Goal: Transaction & Acquisition: Book appointment/travel/reservation

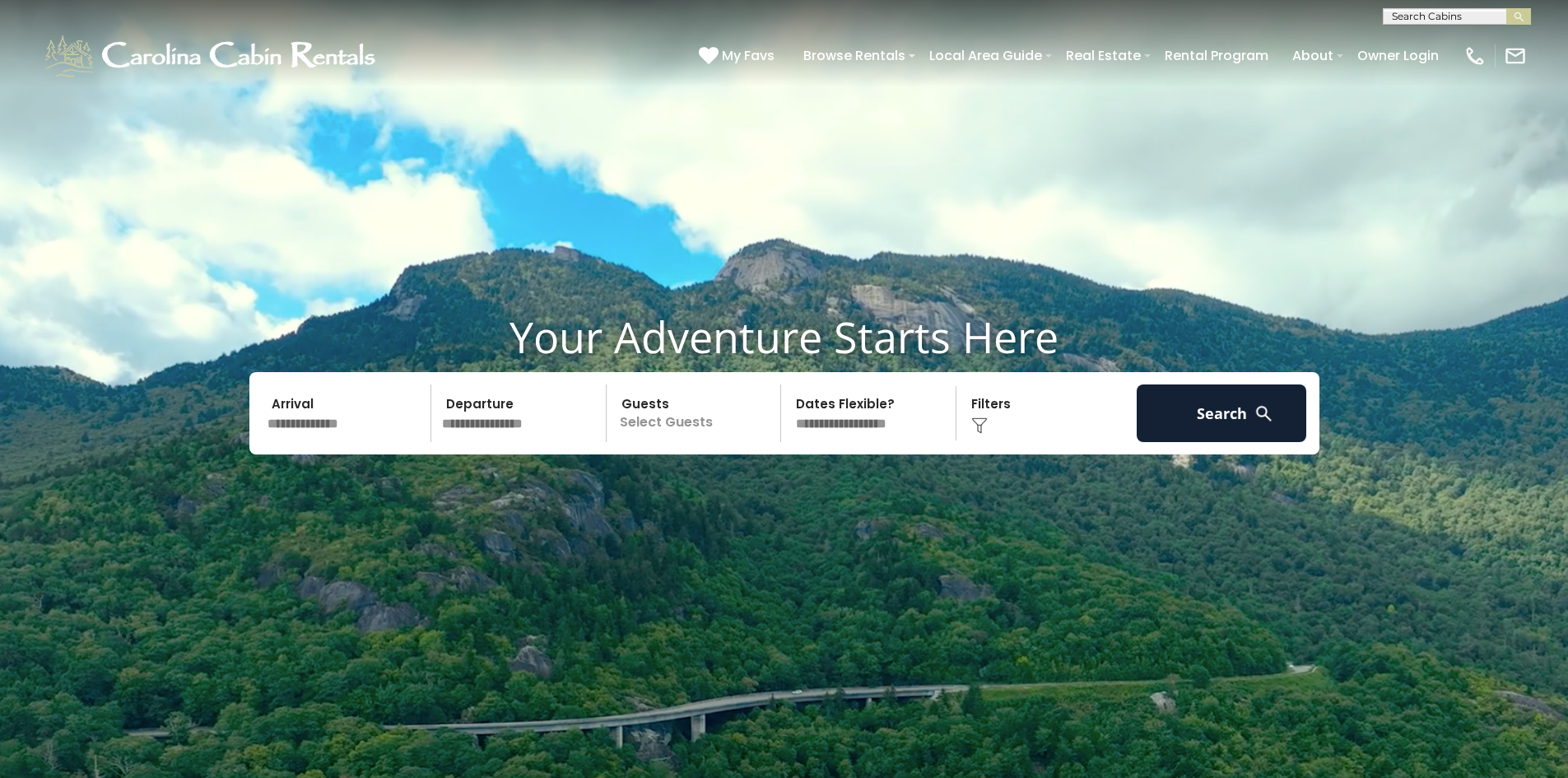
click at [325, 423] on input "text" at bounding box center [346, 413] width 171 height 57
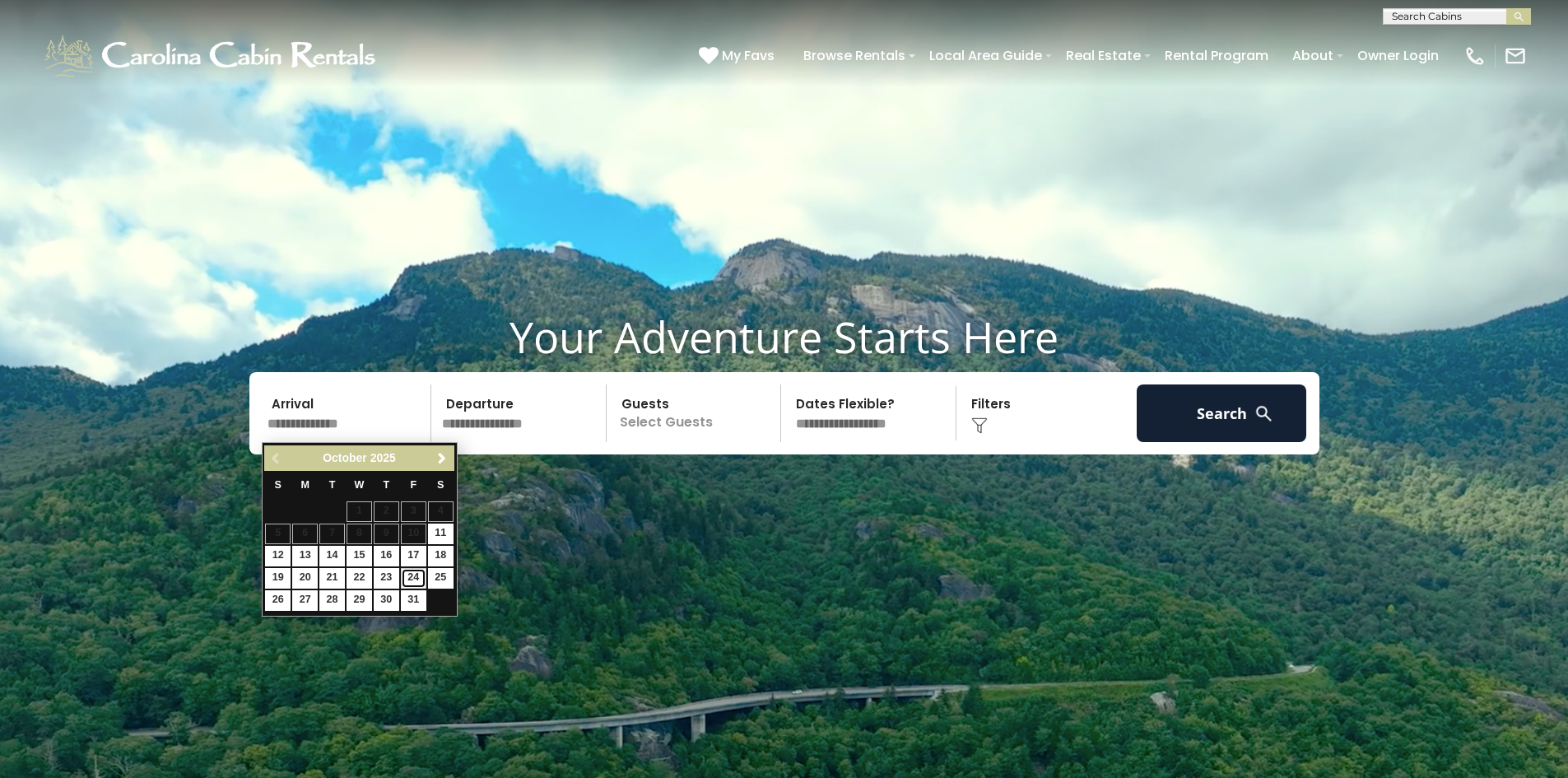
click at [417, 574] on link "24" at bounding box center [414, 578] width 26 height 20
type input "********"
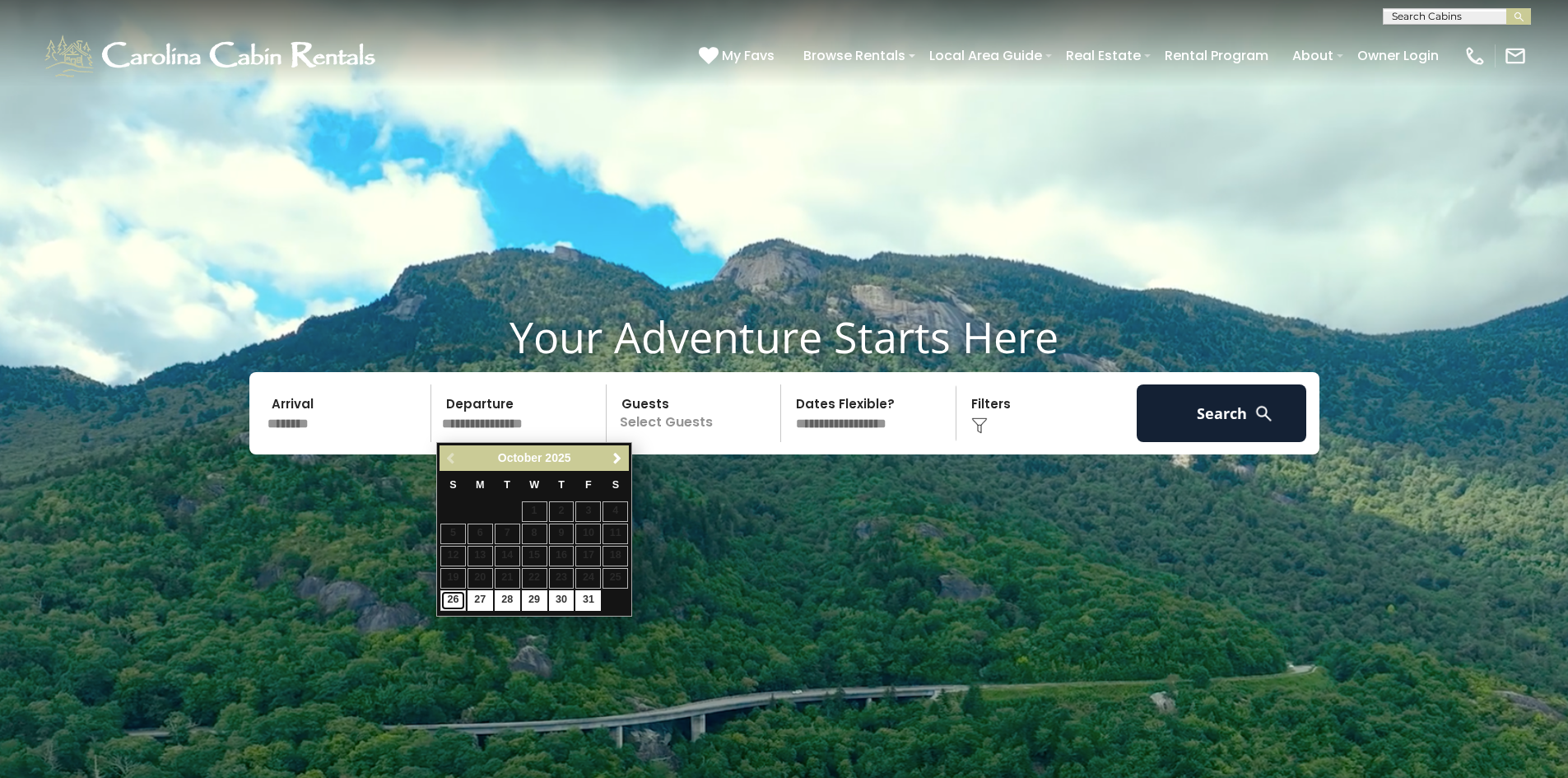
click at [454, 593] on link "26" at bounding box center [453, 600] width 26 height 20
type input "********"
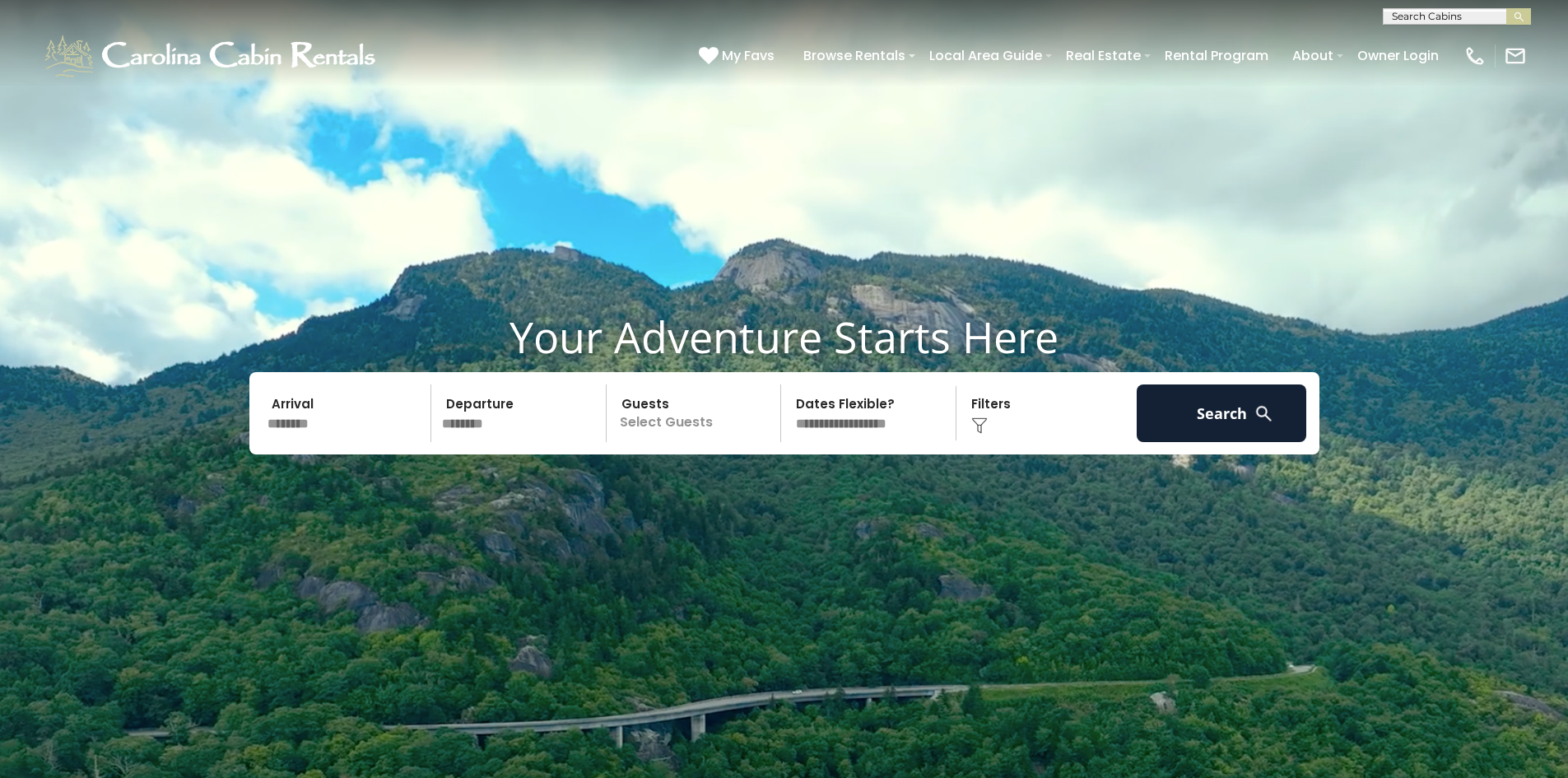
click at [719, 414] on p "Select Guests" at bounding box center [696, 413] width 170 height 57
click at [778, 479] on span "+" at bounding box center [775, 481] width 6 height 17
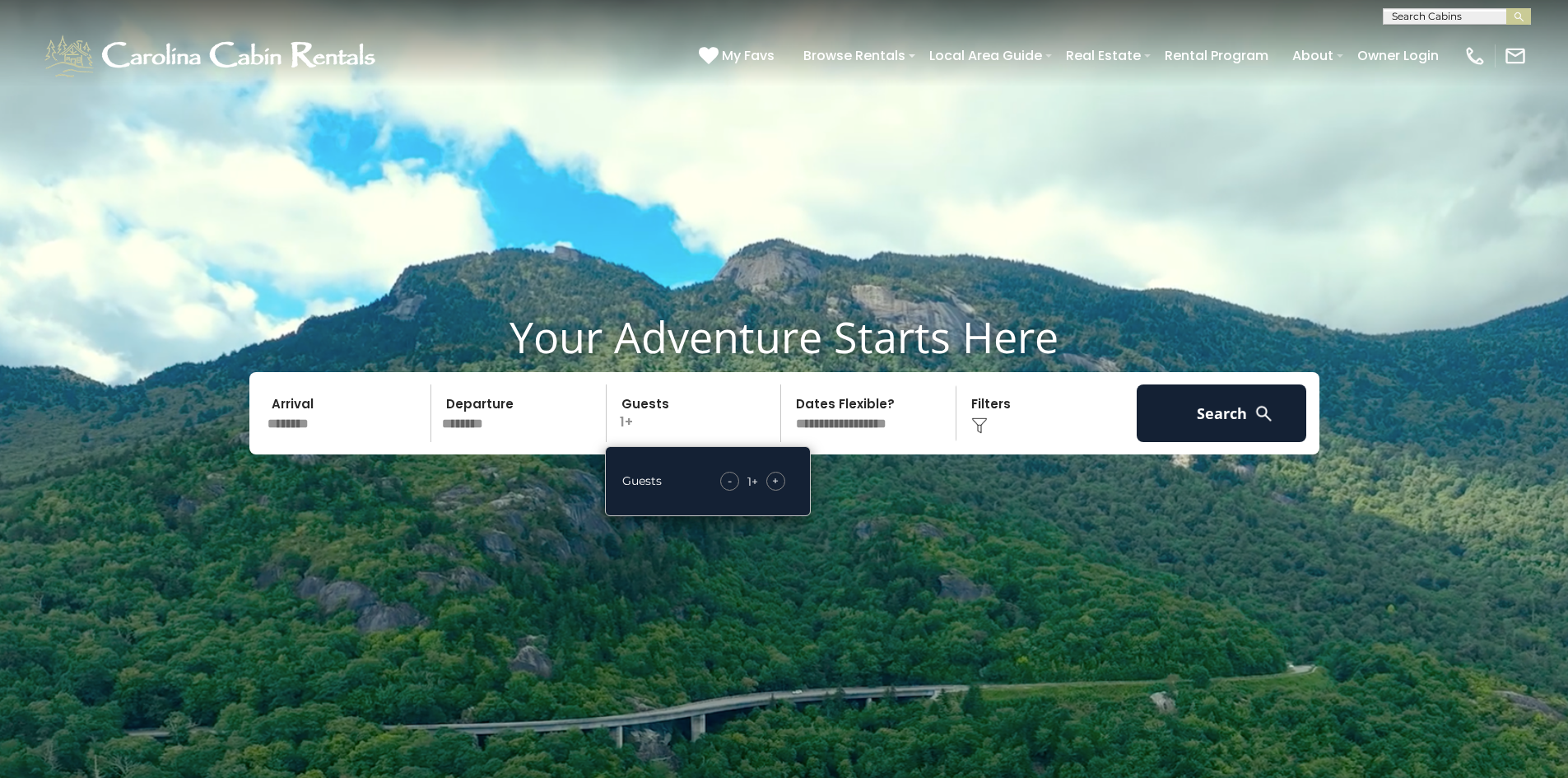
click at [778, 479] on span "+" at bounding box center [775, 481] width 6 height 17
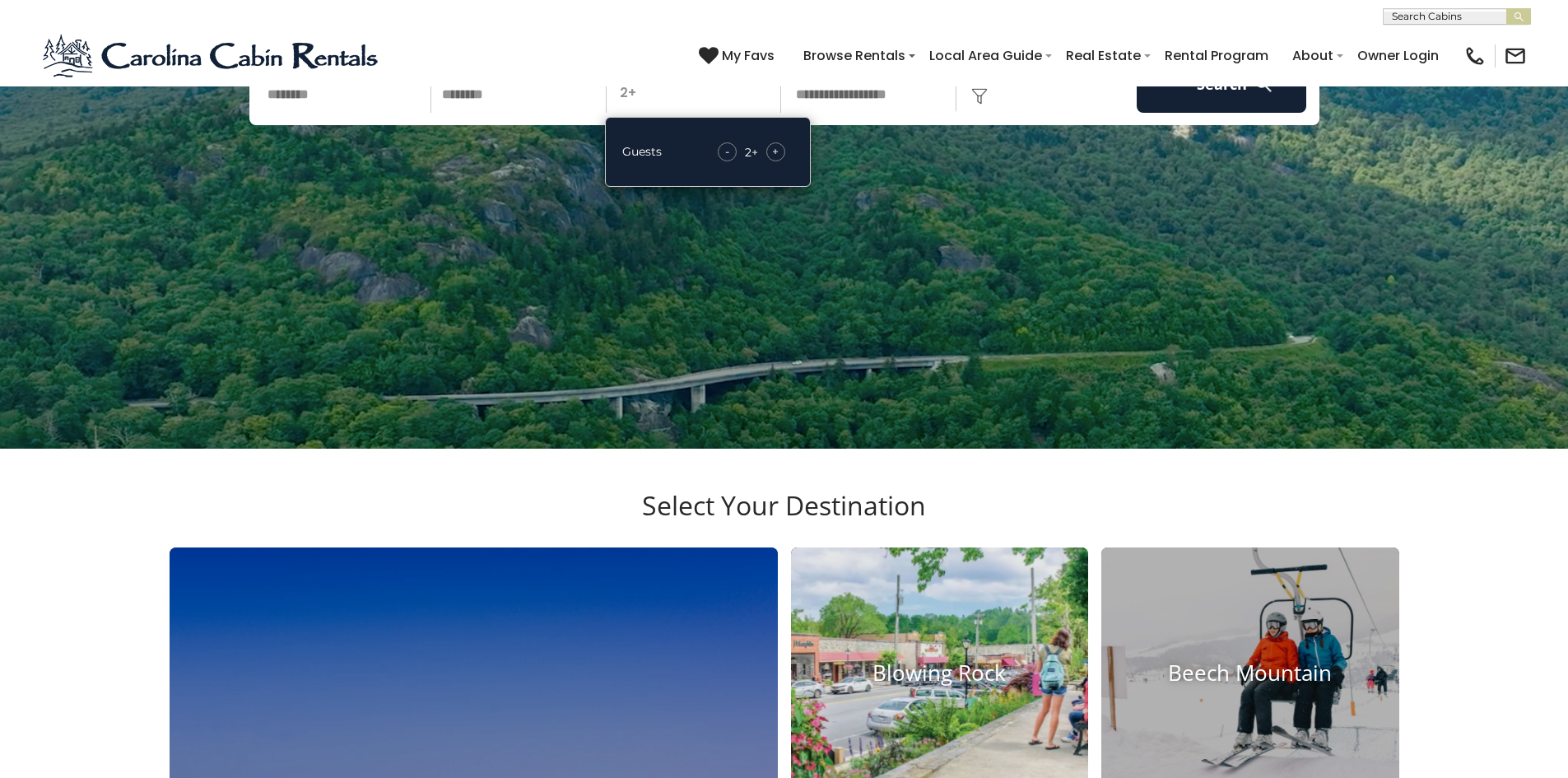
scroll to position [82, 0]
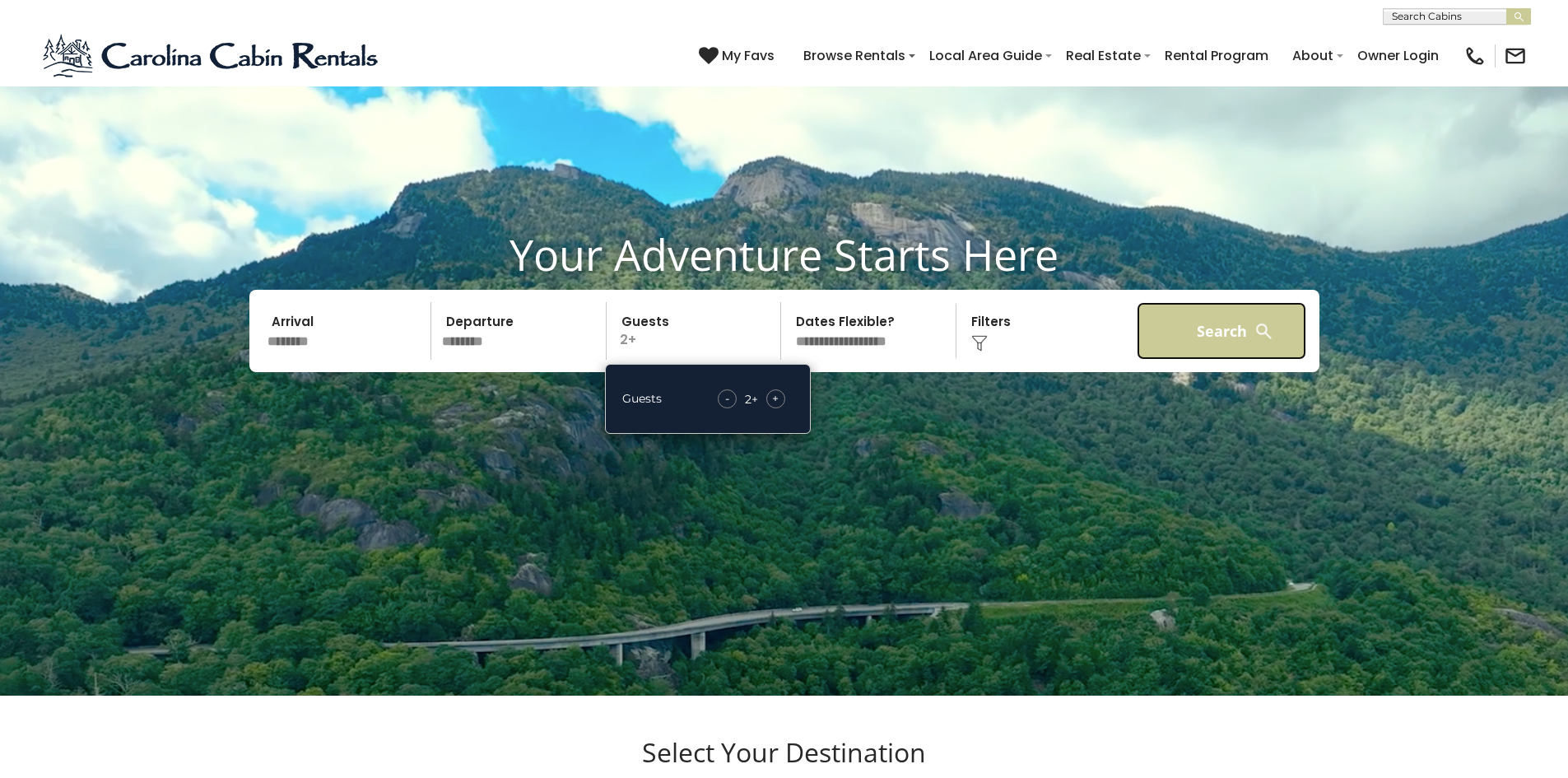
click at [1206, 330] on button "Search" at bounding box center [1222, 331] width 171 height 57
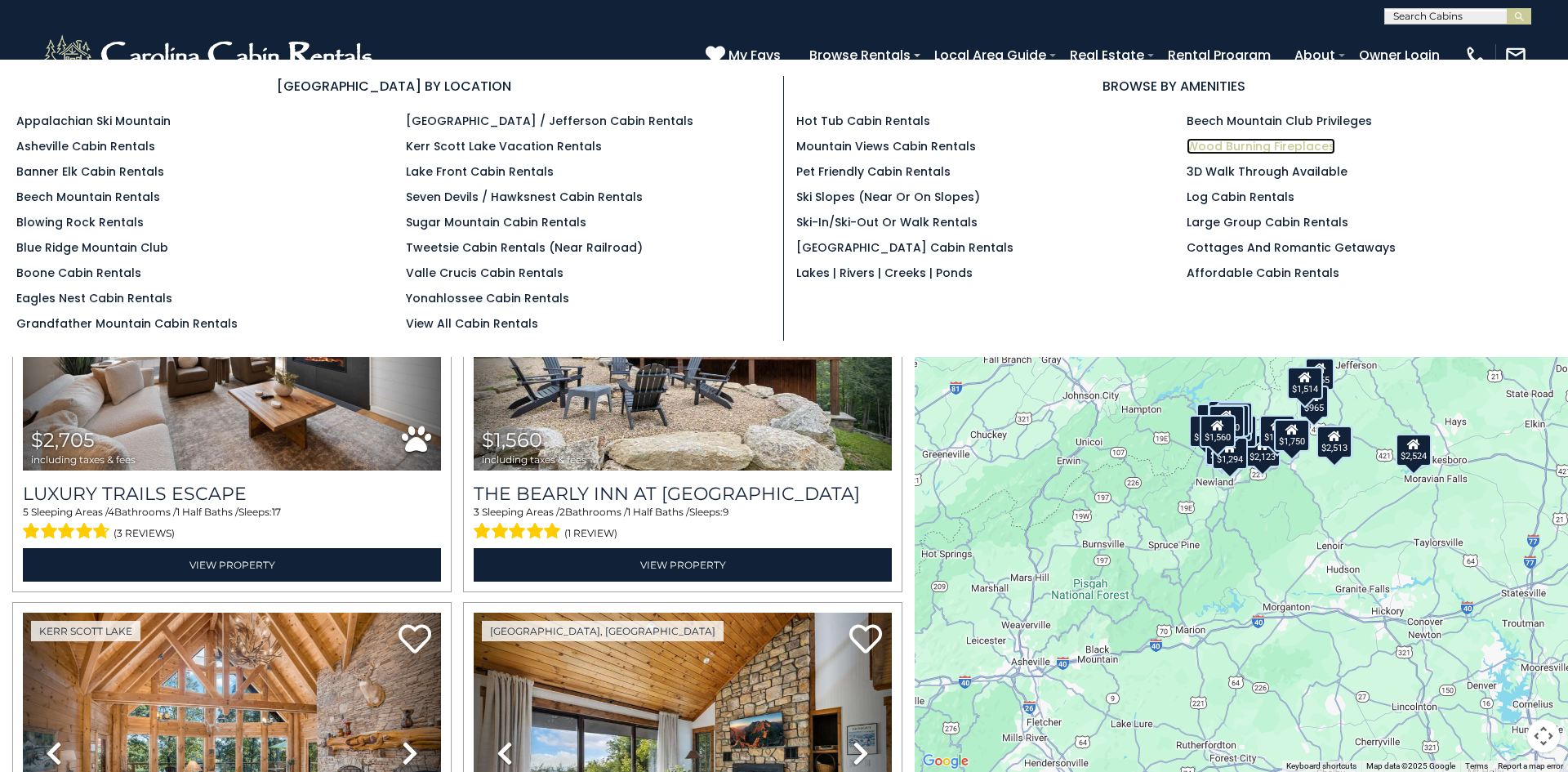
click at [1231, 147] on link "Wood Burning Fireplaces" at bounding box center [1260, 146] width 148 height 17
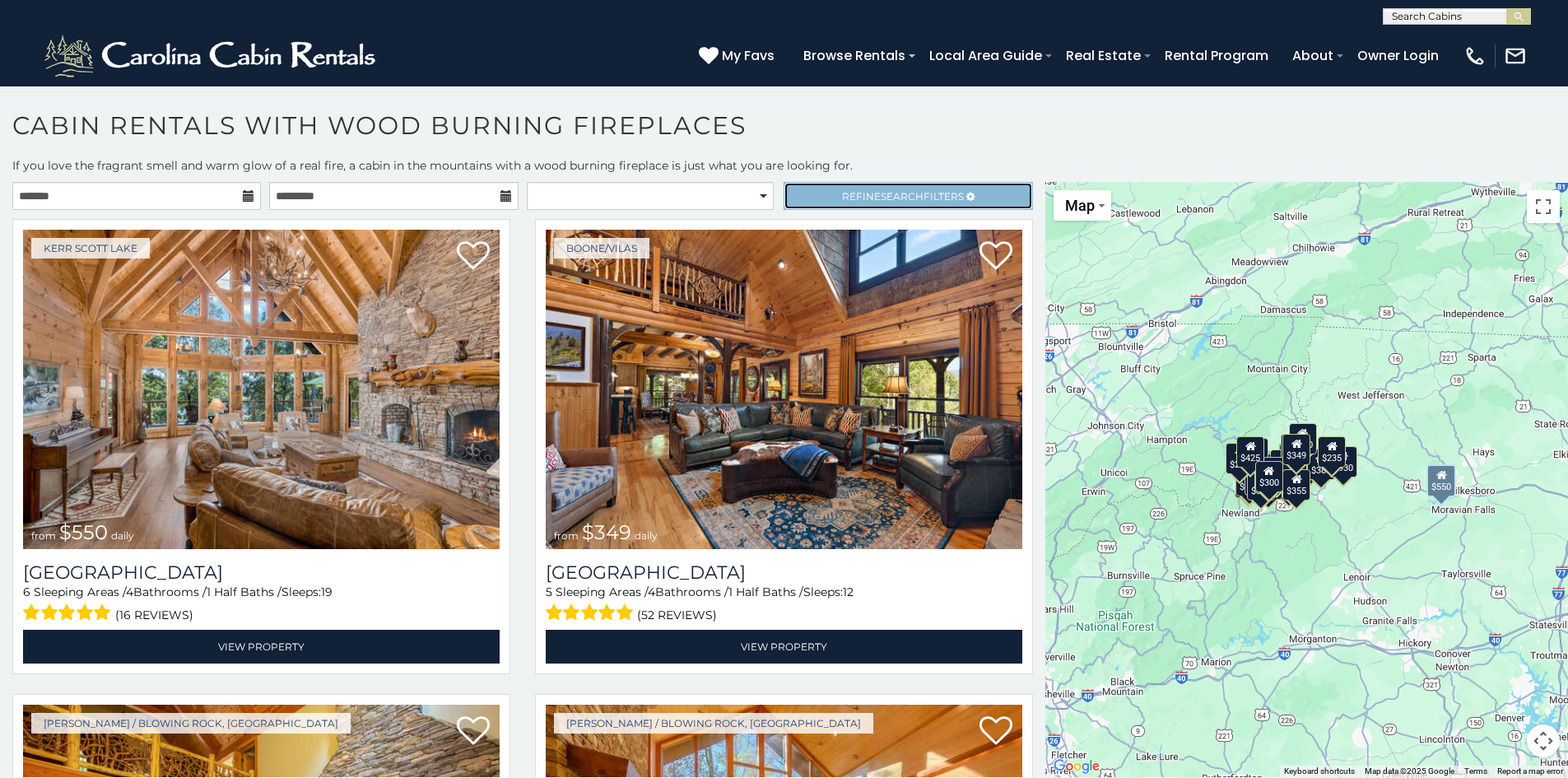
click at [893, 193] on span "Search" at bounding box center [902, 196] width 42 height 12
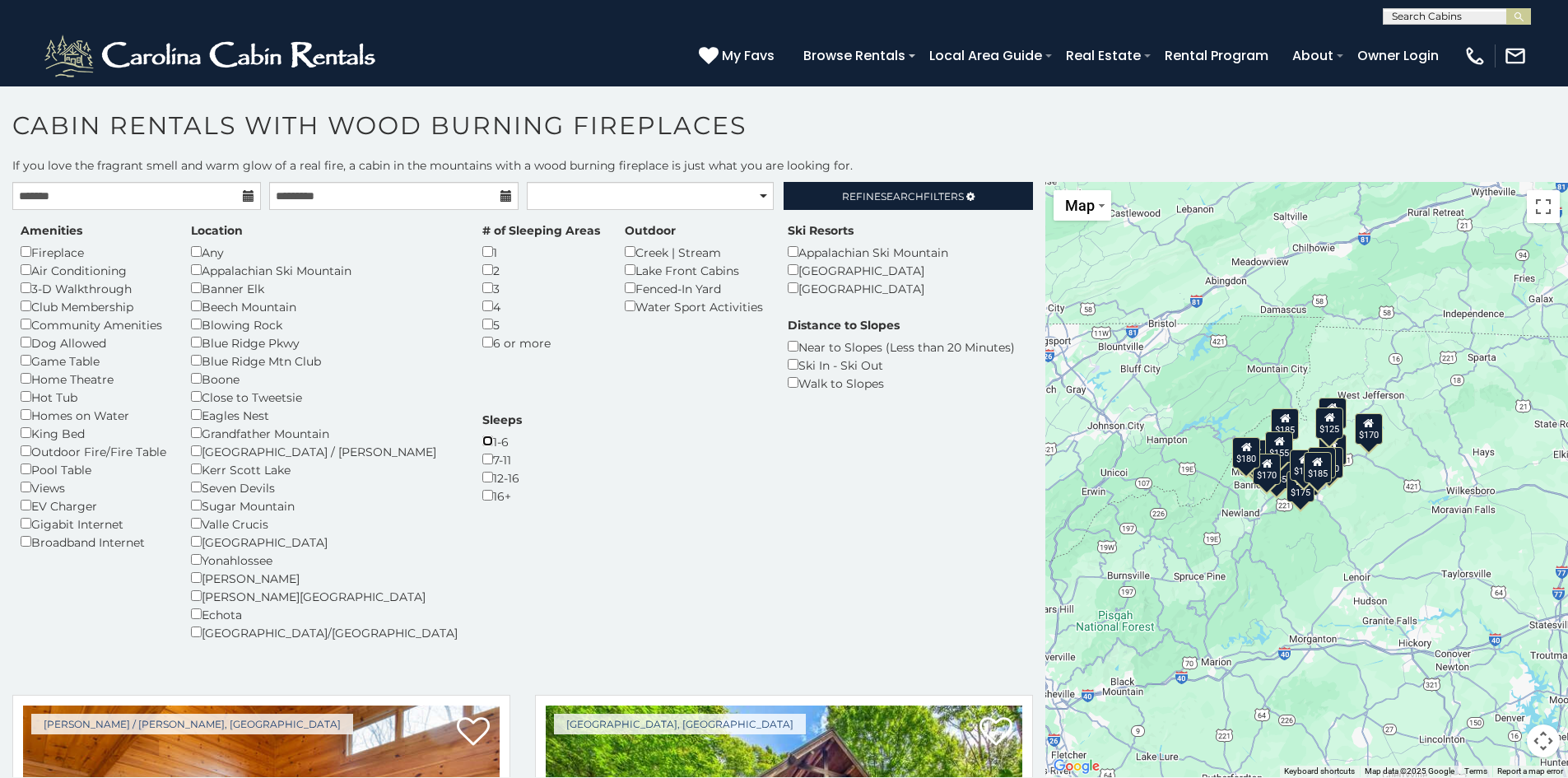
scroll to position [521, 0]
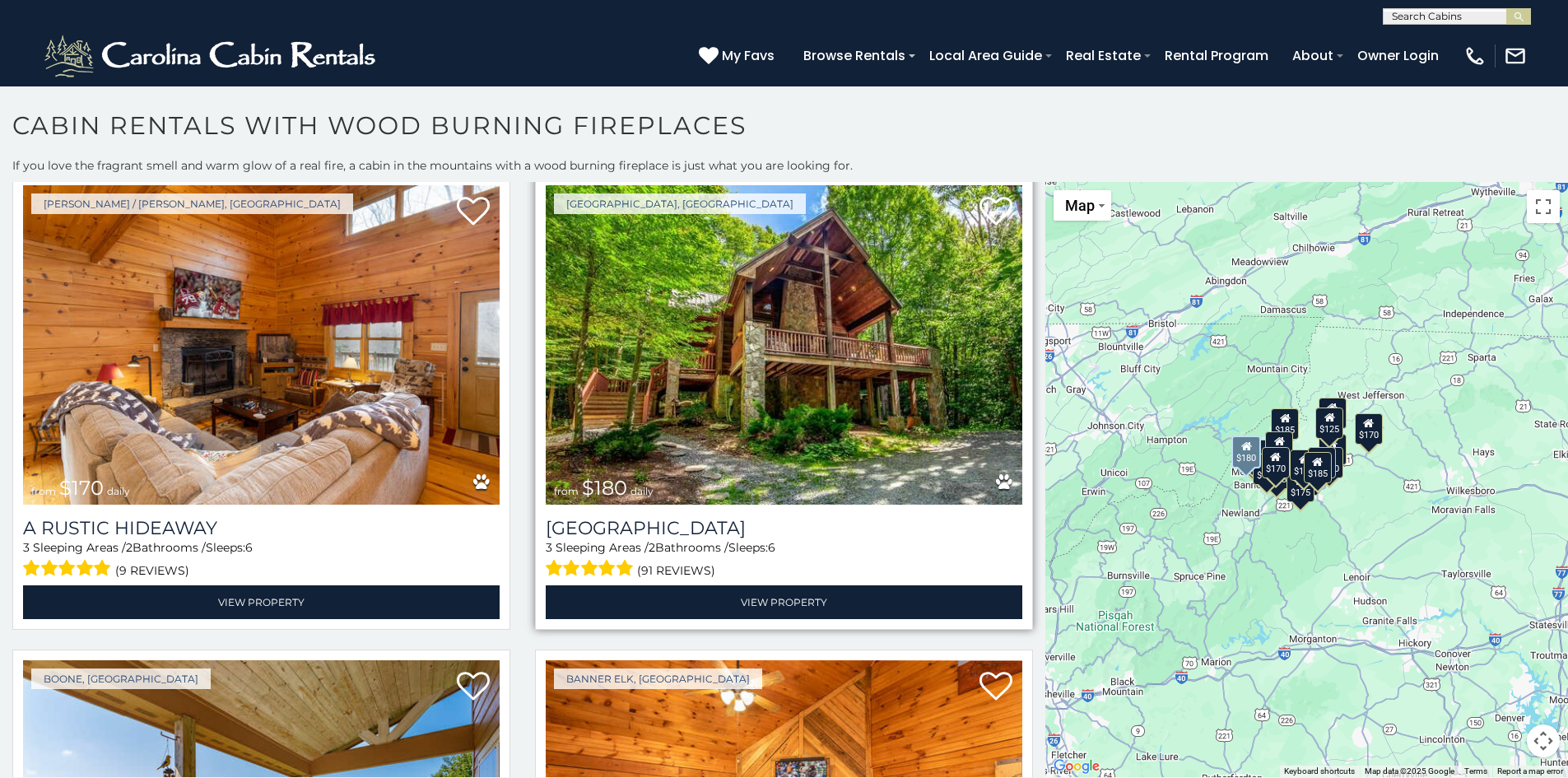
click at [871, 357] on img at bounding box center [783, 345] width 476 height 319
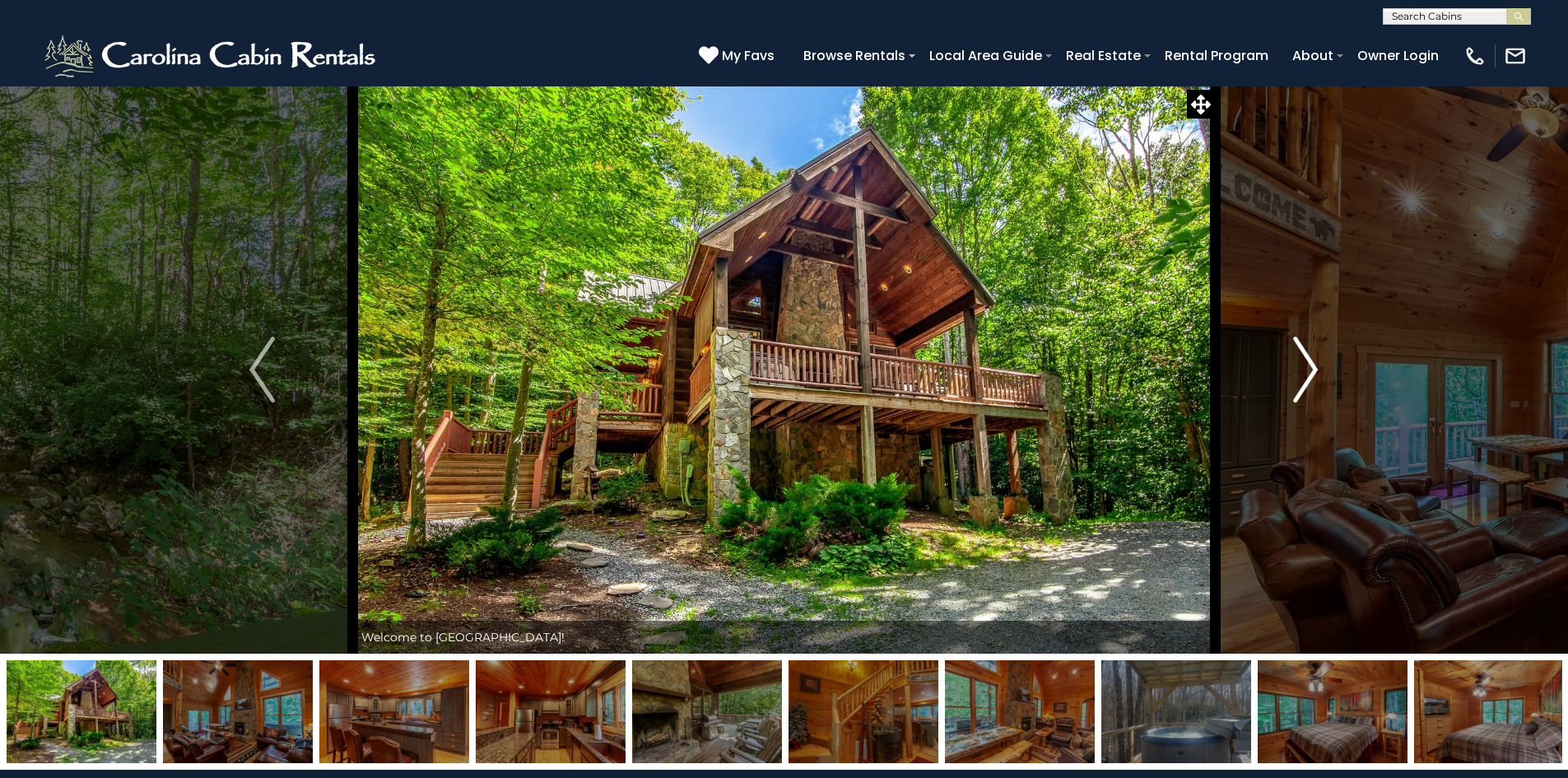
click at [1302, 380] on img "Next" at bounding box center [1305, 370] width 25 height 66
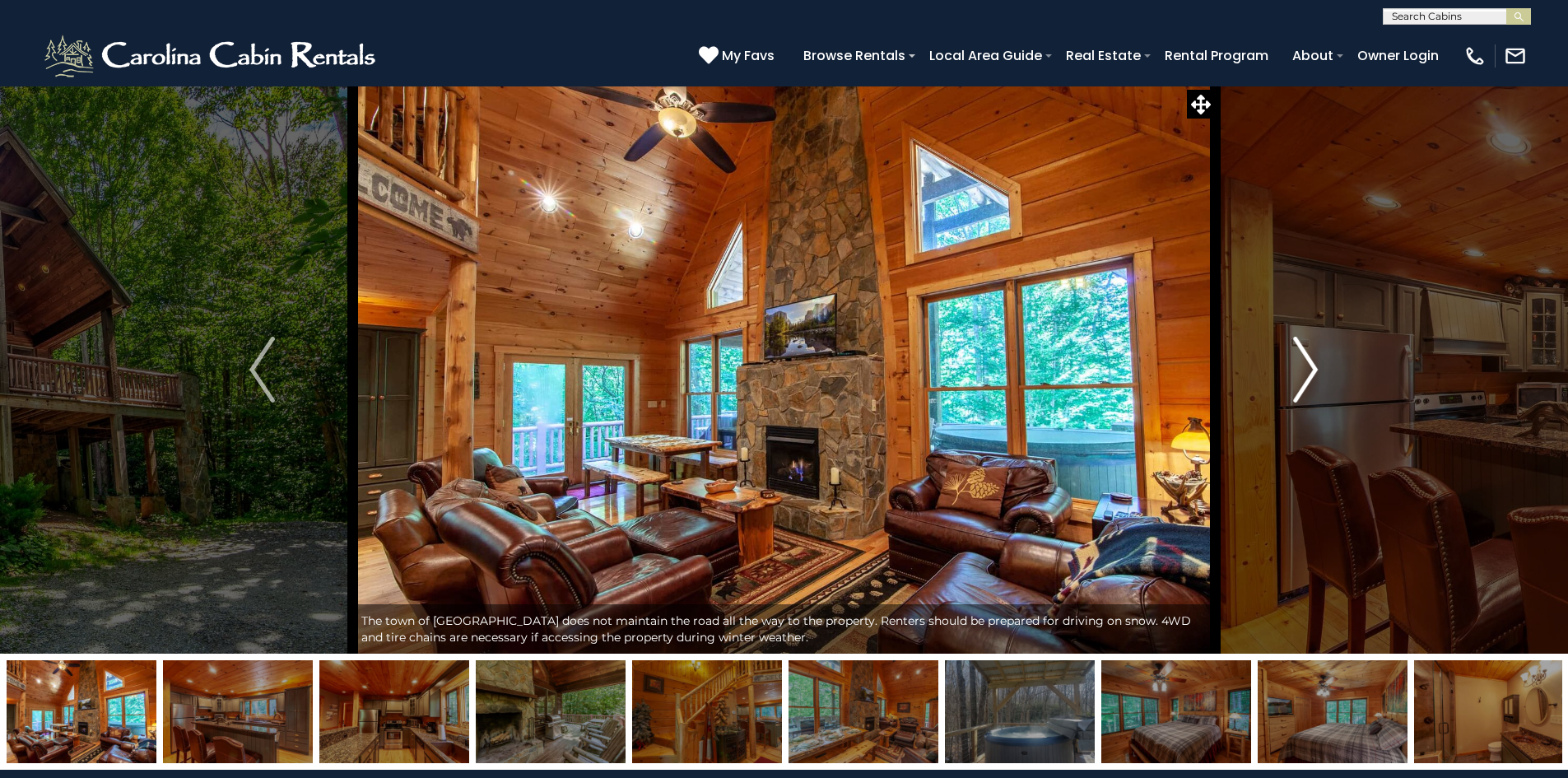
click at [1302, 380] on img "Next" at bounding box center [1305, 370] width 25 height 66
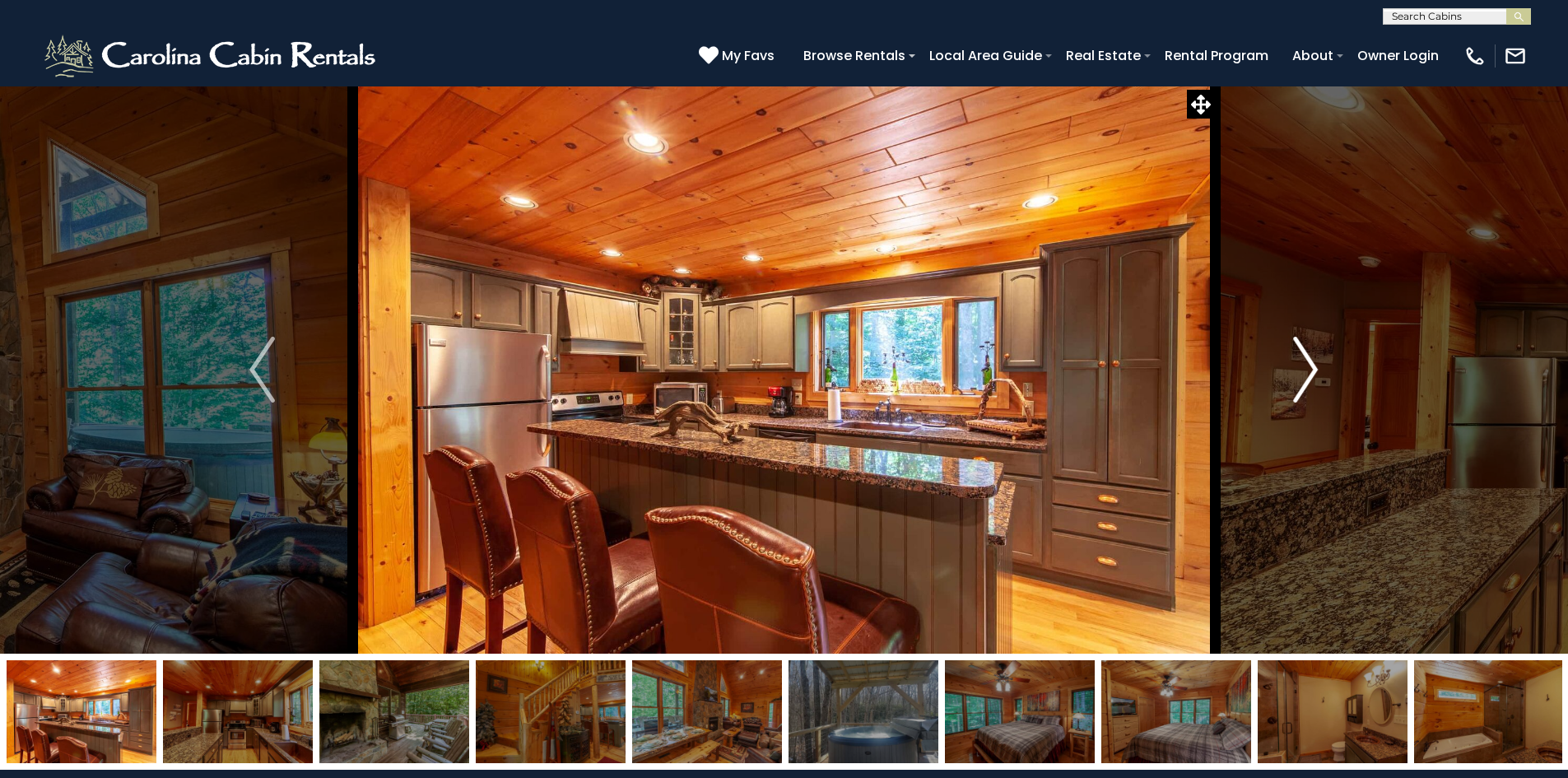
click at [1302, 380] on img "Next" at bounding box center [1305, 370] width 25 height 66
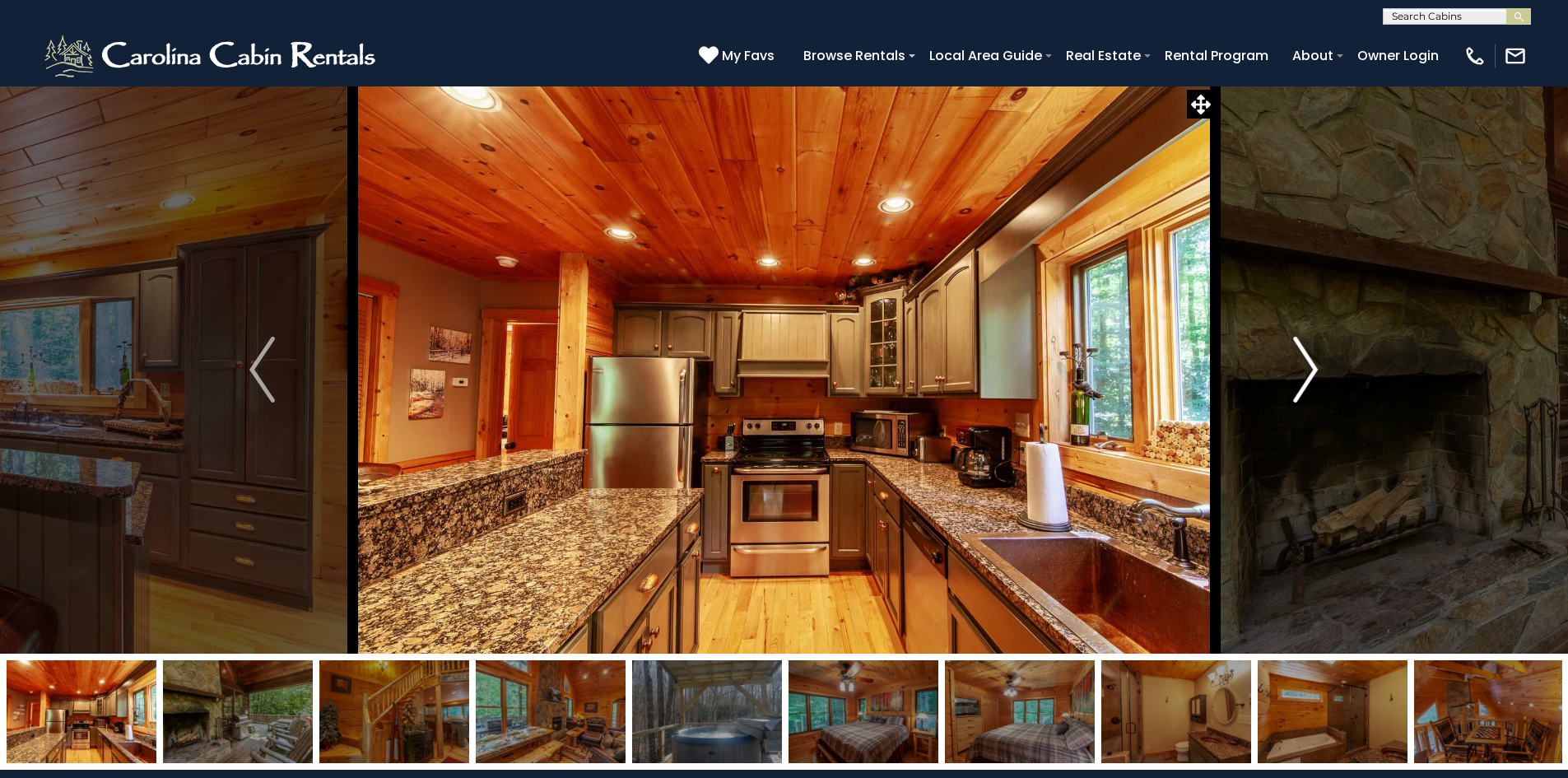
click at [1302, 380] on img "Next" at bounding box center [1305, 370] width 25 height 66
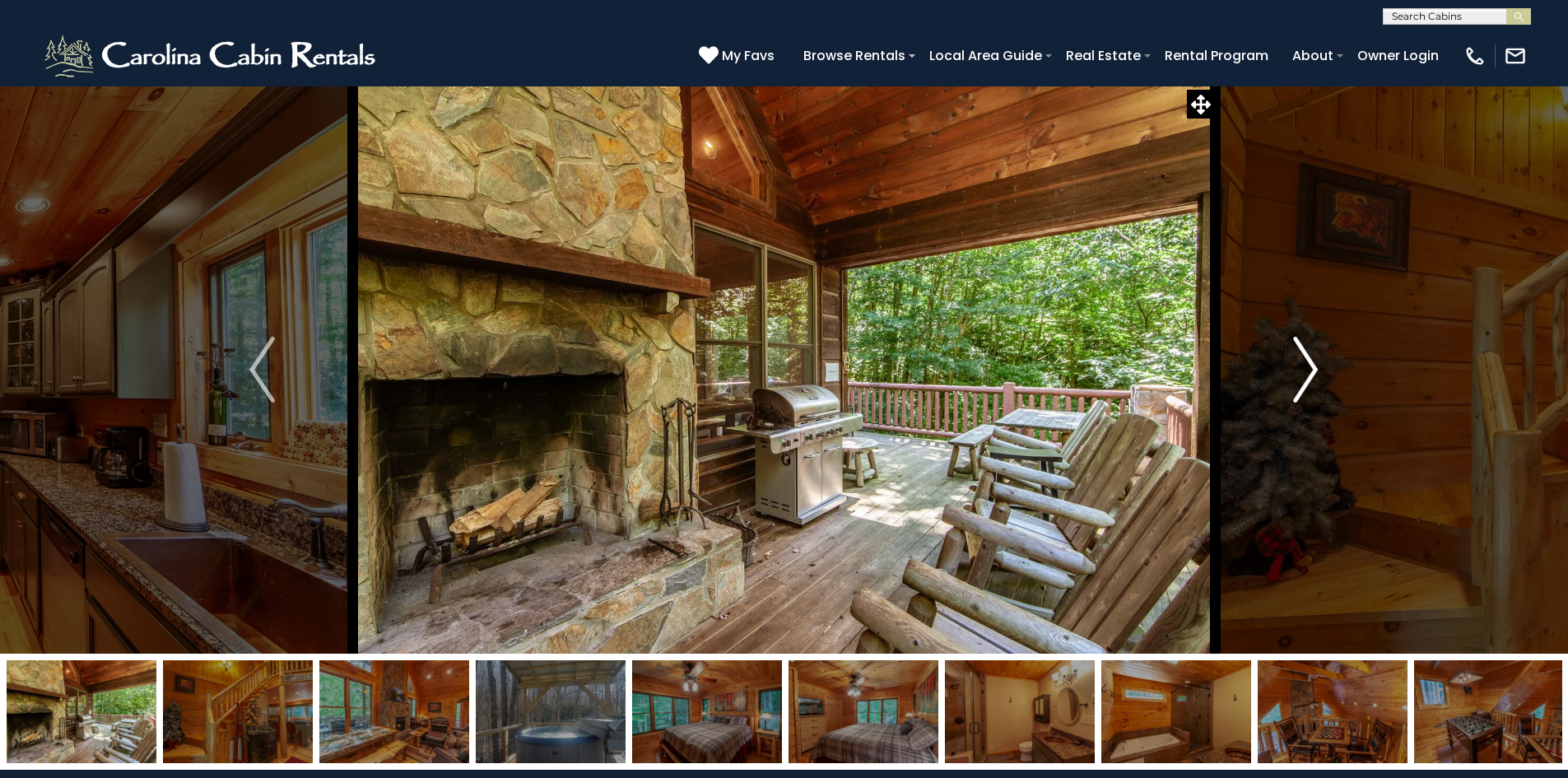
click at [1302, 380] on img "Next" at bounding box center [1305, 370] width 25 height 66
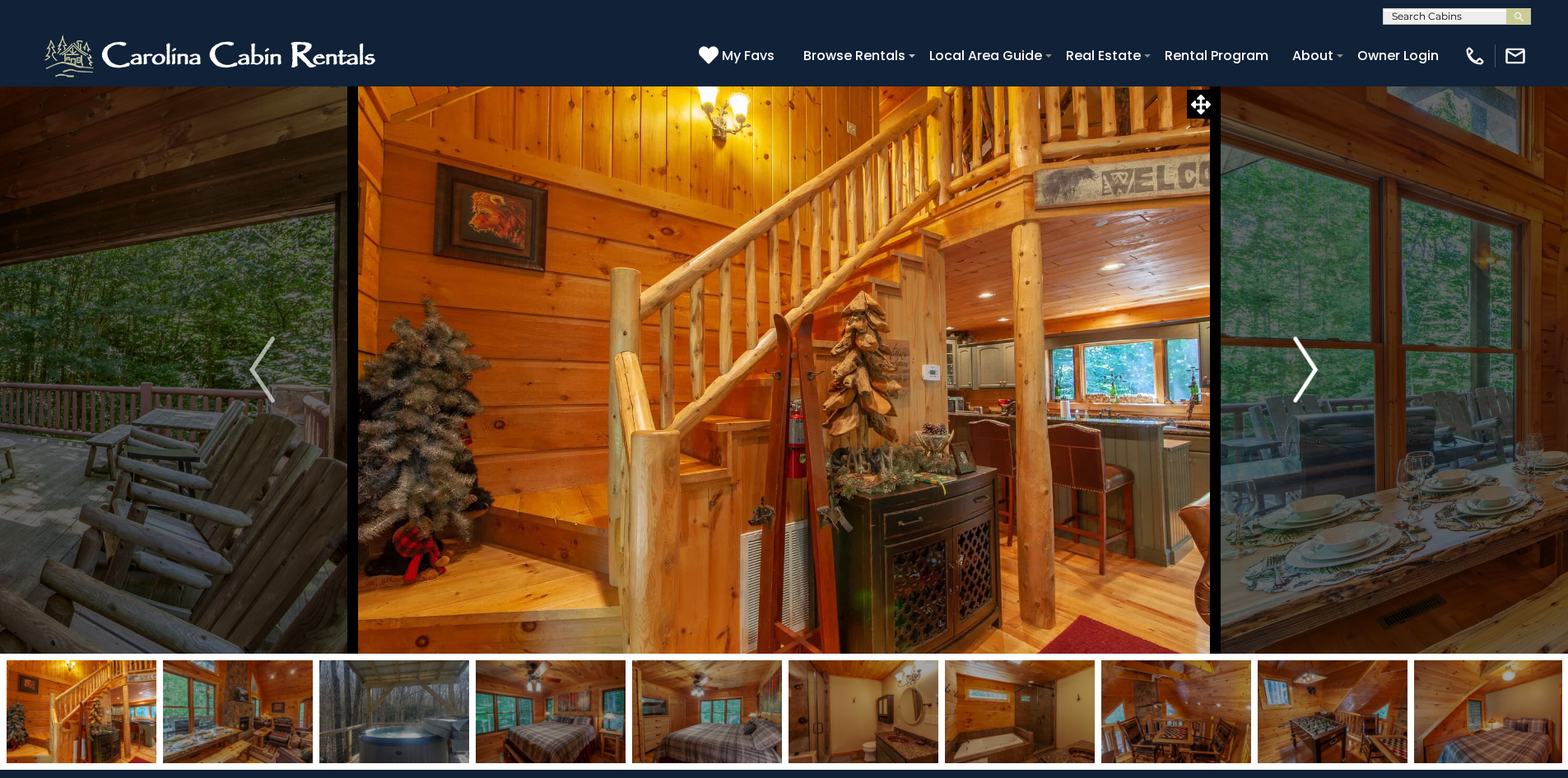
click at [1302, 380] on img "Next" at bounding box center [1305, 370] width 25 height 66
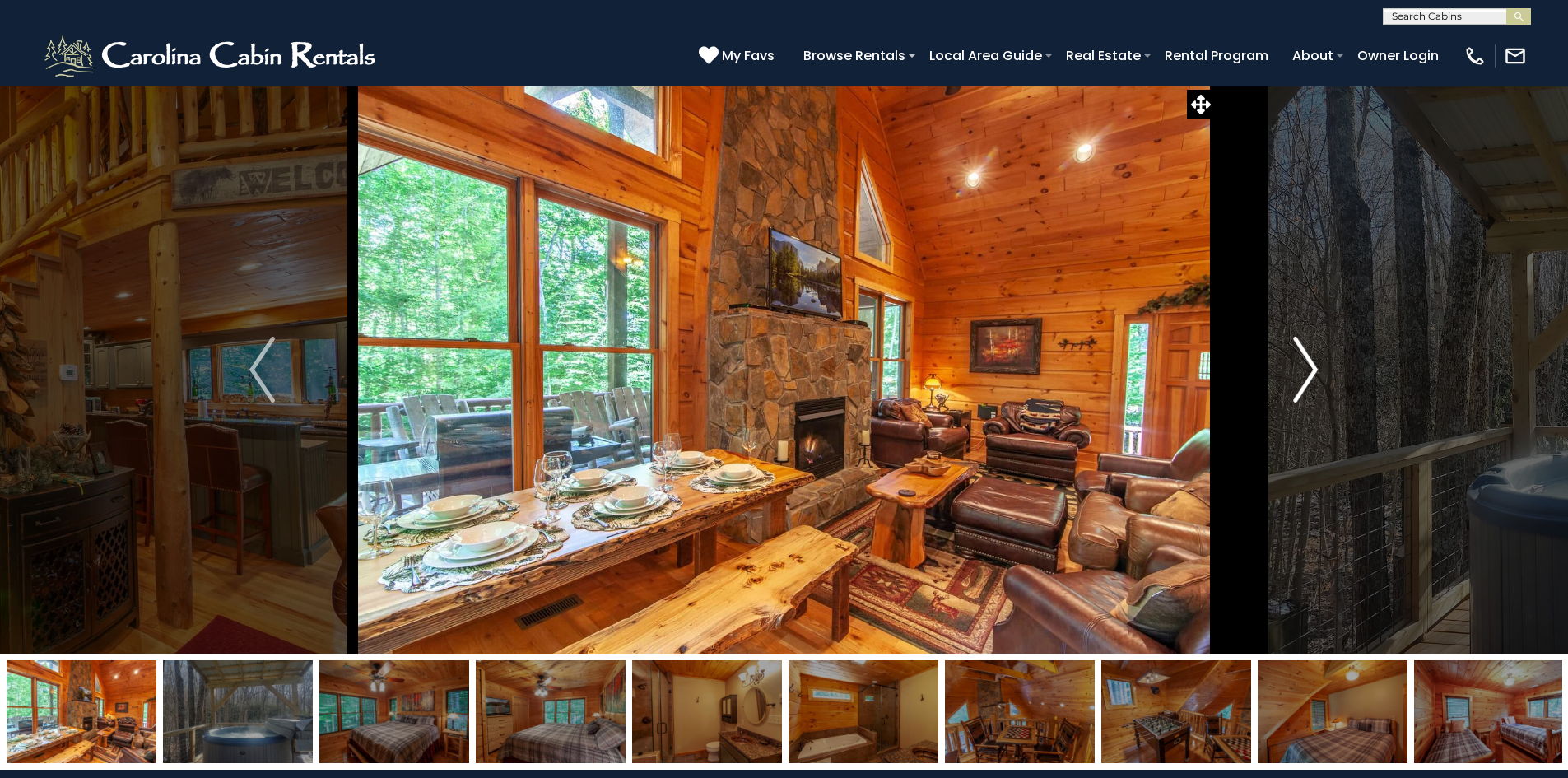
click at [1302, 380] on img "Next" at bounding box center [1305, 370] width 25 height 66
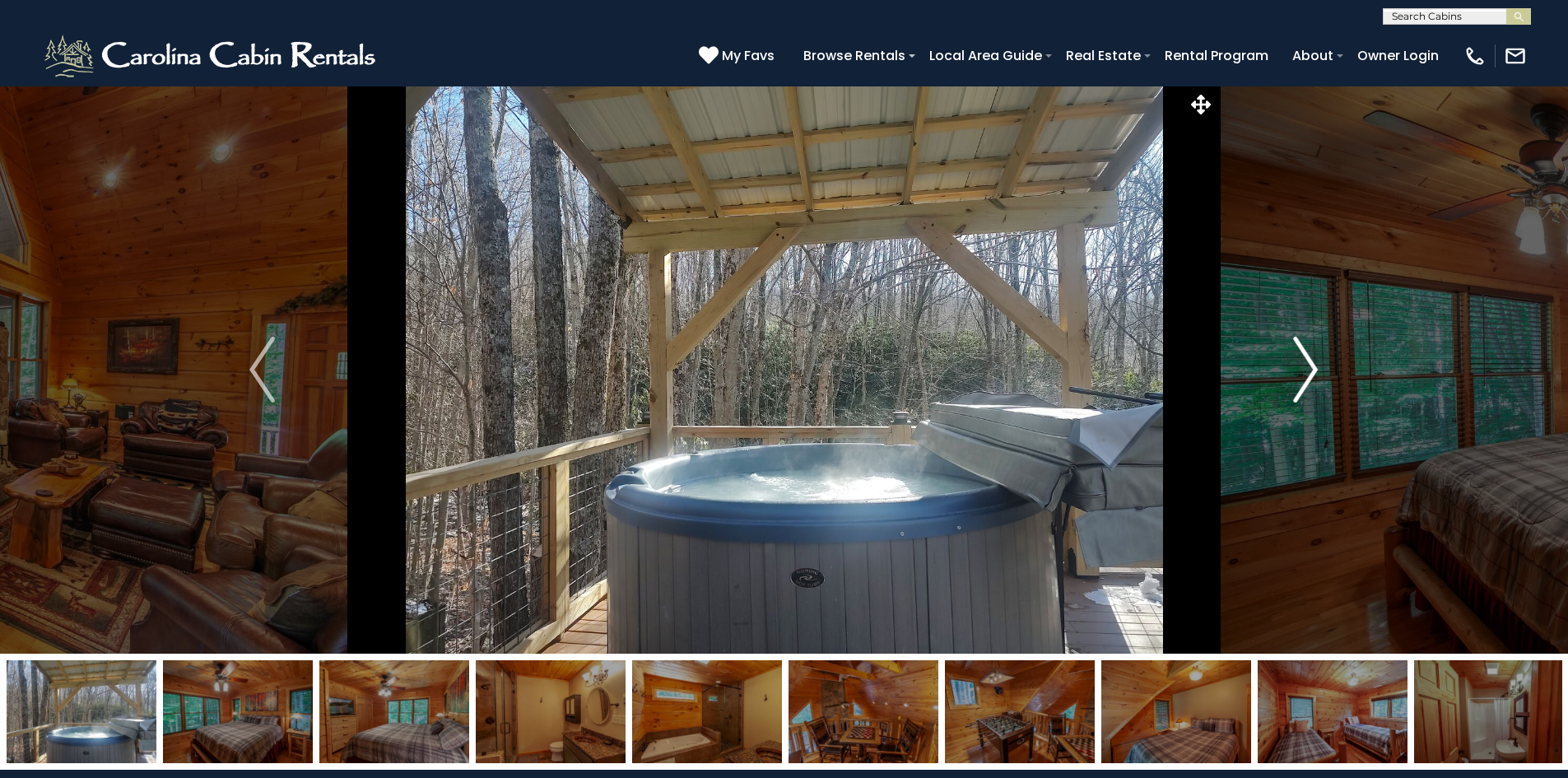
click at [1302, 380] on img "Next" at bounding box center [1305, 370] width 25 height 66
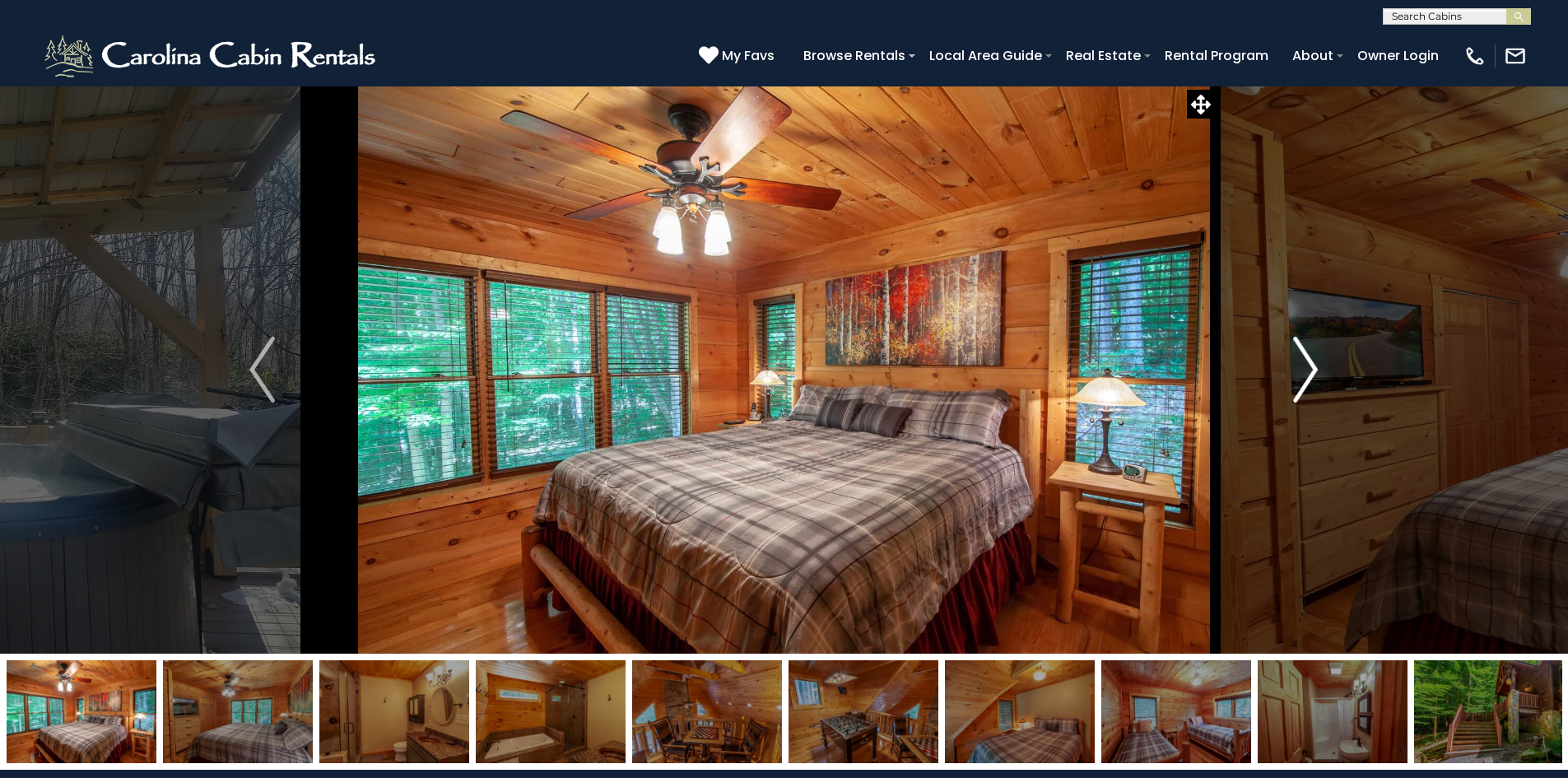
click at [1305, 376] on img "Next" at bounding box center [1305, 370] width 25 height 66
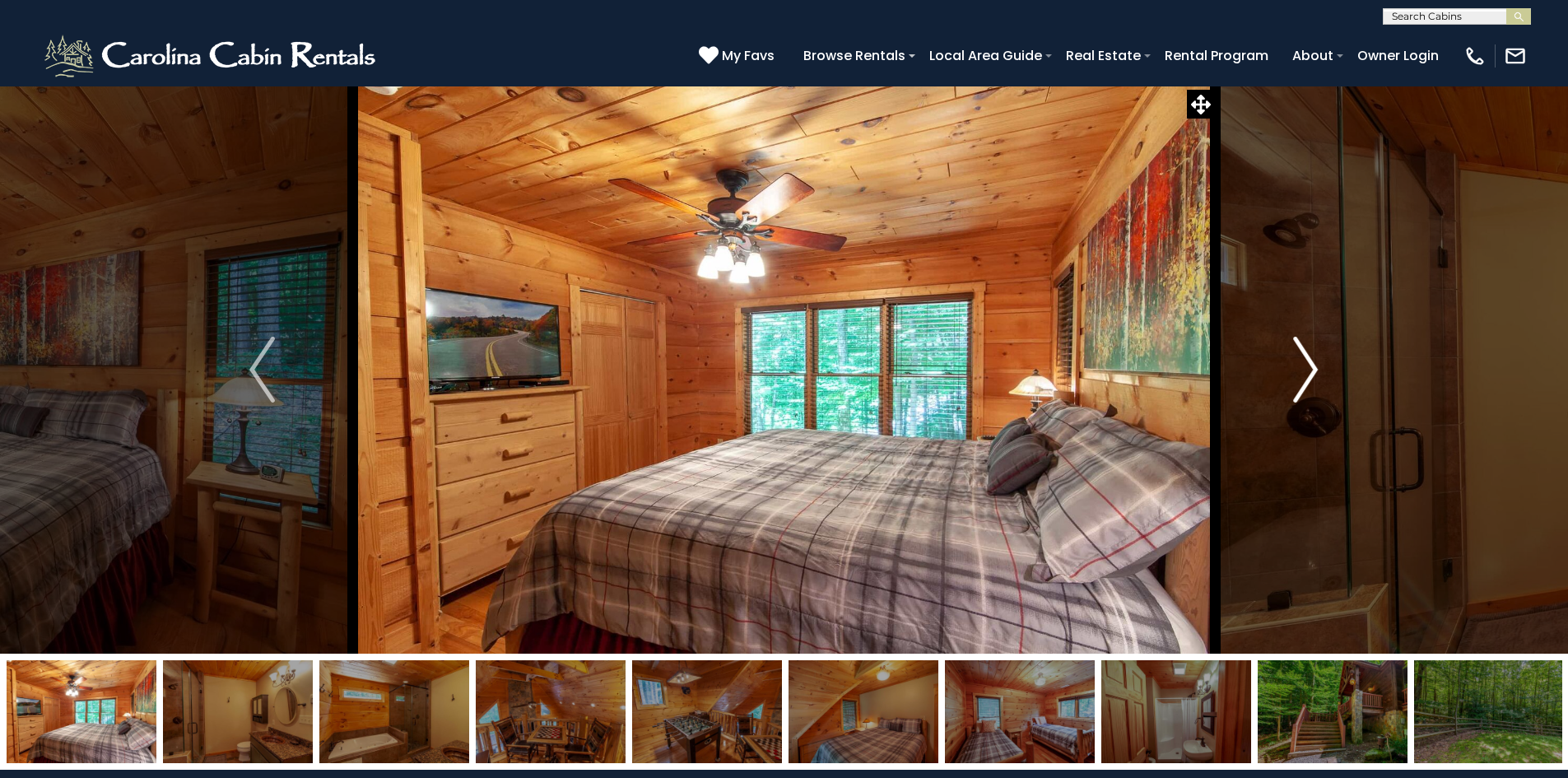
click at [1305, 376] on img "Next" at bounding box center [1305, 370] width 25 height 66
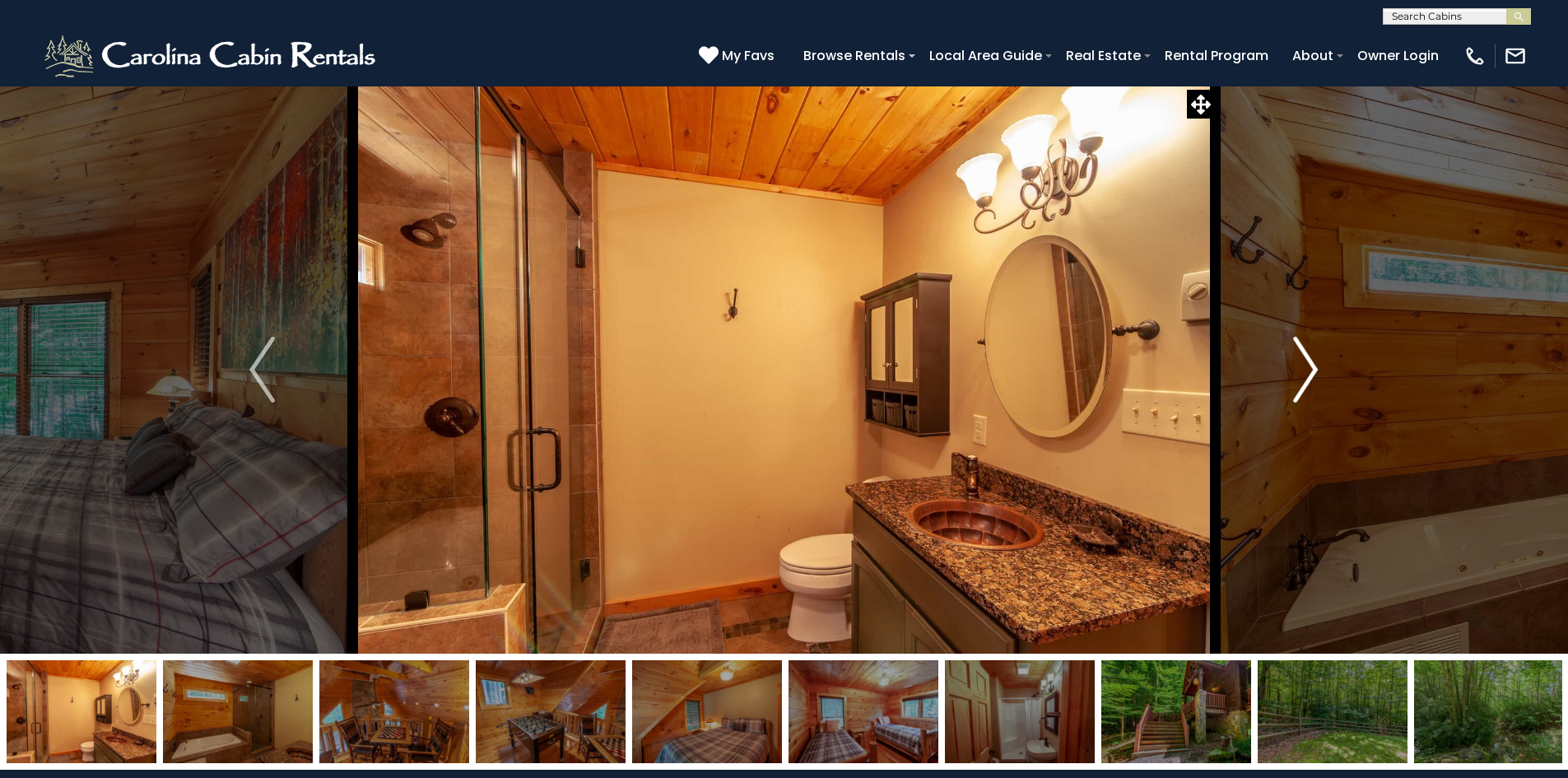
click at [1305, 376] on img "Next" at bounding box center [1305, 370] width 25 height 66
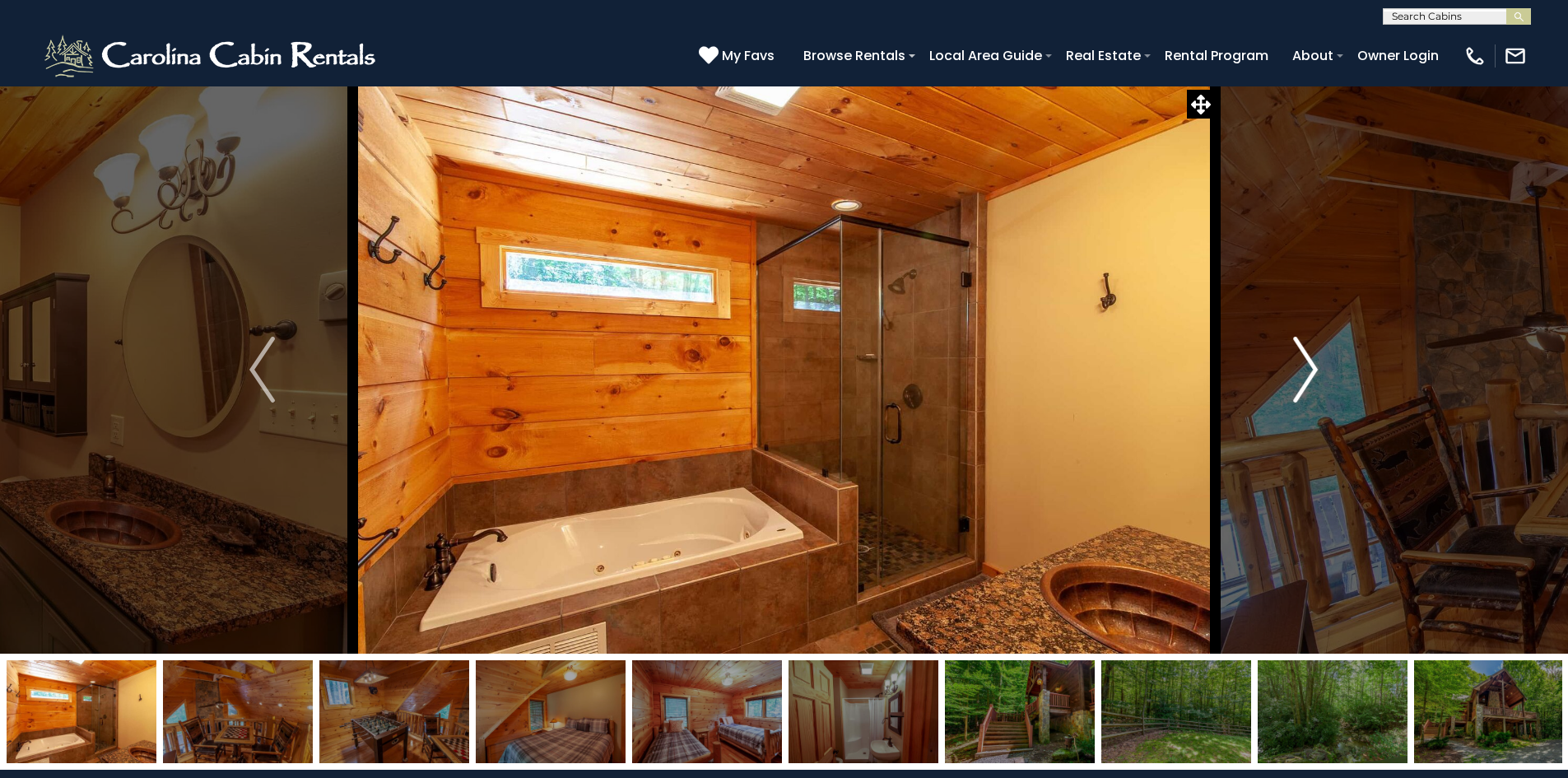
click at [1305, 376] on img "Next" at bounding box center [1305, 370] width 25 height 66
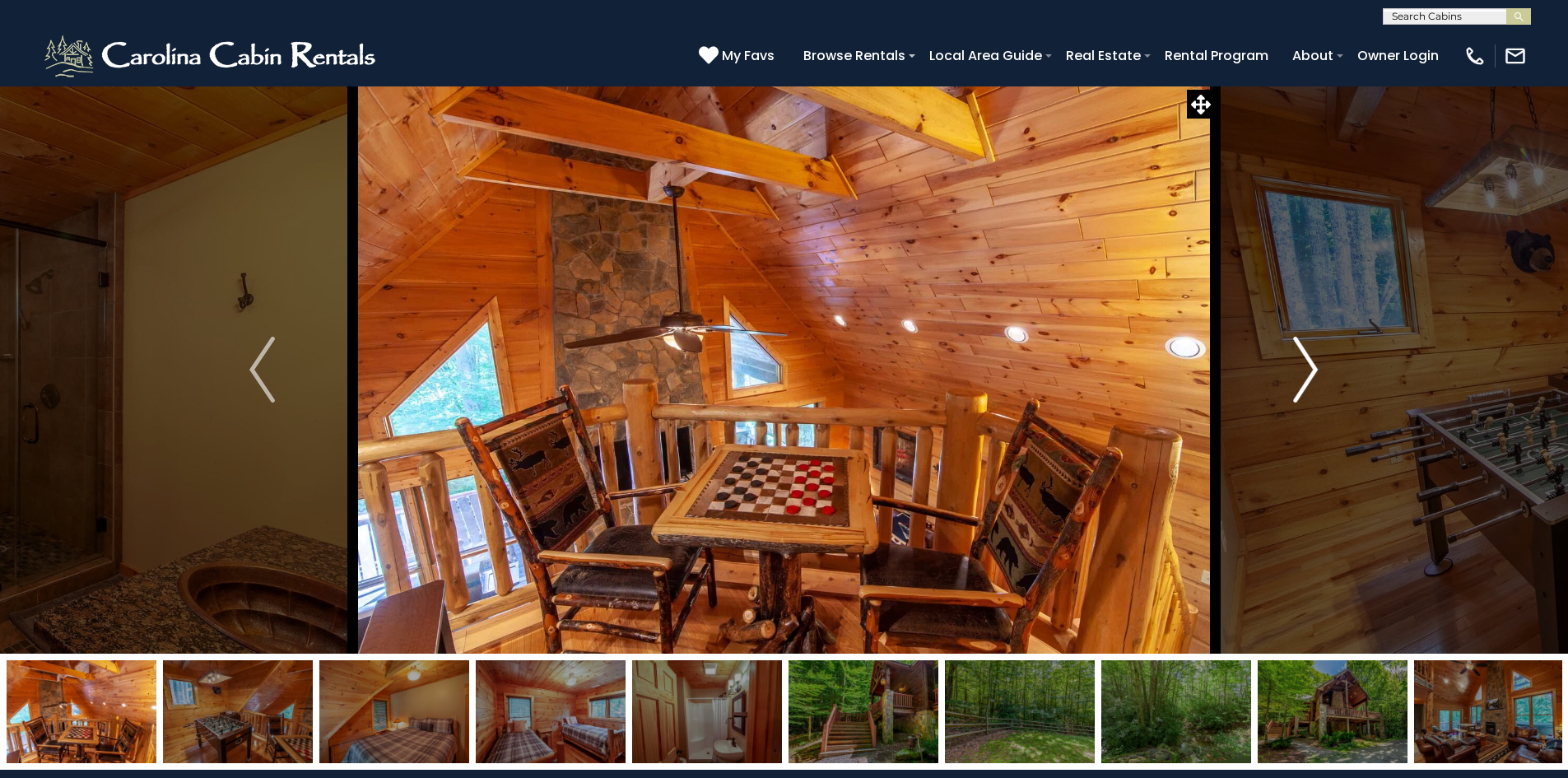
click at [1305, 376] on img "Next" at bounding box center [1305, 370] width 25 height 66
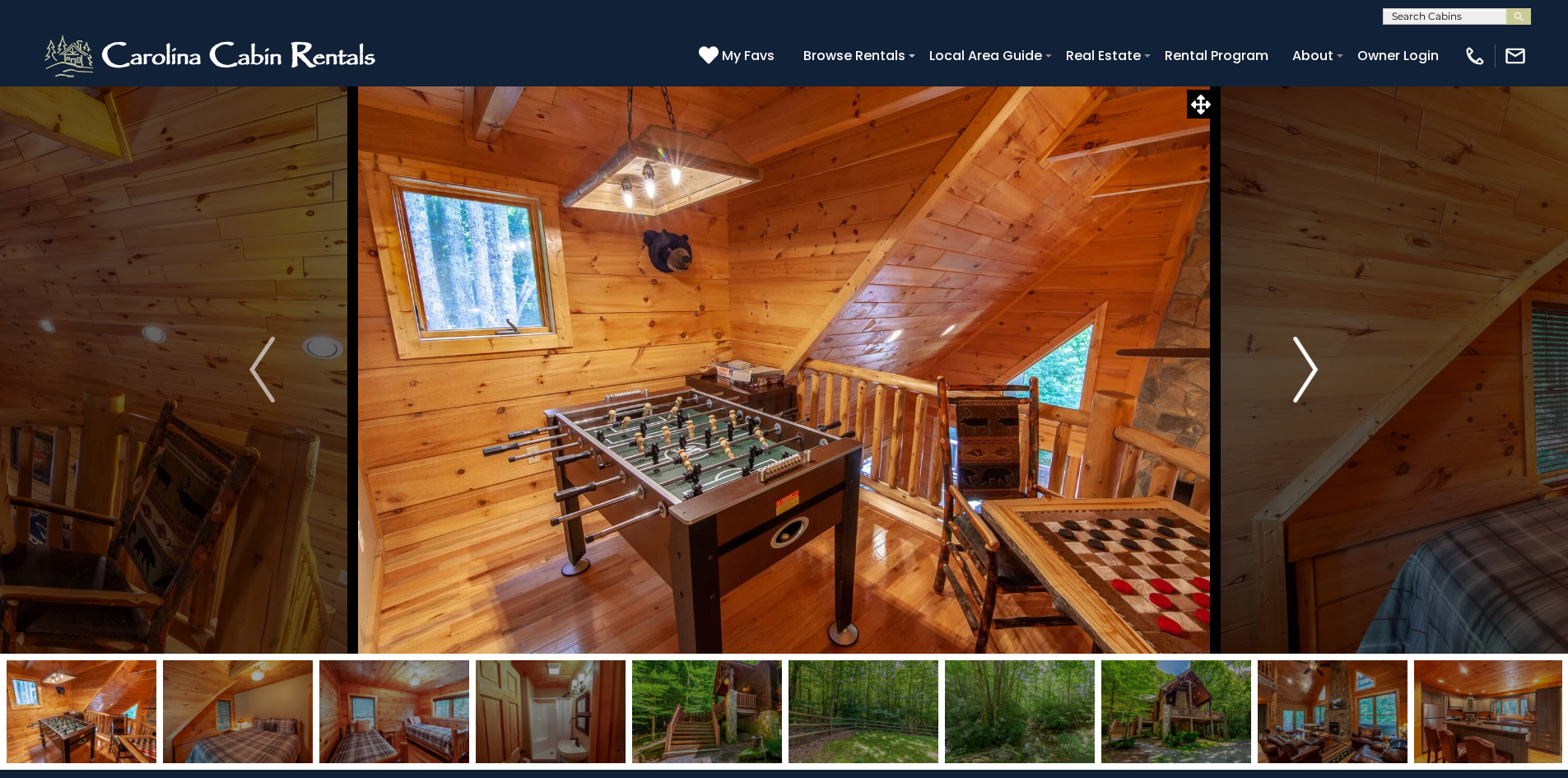
click at [1305, 376] on img "Next" at bounding box center [1305, 370] width 25 height 66
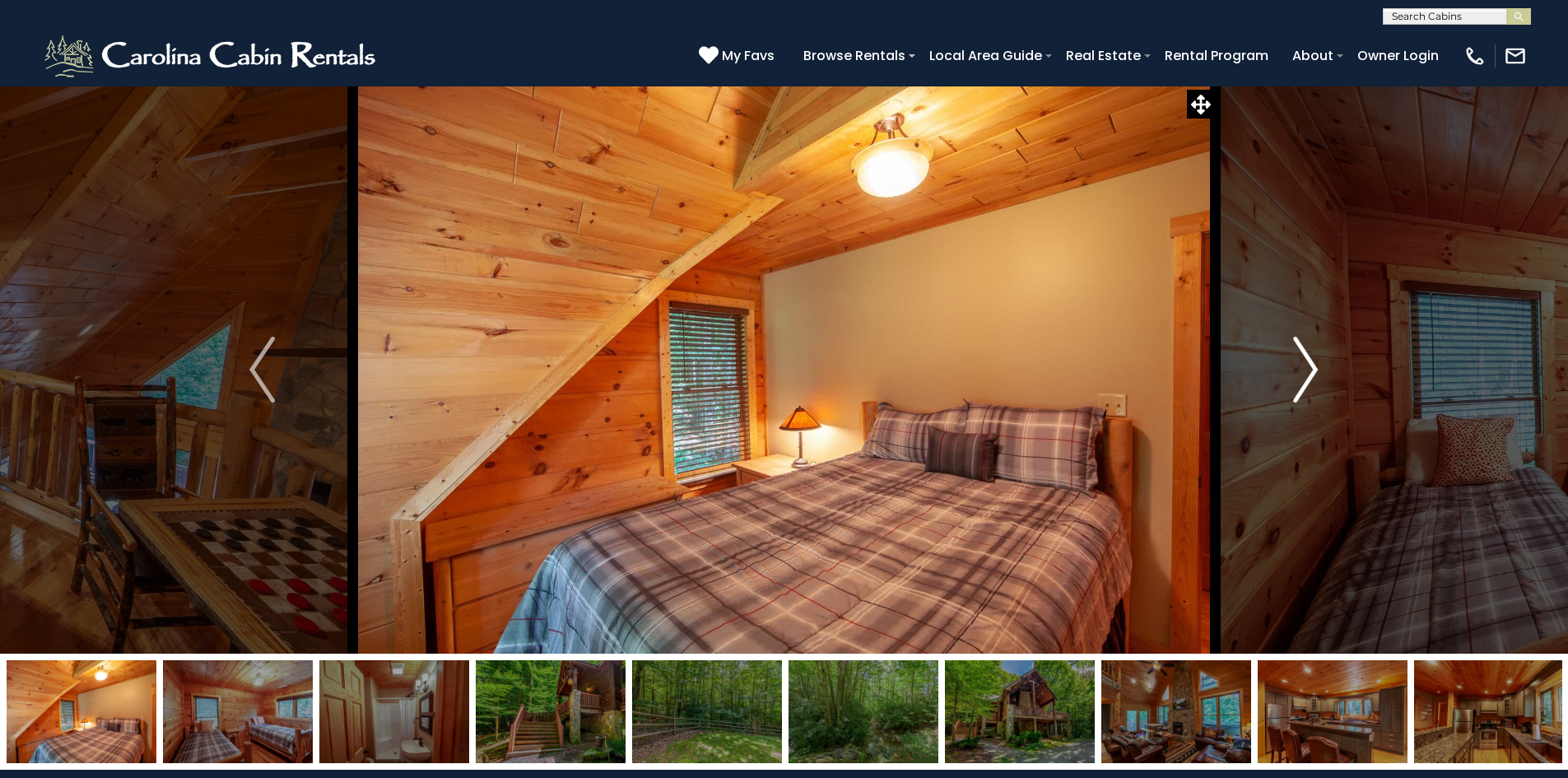
click at [1305, 376] on img "Next" at bounding box center [1305, 370] width 25 height 66
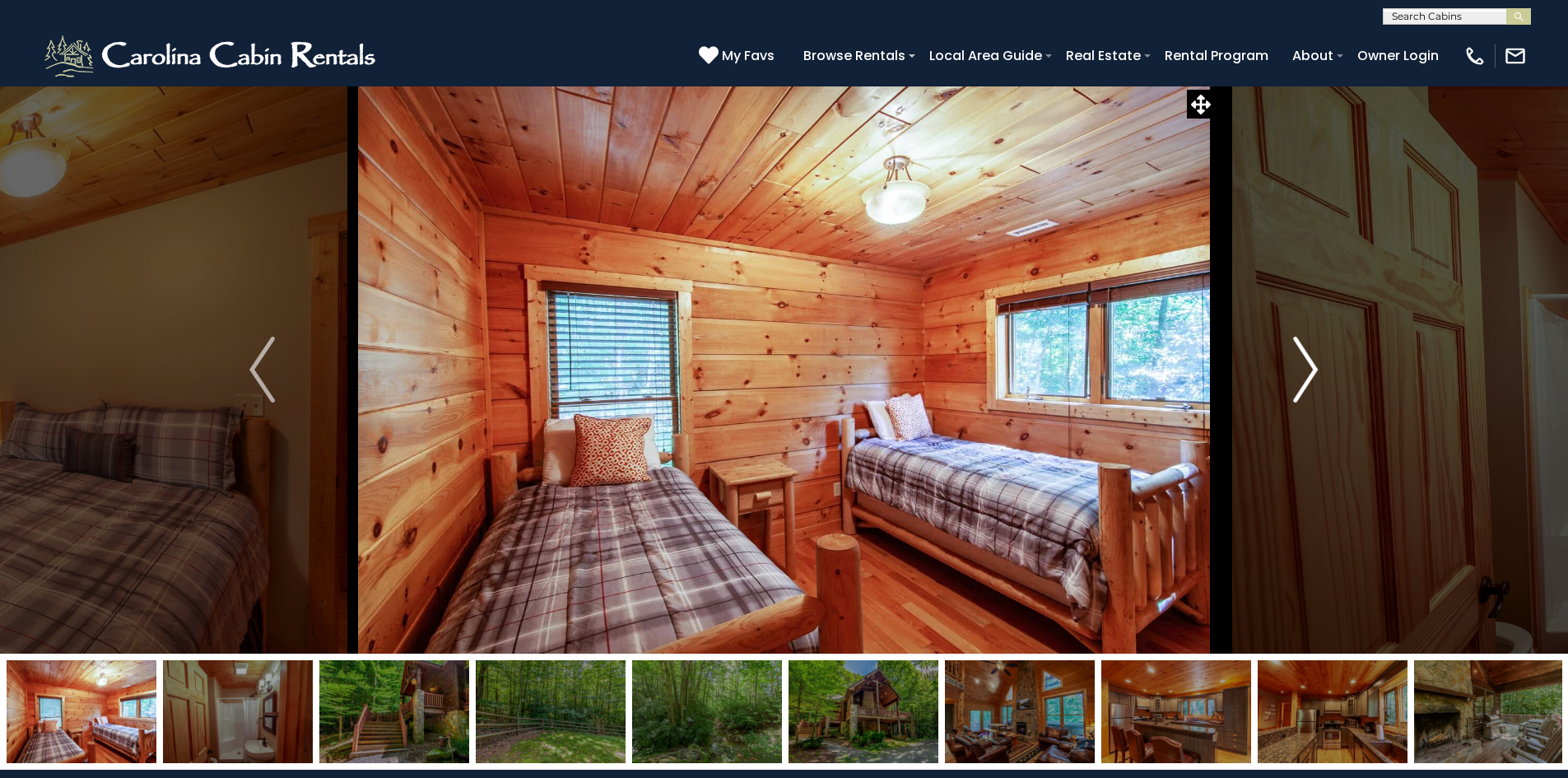
click at [1305, 376] on img "Next" at bounding box center [1305, 370] width 25 height 66
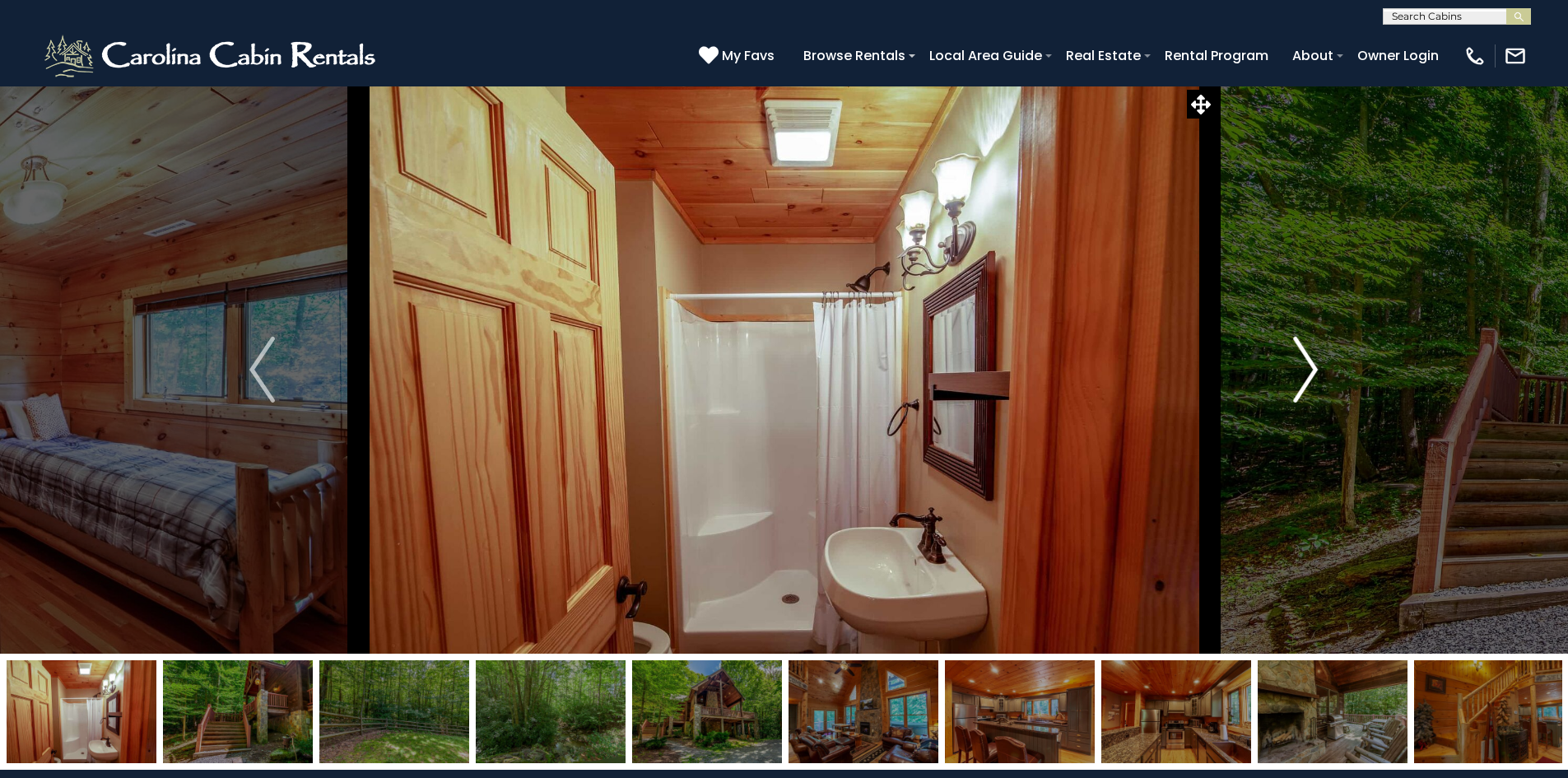
click at [1305, 376] on img "Next" at bounding box center [1305, 370] width 25 height 66
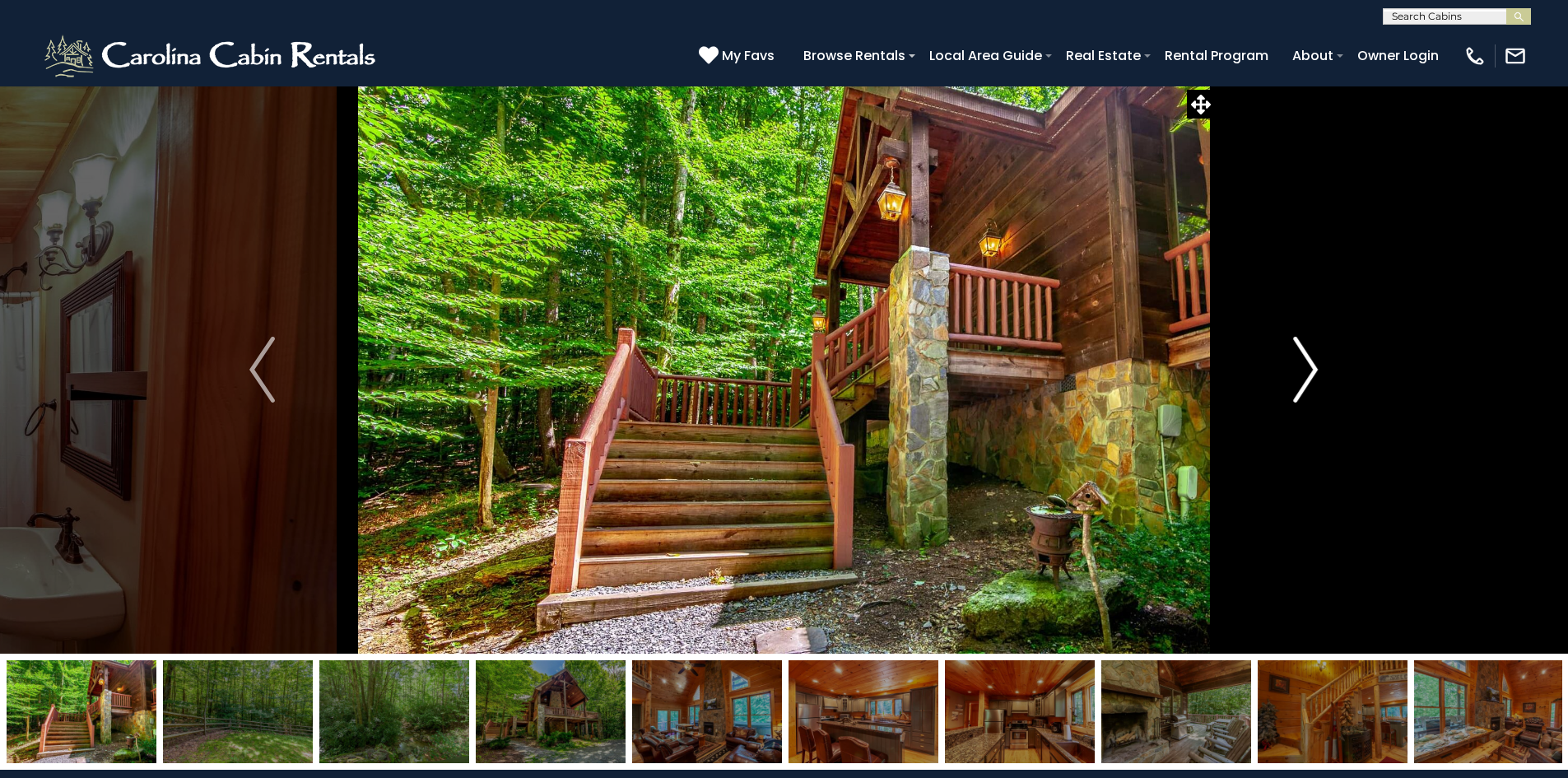
click at [1305, 376] on img "Next" at bounding box center [1305, 370] width 25 height 66
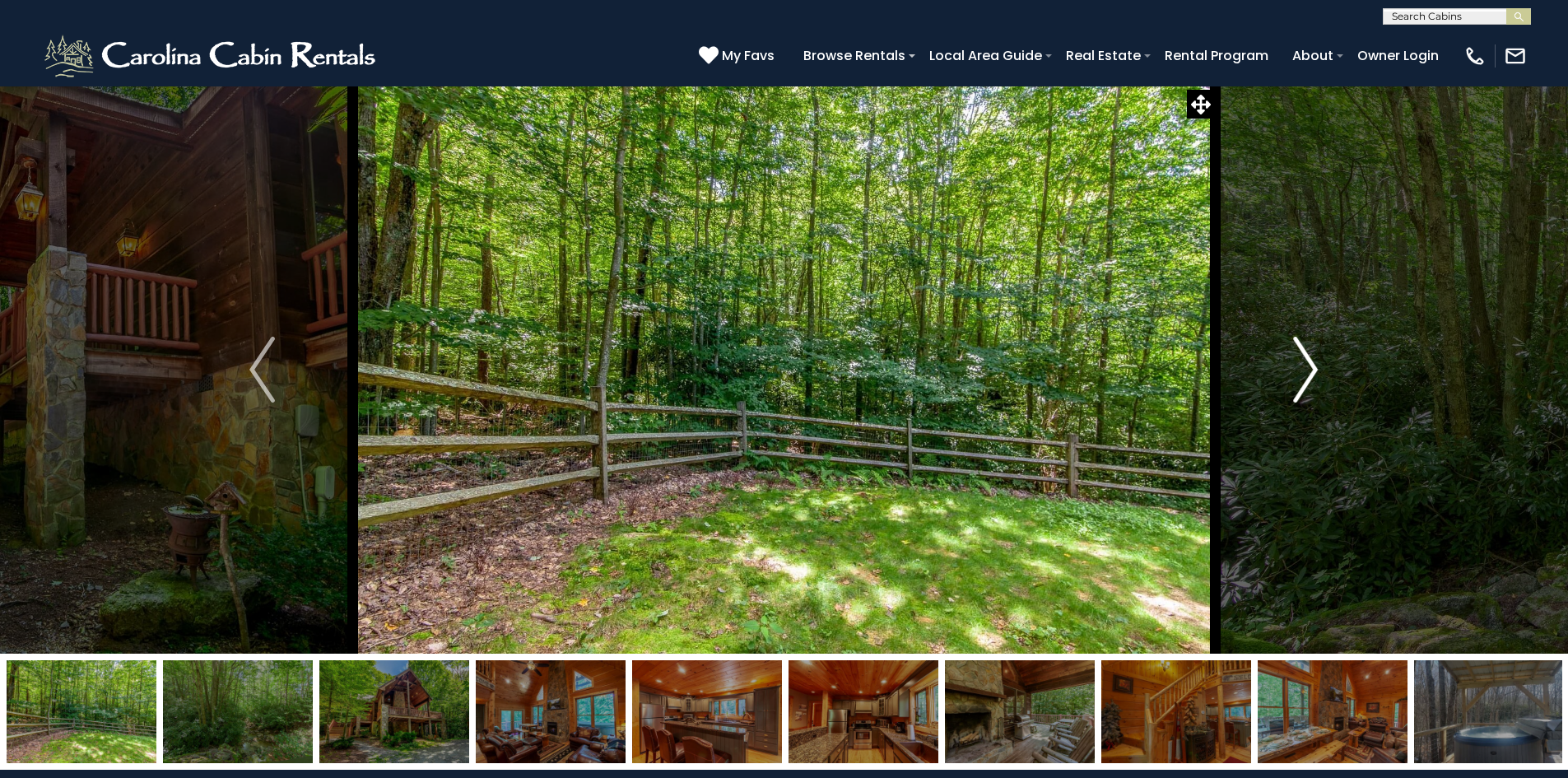
click at [1305, 376] on img "Next" at bounding box center [1305, 370] width 25 height 66
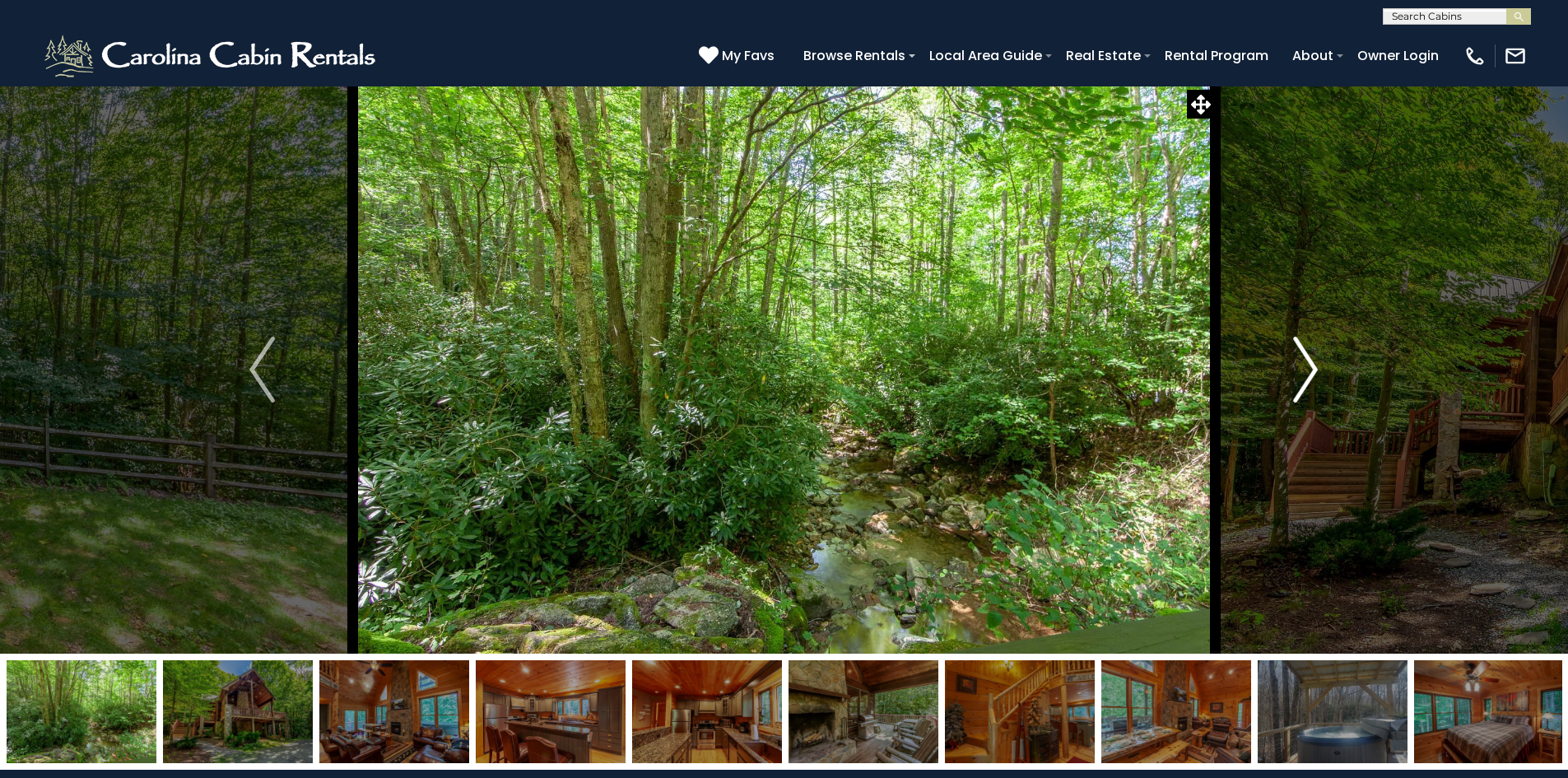
click at [1305, 376] on img "Next" at bounding box center [1305, 370] width 25 height 66
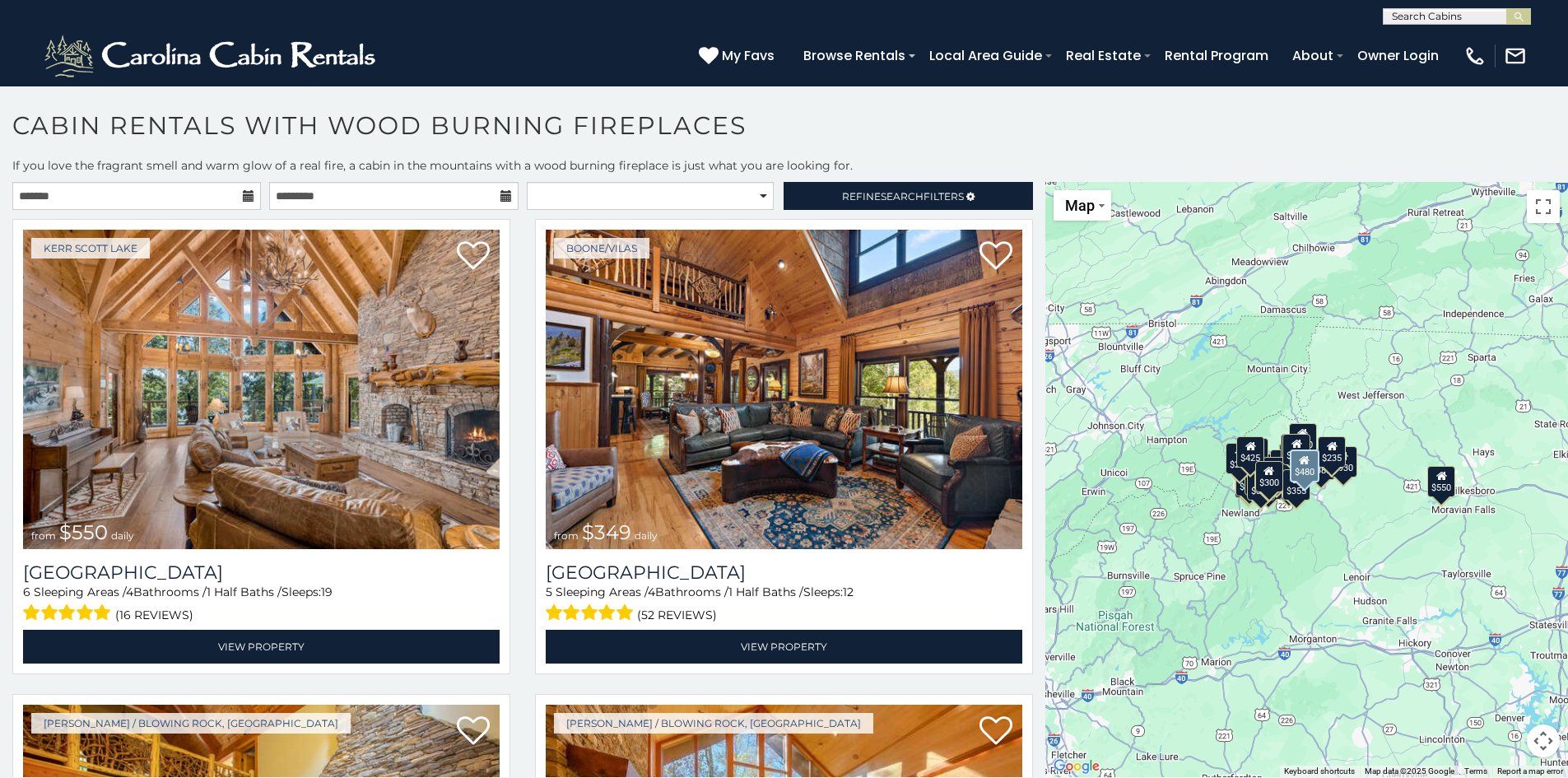
click at [246, 193] on icon at bounding box center [248, 195] width 11 height 11
click at [162, 194] on input "text" at bounding box center [136, 196] width 248 height 28
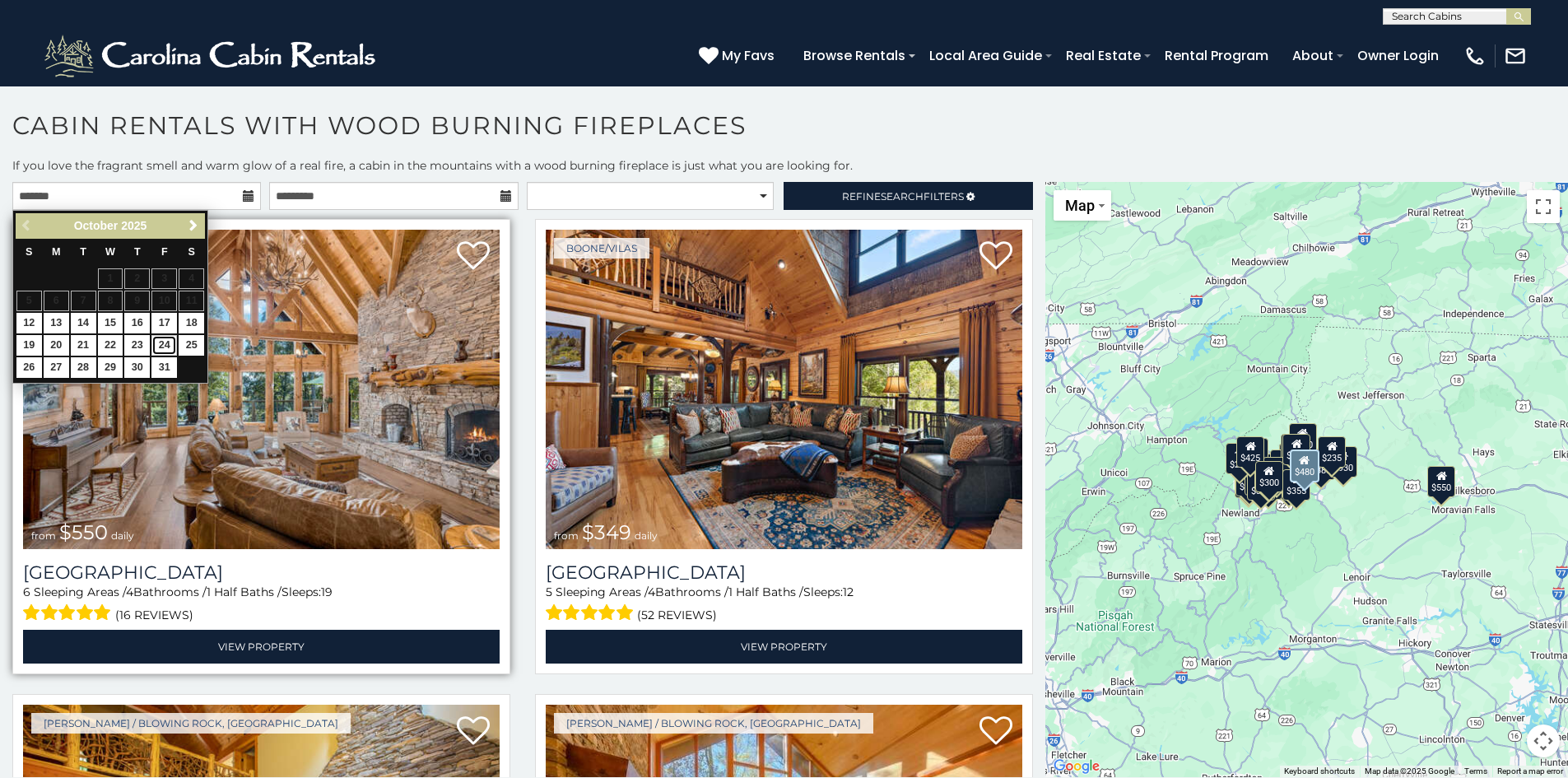
click at [164, 340] on link "24" at bounding box center [164, 345] width 26 height 20
type input "**********"
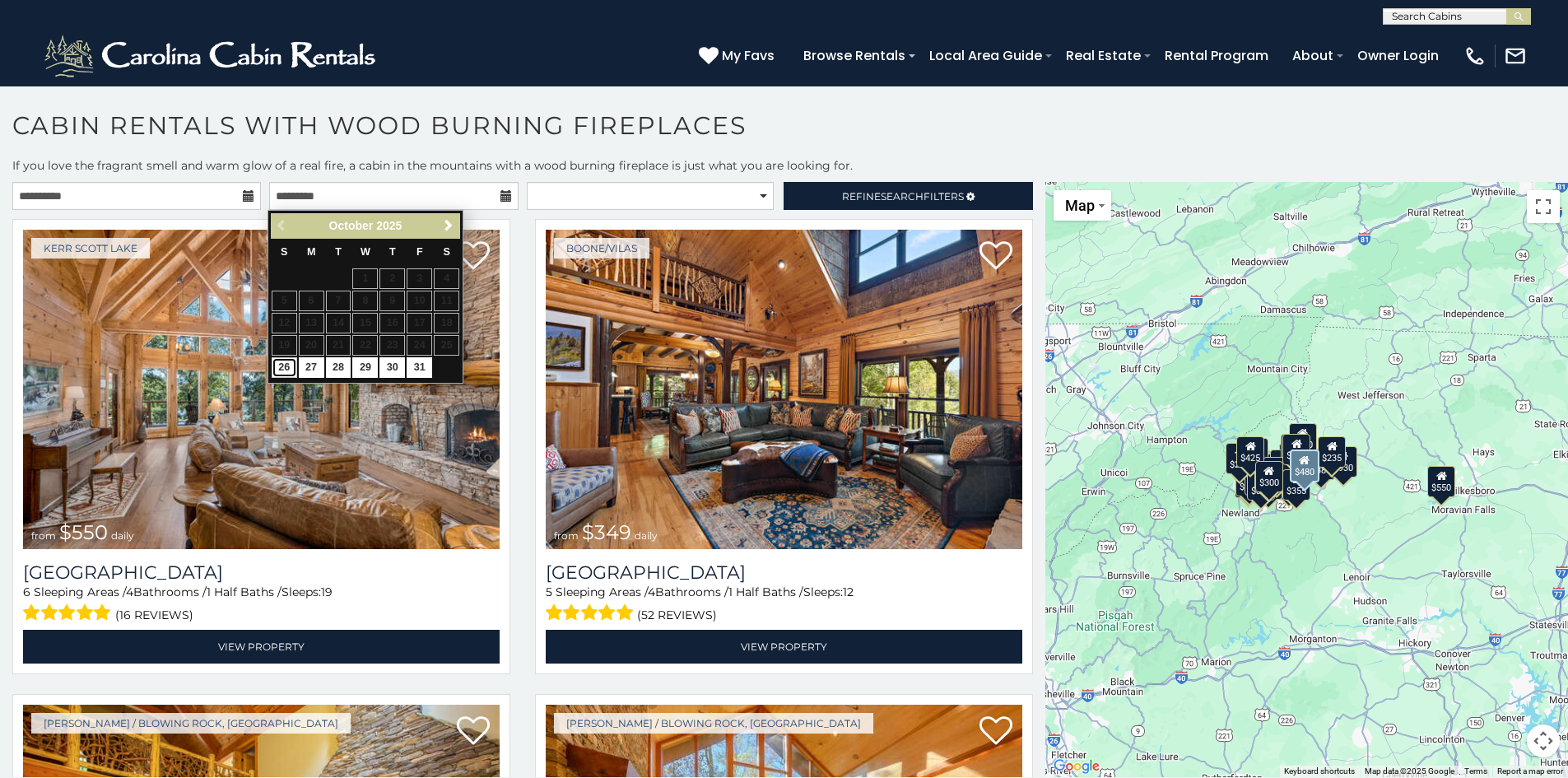
click at [281, 363] on link "26" at bounding box center [284, 367] width 26 height 20
type input "**********"
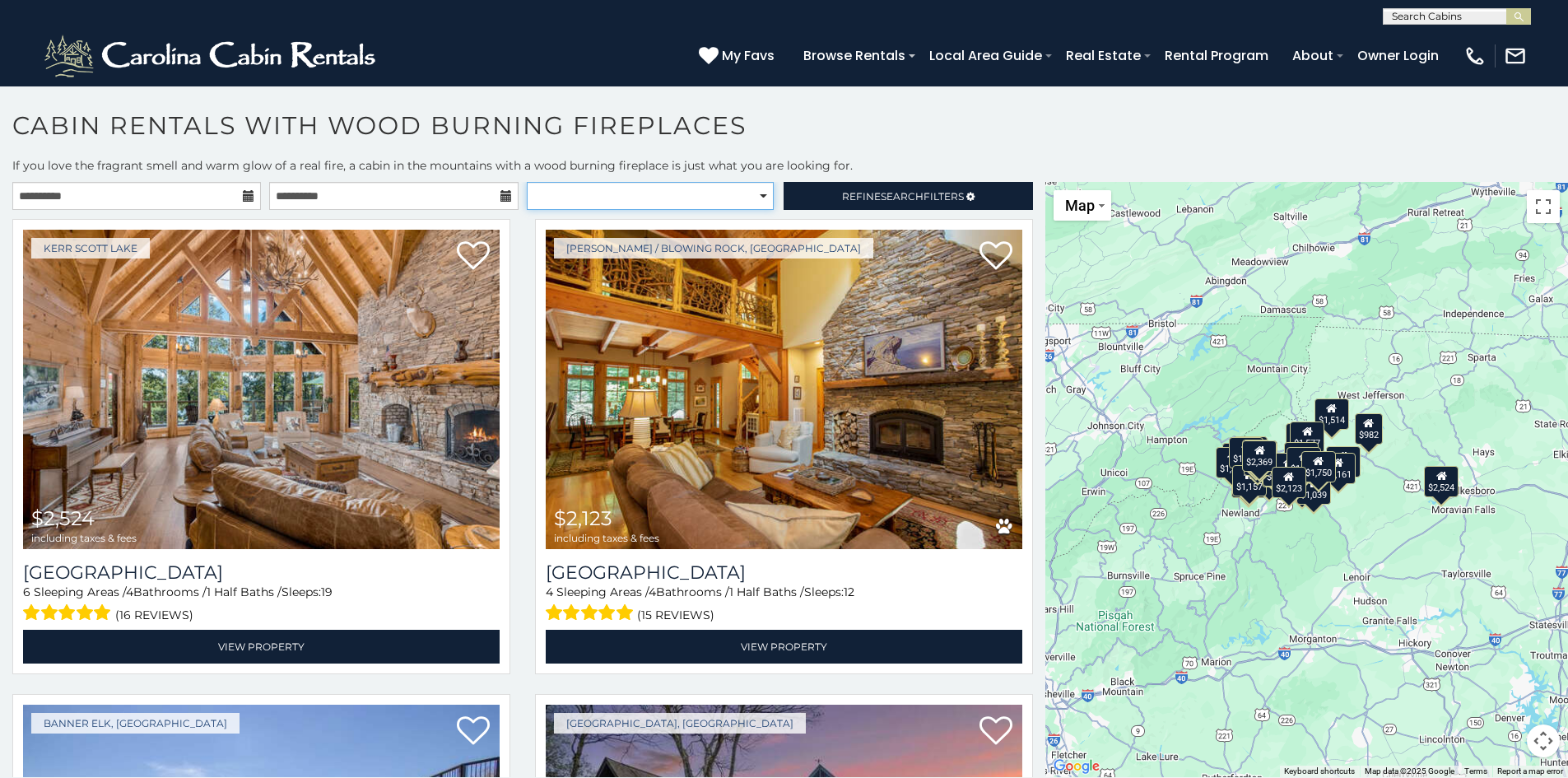
click at [758, 193] on select "**********" at bounding box center [650, 196] width 247 height 28
select select "**********"
click at [527, 182] on select "**********" at bounding box center [650, 196] width 247 height 28
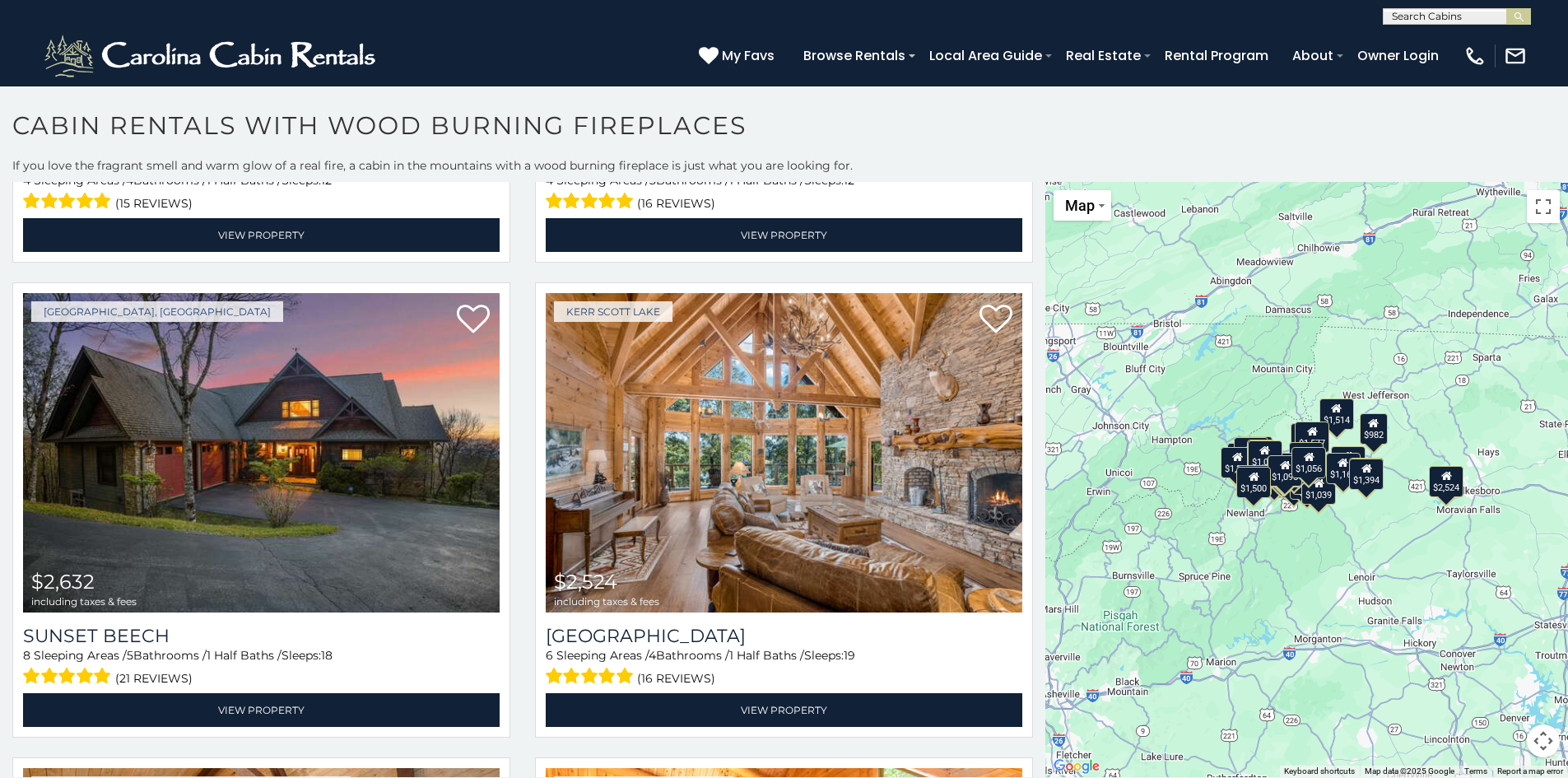
click at [1336, 452] on div "$1,161" at bounding box center [1343, 467] width 34 height 31
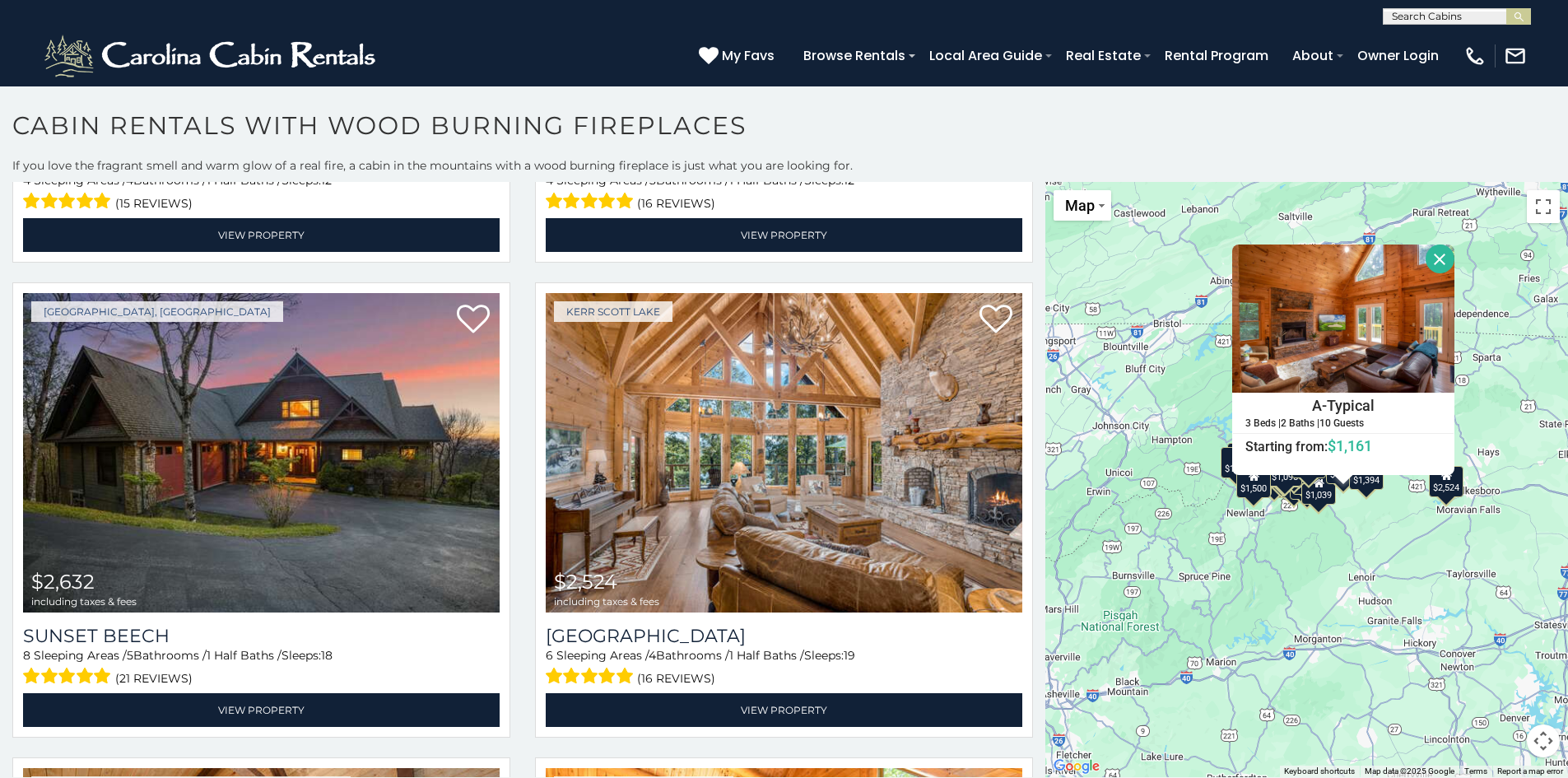
click at [1348, 606] on div "$2,123 $1,500 $2,632 $2,524 $4,271 $1,931 $1,396 $2,101 $1,822 $1,709 $1,042 $1…" at bounding box center [1306, 479] width 522 height 595
click at [1029, 468] on div "Kerr Scott Lake $2,524 including taxes & fees Lake Haven Lodge 6 Sleeping Areas…" at bounding box center [783, 515] width 522 height 465
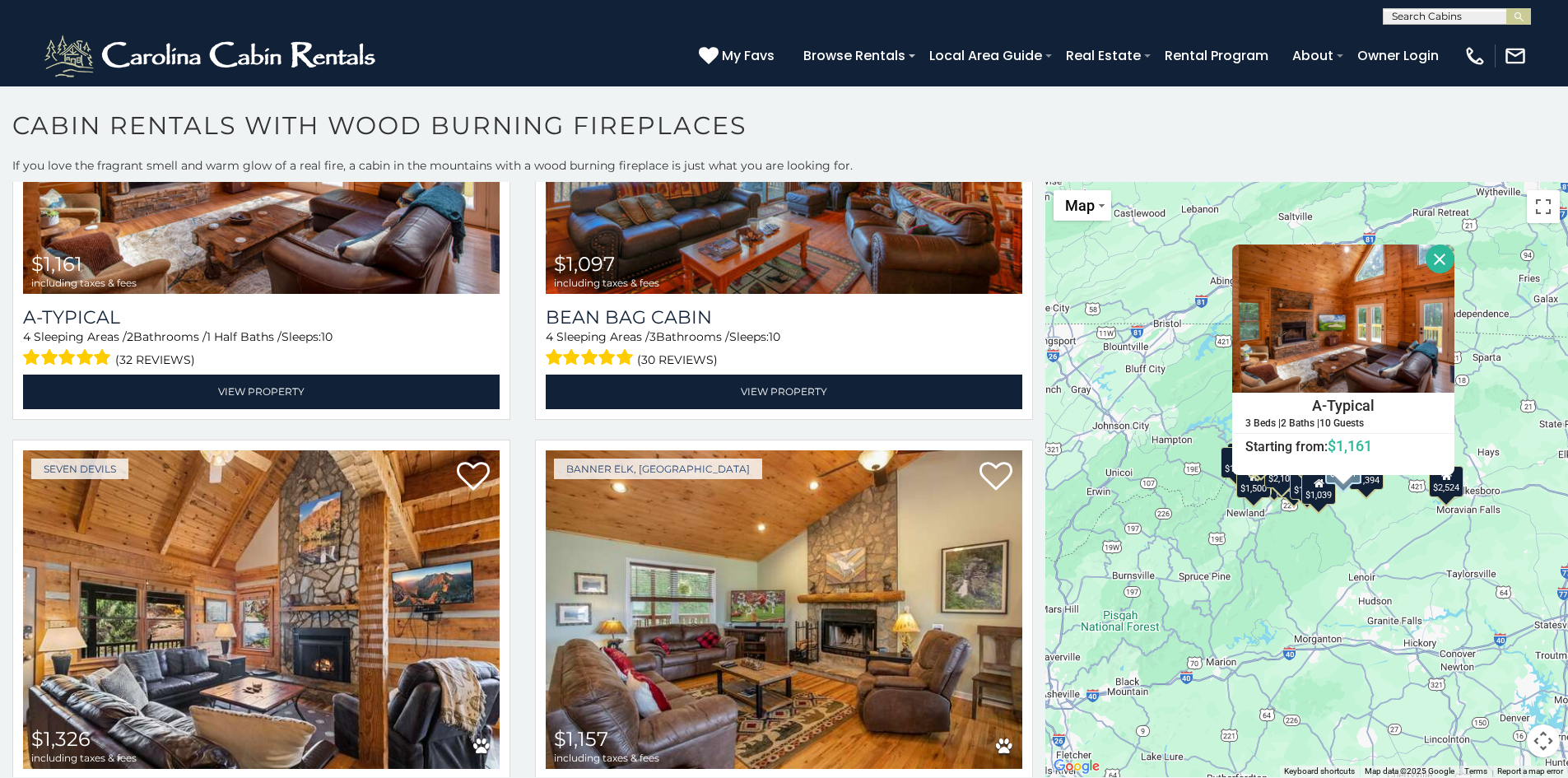
scroll to position [5517, 0]
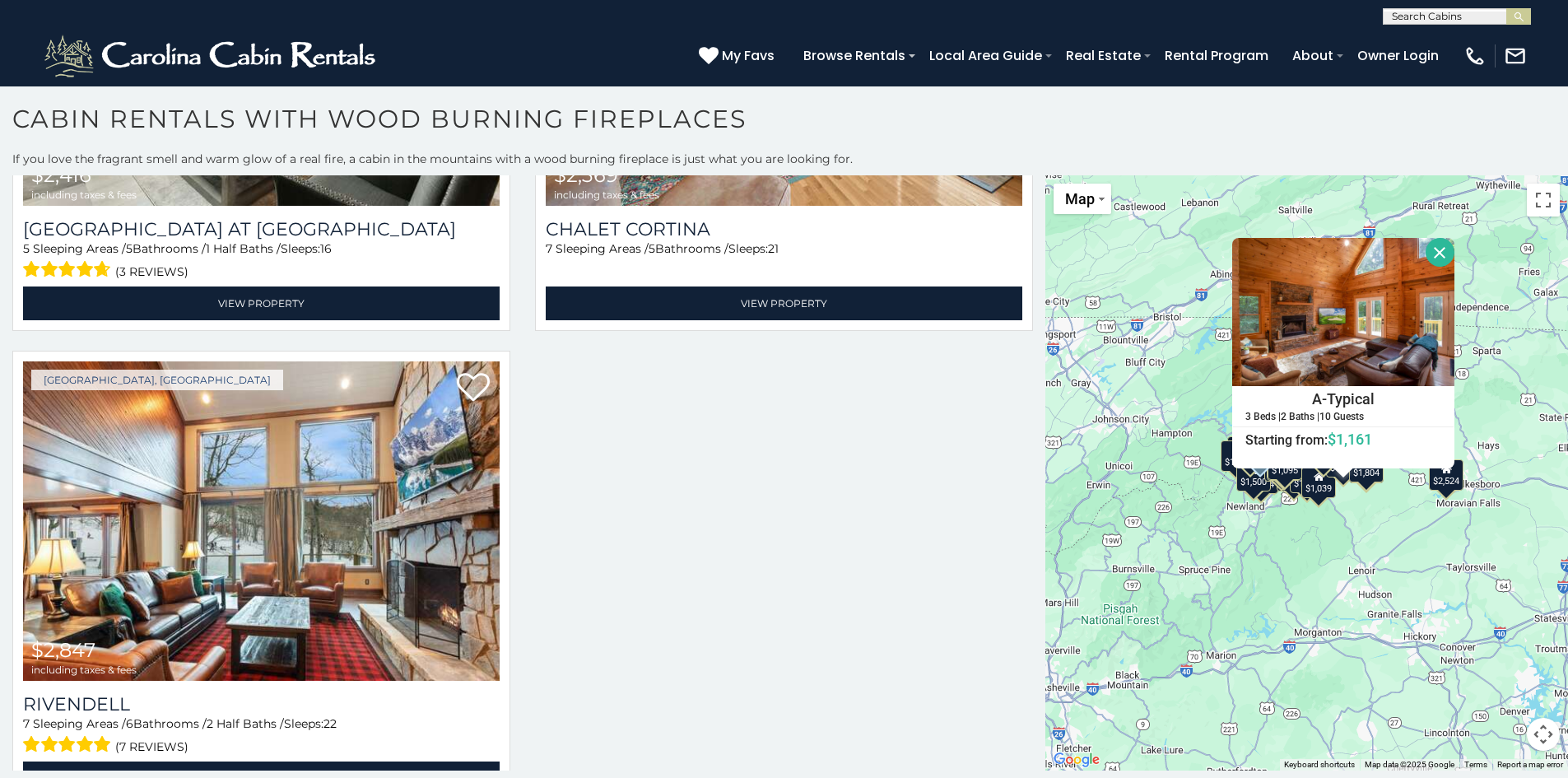
scroll to position [9, 0]
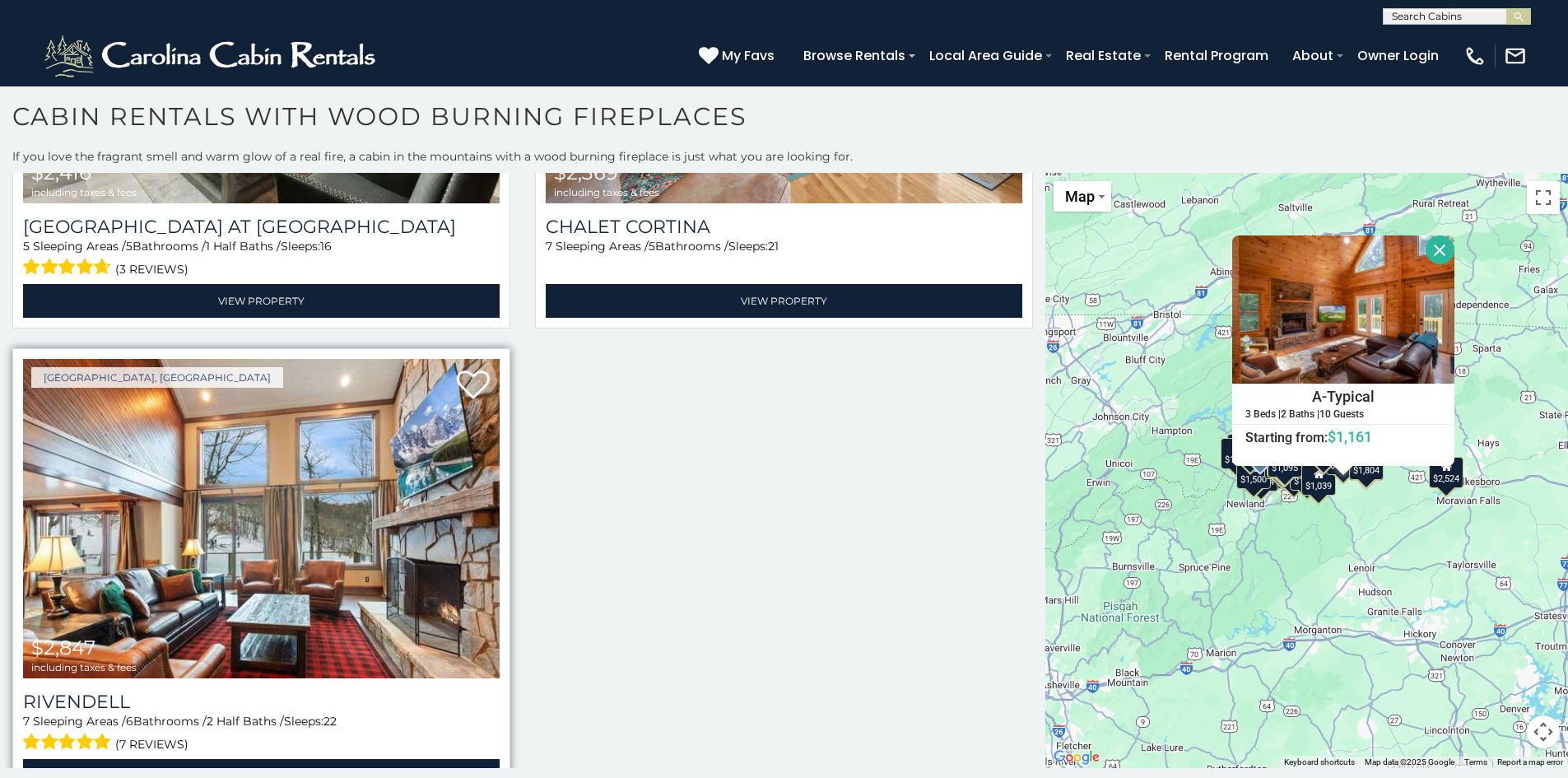
click at [321, 522] on img at bounding box center [261, 518] width 476 height 319
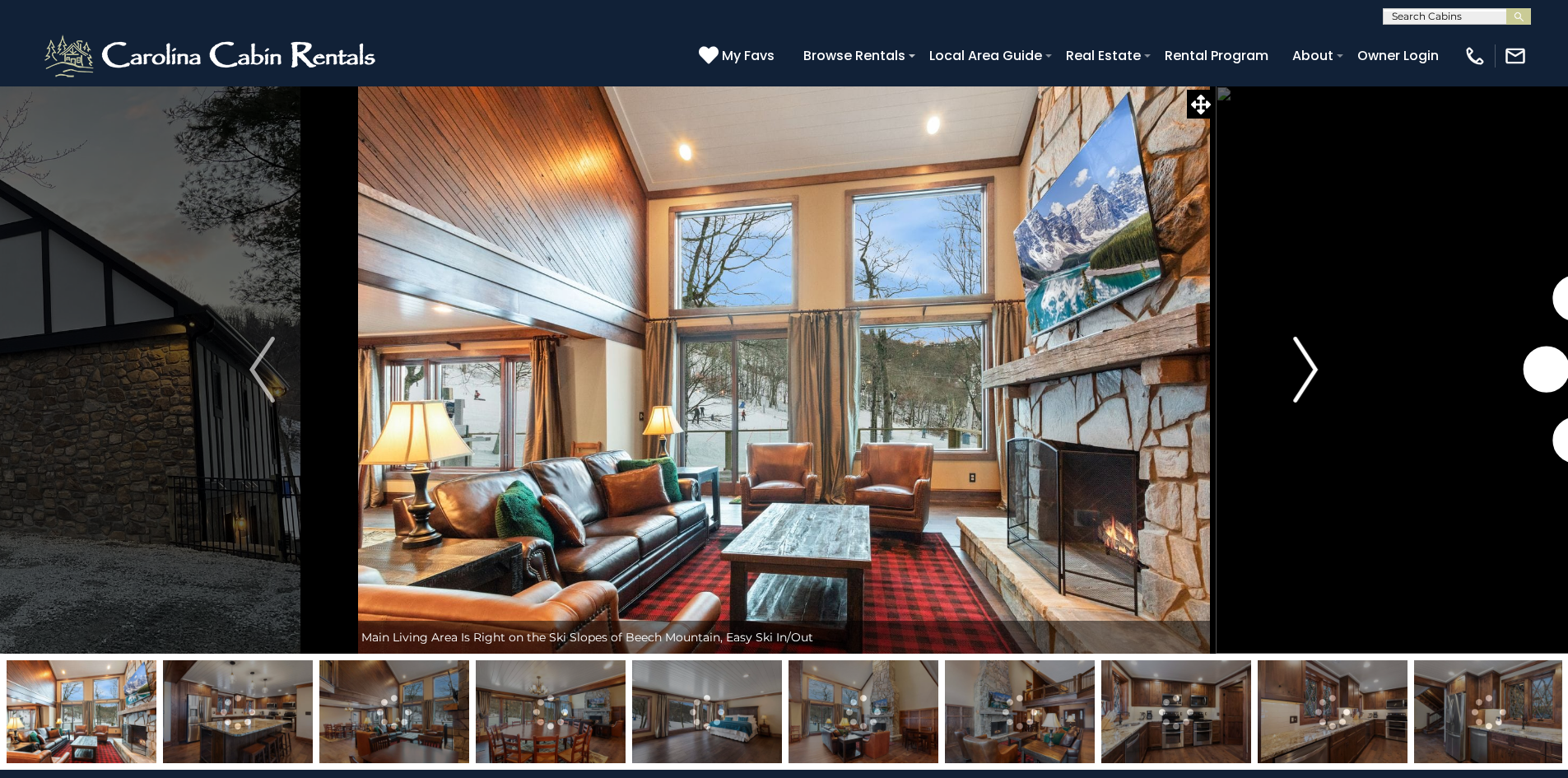
click at [1307, 353] on img "Next" at bounding box center [1305, 370] width 25 height 66
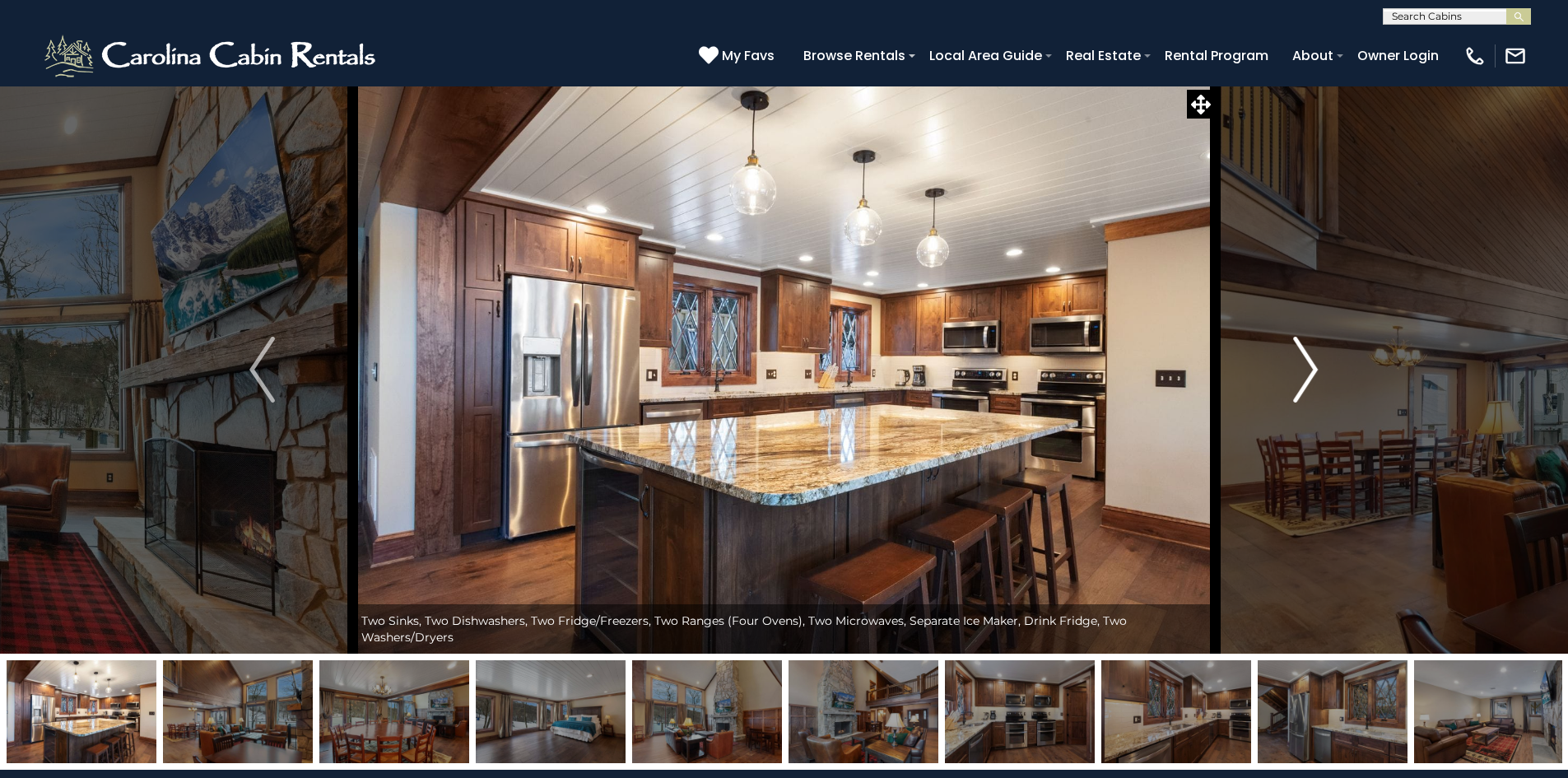
click at [1307, 353] on img "Next" at bounding box center [1305, 370] width 25 height 66
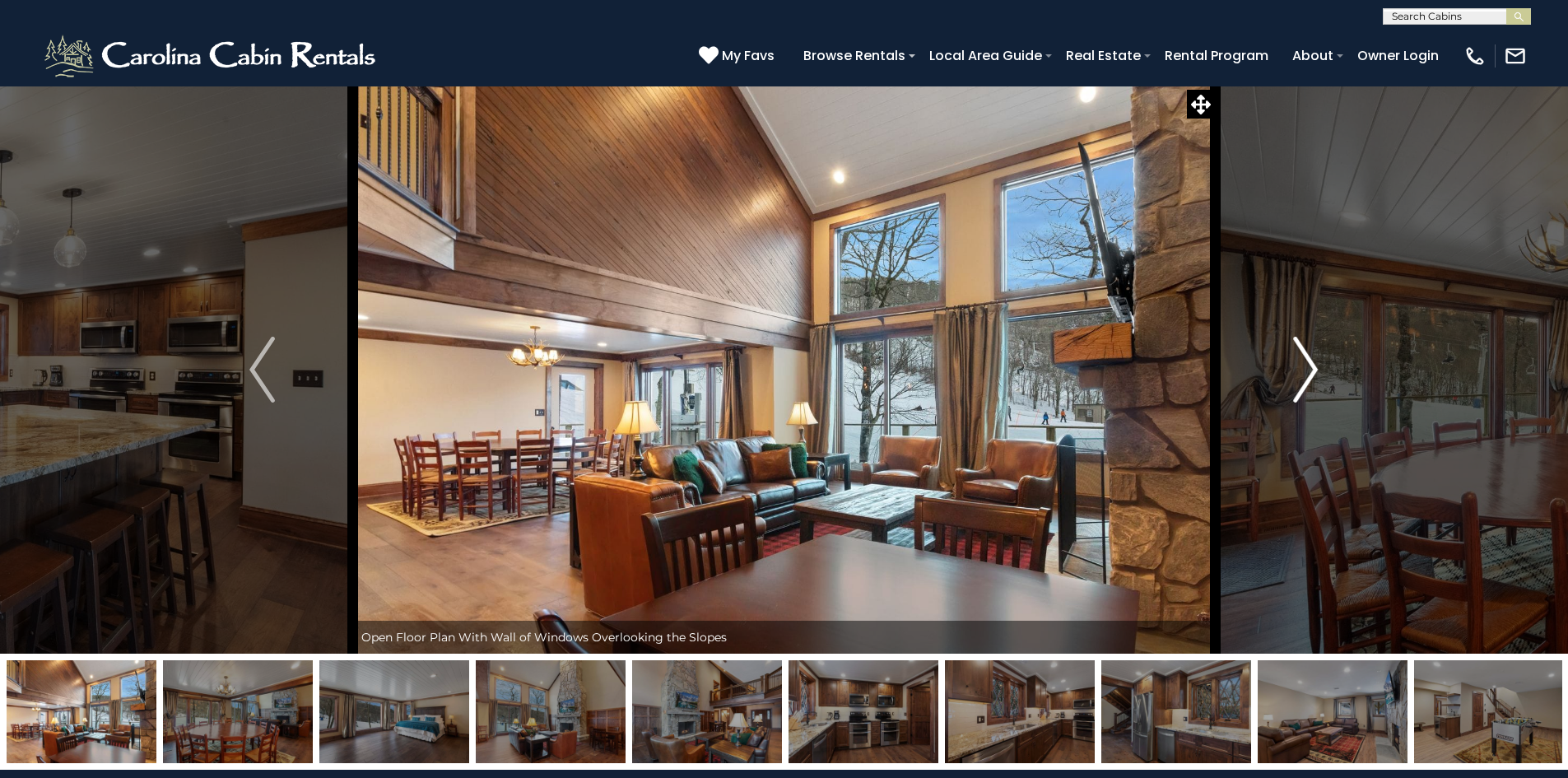
click at [1307, 353] on img "Next" at bounding box center [1305, 370] width 25 height 66
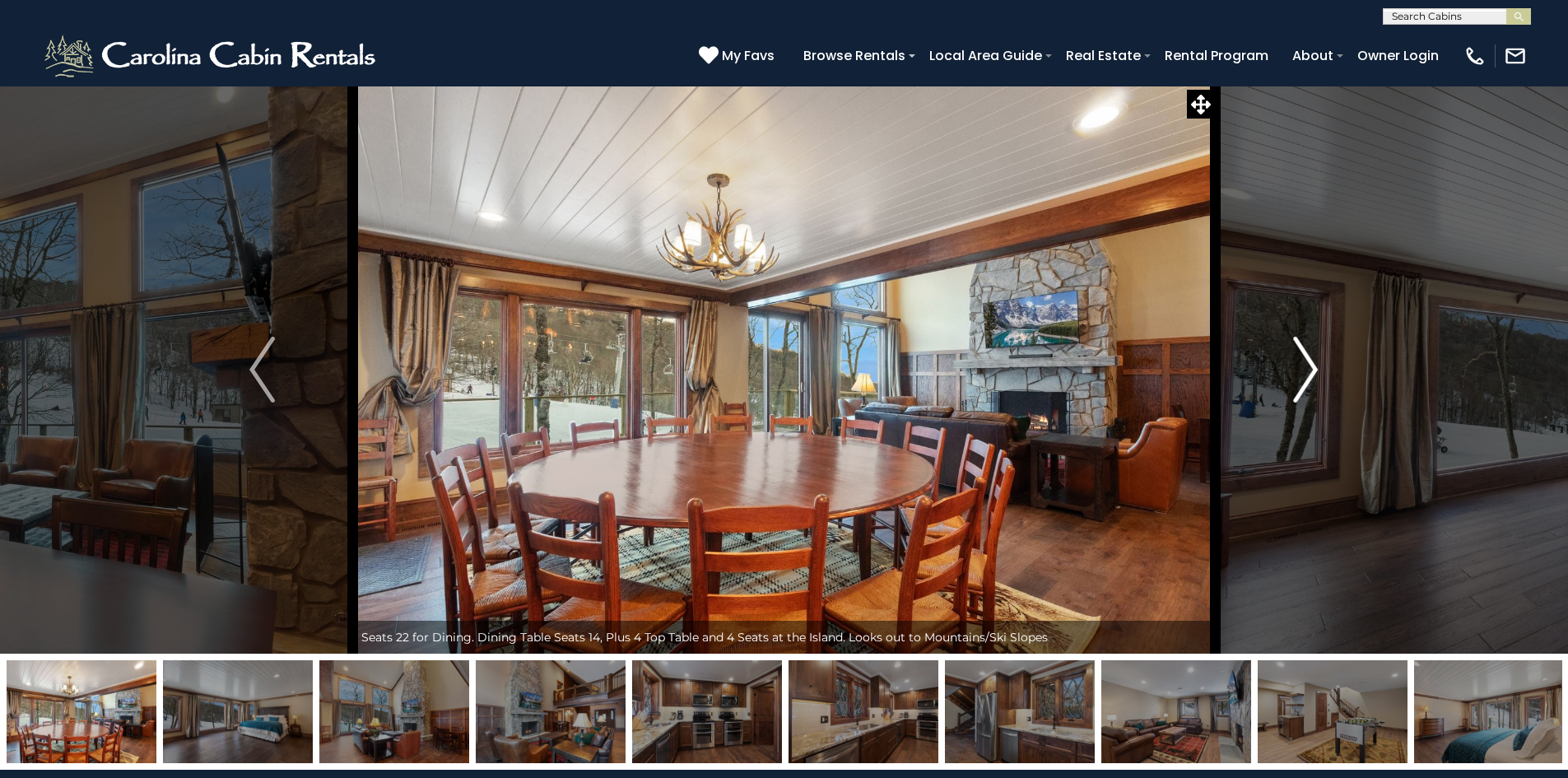
click at [1307, 353] on img "Next" at bounding box center [1305, 370] width 25 height 66
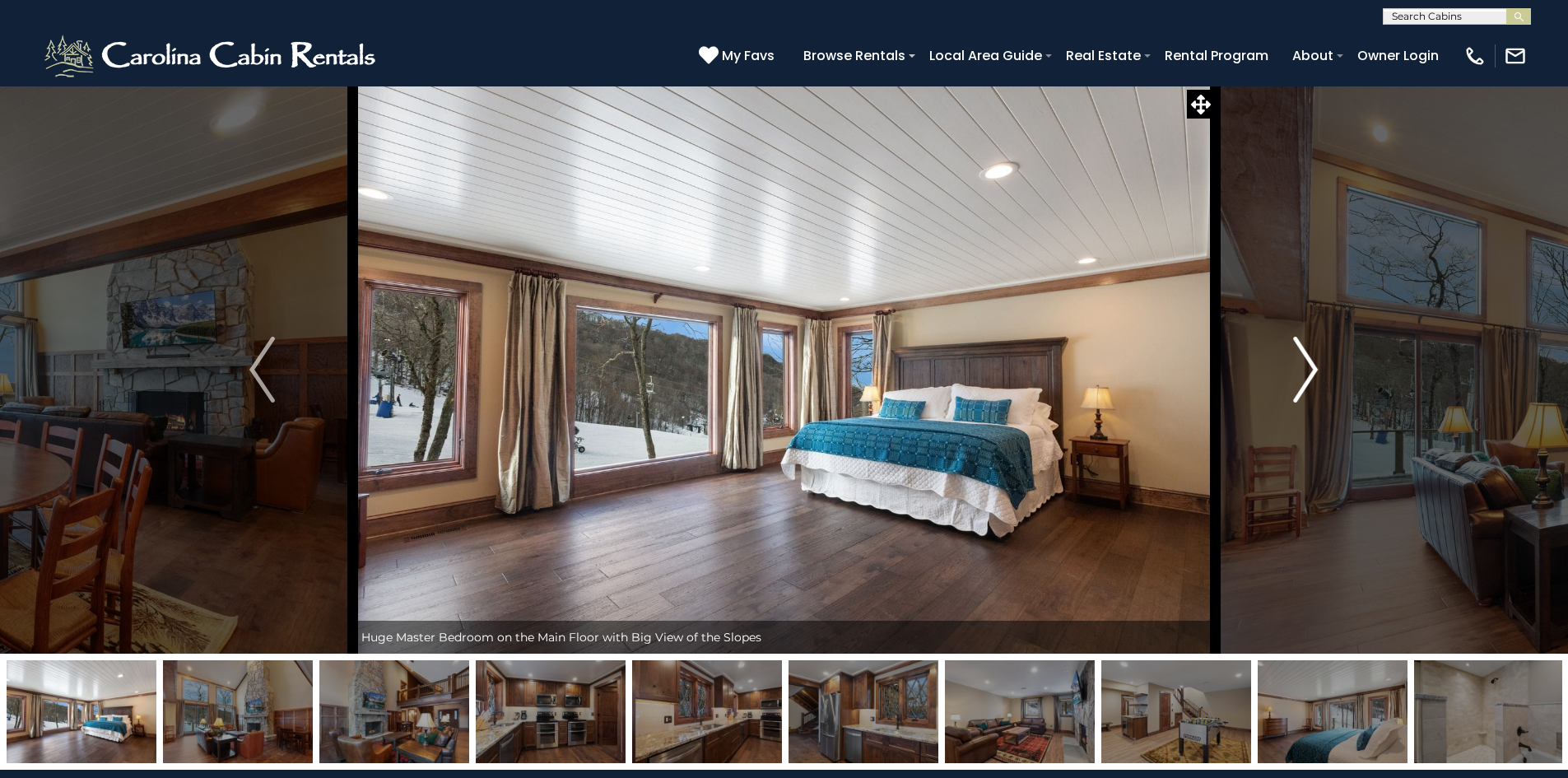
click at [1307, 353] on img "Next" at bounding box center [1305, 370] width 25 height 66
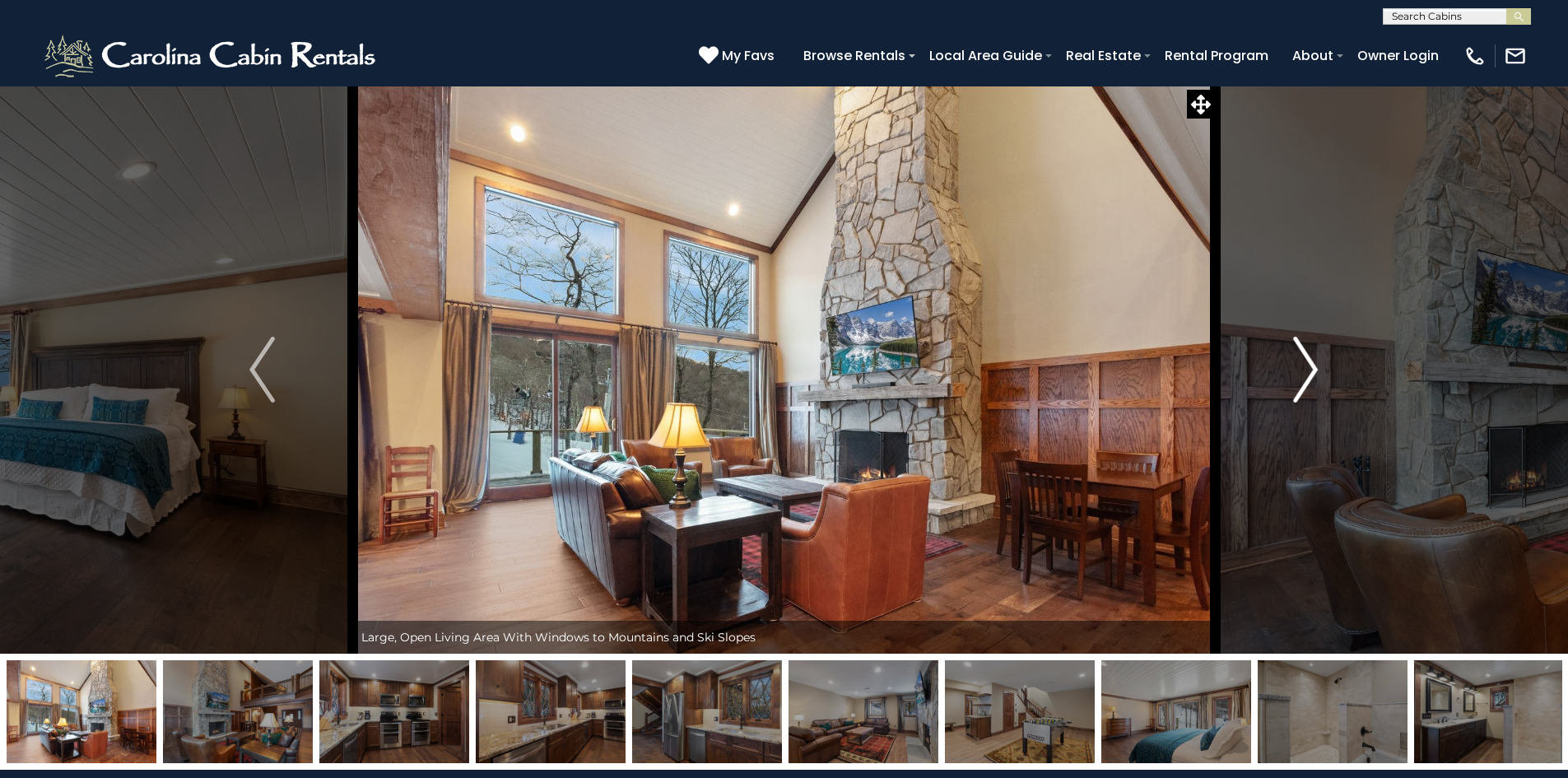
click at [1307, 353] on img "Next" at bounding box center [1305, 370] width 25 height 66
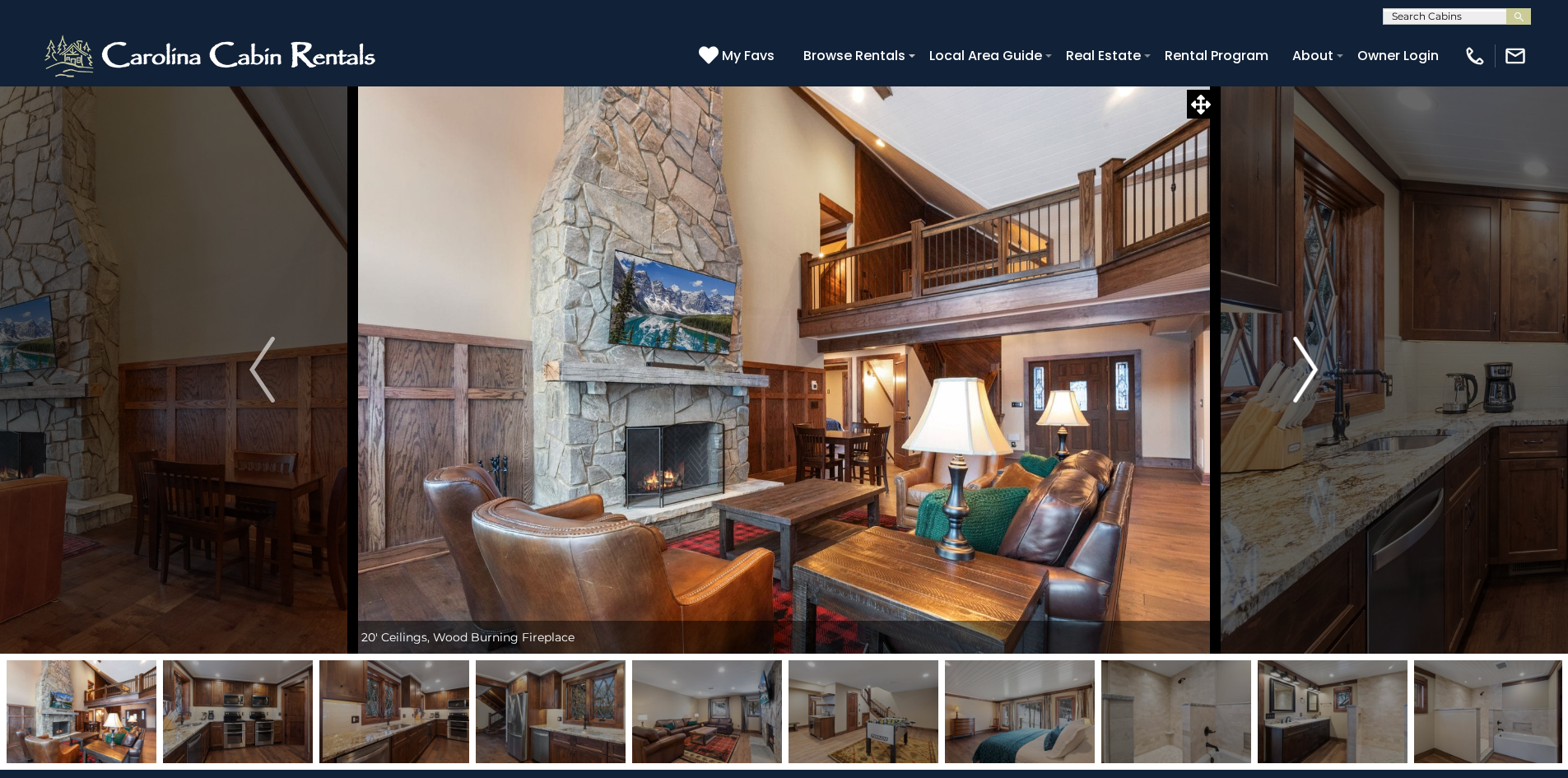
click at [1307, 353] on img "Next" at bounding box center [1305, 370] width 25 height 66
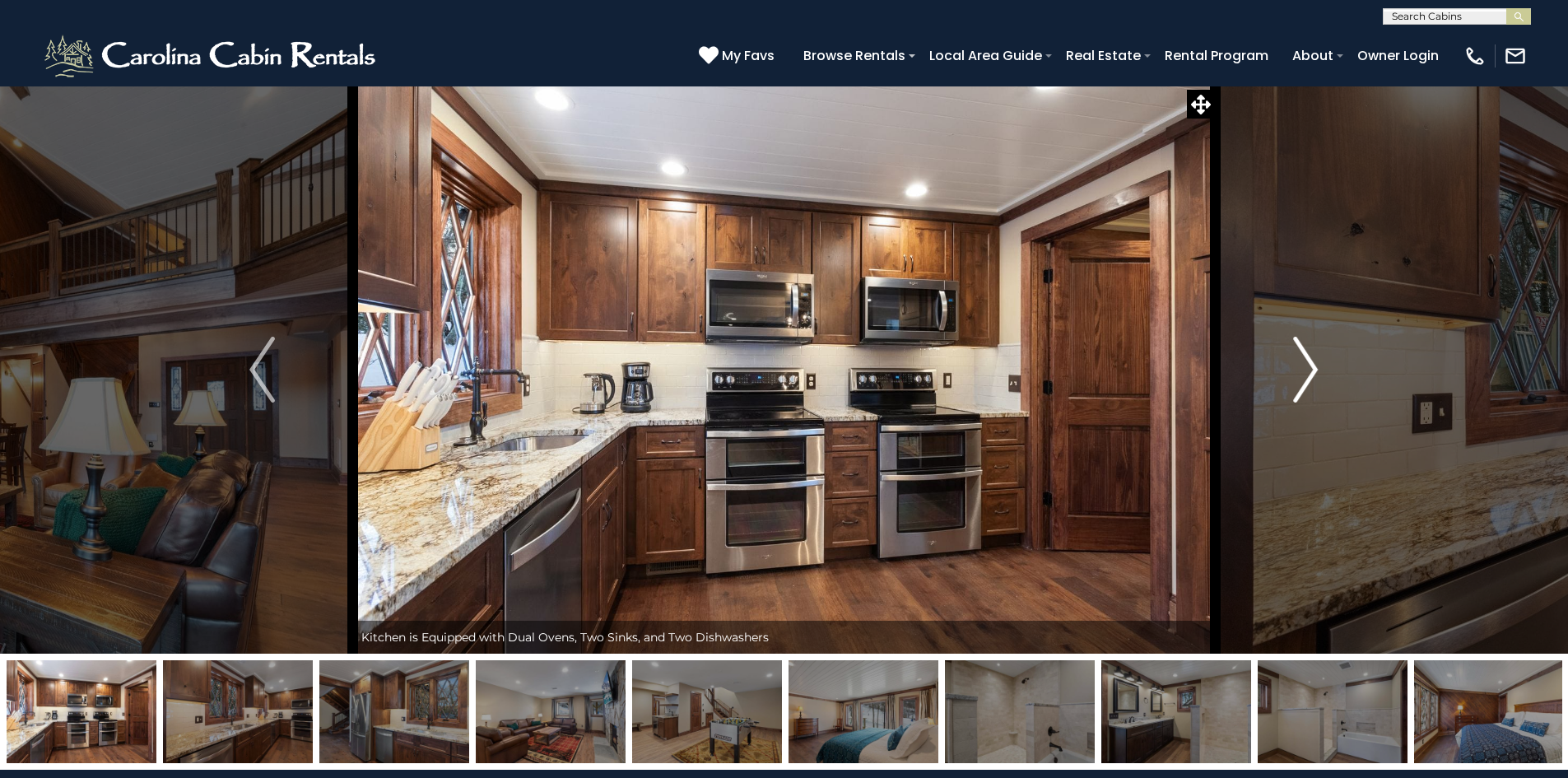
click at [1307, 353] on img "Next" at bounding box center [1305, 370] width 25 height 66
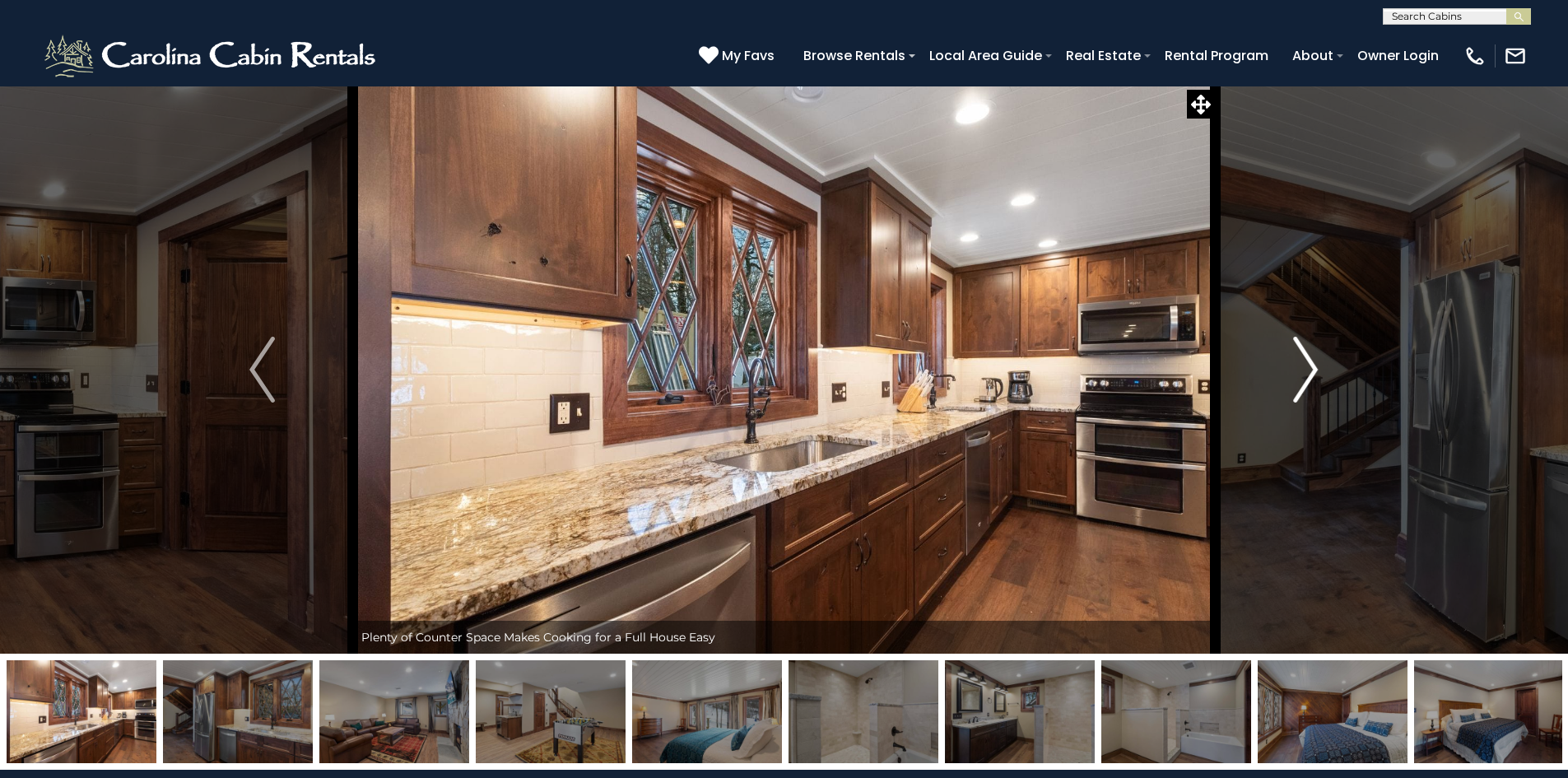
click at [1307, 353] on img "Next" at bounding box center [1305, 370] width 25 height 66
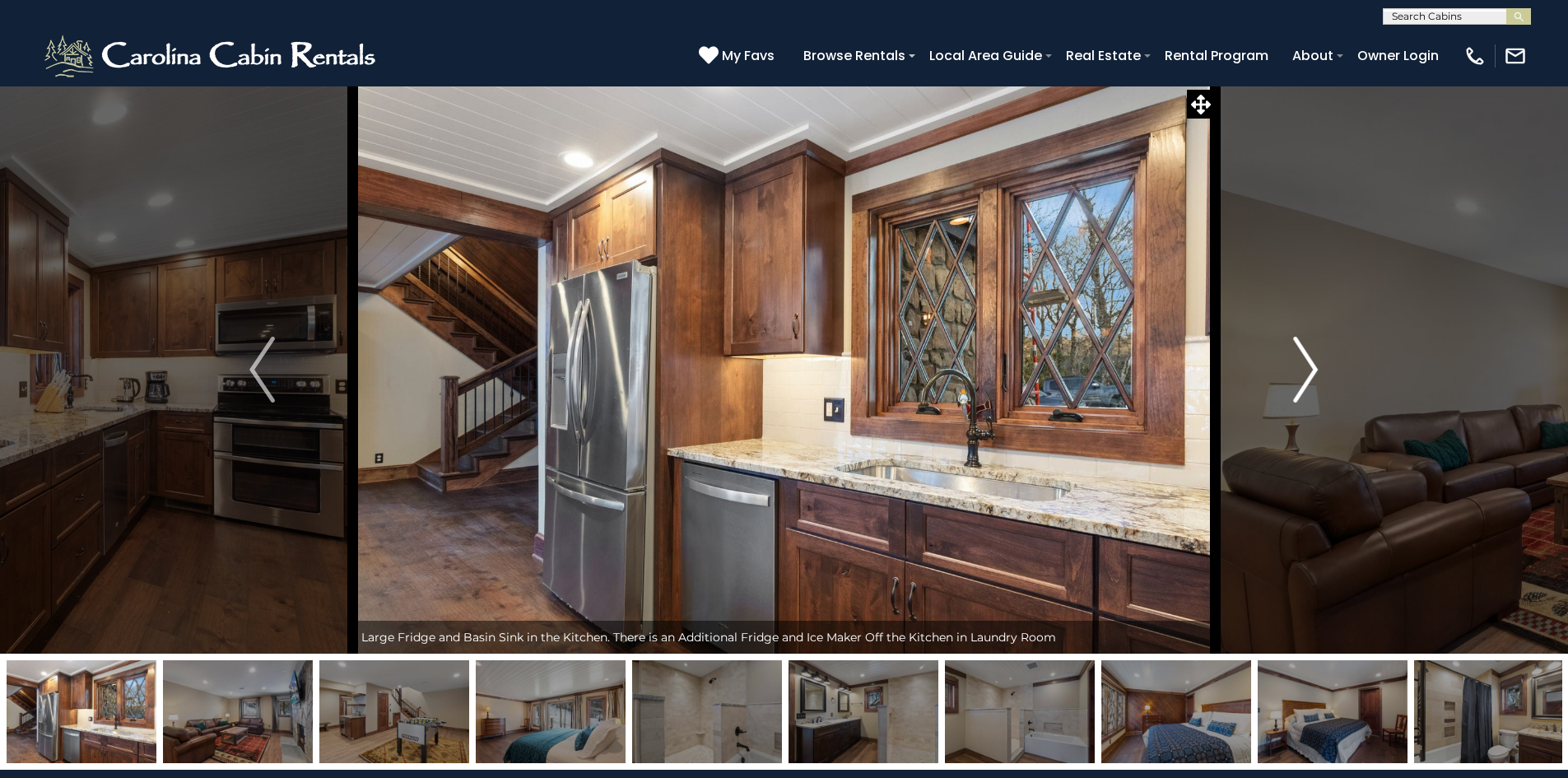
click at [1307, 353] on img "Next" at bounding box center [1305, 370] width 25 height 66
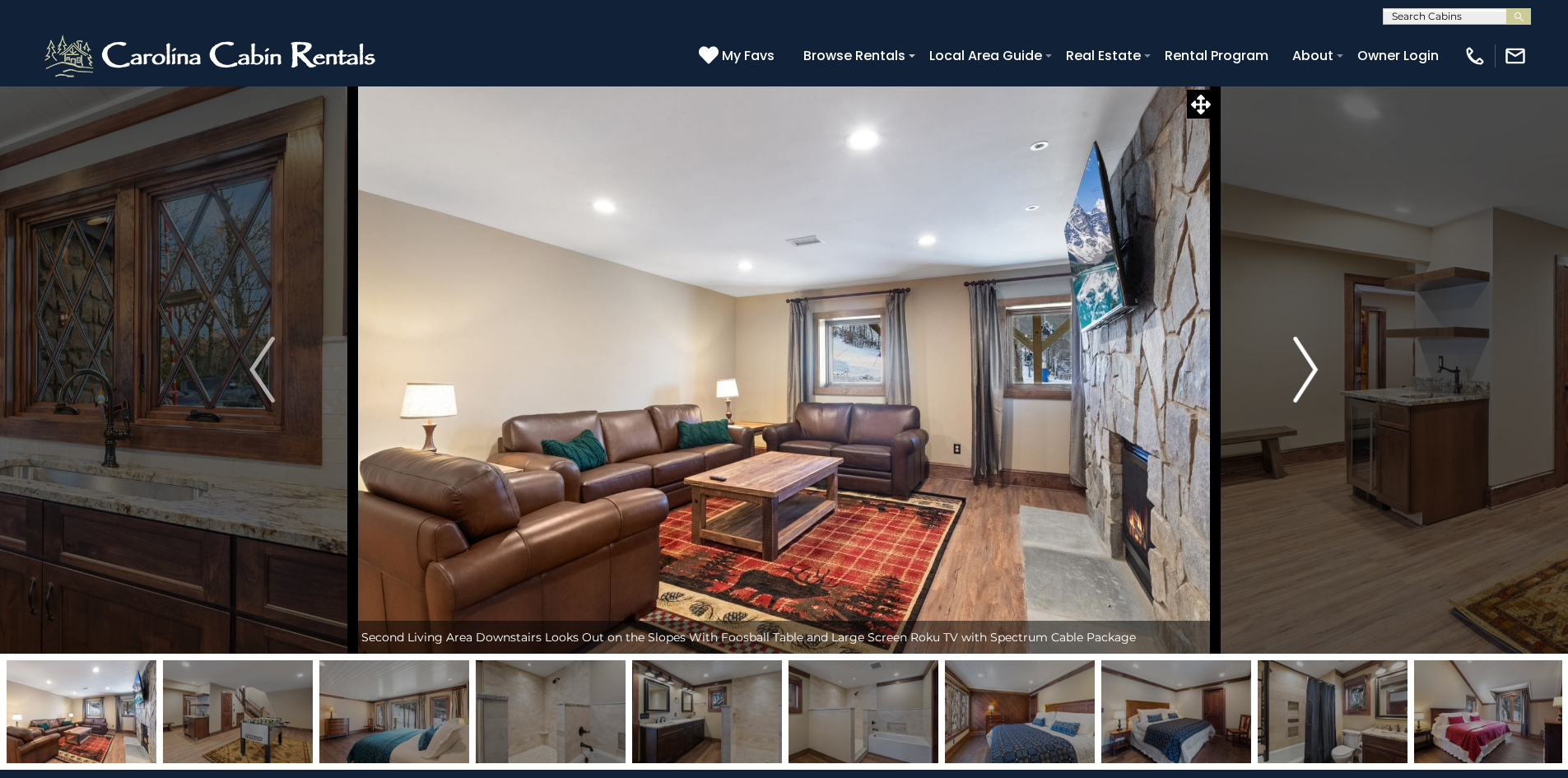
click at [1307, 353] on img "Next" at bounding box center [1305, 370] width 25 height 66
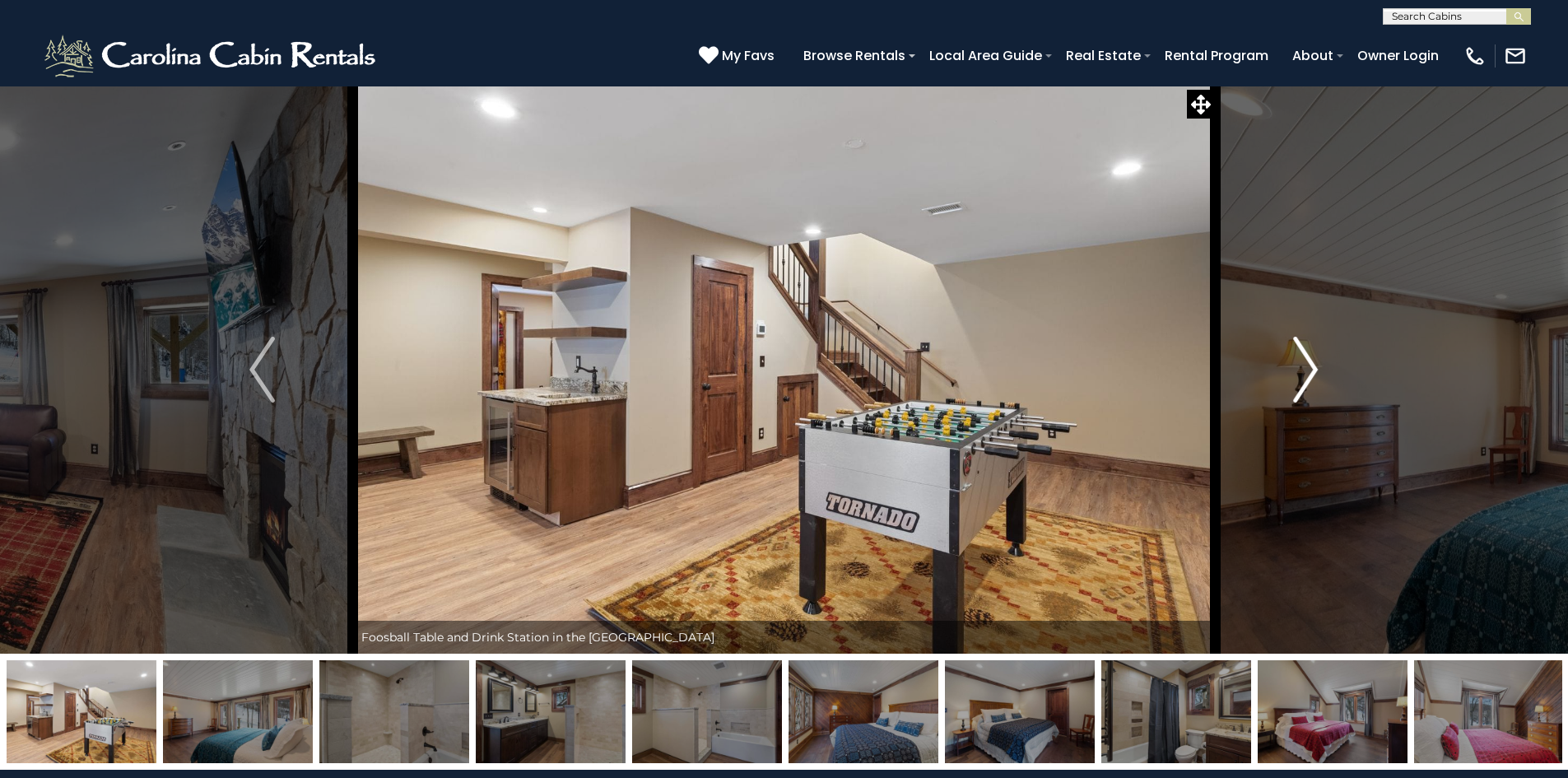
click at [1307, 353] on img "Next" at bounding box center [1305, 370] width 25 height 66
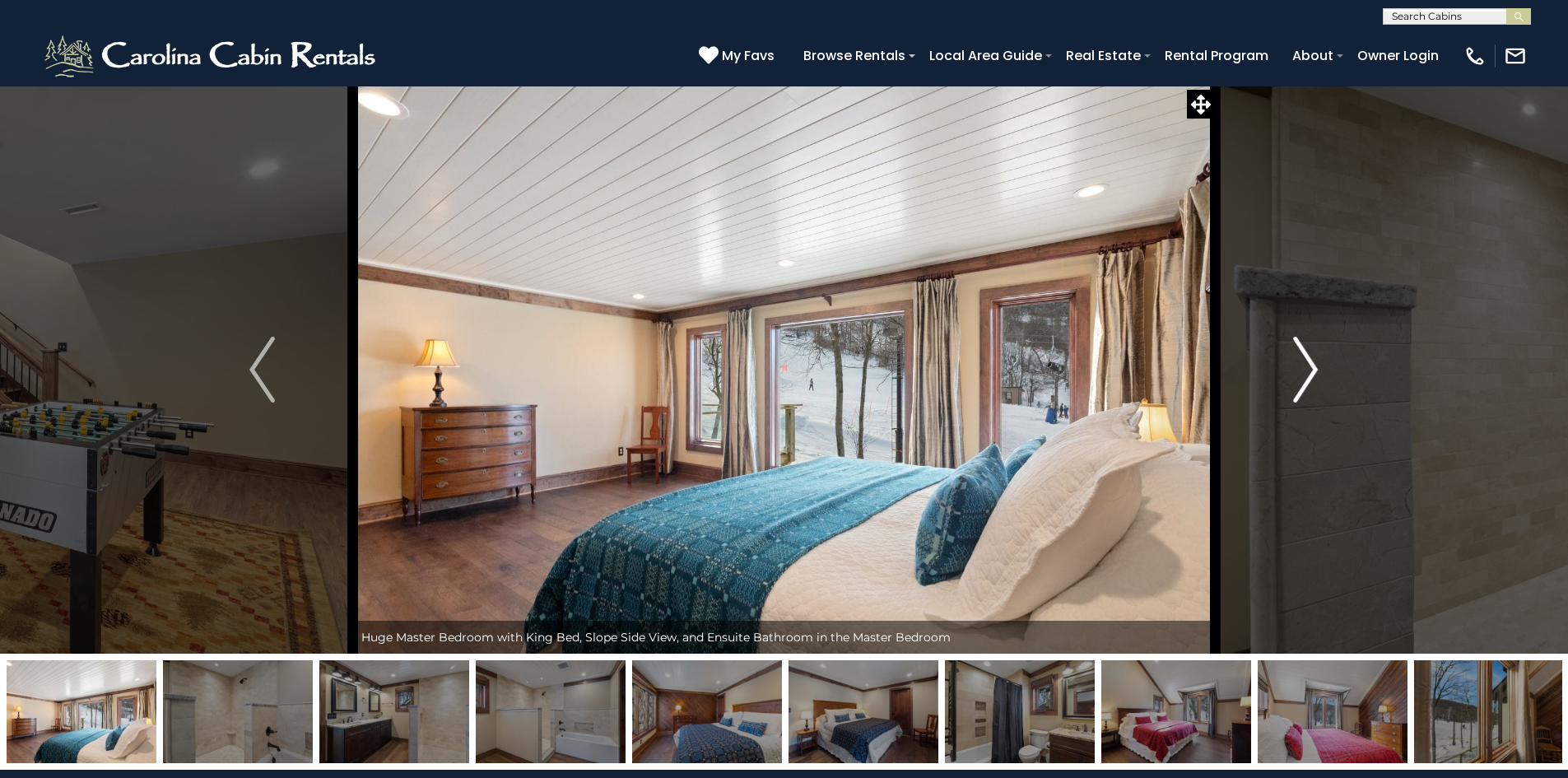
click at [1307, 353] on img "Next" at bounding box center [1305, 370] width 25 height 66
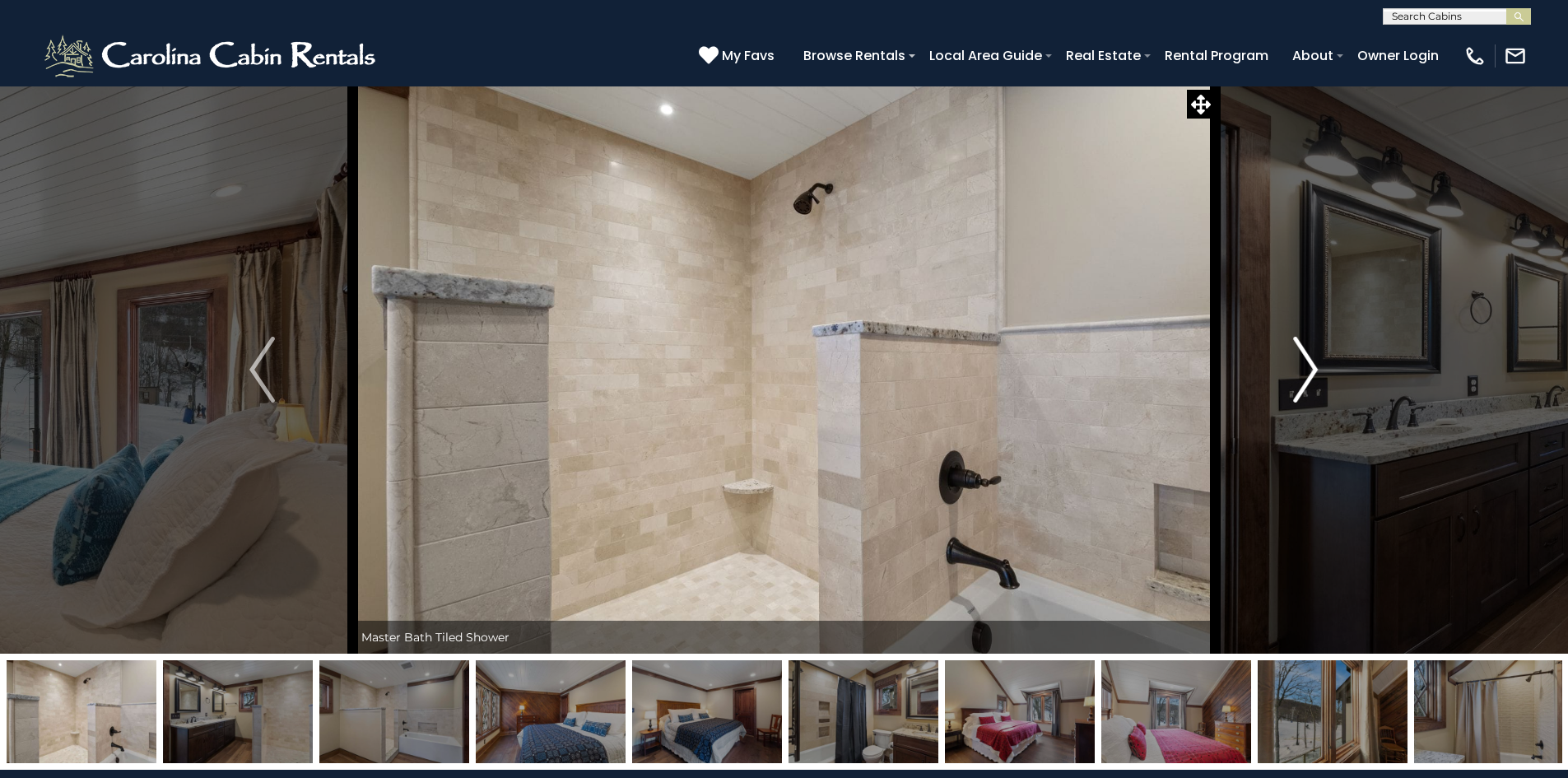
click at [1307, 353] on img "Next" at bounding box center [1305, 370] width 25 height 66
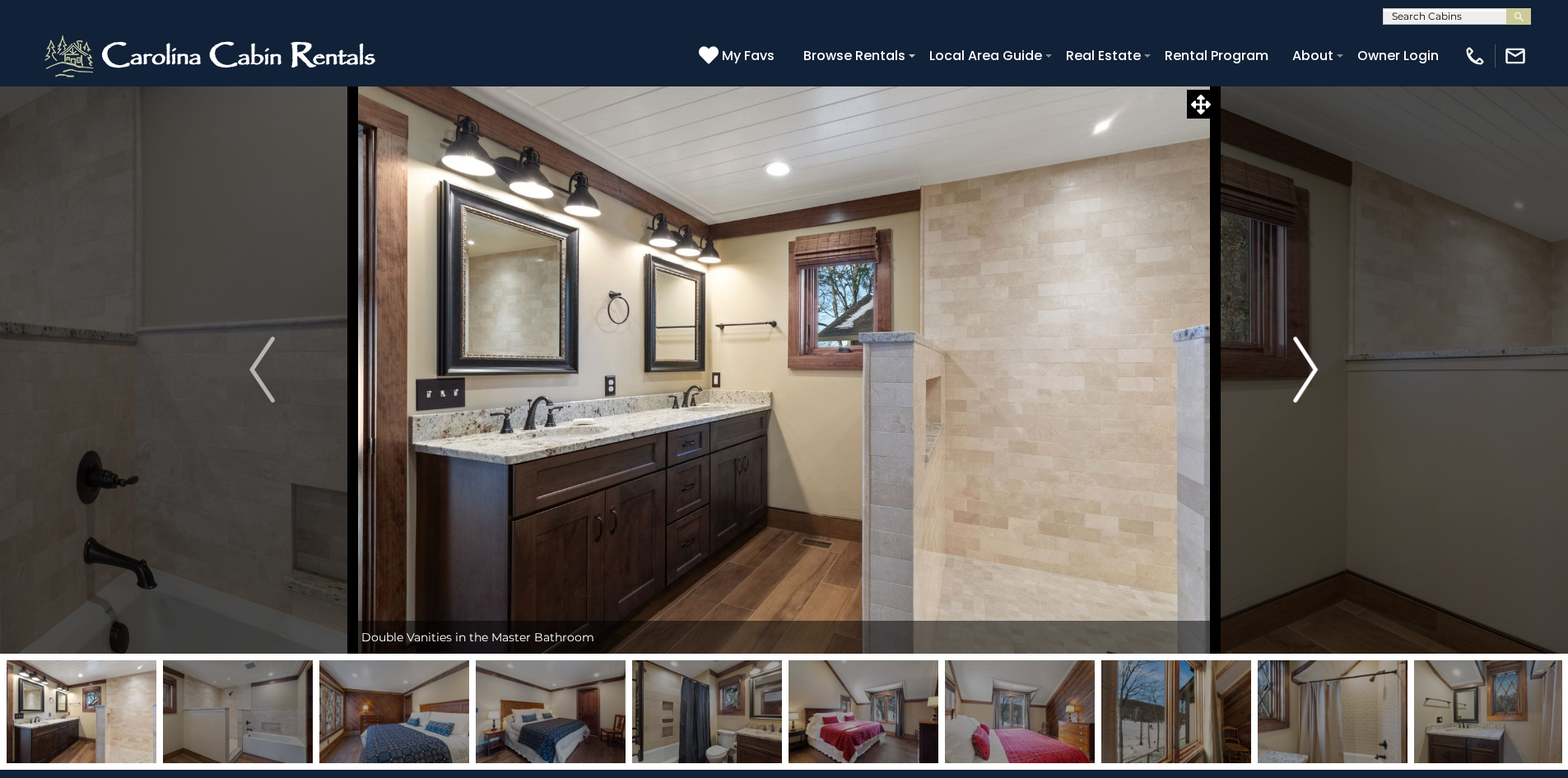
click at [1307, 353] on img "Next" at bounding box center [1305, 370] width 25 height 66
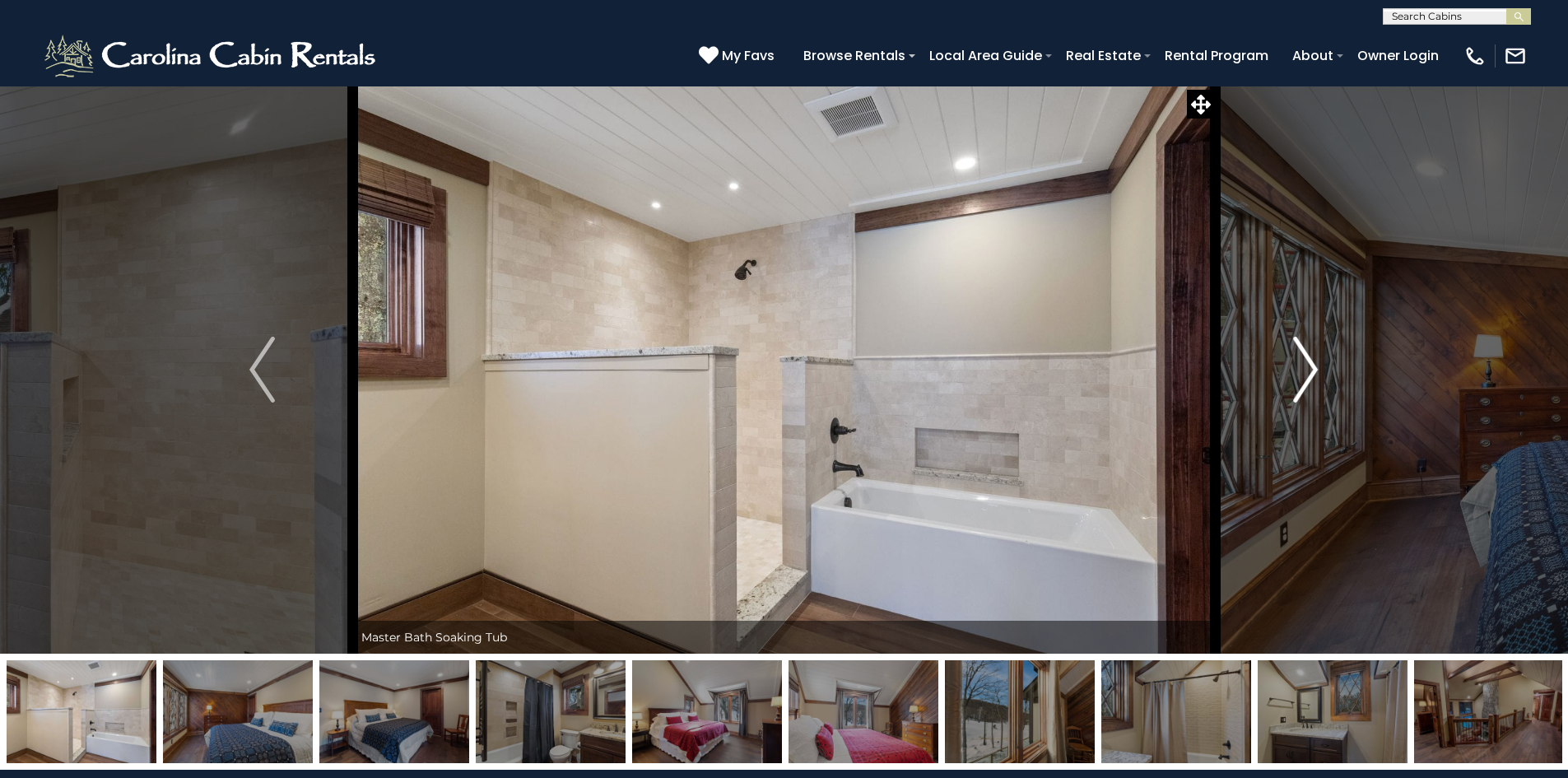
click at [1307, 353] on img "Next" at bounding box center [1305, 370] width 25 height 66
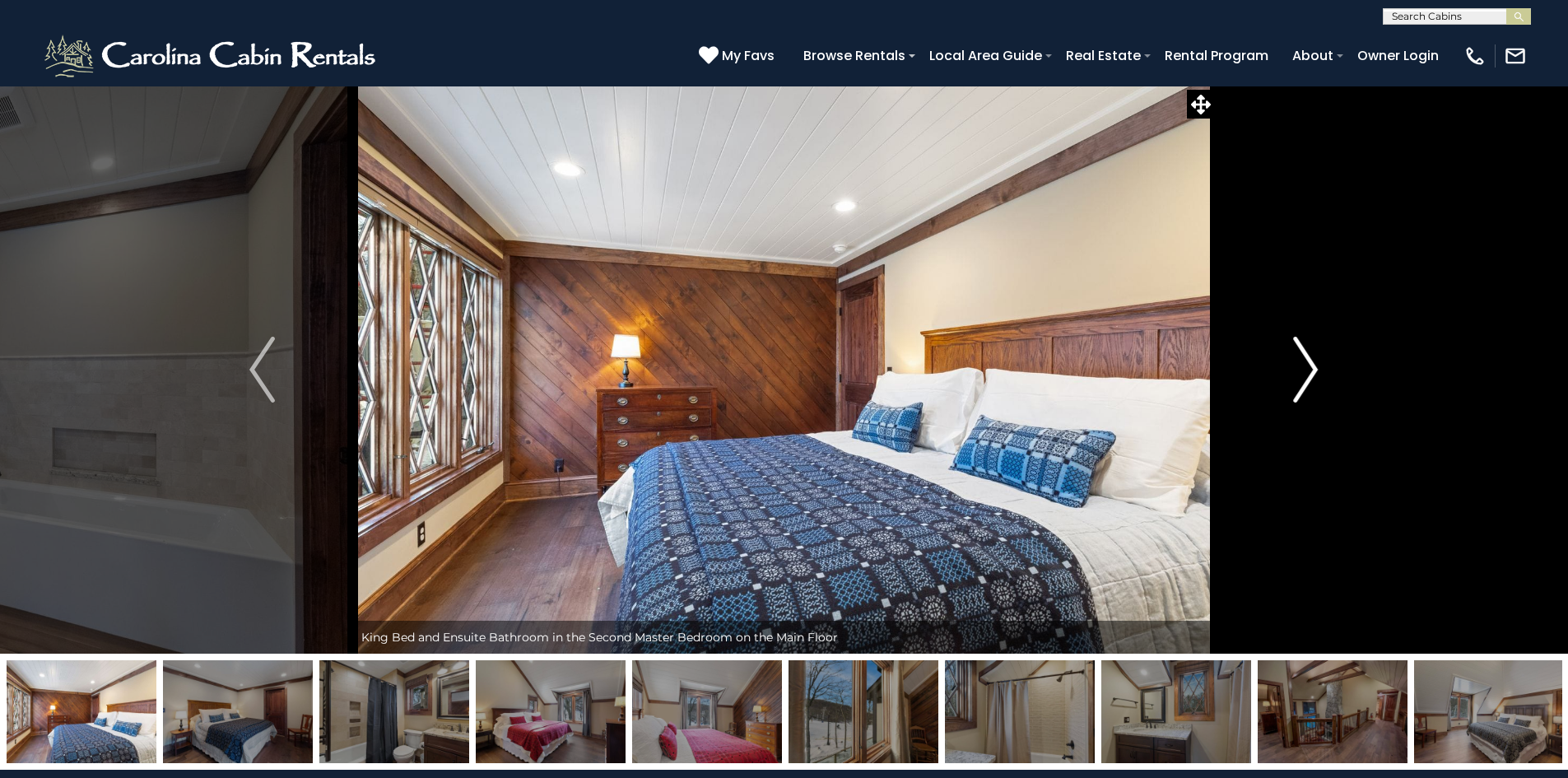
click at [1307, 353] on img "Next" at bounding box center [1305, 370] width 25 height 66
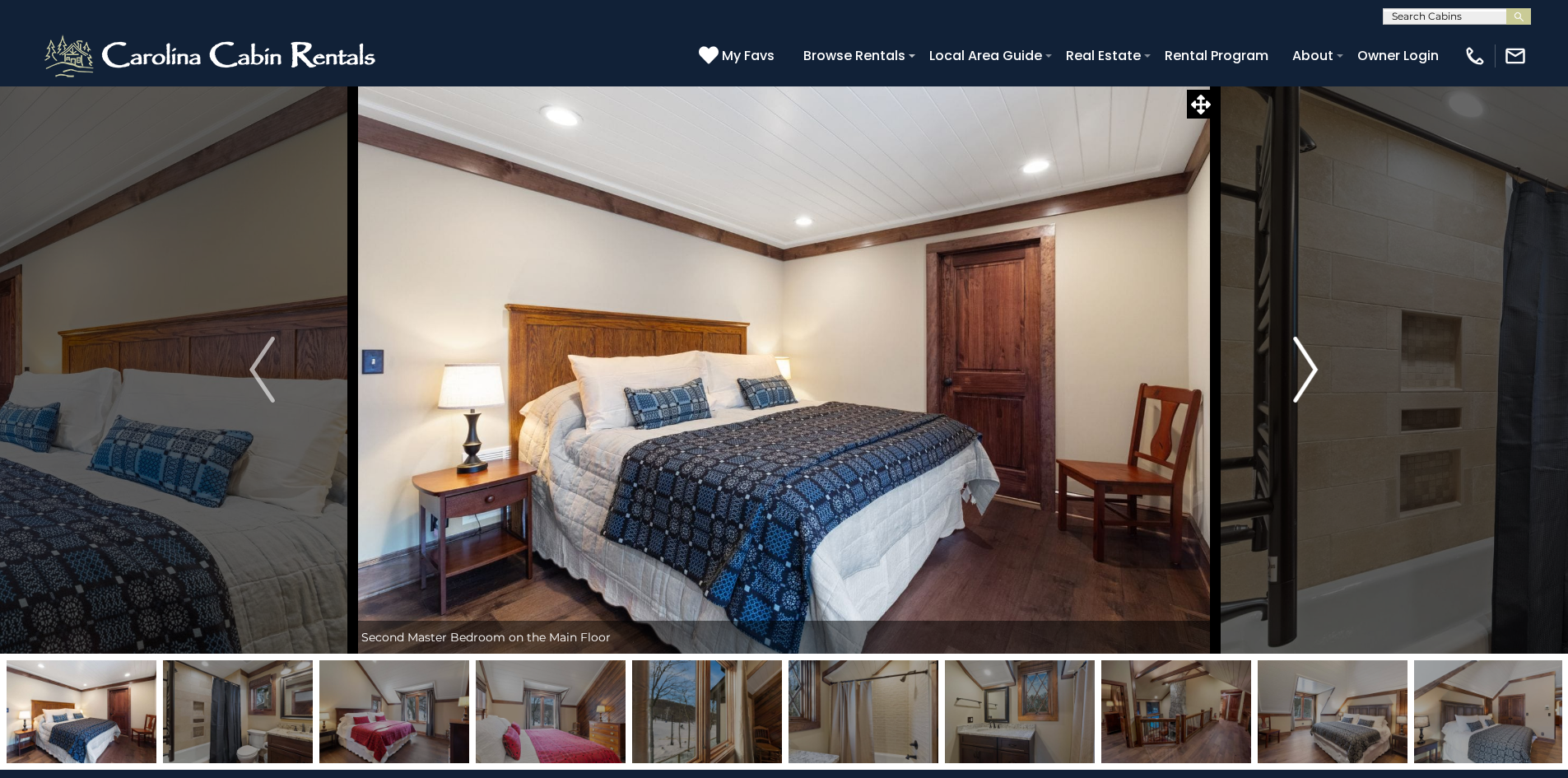
click at [1307, 353] on img "Next" at bounding box center [1305, 370] width 25 height 66
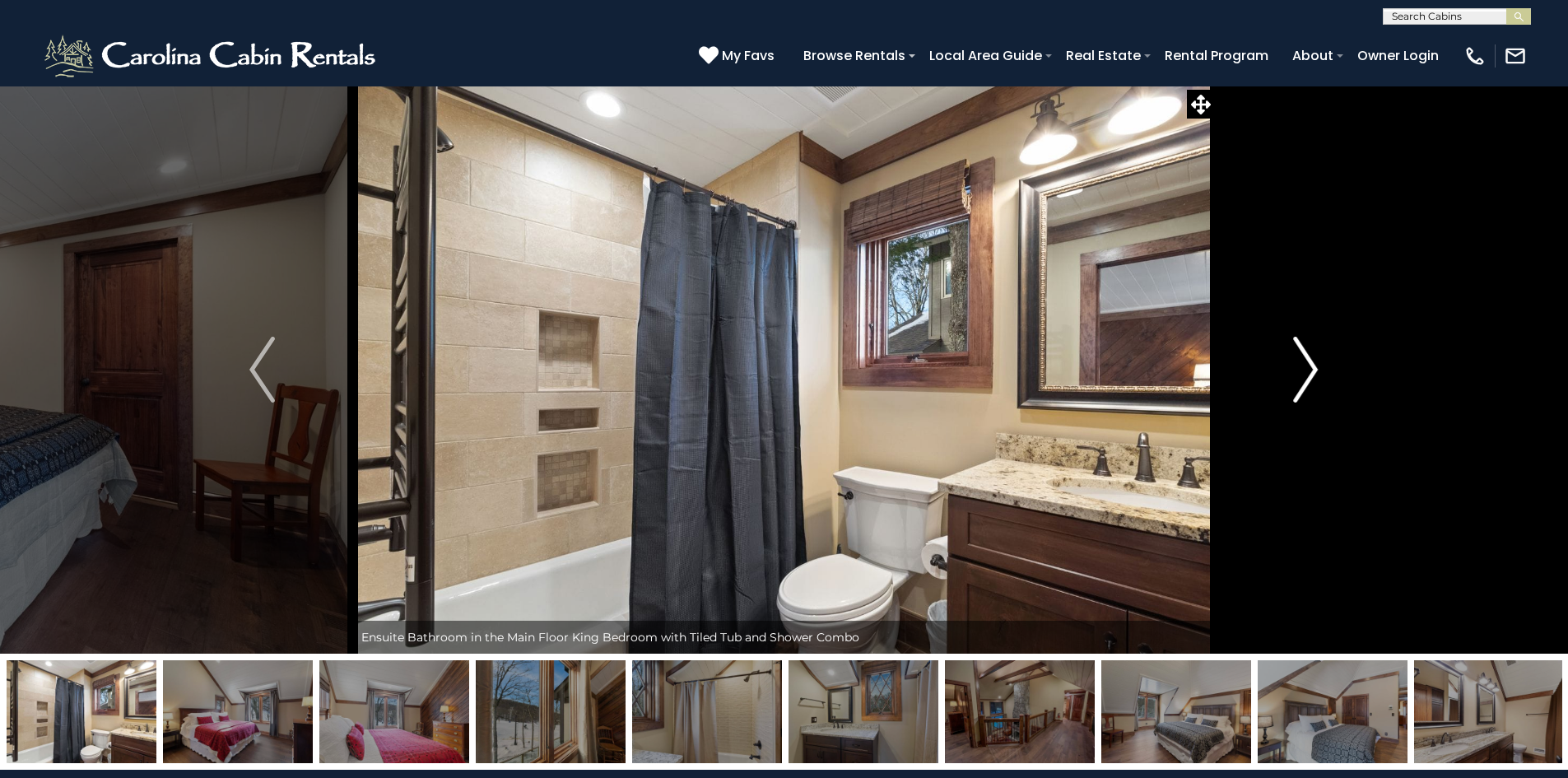
click at [1307, 353] on img "Next" at bounding box center [1305, 370] width 25 height 66
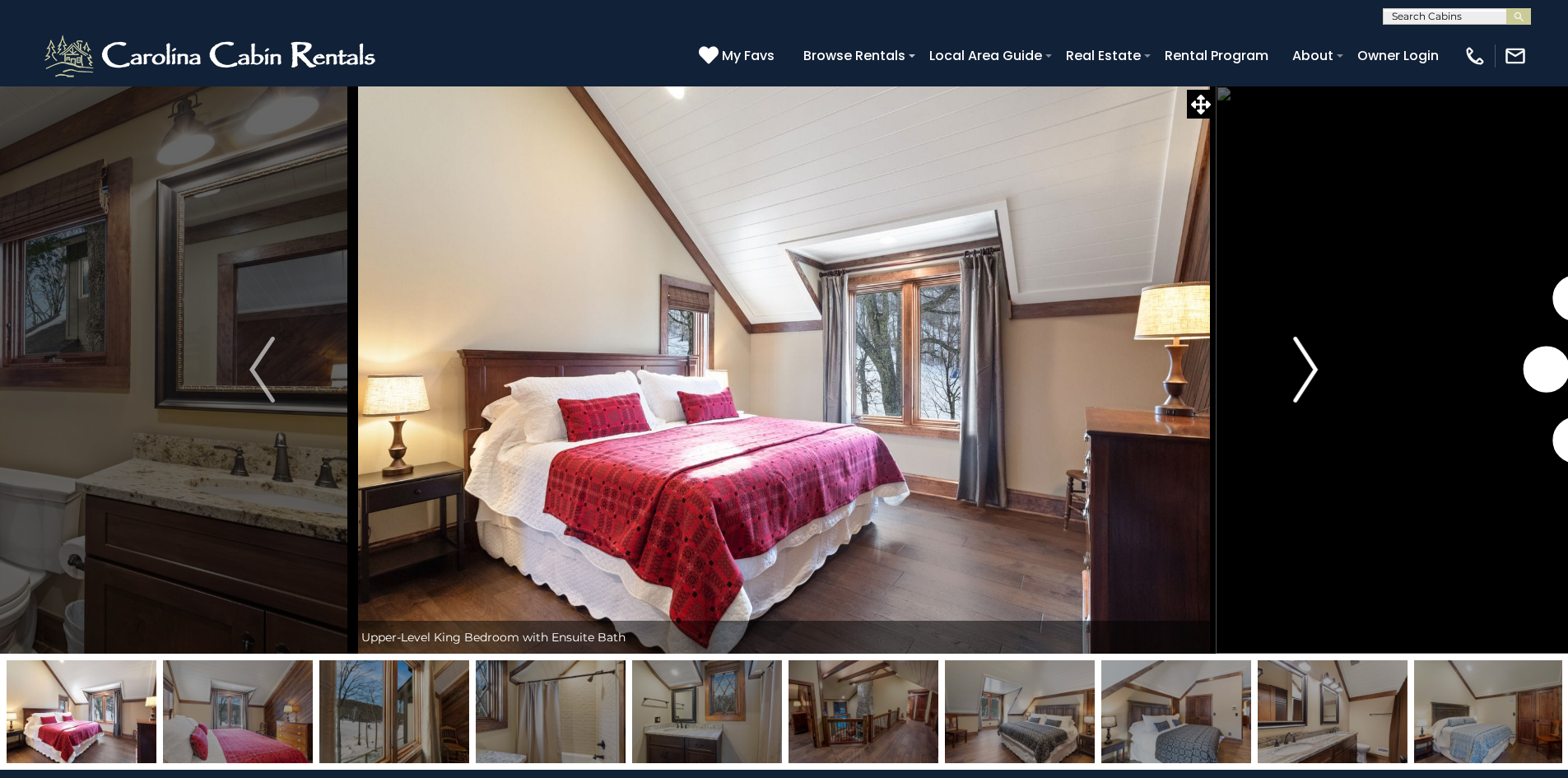
click at [1307, 353] on img "Next" at bounding box center [1305, 370] width 25 height 66
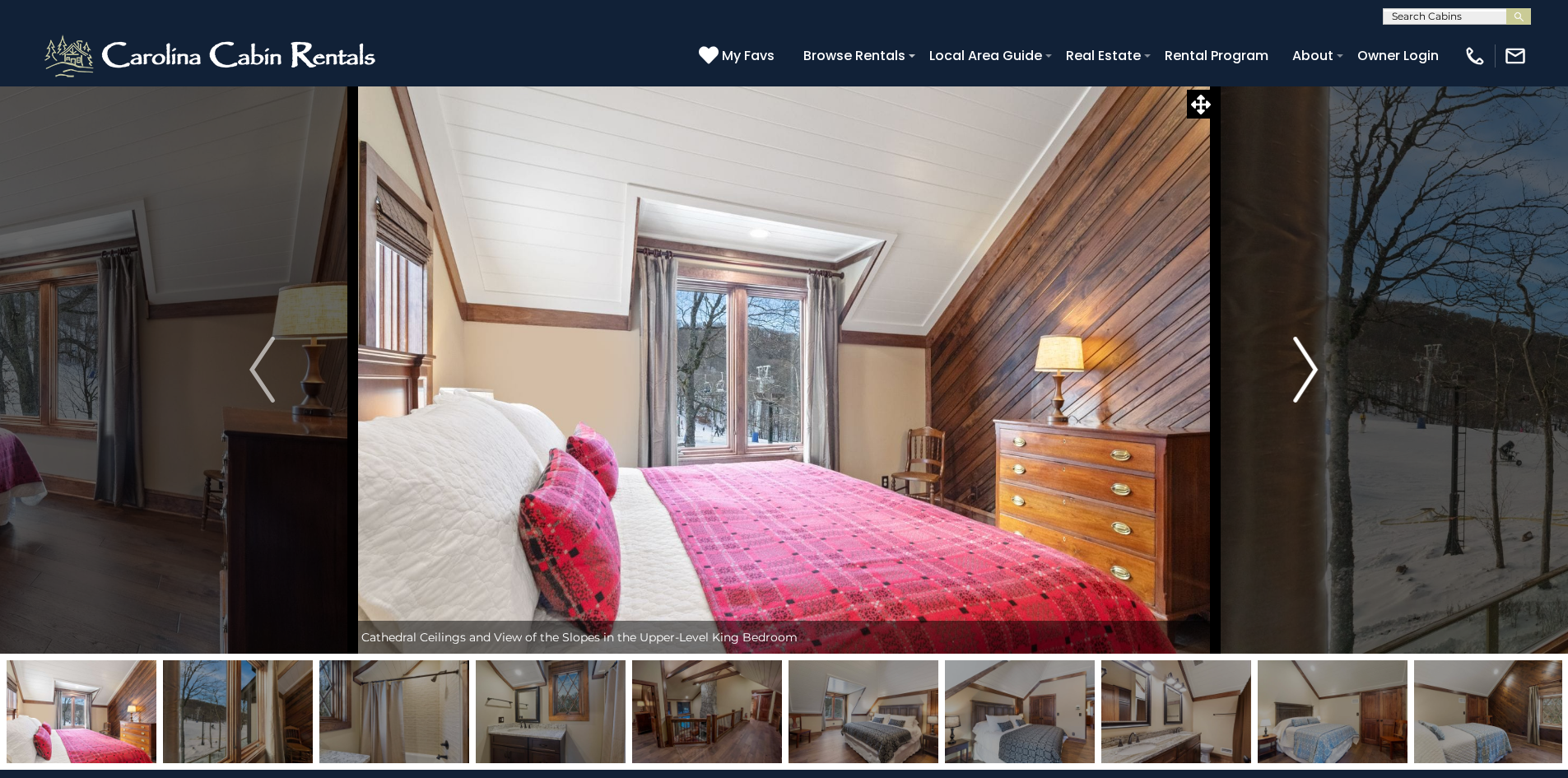
click at [1307, 353] on img "Next" at bounding box center [1305, 370] width 25 height 66
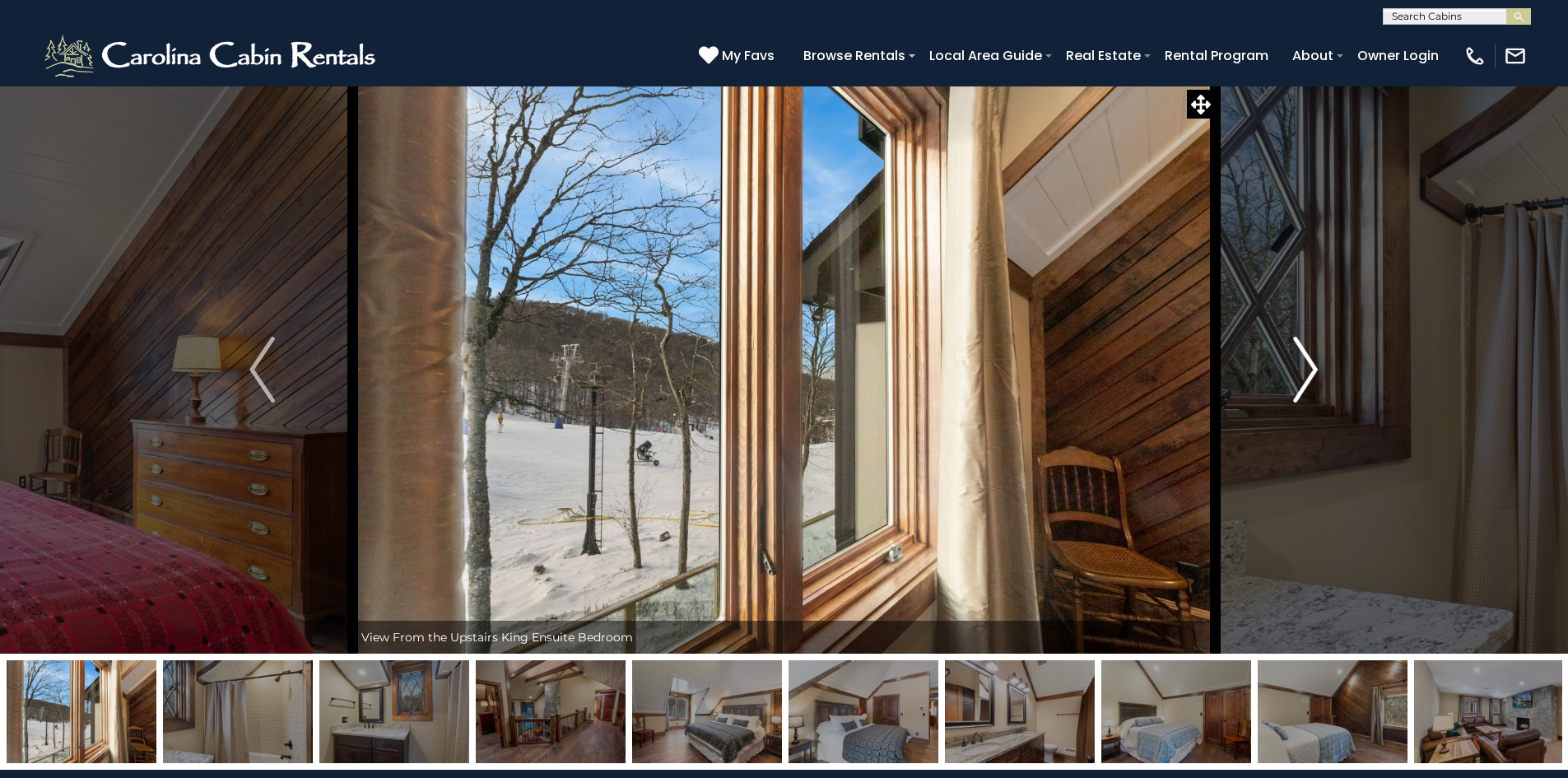
click at [1307, 353] on img "Next" at bounding box center [1305, 370] width 25 height 66
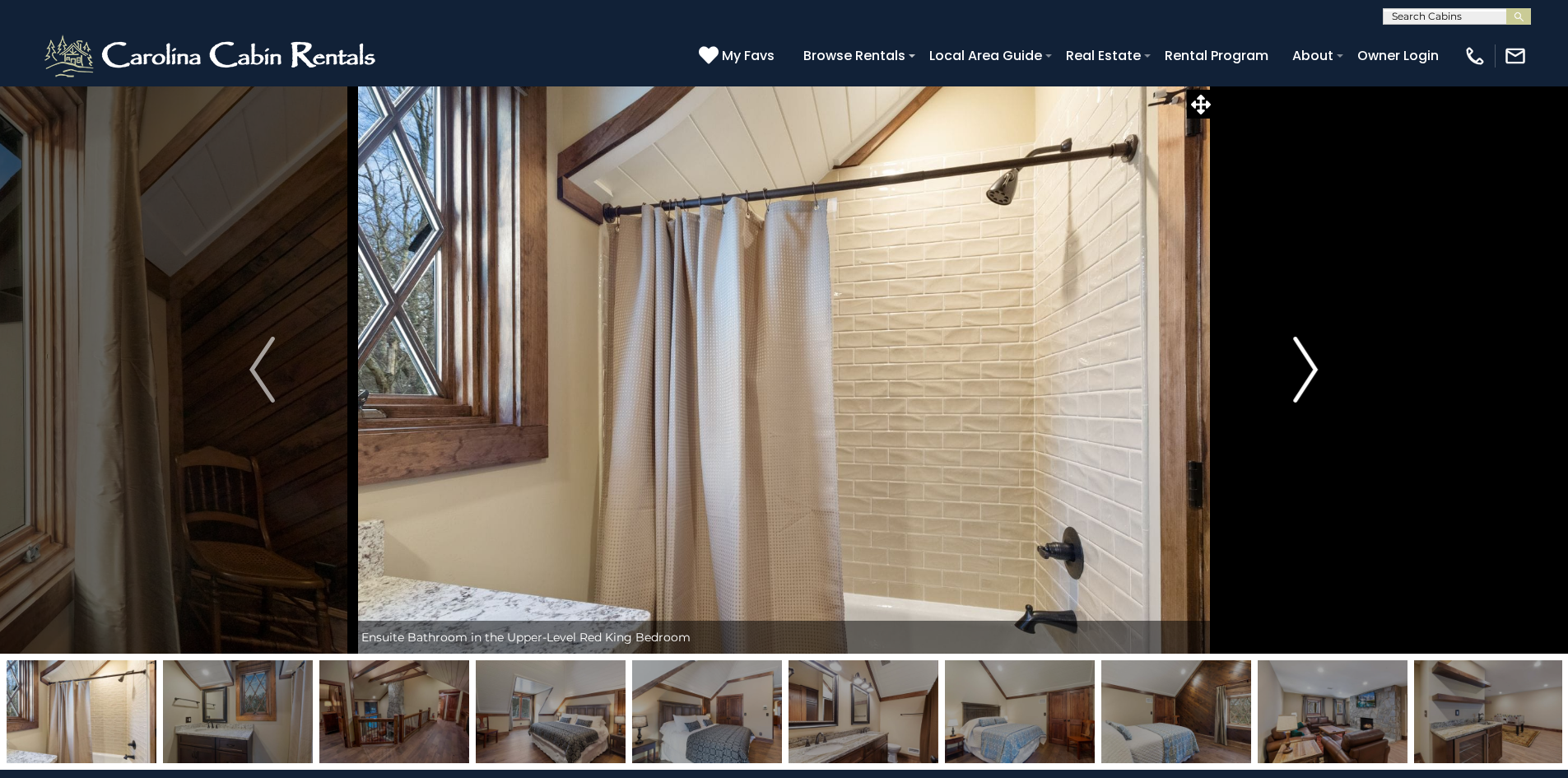
click at [1307, 353] on img "Next" at bounding box center [1305, 370] width 25 height 66
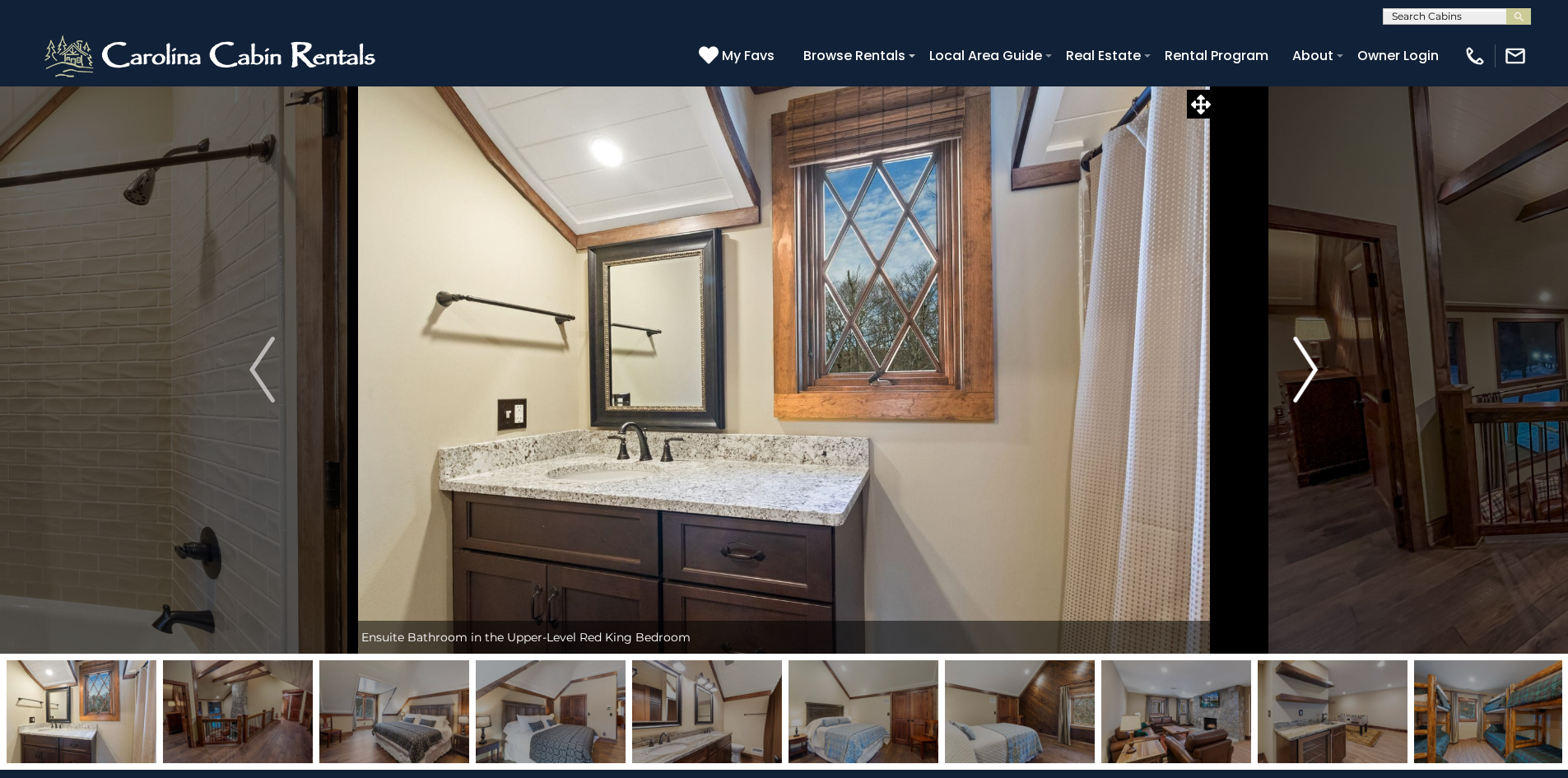
click at [1307, 353] on img "Next" at bounding box center [1305, 370] width 25 height 66
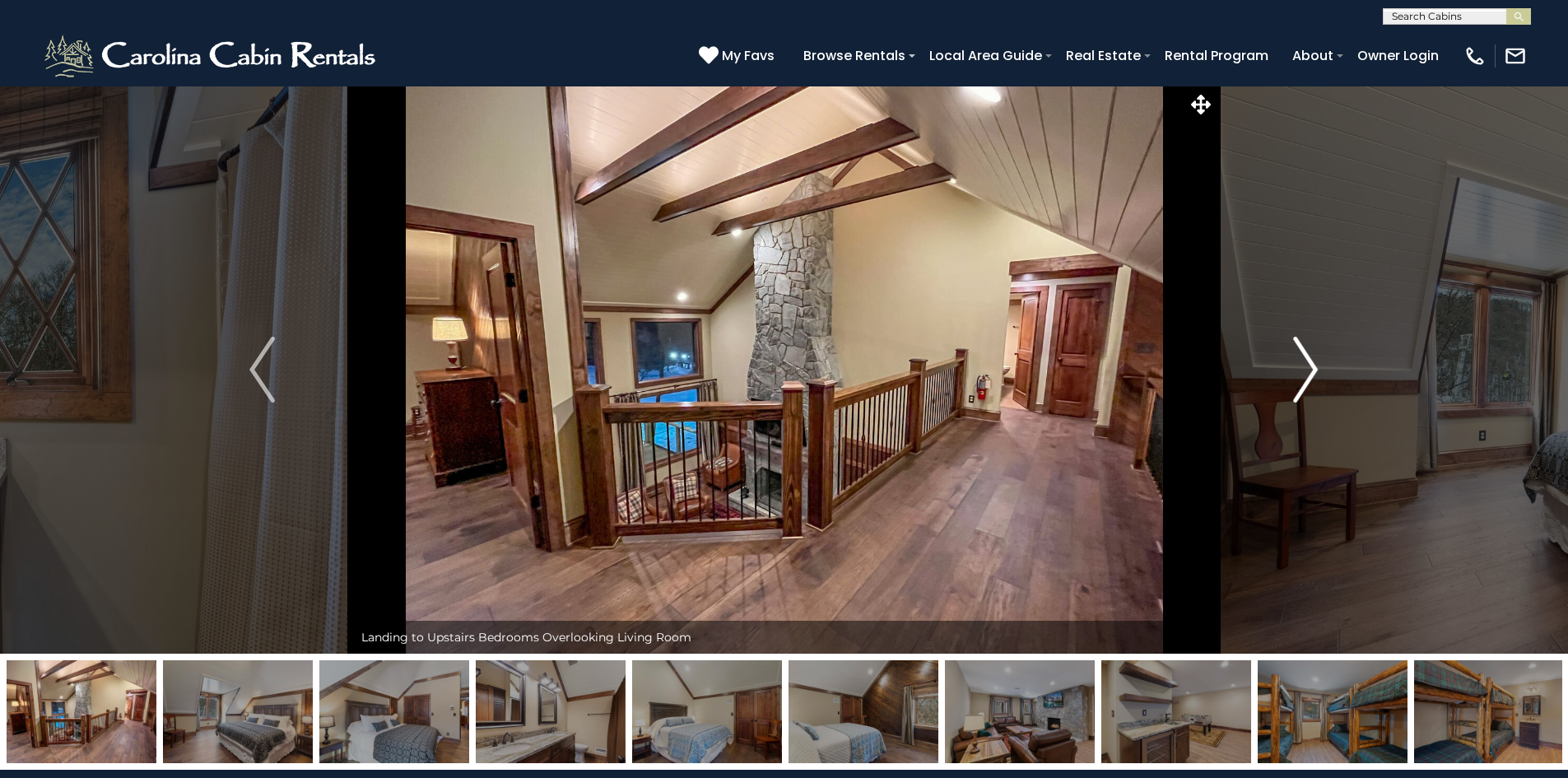
click at [1310, 354] on img "Next" at bounding box center [1305, 370] width 25 height 66
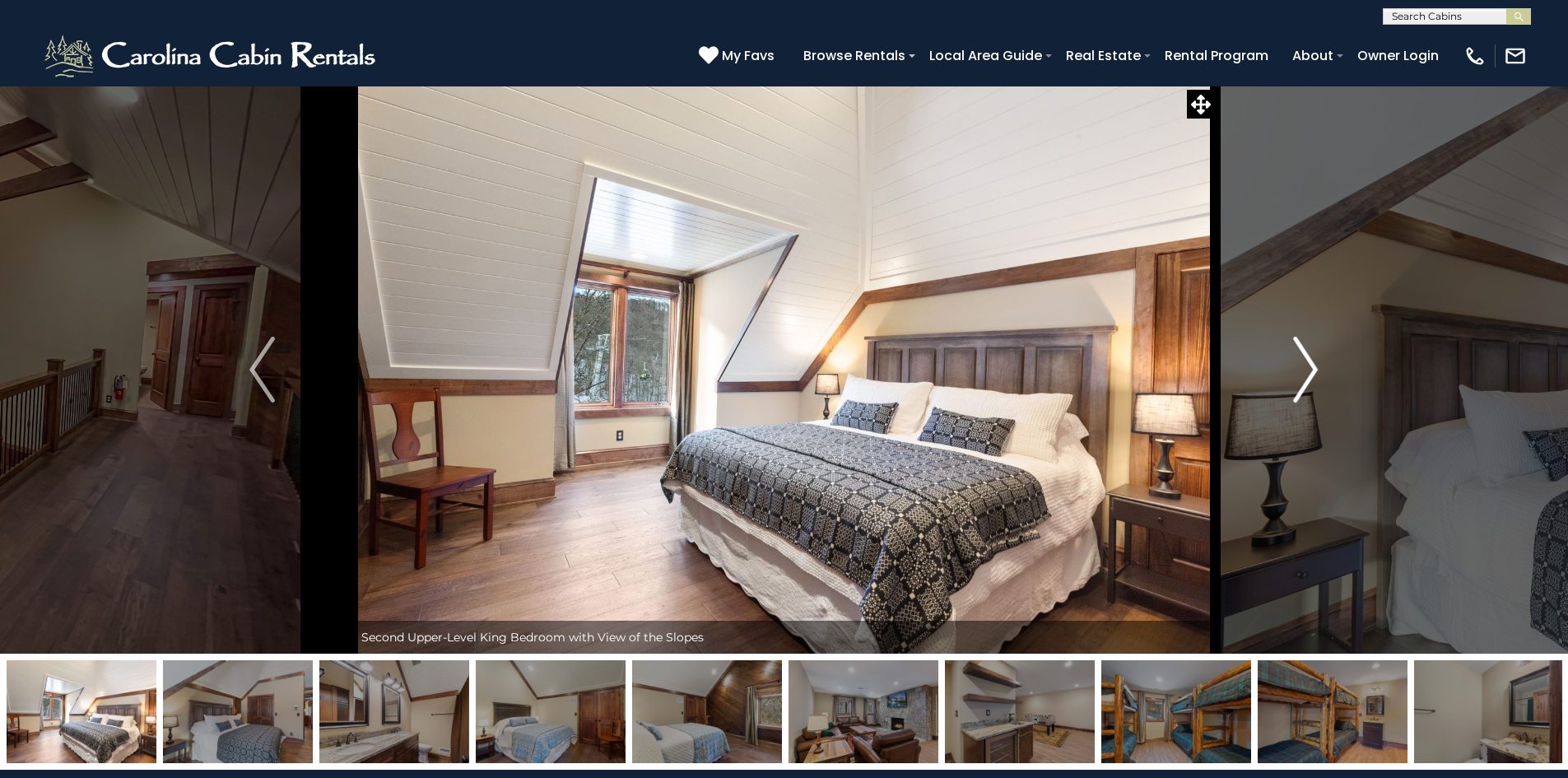
click at [1310, 354] on img "Next" at bounding box center [1305, 370] width 25 height 66
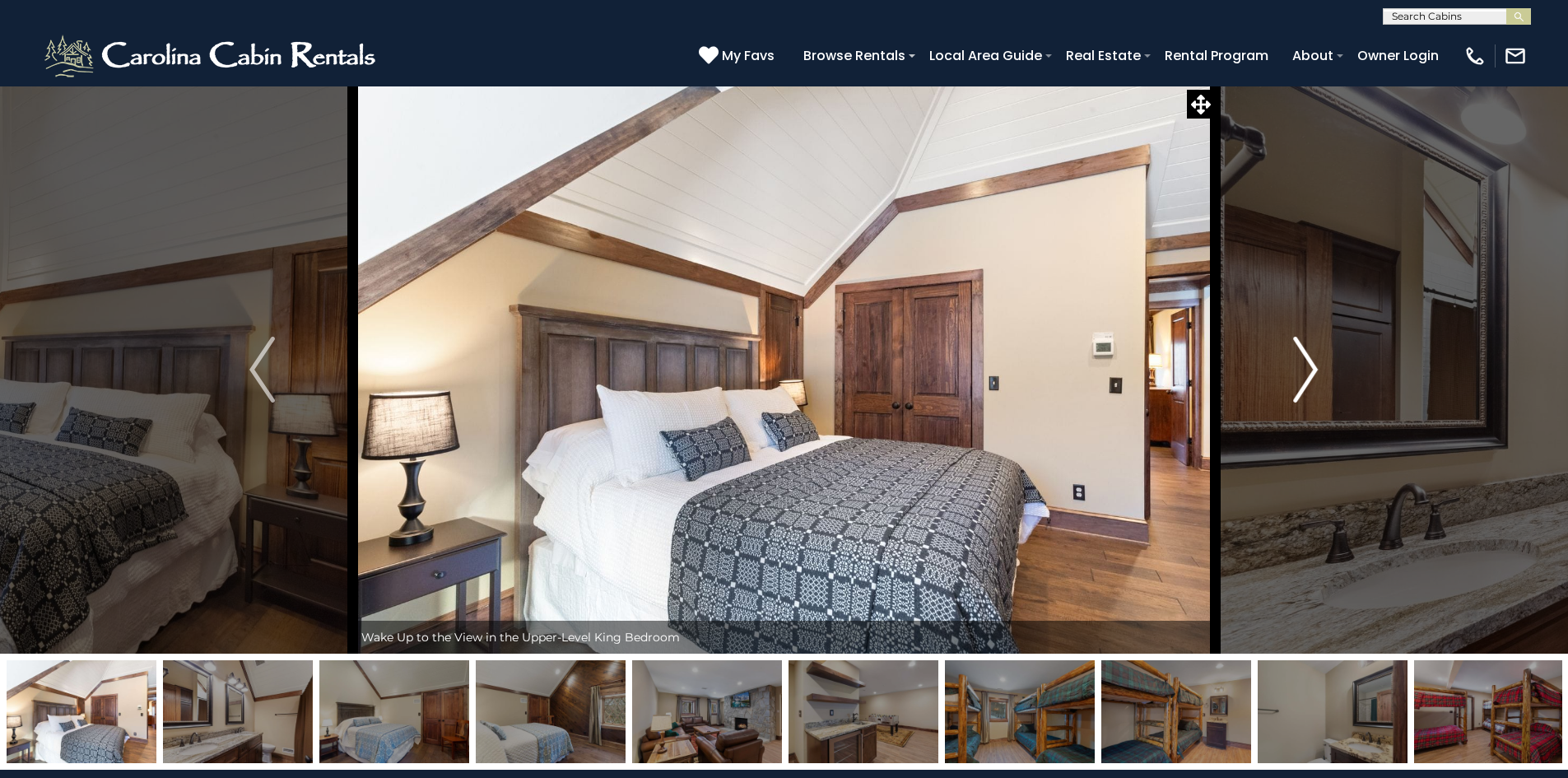
click at [1310, 354] on img "Next" at bounding box center [1305, 370] width 25 height 66
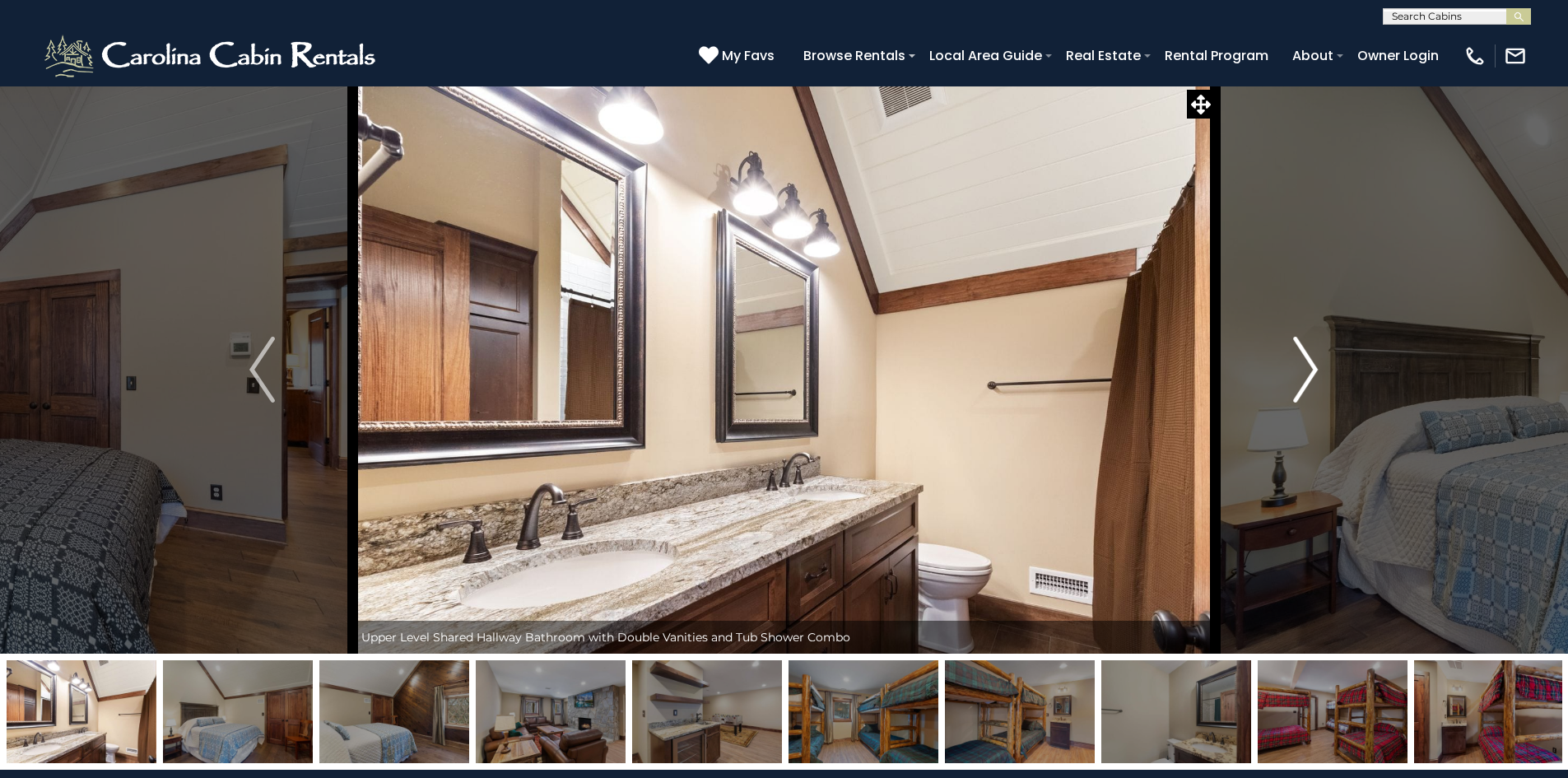
click at [1310, 354] on img "Next" at bounding box center [1305, 370] width 25 height 66
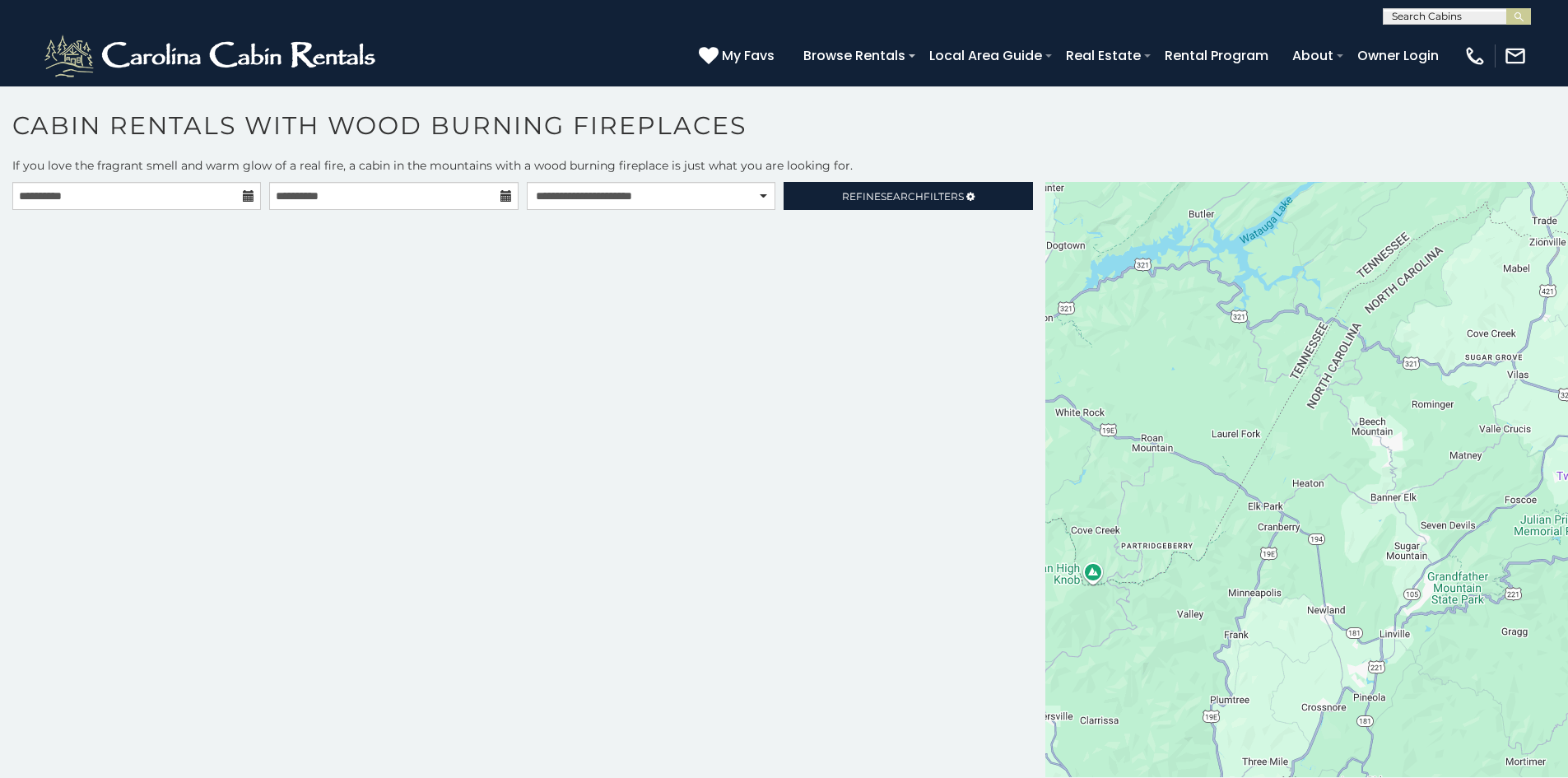
scroll to position [9, 0]
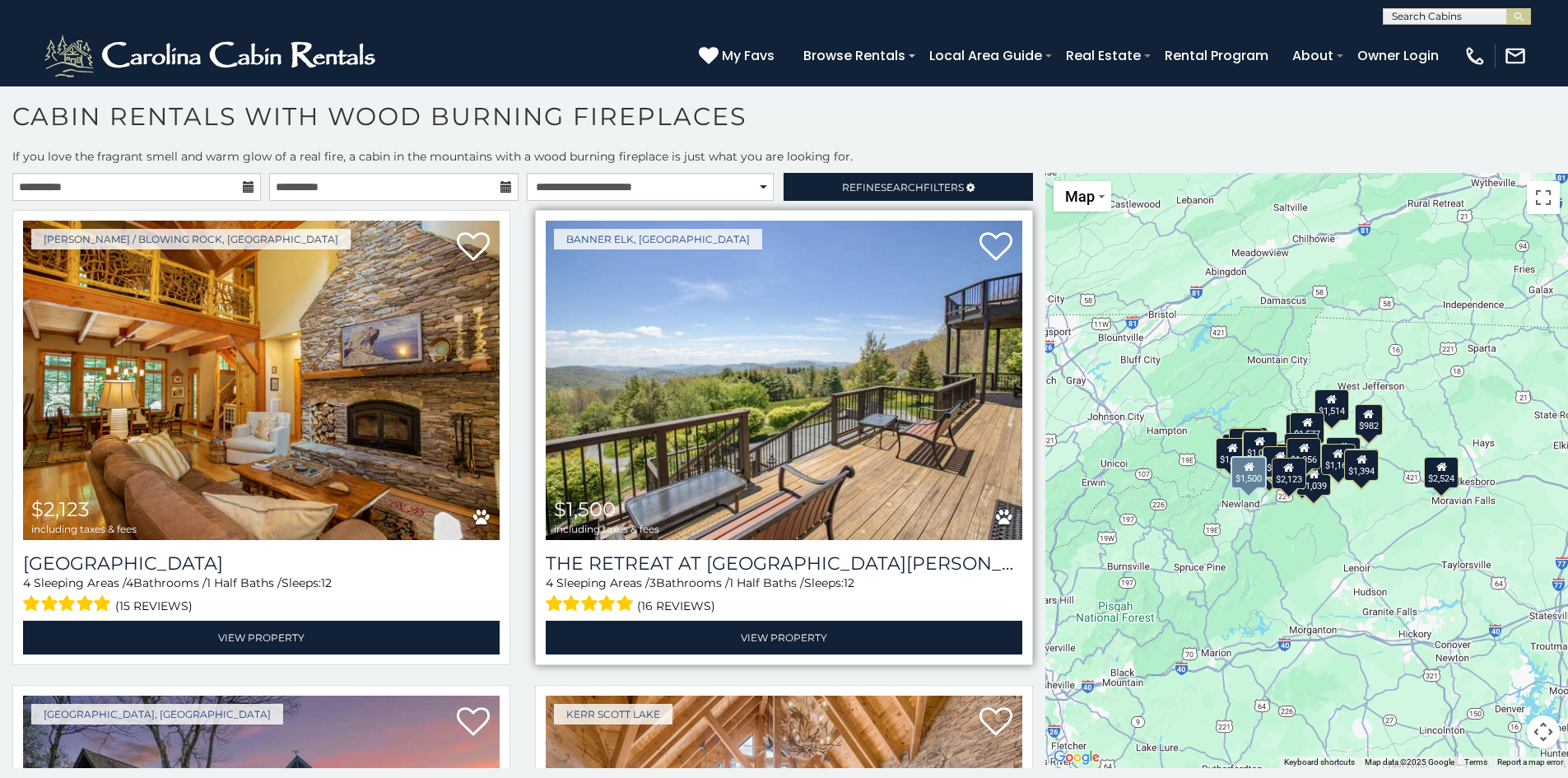
click at [910, 408] on img at bounding box center [783, 380] width 476 height 319
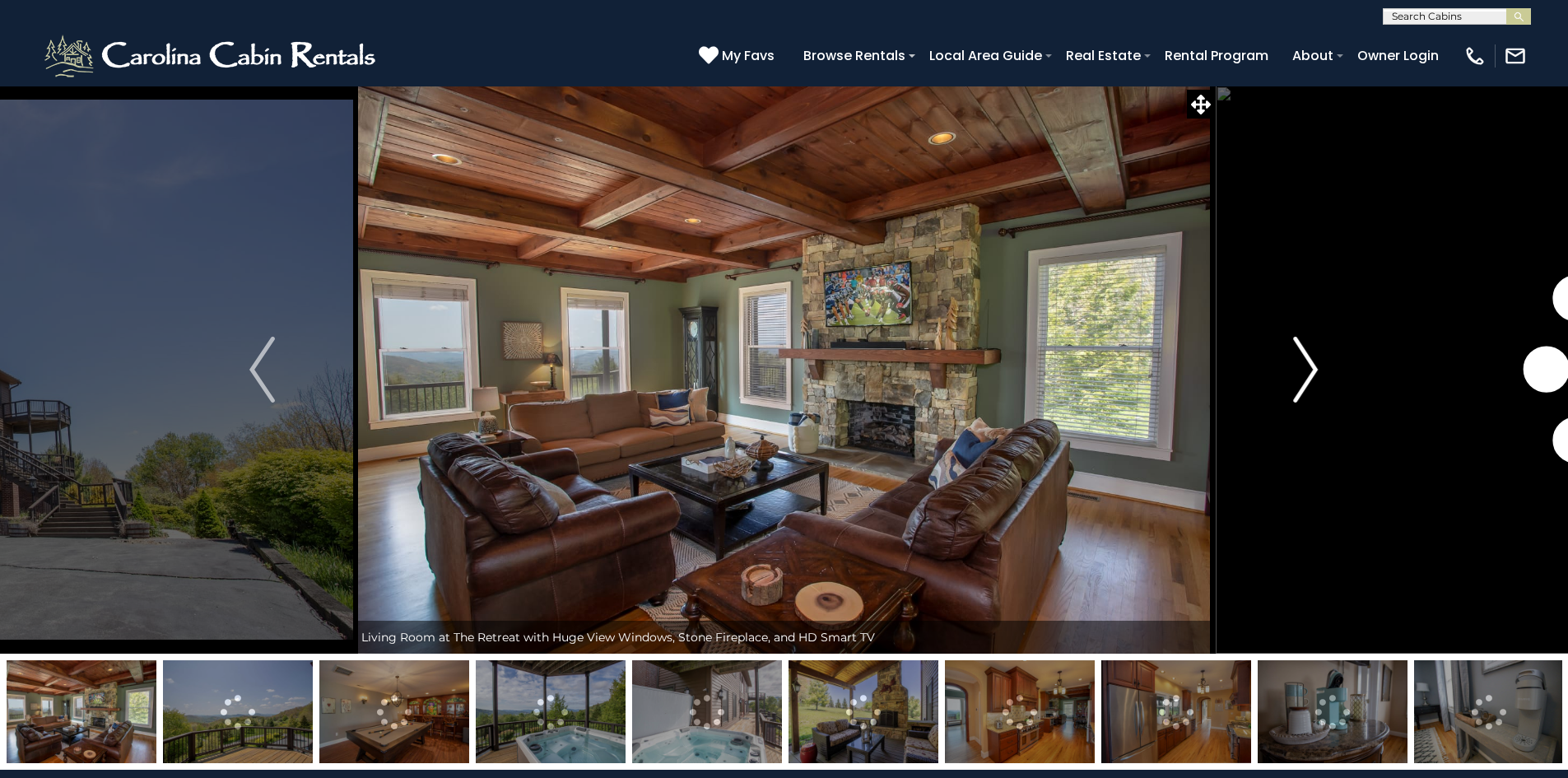
click at [1306, 376] on img "Next" at bounding box center [1305, 370] width 25 height 66
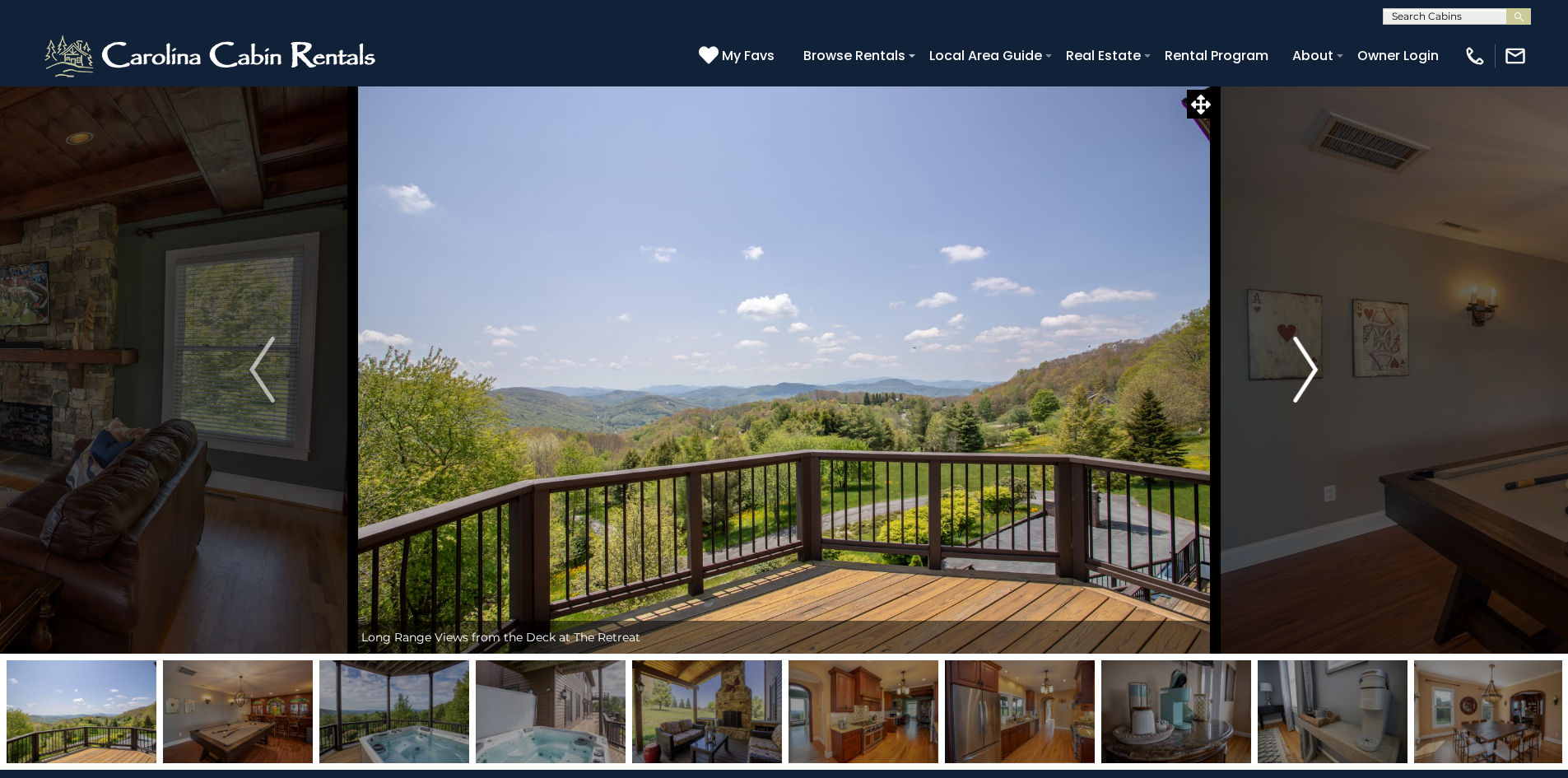
click at [1306, 376] on img "Next" at bounding box center [1305, 370] width 25 height 66
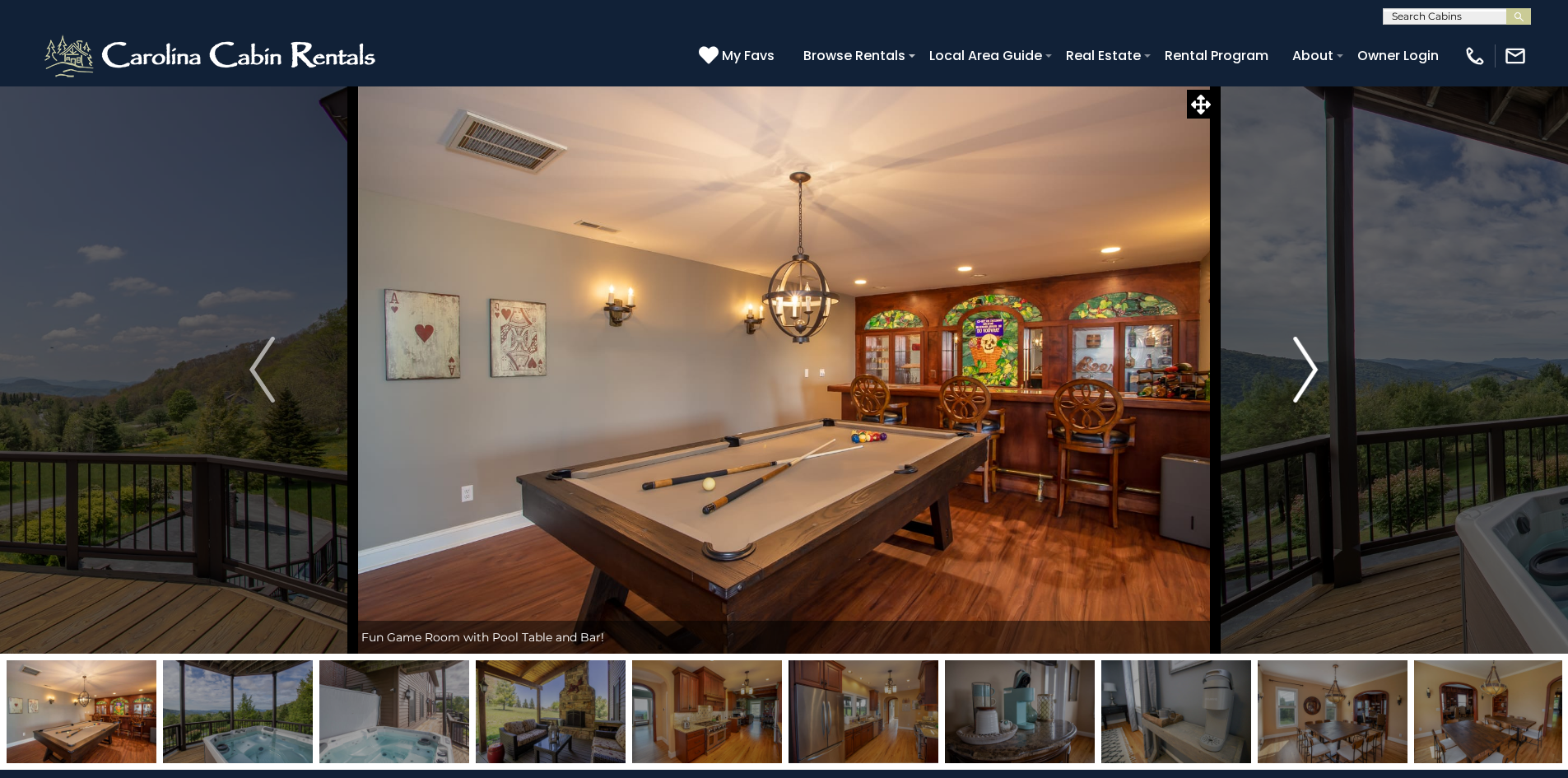
click at [1306, 376] on img "Next" at bounding box center [1305, 370] width 25 height 66
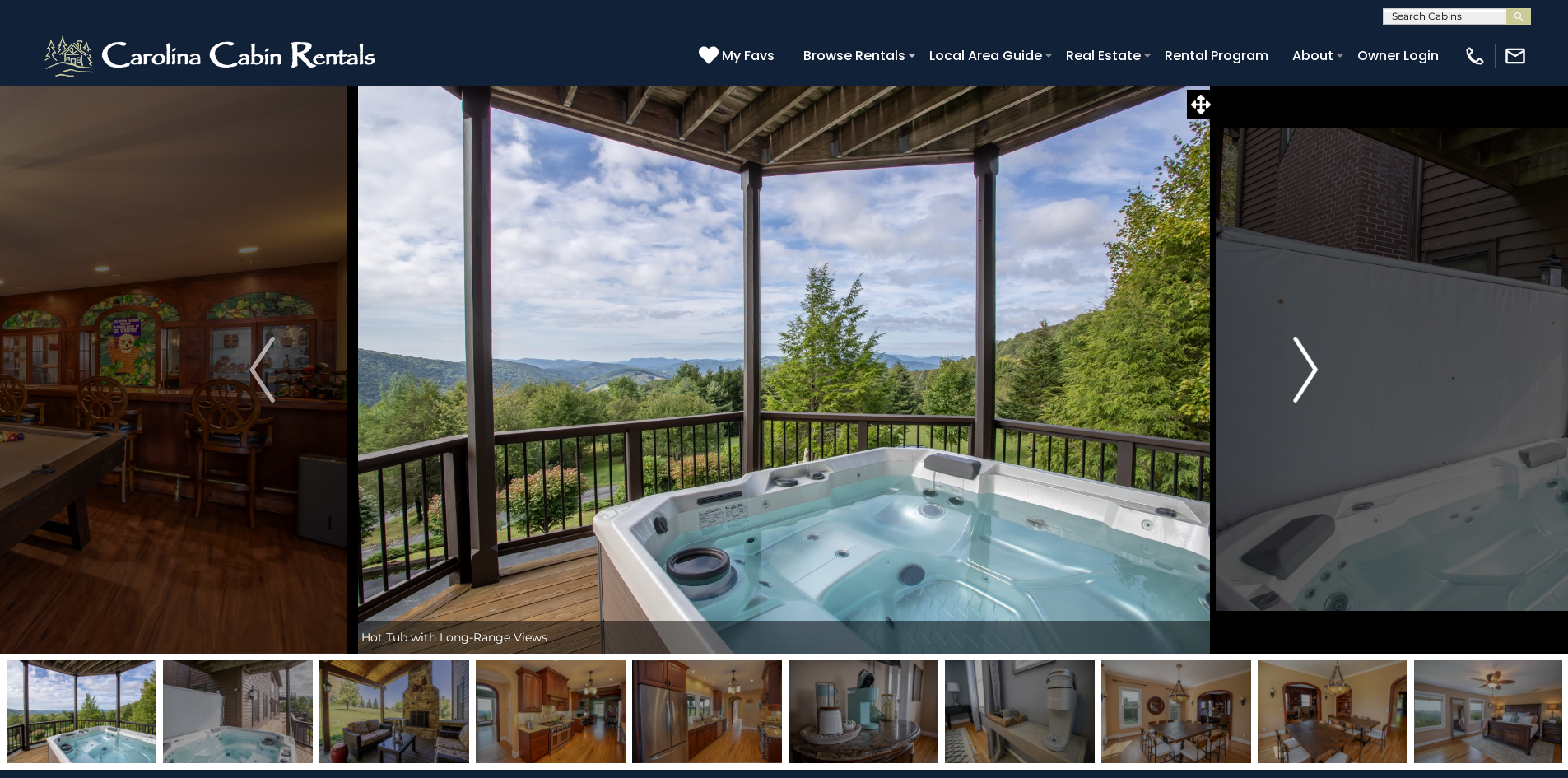
click at [1306, 376] on img "Next" at bounding box center [1305, 370] width 25 height 66
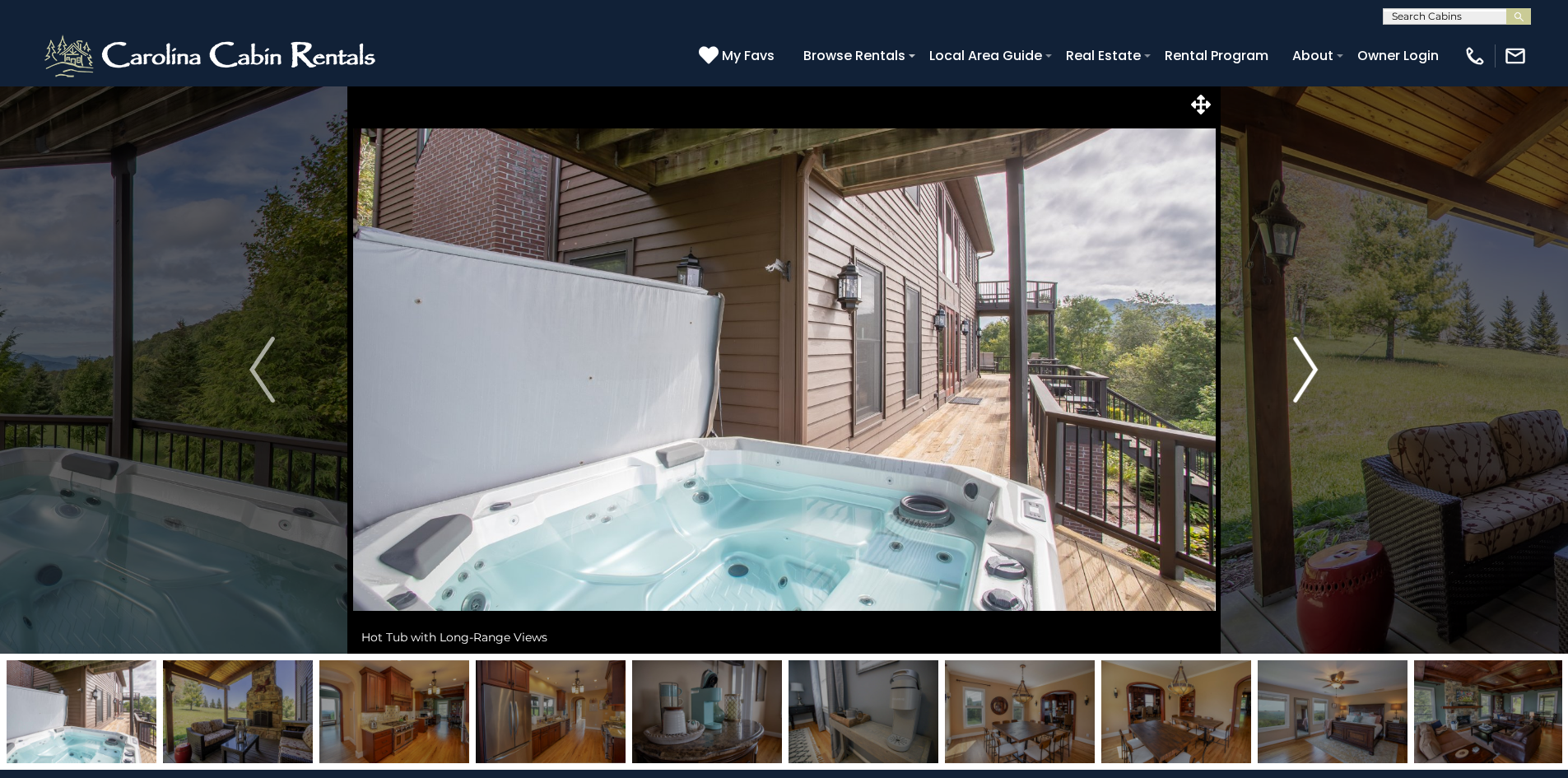
click at [1306, 376] on img "Next" at bounding box center [1305, 370] width 25 height 66
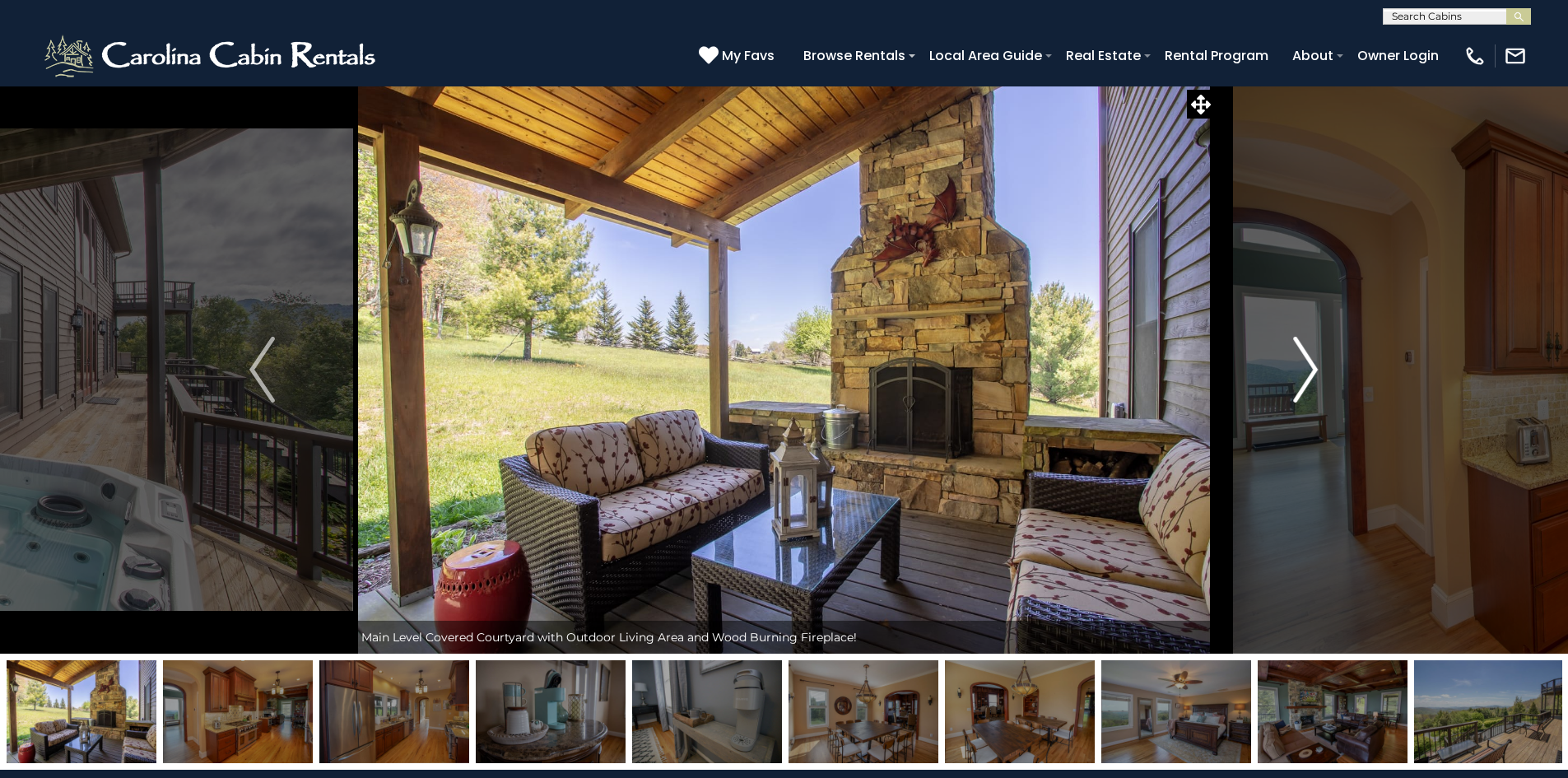
click at [1306, 376] on img "Next" at bounding box center [1305, 370] width 25 height 66
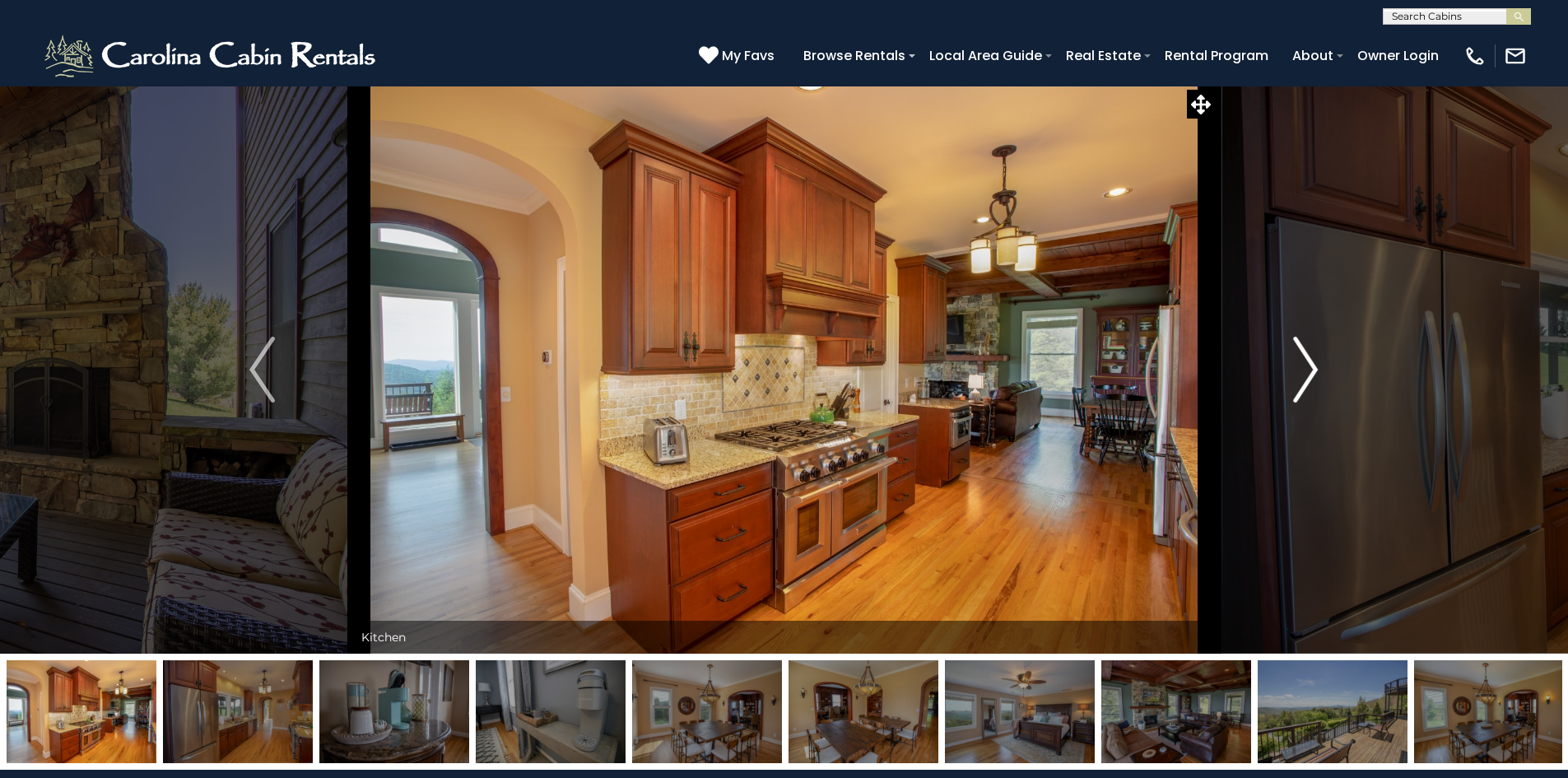
click at [1306, 376] on img "Next" at bounding box center [1305, 370] width 25 height 66
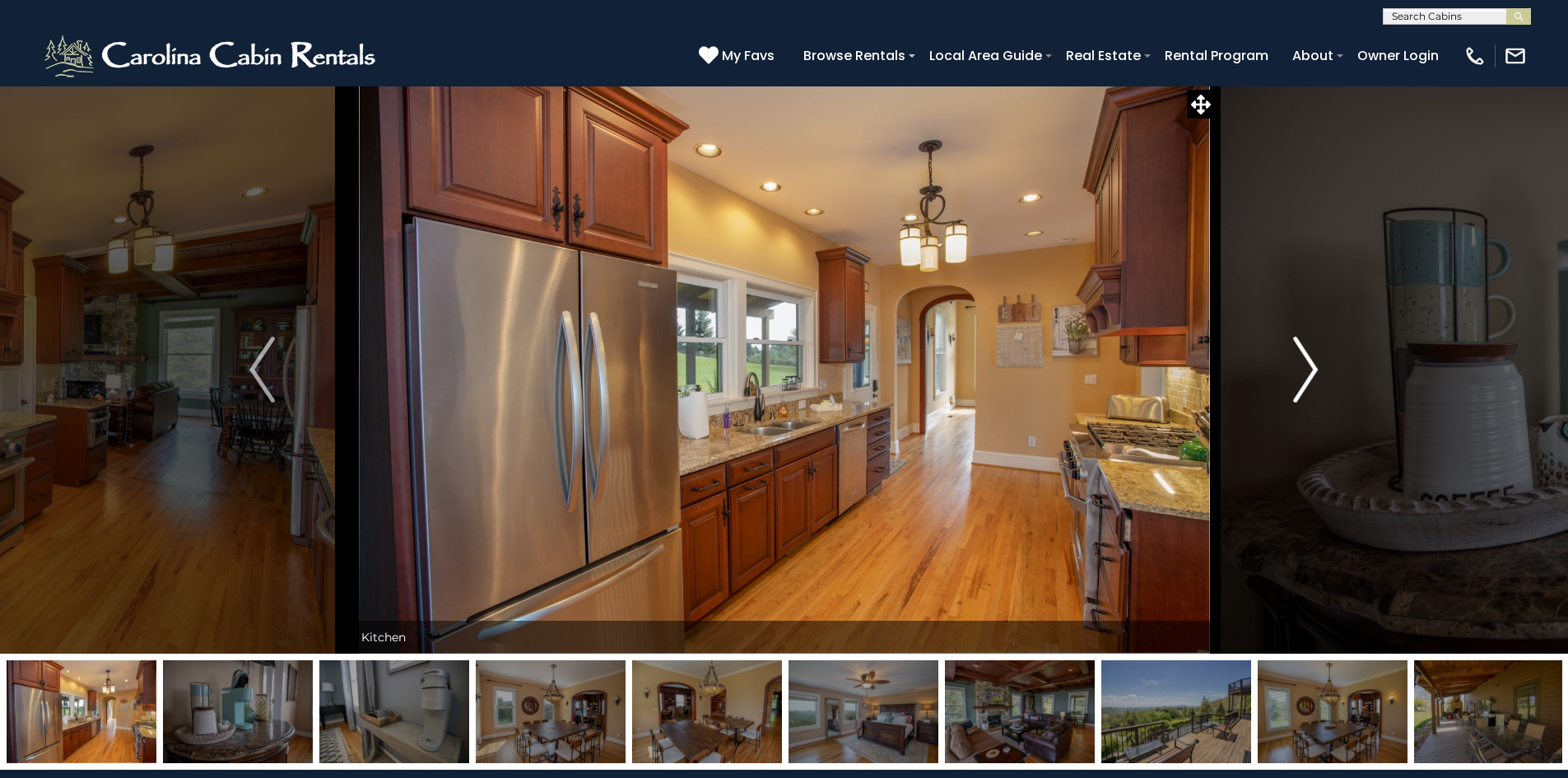
click at [1306, 375] on img "Next" at bounding box center [1305, 370] width 25 height 66
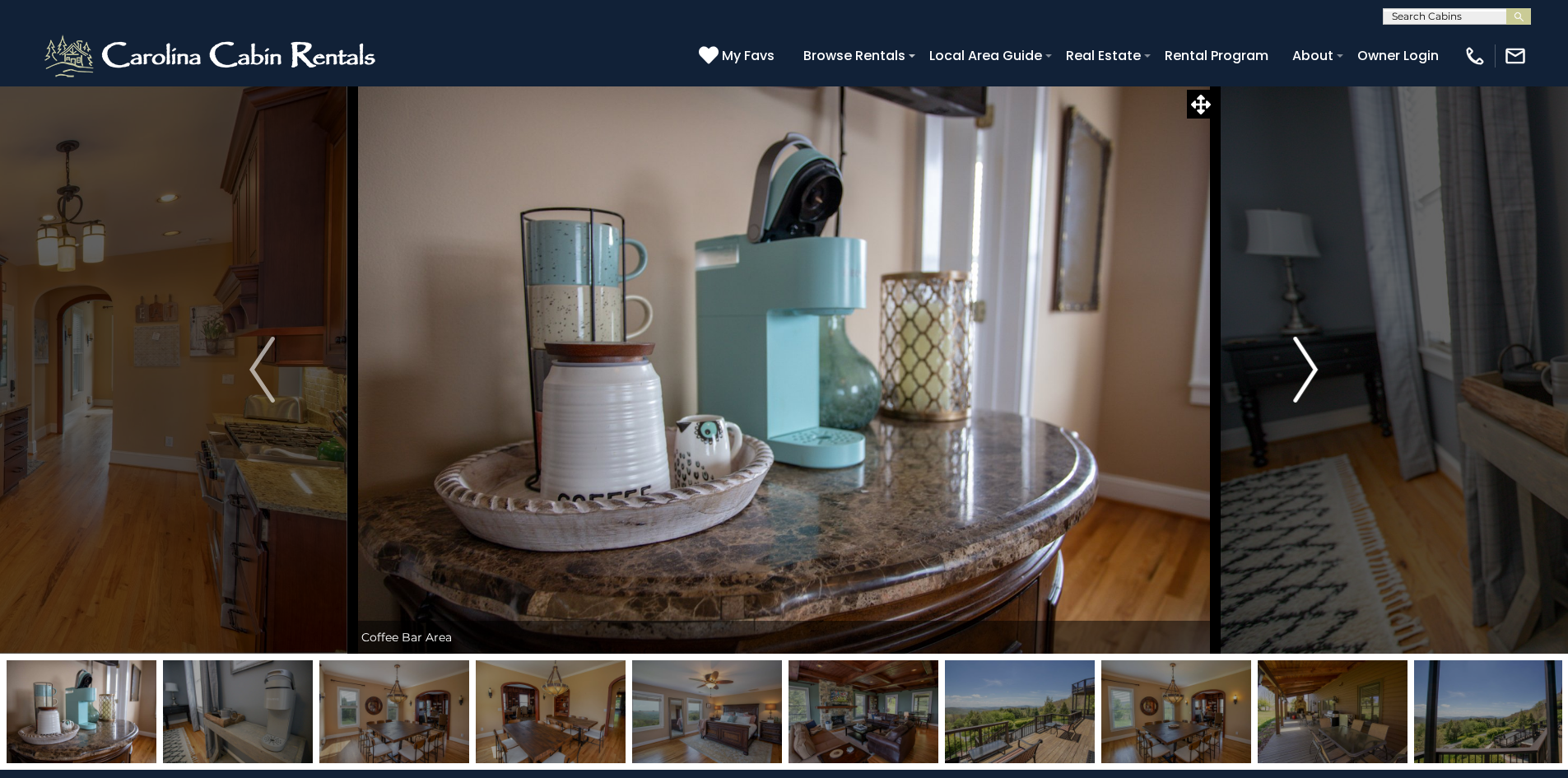
click at [1306, 375] on img "Next" at bounding box center [1305, 370] width 25 height 66
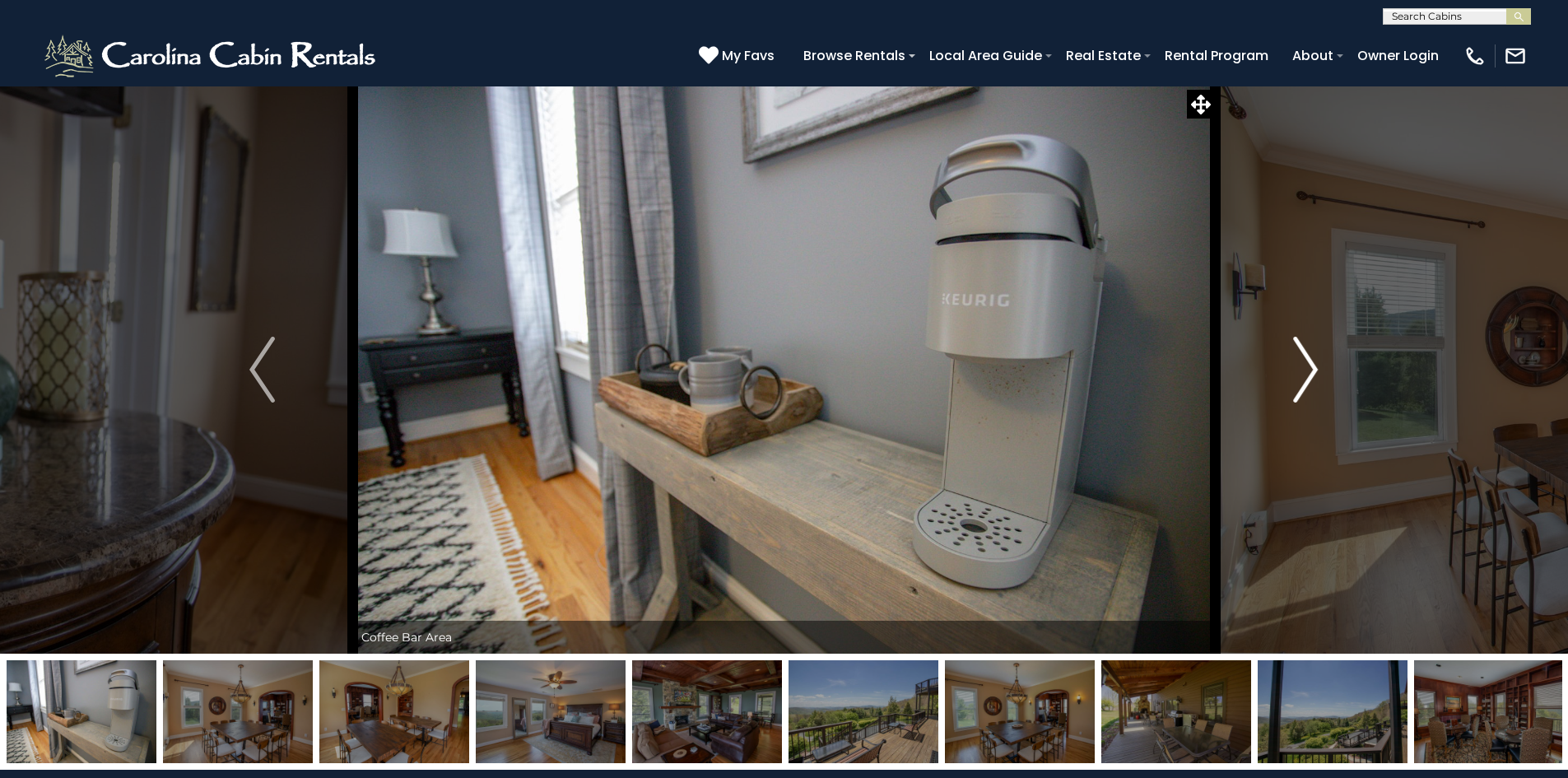
click at [1306, 375] on img "Next" at bounding box center [1305, 370] width 25 height 66
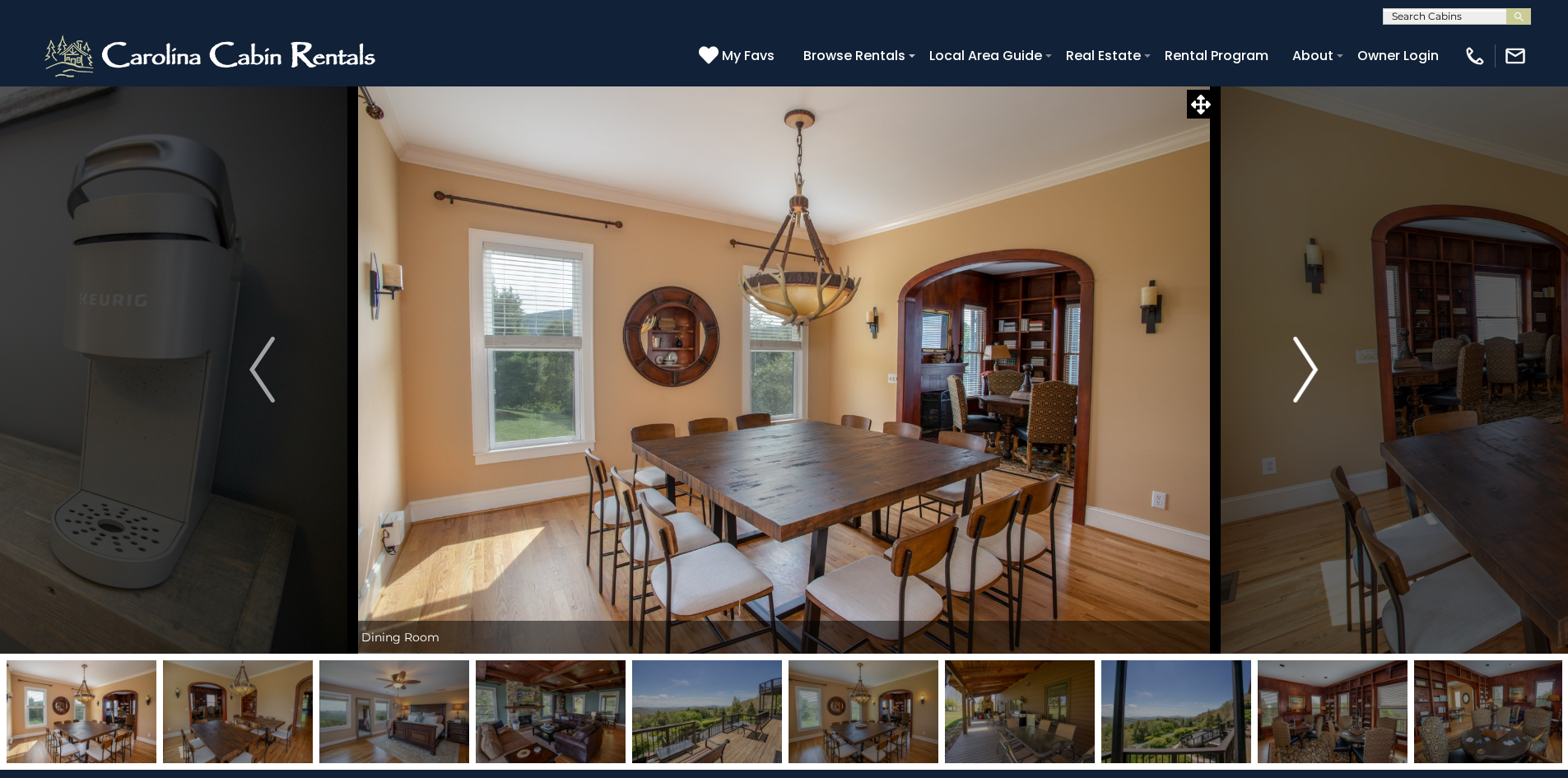
click at [1306, 375] on img "Next" at bounding box center [1305, 370] width 25 height 66
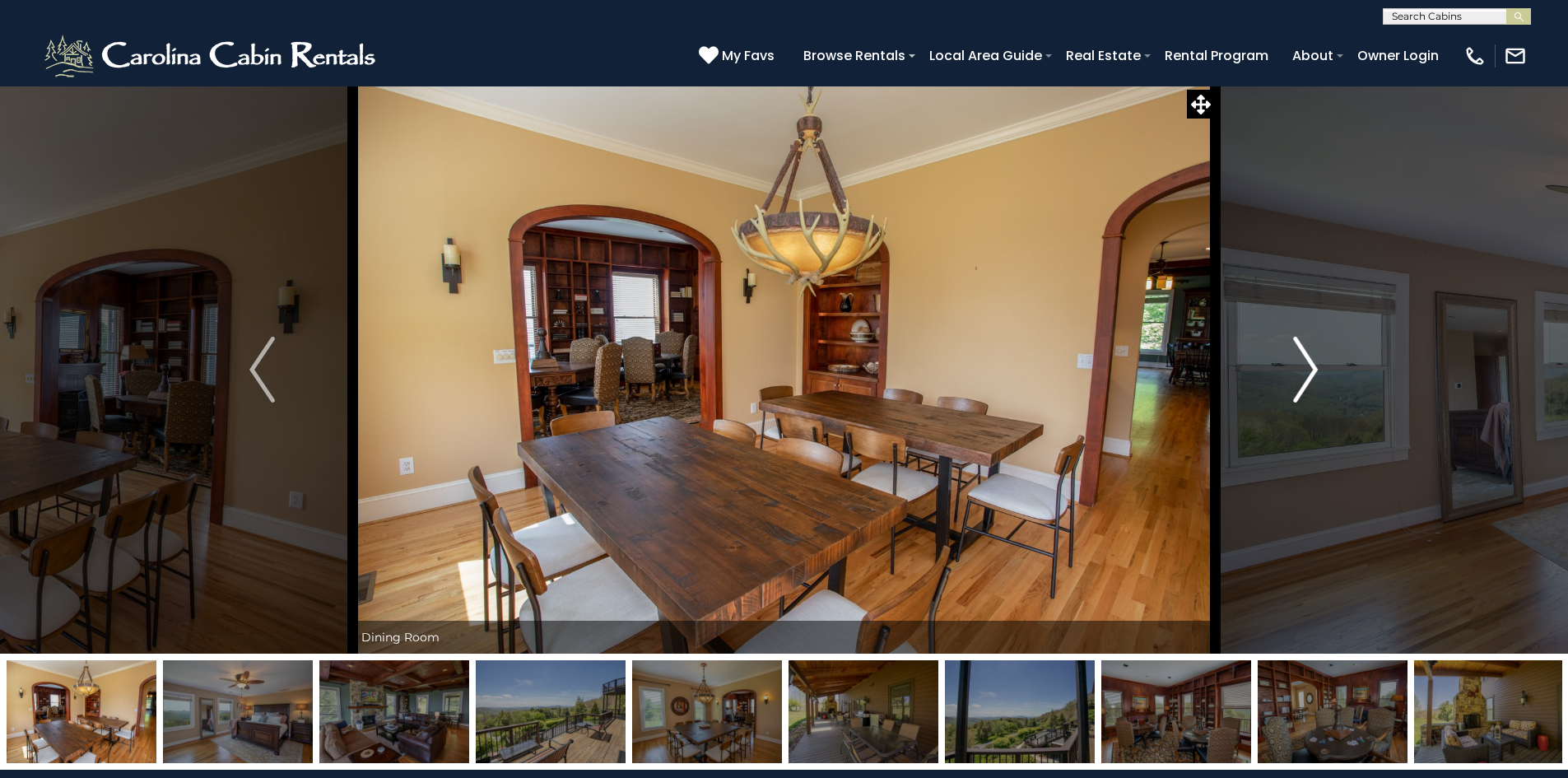
click at [1306, 375] on img "Next" at bounding box center [1305, 370] width 25 height 66
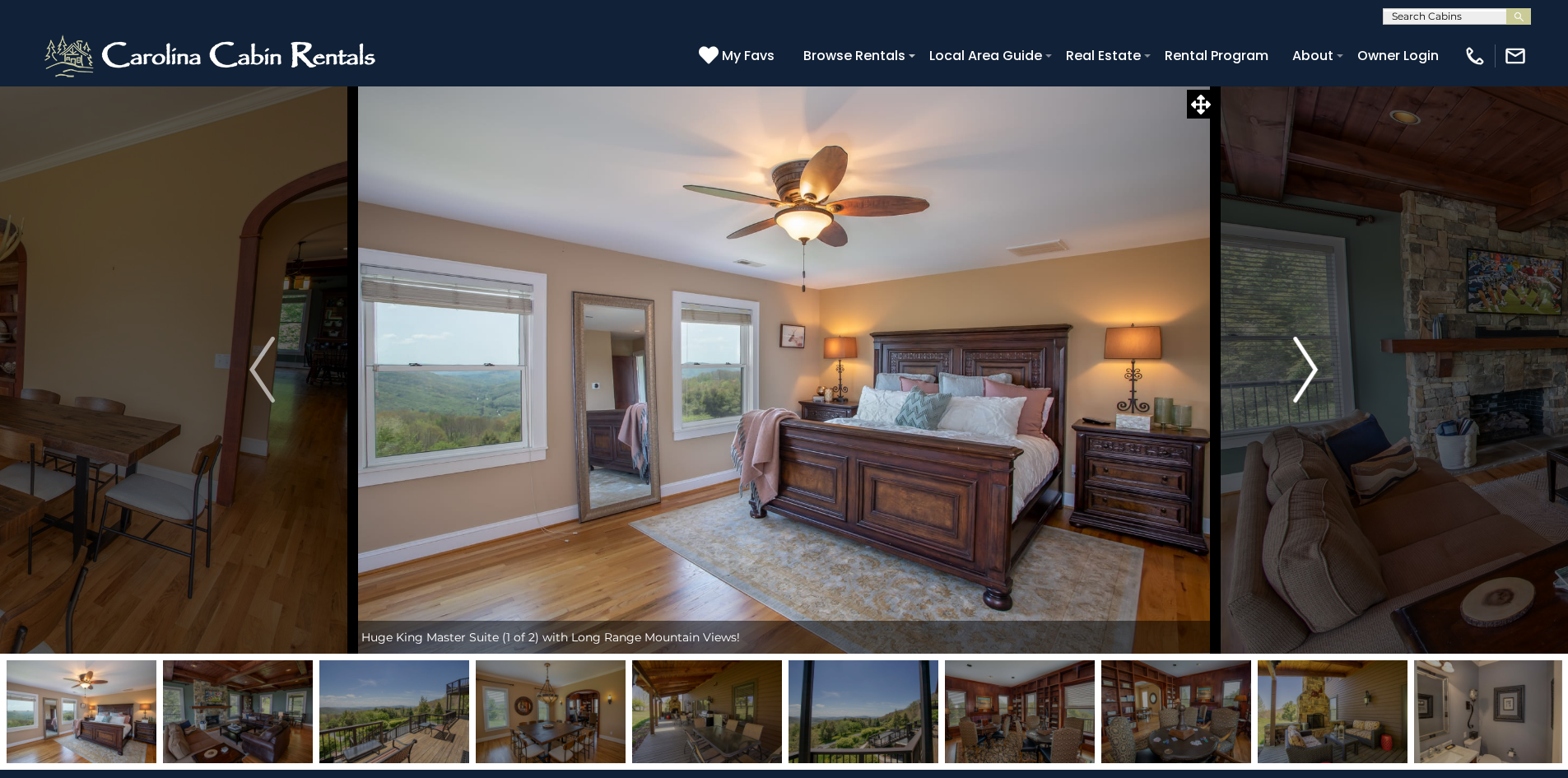
click at [1306, 375] on img "Next" at bounding box center [1305, 370] width 25 height 66
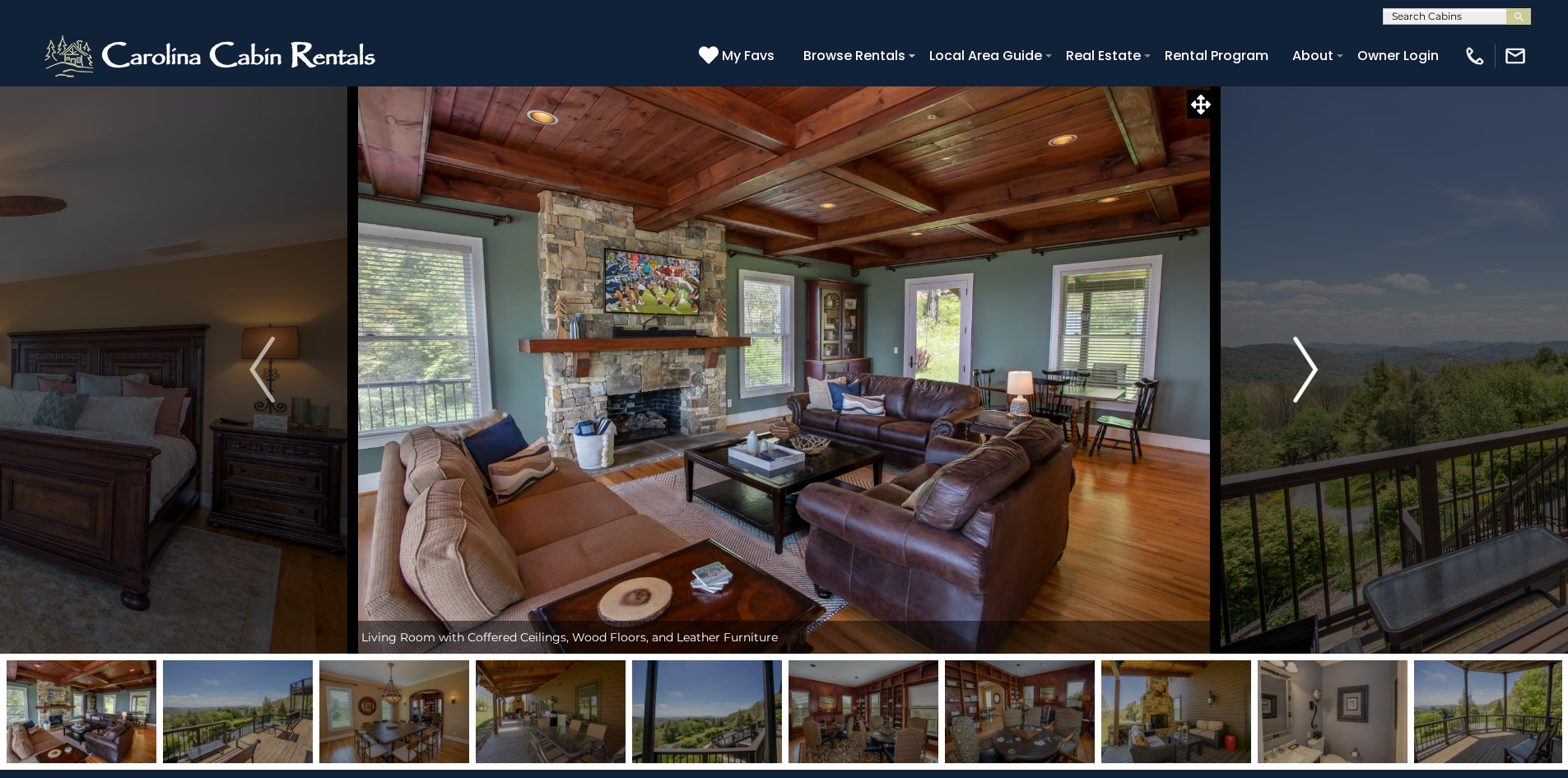
click at [1306, 375] on img "Next" at bounding box center [1305, 370] width 25 height 66
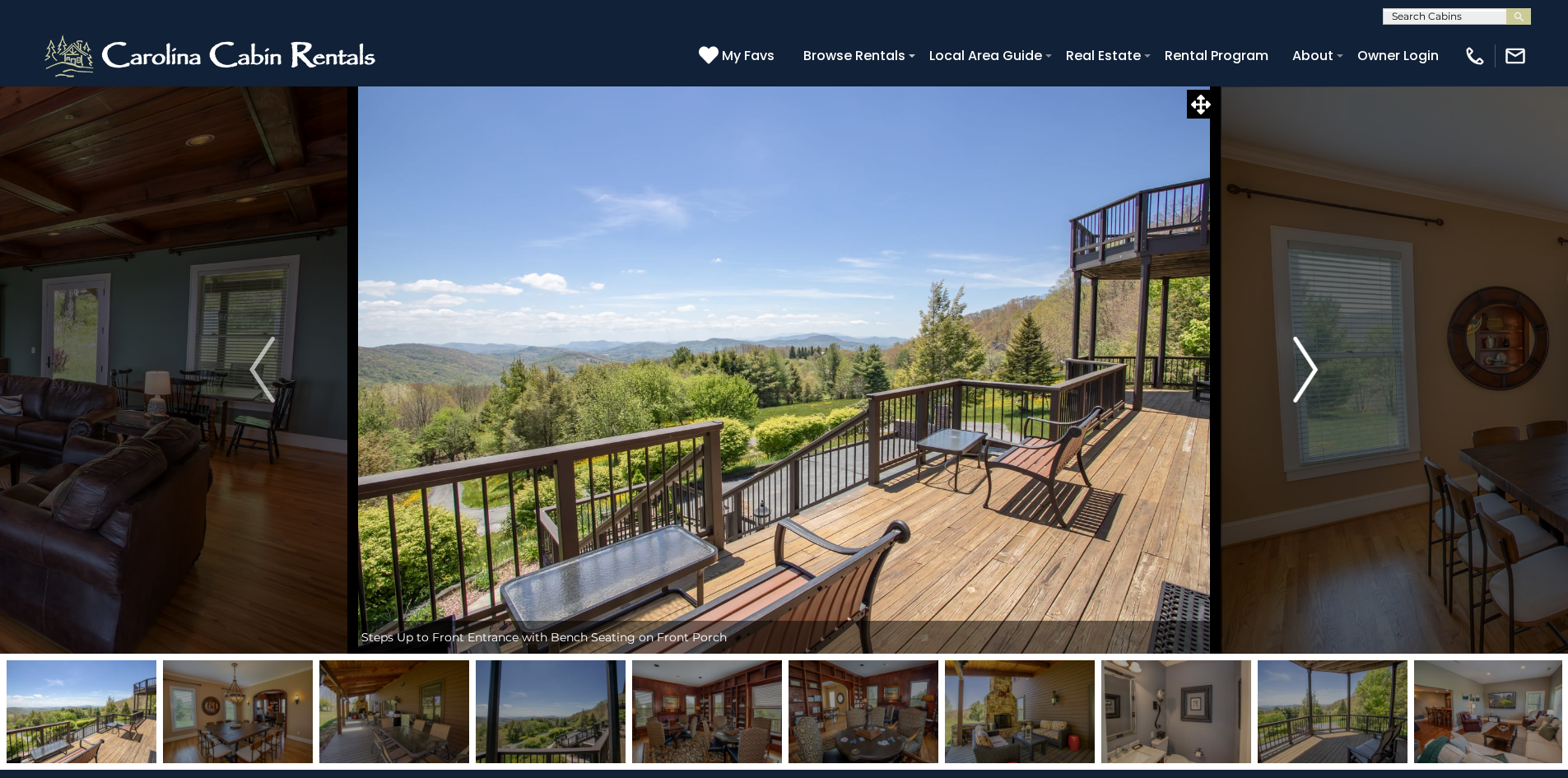
click at [1306, 375] on img "Next" at bounding box center [1305, 370] width 25 height 66
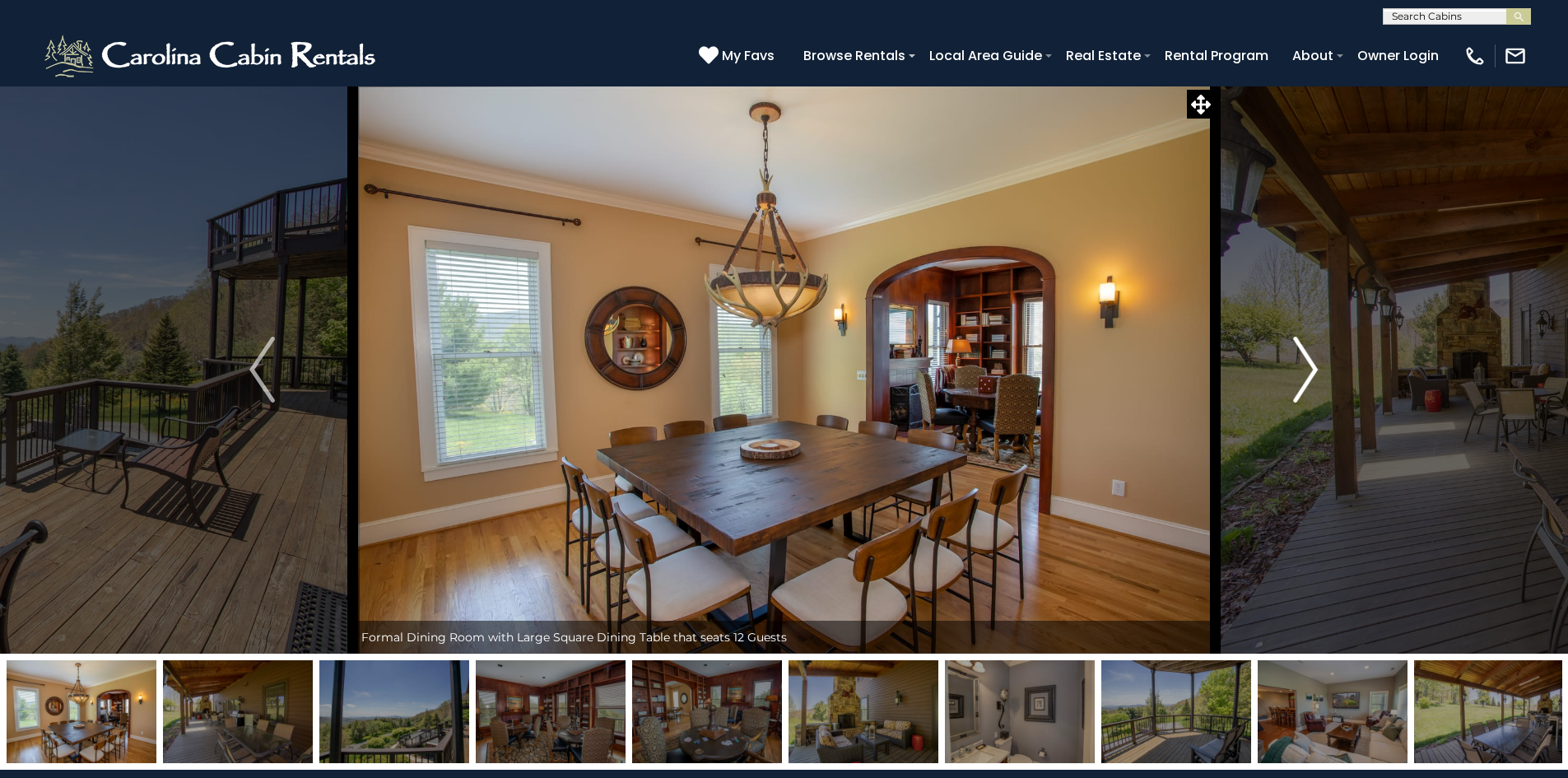
click at [1306, 375] on img "Next" at bounding box center [1305, 370] width 25 height 66
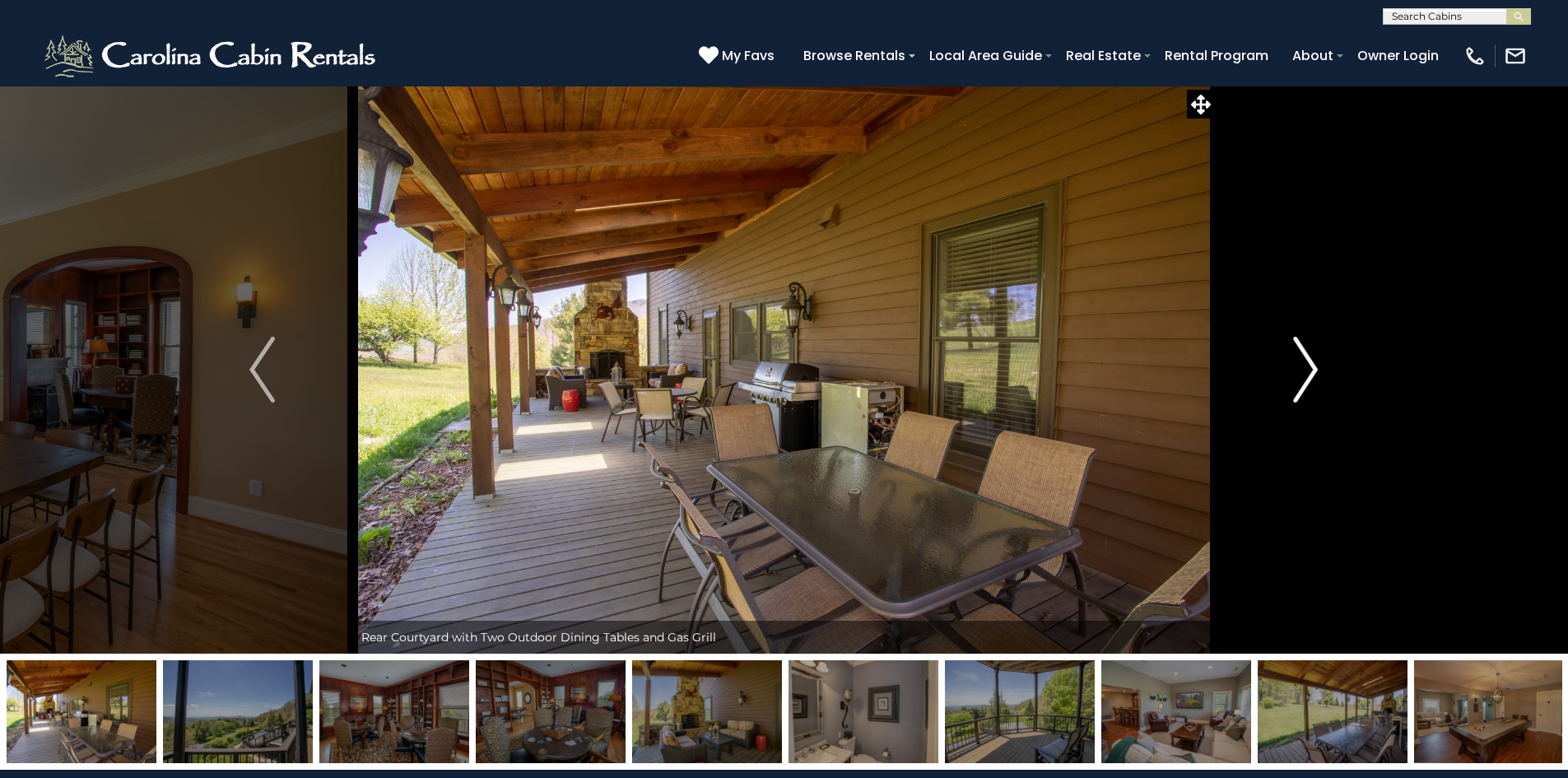
click at [1306, 375] on img "Next" at bounding box center [1305, 370] width 25 height 66
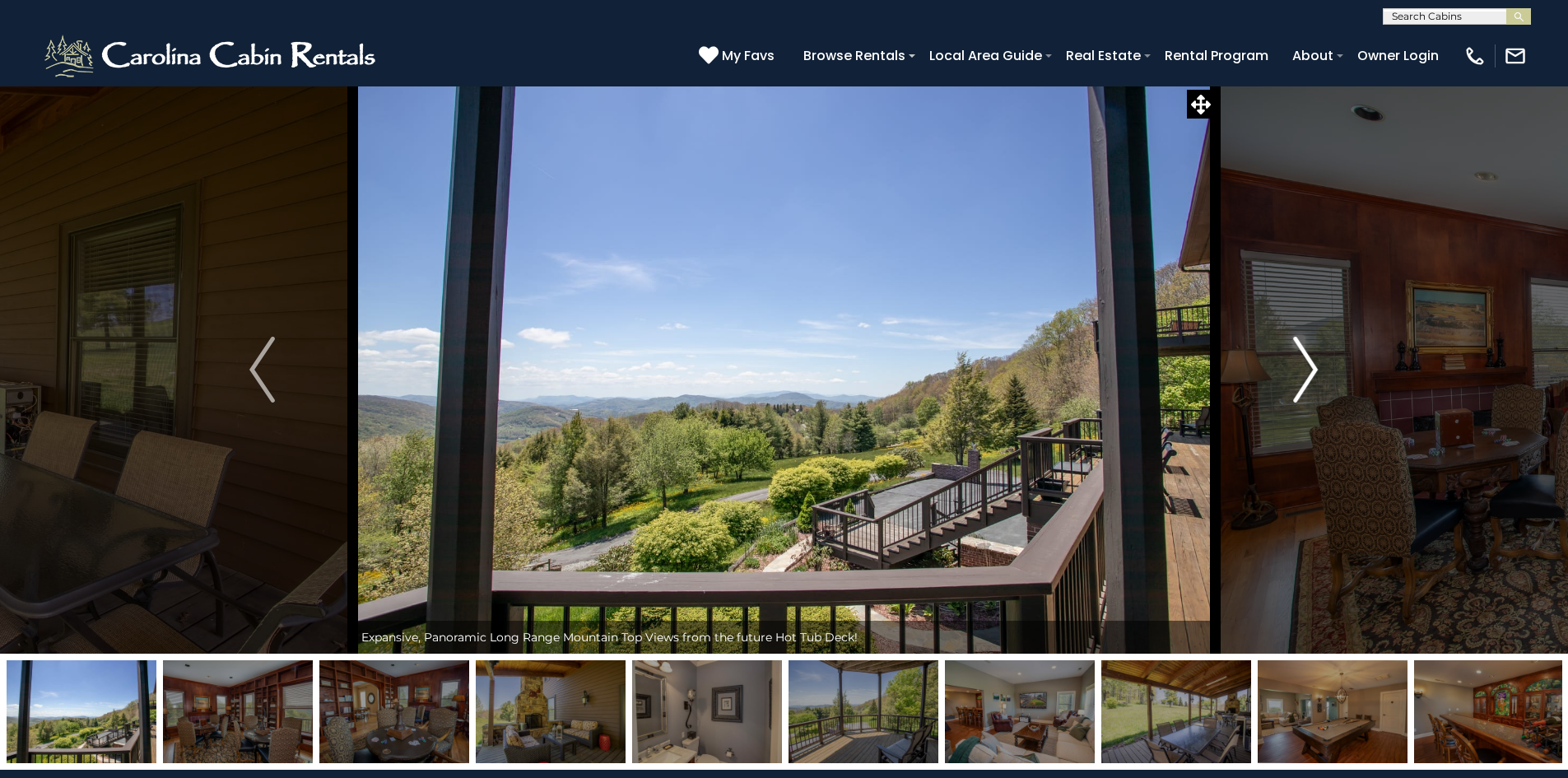
click at [1306, 375] on img "Next" at bounding box center [1305, 370] width 25 height 66
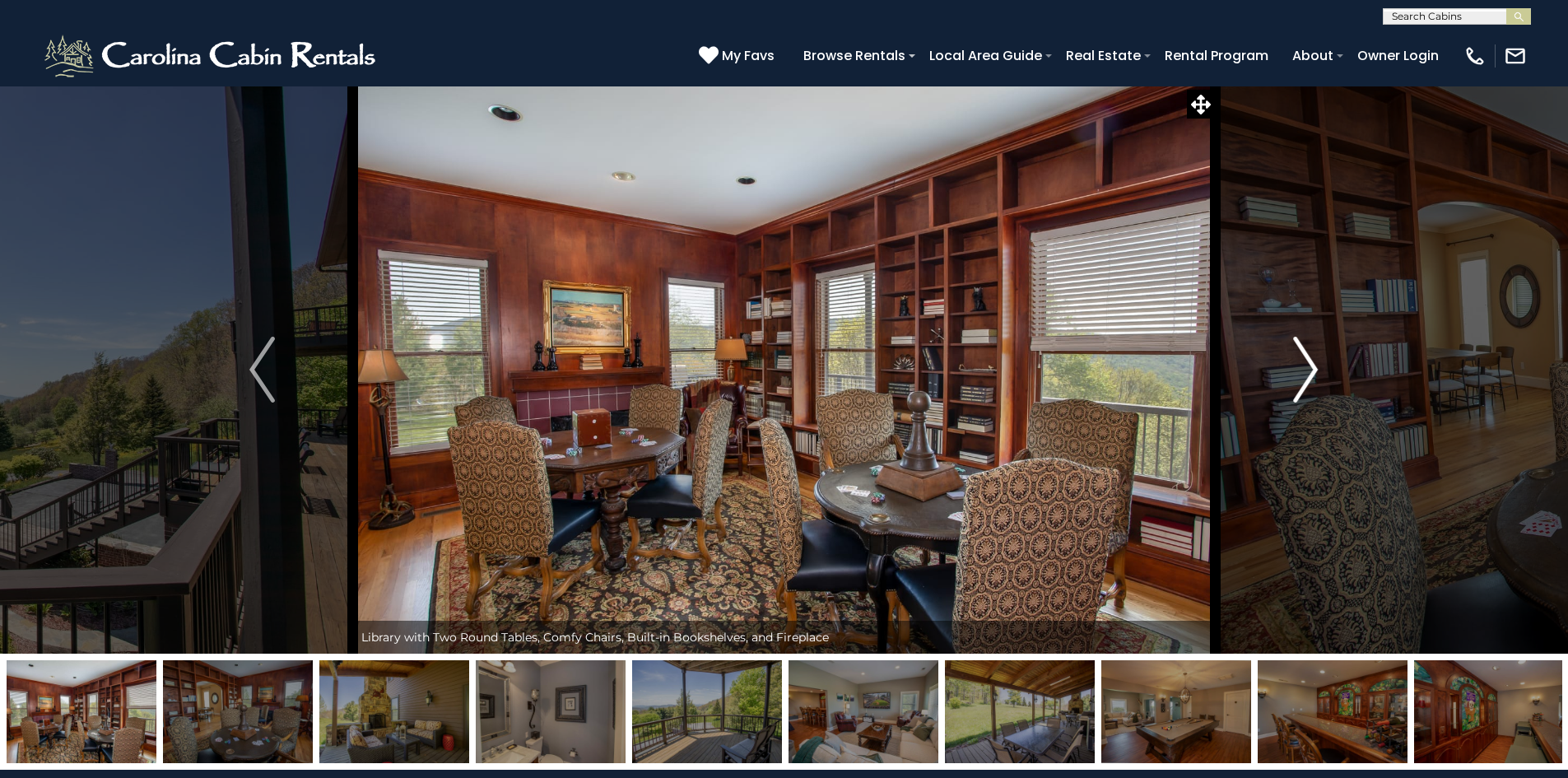
click at [1306, 375] on img "Next" at bounding box center [1305, 370] width 25 height 66
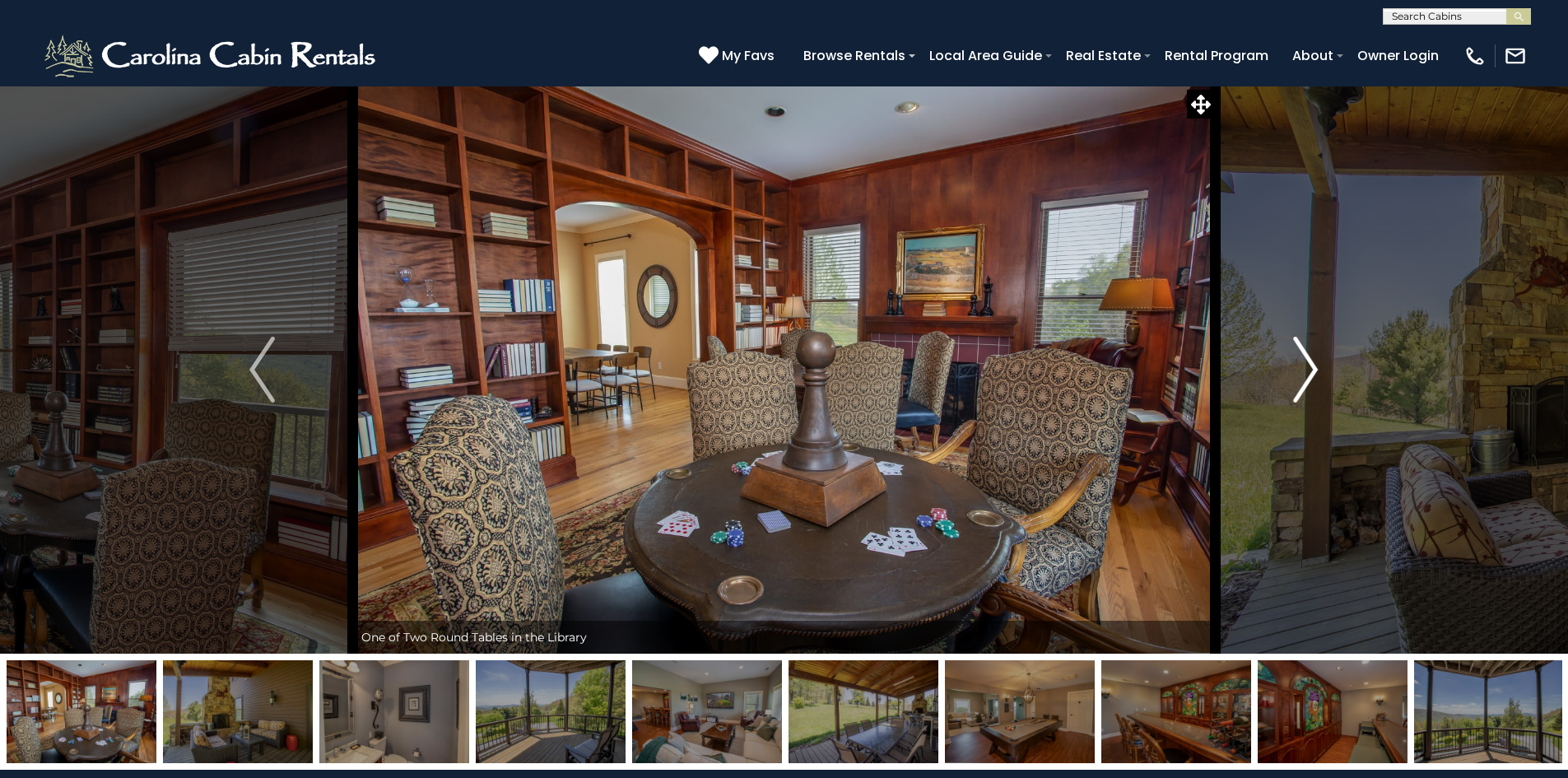
click at [1306, 375] on img "Next" at bounding box center [1305, 370] width 25 height 66
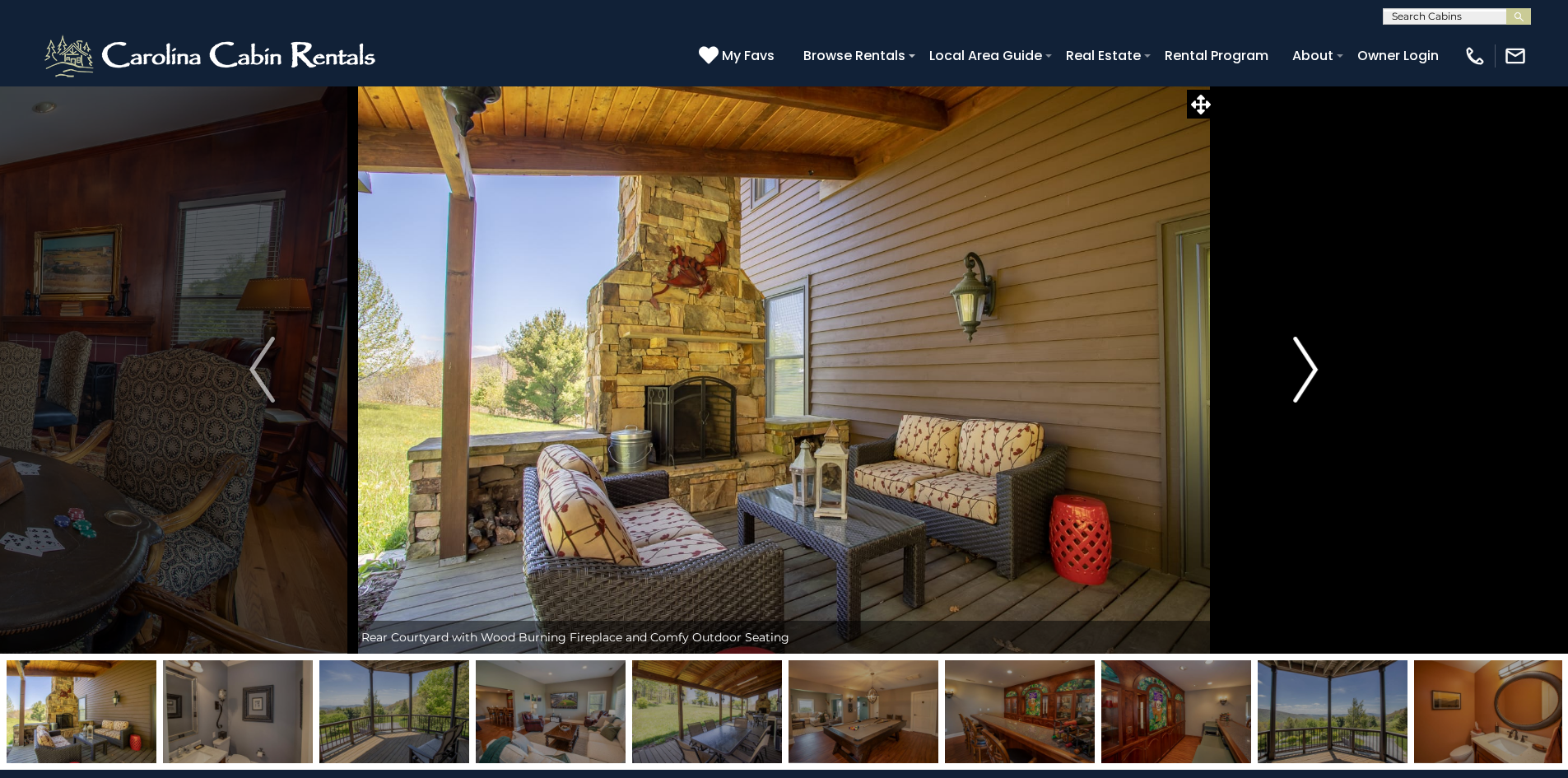
click at [1306, 375] on img "Next" at bounding box center [1305, 370] width 25 height 66
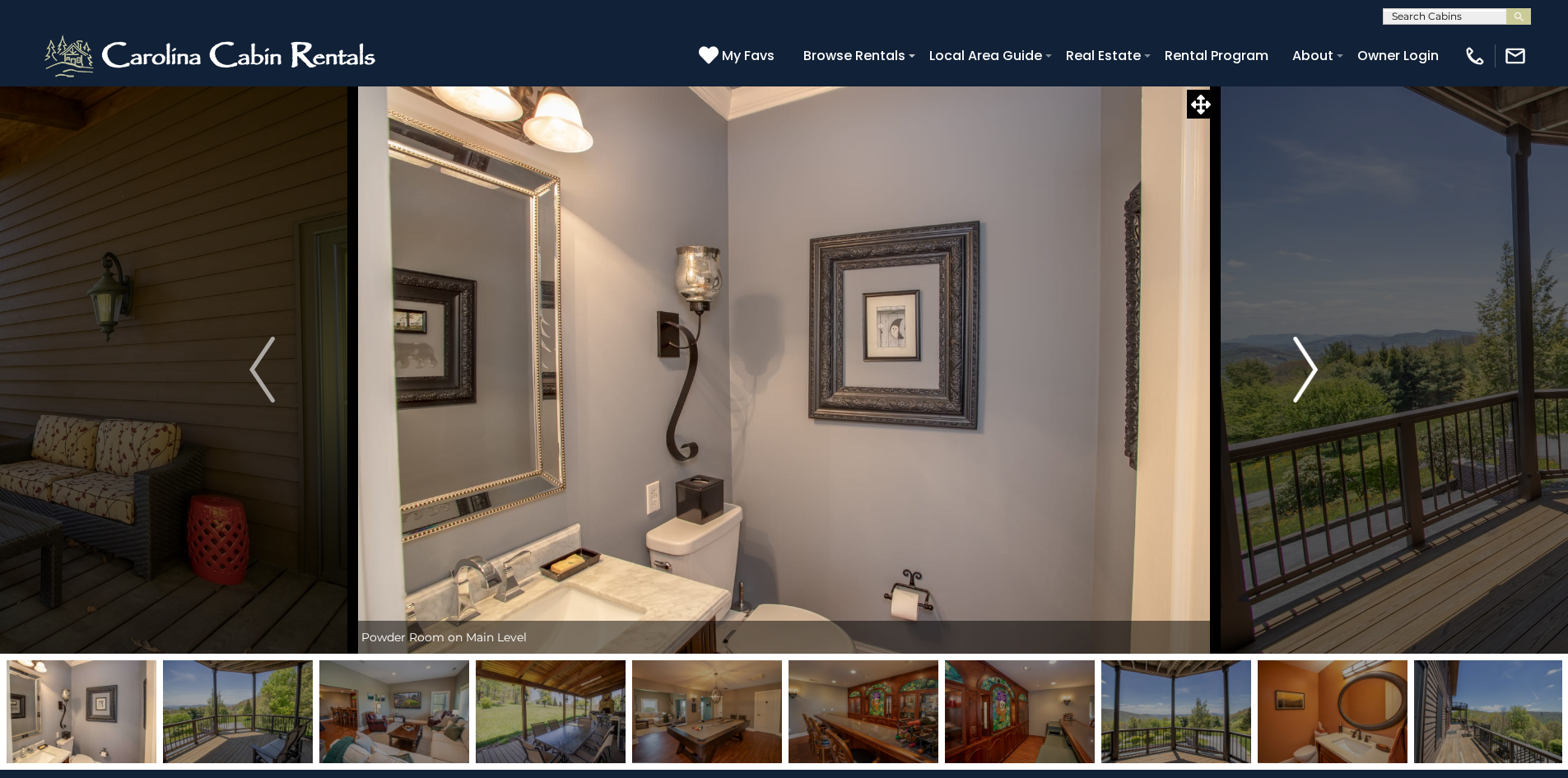
click at [1306, 375] on img "Next" at bounding box center [1305, 370] width 25 height 66
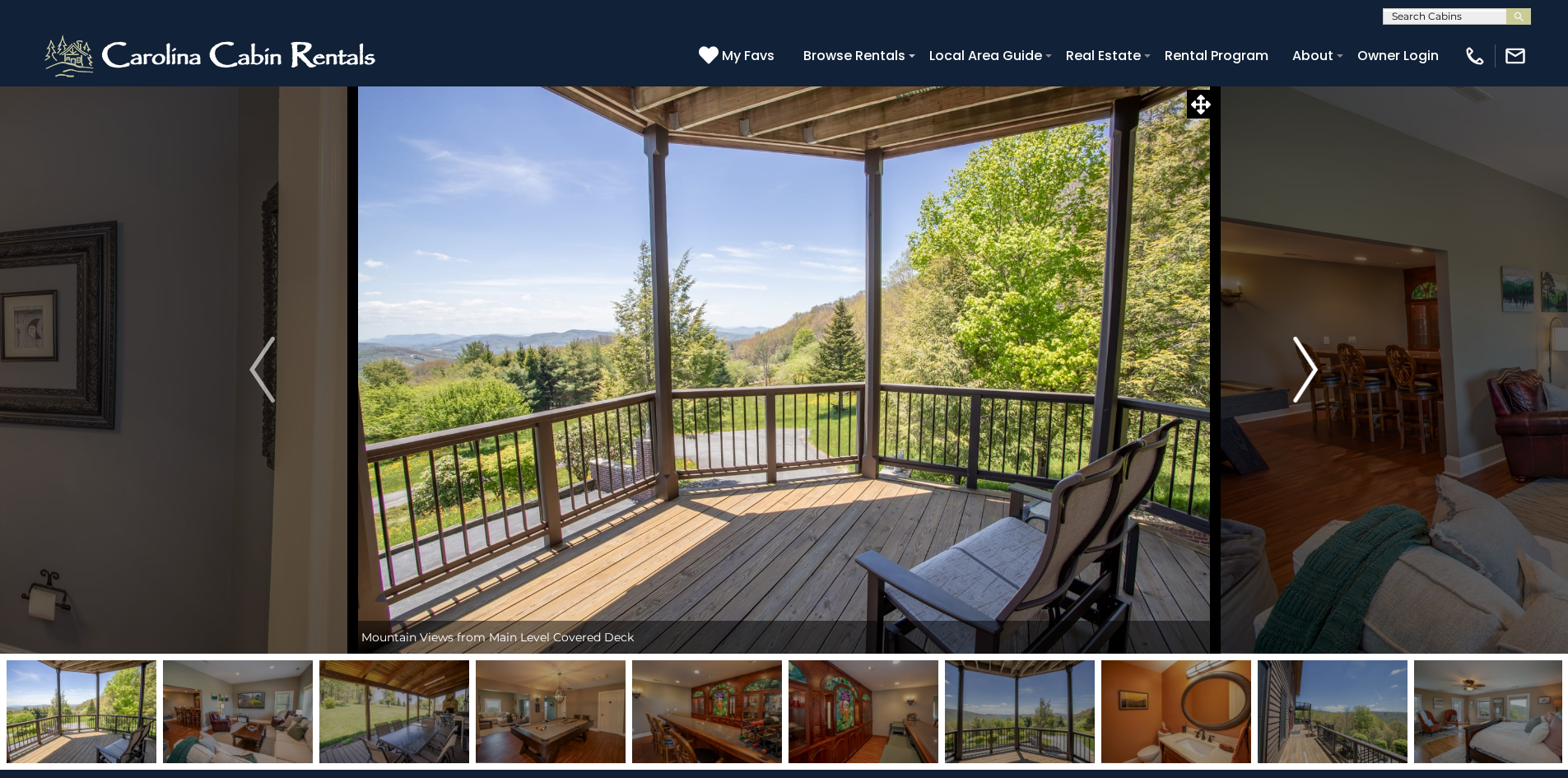
click at [1306, 375] on img "Next" at bounding box center [1305, 370] width 25 height 66
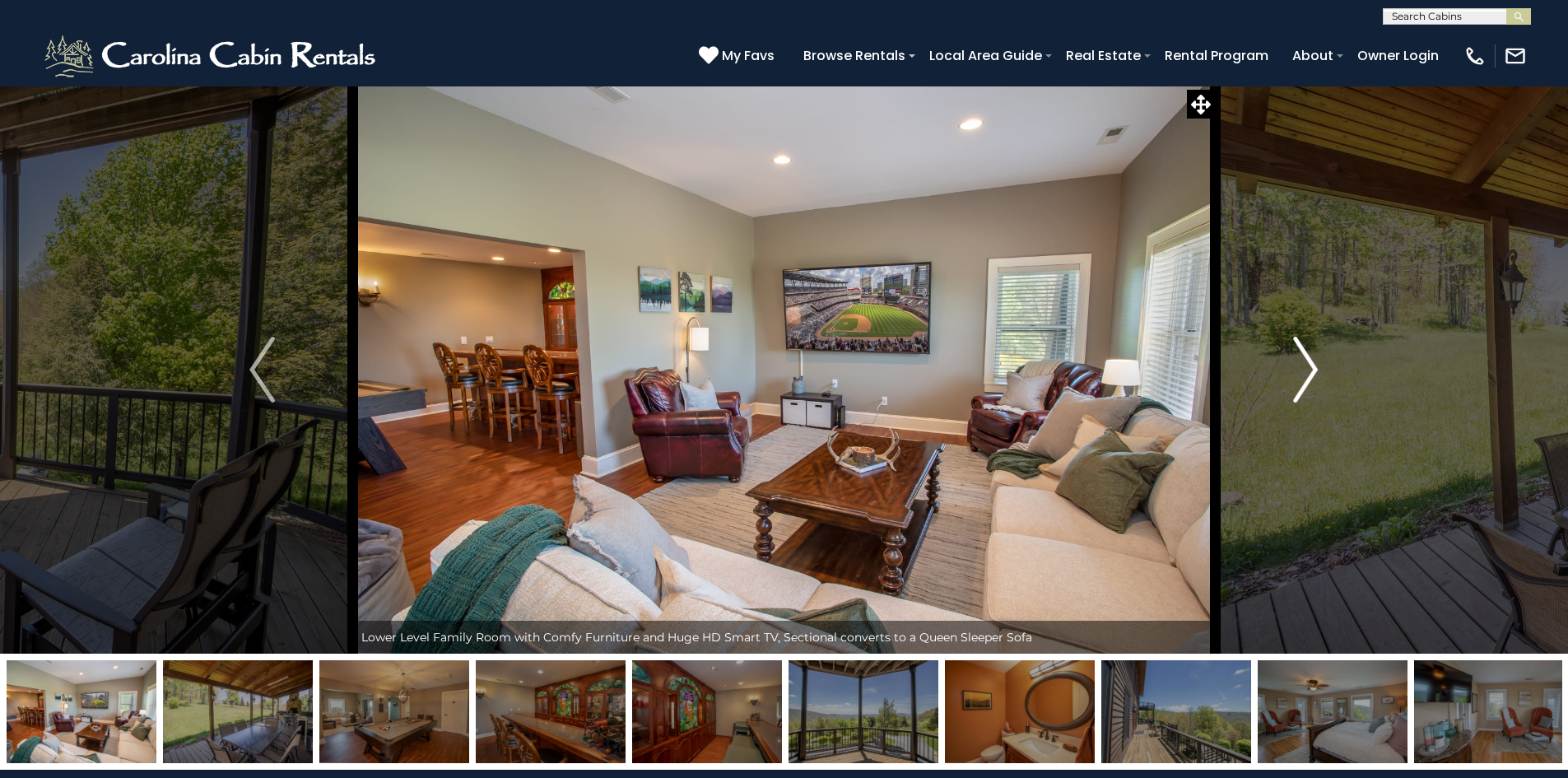
click at [1306, 375] on img "Next" at bounding box center [1305, 370] width 25 height 66
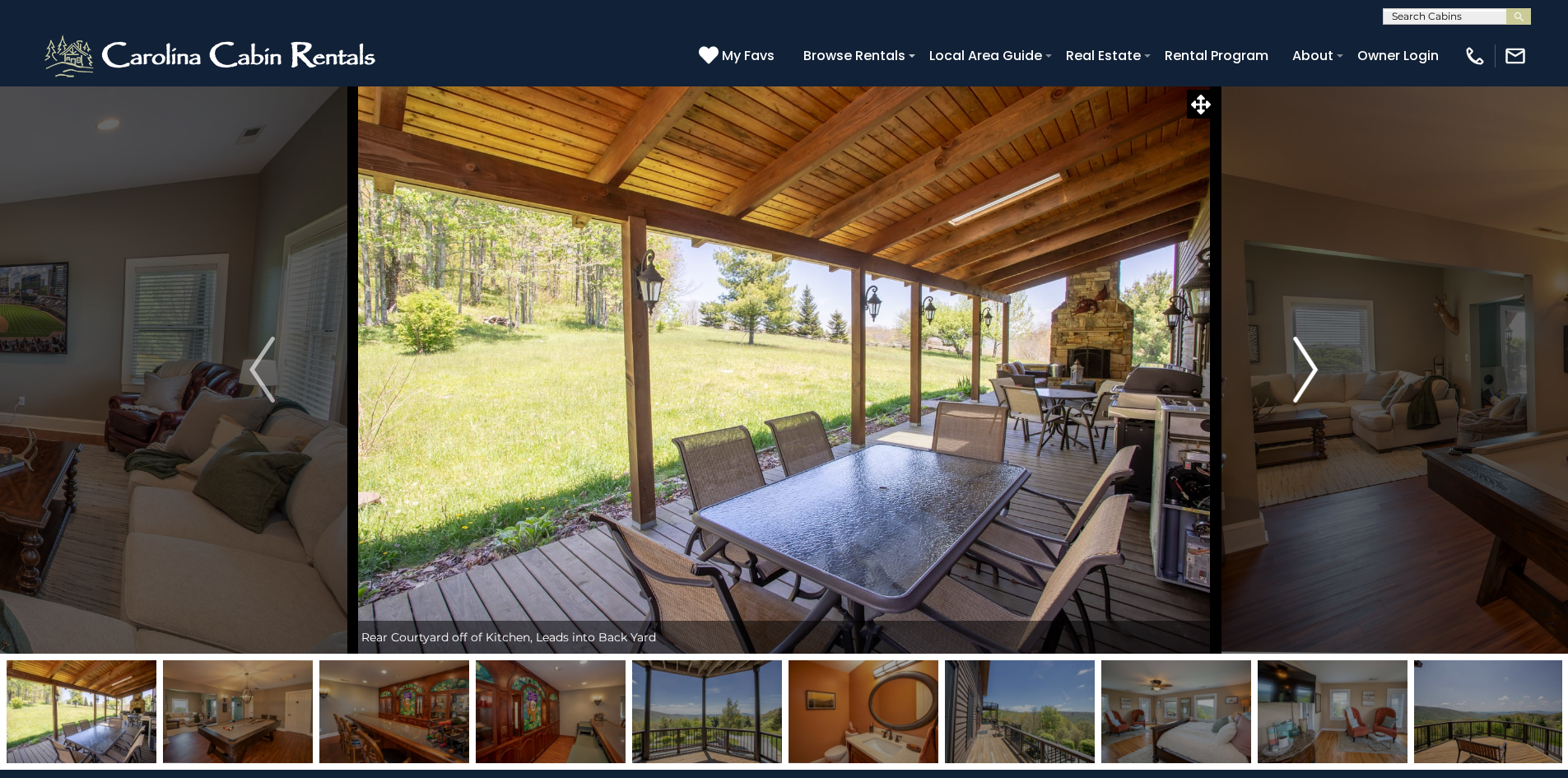
click at [1306, 375] on img "Next" at bounding box center [1305, 370] width 25 height 66
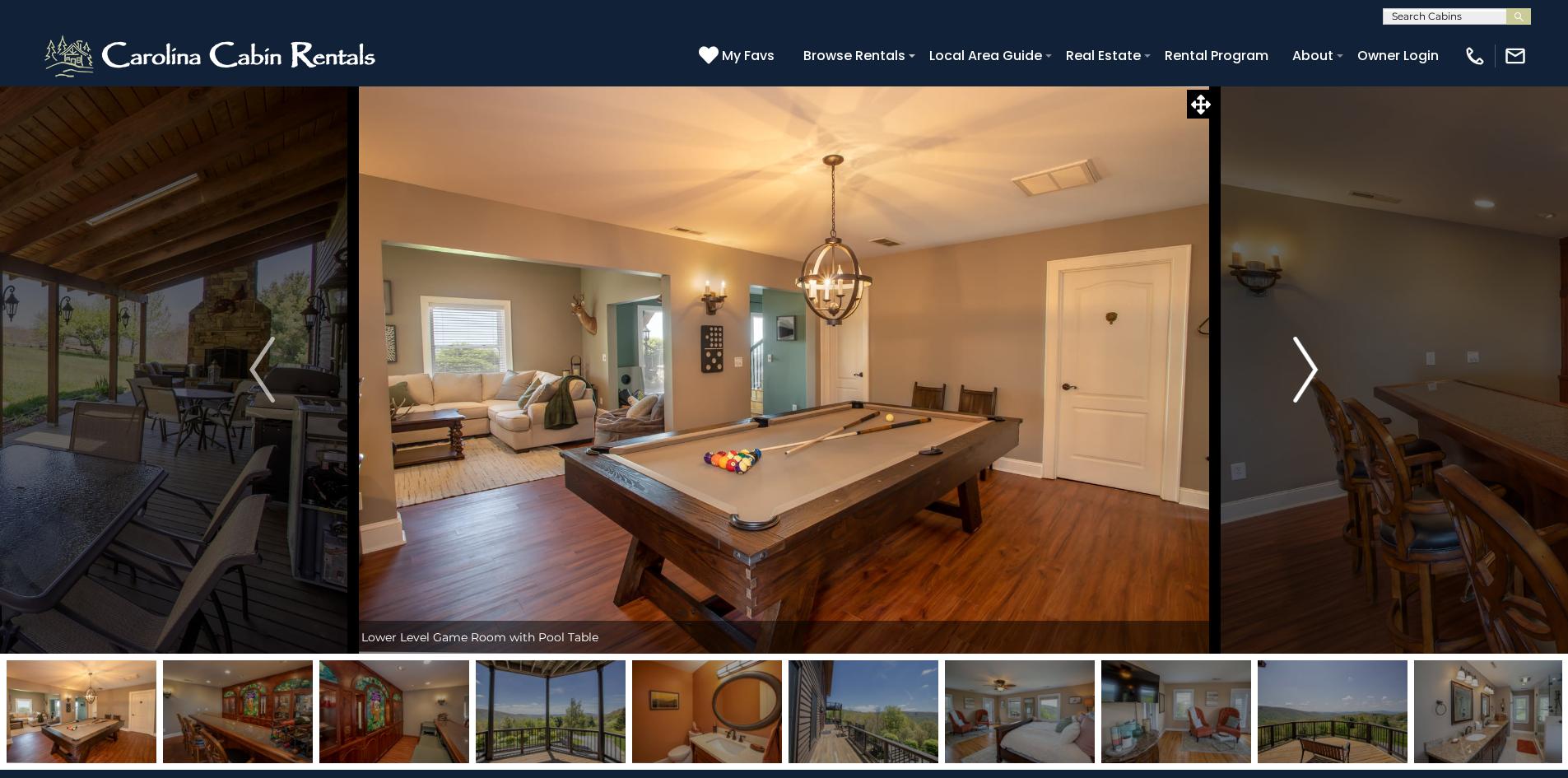
click at [1306, 375] on img "Next" at bounding box center [1305, 370] width 25 height 66
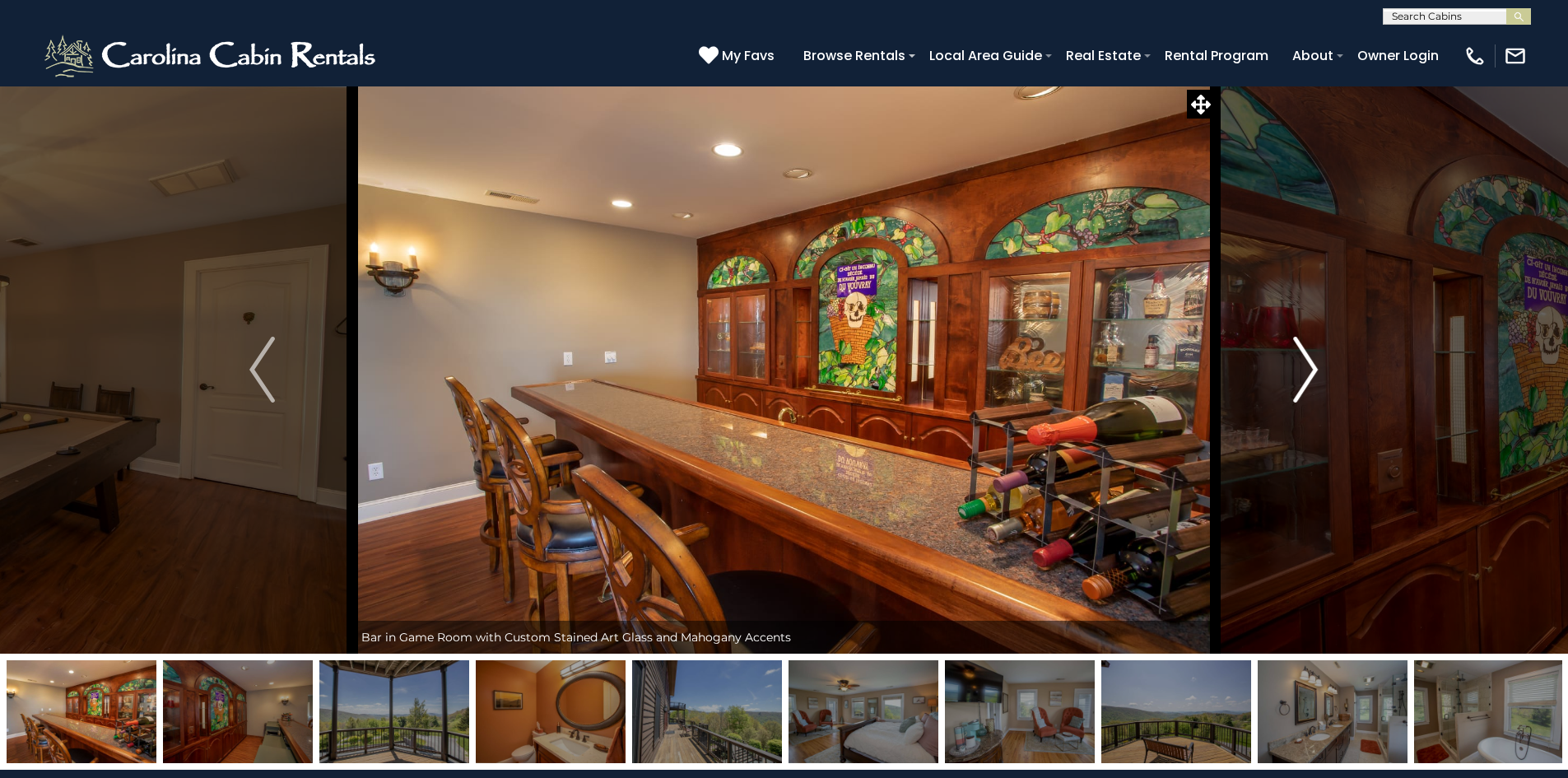
click at [1306, 375] on img "Next" at bounding box center [1305, 370] width 25 height 66
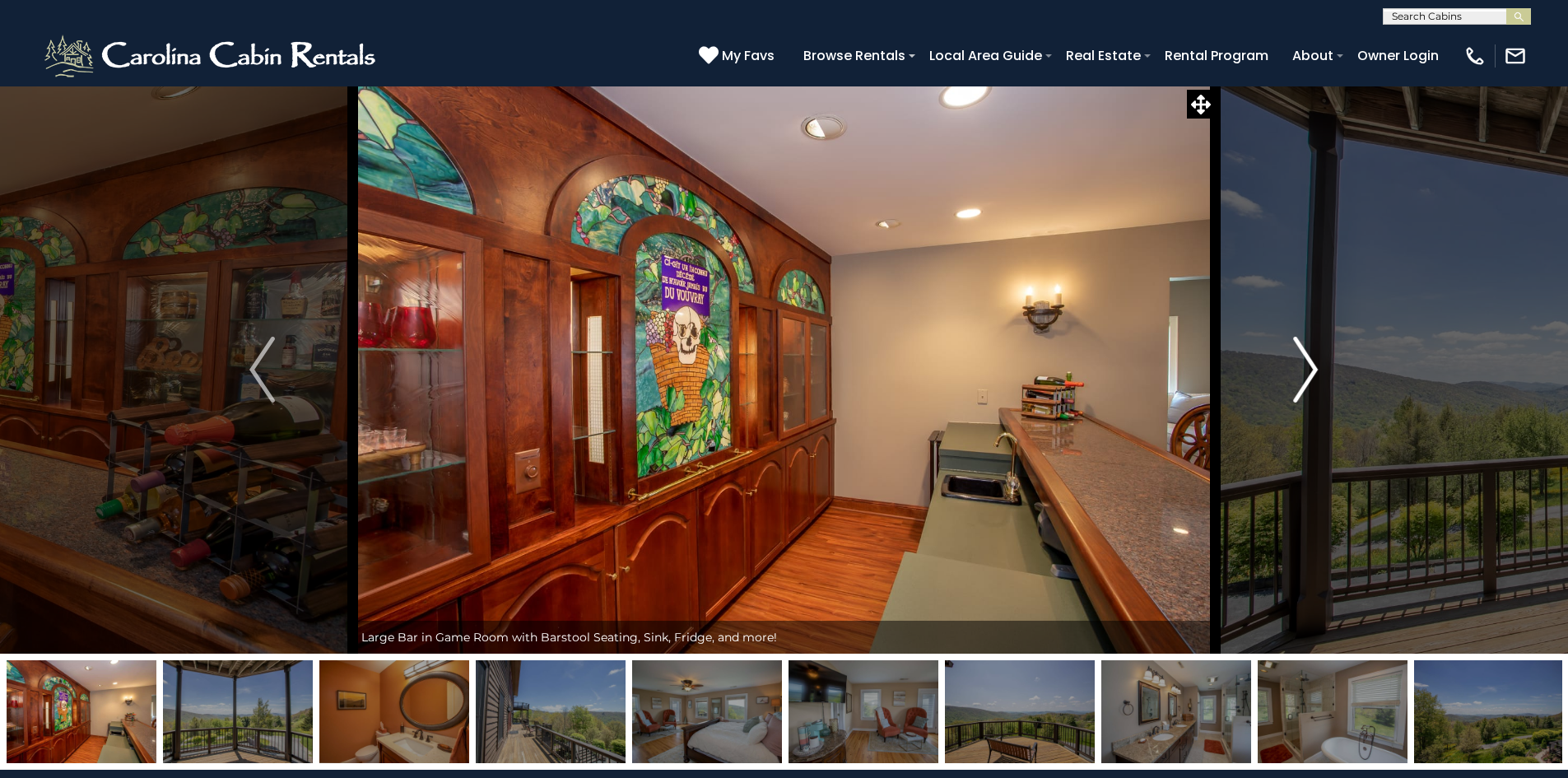
click at [1306, 375] on img "Next" at bounding box center [1305, 370] width 25 height 66
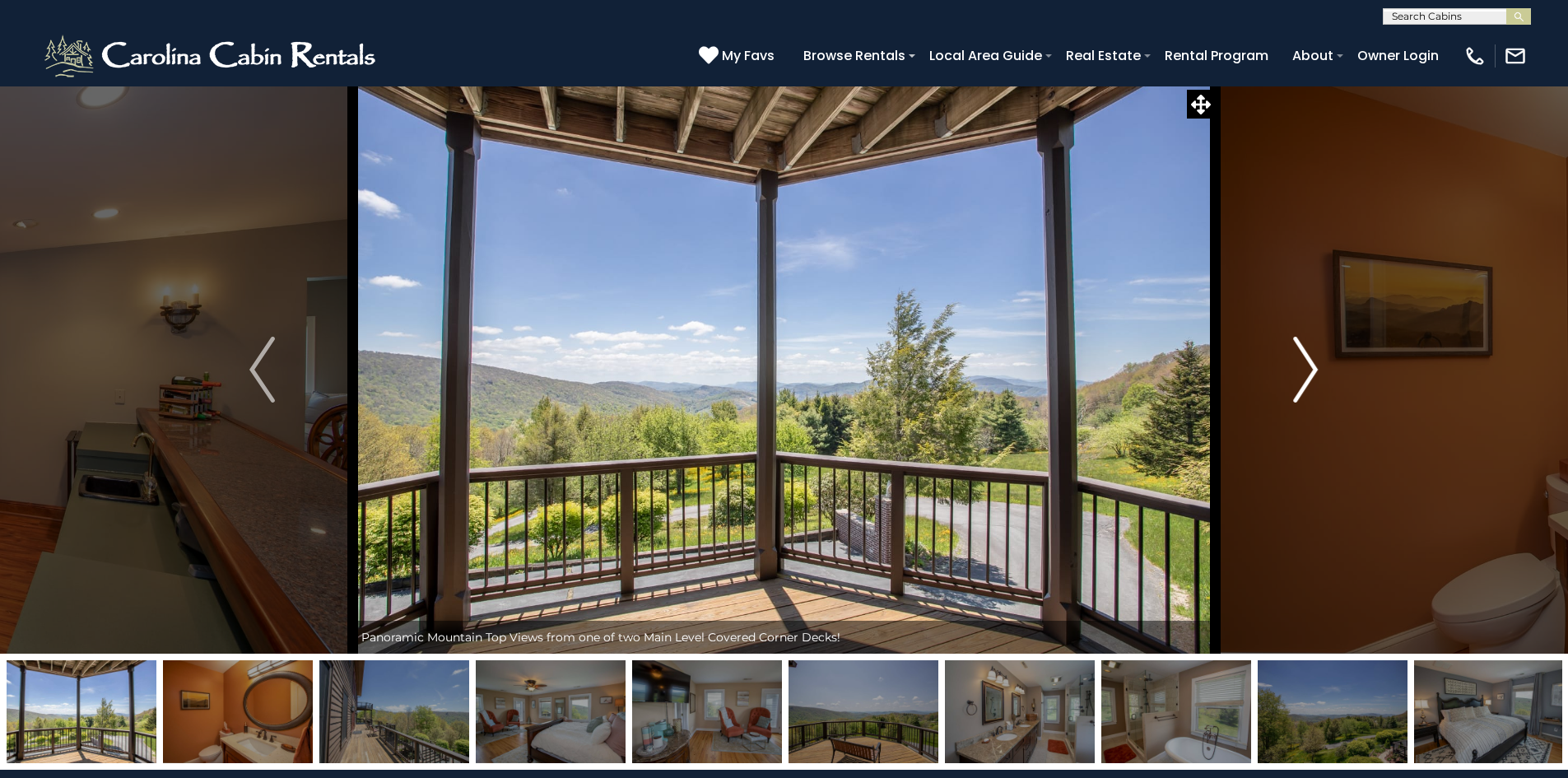
click at [1306, 375] on img "Next" at bounding box center [1305, 370] width 25 height 66
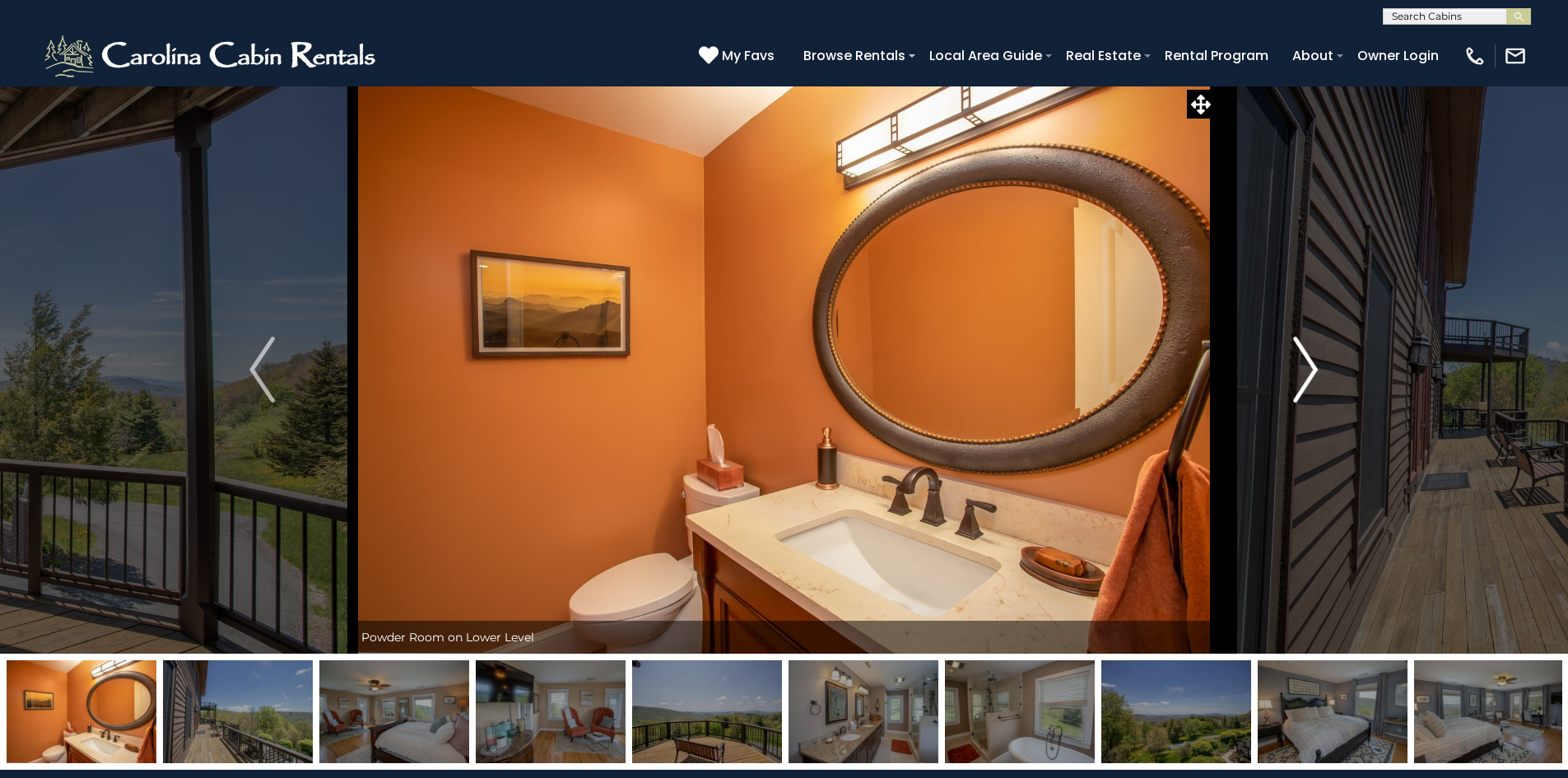
click at [1306, 375] on img "Next" at bounding box center [1305, 370] width 25 height 66
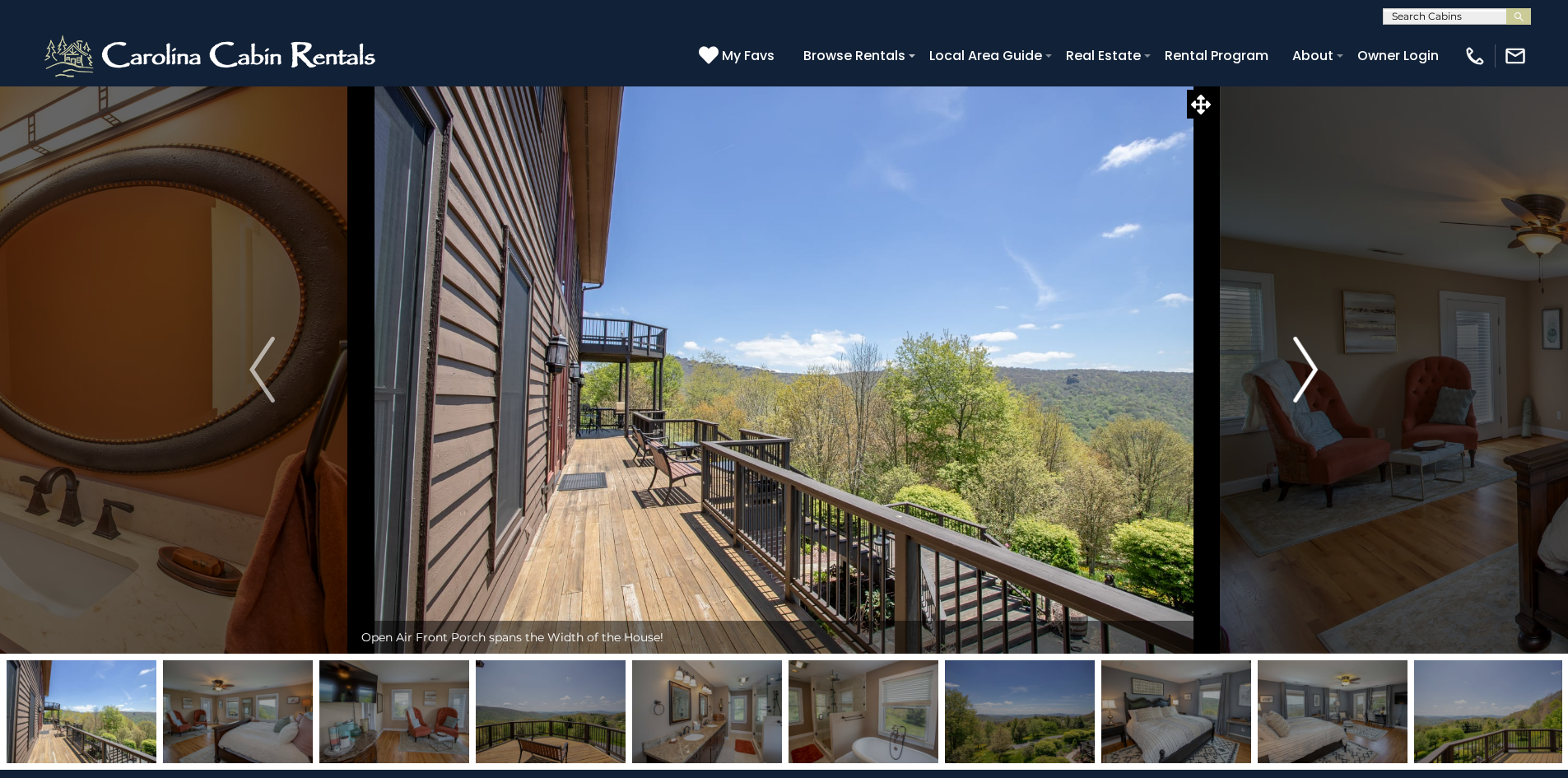
click at [1306, 375] on img "Next" at bounding box center [1305, 370] width 25 height 66
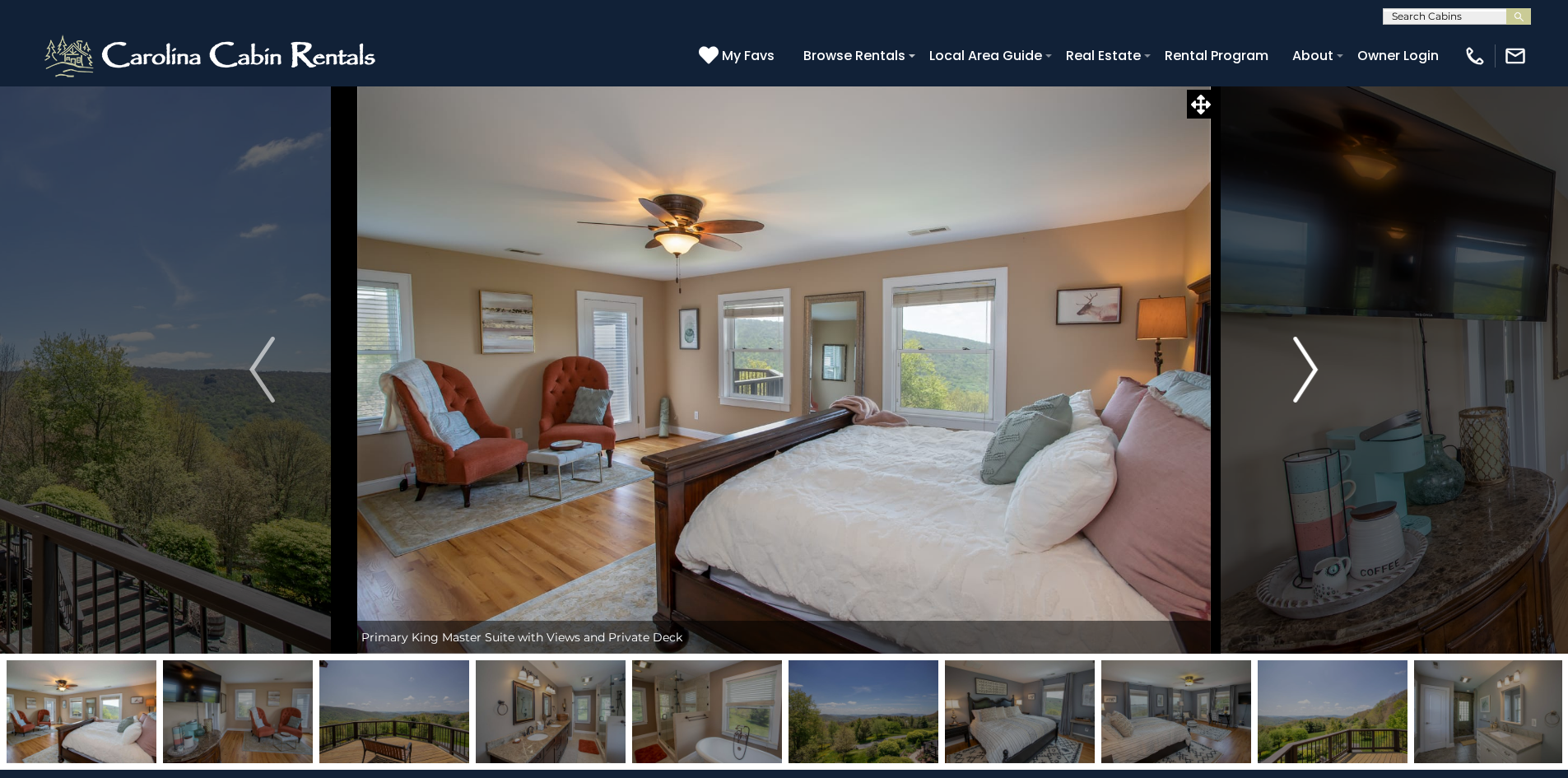
click at [1306, 375] on img "Next" at bounding box center [1305, 370] width 25 height 66
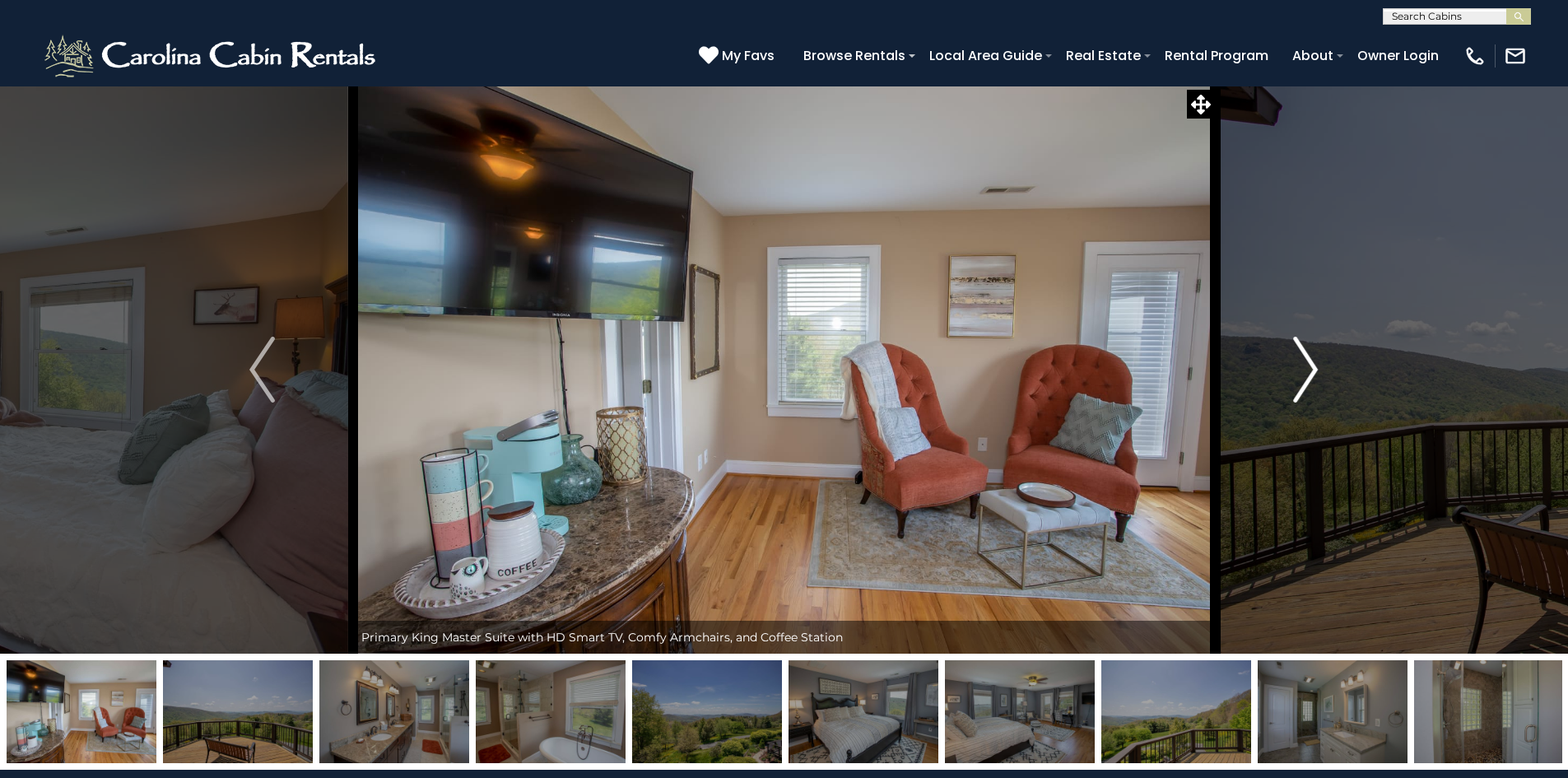
click at [1306, 375] on img "Next" at bounding box center [1305, 370] width 25 height 66
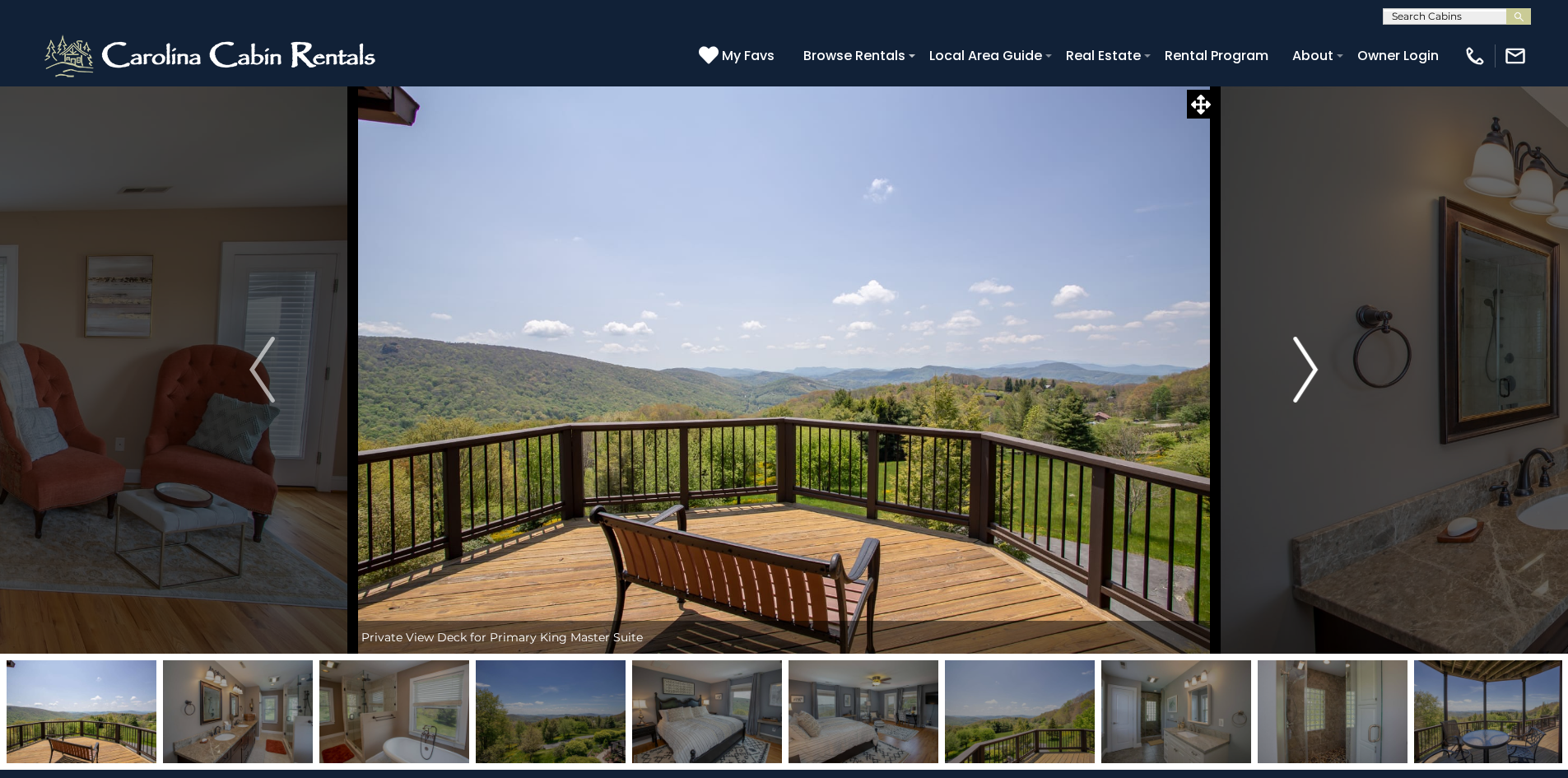
click at [1306, 375] on img "Next" at bounding box center [1305, 370] width 25 height 66
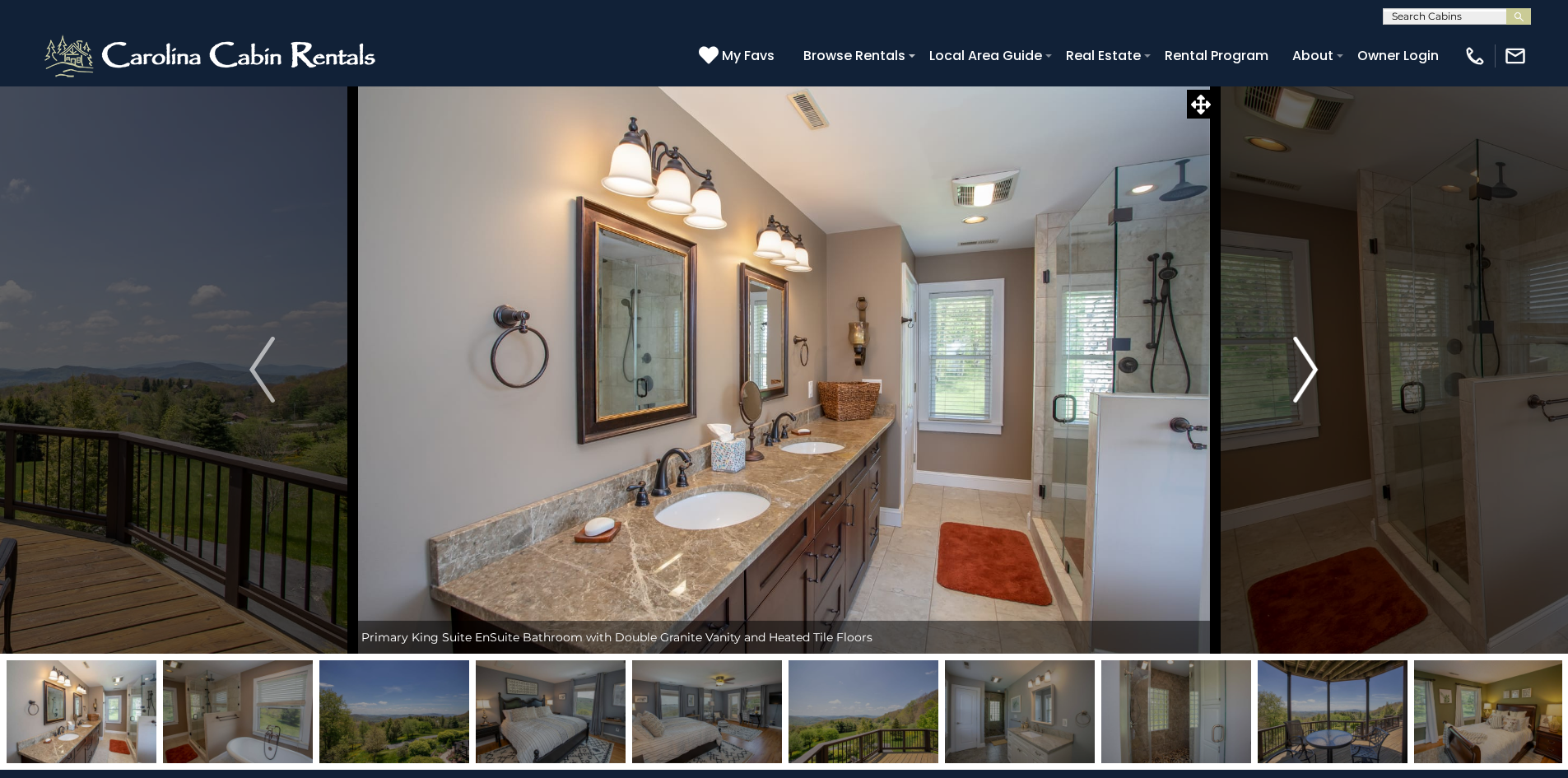
click at [1306, 375] on img "Next" at bounding box center [1305, 370] width 25 height 66
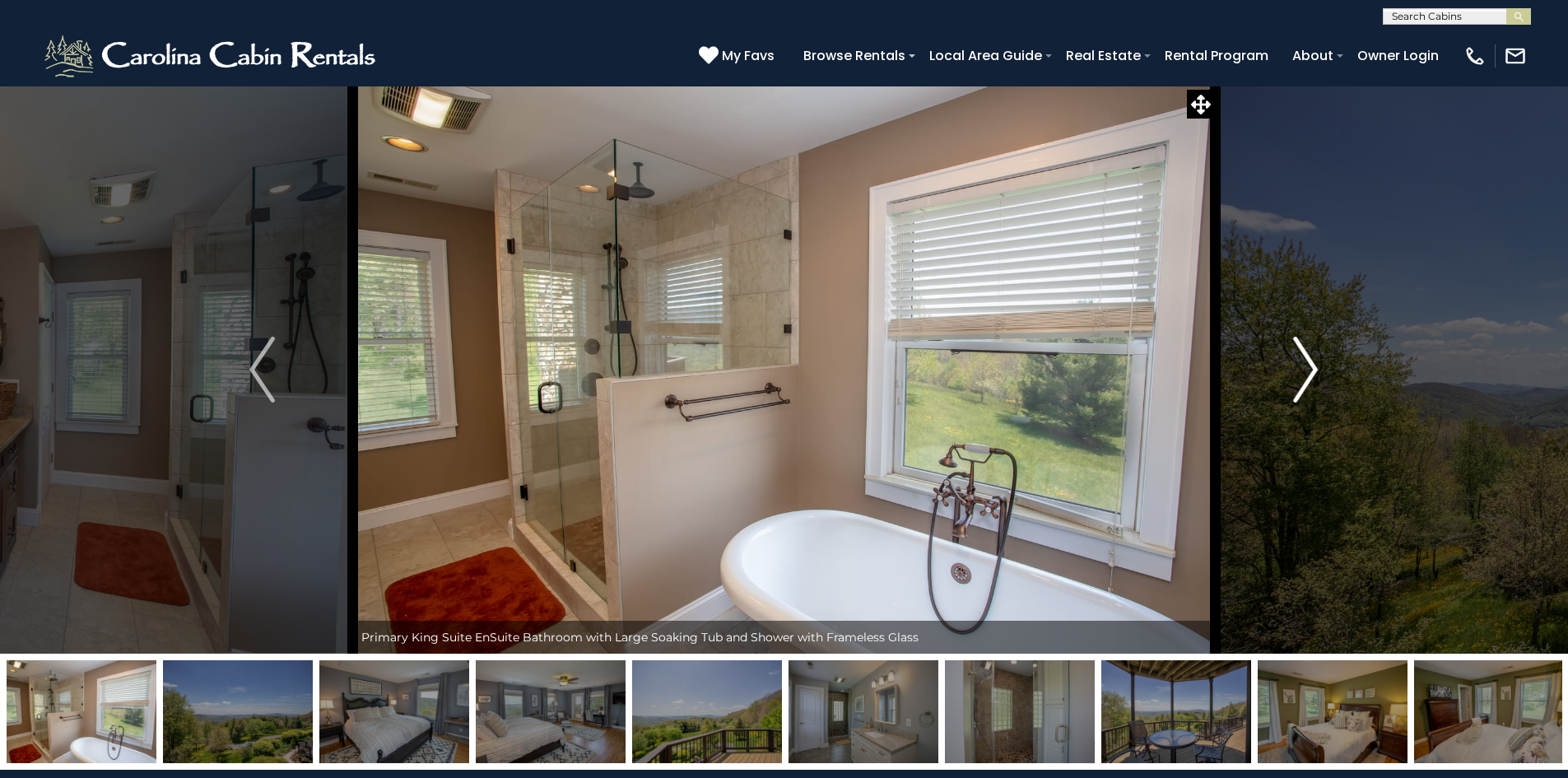
click at [1306, 375] on img "Next" at bounding box center [1305, 370] width 25 height 66
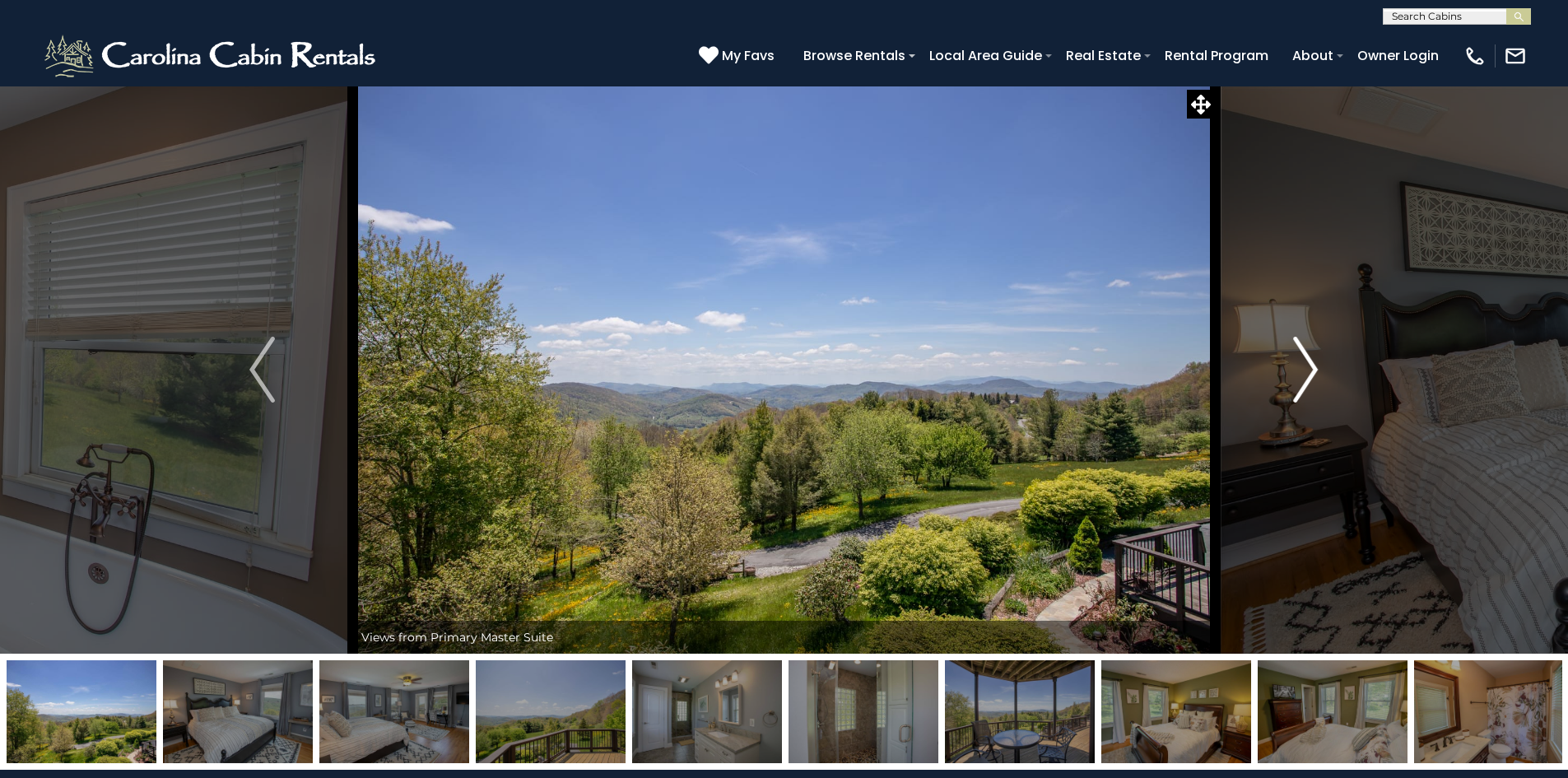
click at [1306, 375] on img "Next" at bounding box center [1305, 370] width 25 height 66
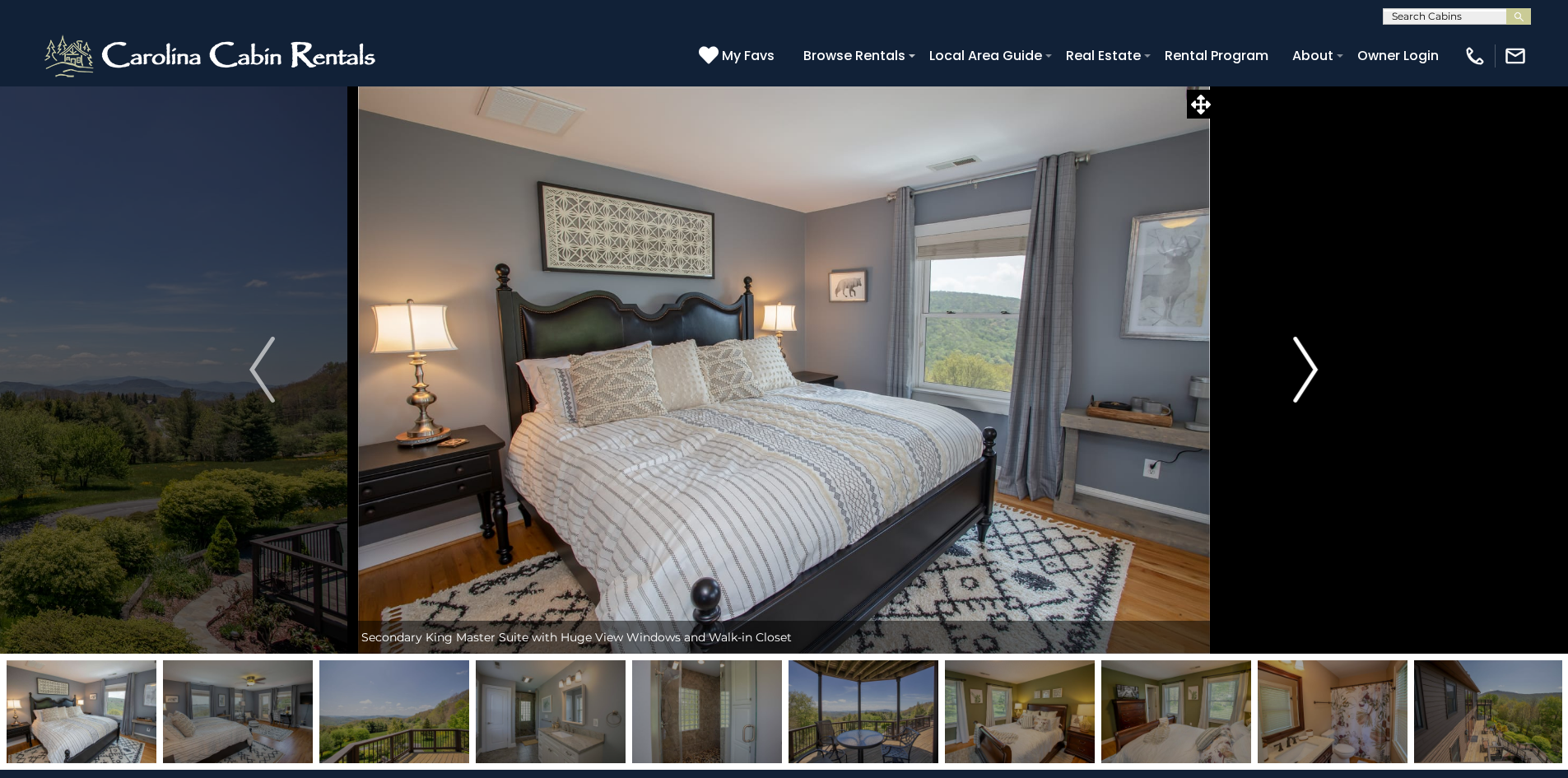
click at [1306, 375] on img "Next" at bounding box center [1305, 370] width 25 height 66
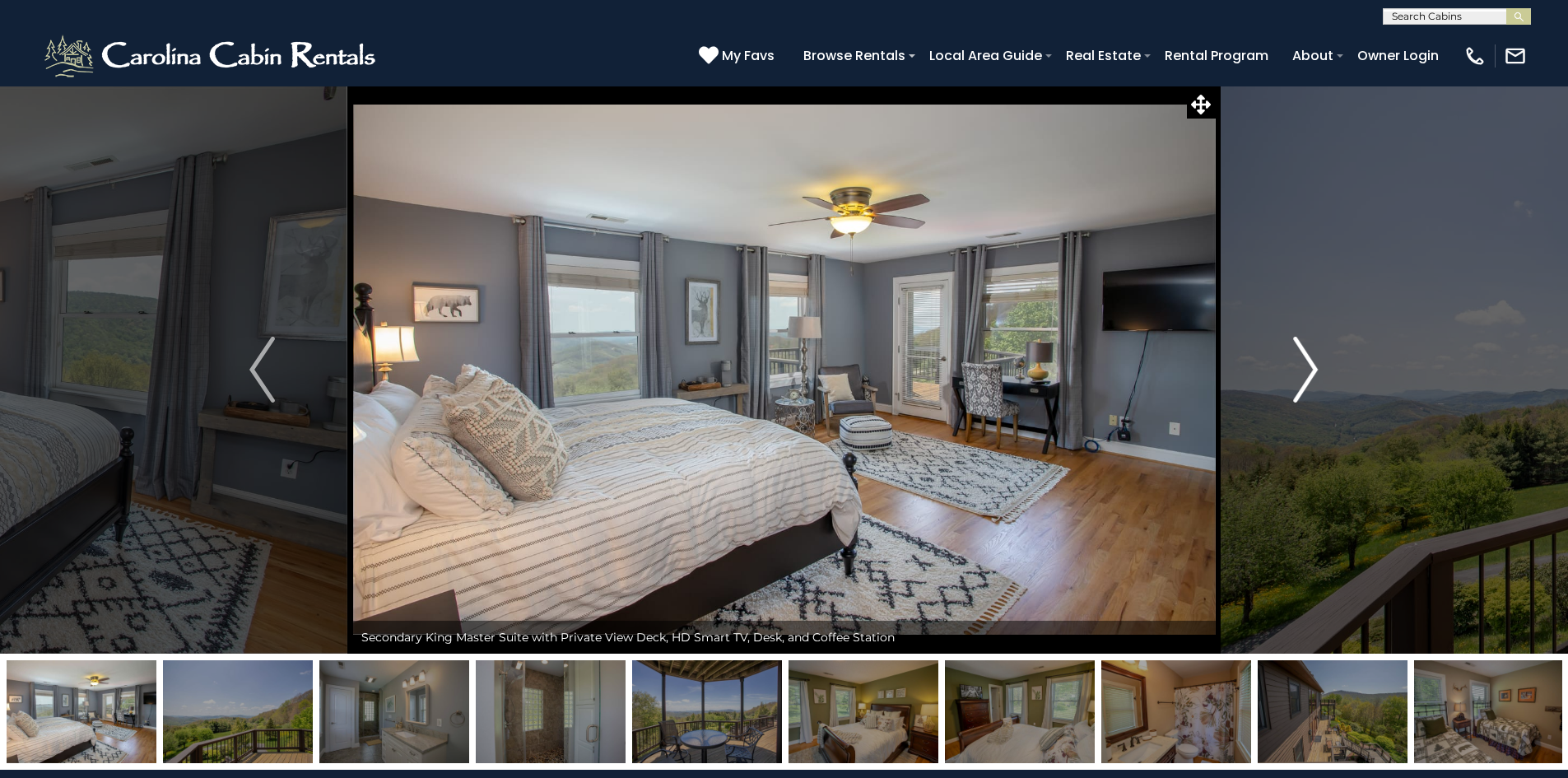
click at [1306, 375] on img "Next" at bounding box center [1305, 370] width 25 height 66
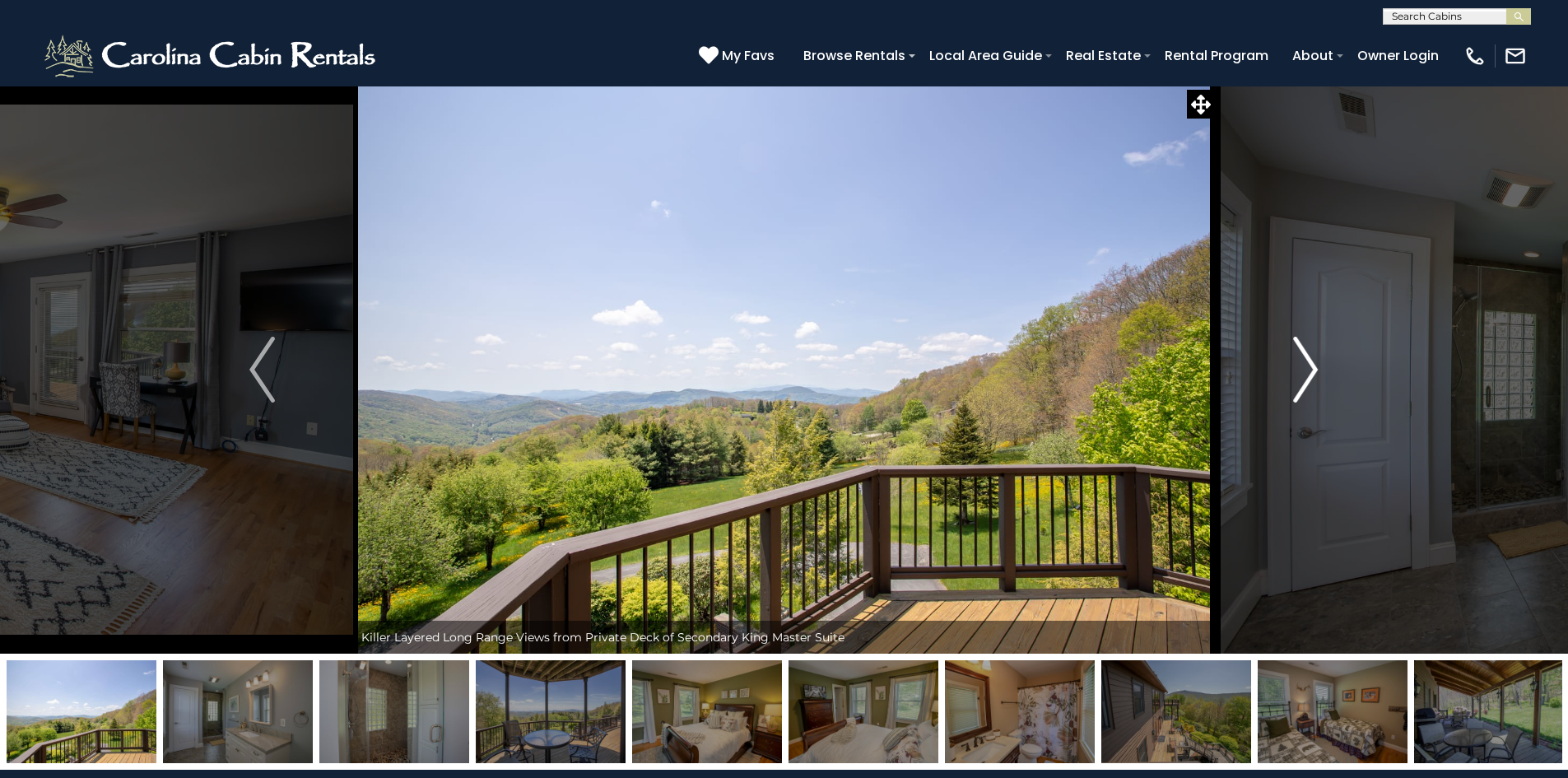
click at [1306, 375] on img "Next" at bounding box center [1305, 370] width 25 height 66
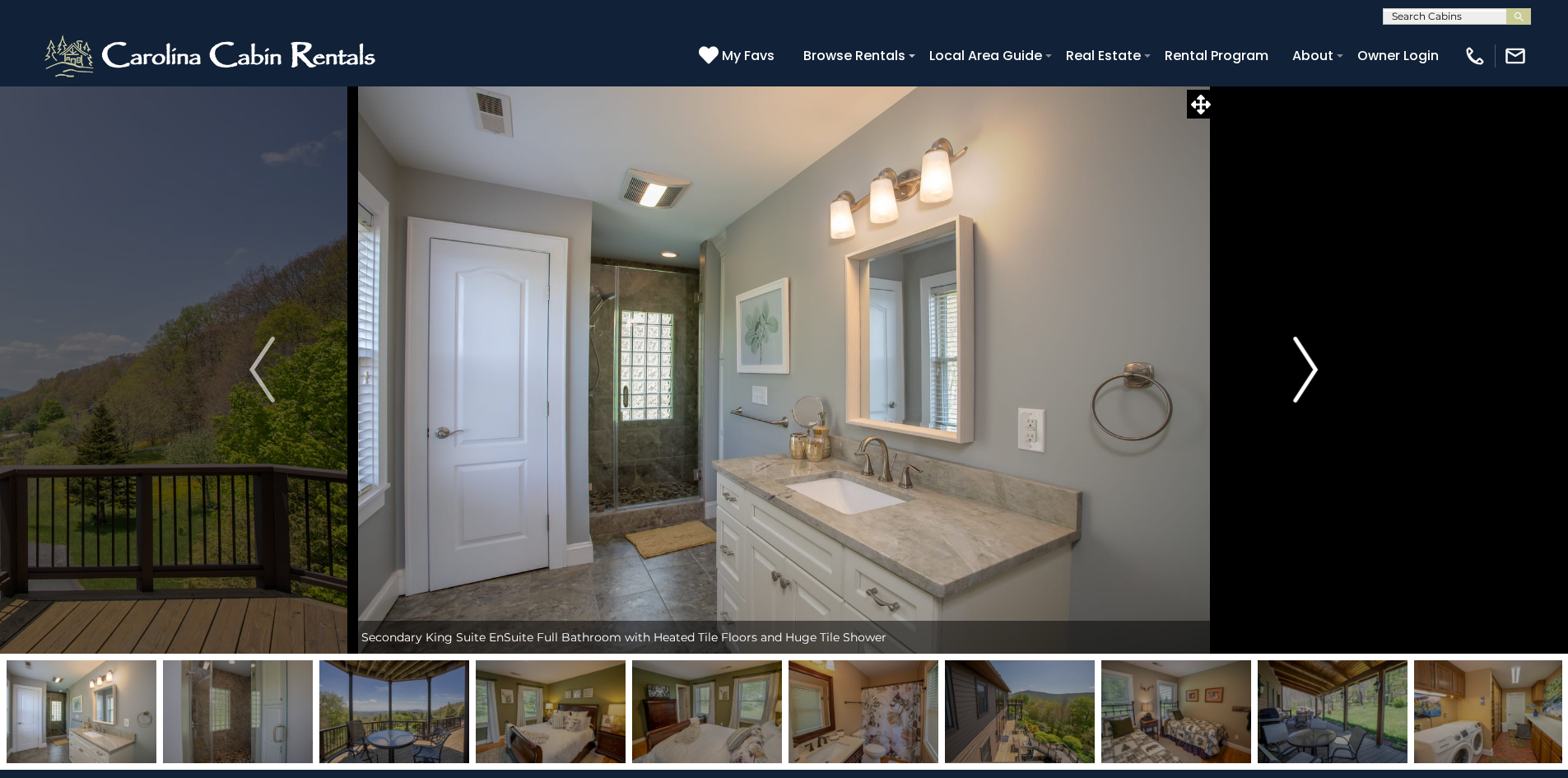
click at [1306, 375] on img "Next" at bounding box center [1305, 370] width 25 height 66
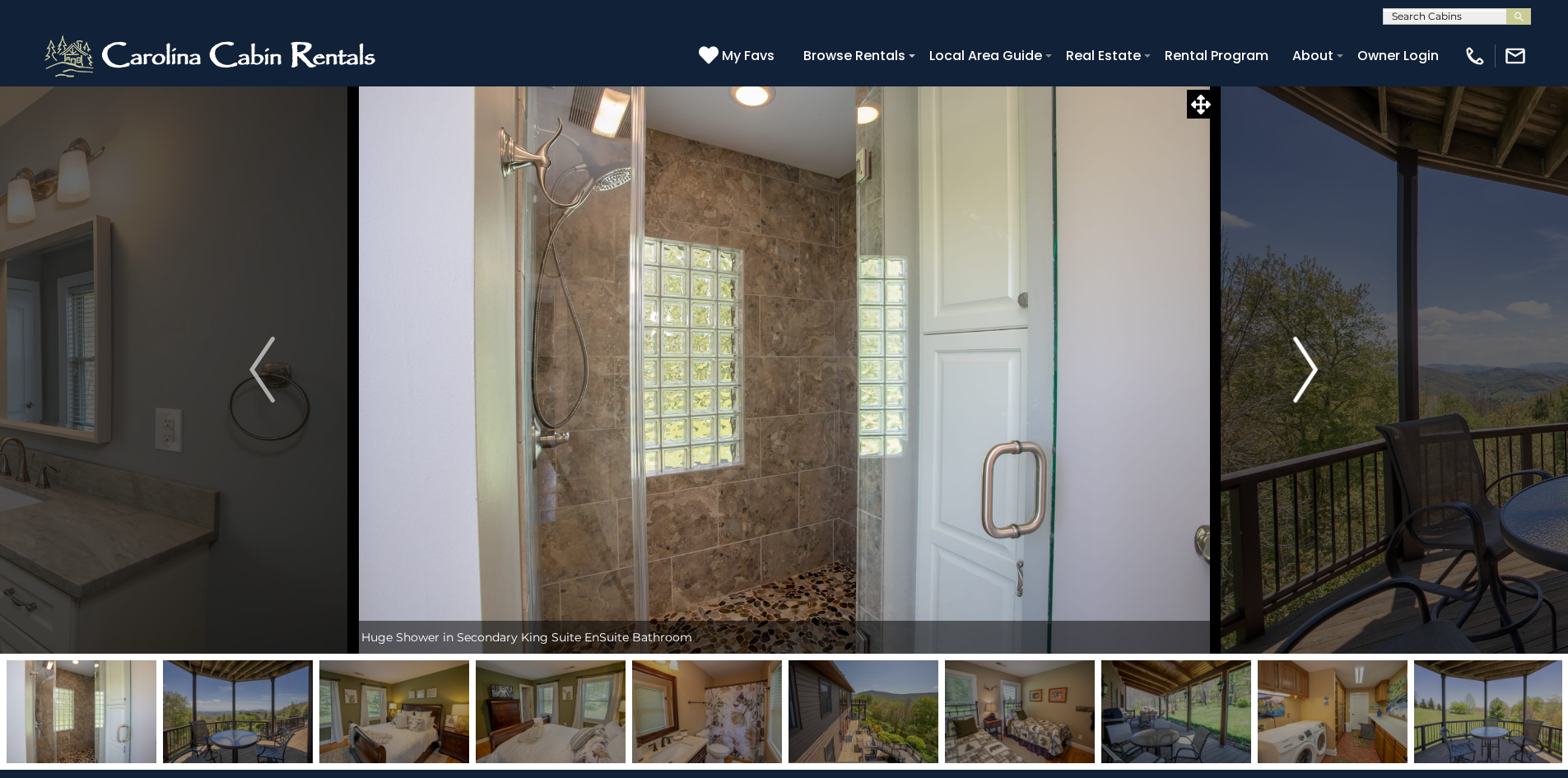
click at [1306, 375] on img "Next" at bounding box center [1305, 370] width 25 height 66
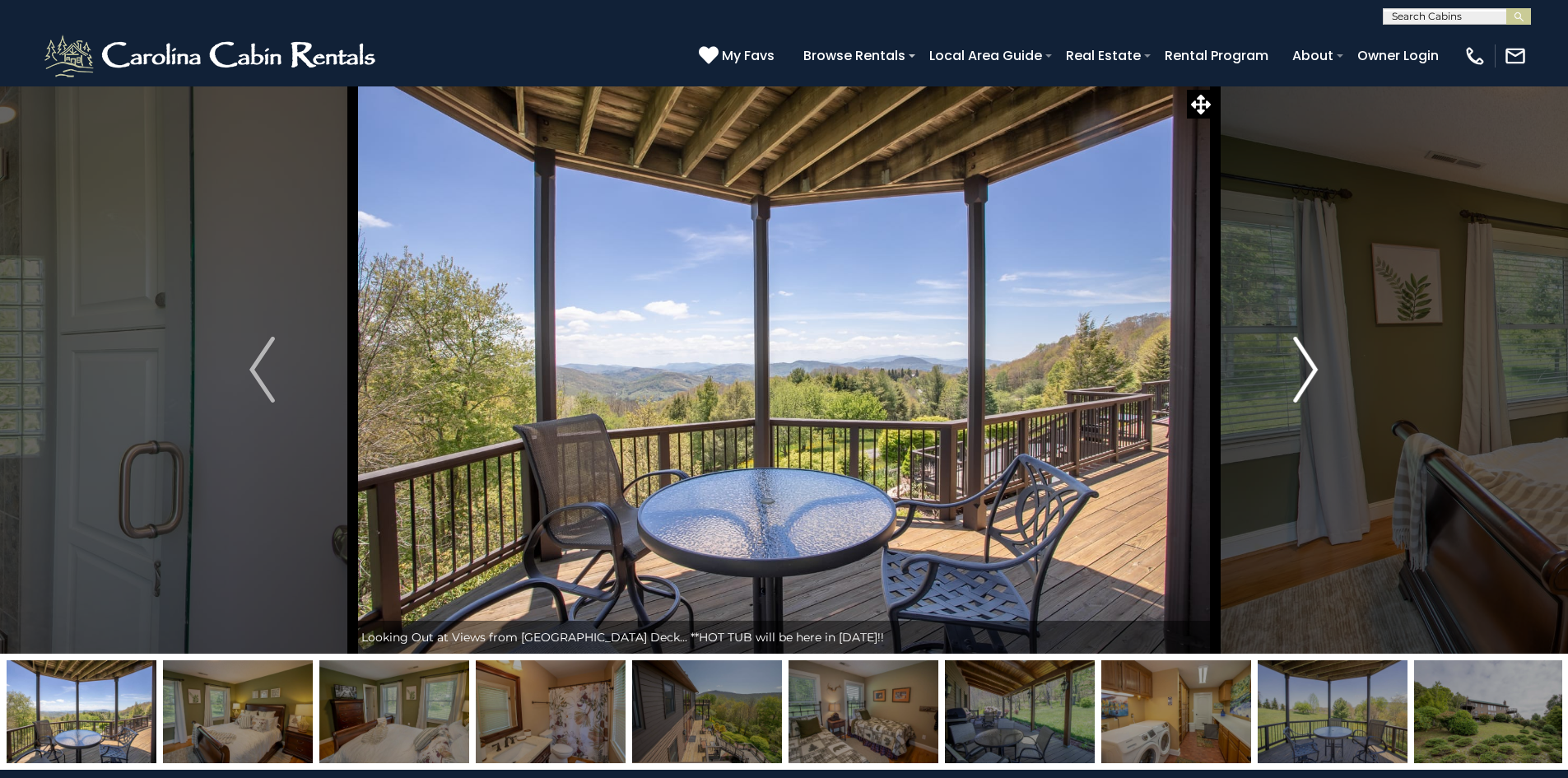
click at [1306, 375] on img "Next" at bounding box center [1305, 370] width 25 height 66
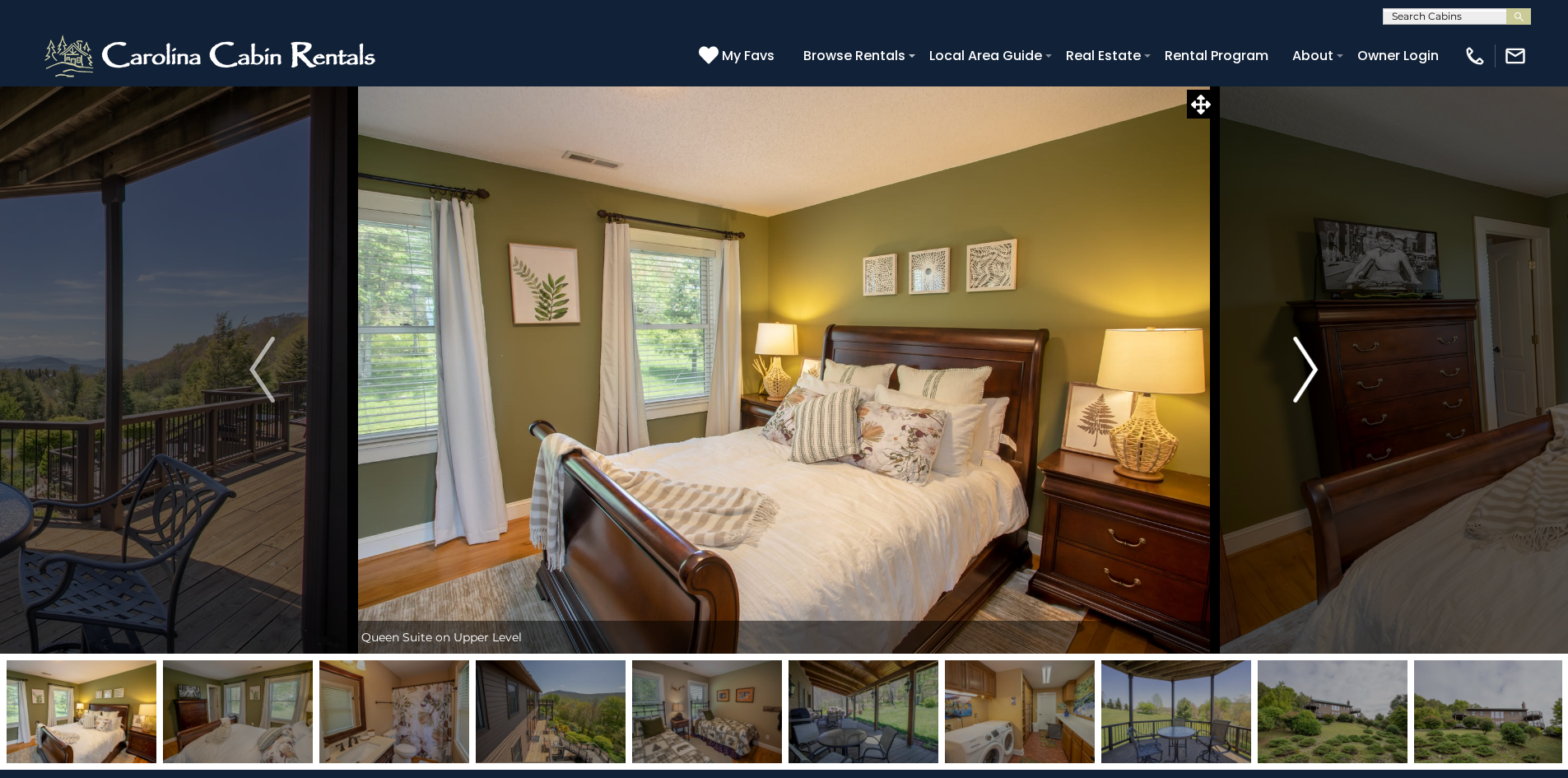
click at [1306, 375] on img "Next" at bounding box center [1305, 370] width 25 height 66
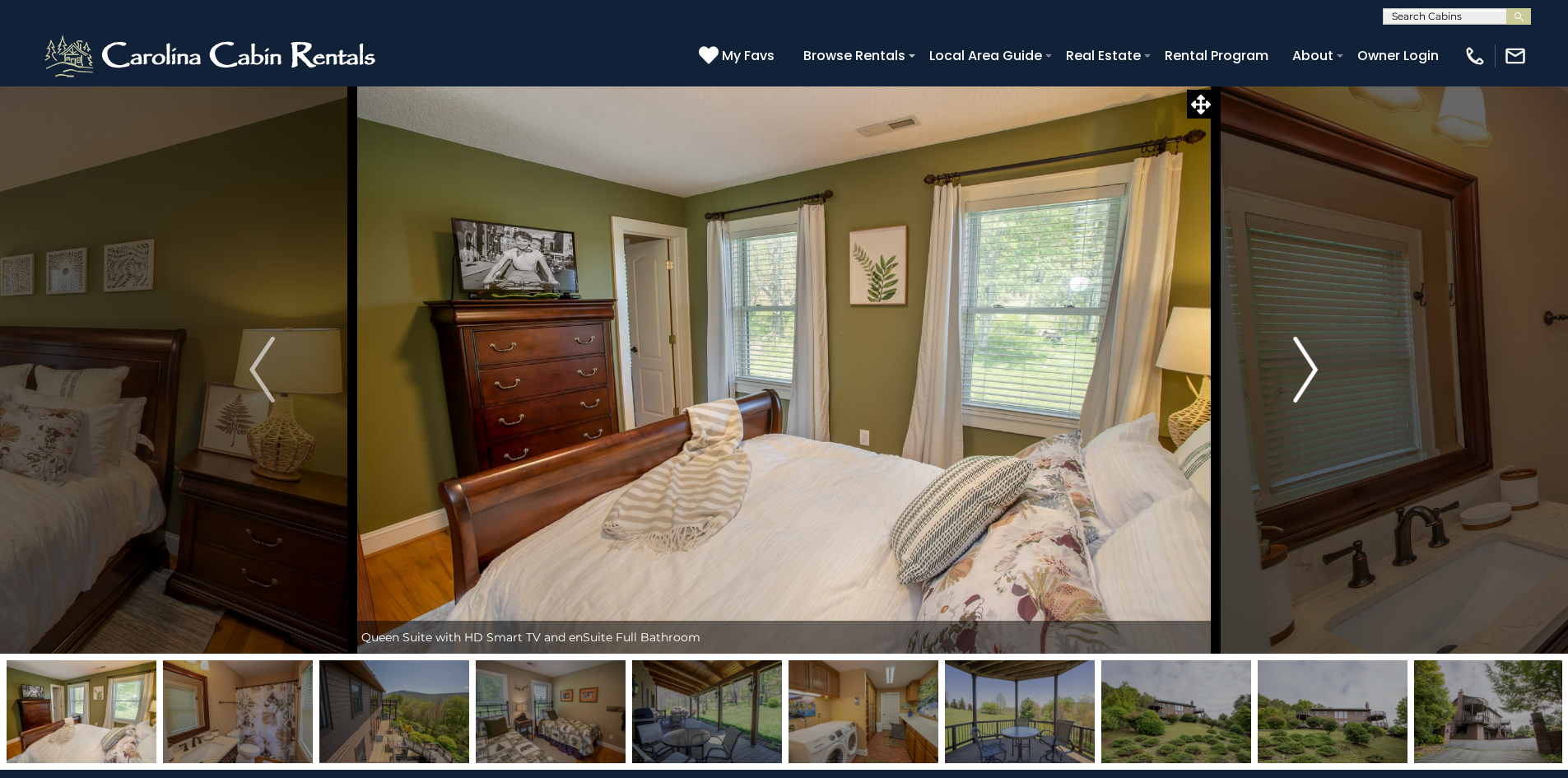
click at [1306, 375] on img "Next" at bounding box center [1305, 370] width 25 height 66
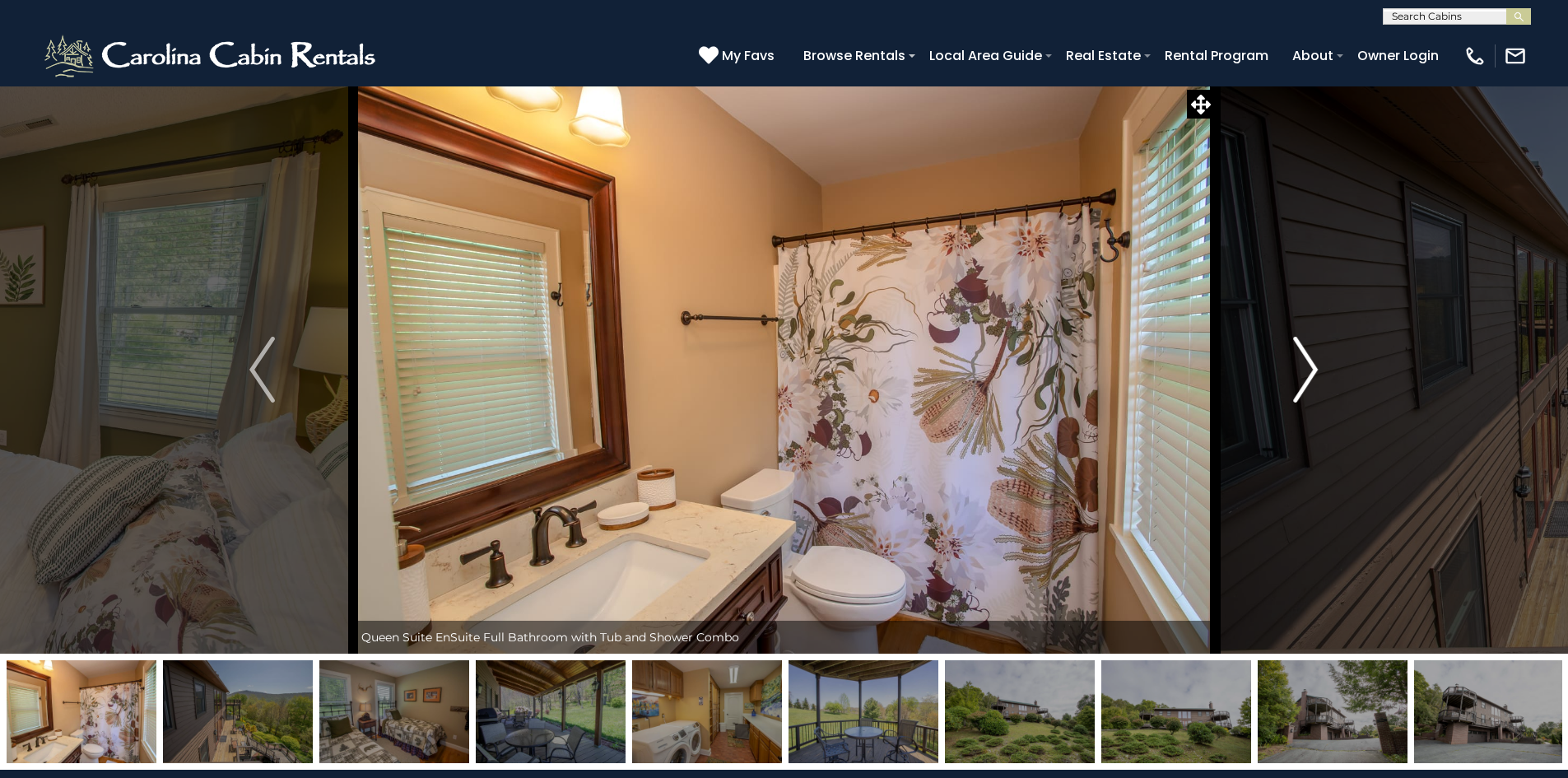
click at [1306, 375] on img "Next" at bounding box center [1305, 370] width 25 height 66
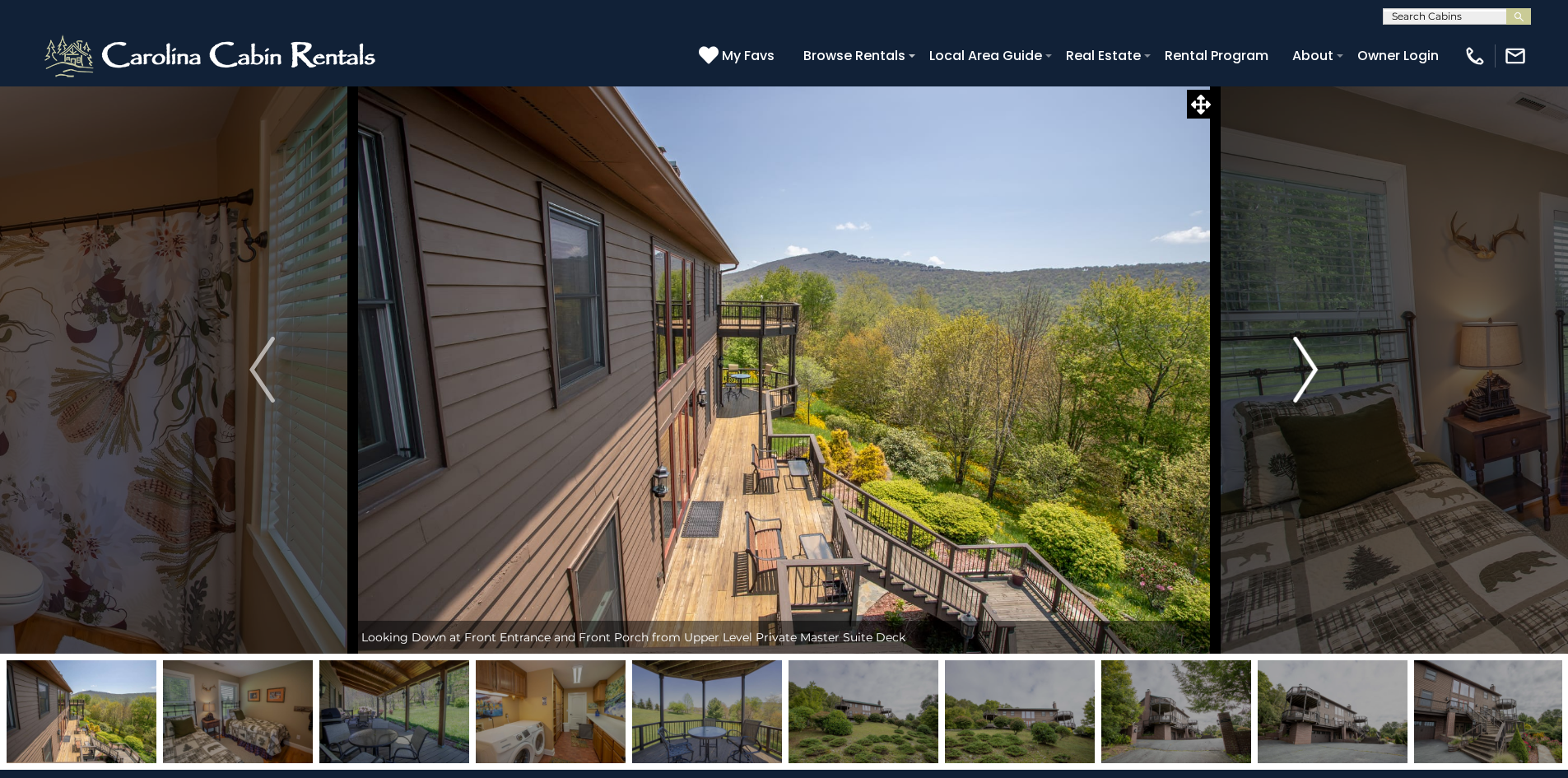
click at [1306, 375] on img "Next" at bounding box center [1305, 370] width 25 height 66
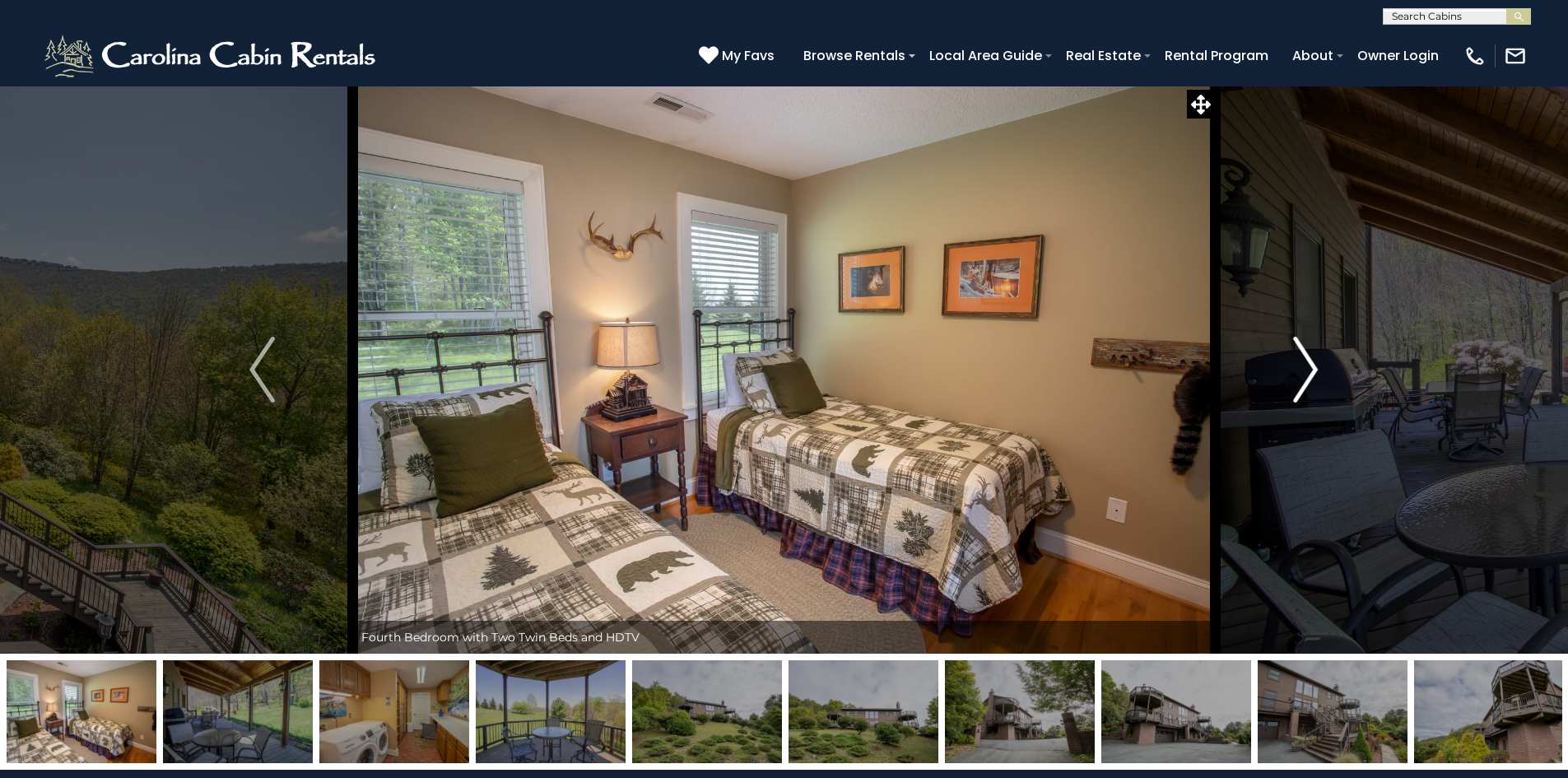
click at [1306, 375] on img "Next" at bounding box center [1305, 370] width 25 height 66
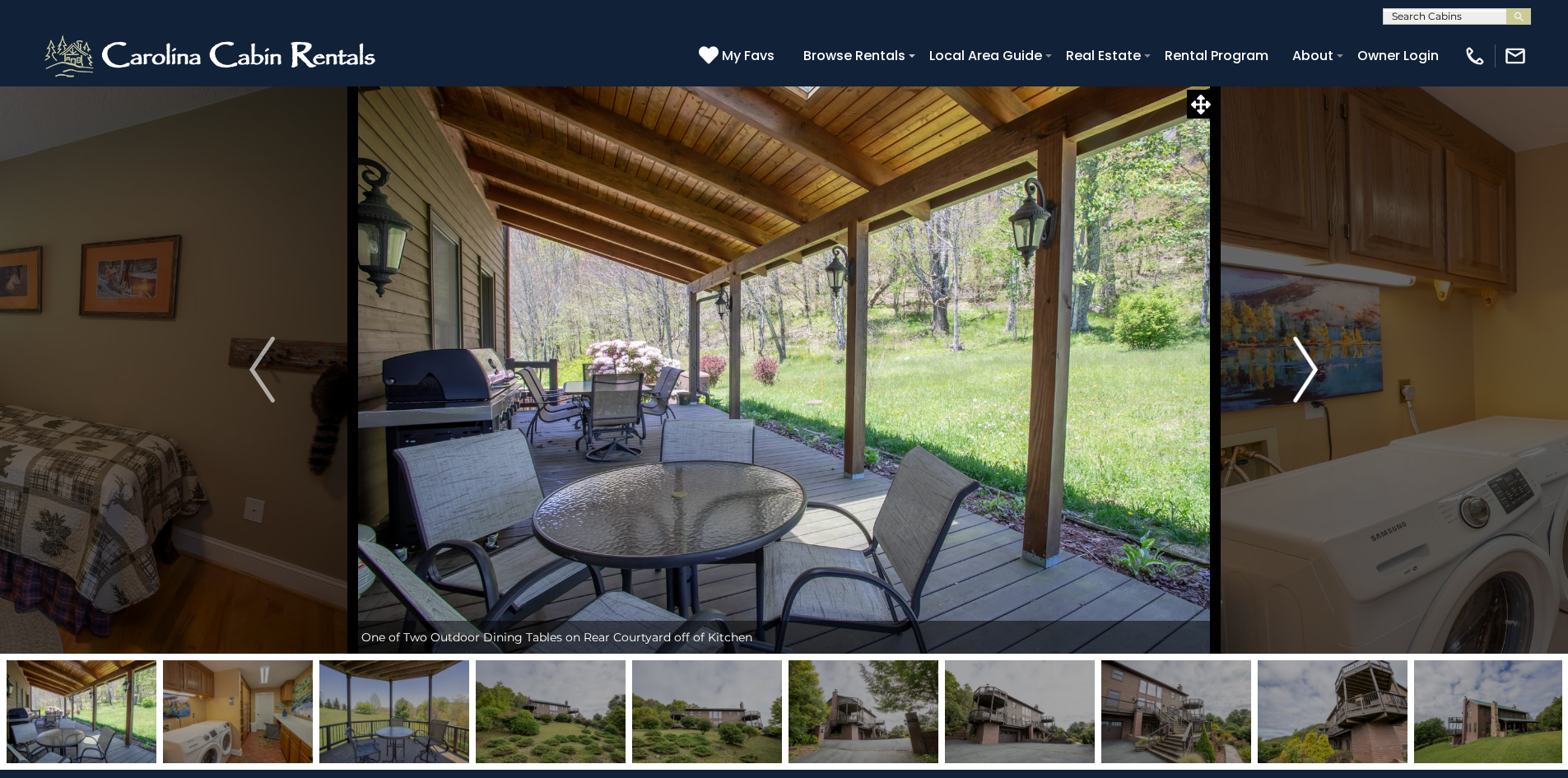
click at [1306, 375] on img "Next" at bounding box center [1305, 370] width 25 height 66
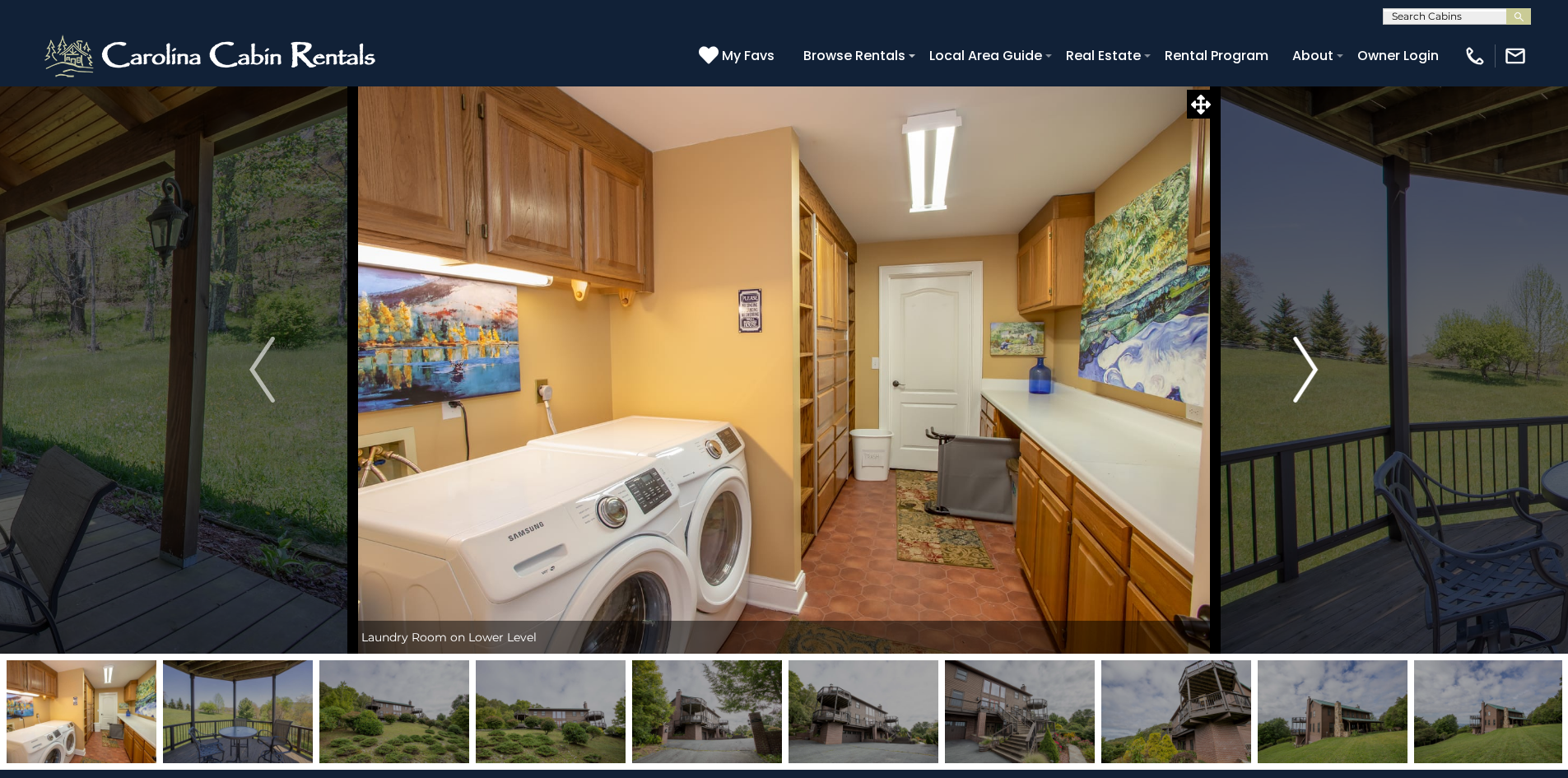
click at [1306, 375] on img "Next" at bounding box center [1305, 370] width 25 height 66
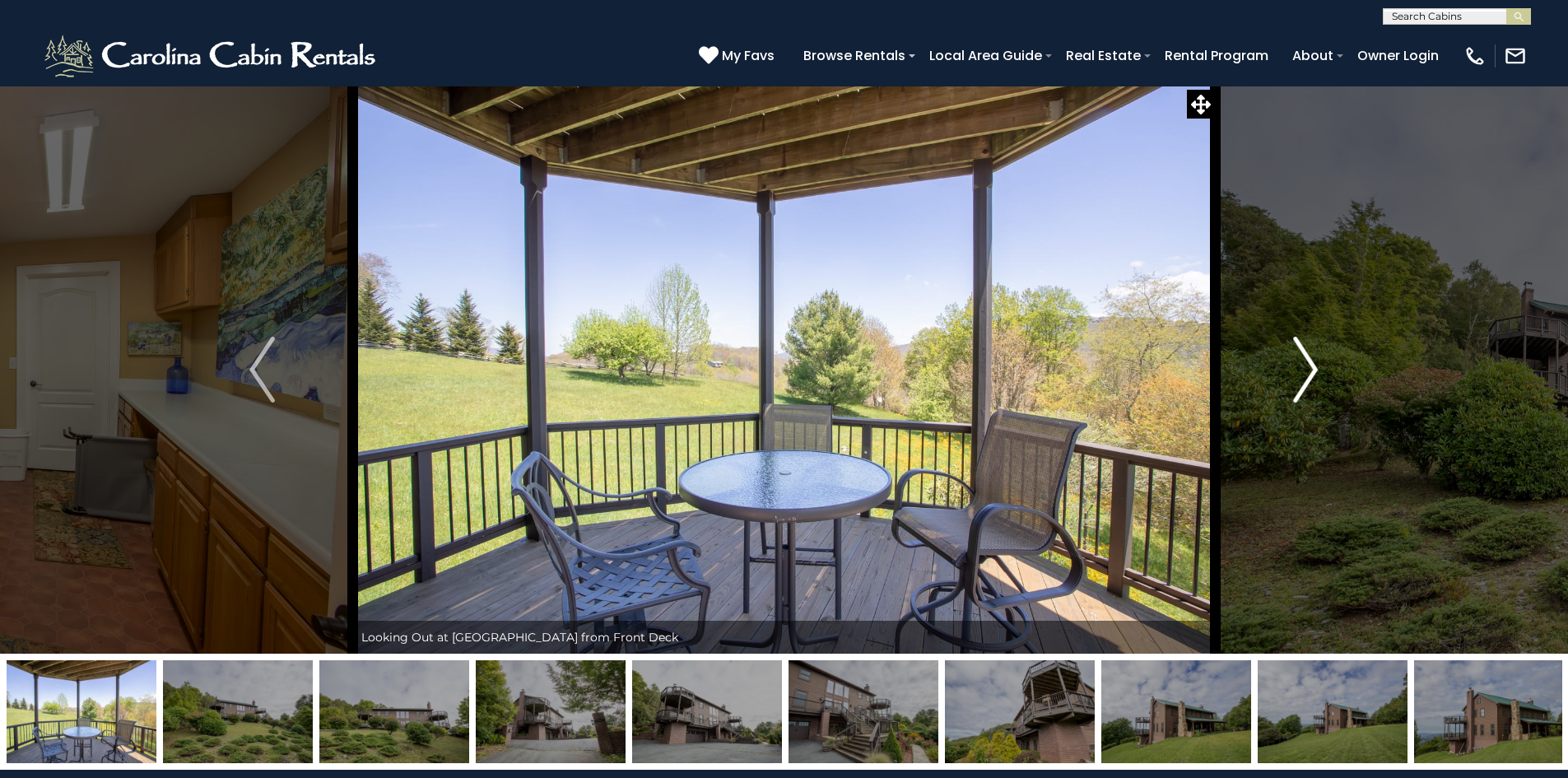
click at [1306, 375] on img "Next" at bounding box center [1305, 370] width 25 height 66
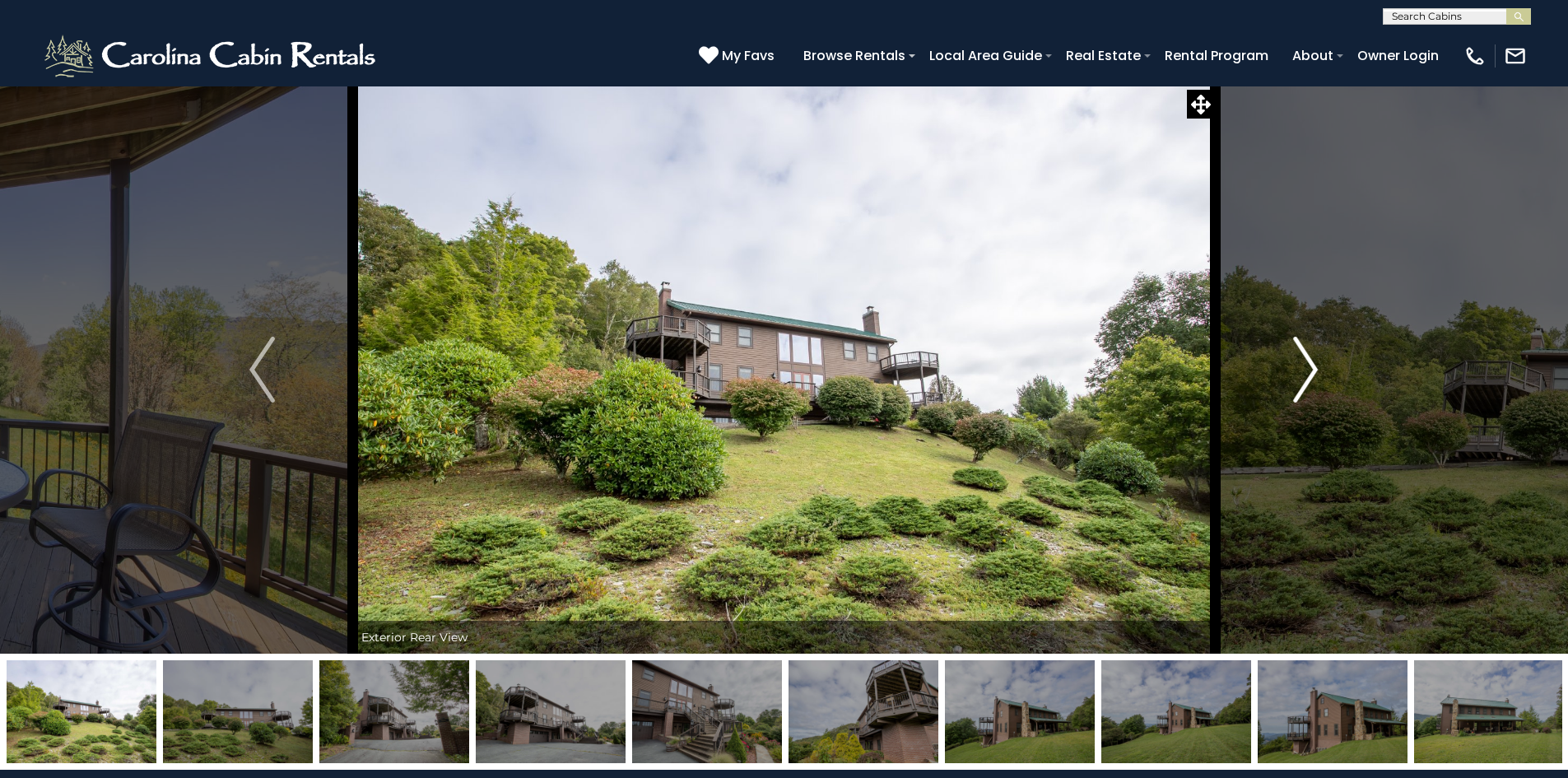
click at [1306, 375] on img "Next" at bounding box center [1305, 370] width 25 height 66
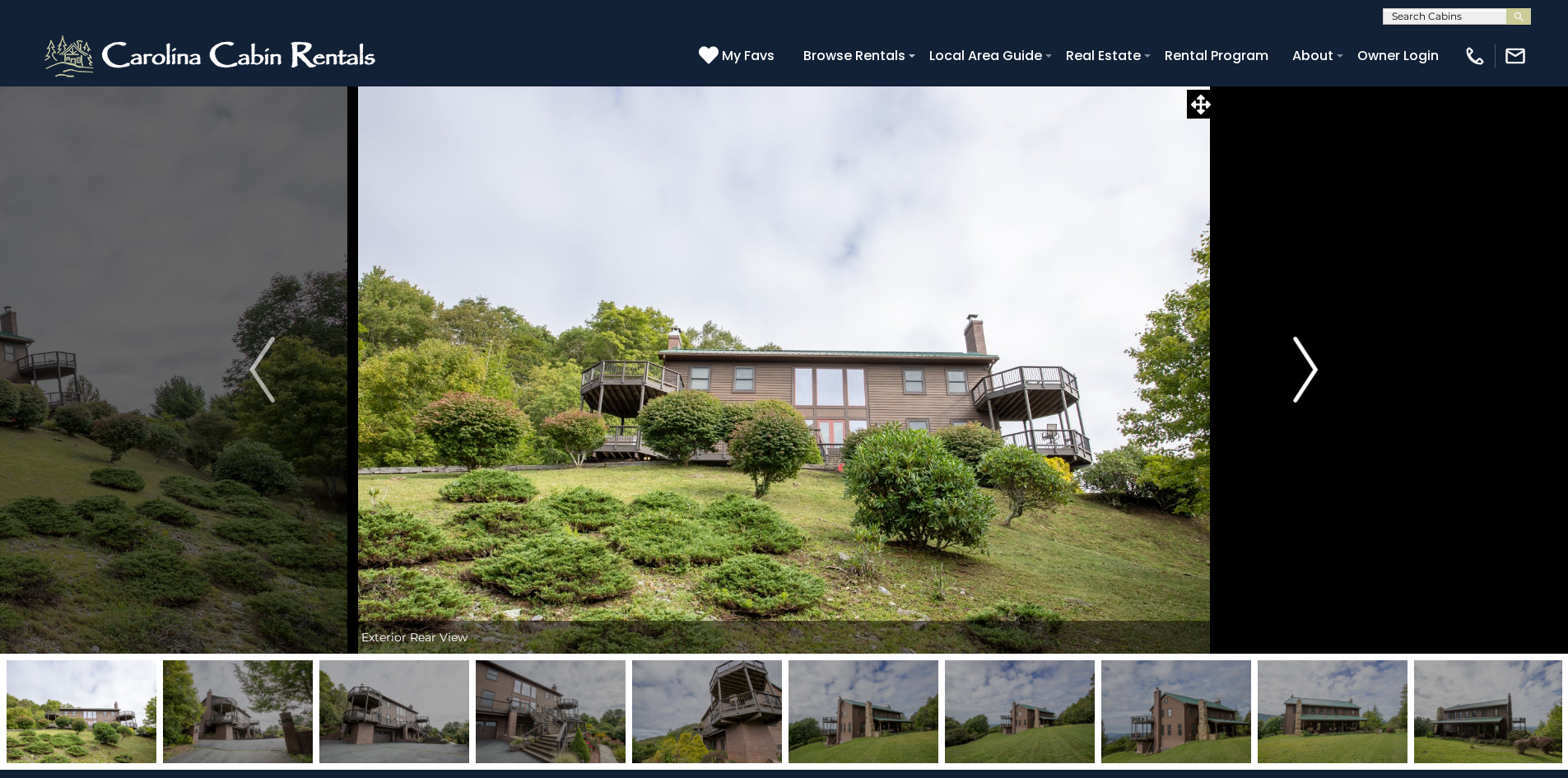
click at [1306, 375] on img "Next" at bounding box center [1305, 370] width 25 height 66
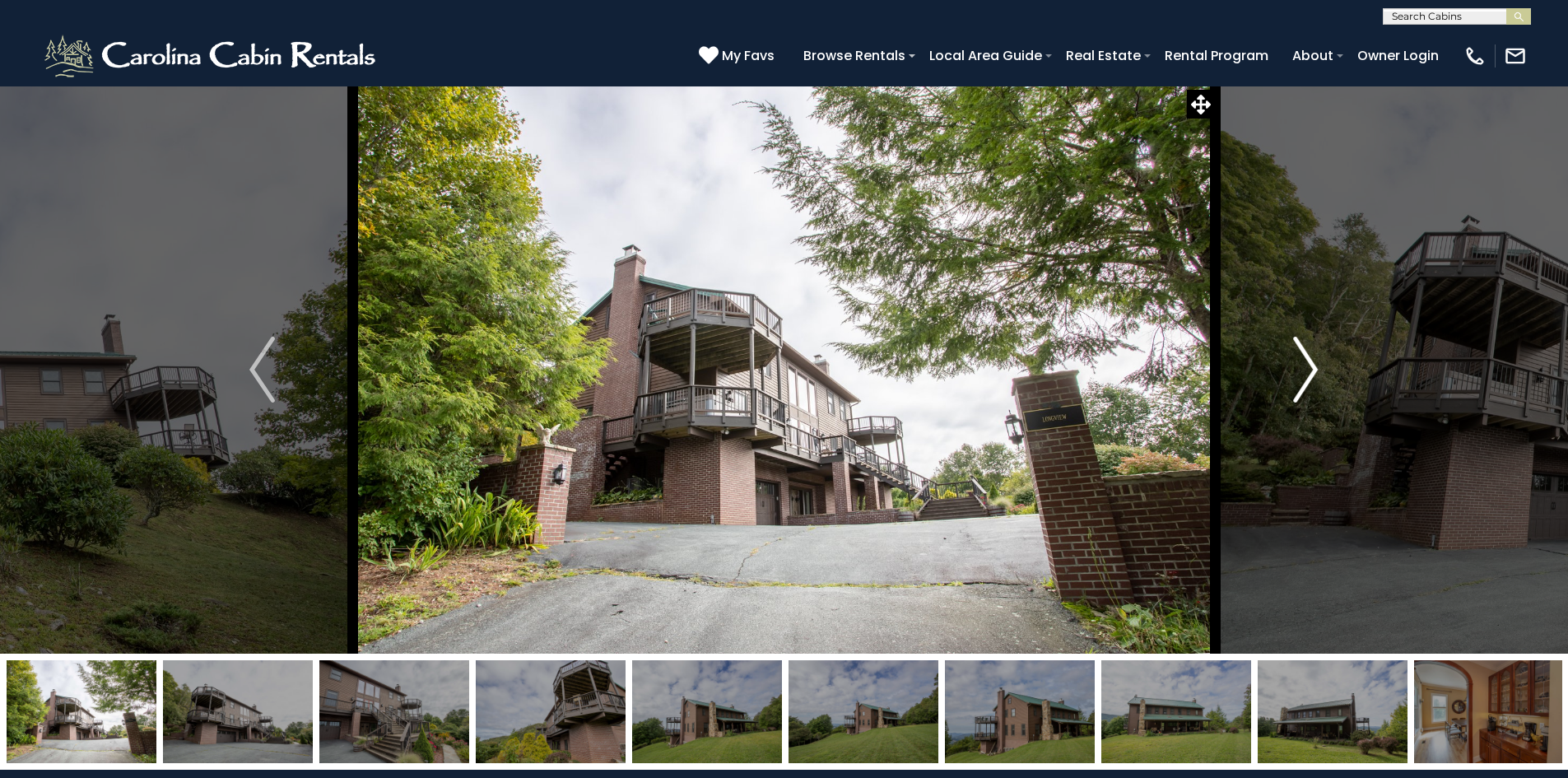
click at [1306, 375] on img "Next" at bounding box center [1305, 370] width 25 height 66
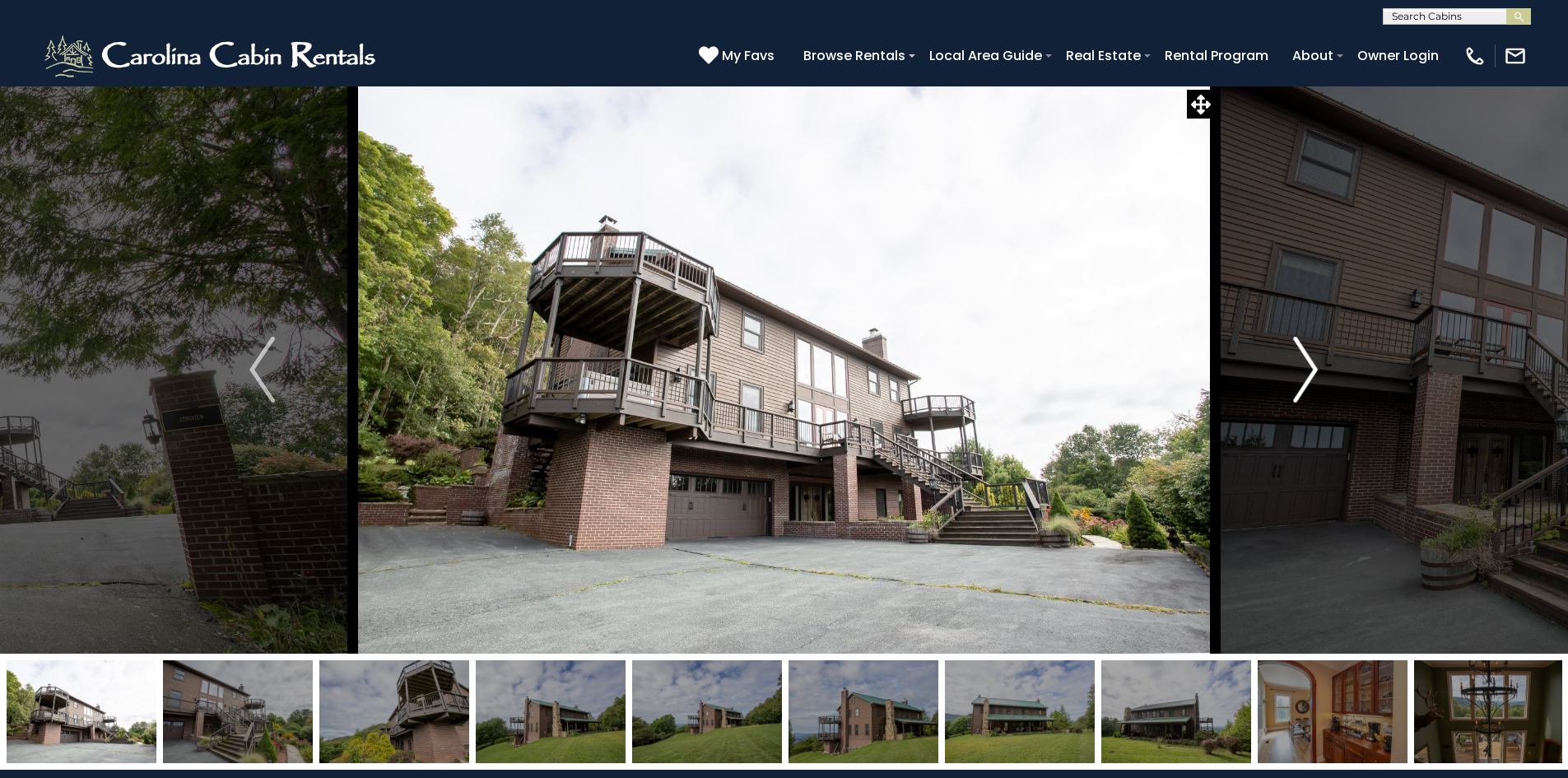
click at [1306, 375] on img "Next" at bounding box center [1305, 370] width 25 height 66
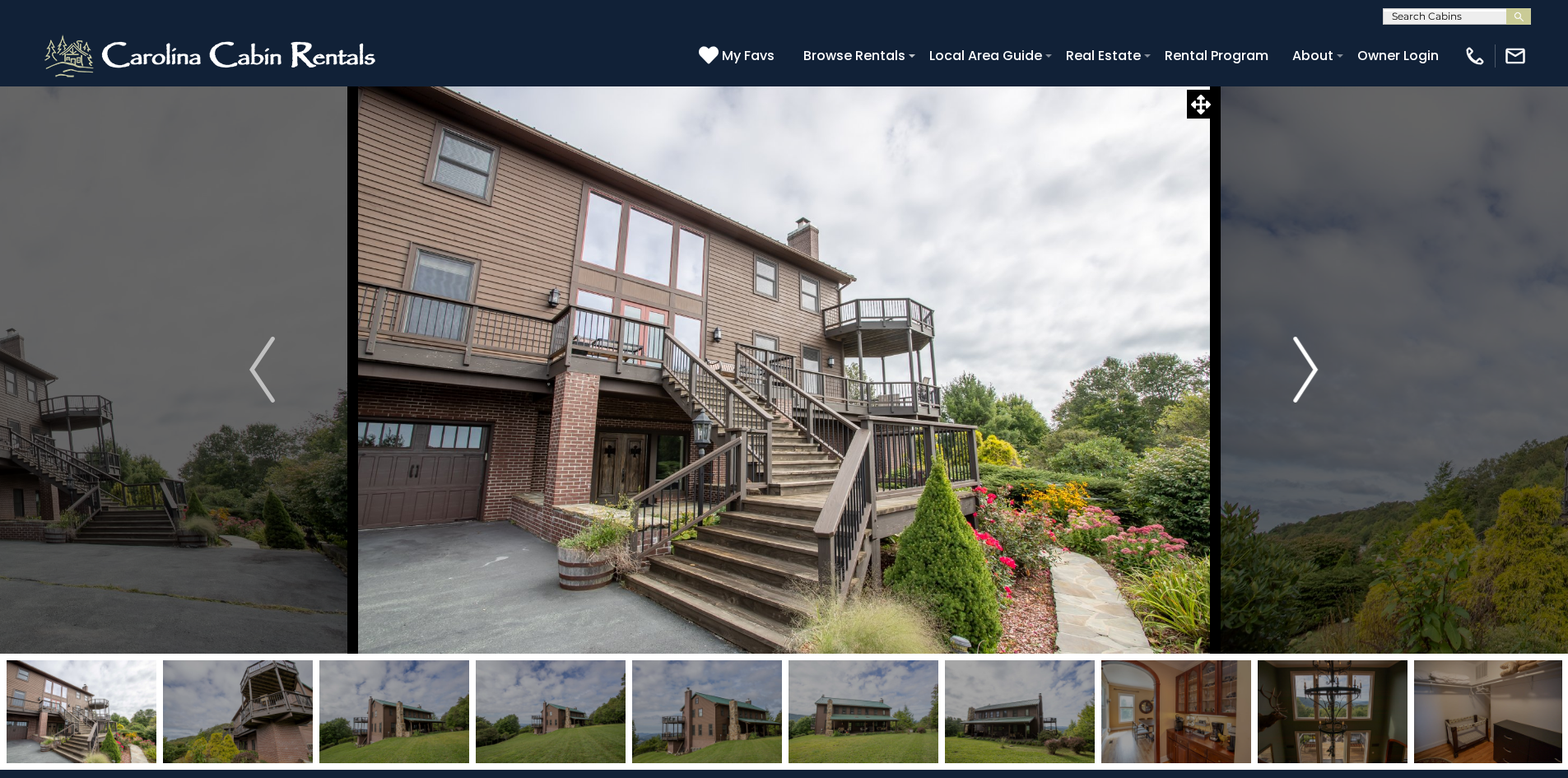
click at [1306, 375] on img "Next" at bounding box center [1305, 370] width 25 height 66
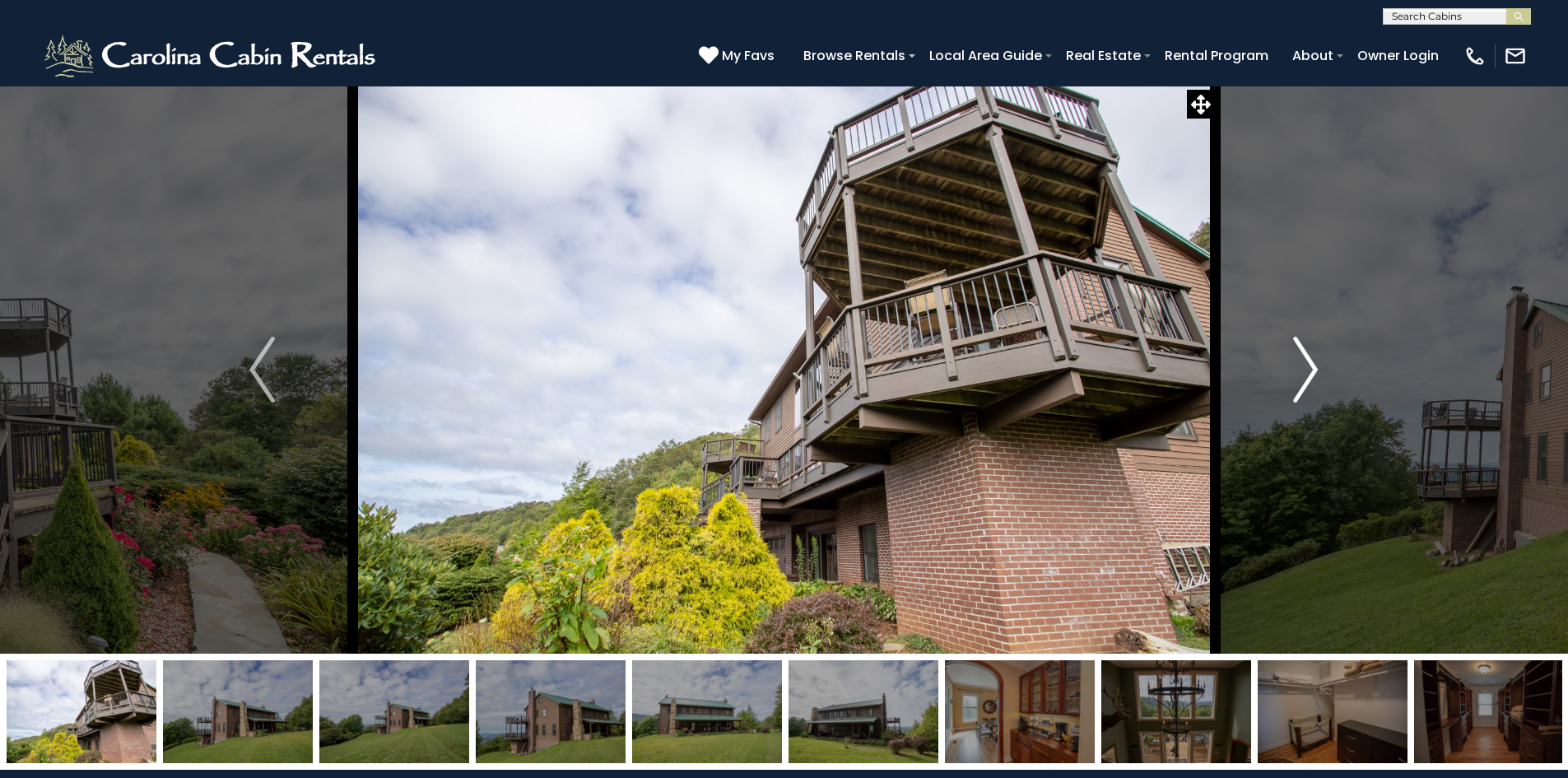
click at [1306, 375] on img "Next" at bounding box center [1305, 370] width 25 height 66
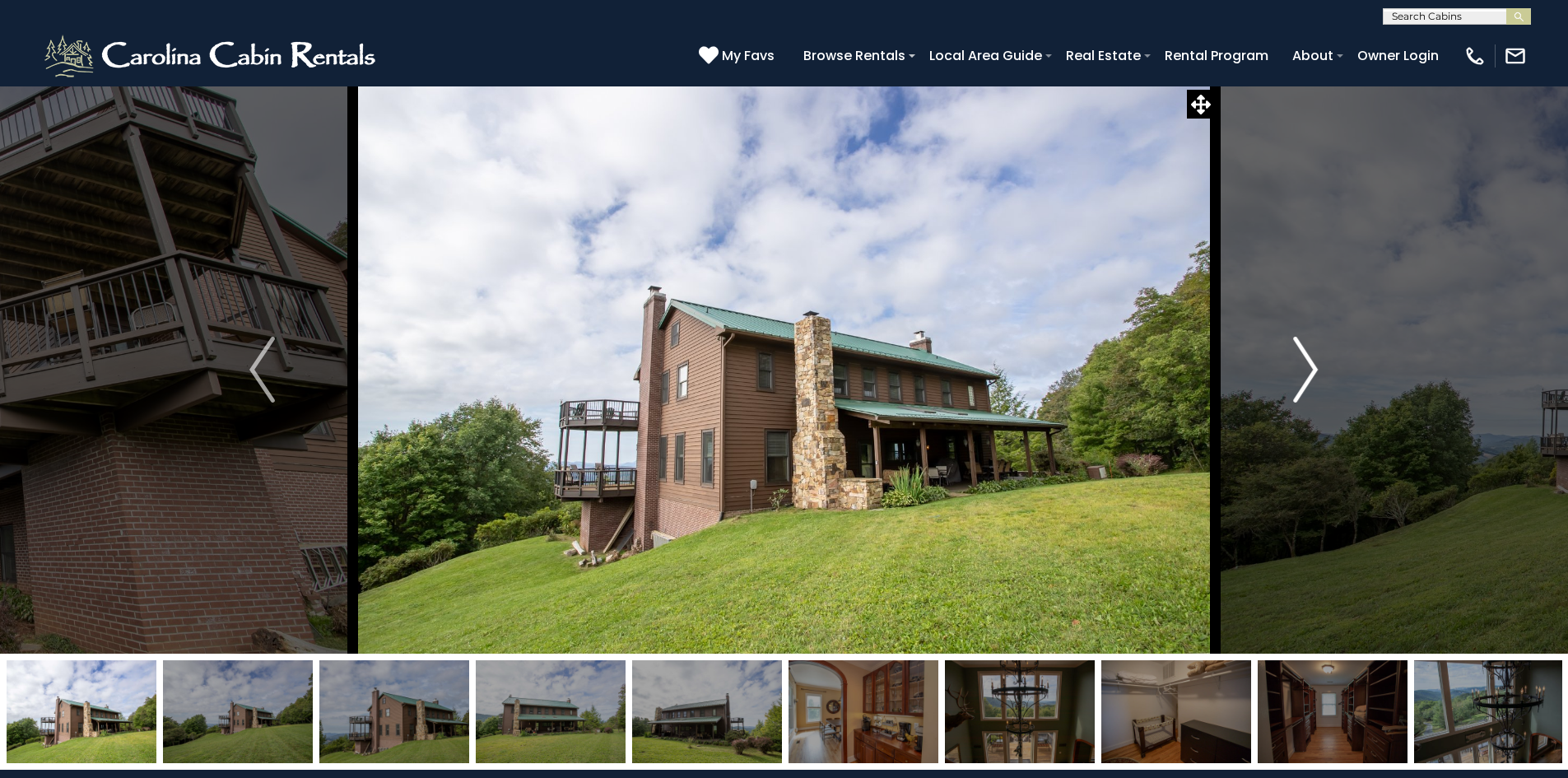
click at [1306, 375] on img "Next" at bounding box center [1305, 370] width 25 height 66
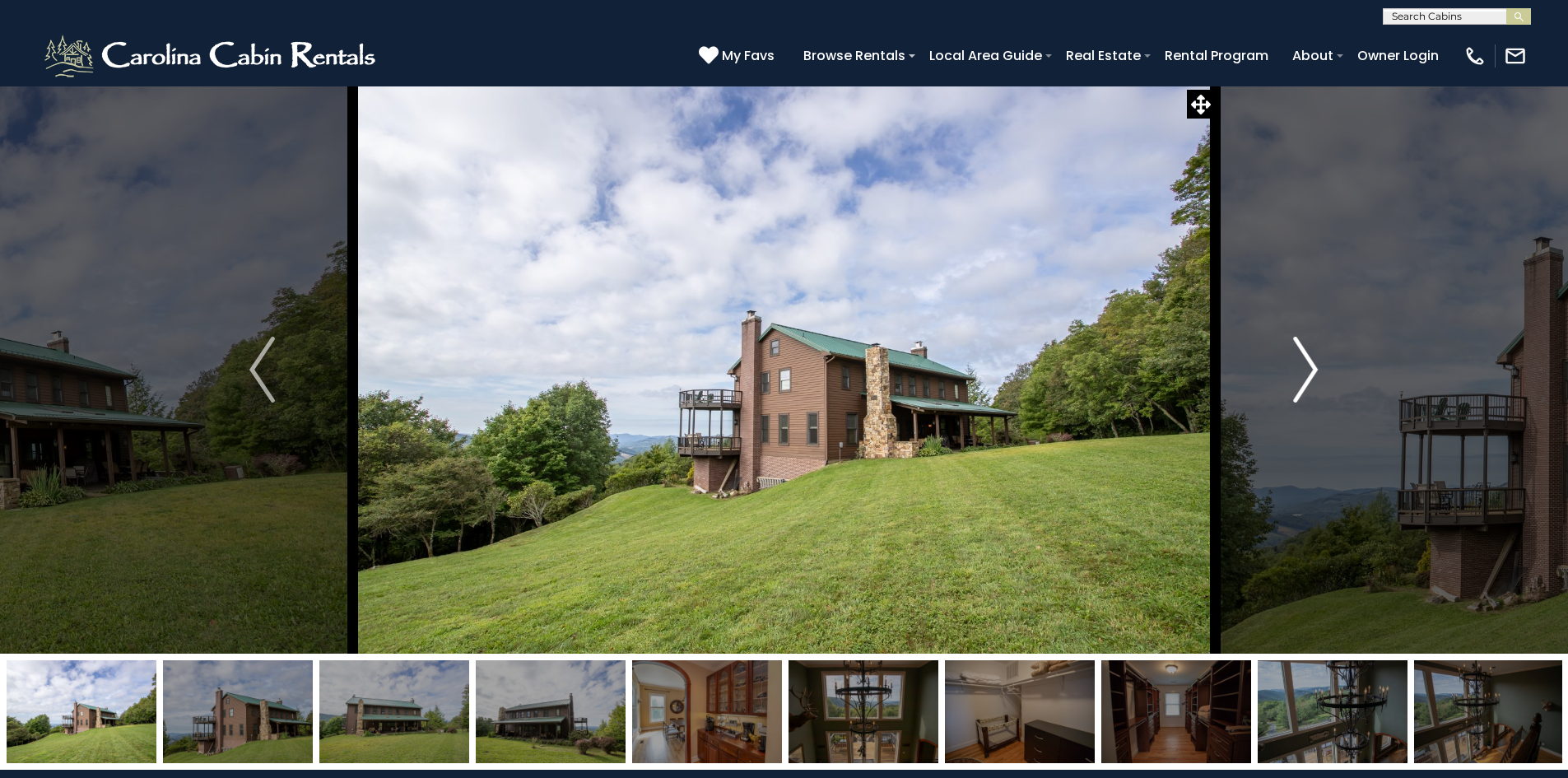
click at [1306, 375] on img "Next" at bounding box center [1305, 370] width 25 height 66
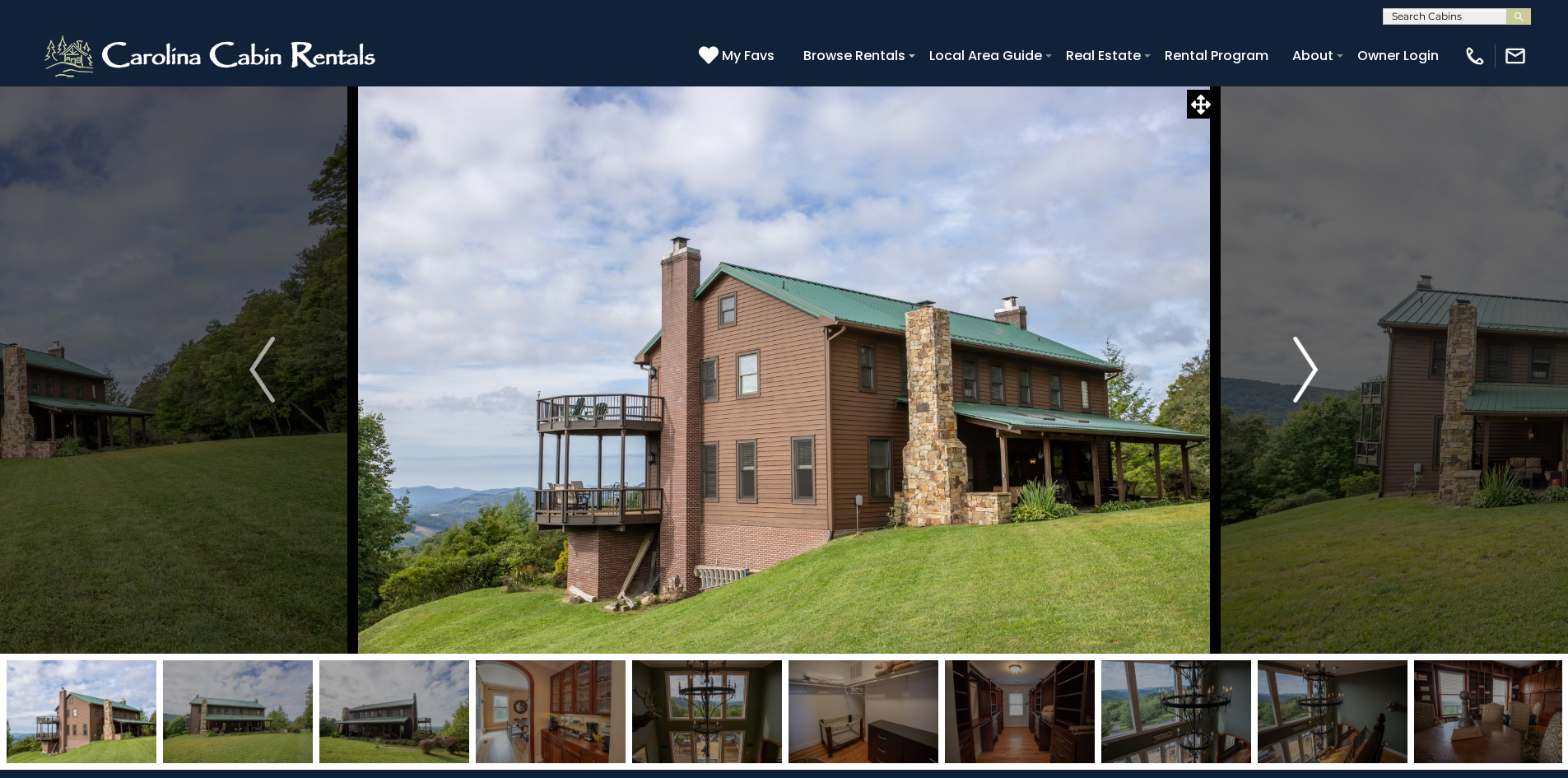
click at [1306, 375] on img "Next" at bounding box center [1305, 370] width 25 height 66
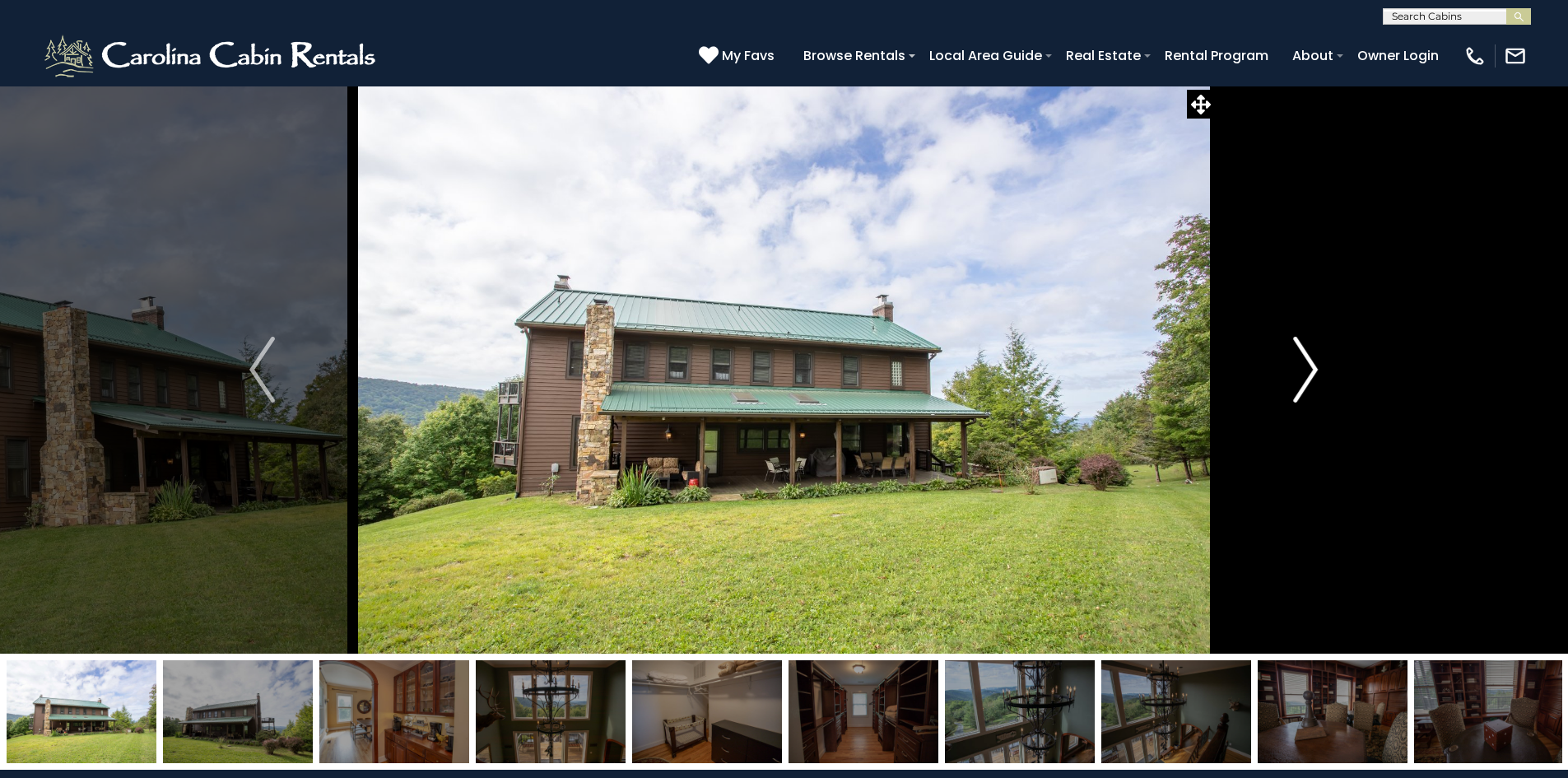
click at [1306, 375] on img "Next" at bounding box center [1305, 370] width 25 height 66
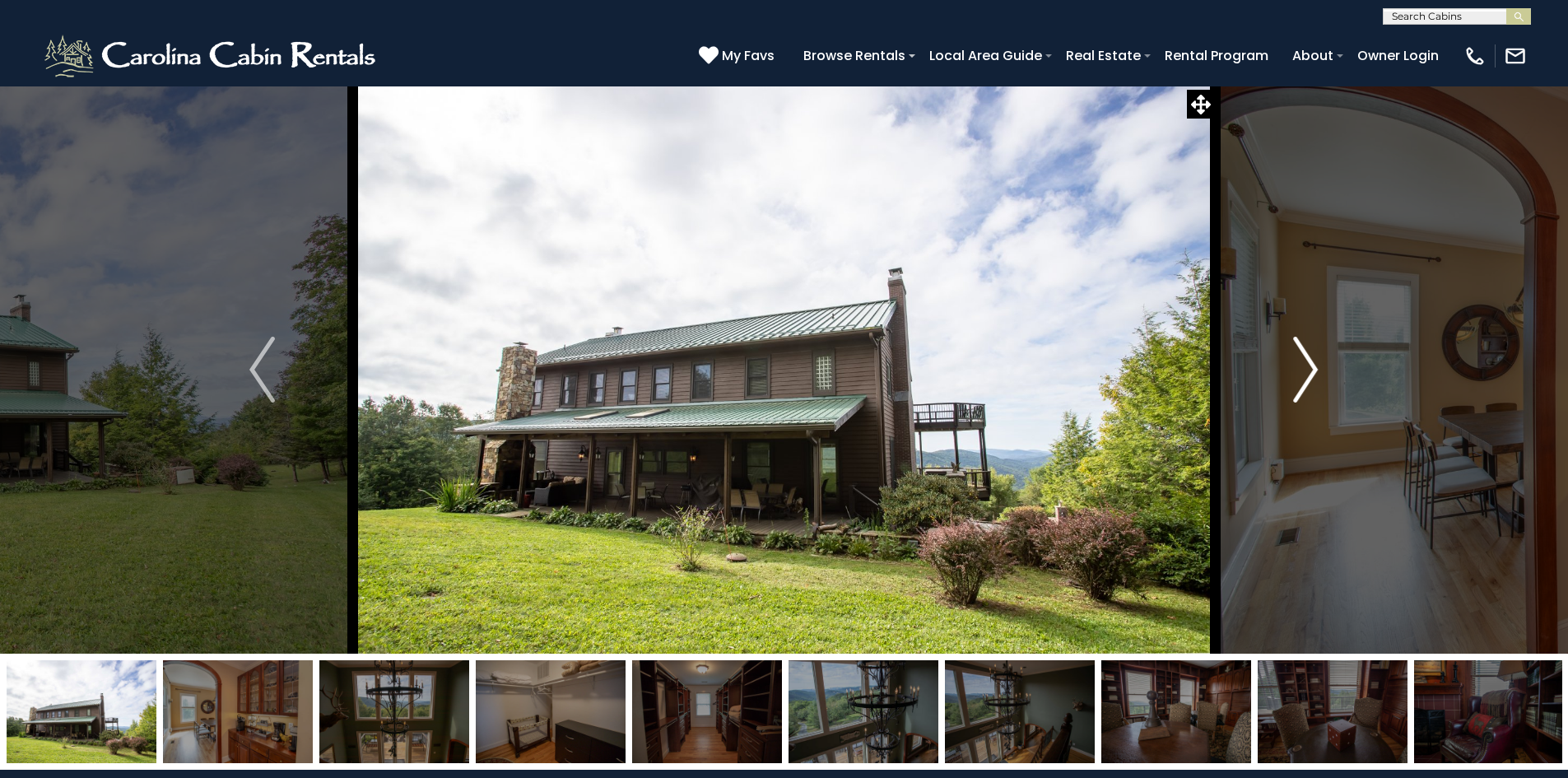
click at [1306, 375] on img "Next" at bounding box center [1305, 370] width 25 height 66
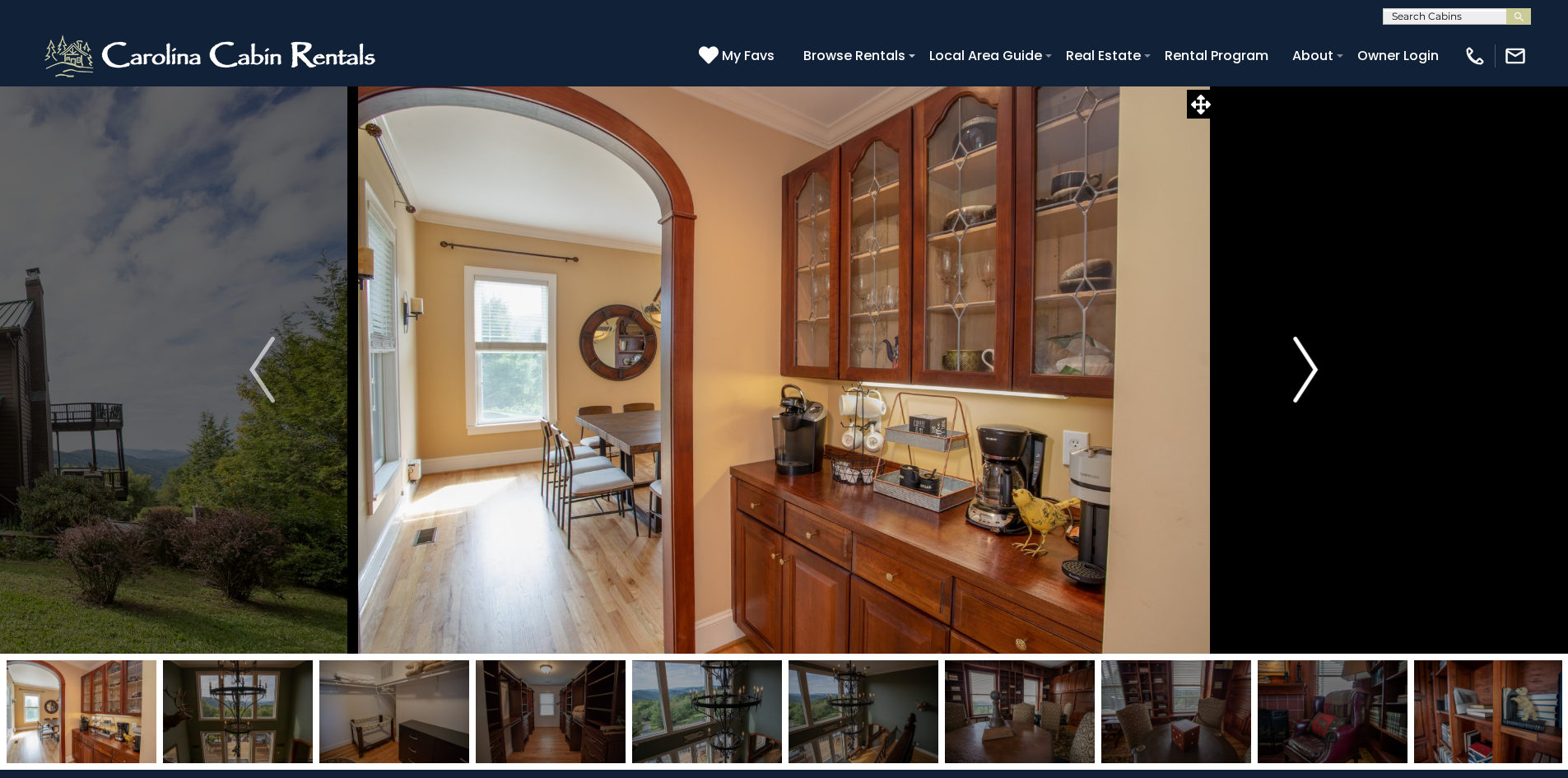
click at [1306, 375] on img "Next" at bounding box center [1305, 370] width 25 height 66
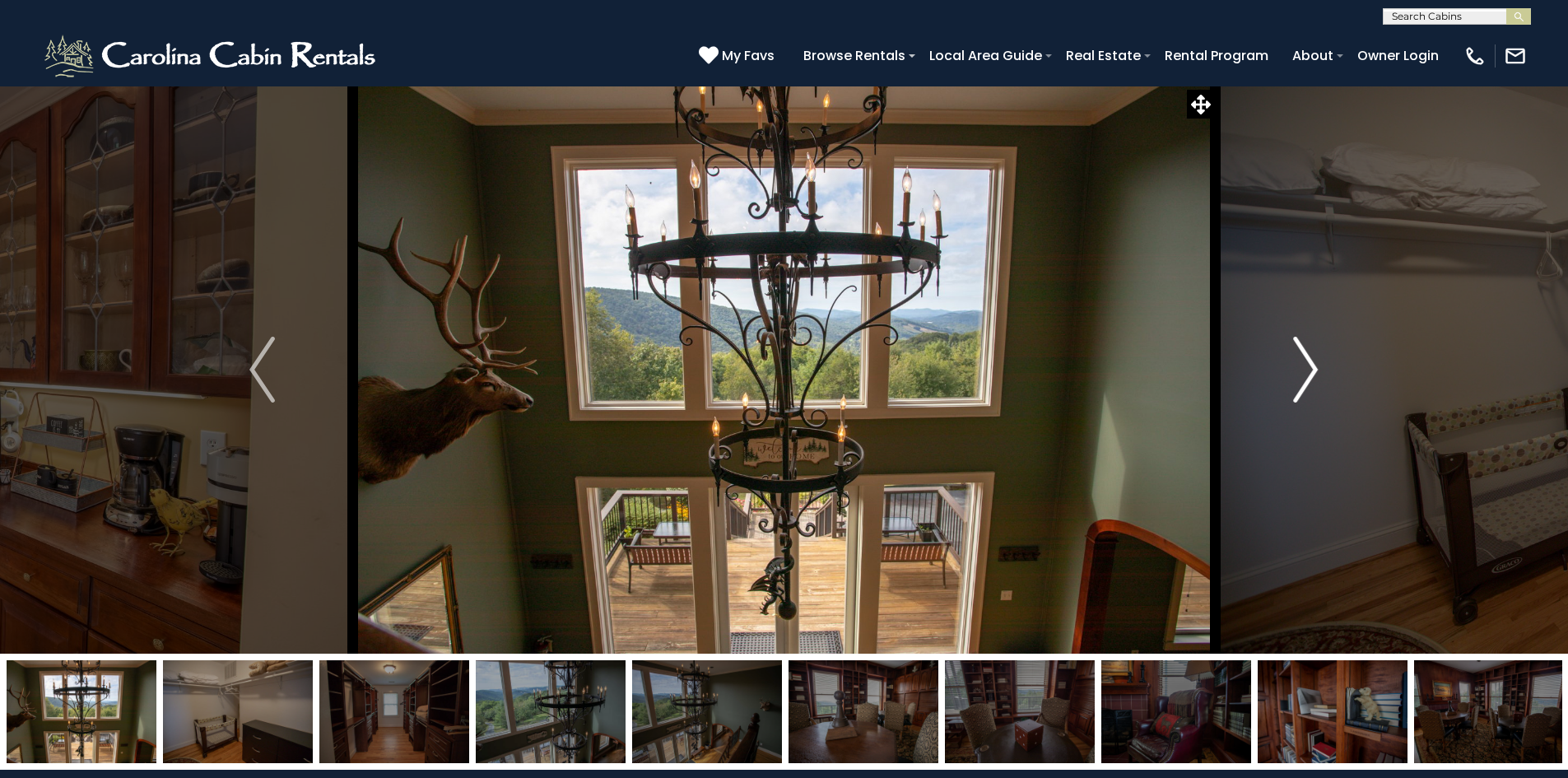
click at [1306, 375] on img "Next" at bounding box center [1305, 370] width 25 height 66
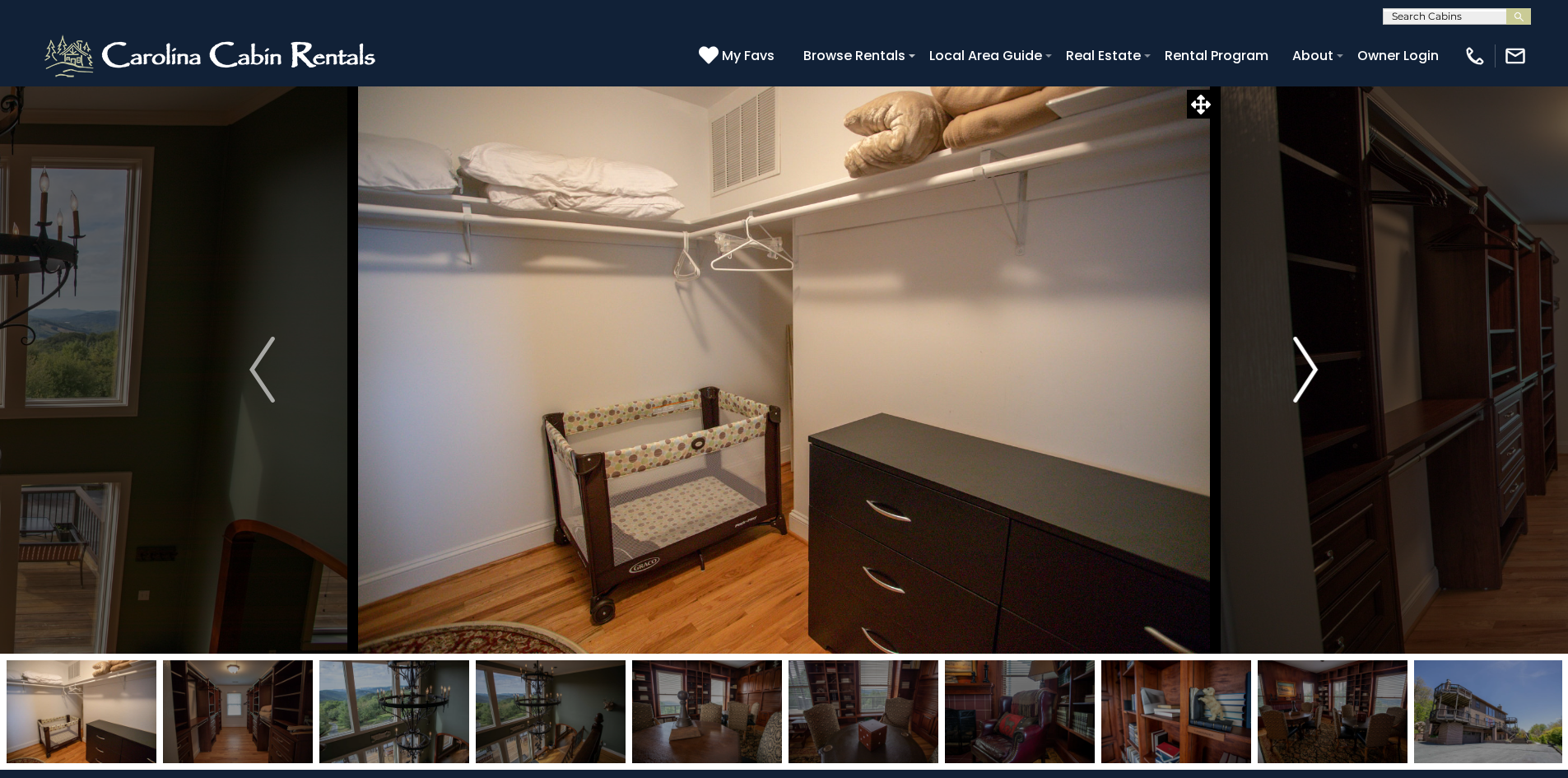
click at [1306, 375] on img "Next" at bounding box center [1305, 370] width 25 height 66
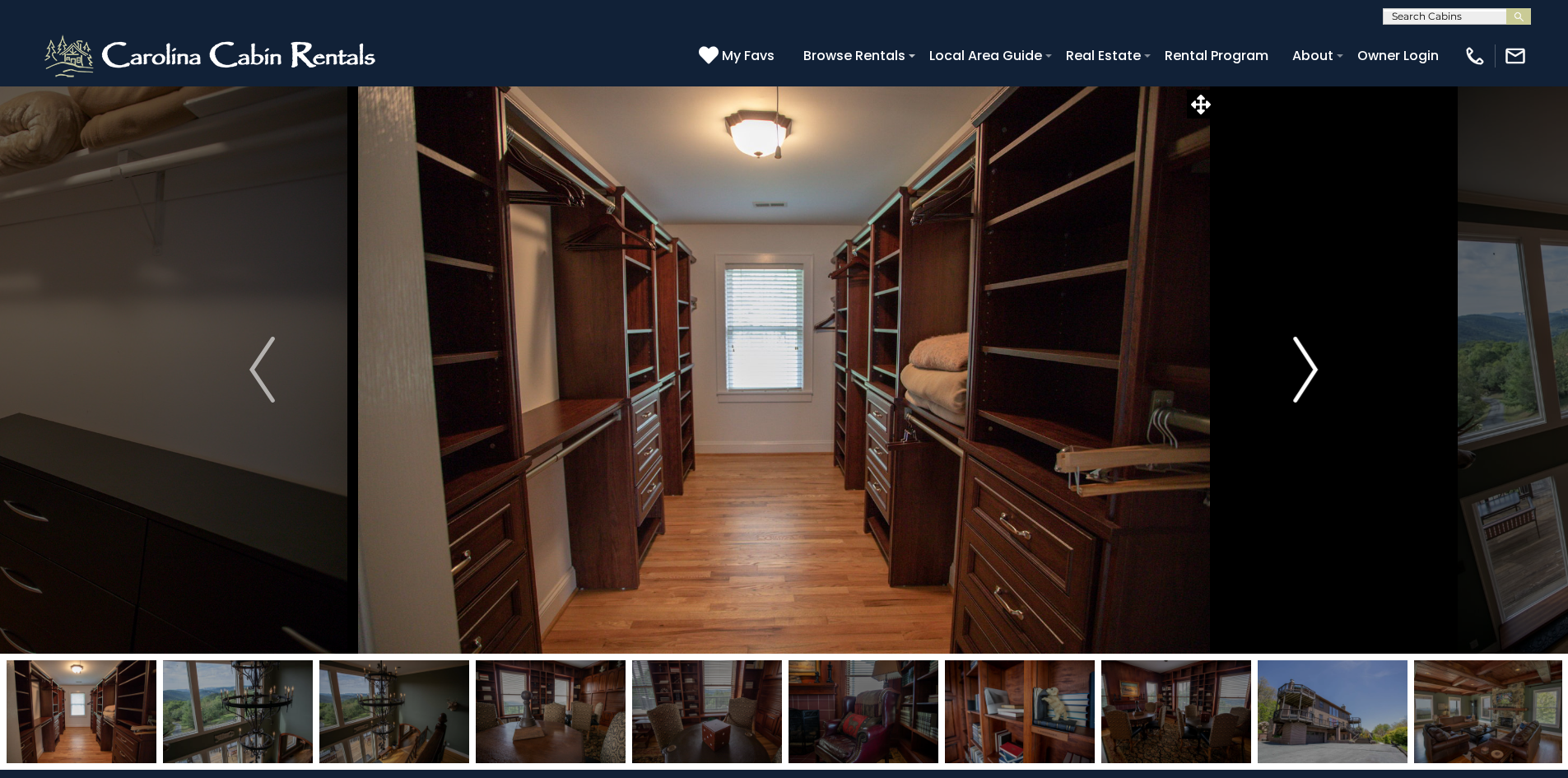
click at [1306, 375] on img "Next" at bounding box center [1305, 370] width 25 height 66
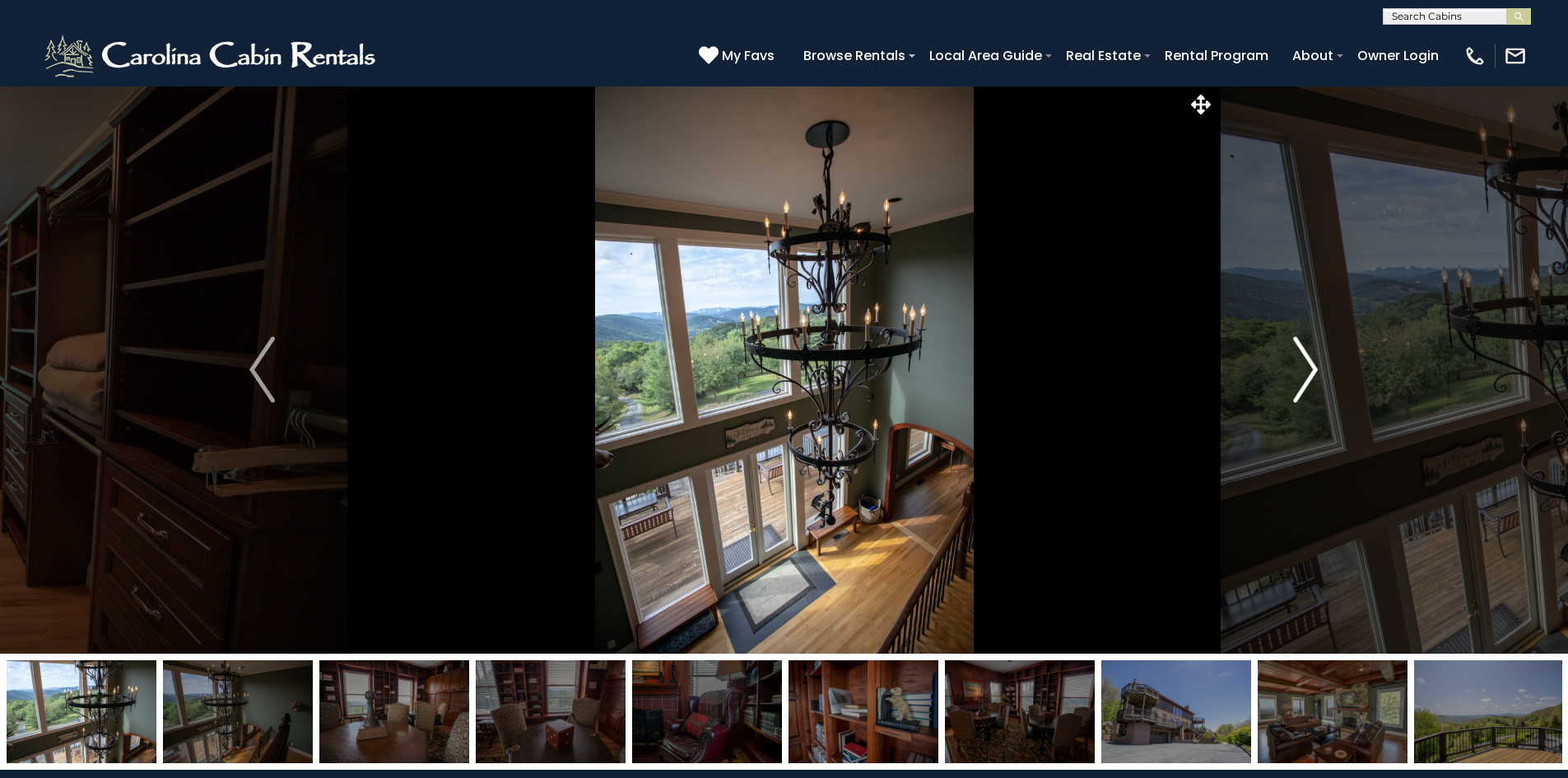
click at [1306, 375] on img "Next" at bounding box center [1305, 370] width 25 height 66
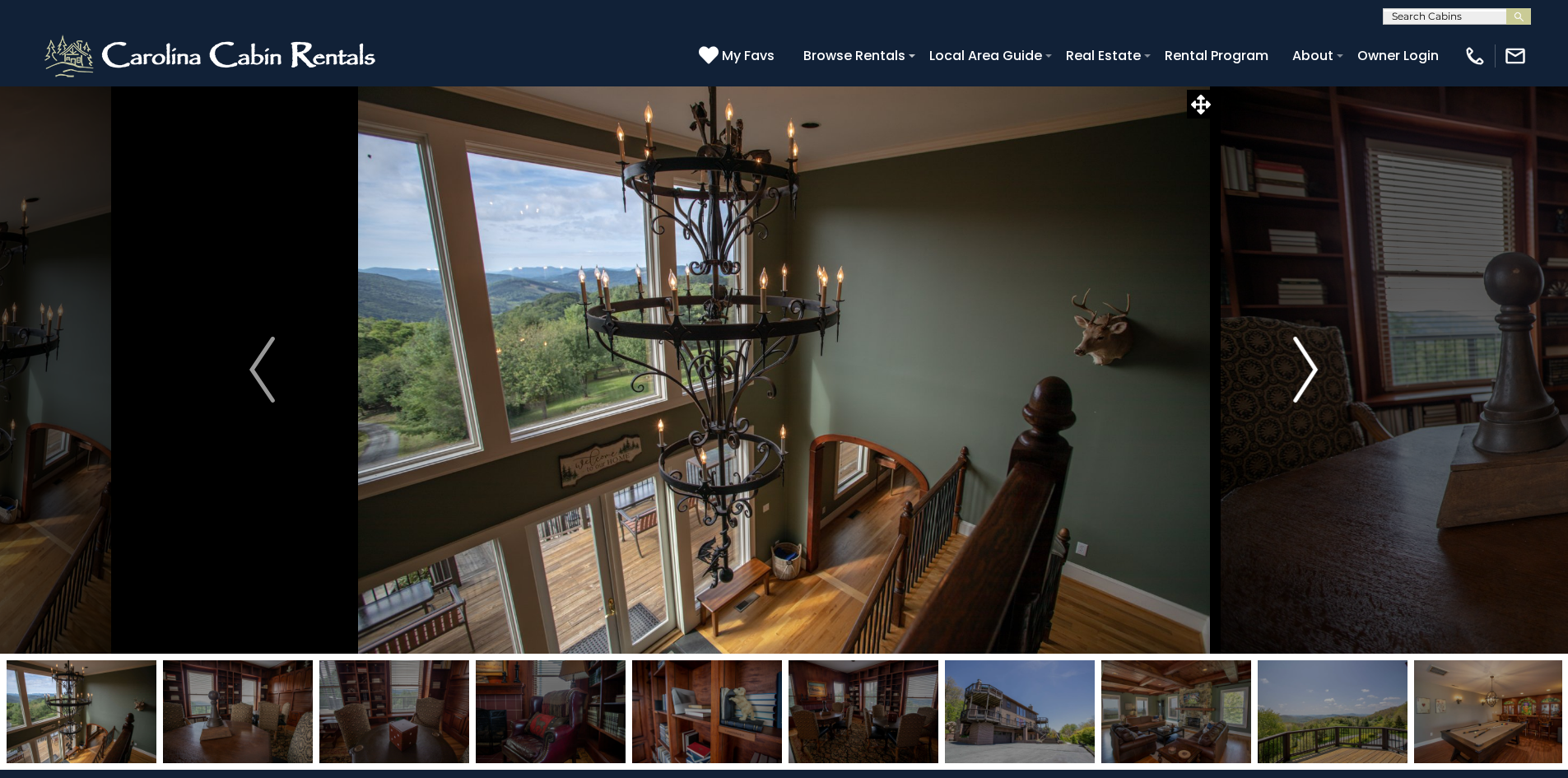
click at [1306, 375] on img "Next" at bounding box center [1305, 370] width 25 height 66
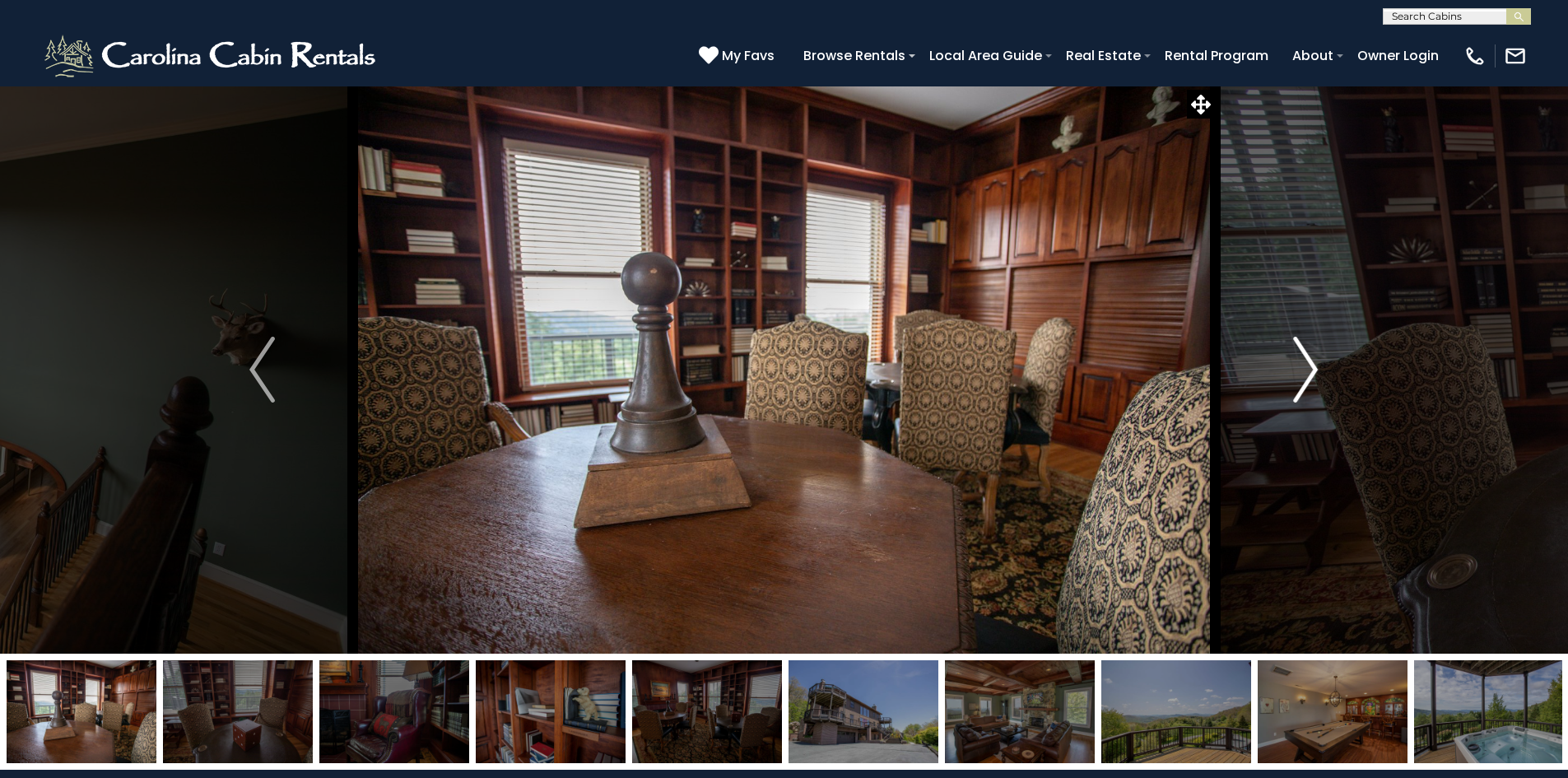
click at [1306, 375] on img "Next" at bounding box center [1305, 370] width 25 height 66
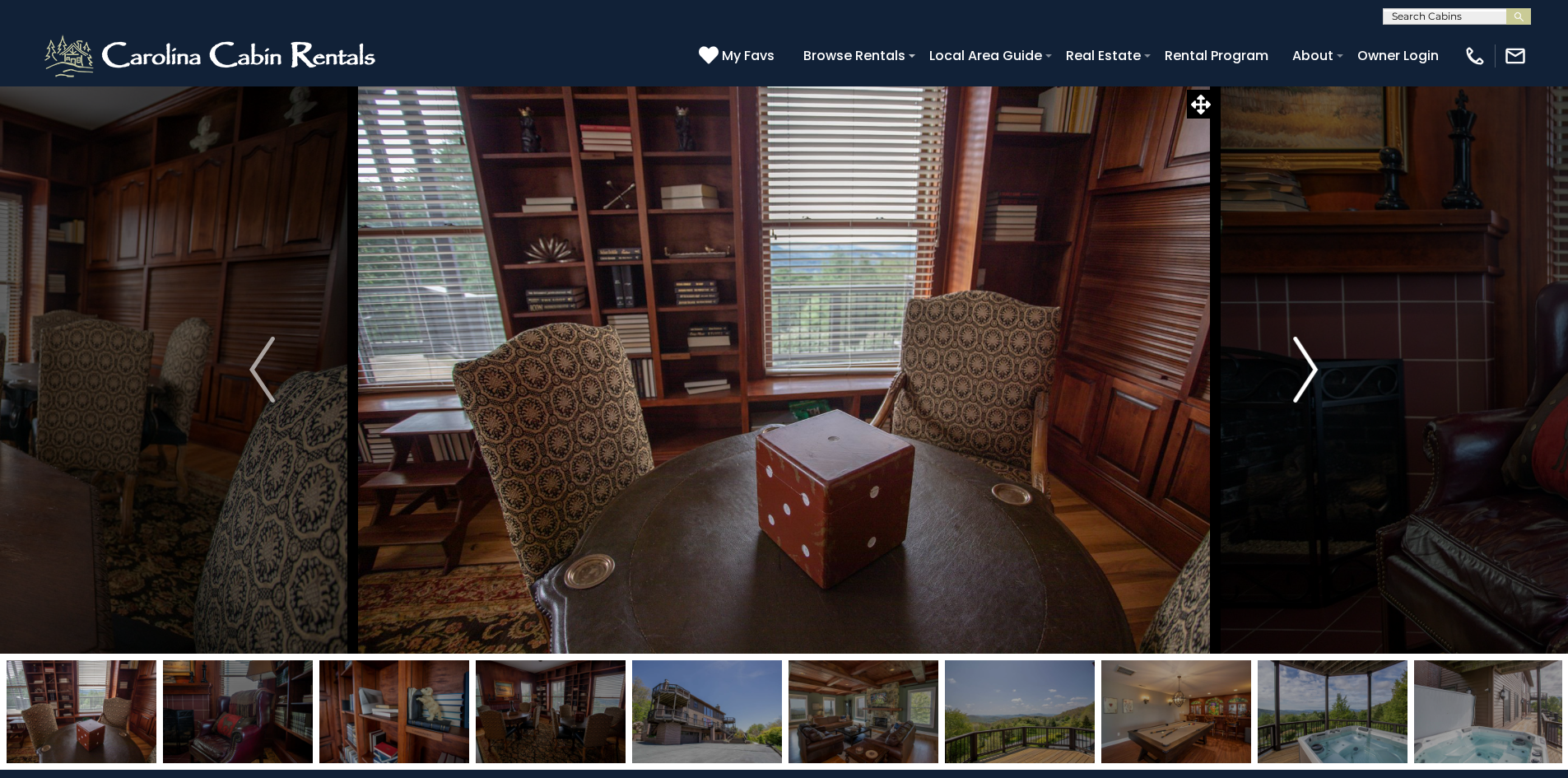
click at [1306, 375] on img "Next" at bounding box center [1305, 370] width 25 height 66
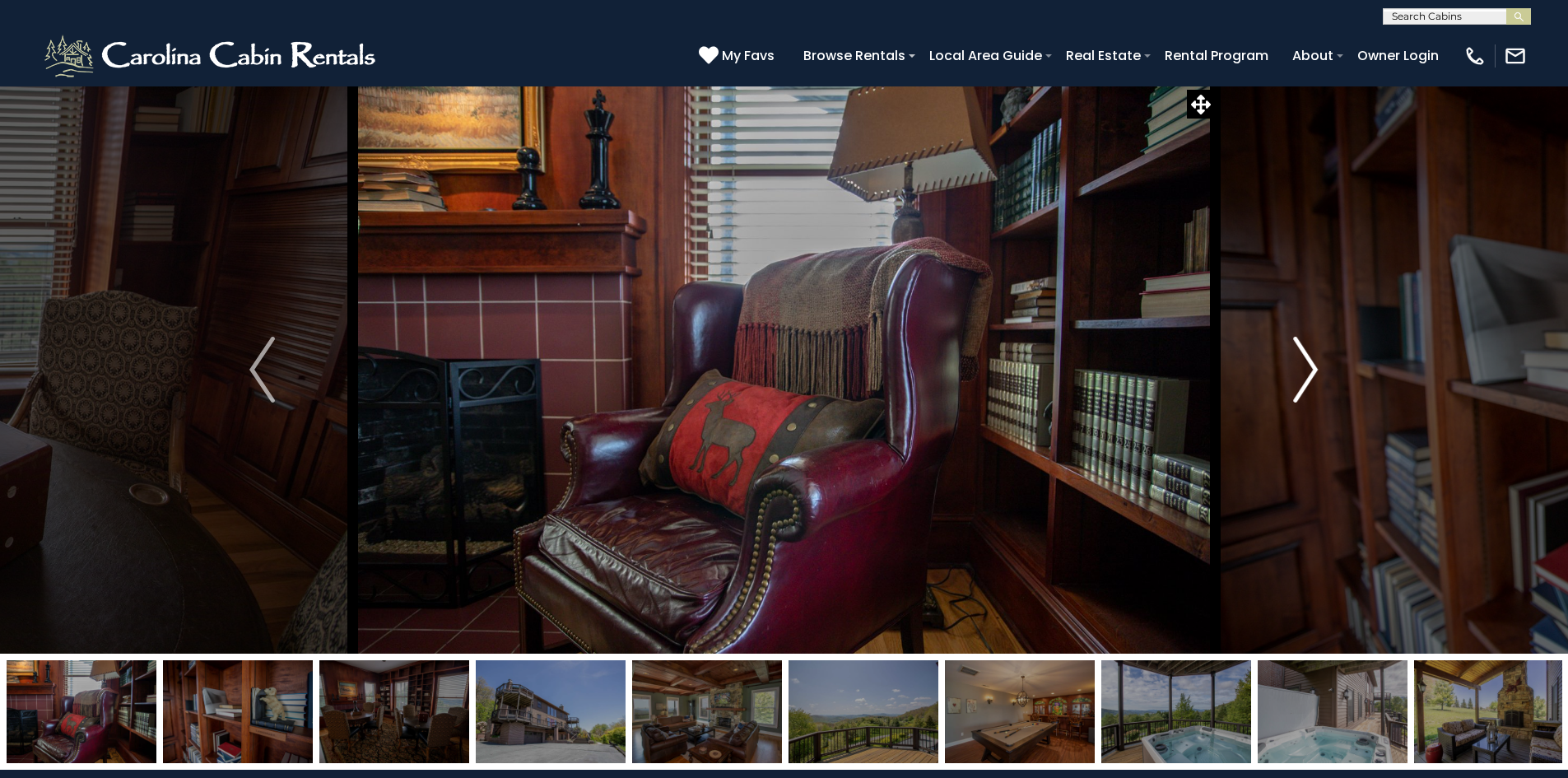
click at [1306, 375] on img "Next" at bounding box center [1305, 370] width 25 height 66
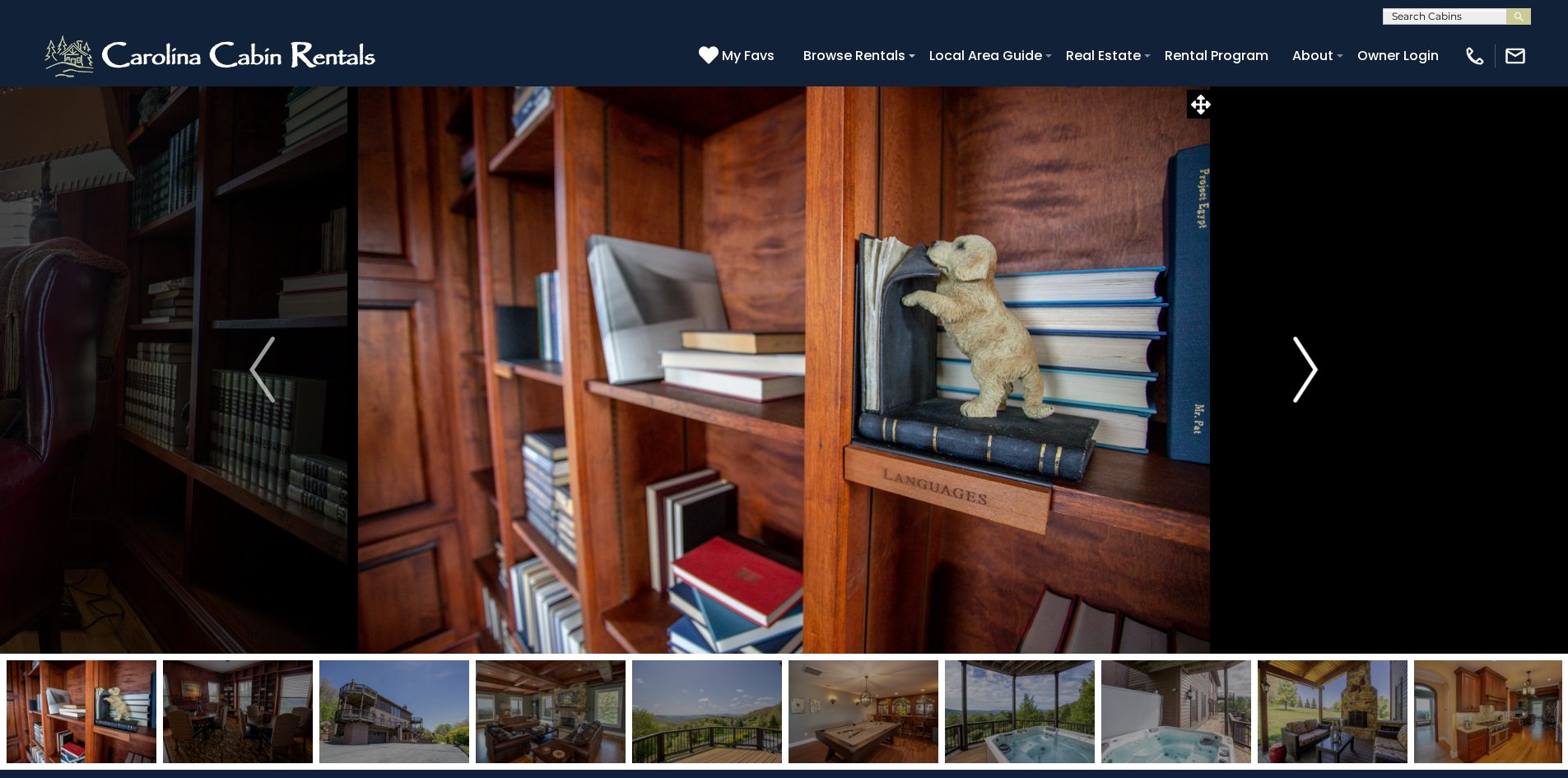
click at [1306, 375] on img "Next" at bounding box center [1305, 370] width 25 height 66
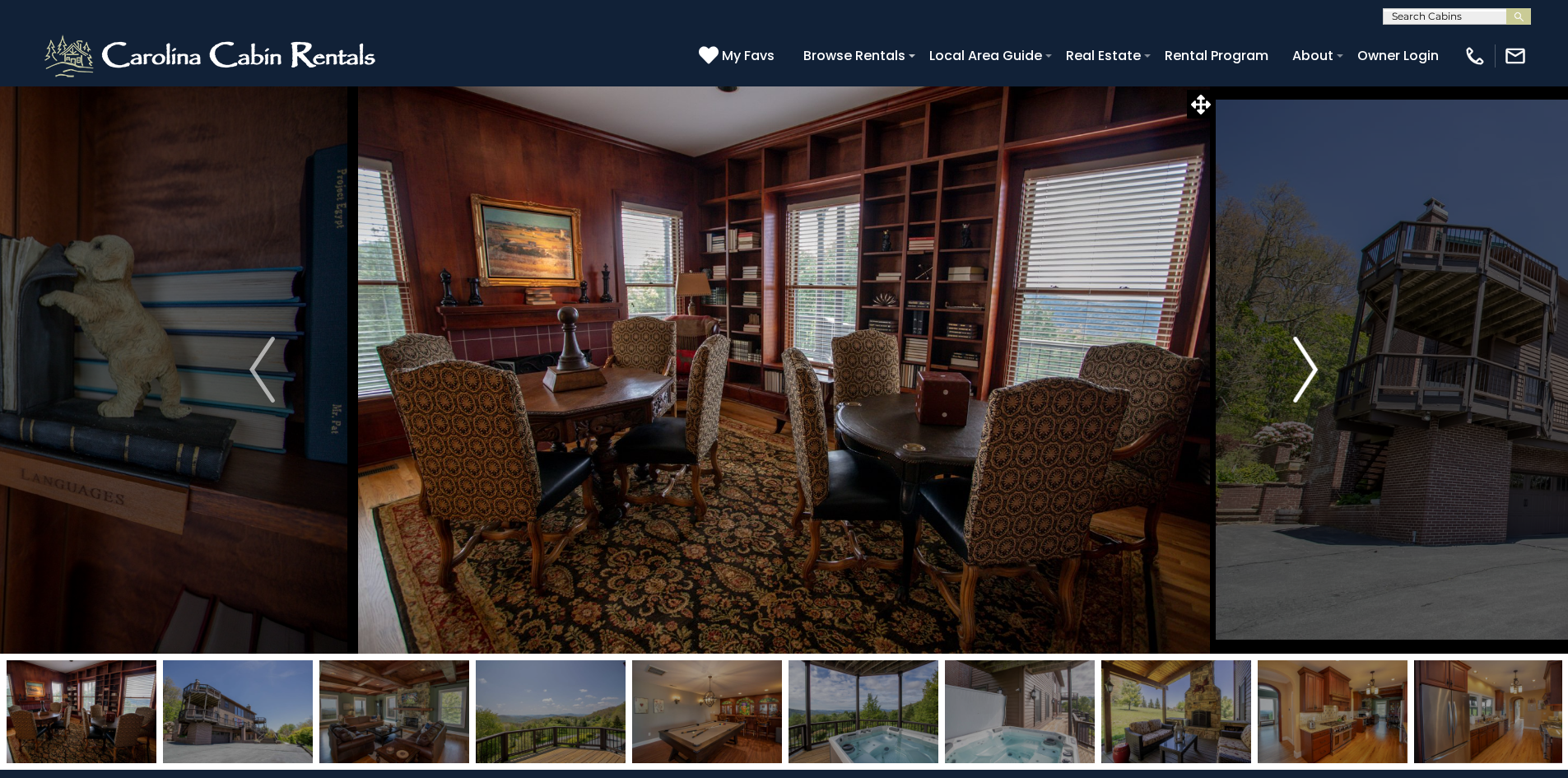
click at [1301, 370] on img "Next" at bounding box center [1305, 370] width 25 height 66
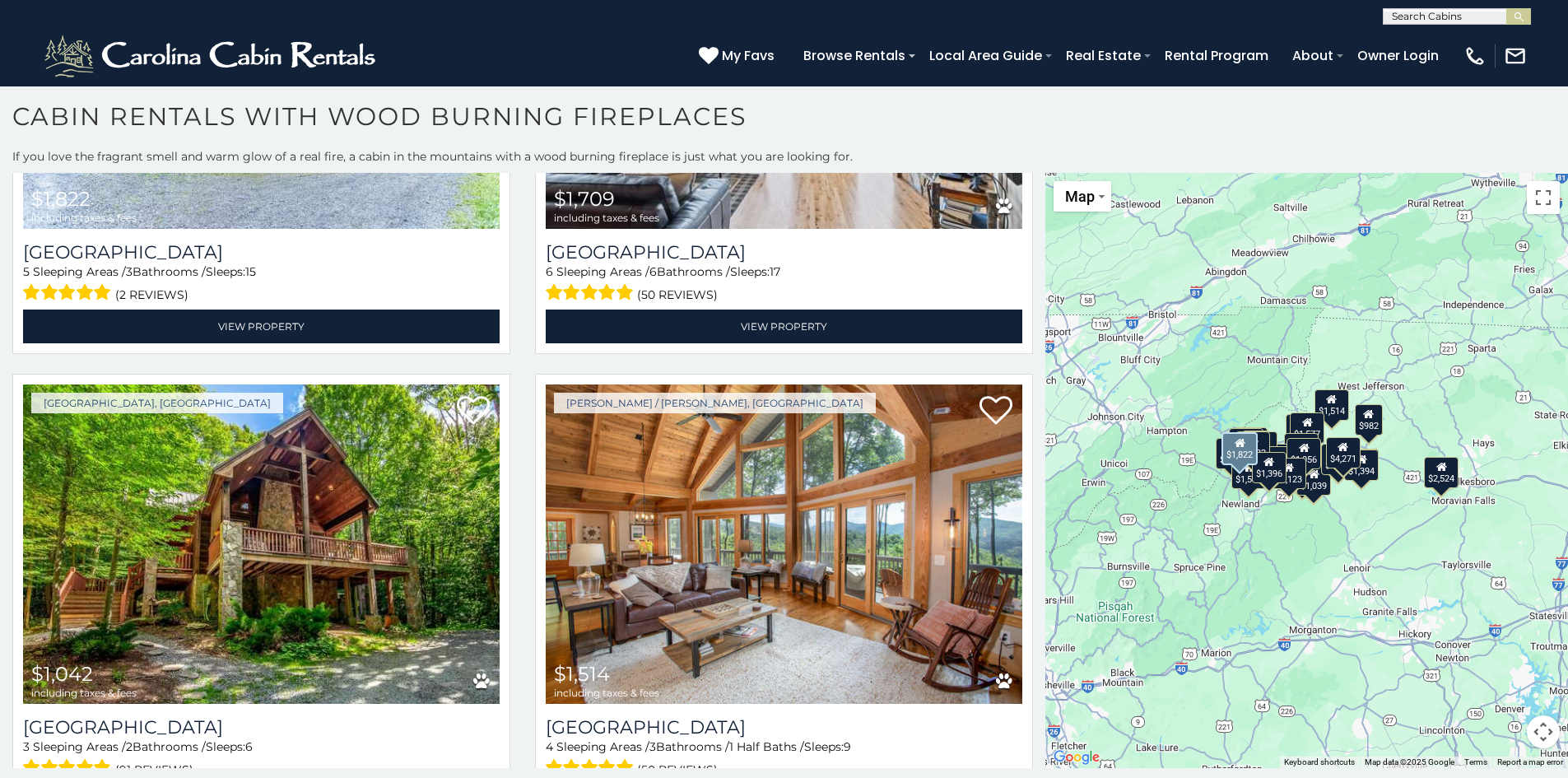
scroll to position [2223, 0]
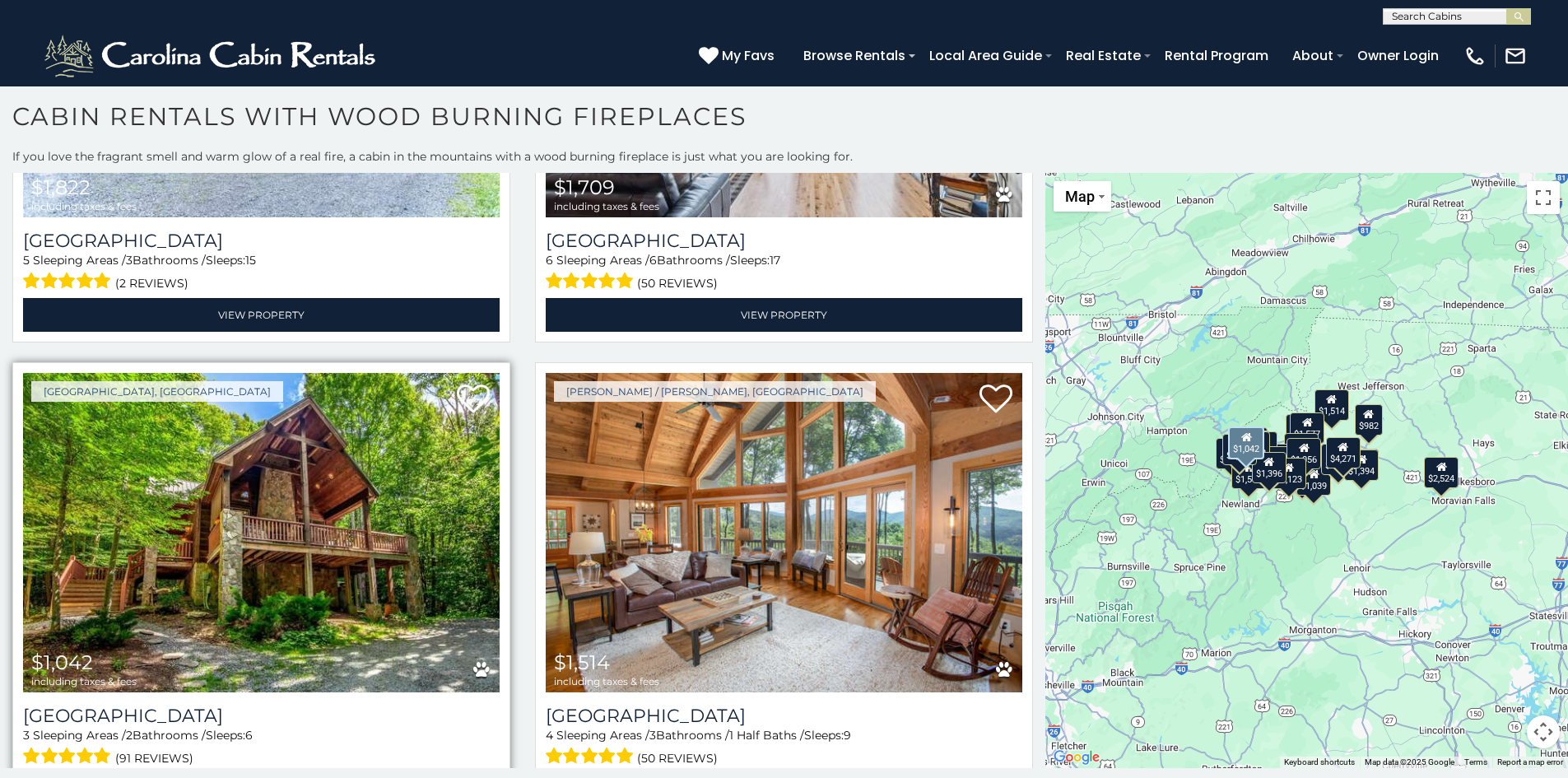
click at [341, 449] on img at bounding box center [261, 532] width 476 height 319
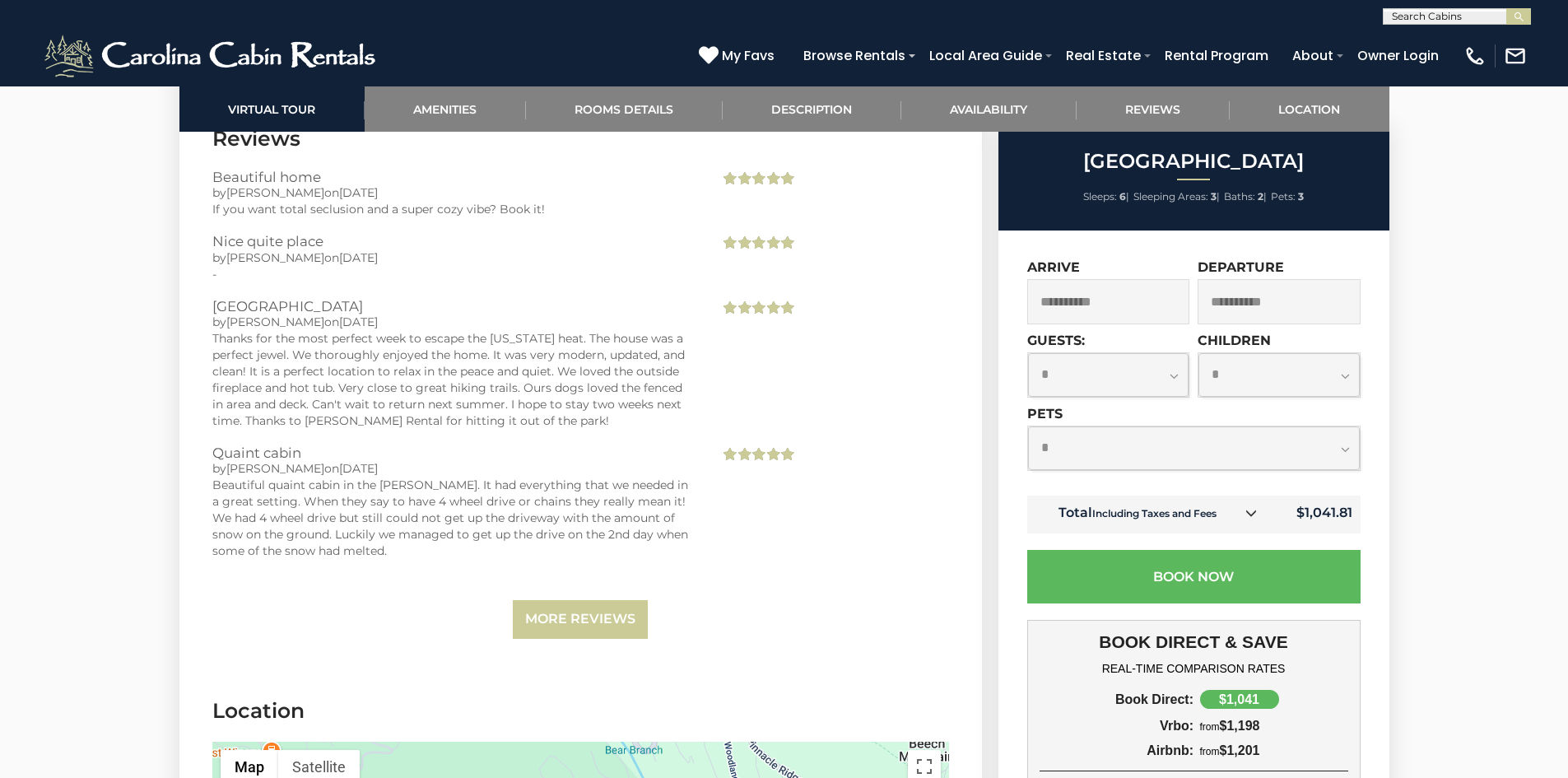
scroll to position [3787, 0]
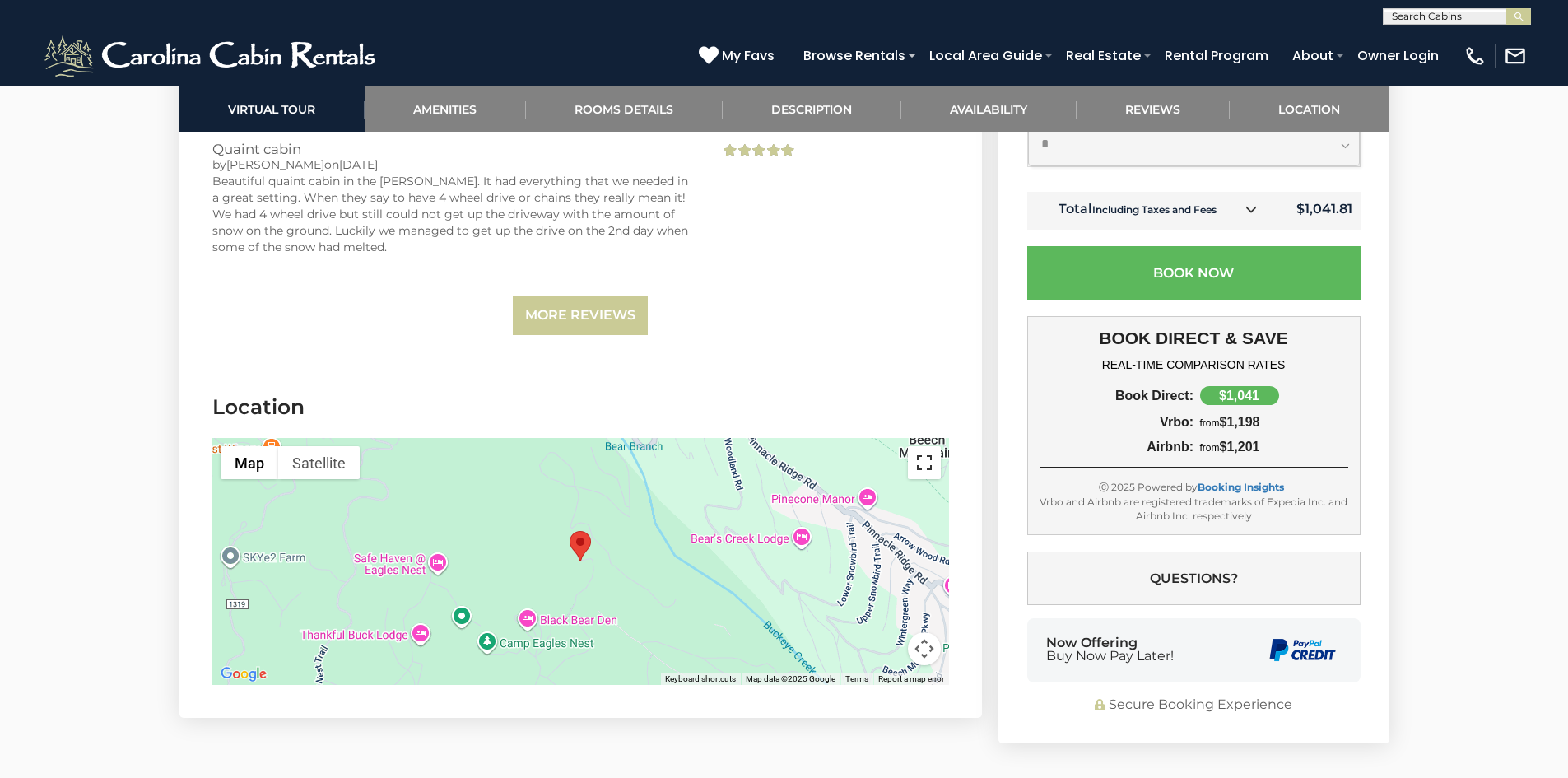
click at [924, 458] on button "Toggle fullscreen view" at bounding box center [924, 462] width 33 height 33
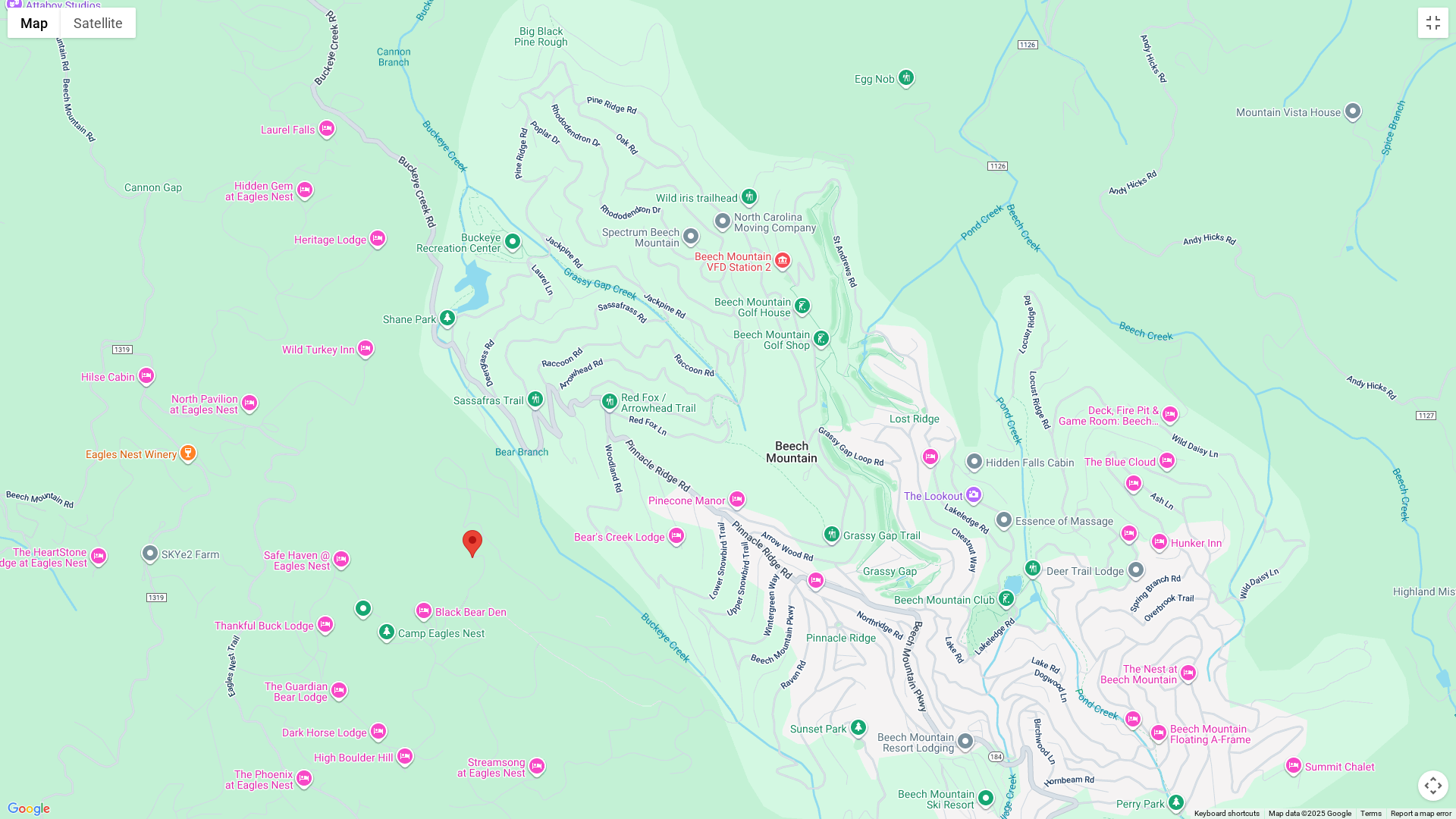
drag, startPoint x: 837, startPoint y: 501, endPoint x: 572, endPoint y: 656, distance: 307.0
click at [572, 656] on div at bounding box center [728, 410] width 1456 height 819
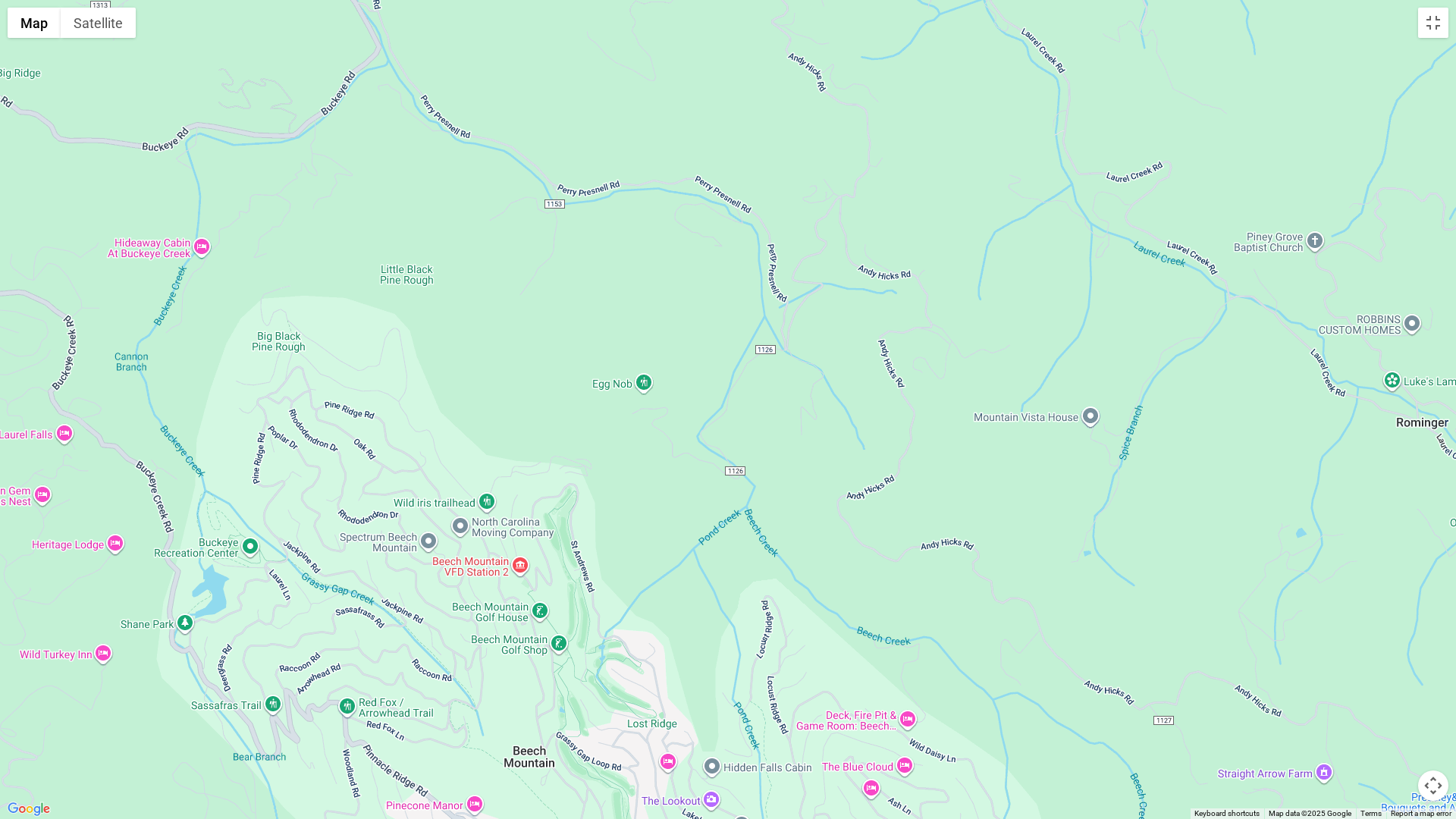
drag, startPoint x: 879, startPoint y: 282, endPoint x: 747, endPoint y: 500, distance: 254.8
click at [747, 501] on div at bounding box center [728, 410] width 1456 height 819
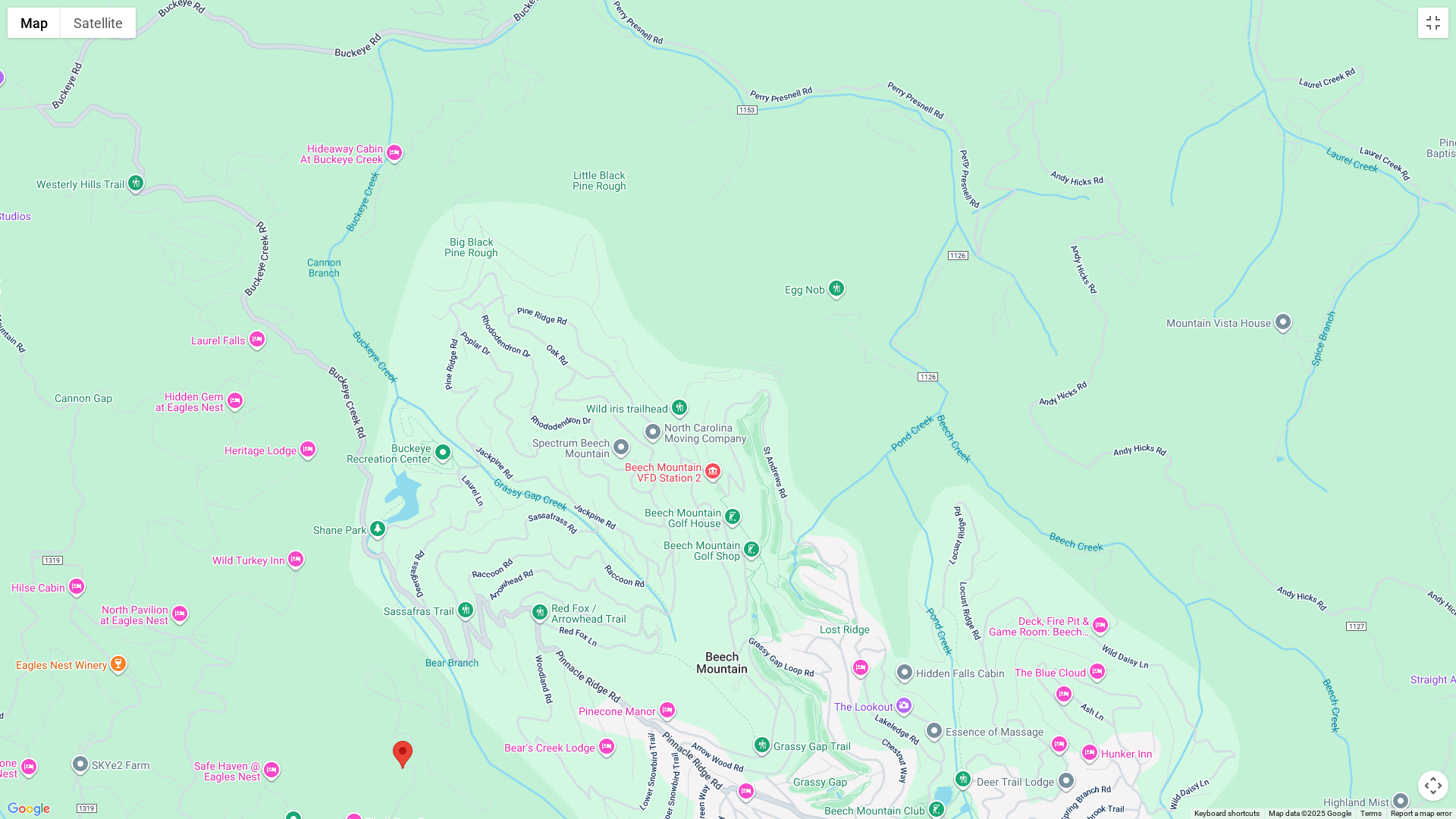
click at [1434, 716] on button "Map camera controls" at bounding box center [1433, 785] width 30 height 30
click at [1394, 716] on button "Zoom out" at bounding box center [1395, 785] width 30 height 30
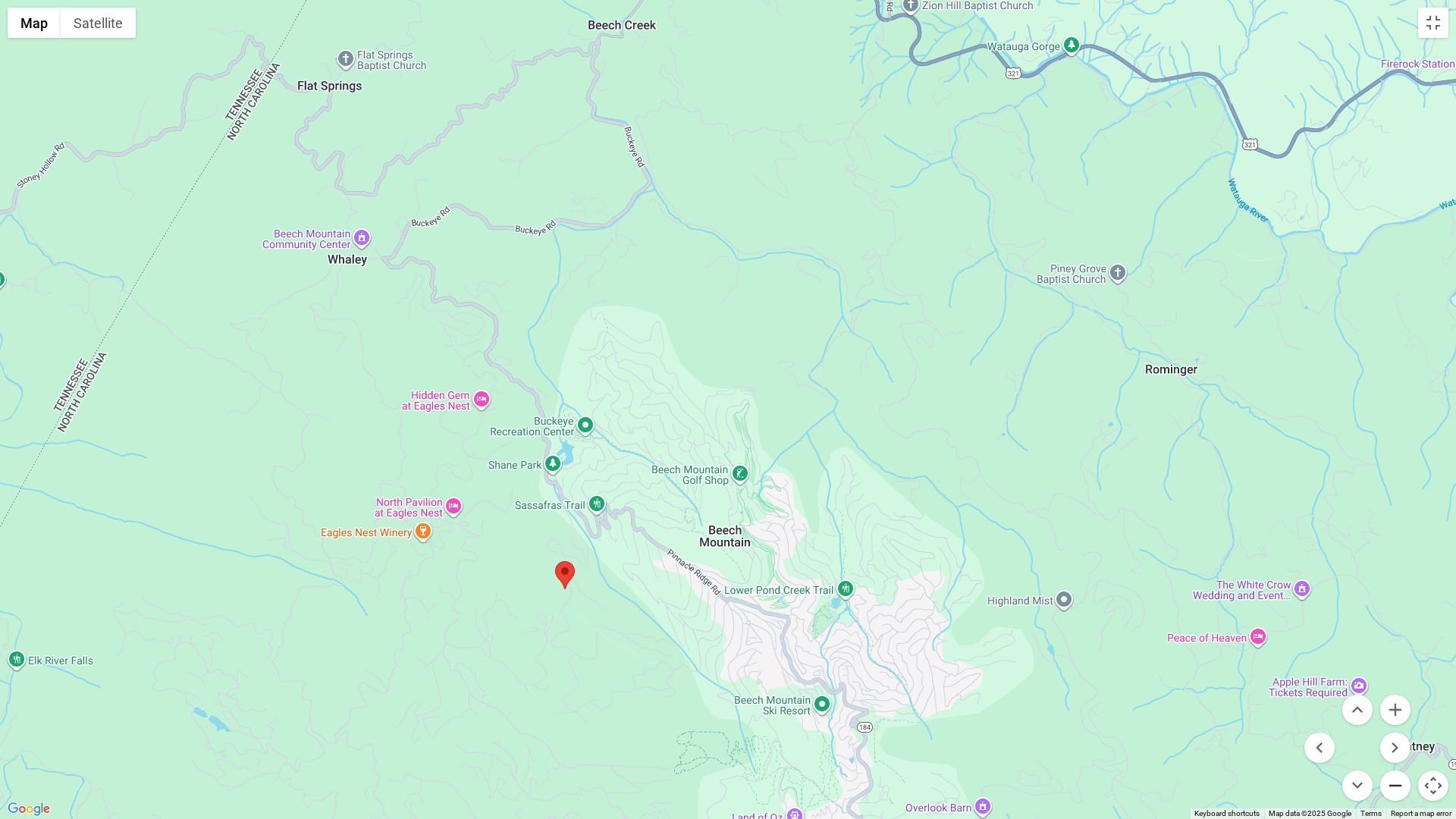
click at [1392, 716] on button "Zoom out" at bounding box center [1395, 785] width 30 height 30
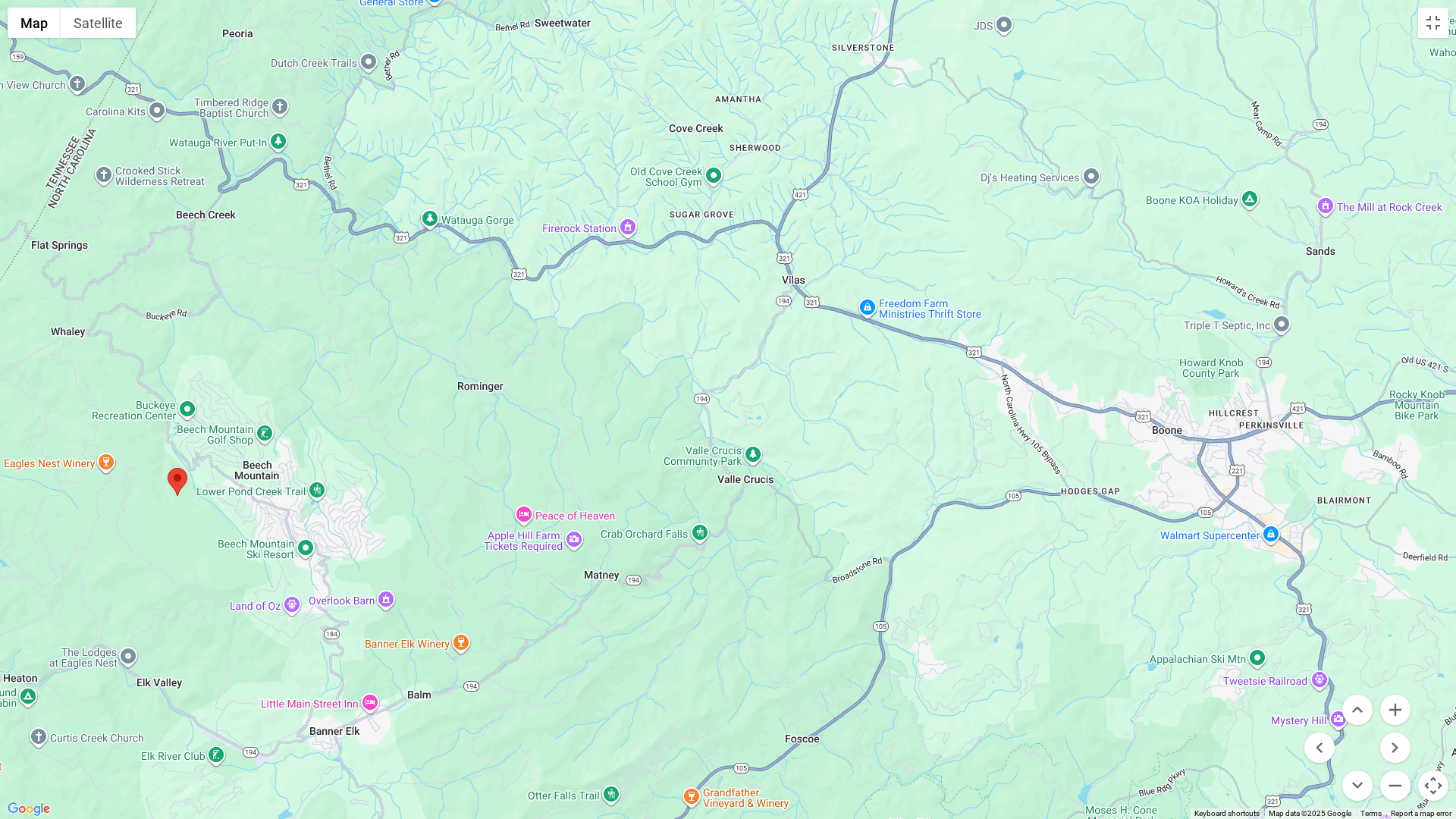
drag, startPoint x: 845, startPoint y: 140, endPoint x: 378, endPoint y: 138, distance: 467.0
click at [378, 138] on div at bounding box center [728, 410] width 1456 height 819
click at [1397, 716] on button "Zoom out" at bounding box center [1395, 785] width 30 height 30
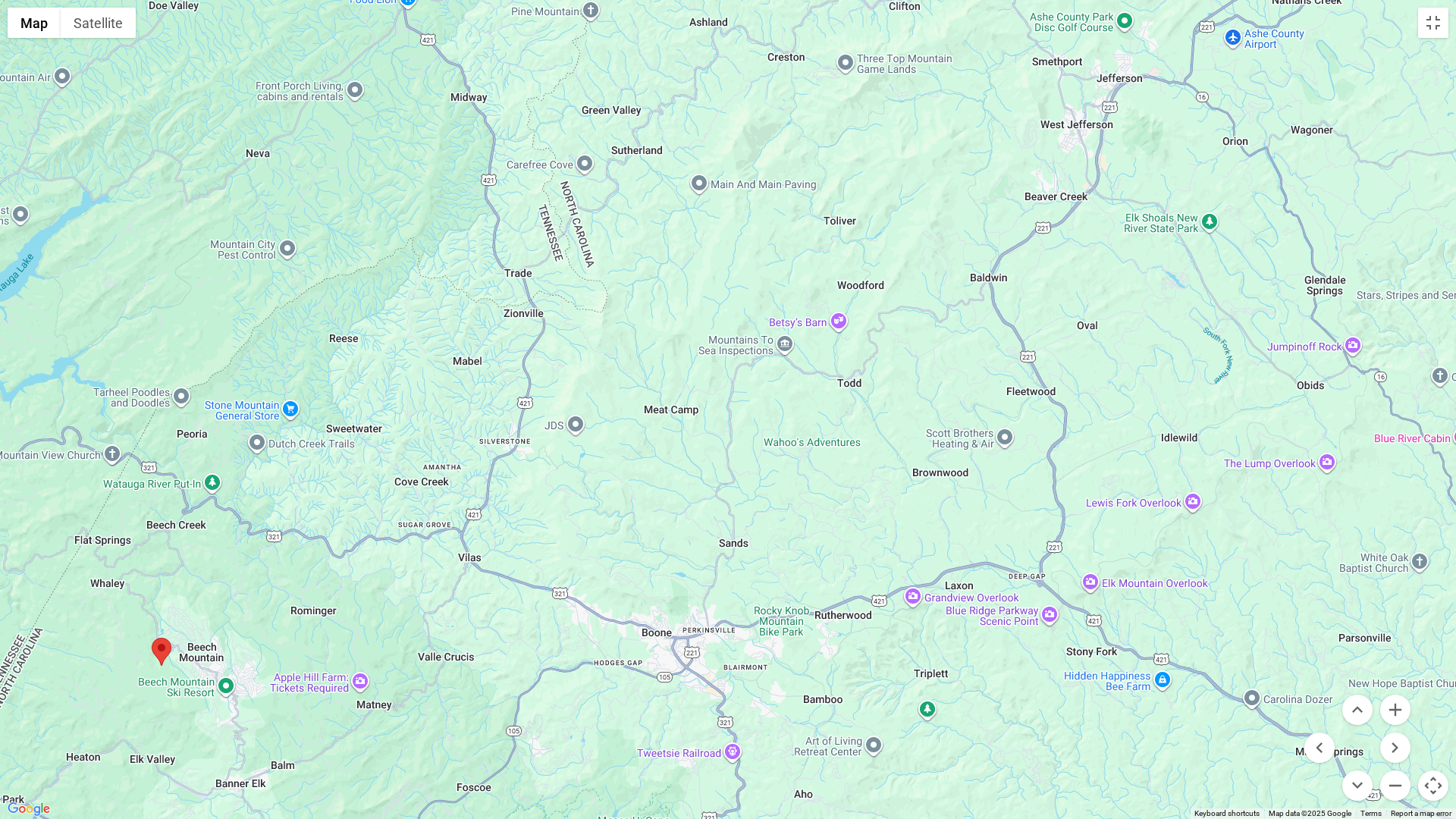
drag, startPoint x: 1198, startPoint y: 181, endPoint x: 903, endPoint y: 393, distance: 363.3
click at [904, 393] on div at bounding box center [728, 410] width 1456 height 819
click at [1436, 23] on button "Toggle fullscreen view" at bounding box center [1433, 22] width 30 height 30
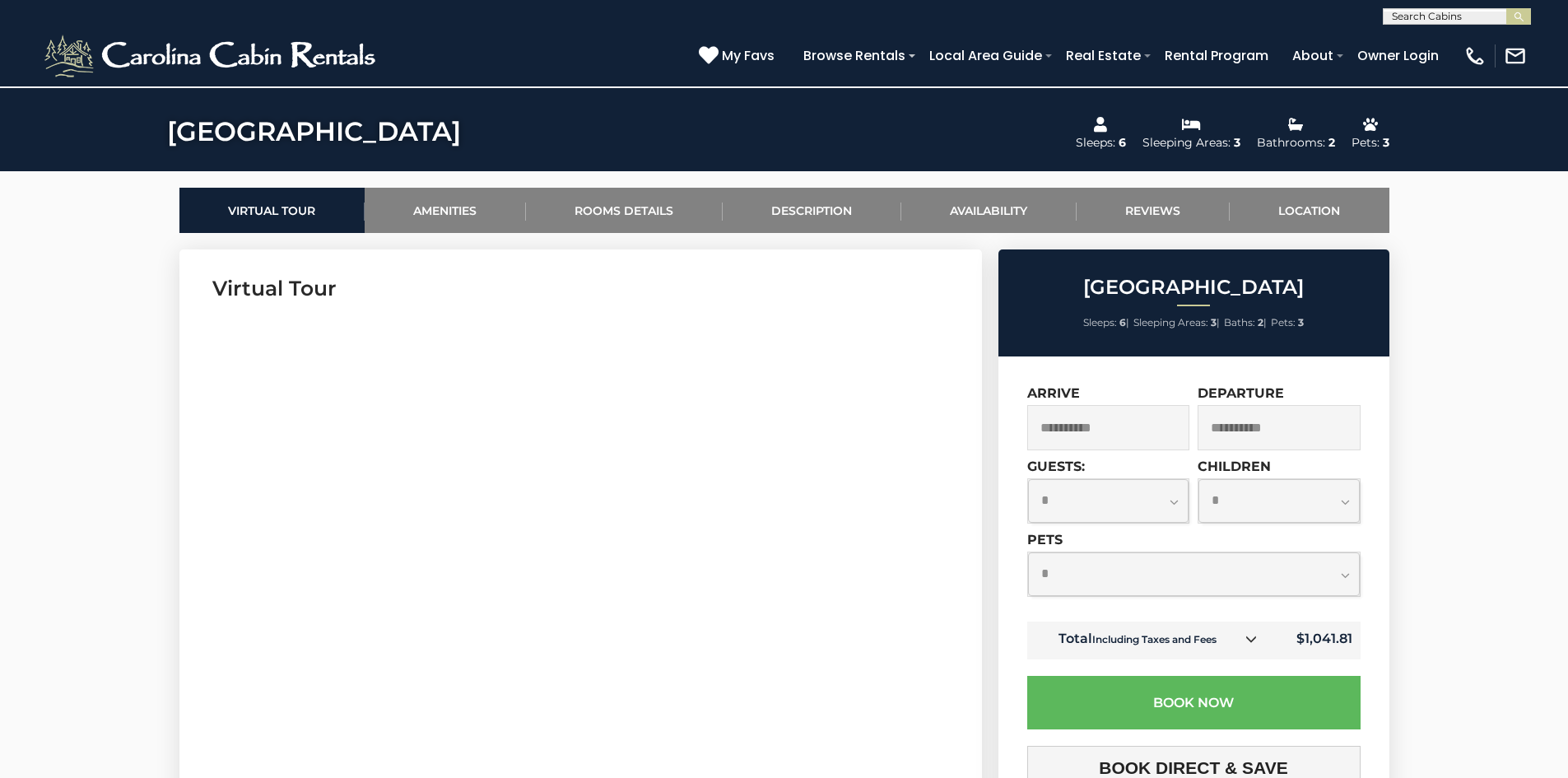
scroll to position [905, 0]
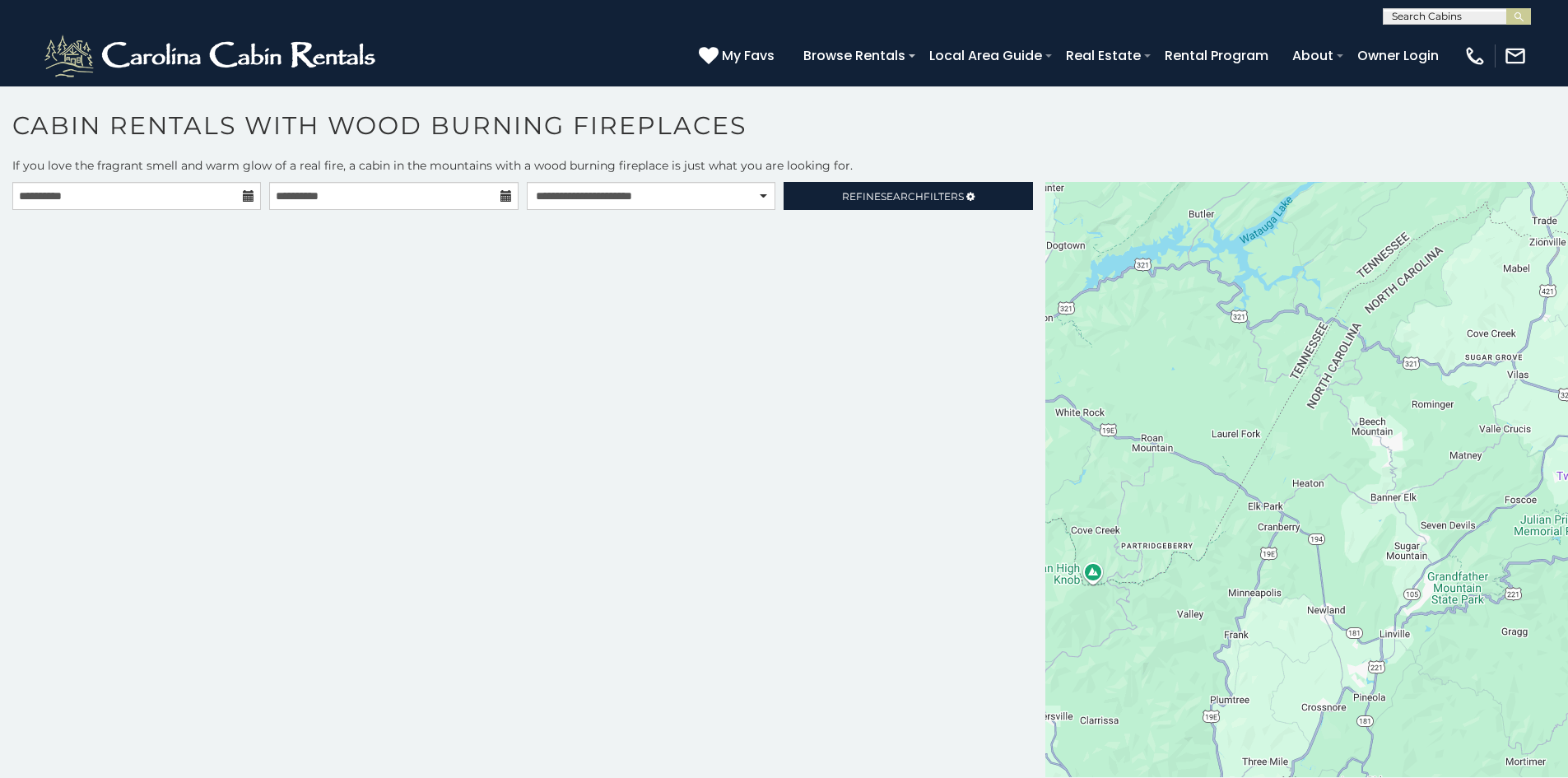
scroll to position [9, 0]
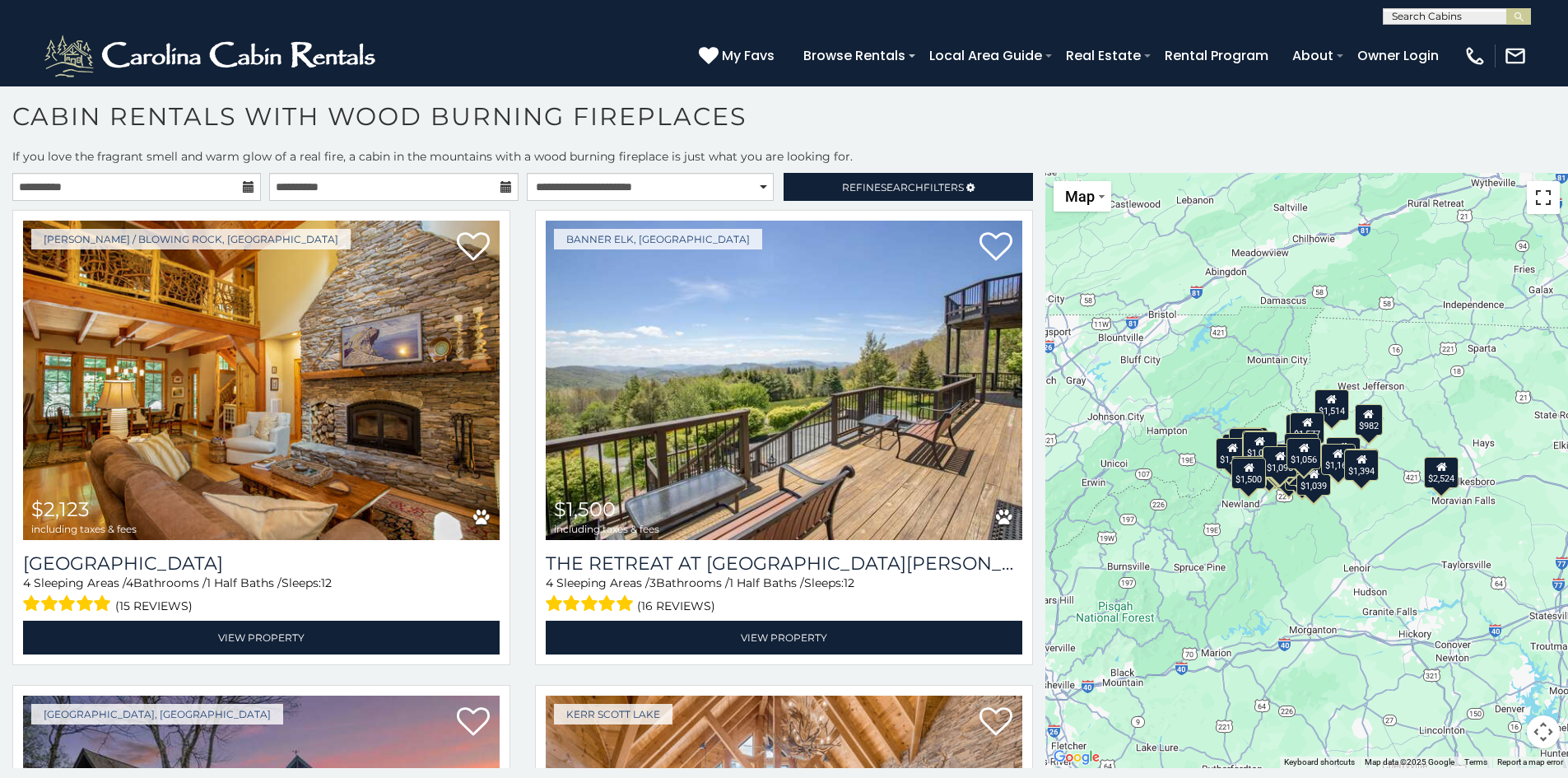
click at [1540, 192] on button "Toggle fullscreen view" at bounding box center [1543, 197] width 33 height 33
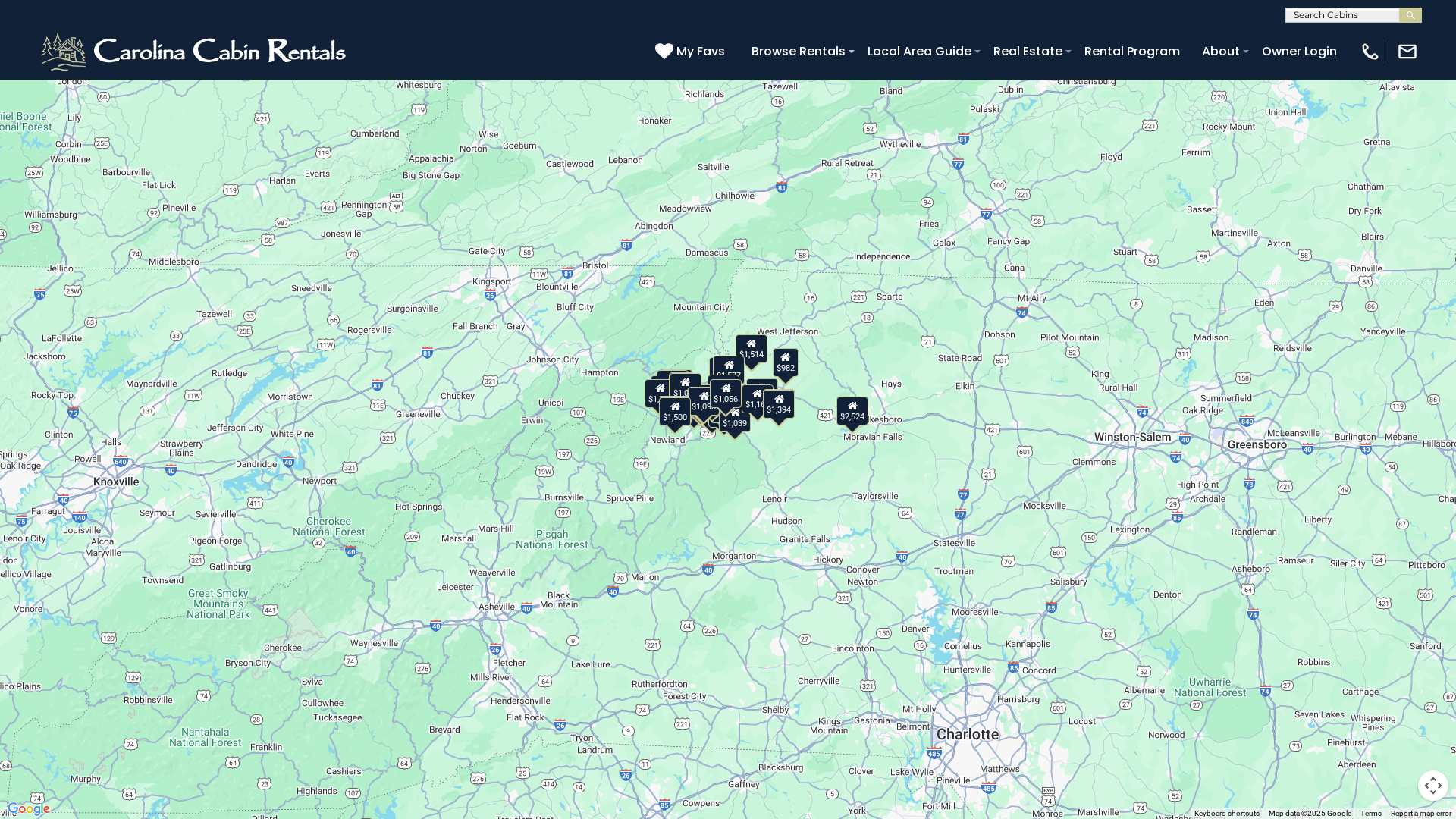
click at [1436, 716] on button "Map camera controls" at bounding box center [1433, 785] width 30 height 30
click at [1399, 704] on button "Zoom in" at bounding box center [1395, 709] width 30 height 30
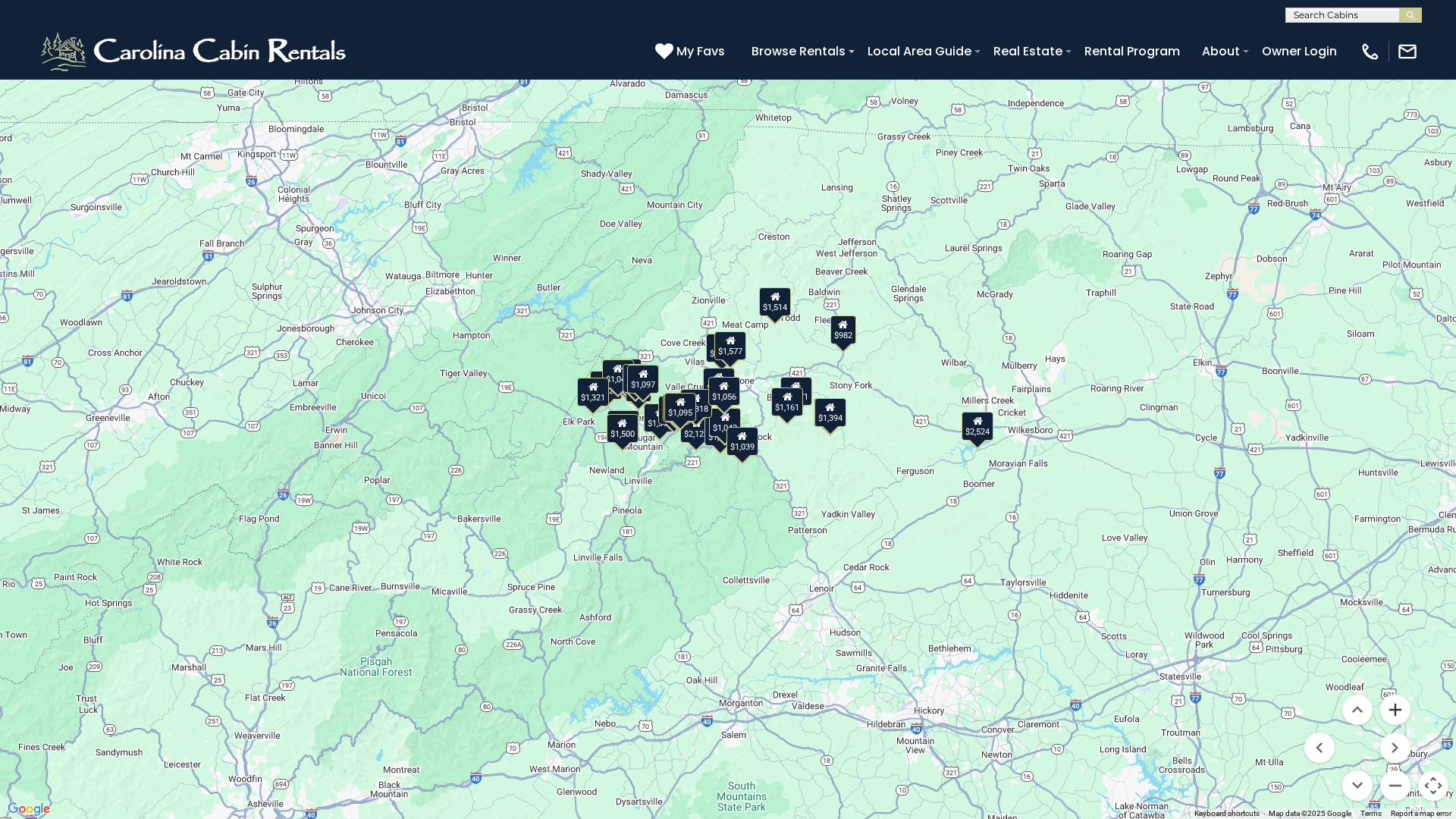
click at [1395, 707] on button "Zoom in" at bounding box center [1395, 709] width 30 height 30
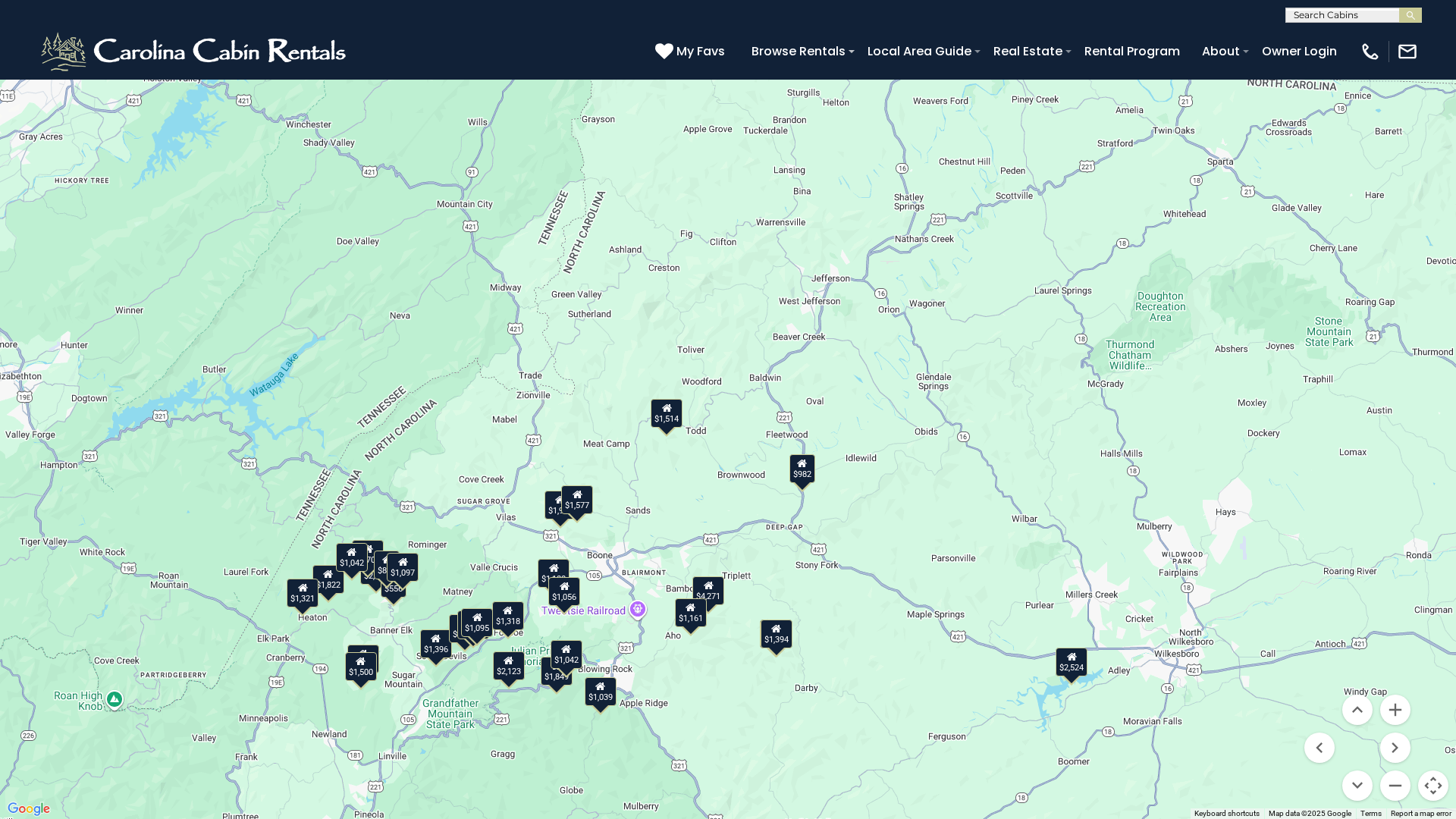
drag, startPoint x: 1049, startPoint y: 183, endPoint x: 888, endPoint y: 392, distance: 263.8
click at [888, 392] on div "$2,123 $1,500 $2,632 $2,524 $4,271 $1,931 $1,396 $2,101 $1,822 $1,709 $1,042 $1…" at bounding box center [728, 410] width 1456 height 819
click at [811, 469] on div "$982" at bounding box center [802, 468] width 26 height 28
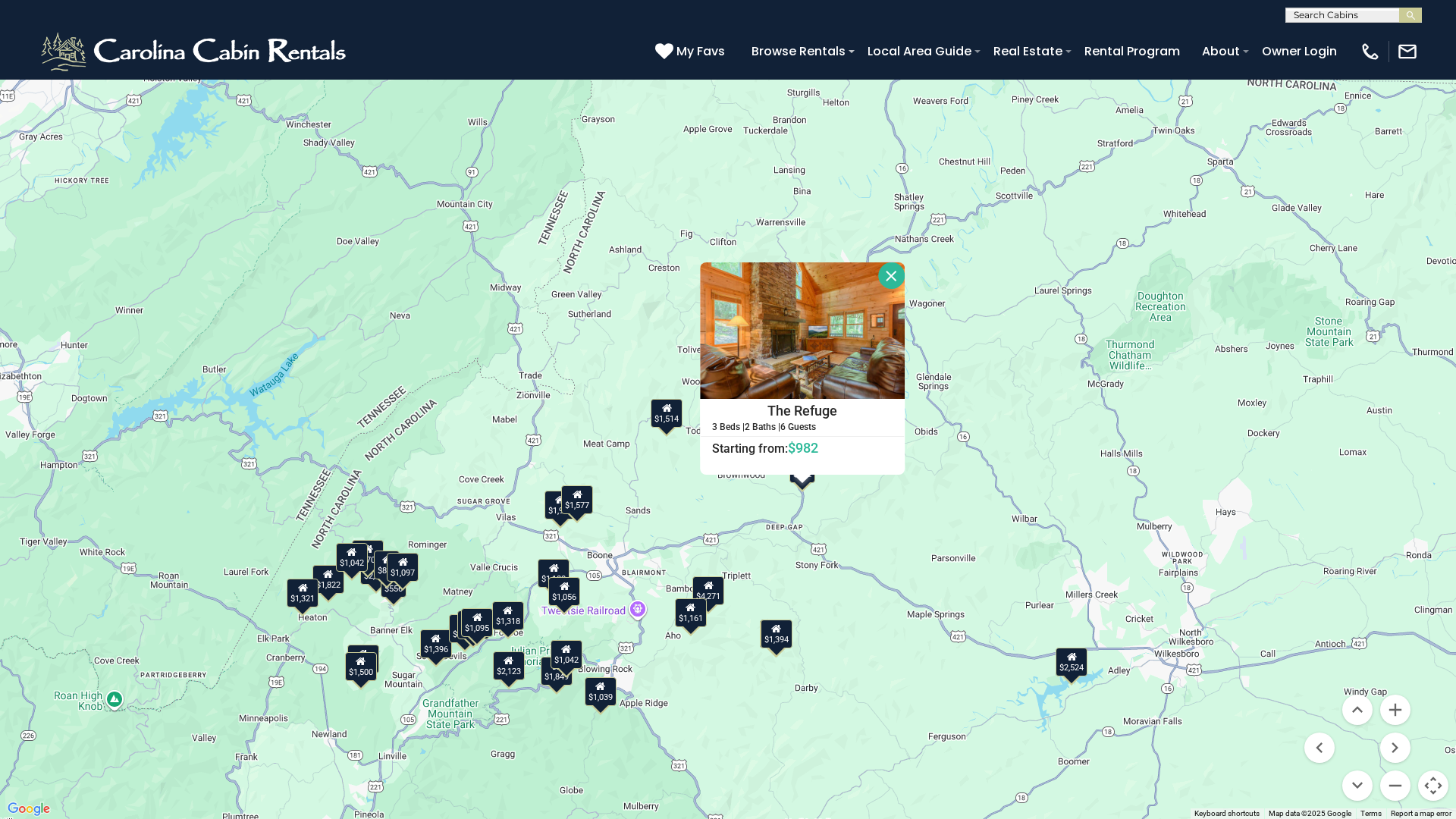
click at [663, 414] on div "$1,514" at bounding box center [666, 413] width 32 height 28
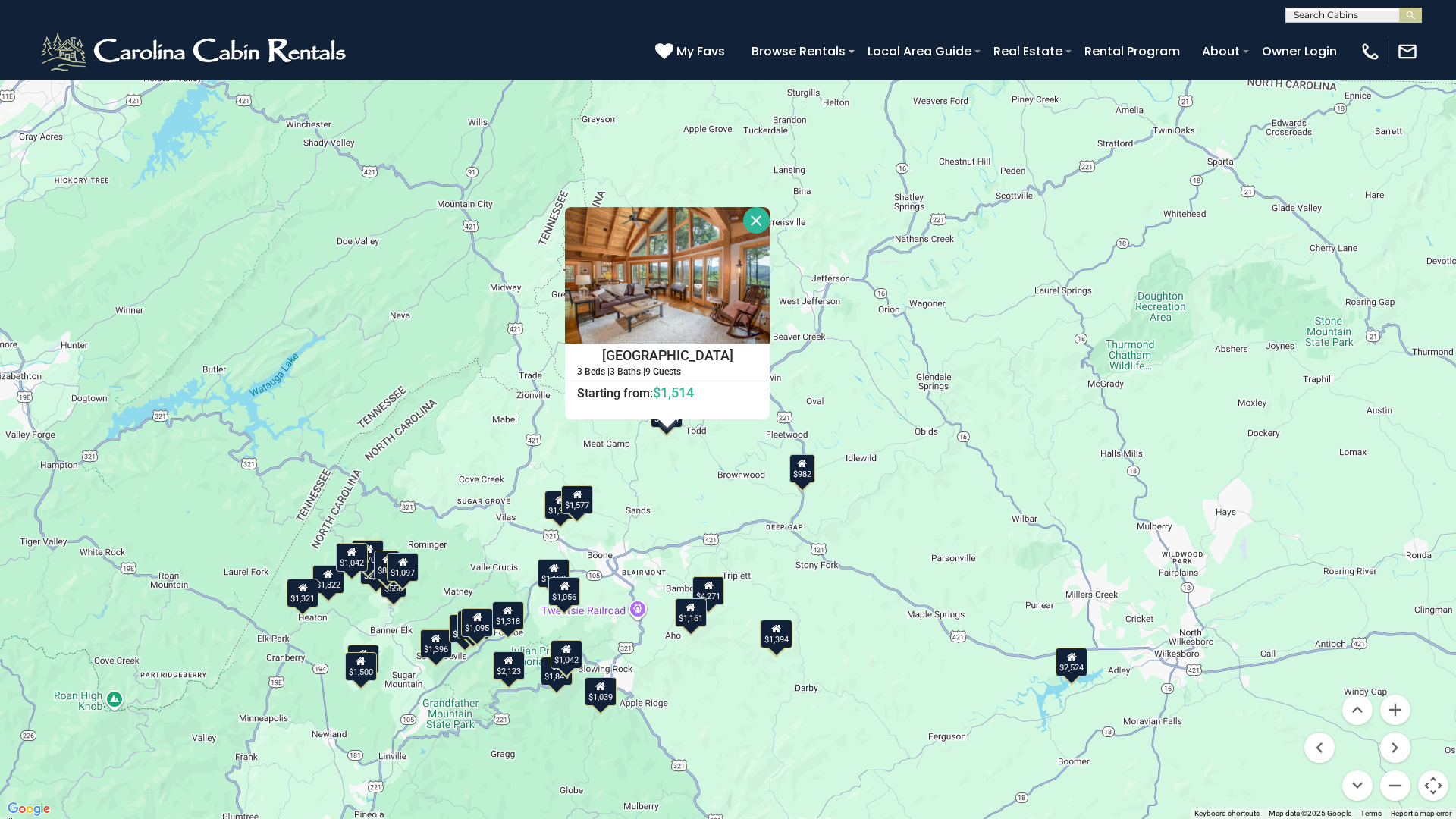
click at [797, 466] on icon at bounding box center [802, 463] width 10 height 11
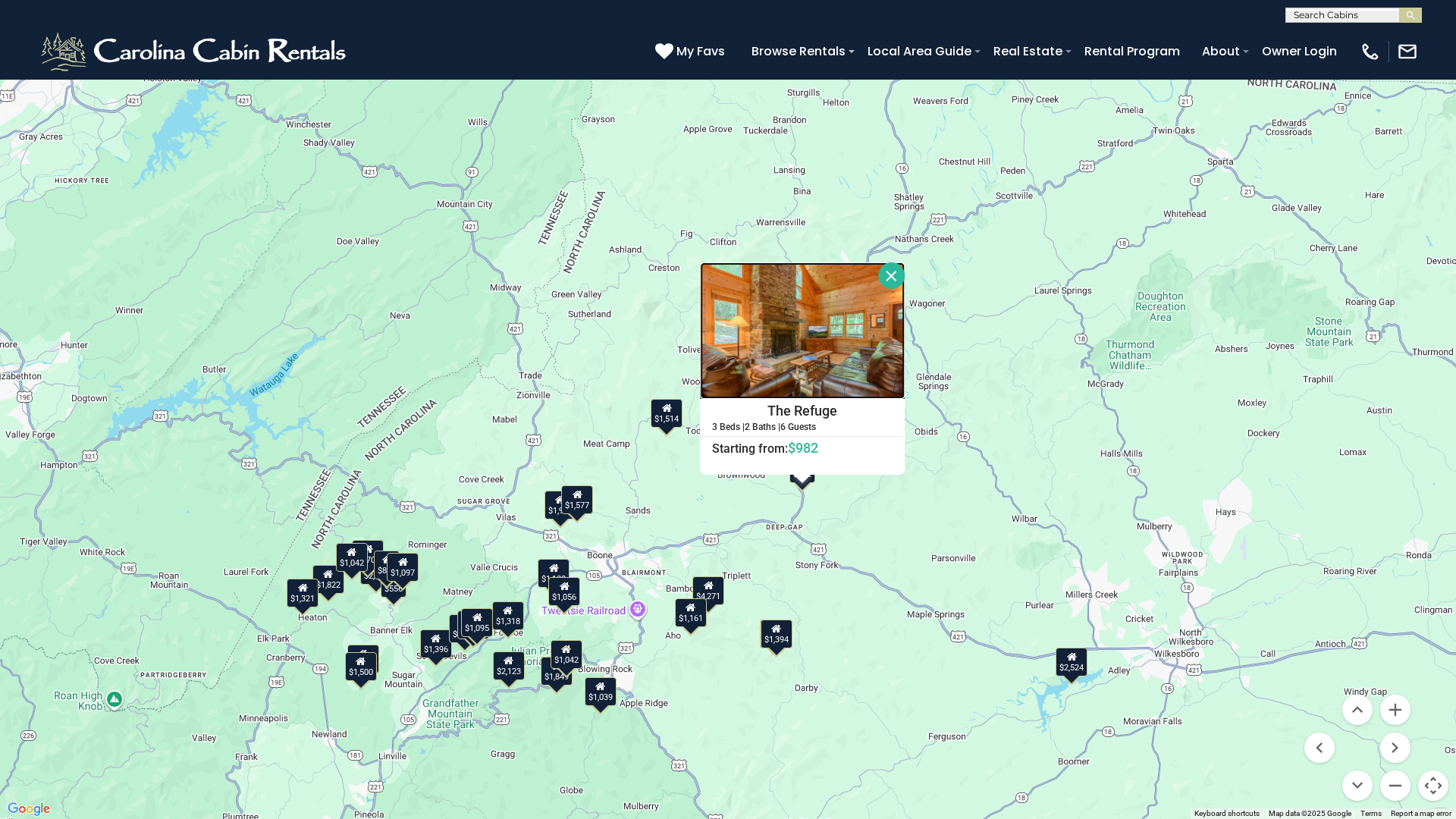
click at [830, 348] on img at bounding box center [802, 331] width 204 height 137
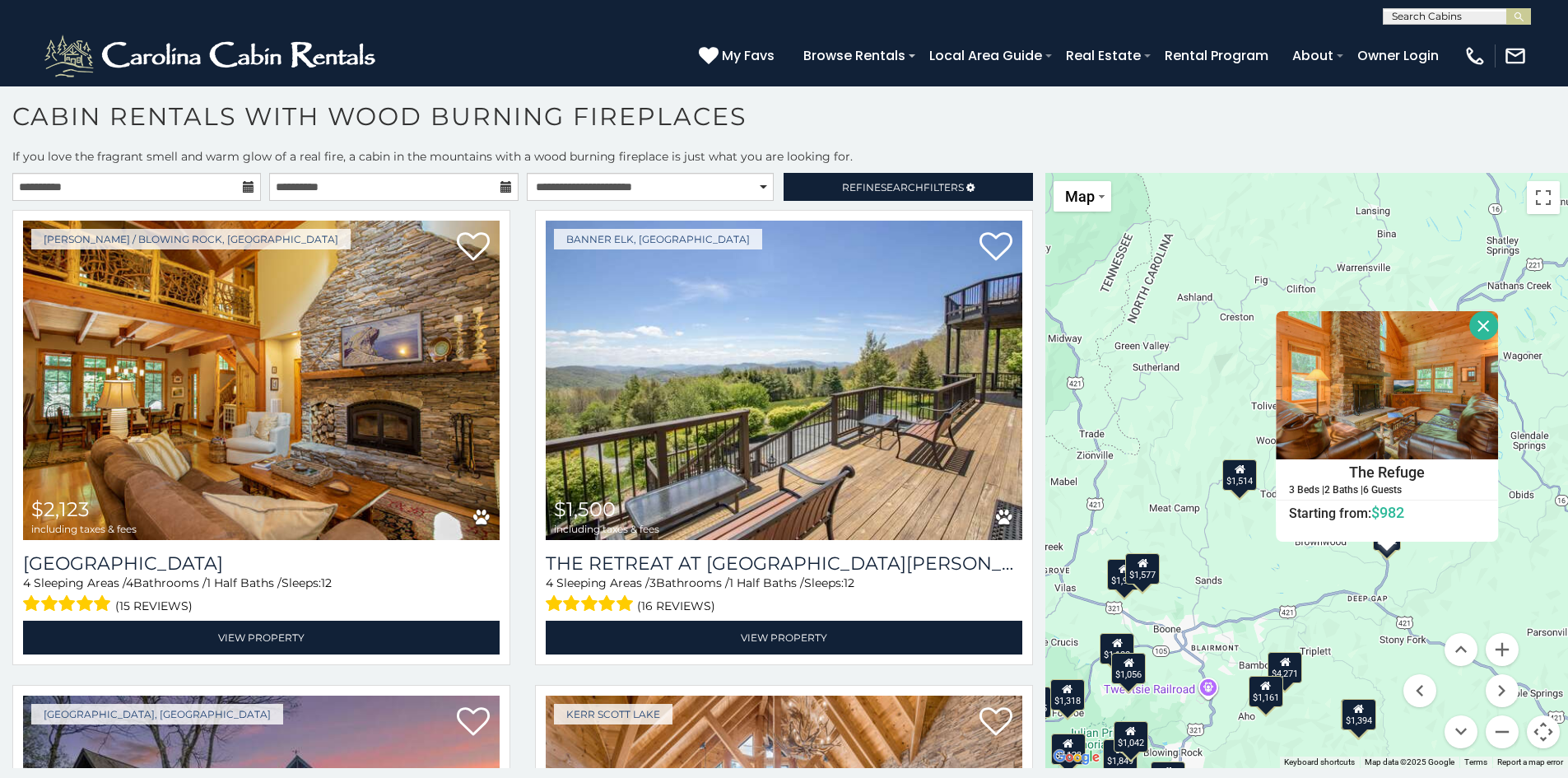
click at [1243, 469] on icon at bounding box center [1240, 468] width 11 height 11
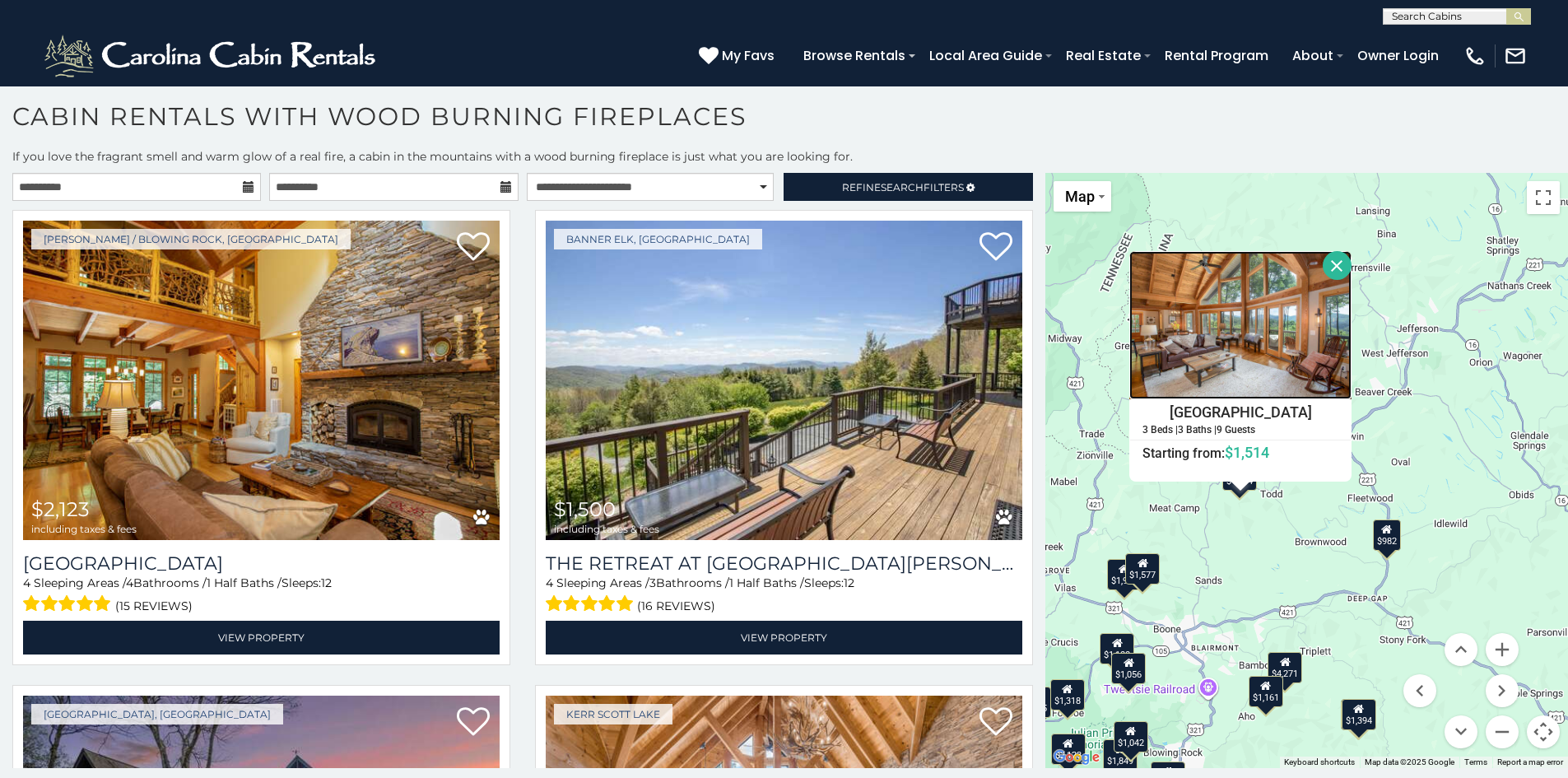
click at [1240, 327] on img at bounding box center [1240, 325] width 222 height 149
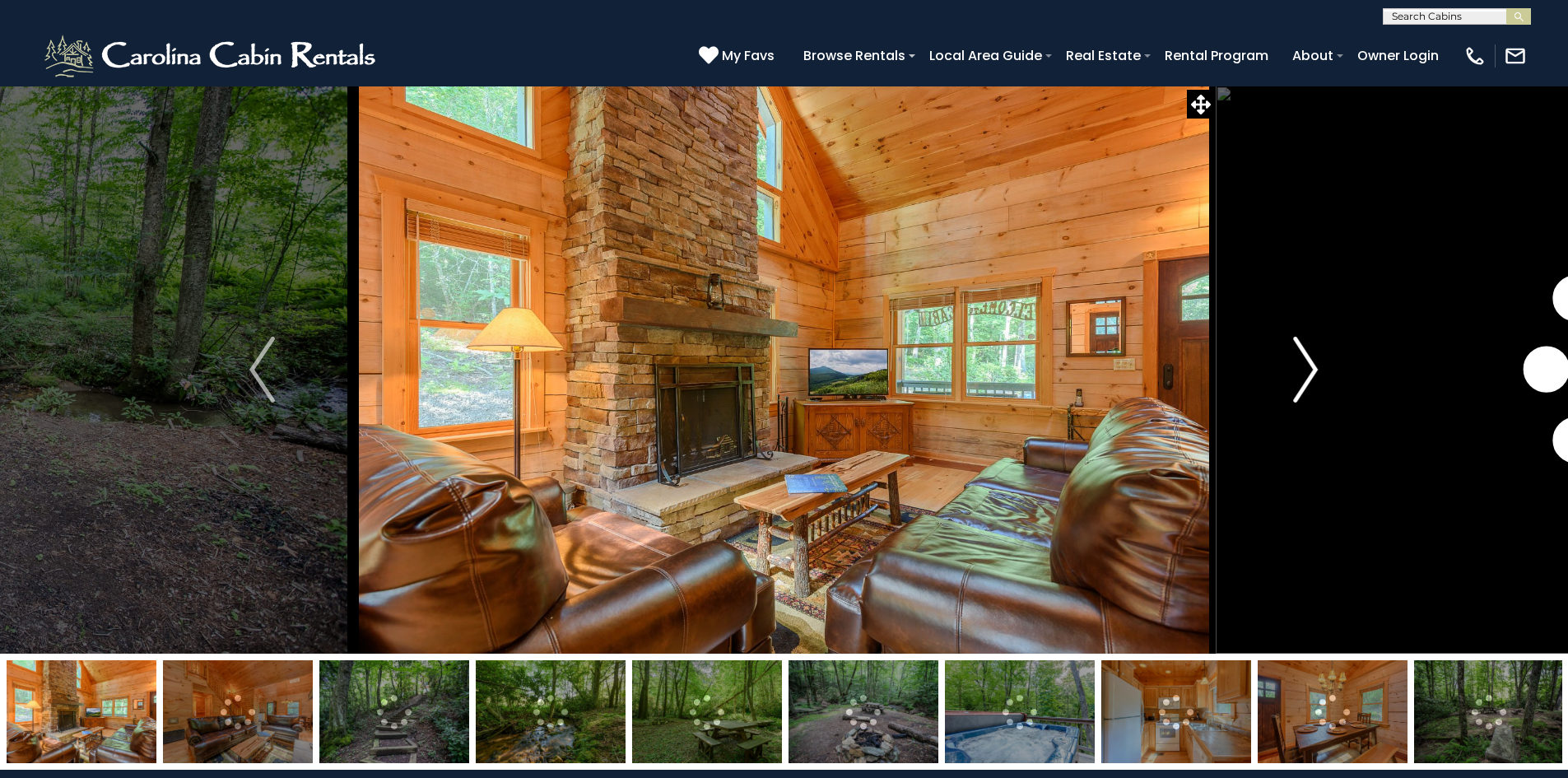
click at [1298, 360] on img "Next" at bounding box center [1305, 370] width 25 height 66
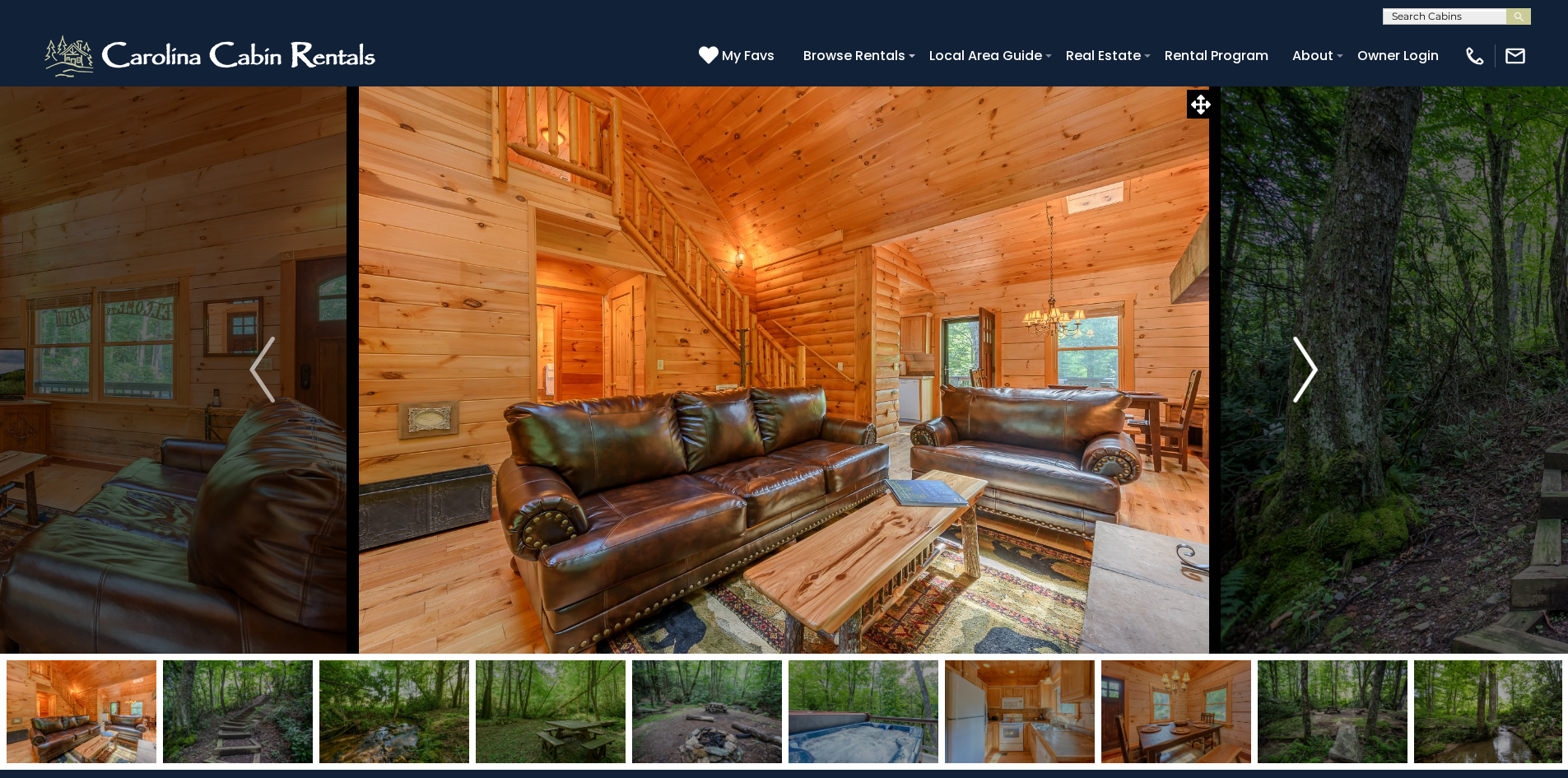
click at [1298, 360] on img "Next" at bounding box center [1305, 370] width 25 height 66
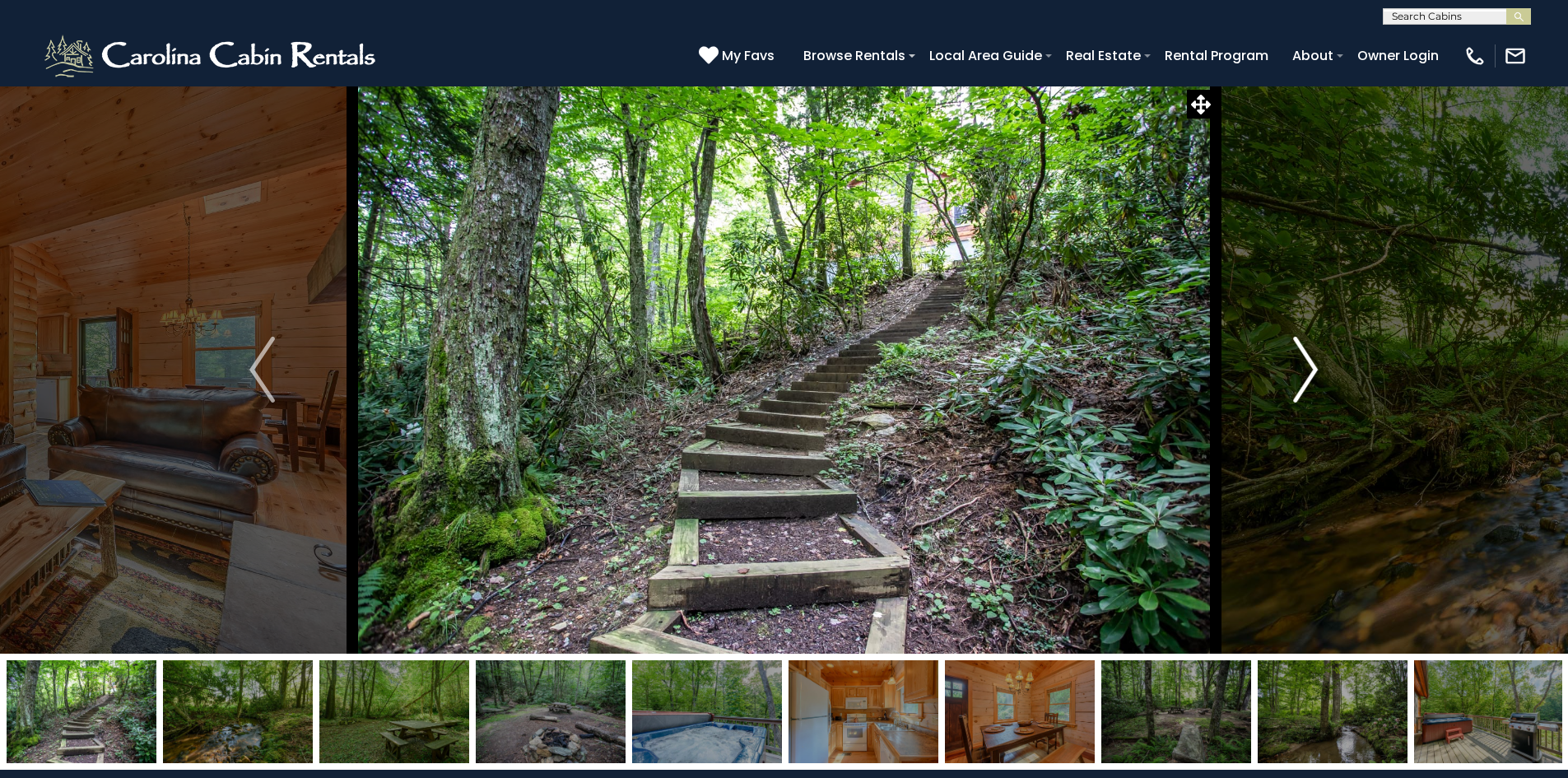
click at [1298, 360] on img "Next" at bounding box center [1305, 370] width 25 height 66
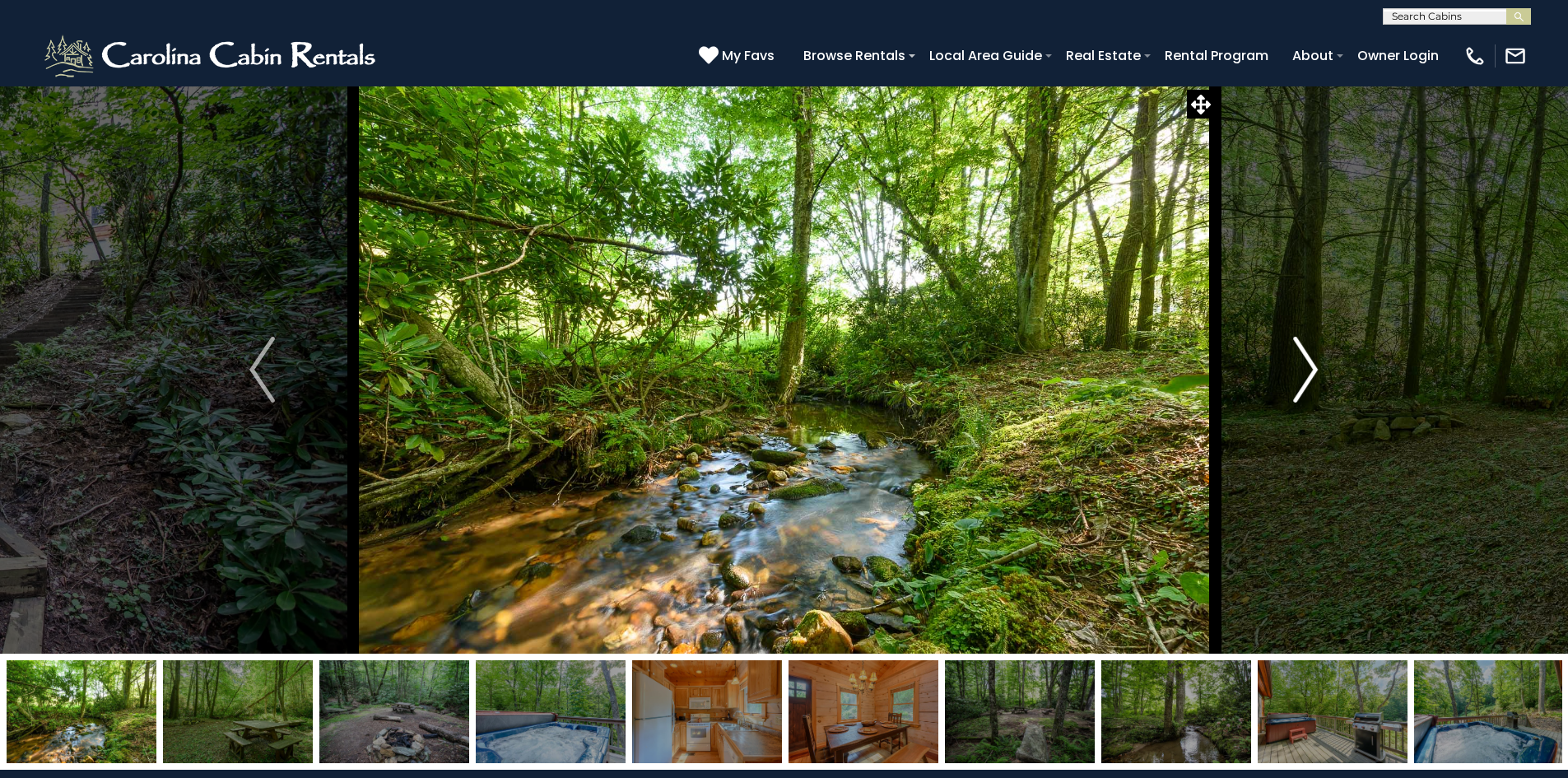
click at [1298, 360] on img "Next" at bounding box center [1305, 370] width 25 height 66
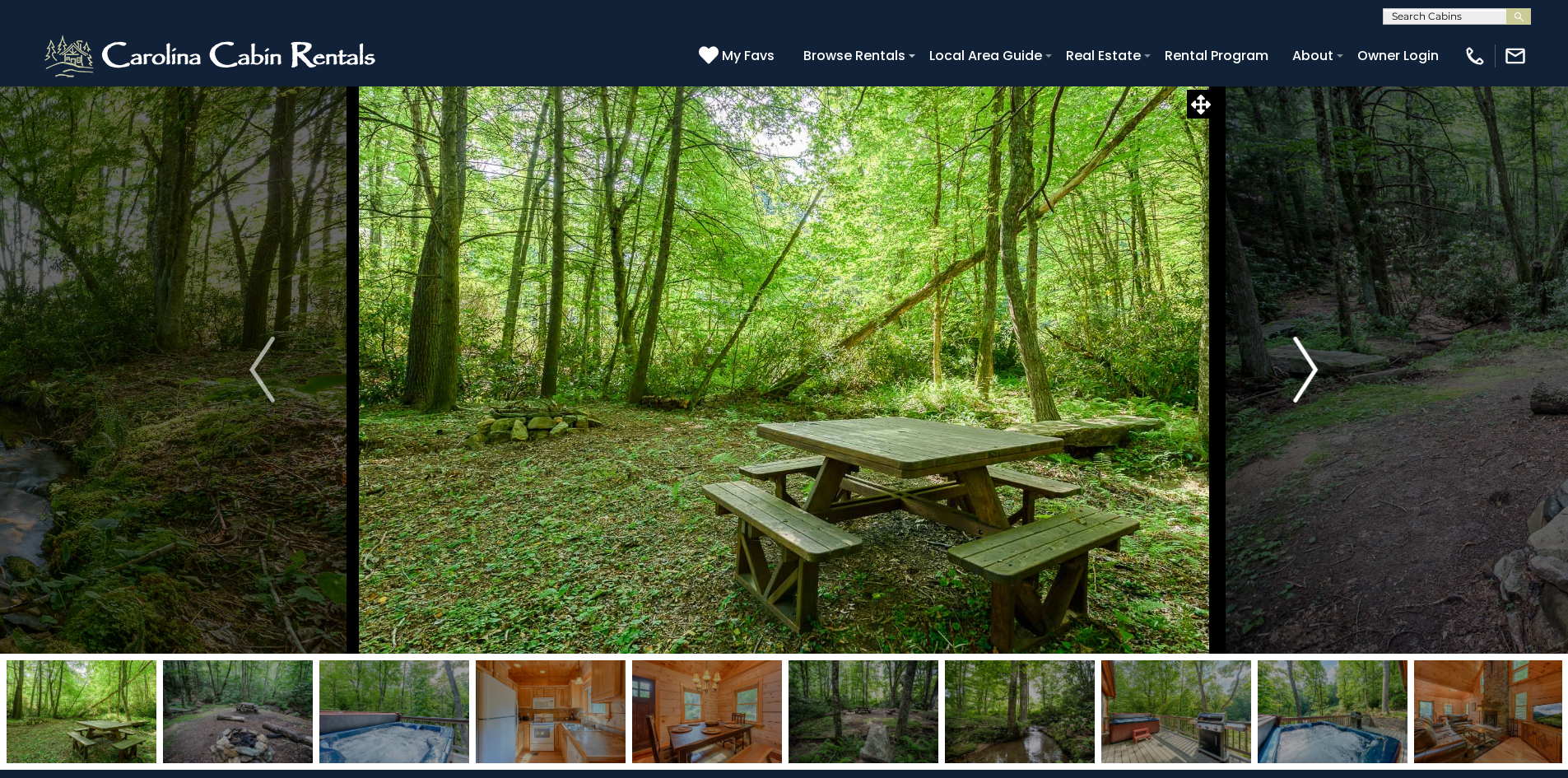
click at [1298, 360] on img "Next" at bounding box center [1305, 370] width 25 height 66
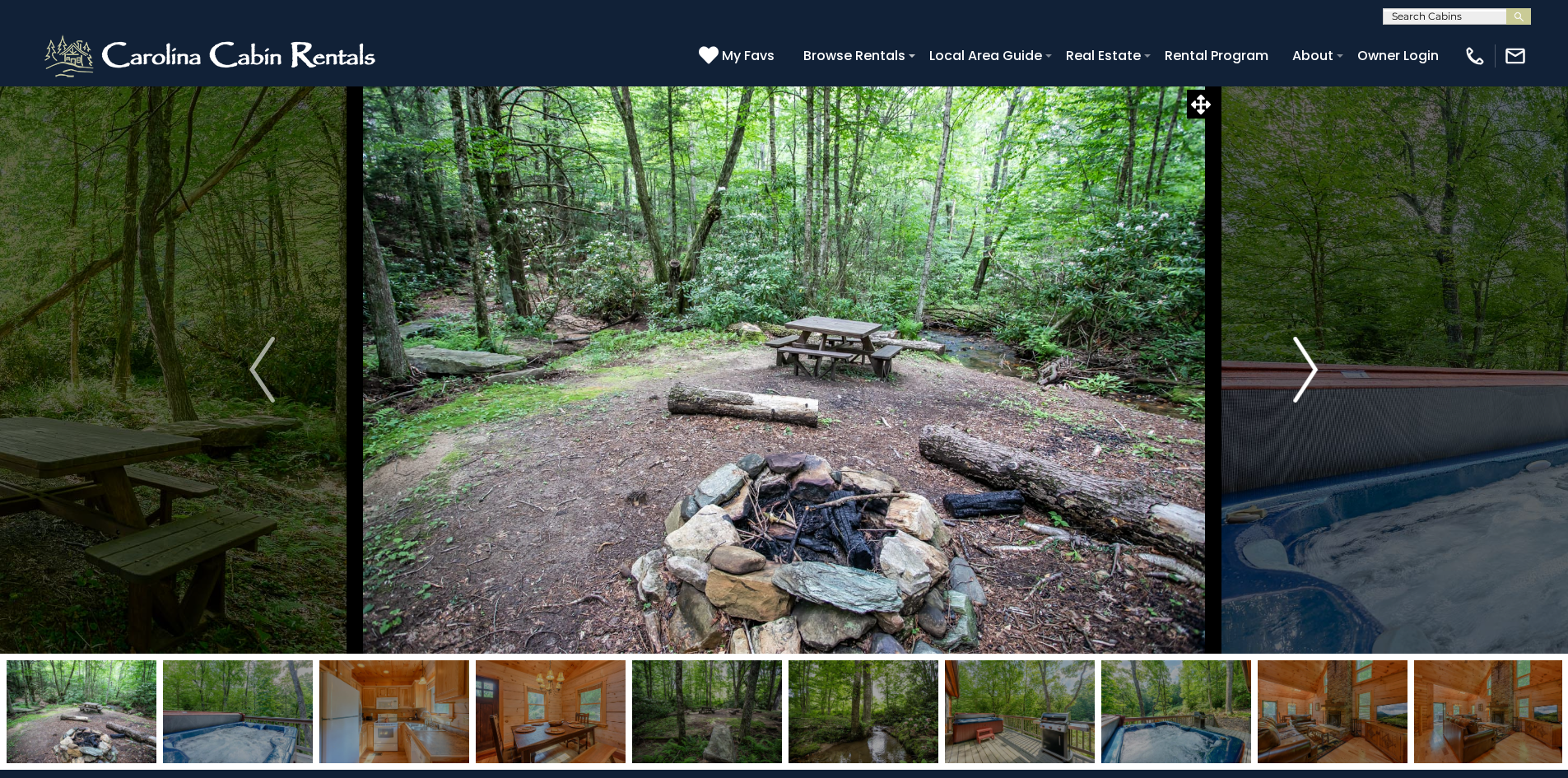
click at [1298, 360] on img "Next" at bounding box center [1305, 370] width 25 height 66
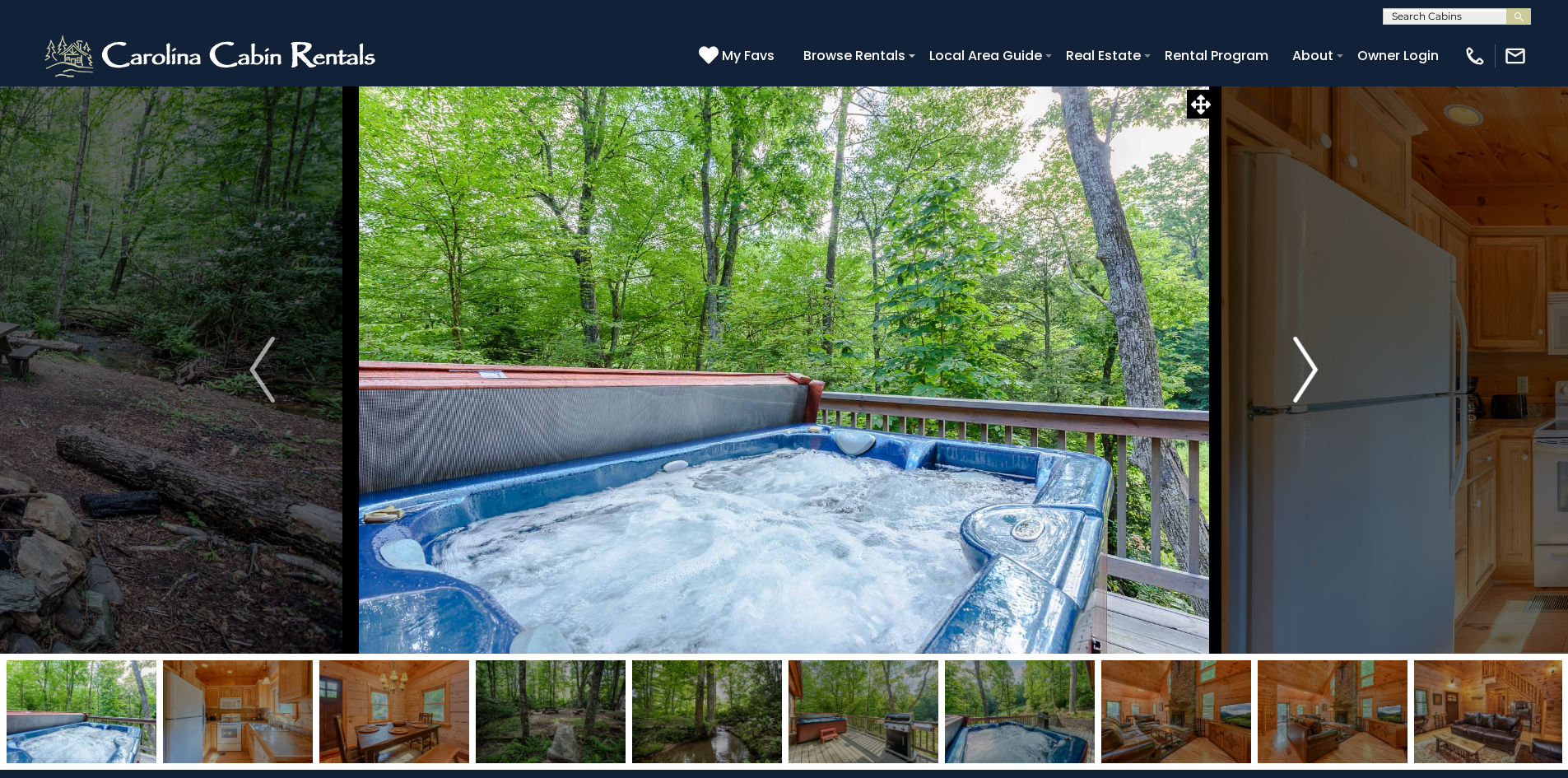
click at [1298, 360] on img "Next" at bounding box center [1305, 370] width 25 height 66
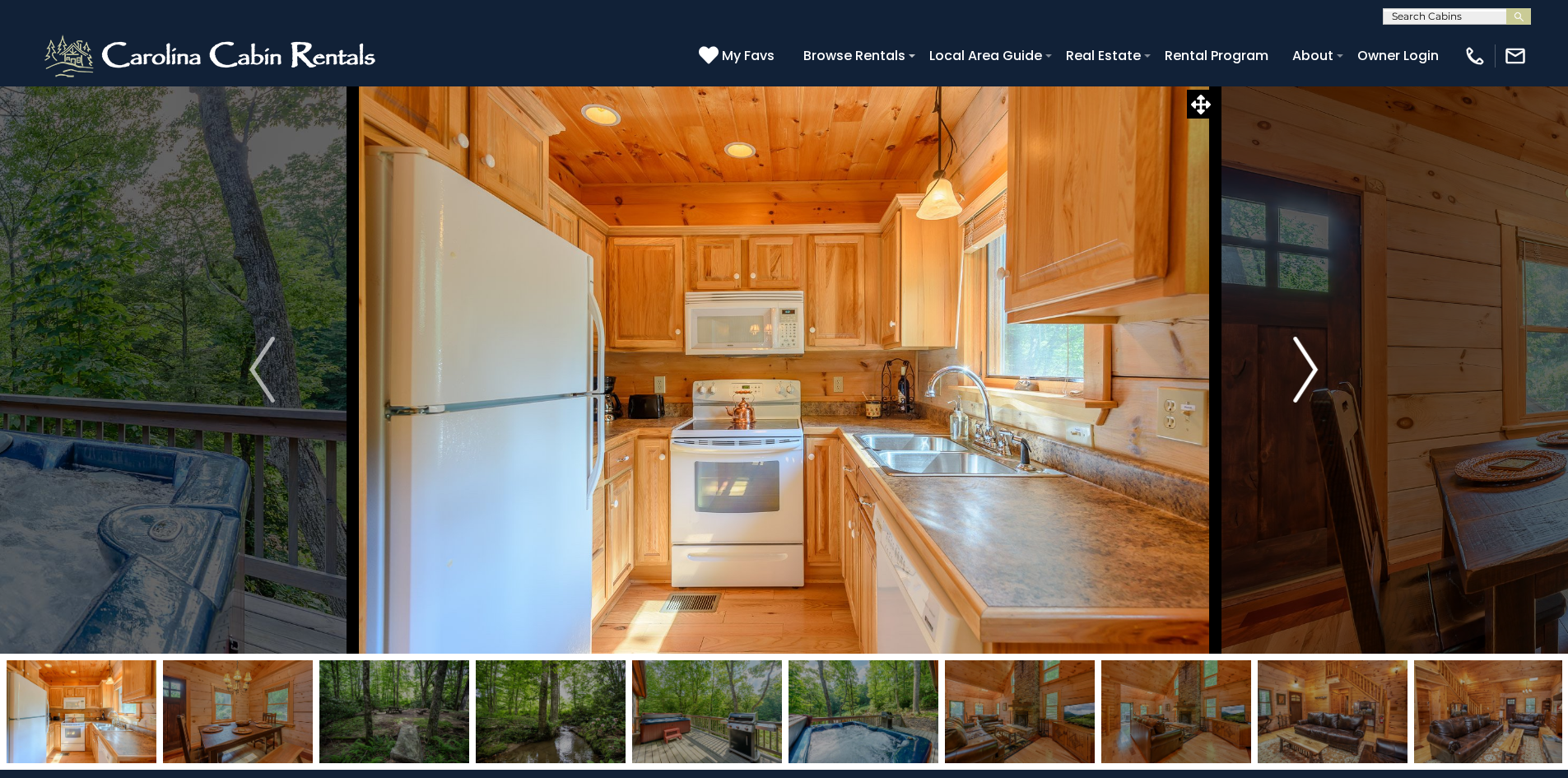
click at [1298, 360] on img "Next" at bounding box center [1305, 370] width 25 height 66
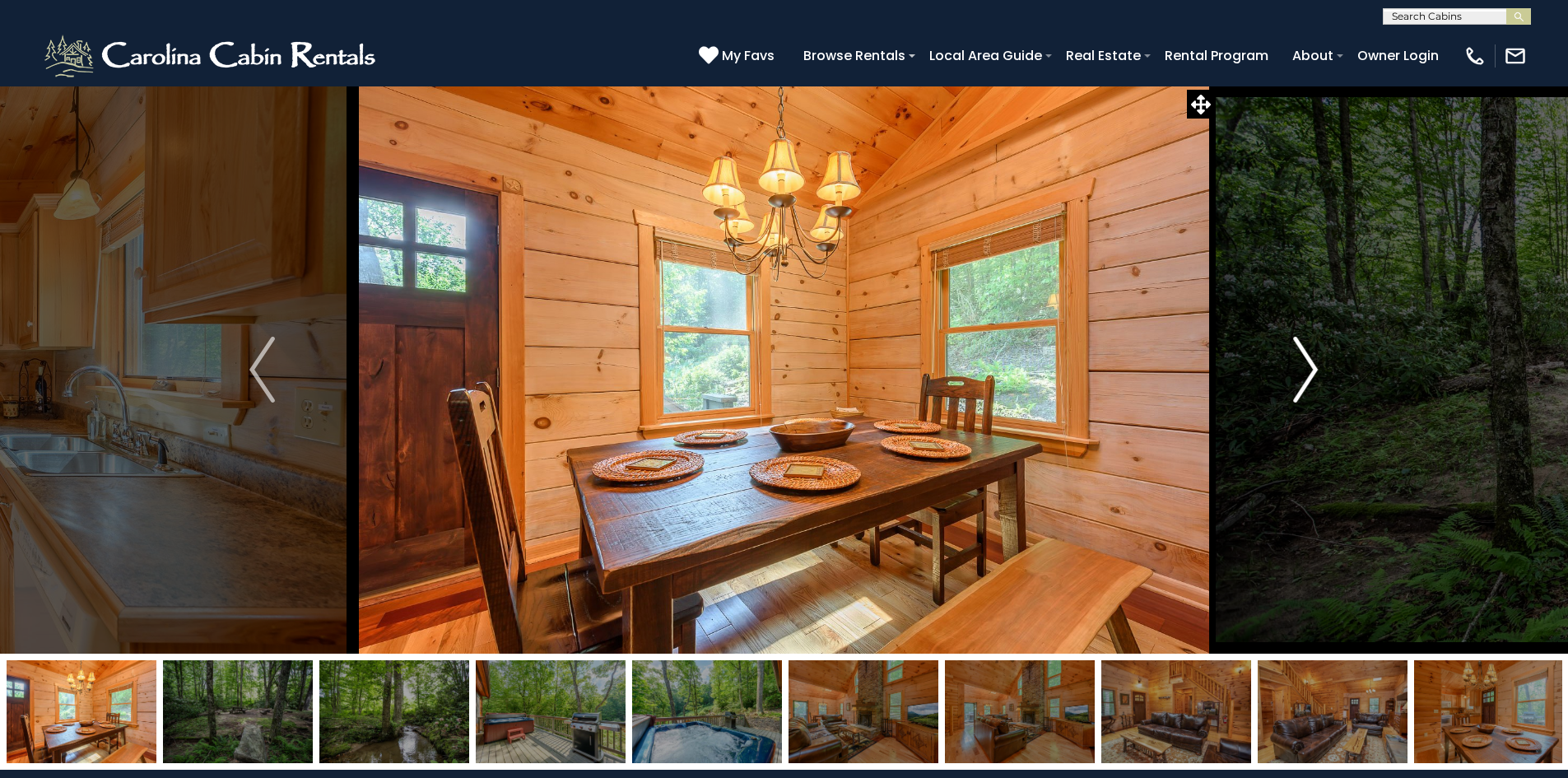
click at [1298, 360] on img "Next" at bounding box center [1305, 370] width 25 height 66
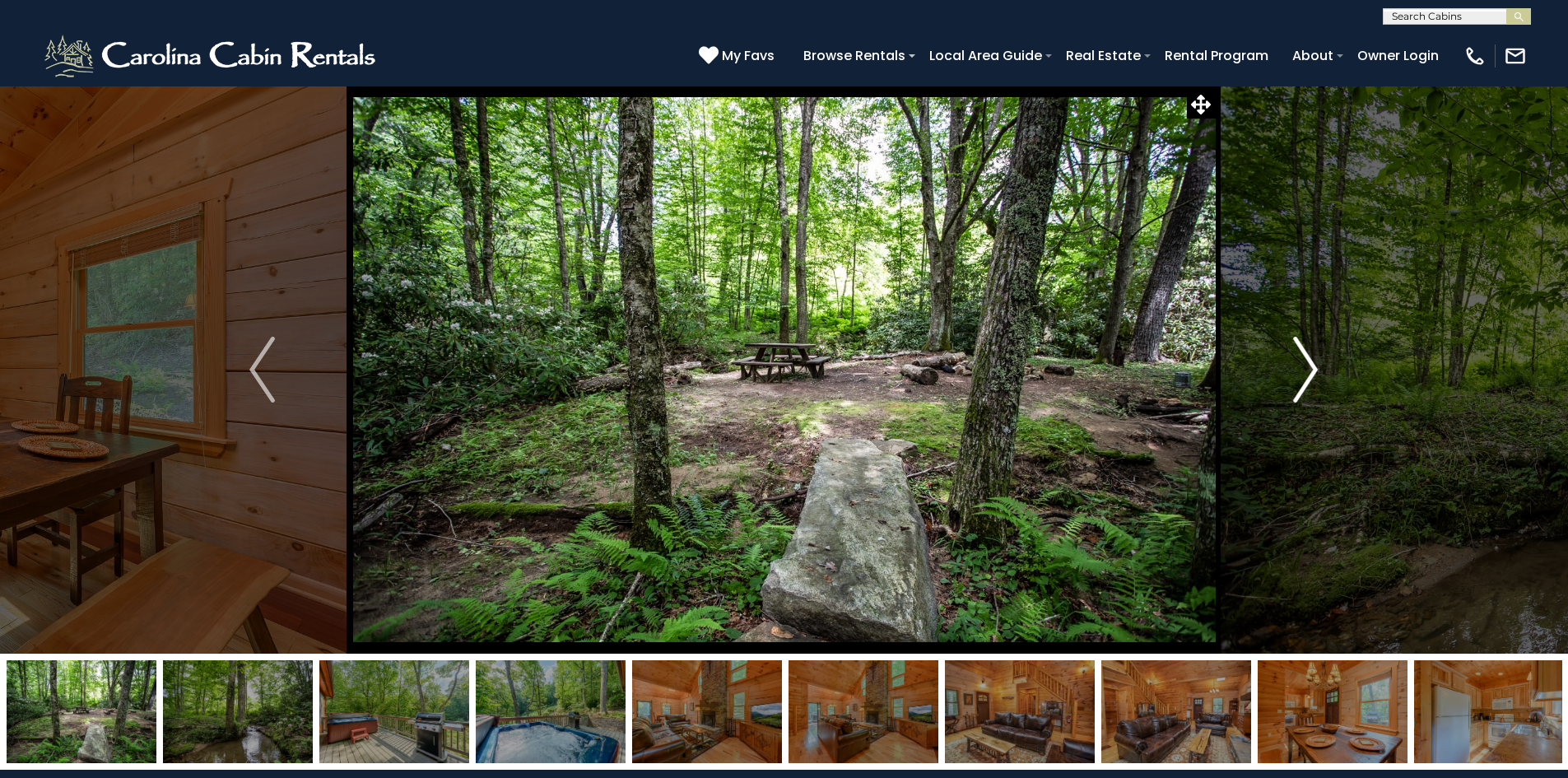
click at [1298, 360] on img "Next" at bounding box center [1305, 370] width 25 height 66
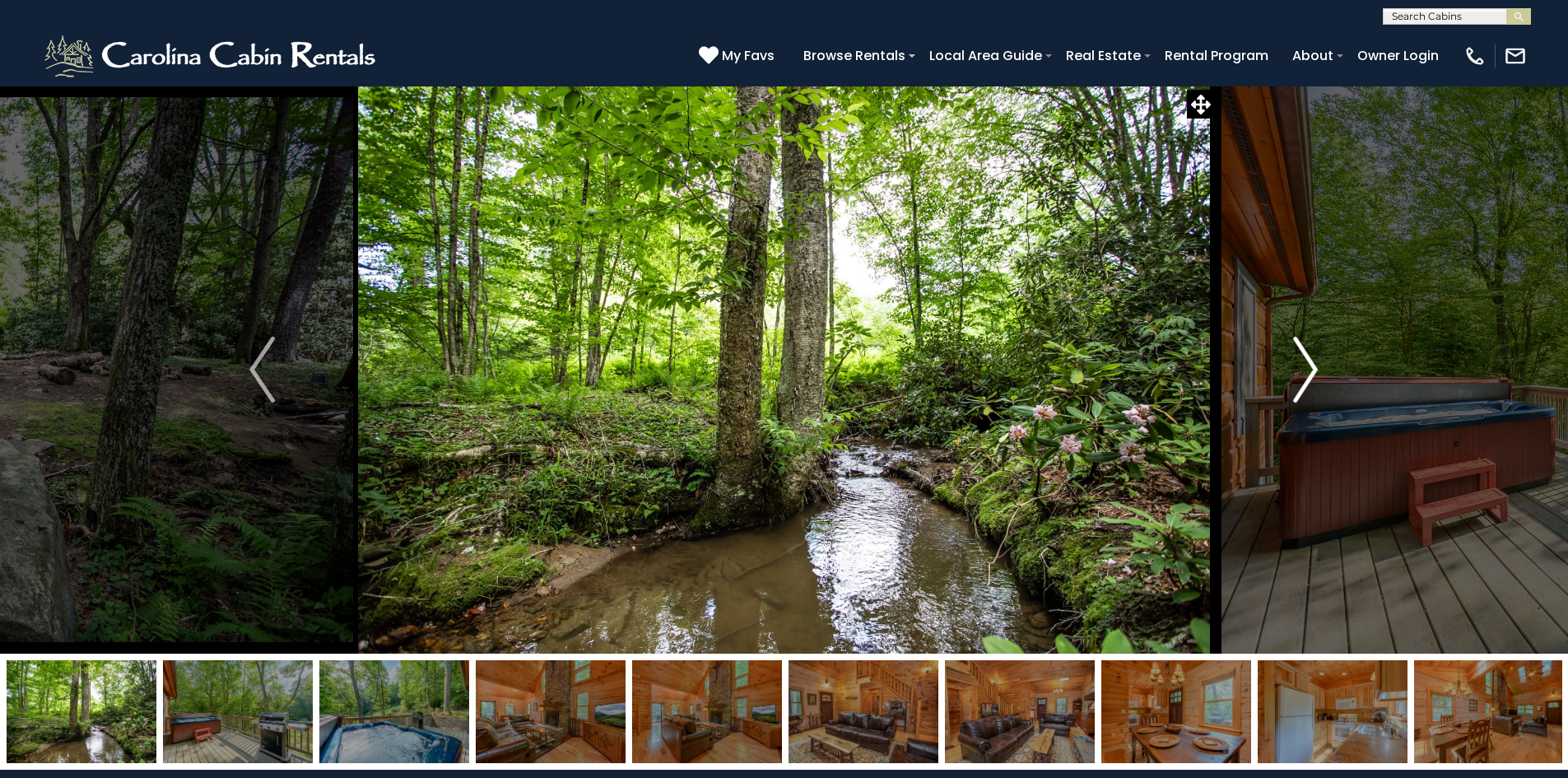
click at [1298, 360] on img "Next" at bounding box center [1305, 370] width 25 height 66
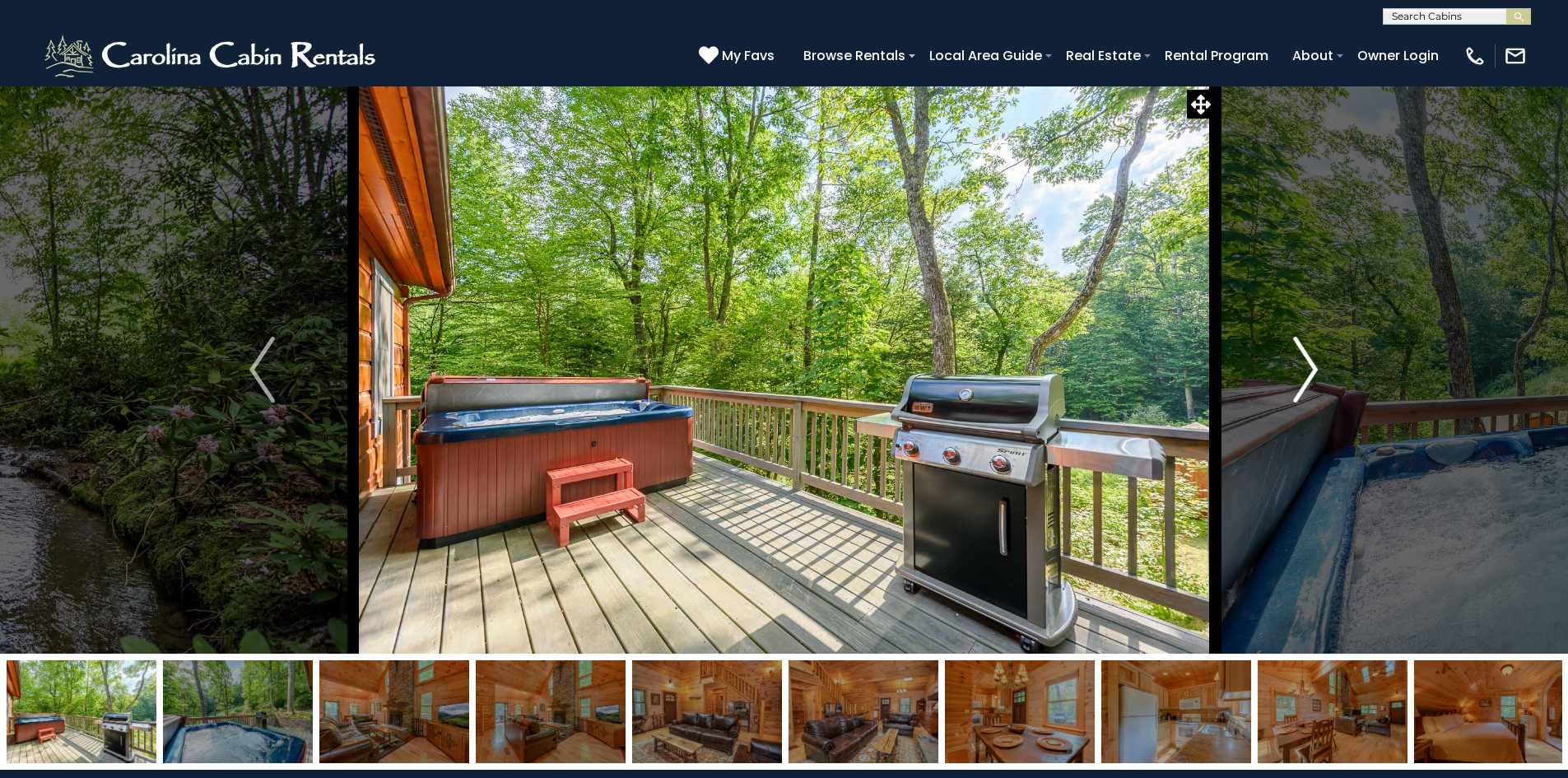
click at [1298, 360] on img "Next" at bounding box center [1305, 370] width 25 height 66
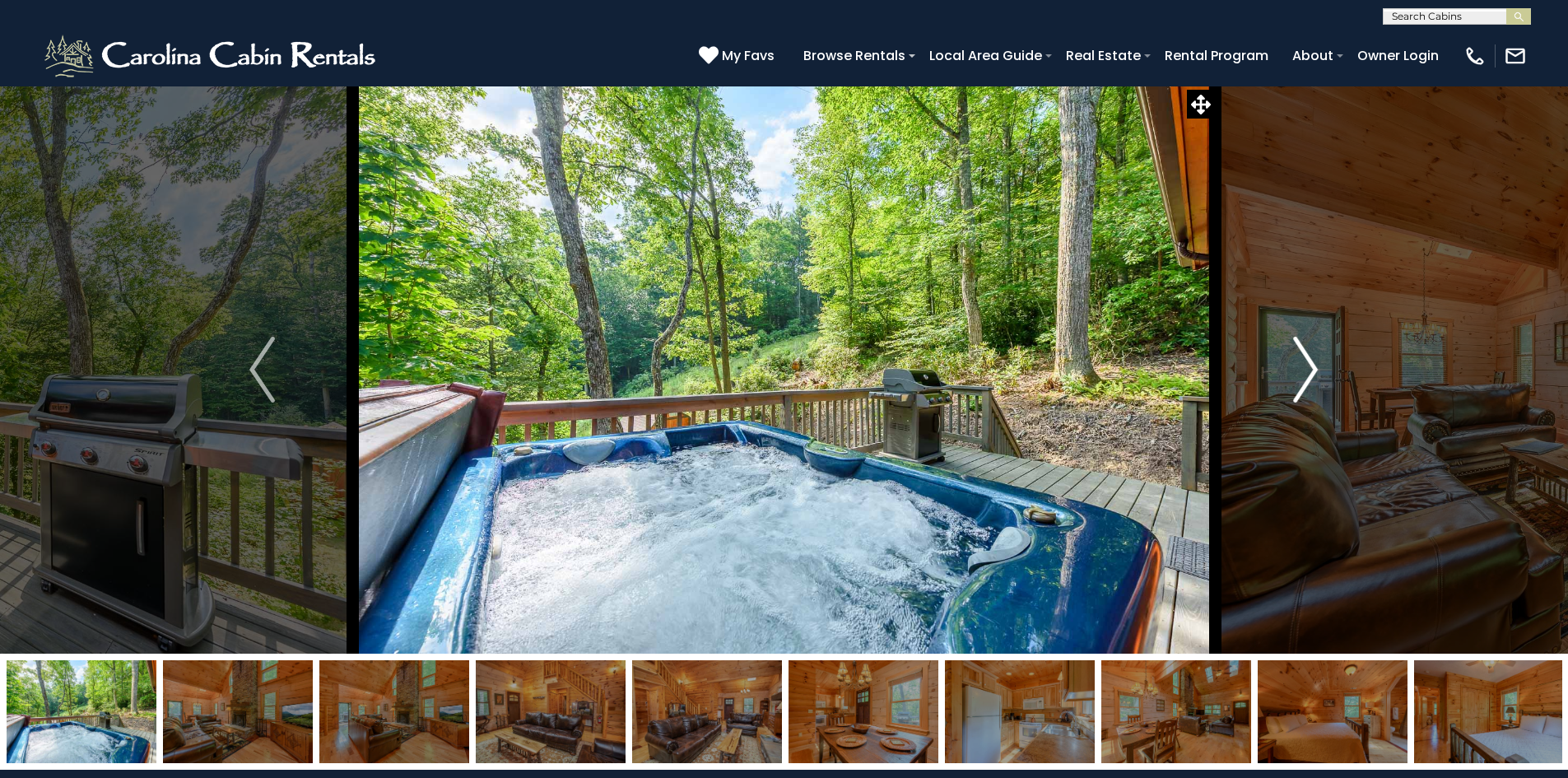
click at [1298, 360] on img "Next" at bounding box center [1305, 370] width 25 height 66
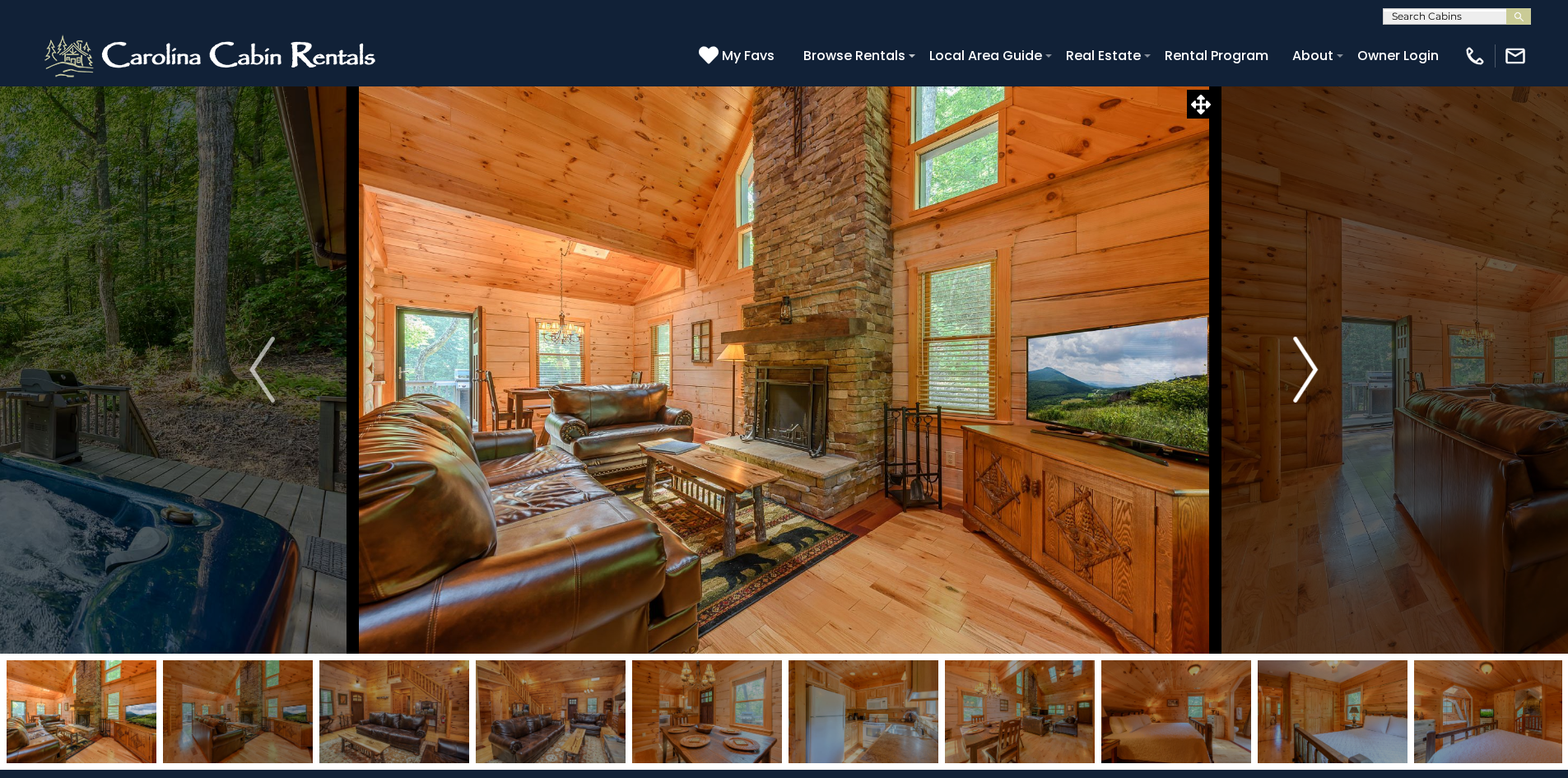
click at [1298, 360] on img "Next" at bounding box center [1305, 370] width 25 height 66
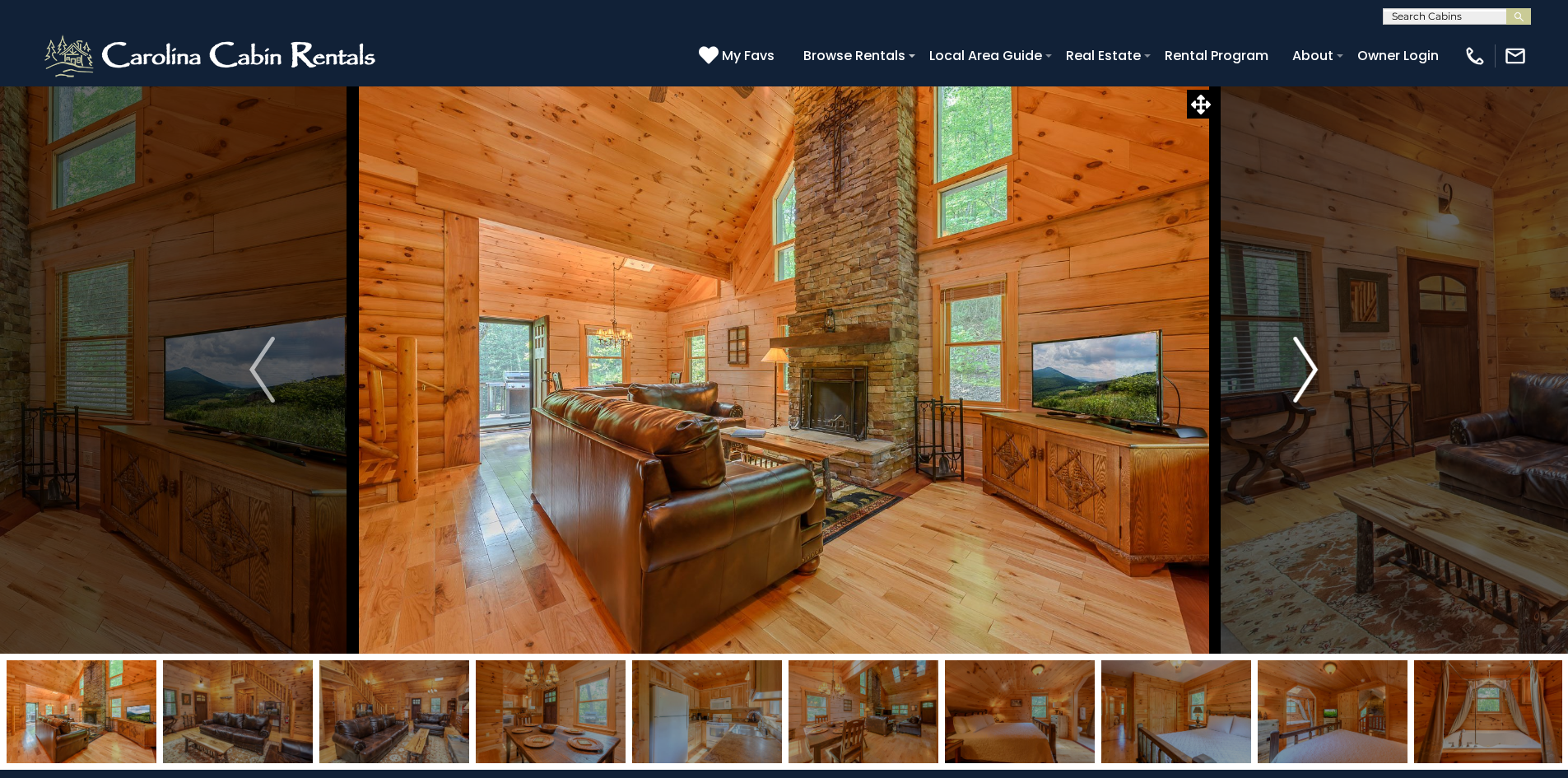
click at [1298, 360] on img "Next" at bounding box center [1305, 370] width 25 height 66
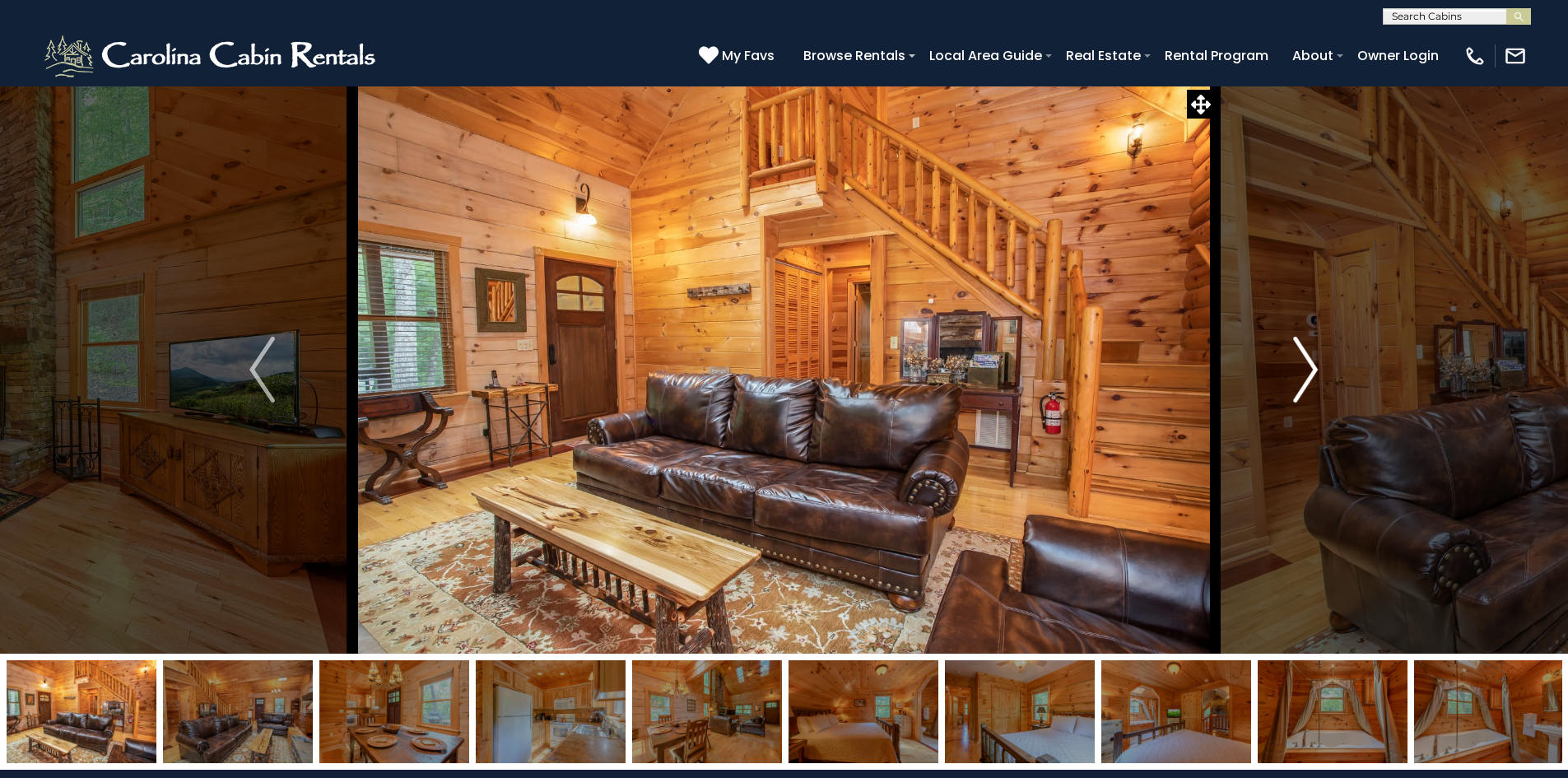
click at [1298, 360] on img "Next" at bounding box center [1305, 370] width 25 height 66
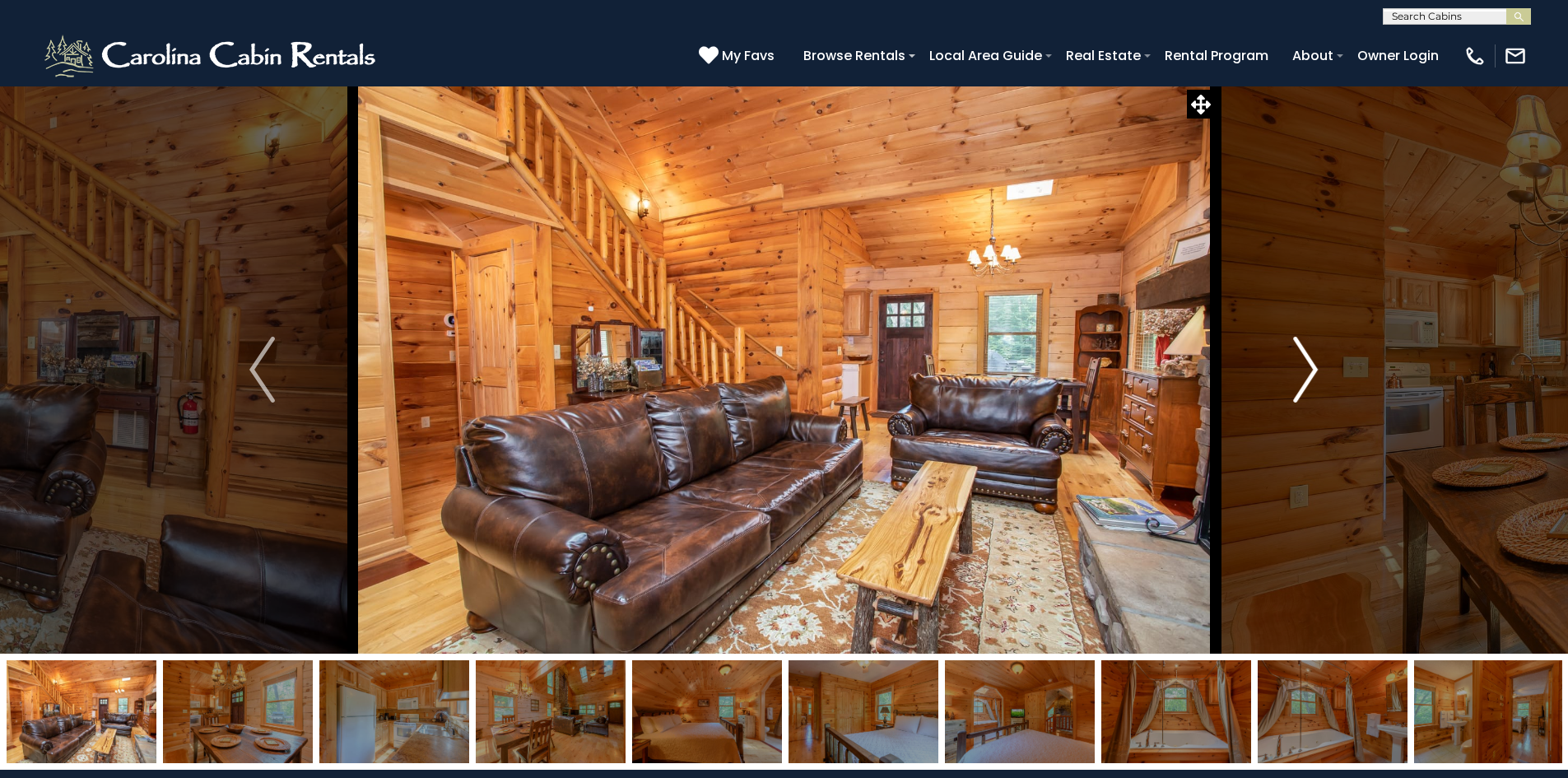
click at [1298, 360] on img "Next" at bounding box center [1305, 370] width 25 height 66
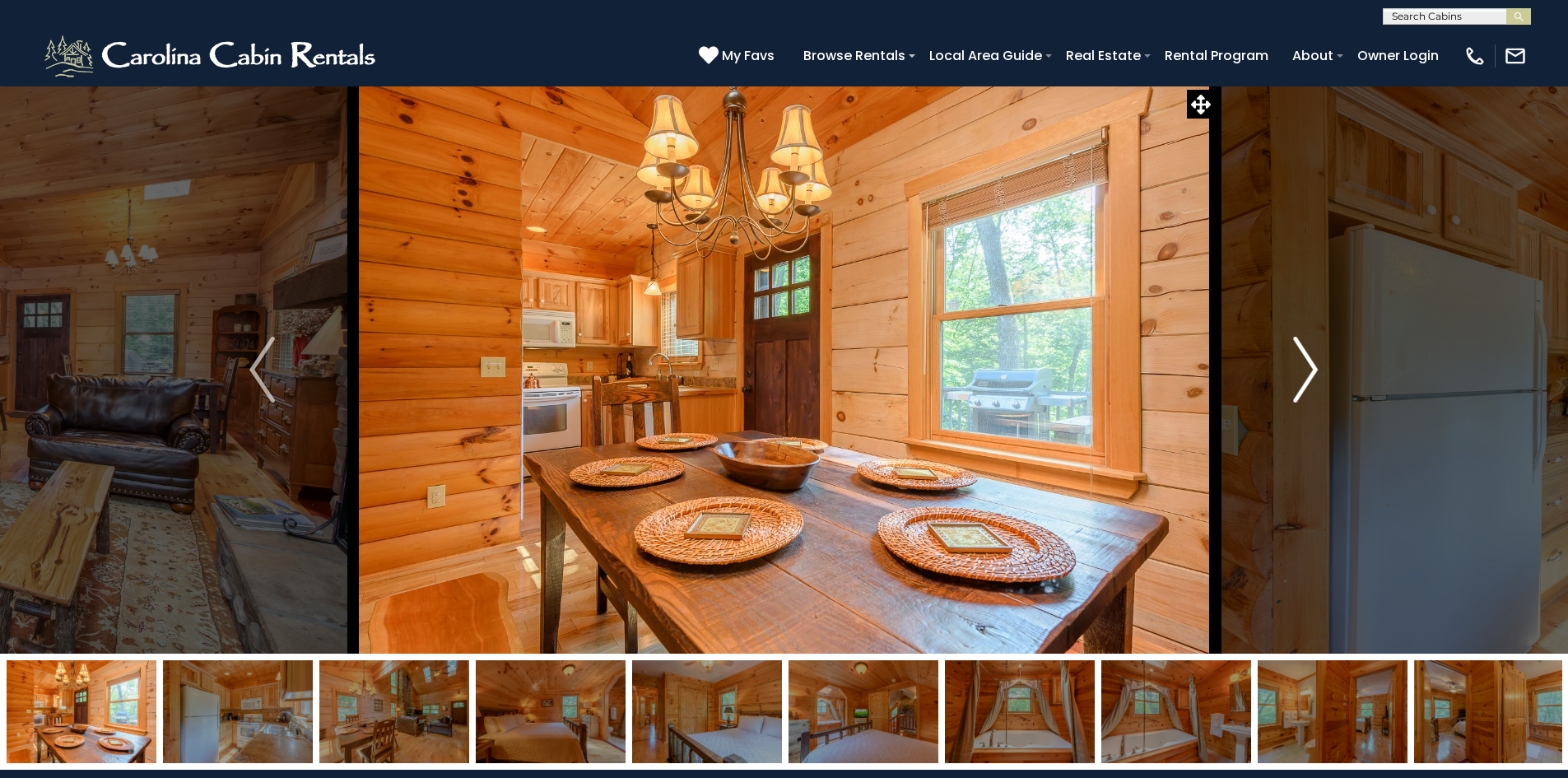
click at [1298, 360] on img "Next" at bounding box center [1305, 370] width 25 height 66
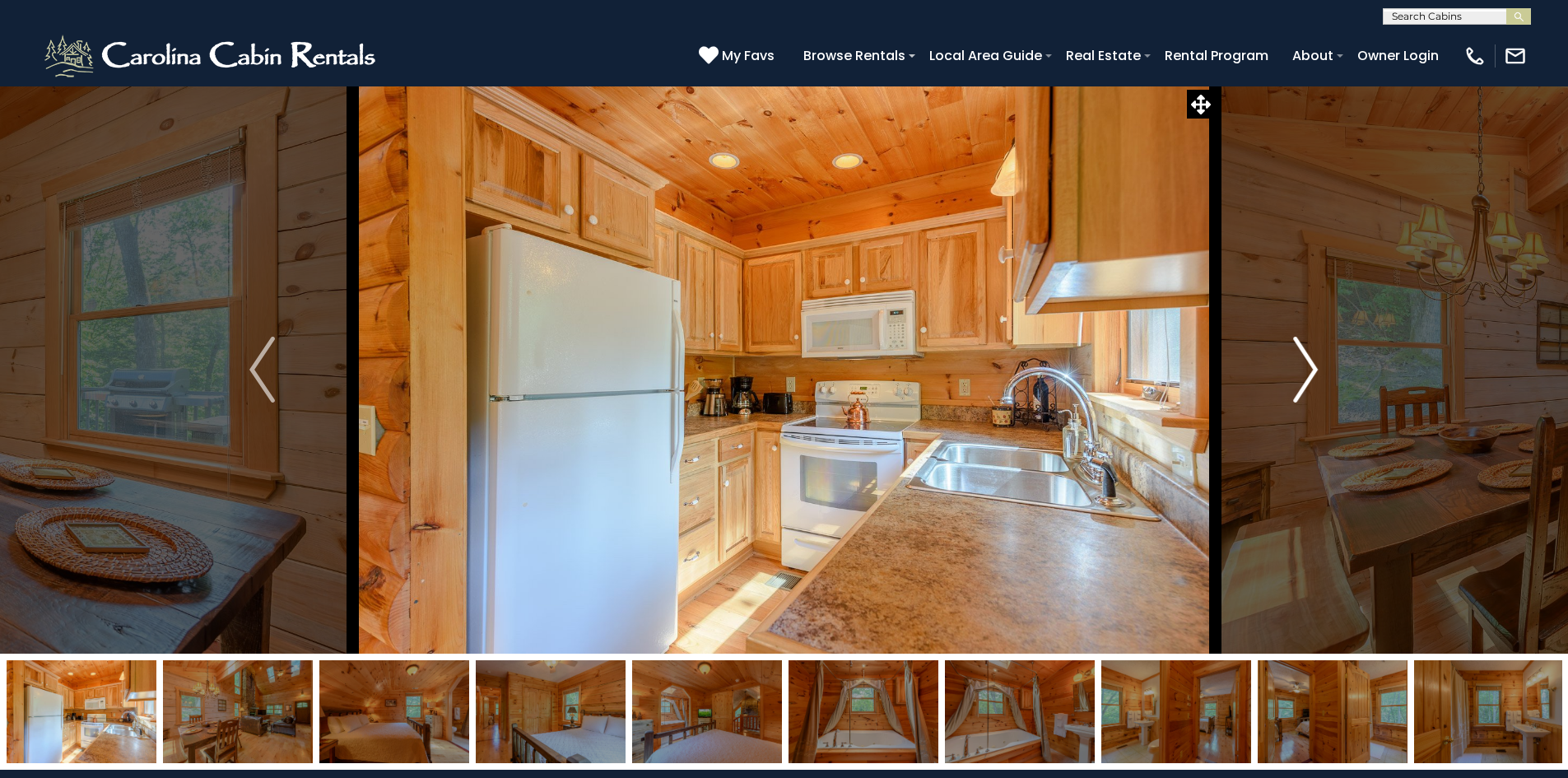
click at [1298, 360] on img "Next" at bounding box center [1305, 370] width 25 height 66
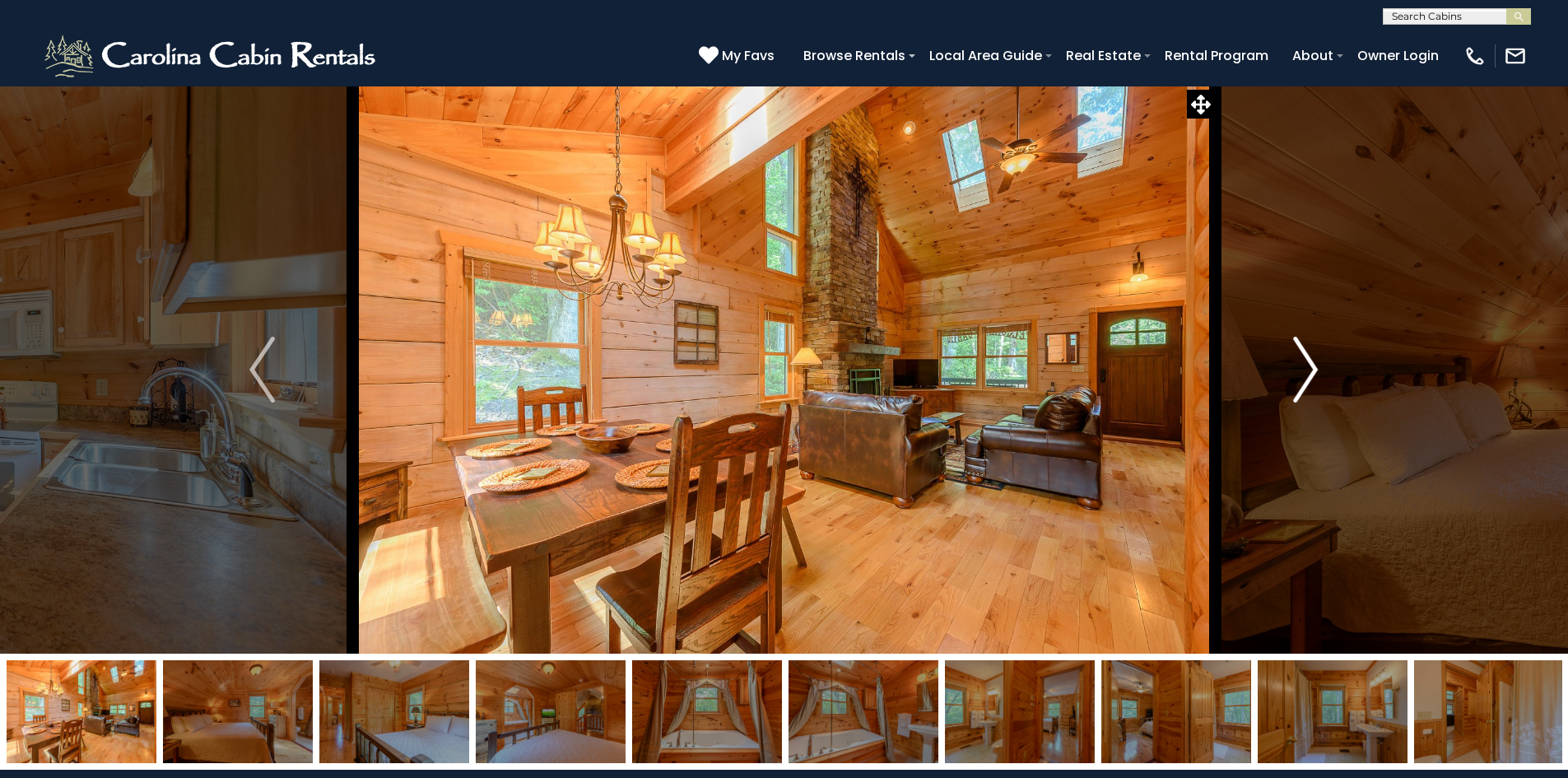
click at [1304, 374] on img "Next" at bounding box center [1305, 370] width 25 height 66
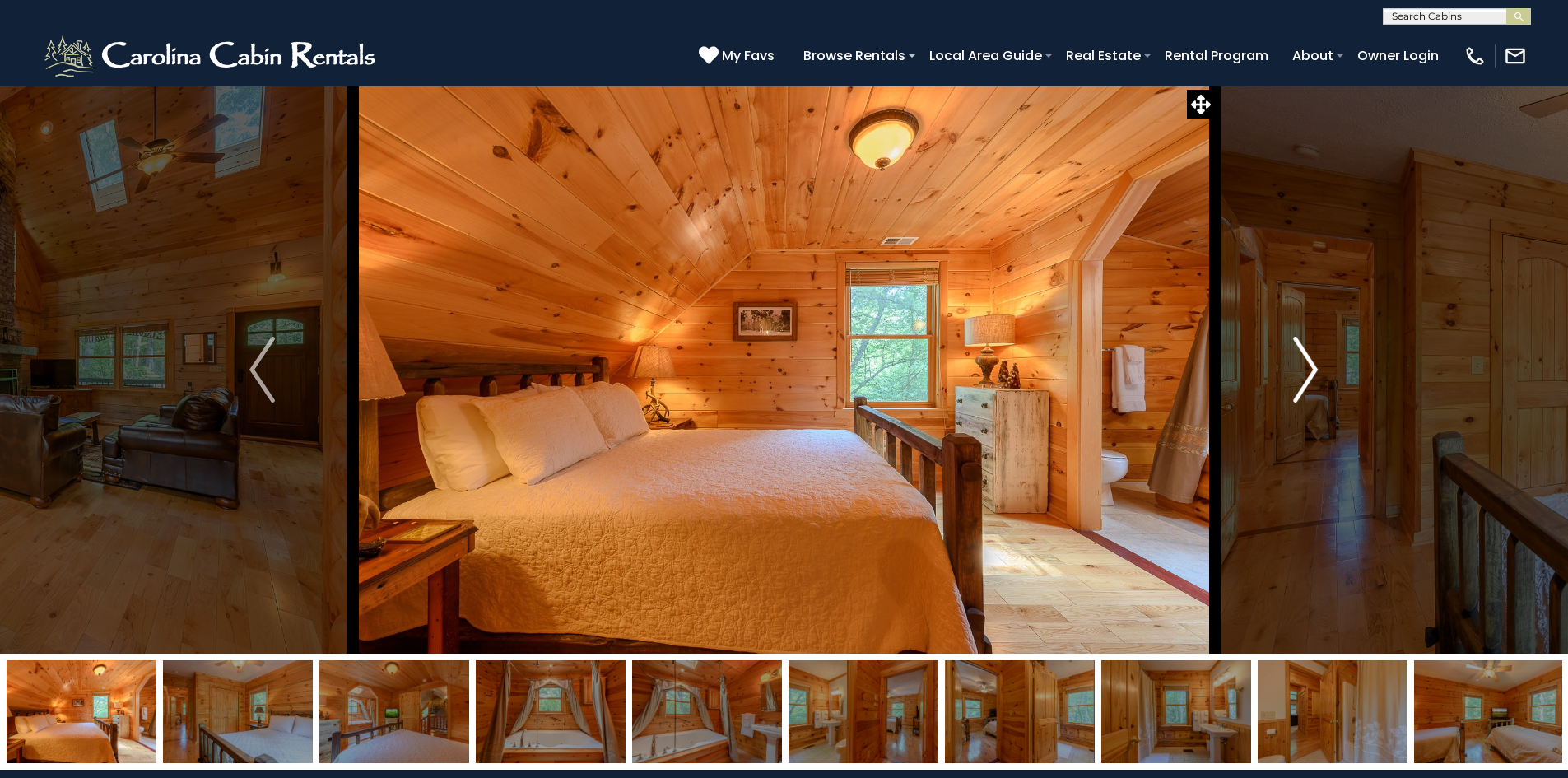
click at [1304, 374] on img "Next" at bounding box center [1305, 370] width 25 height 66
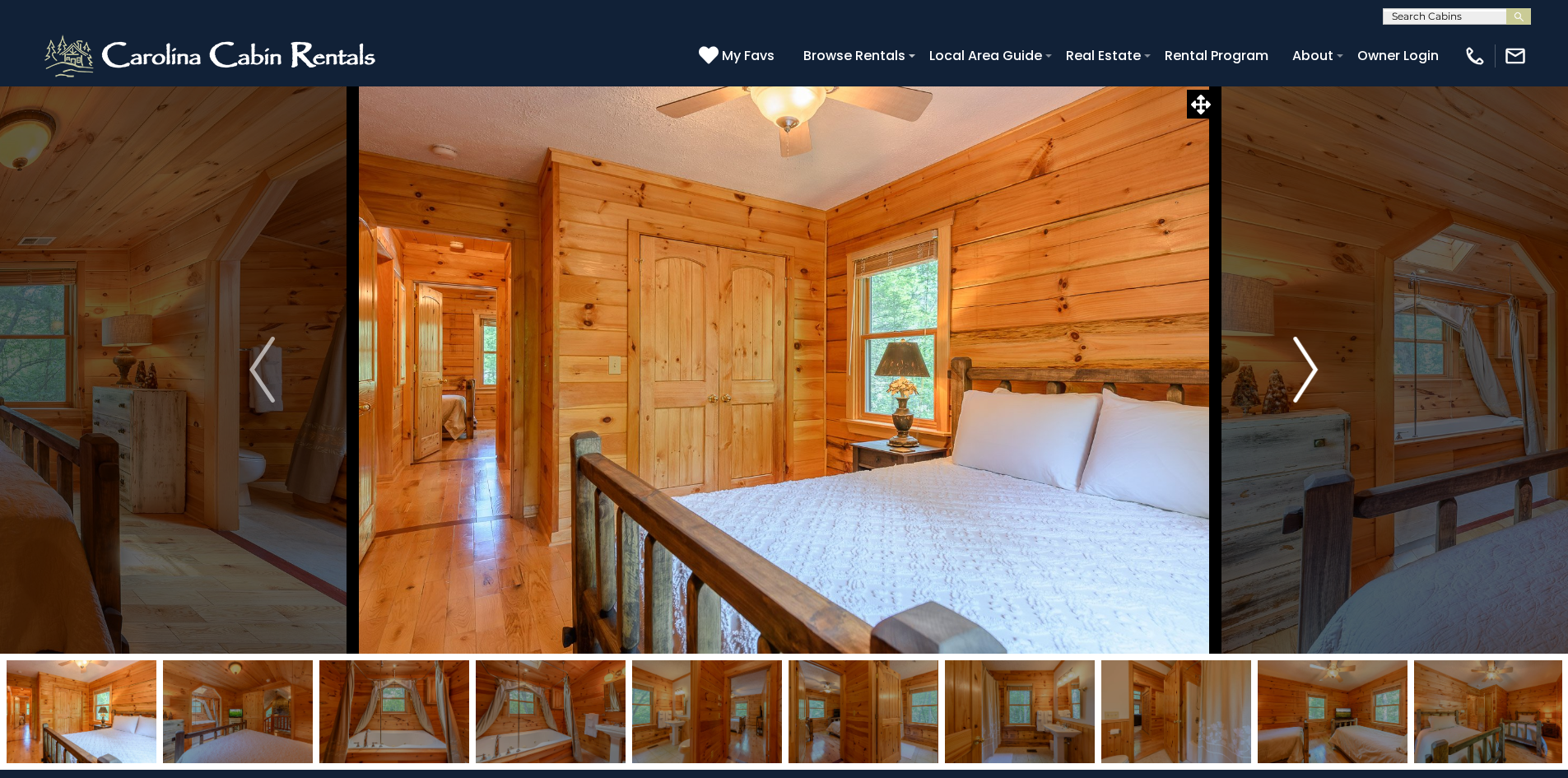
click at [1304, 374] on img "Next" at bounding box center [1305, 370] width 25 height 66
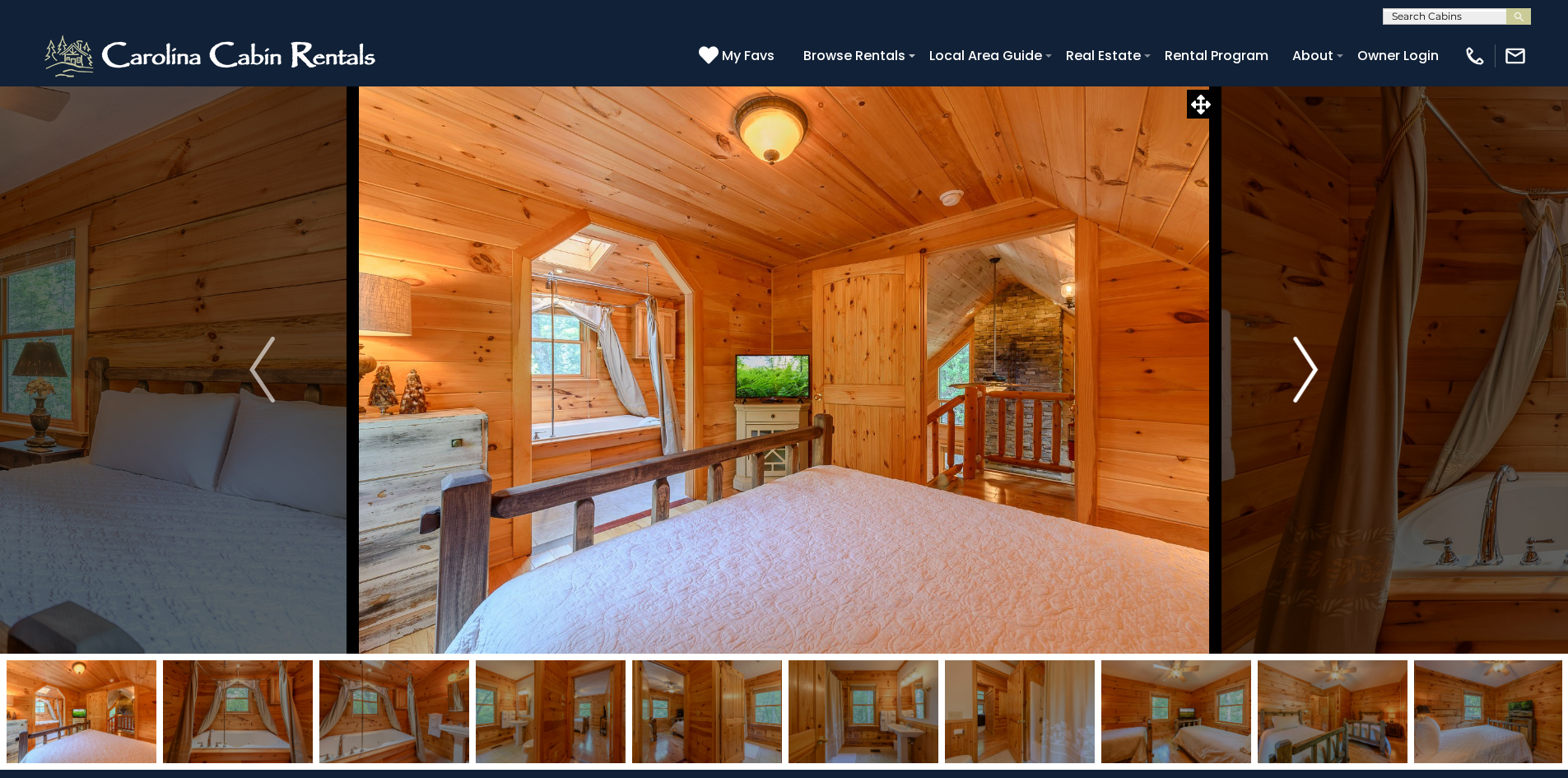
click at [1304, 374] on img "Next" at bounding box center [1305, 370] width 25 height 66
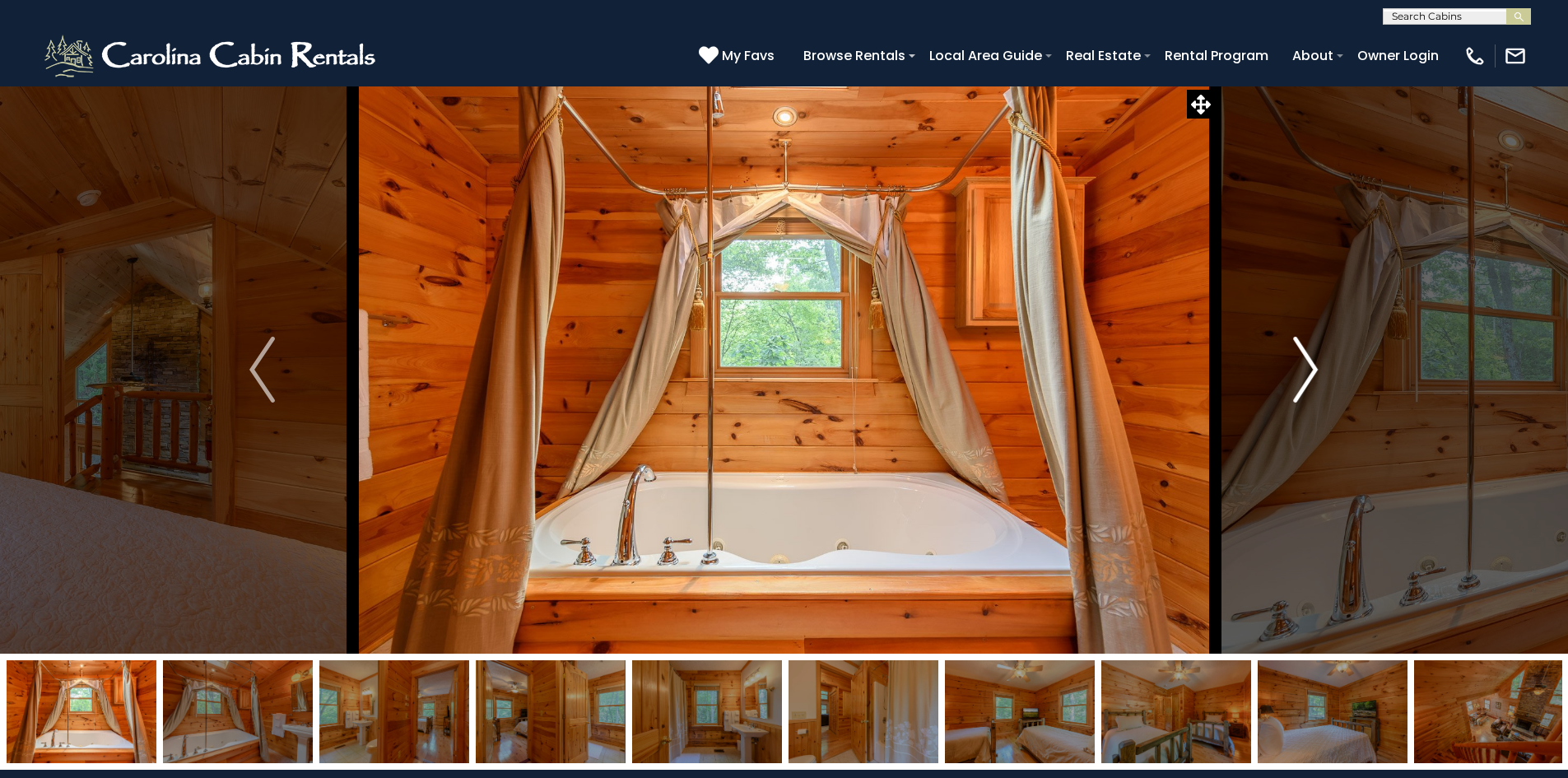
click at [1304, 374] on img "Next" at bounding box center [1305, 370] width 25 height 66
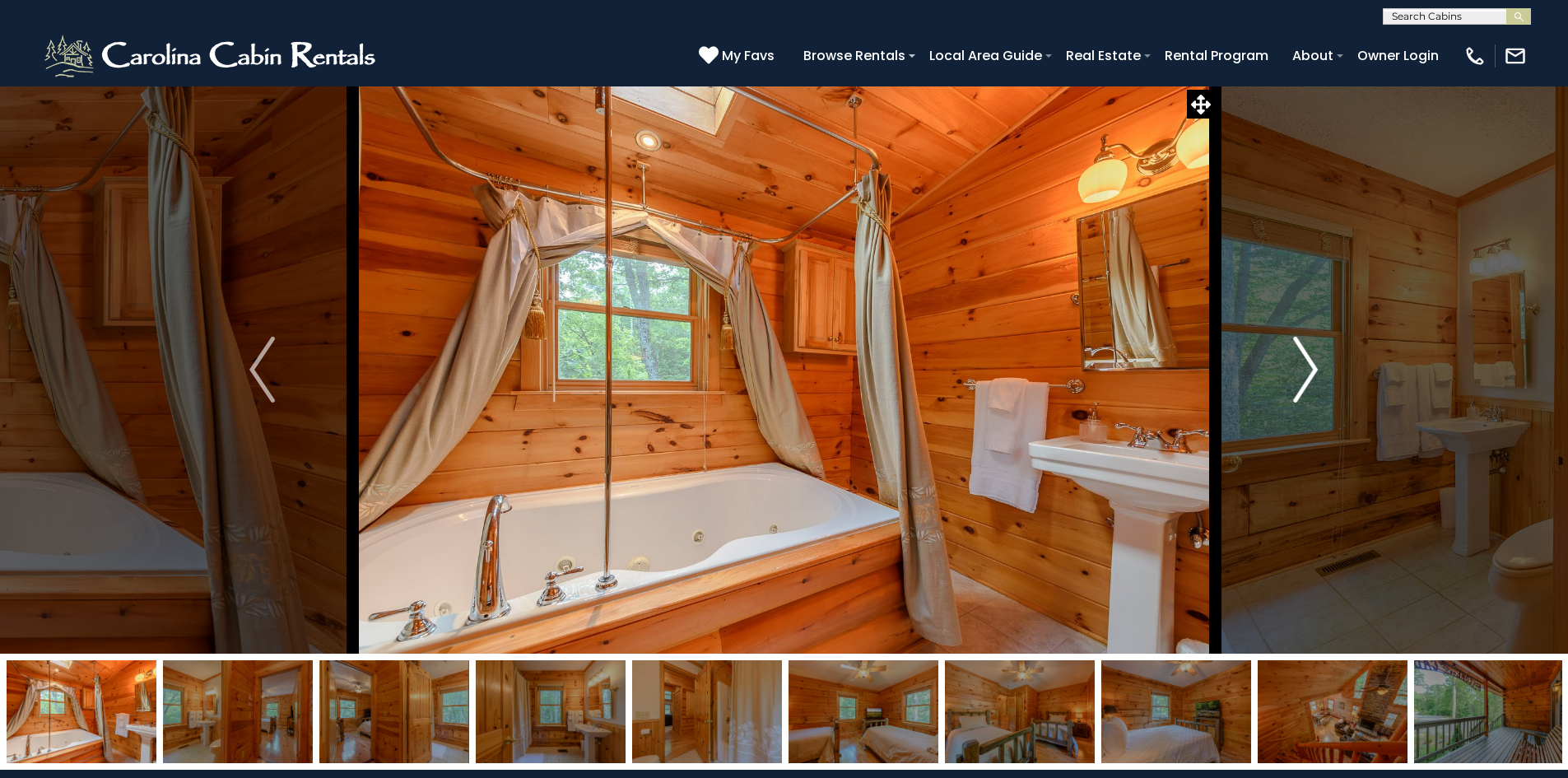
click at [1304, 374] on img "Next" at bounding box center [1305, 370] width 25 height 66
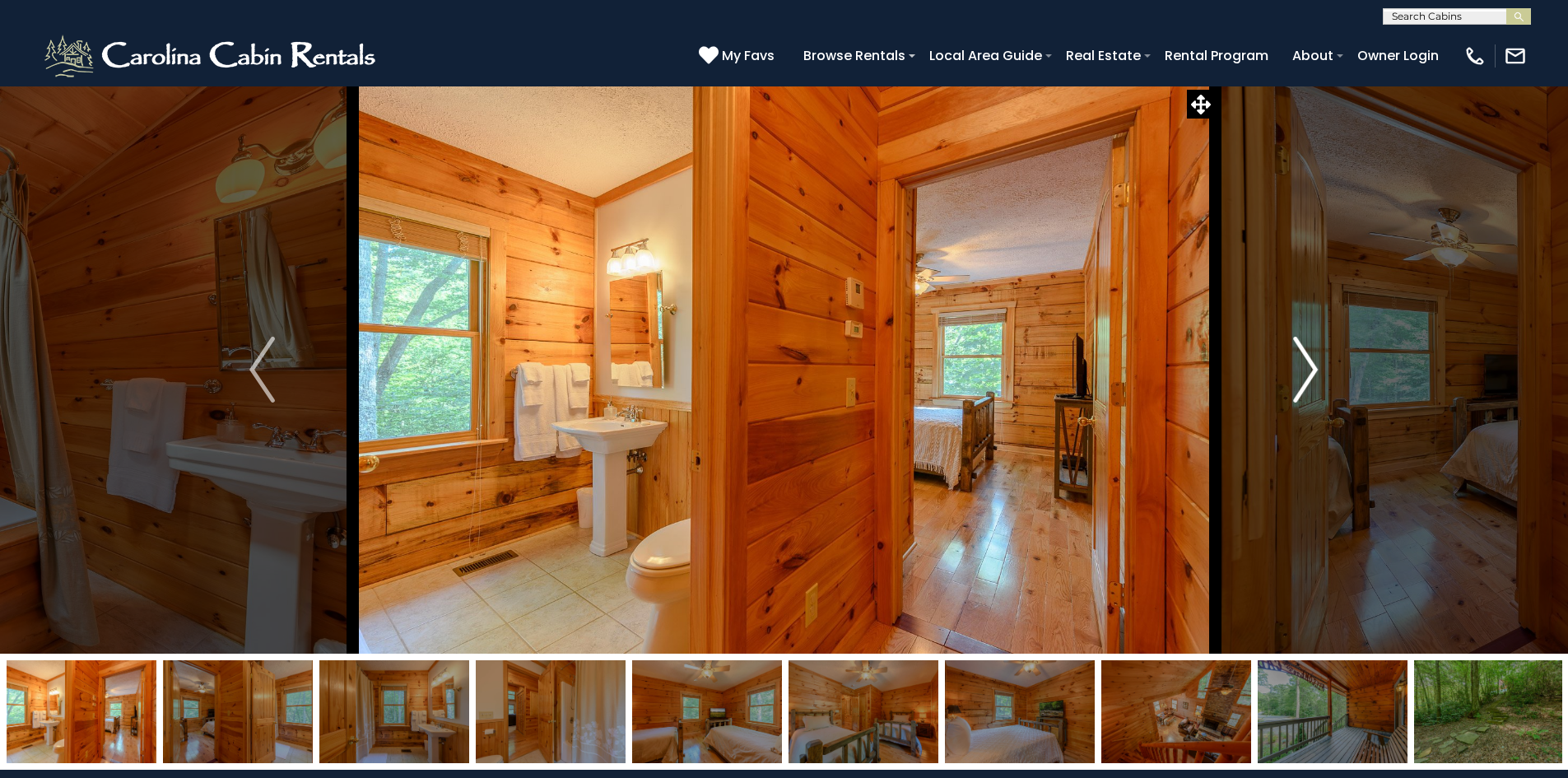
click at [1304, 374] on img "Next" at bounding box center [1305, 370] width 25 height 66
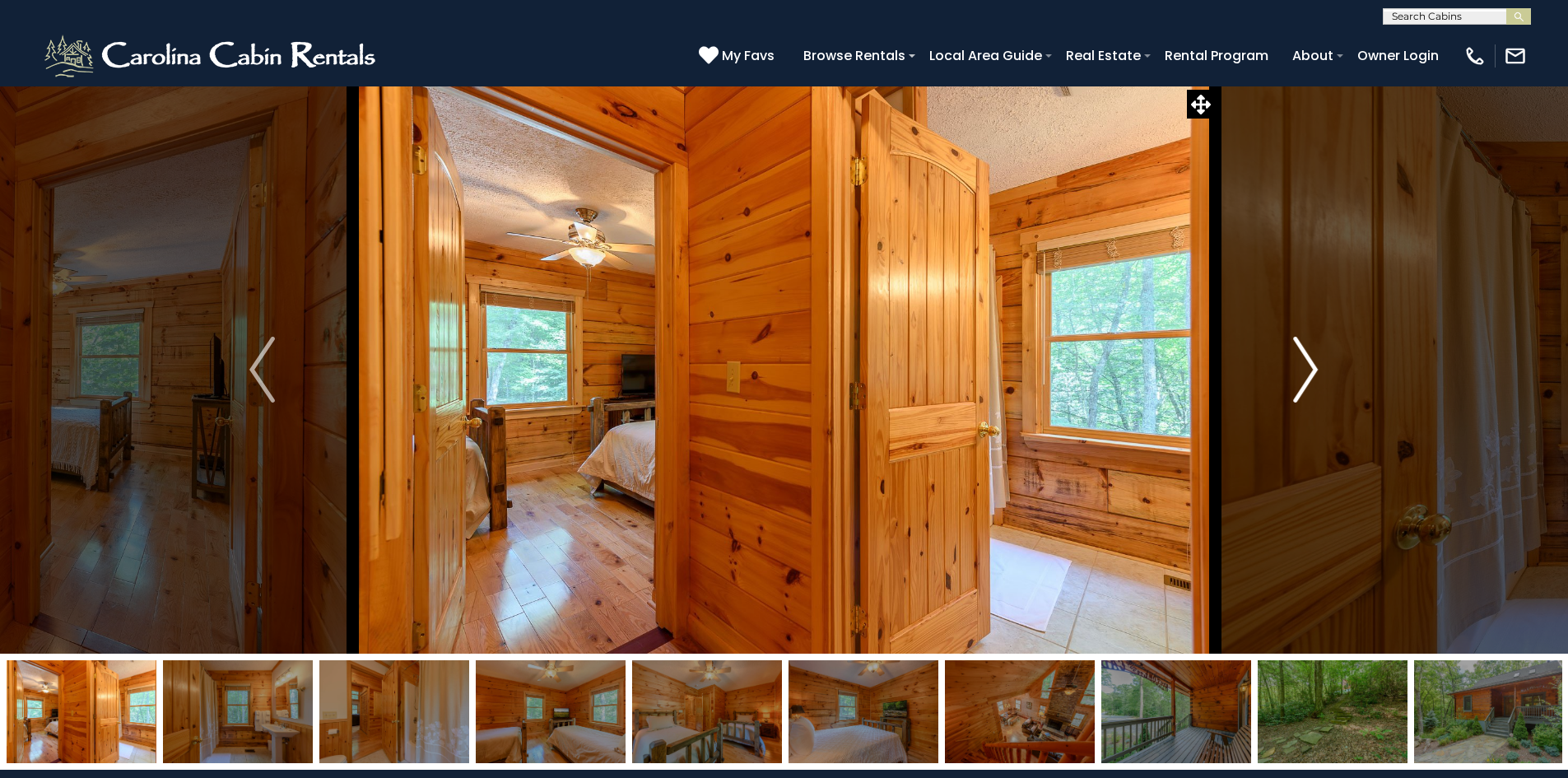
click at [1304, 374] on img "Next" at bounding box center [1305, 370] width 25 height 66
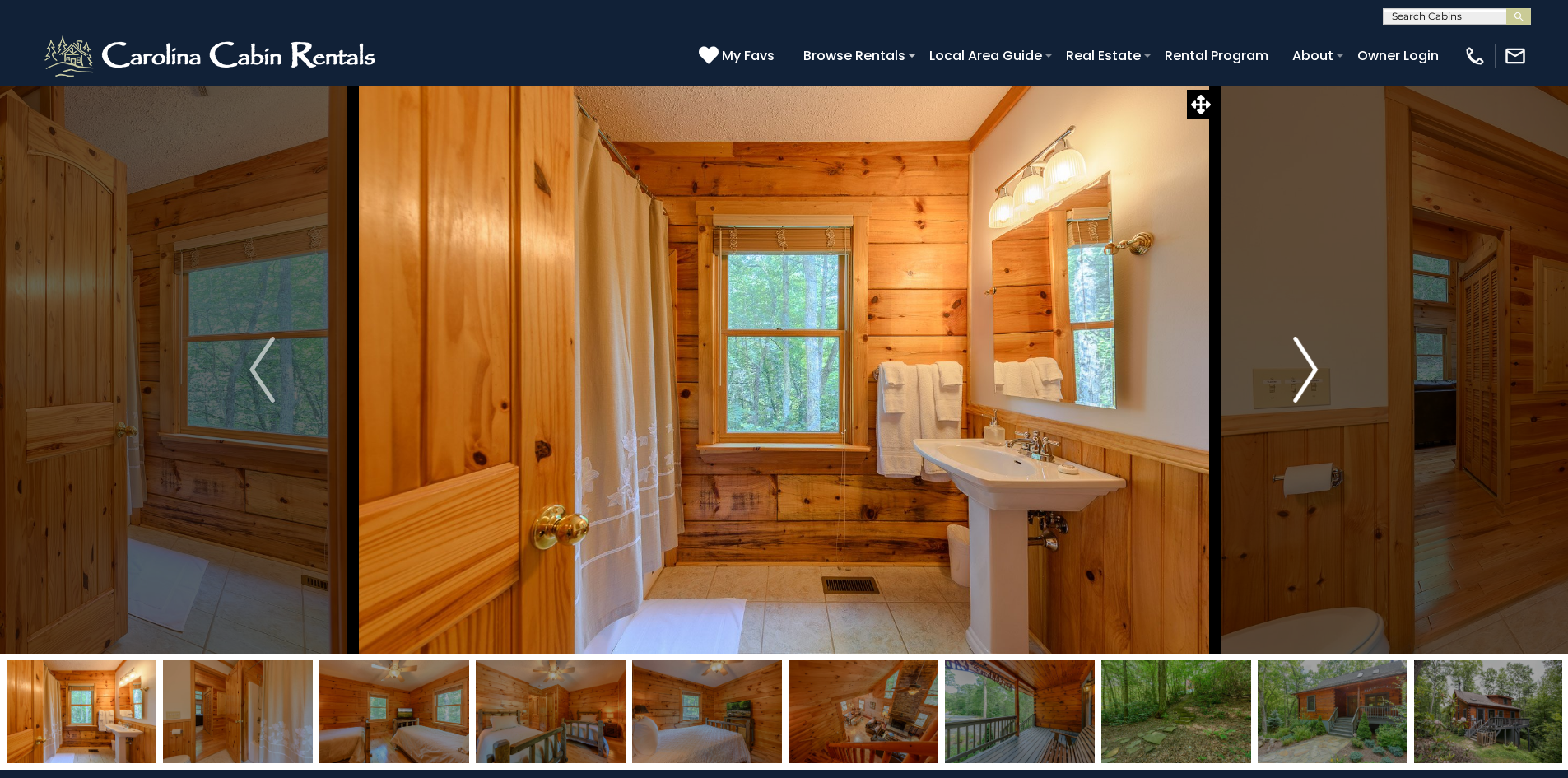
click at [1304, 374] on img "Next" at bounding box center [1305, 370] width 25 height 66
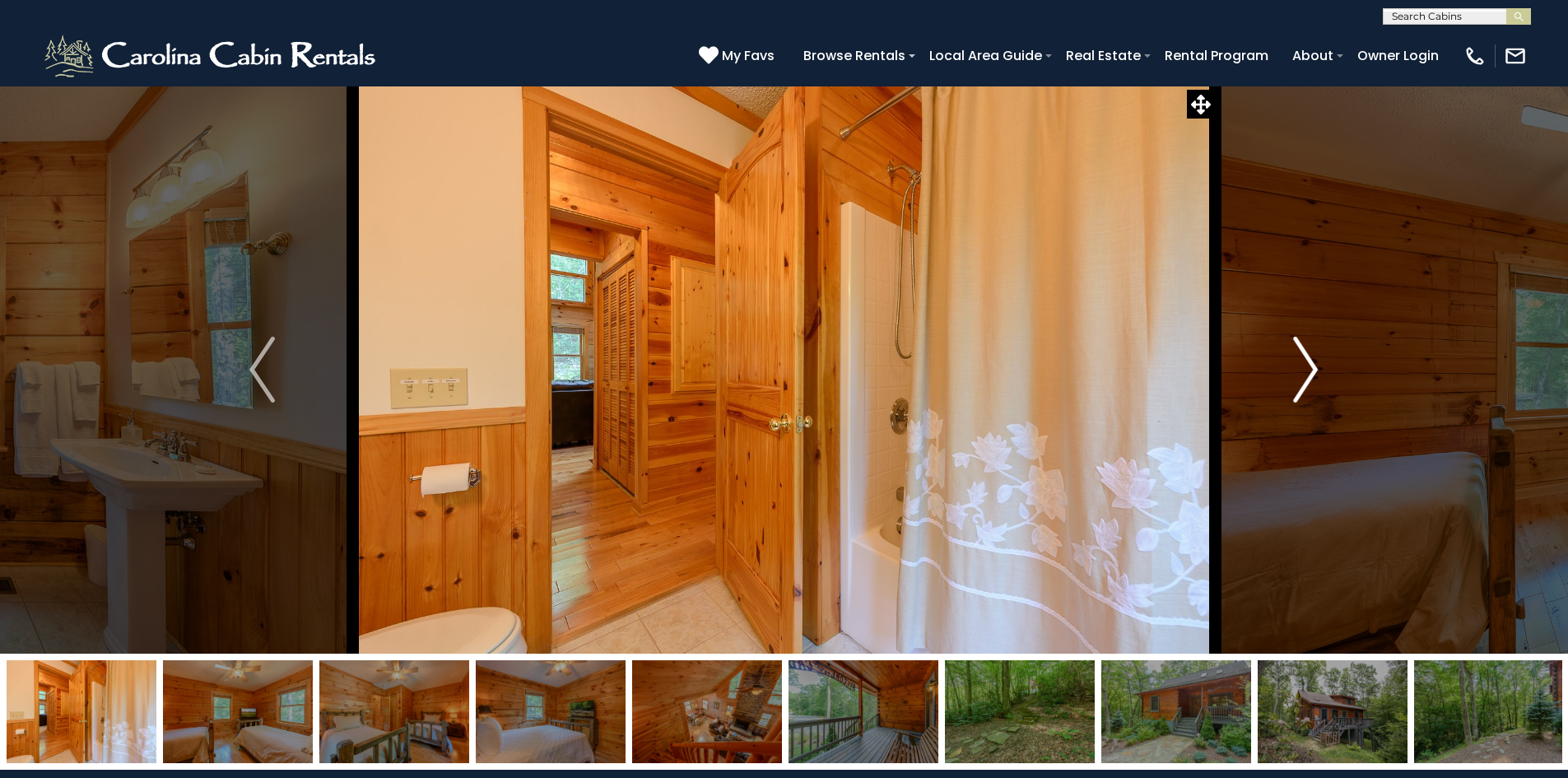
click at [1304, 374] on img "Next" at bounding box center [1305, 370] width 25 height 66
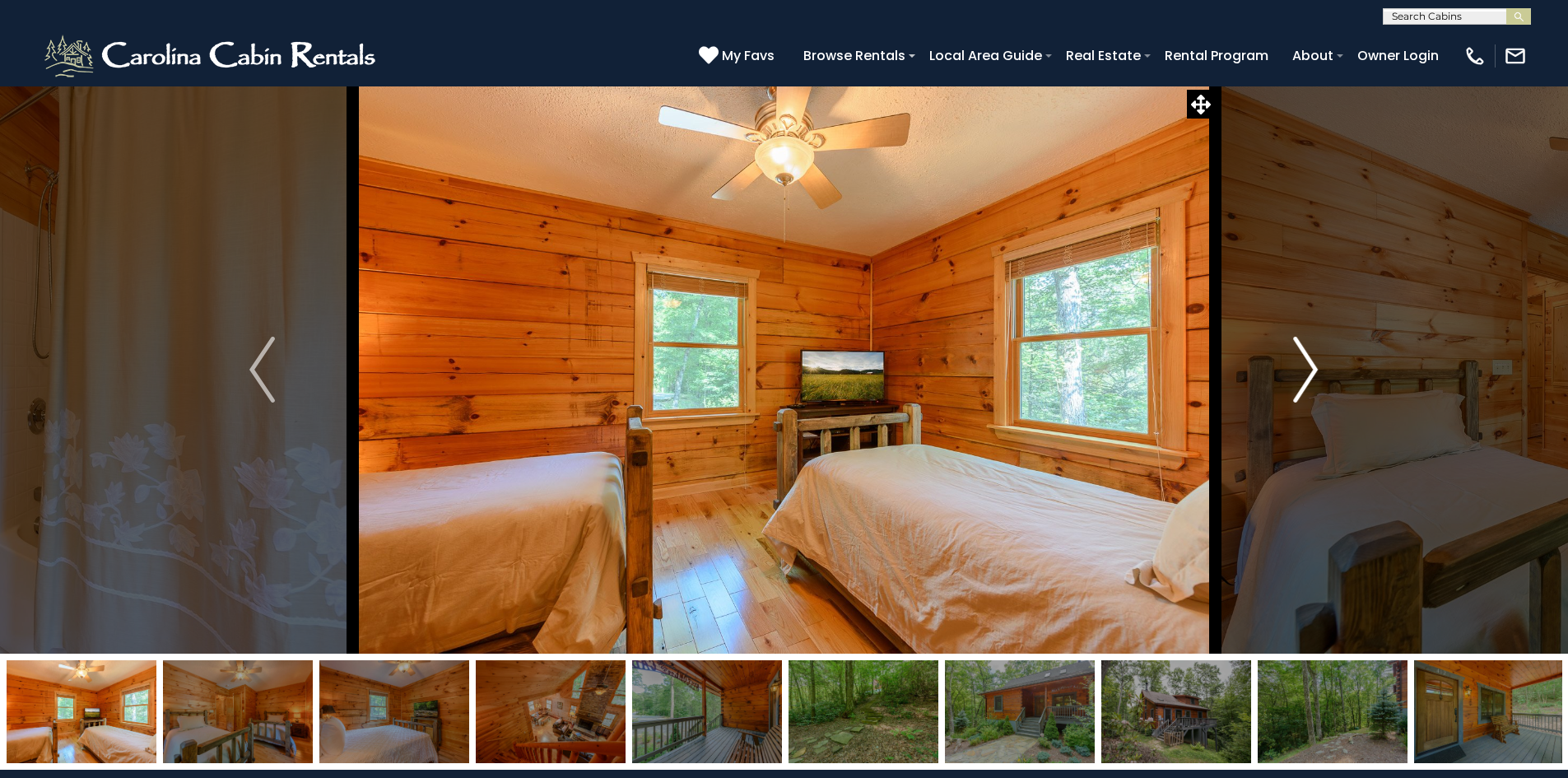
click at [1304, 374] on img "Next" at bounding box center [1305, 370] width 25 height 66
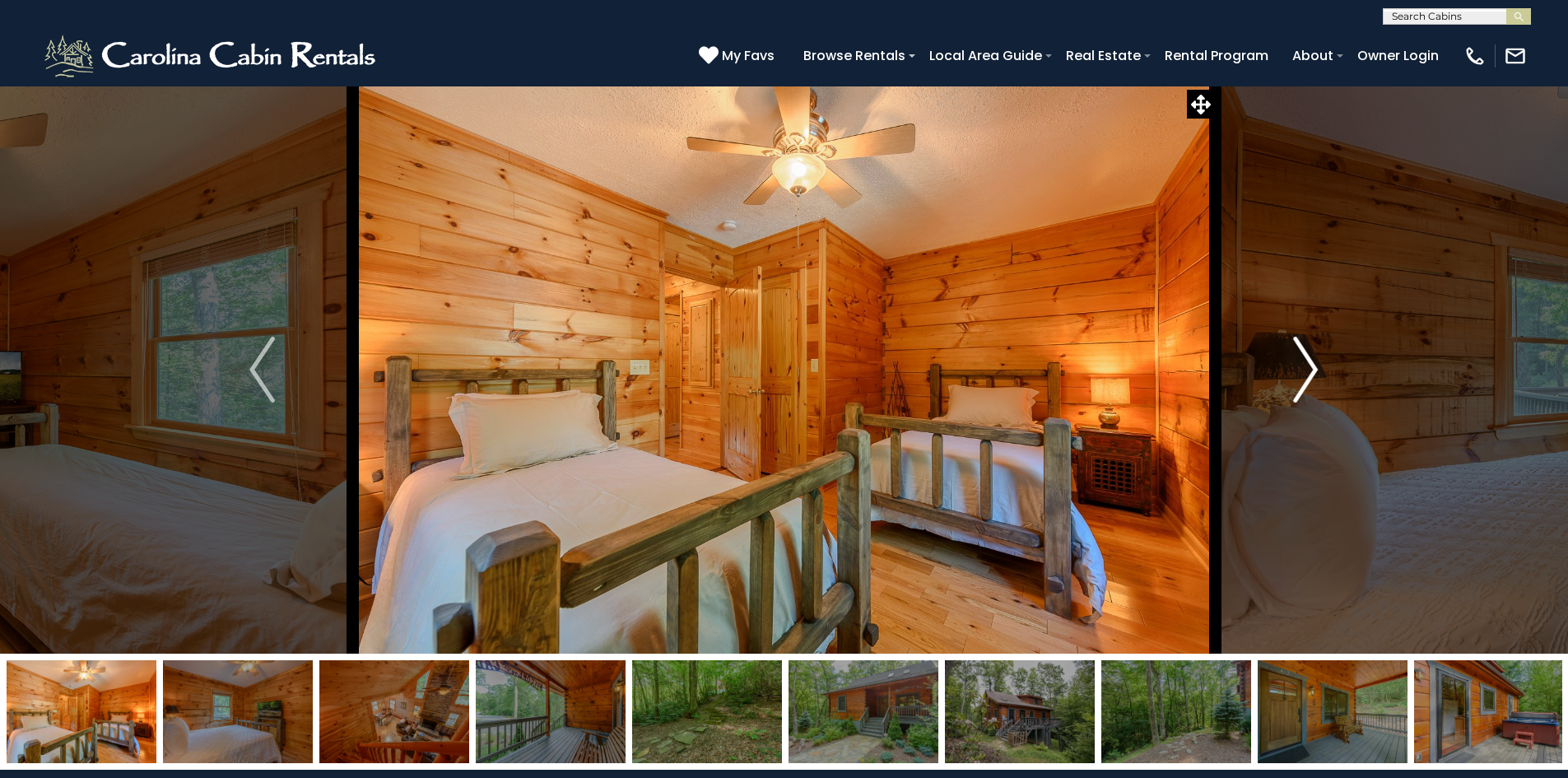
click at [1304, 374] on img "Next" at bounding box center [1305, 370] width 25 height 66
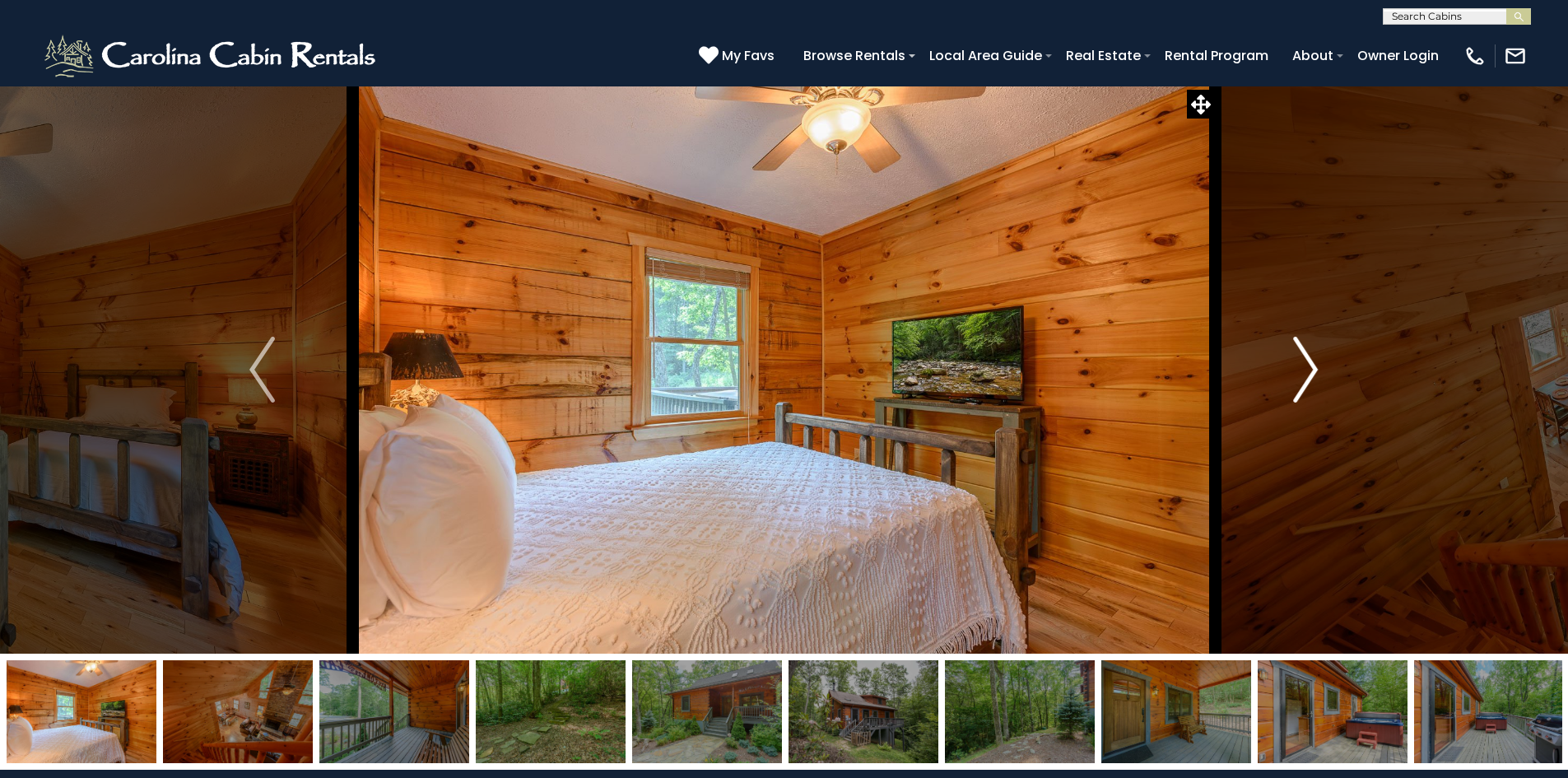
click at [1304, 374] on img "Next" at bounding box center [1305, 370] width 25 height 66
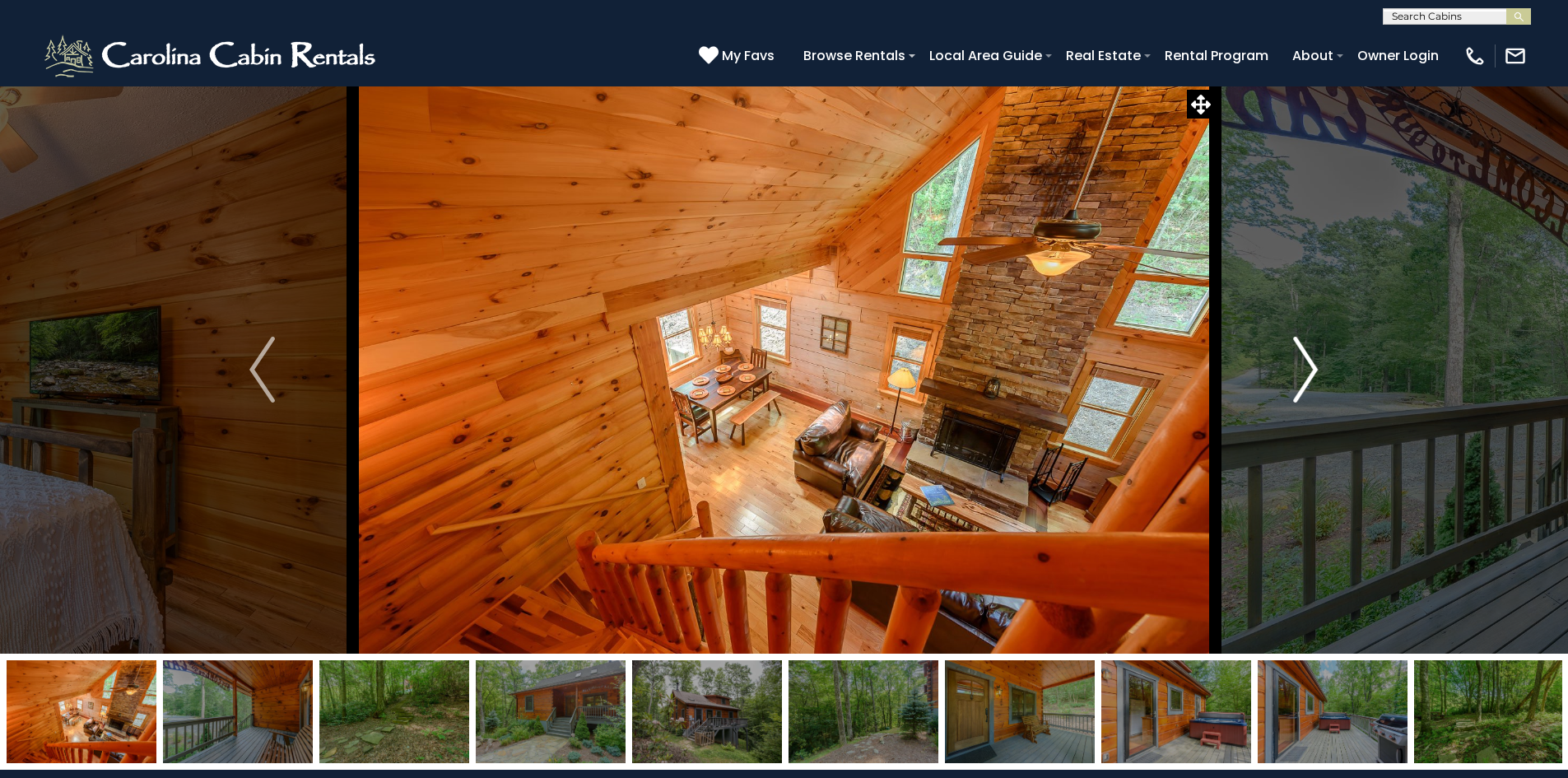
click at [1304, 374] on img "Next" at bounding box center [1305, 370] width 25 height 66
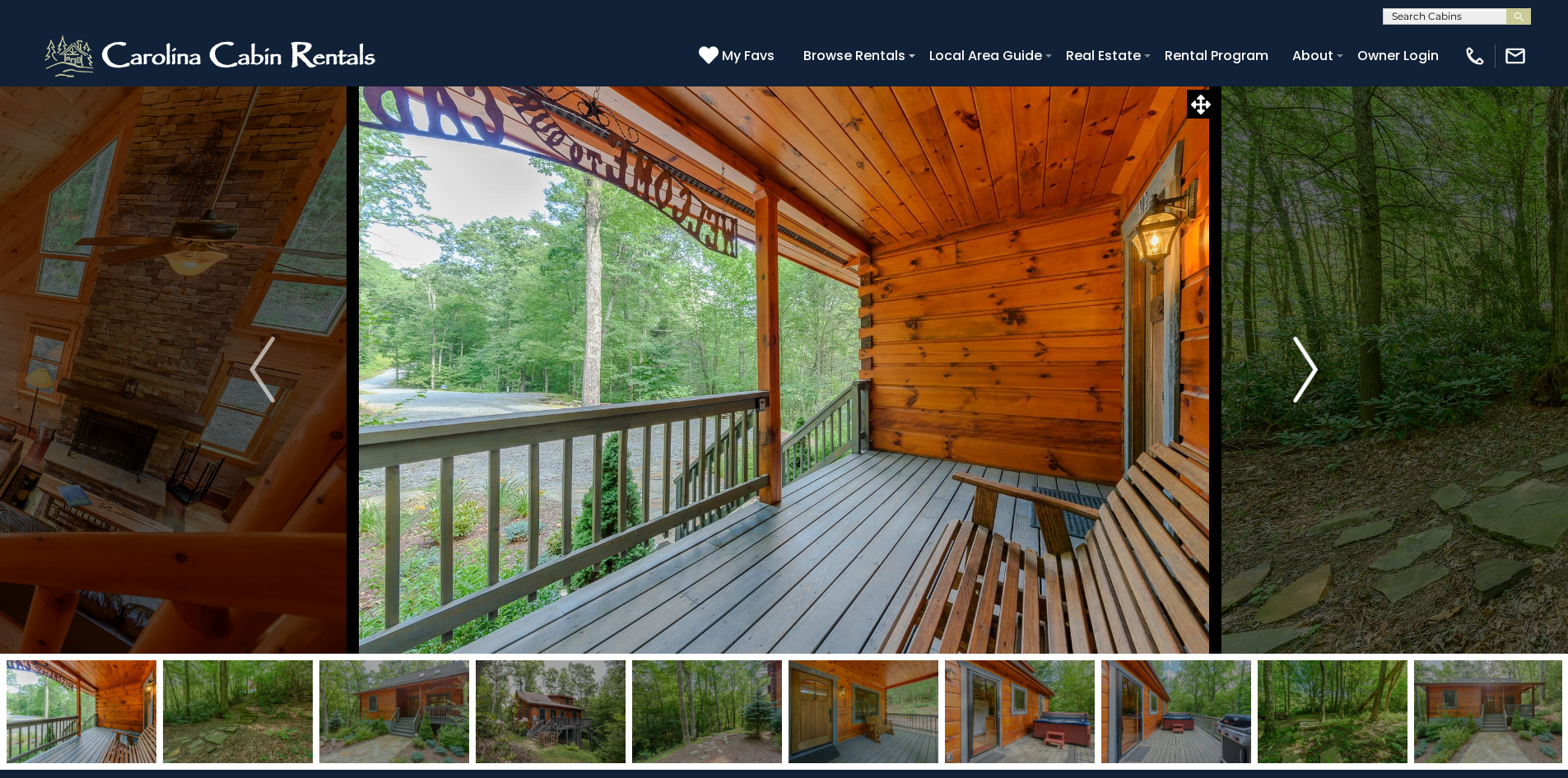
click at [1304, 374] on img "Next" at bounding box center [1305, 370] width 25 height 66
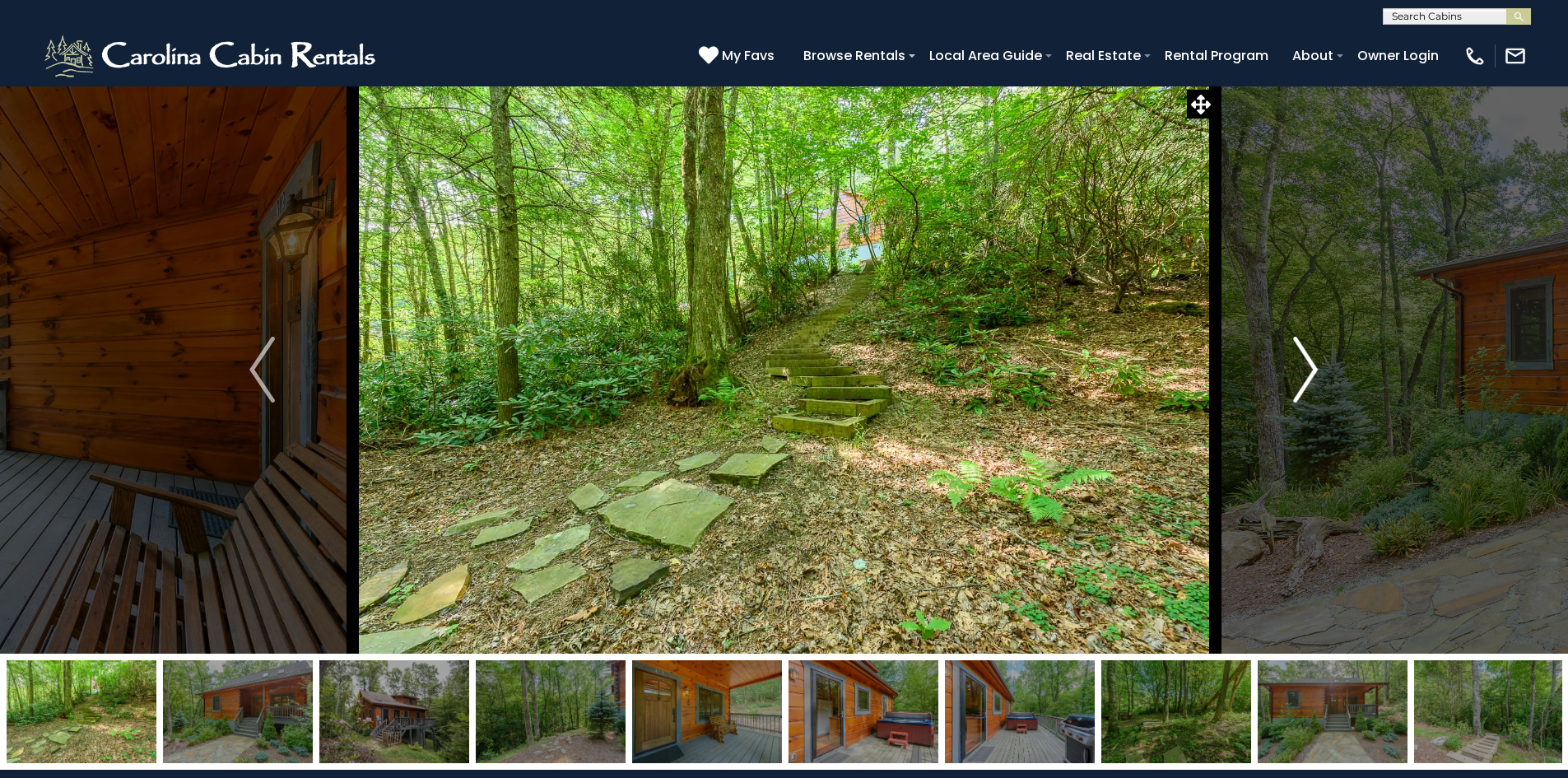
click at [1304, 374] on img "Next" at bounding box center [1305, 370] width 25 height 66
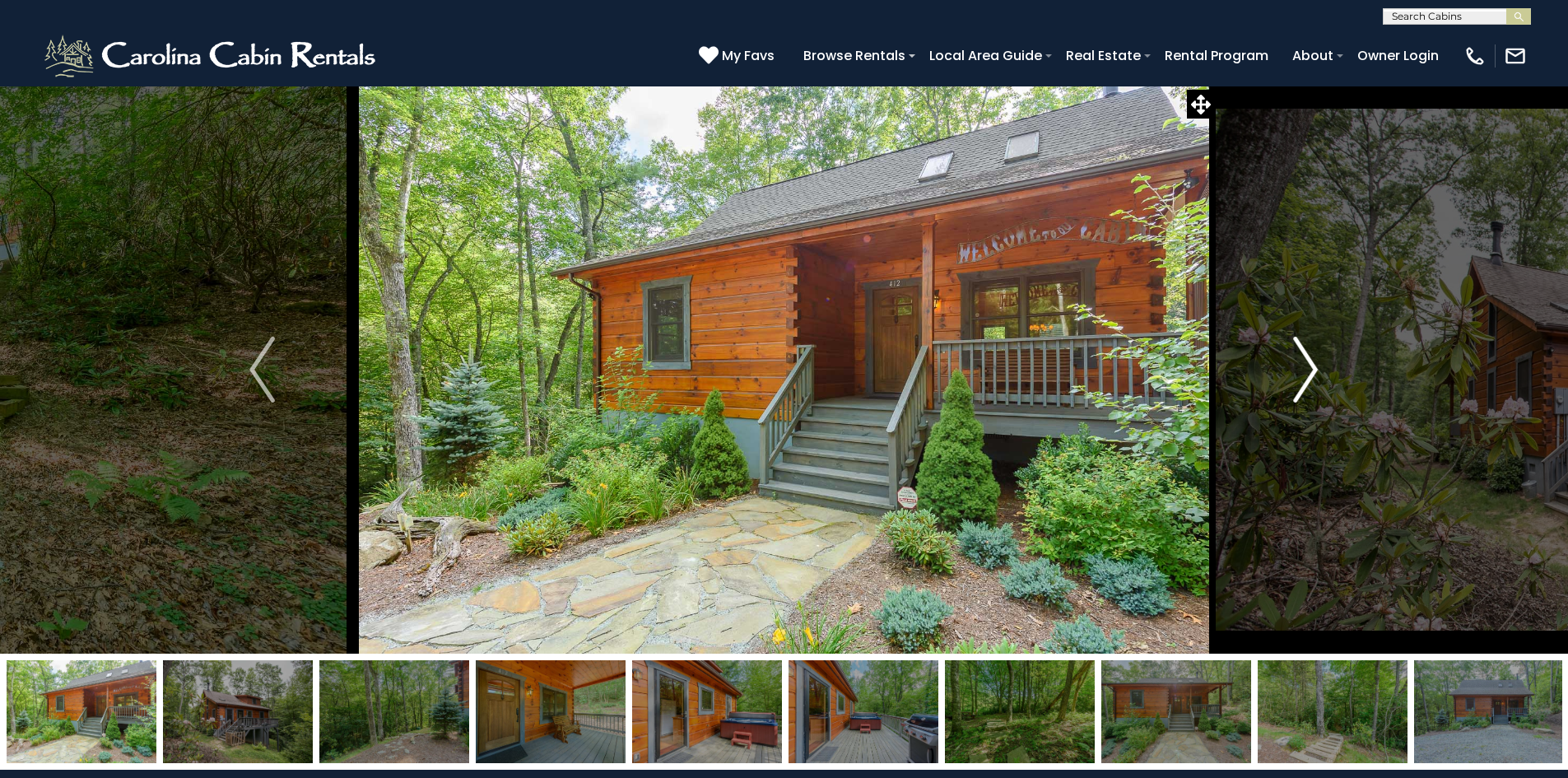
click at [1304, 374] on img "Next" at bounding box center [1305, 370] width 25 height 66
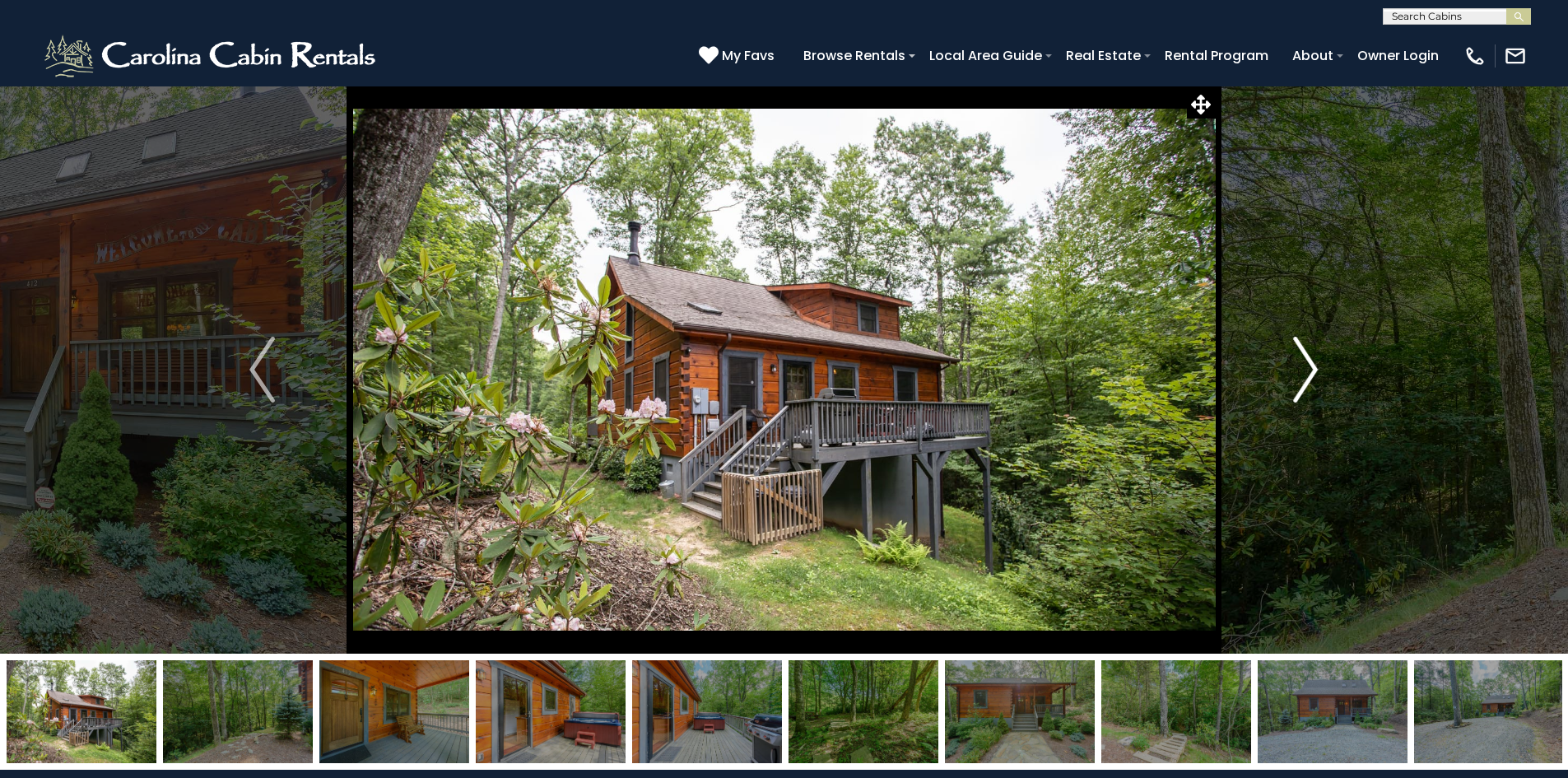
click at [1304, 374] on img "Next" at bounding box center [1305, 370] width 25 height 66
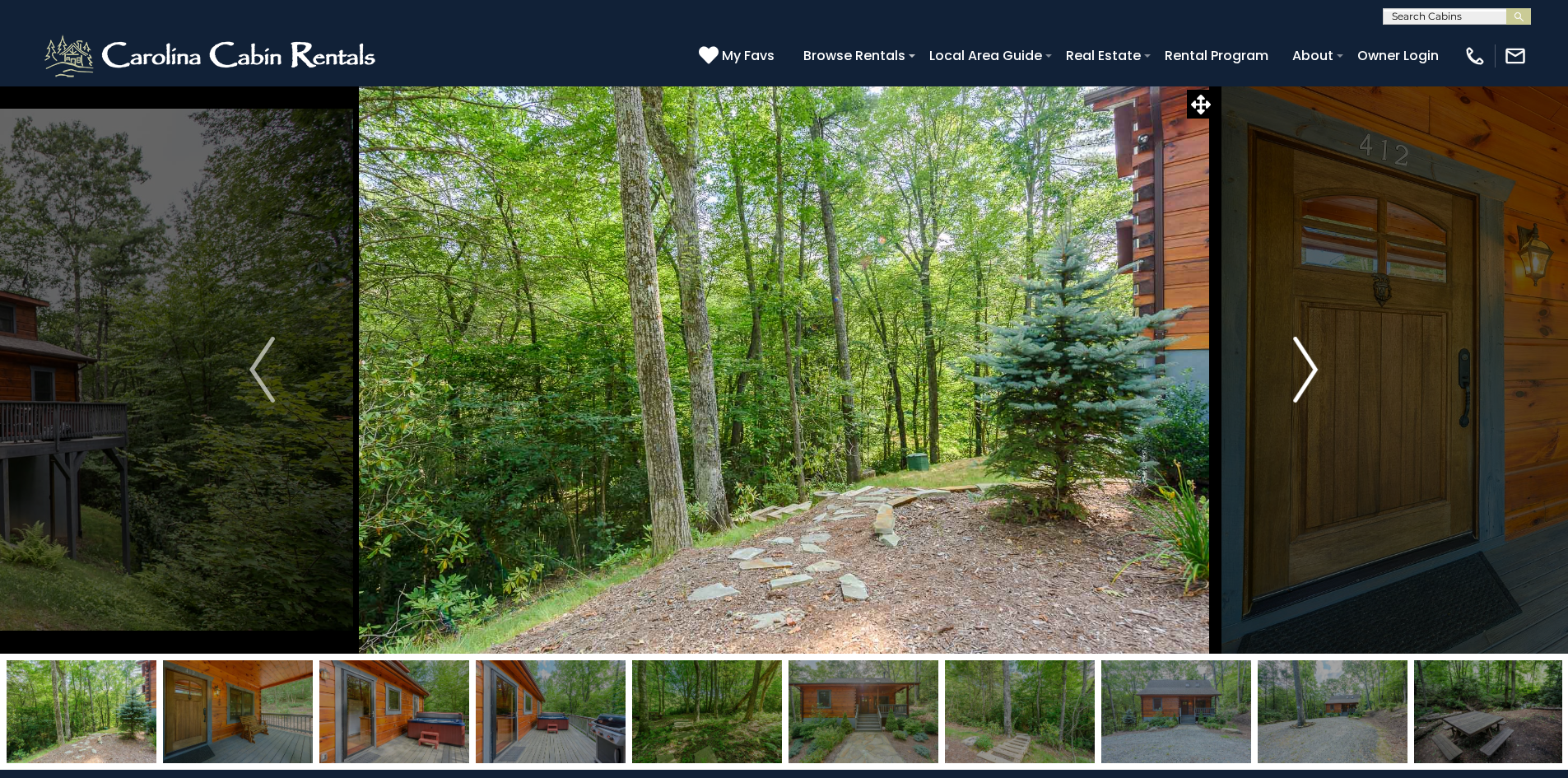
click at [1304, 374] on img "Next" at bounding box center [1305, 370] width 25 height 66
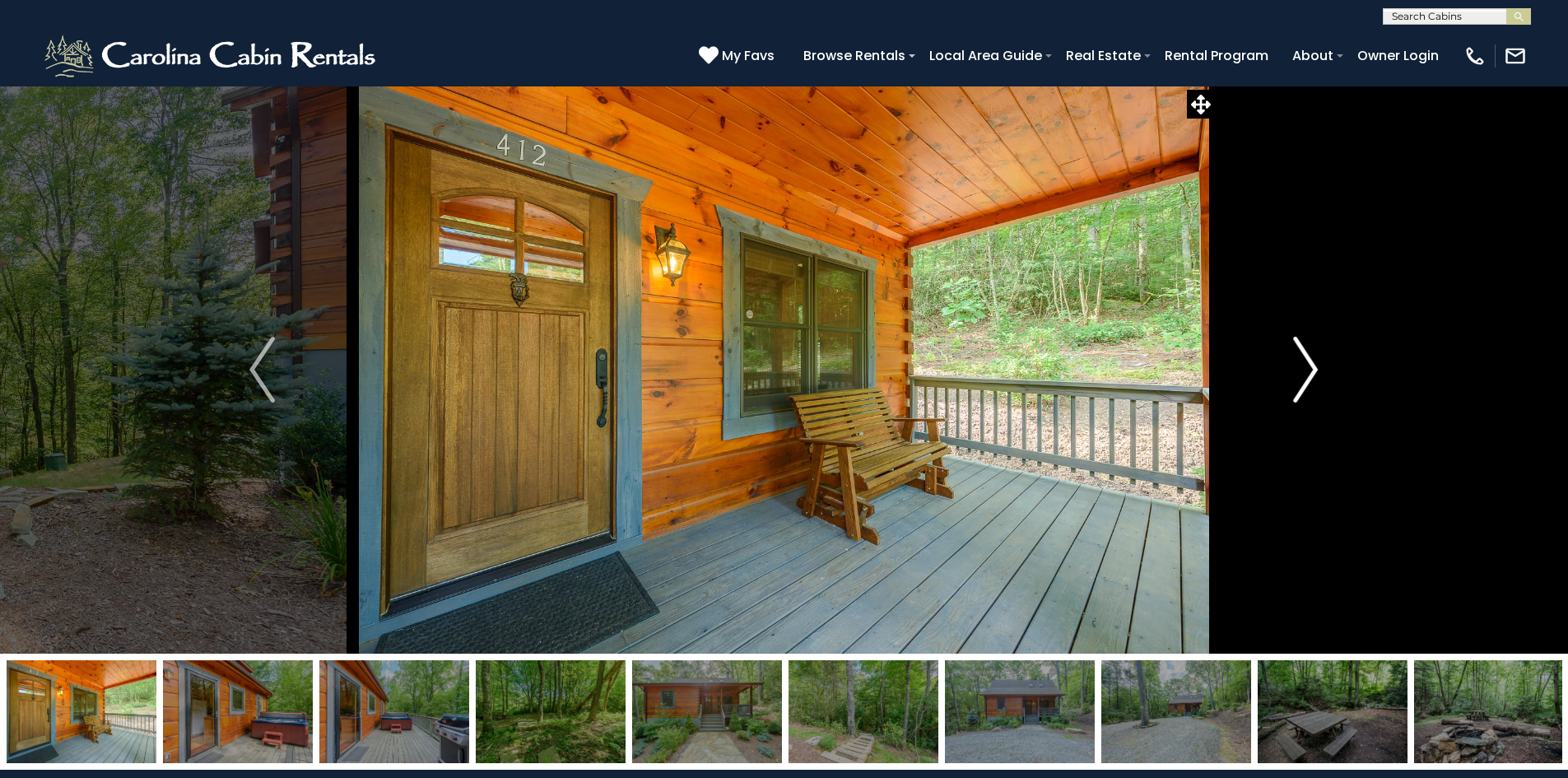
click at [1304, 374] on img "Next" at bounding box center [1305, 370] width 25 height 66
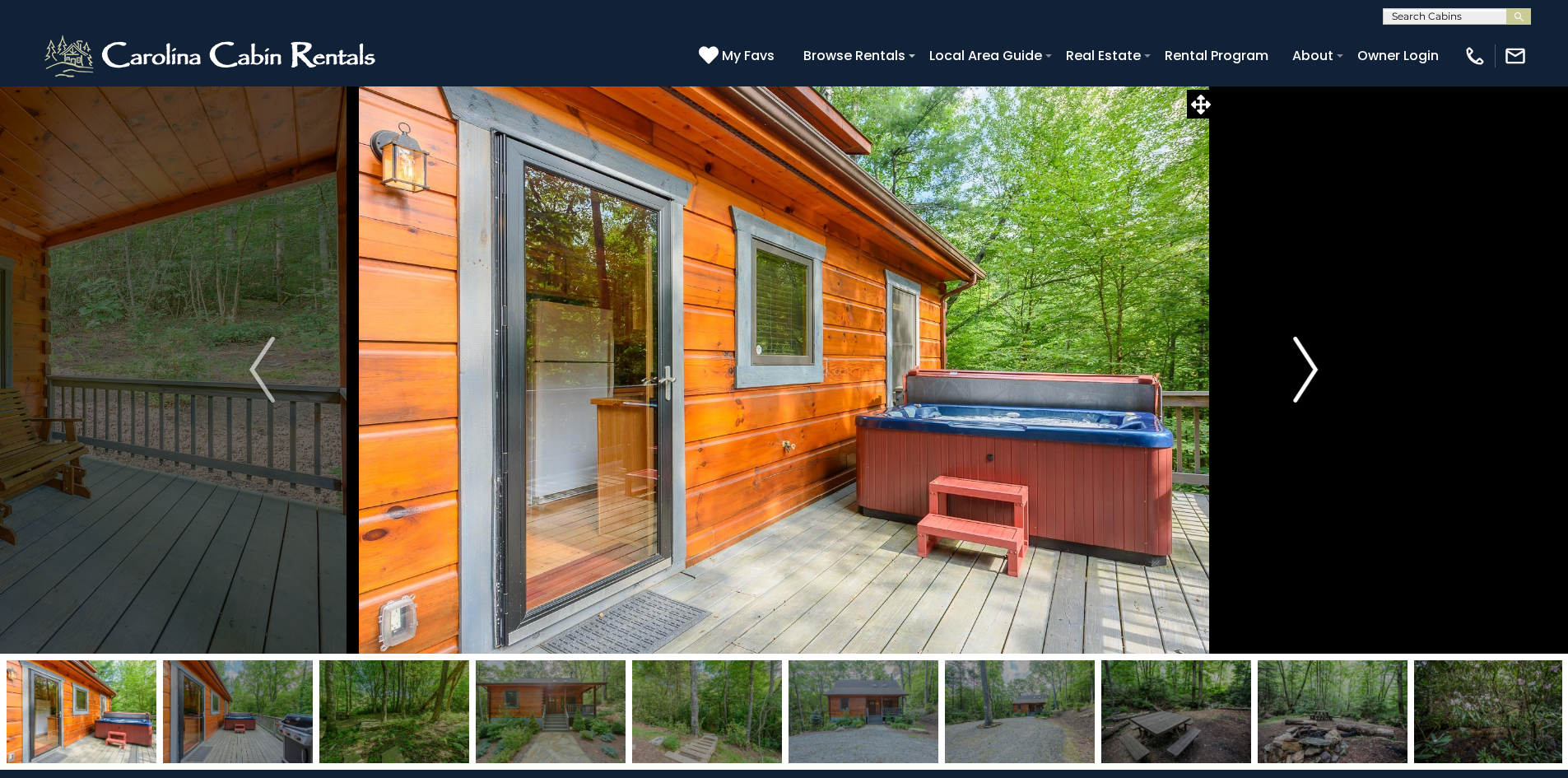
click at [1304, 374] on img "Next" at bounding box center [1305, 370] width 25 height 66
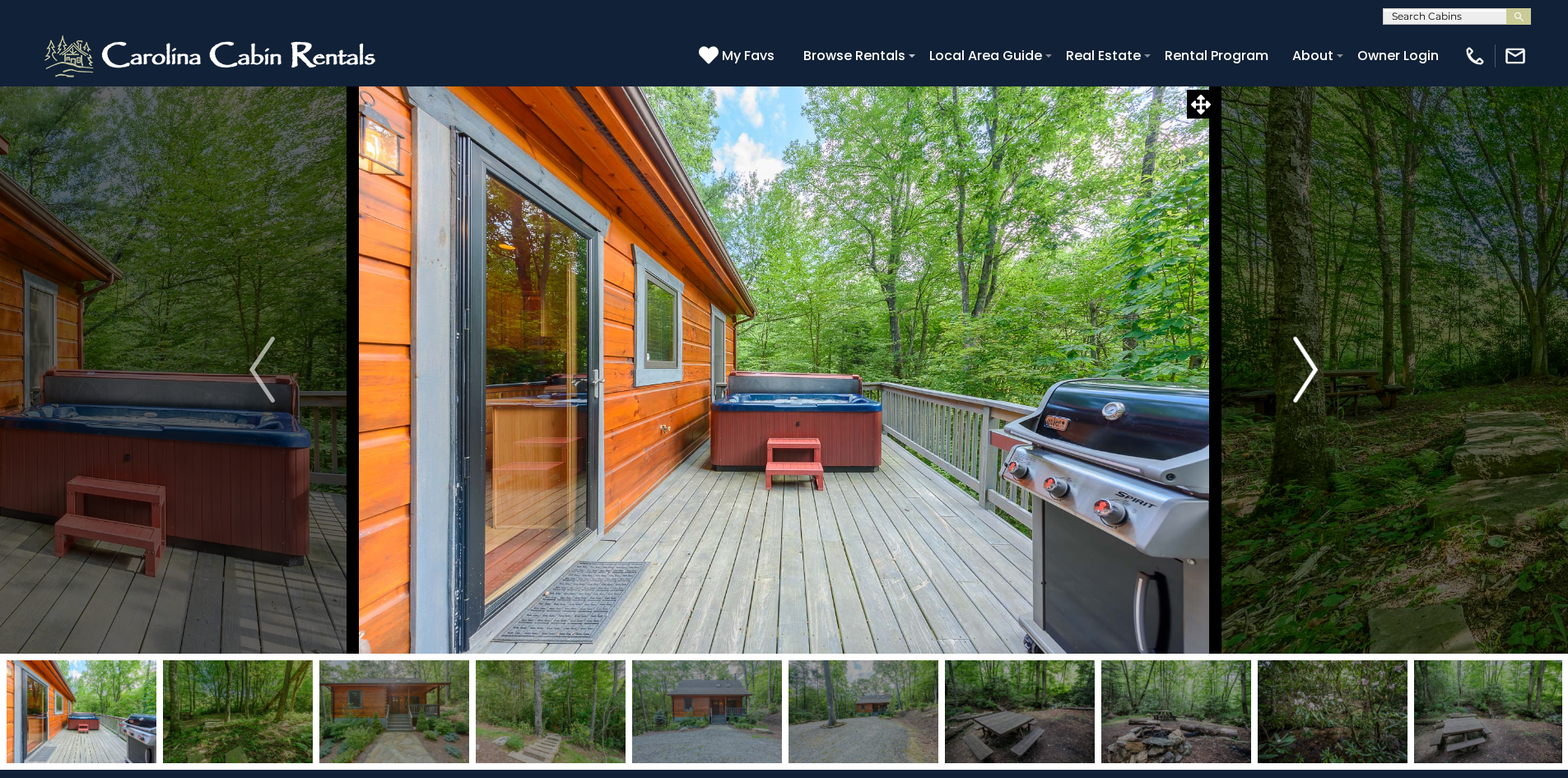
click at [1304, 374] on img "Next" at bounding box center [1305, 370] width 25 height 66
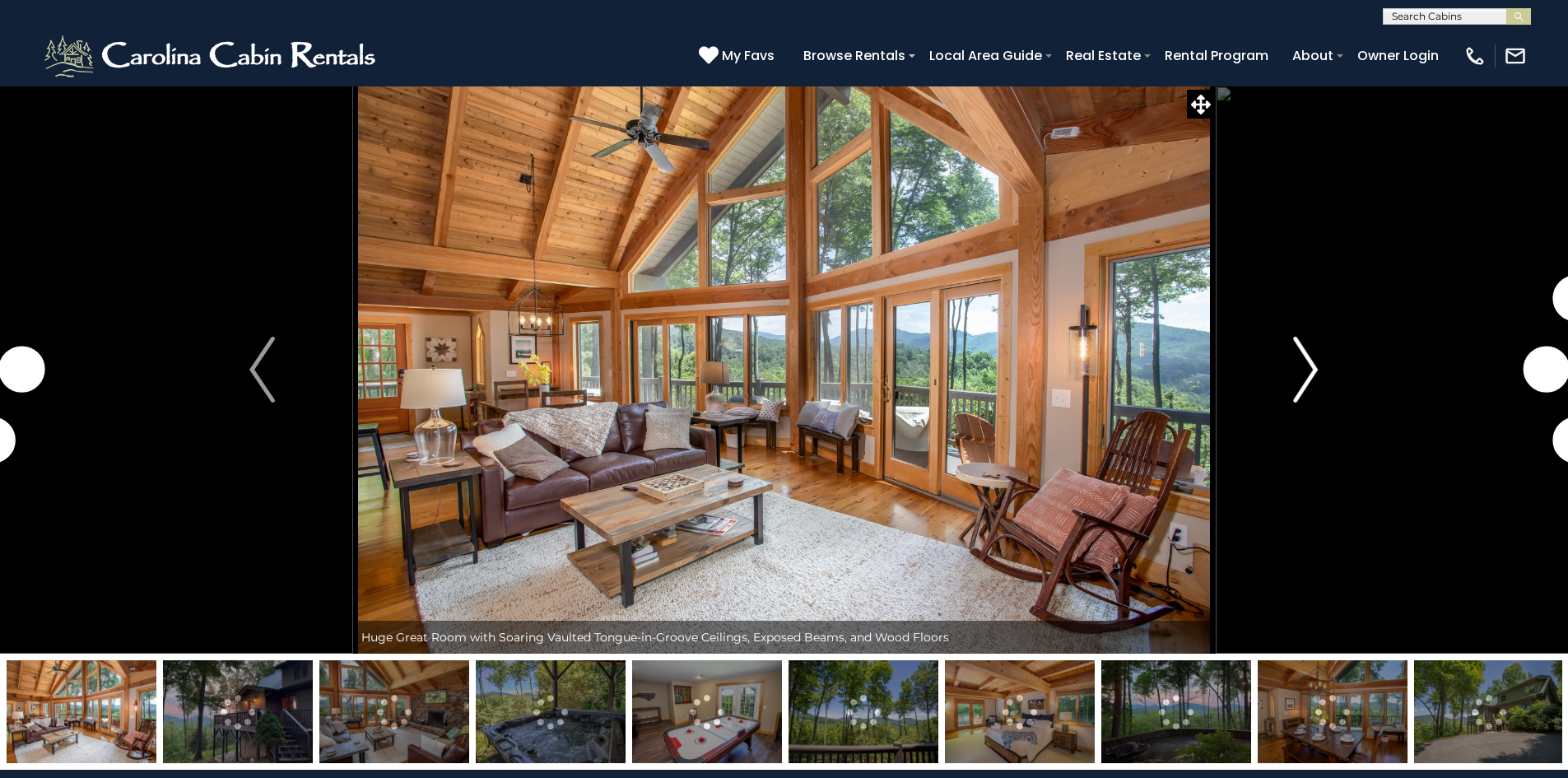
click at [1308, 367] on img "Next" at bounding box center [1305, 370] width 25 height 66
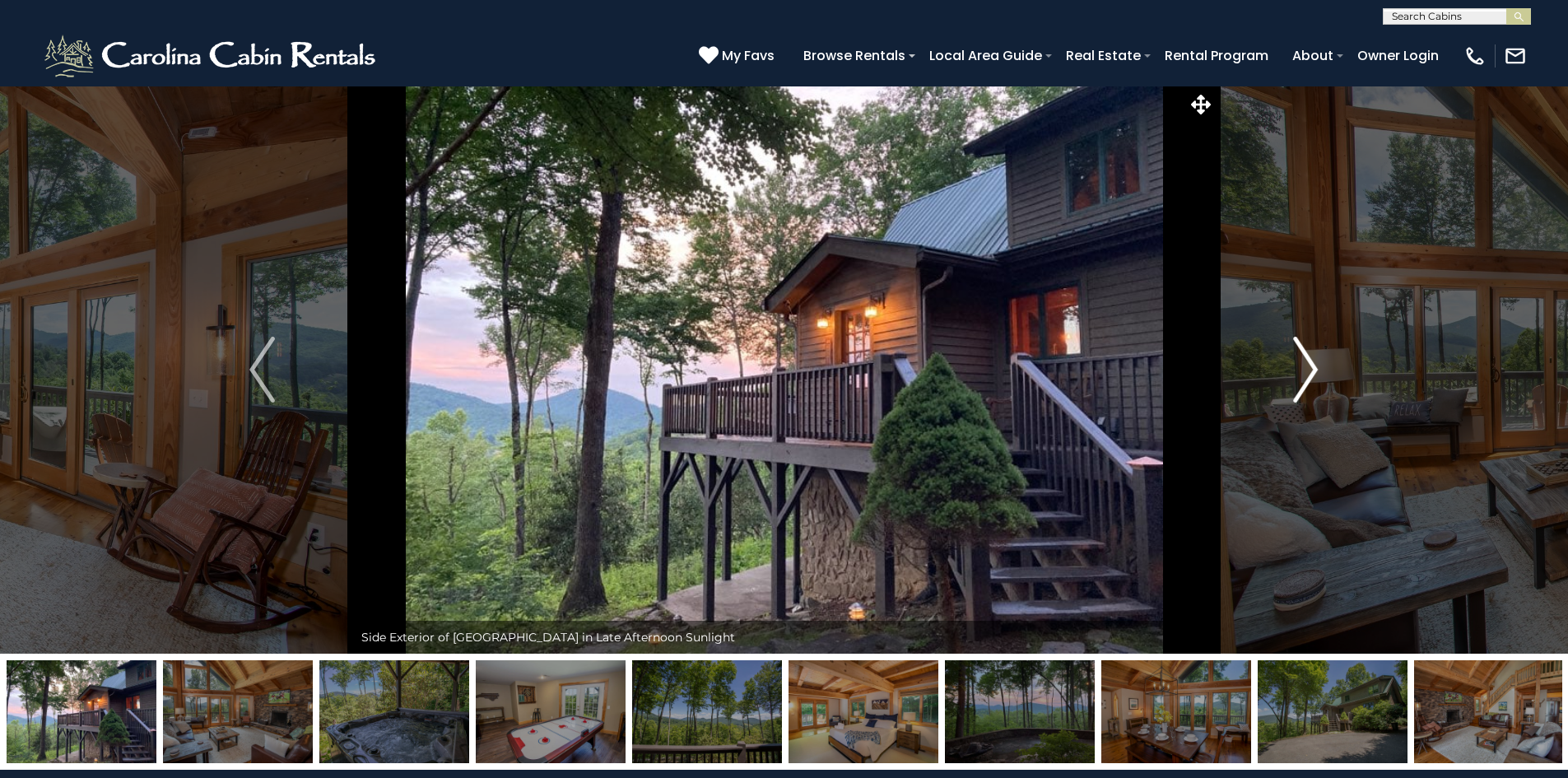
click at [1306, 361] on img "Next" at bounding box center [1305, 370] width 25 height 66
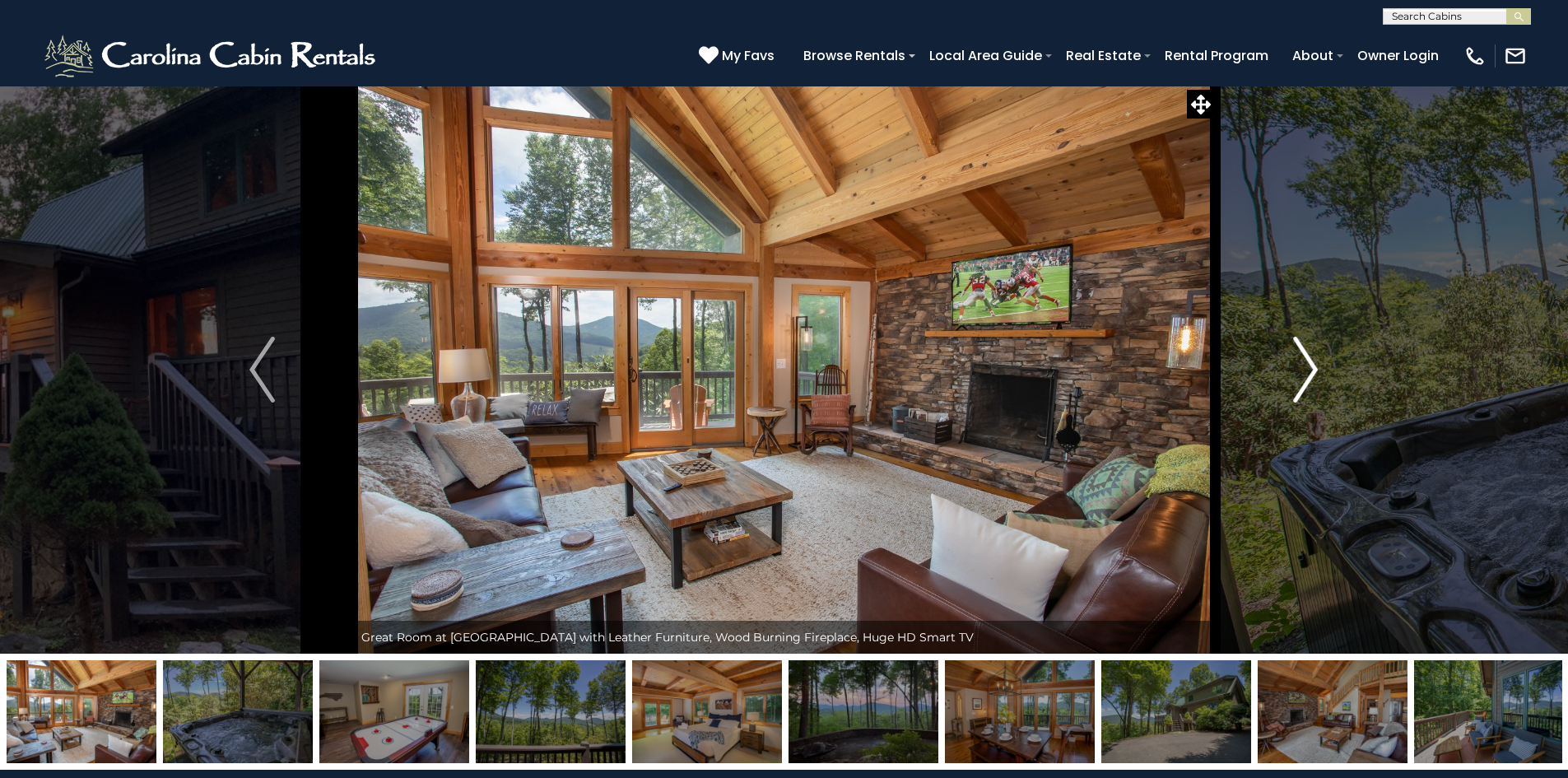
click at [1306, 361] on img "Next" at bounding box center [1305, 370] width 25 height 66
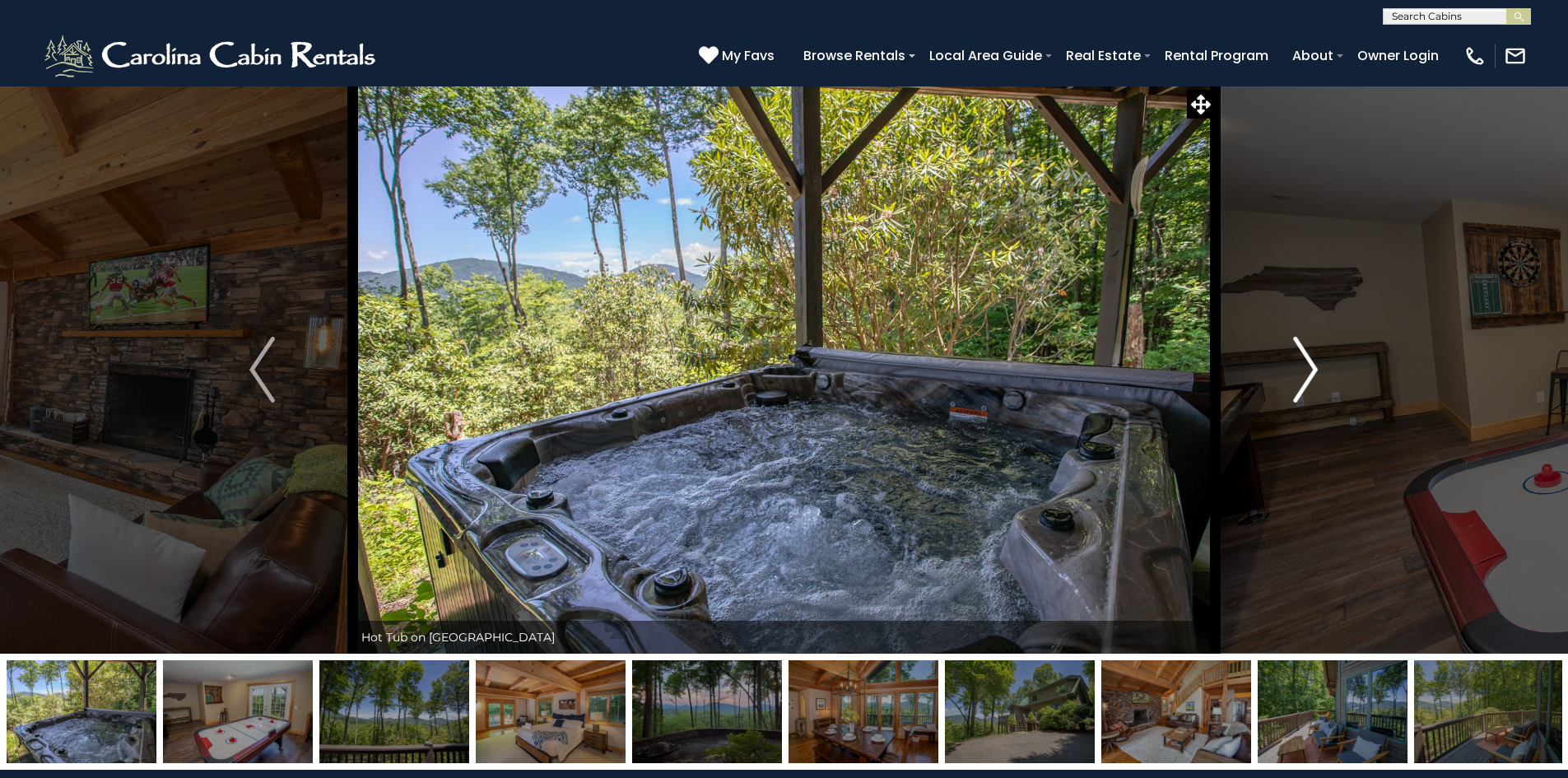
click at [1306, 361] on img "Next" at bounding box center [1305, 370] width 25 height 66
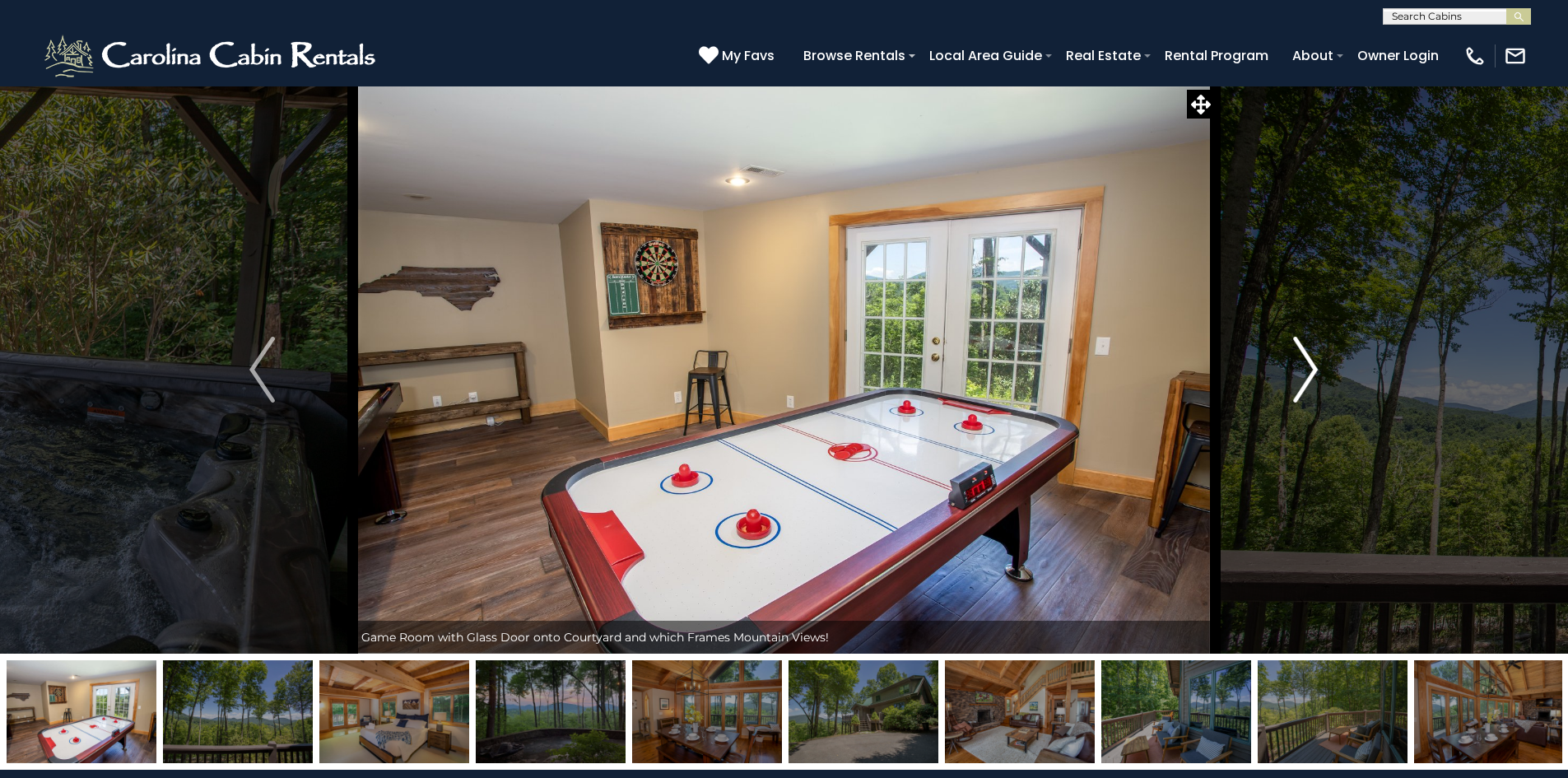
click at [1306, 361] on img "Next" at bounding box center [1305, 370] width 25 height 66
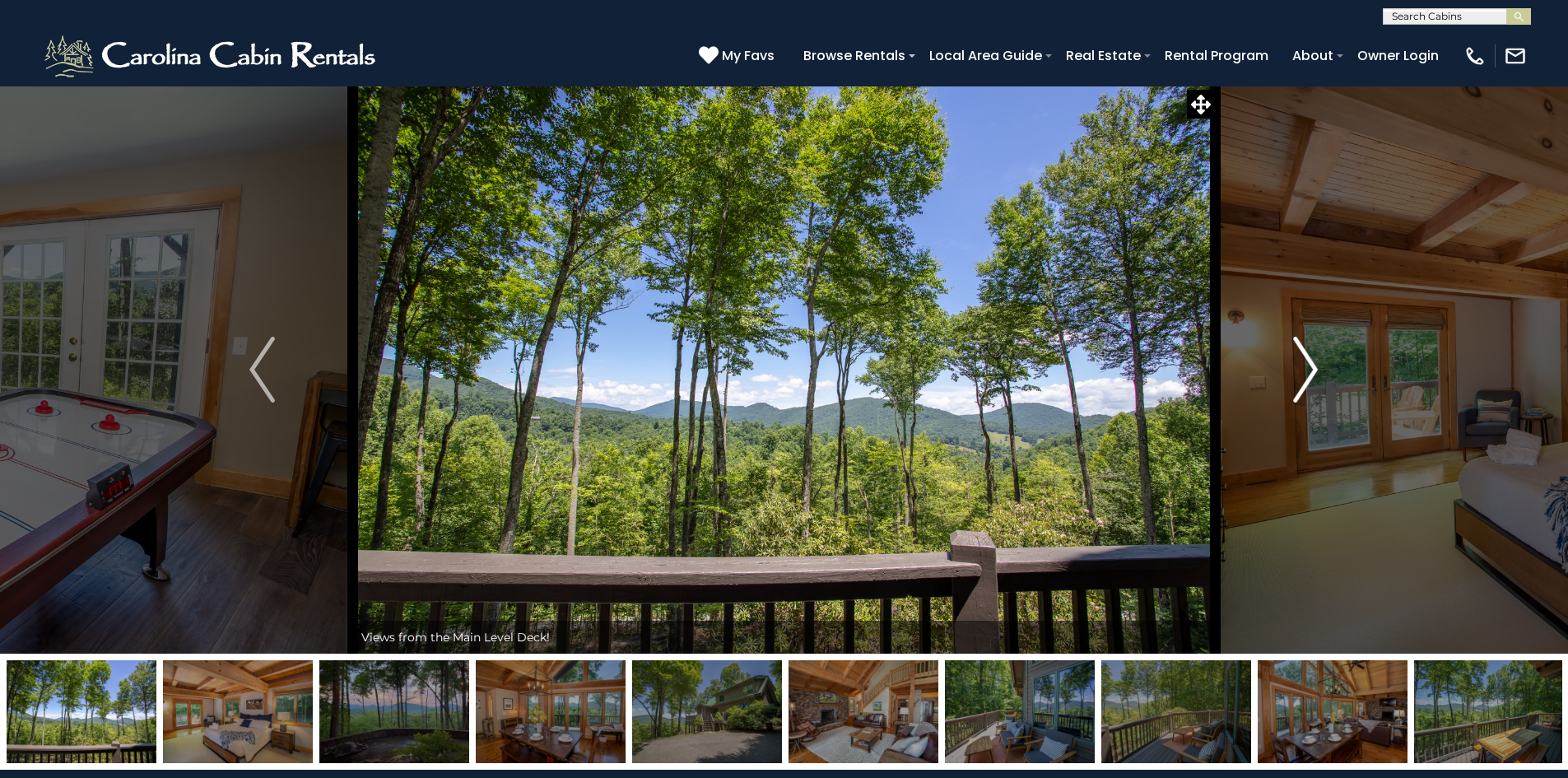
click at [1306, 361] on img "Next" at bounding box center [1305, 370] width 25 height 66
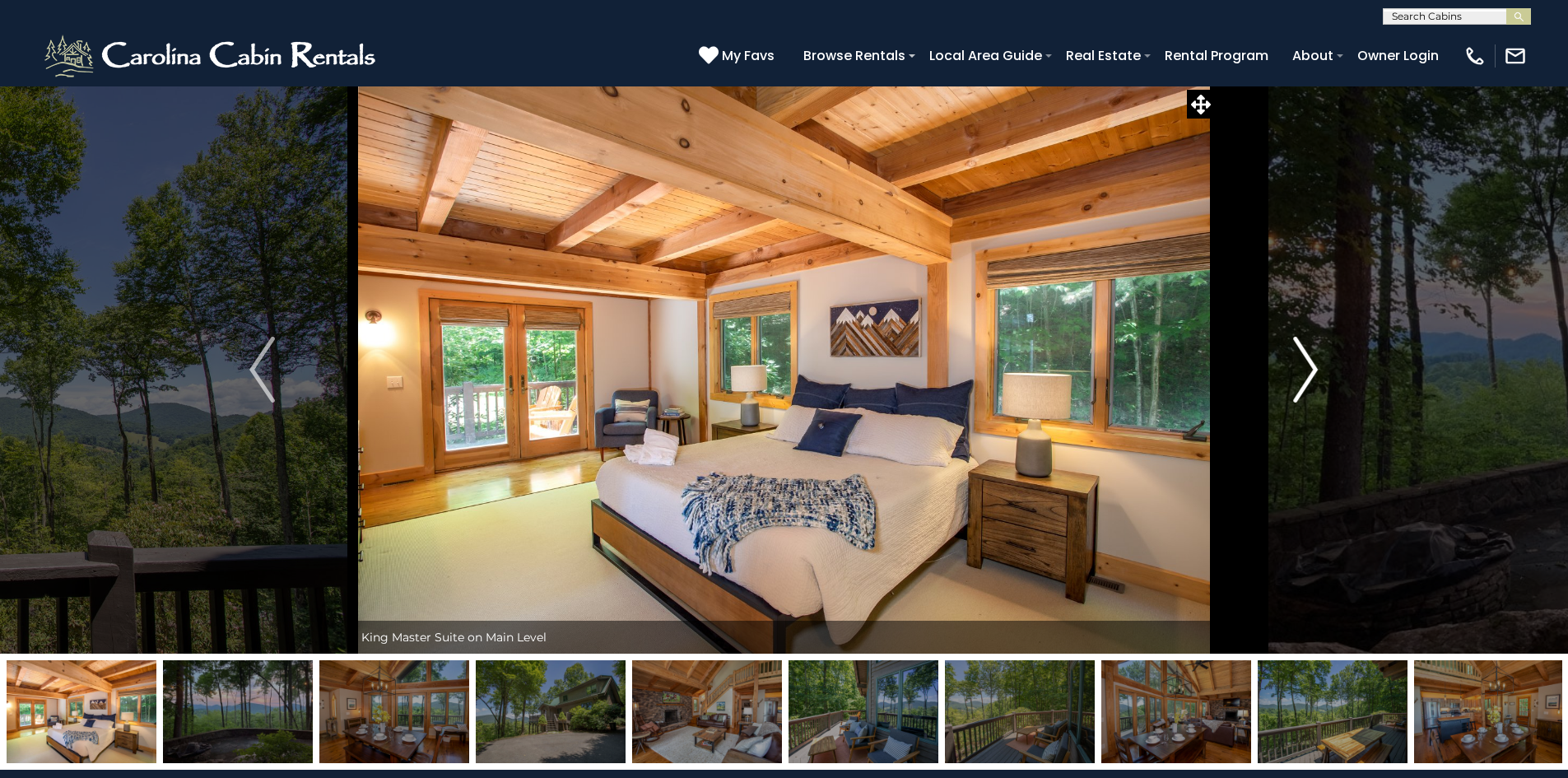
click at [1306, 361] on img "Next" at bounding box center [1305, 370] width 25 height 66
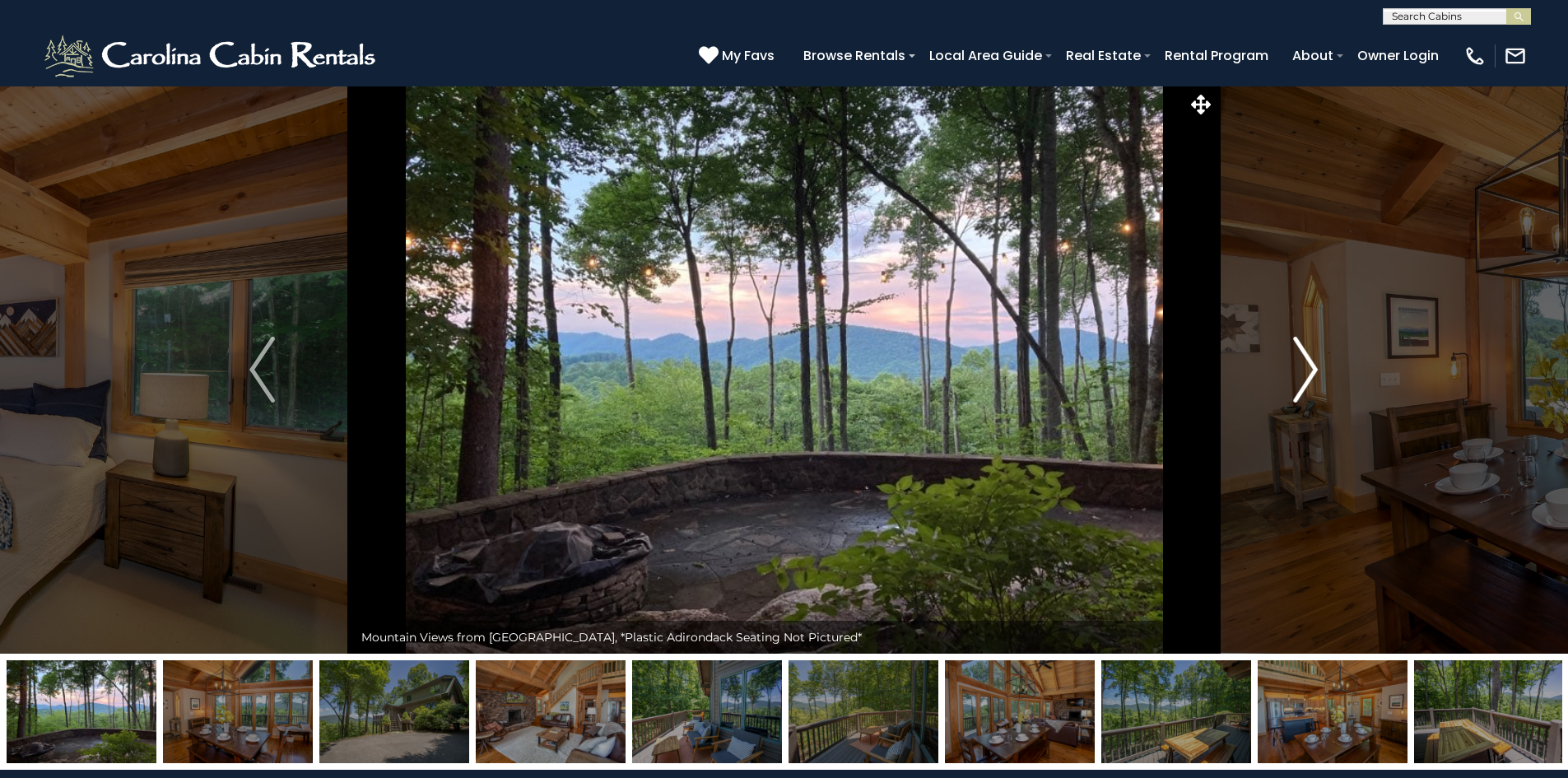
click at [1306, 361] on img "Next" at bounding box center [1305, 370] width 25 height 66
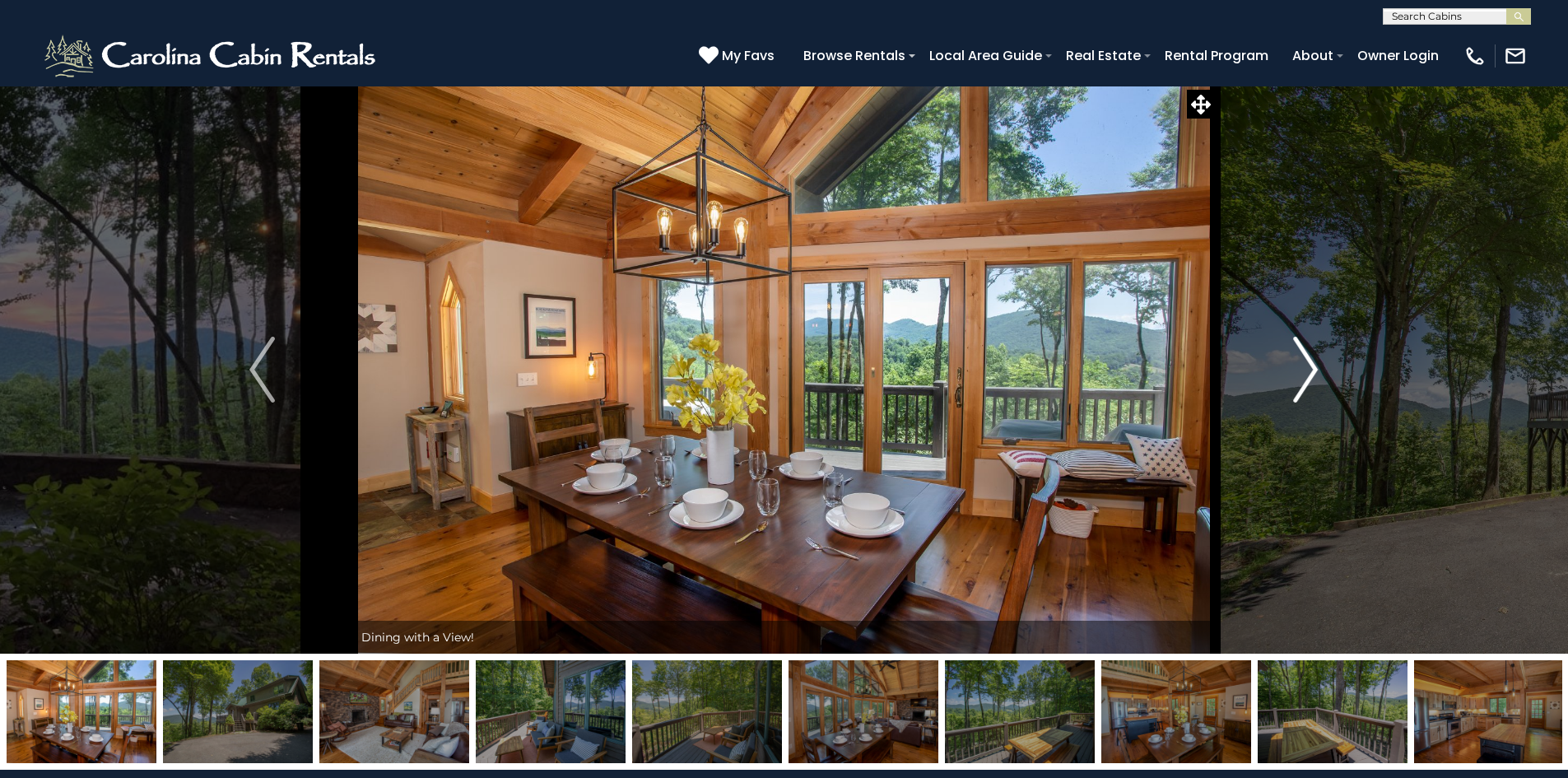
click at [1306, 361] on img "Next" at bounding box center [1305, 370] width 25 height 66
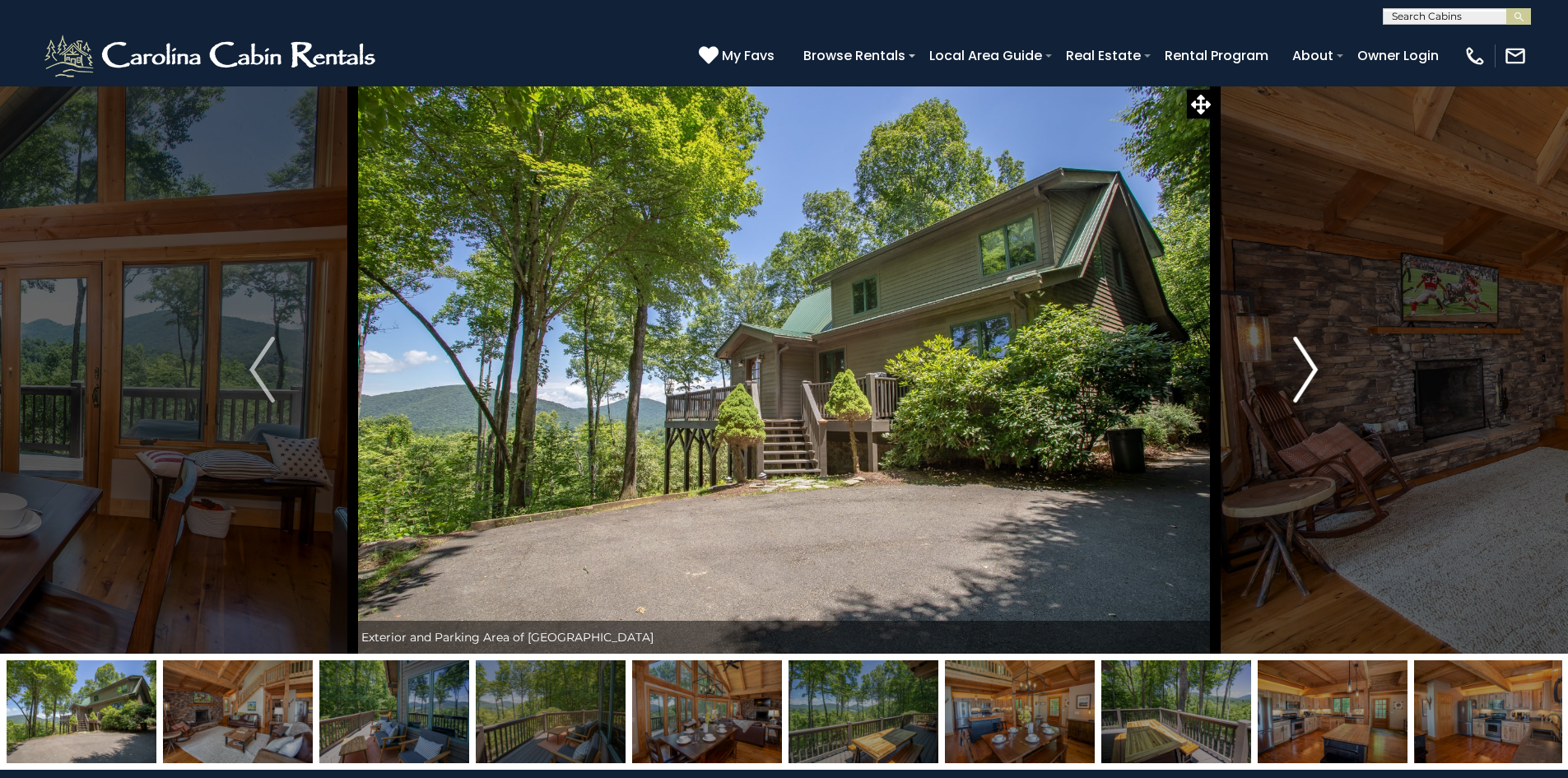
click at [1306, 361] on img "Next" at bounding box center [1305, 370] width 25 height 66
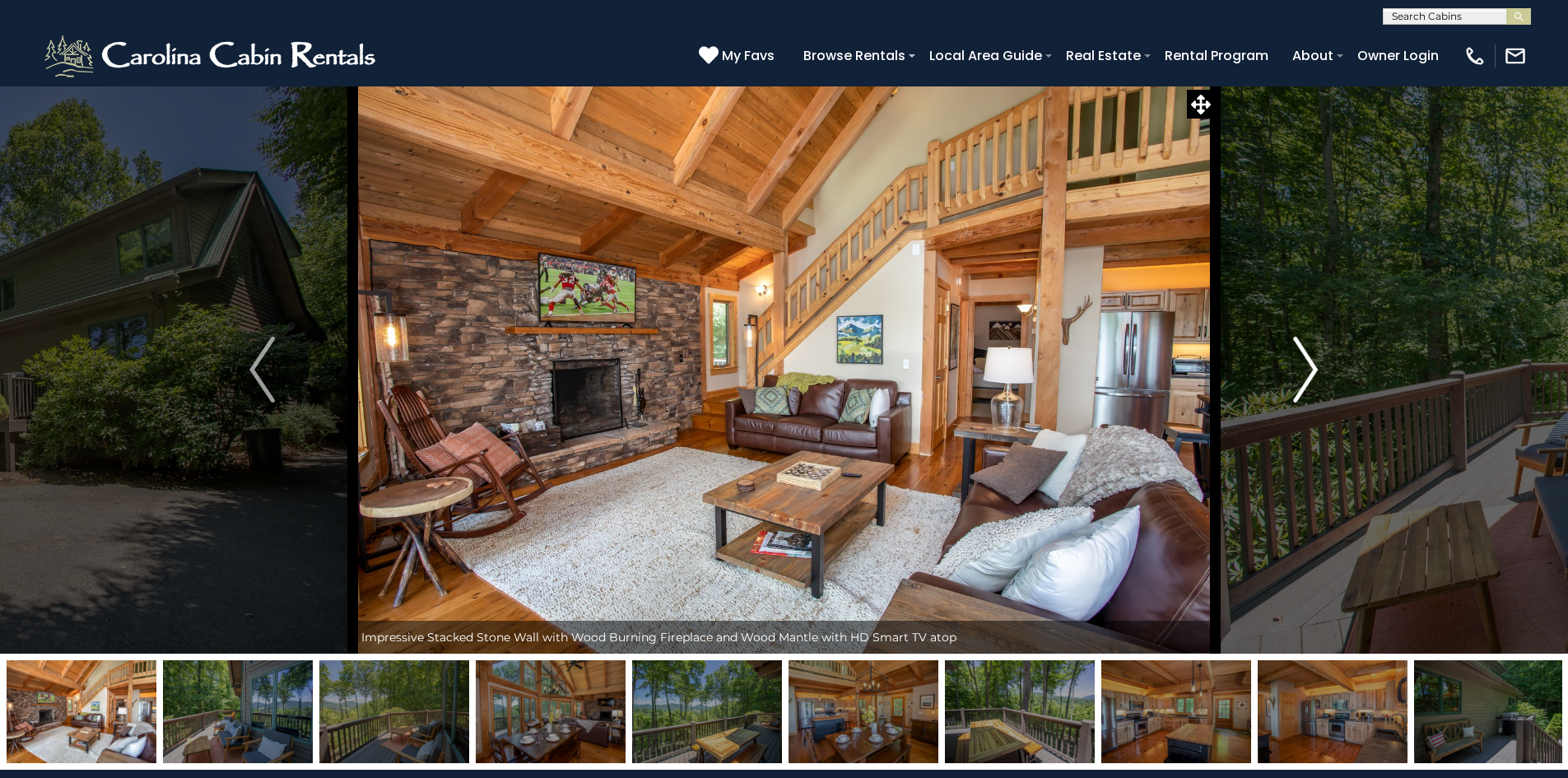
click at [1306, 361] on img "Next" at bounding box center [1305, 370] width 25 height 66
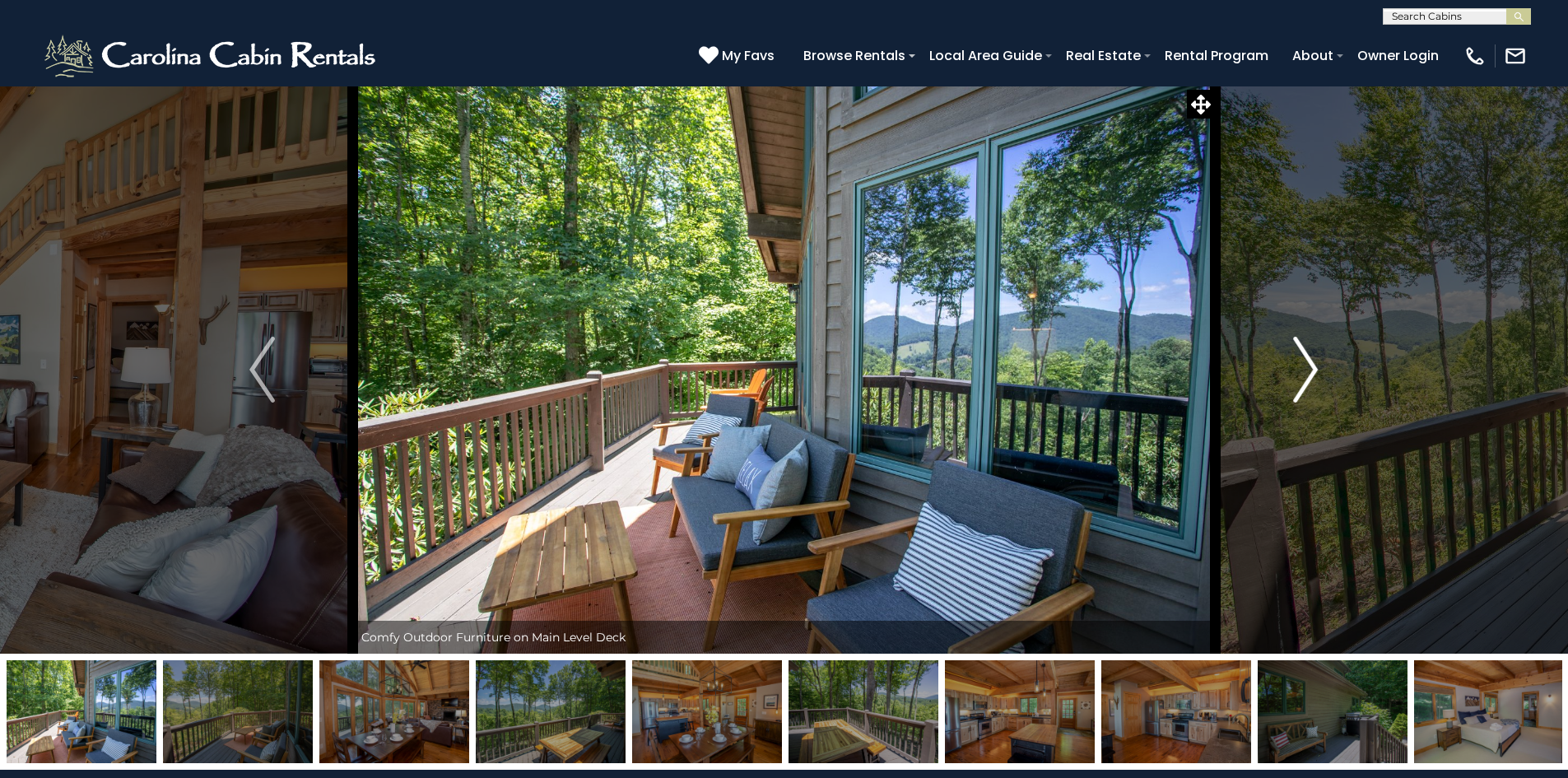
click at [1306, 361] on img "Next" at bounding box center [1305, 370] width 25 height 66
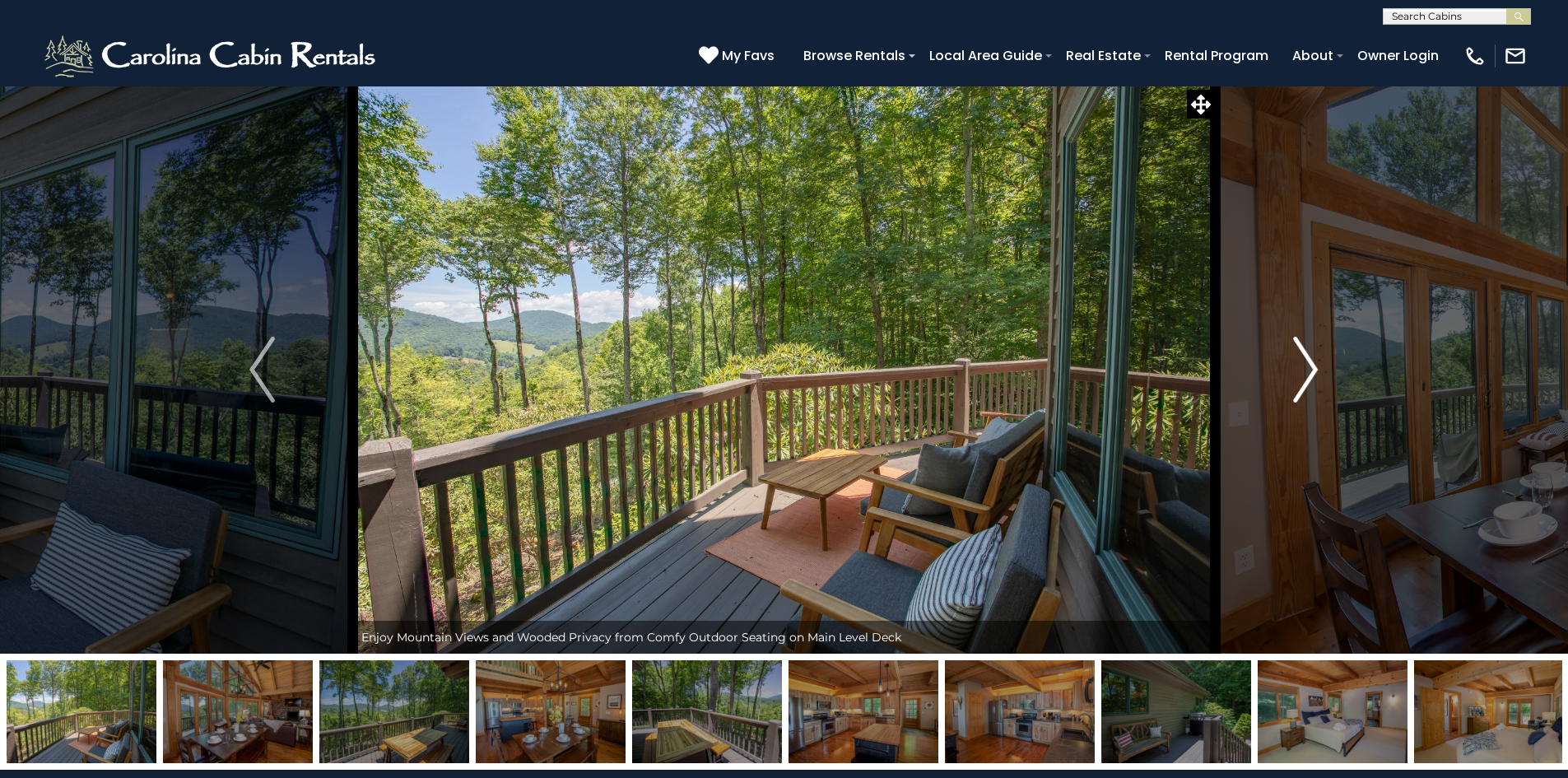
click at [1306, 361] on img "Next" at bounding box center [1305, 370] width 25 height 66
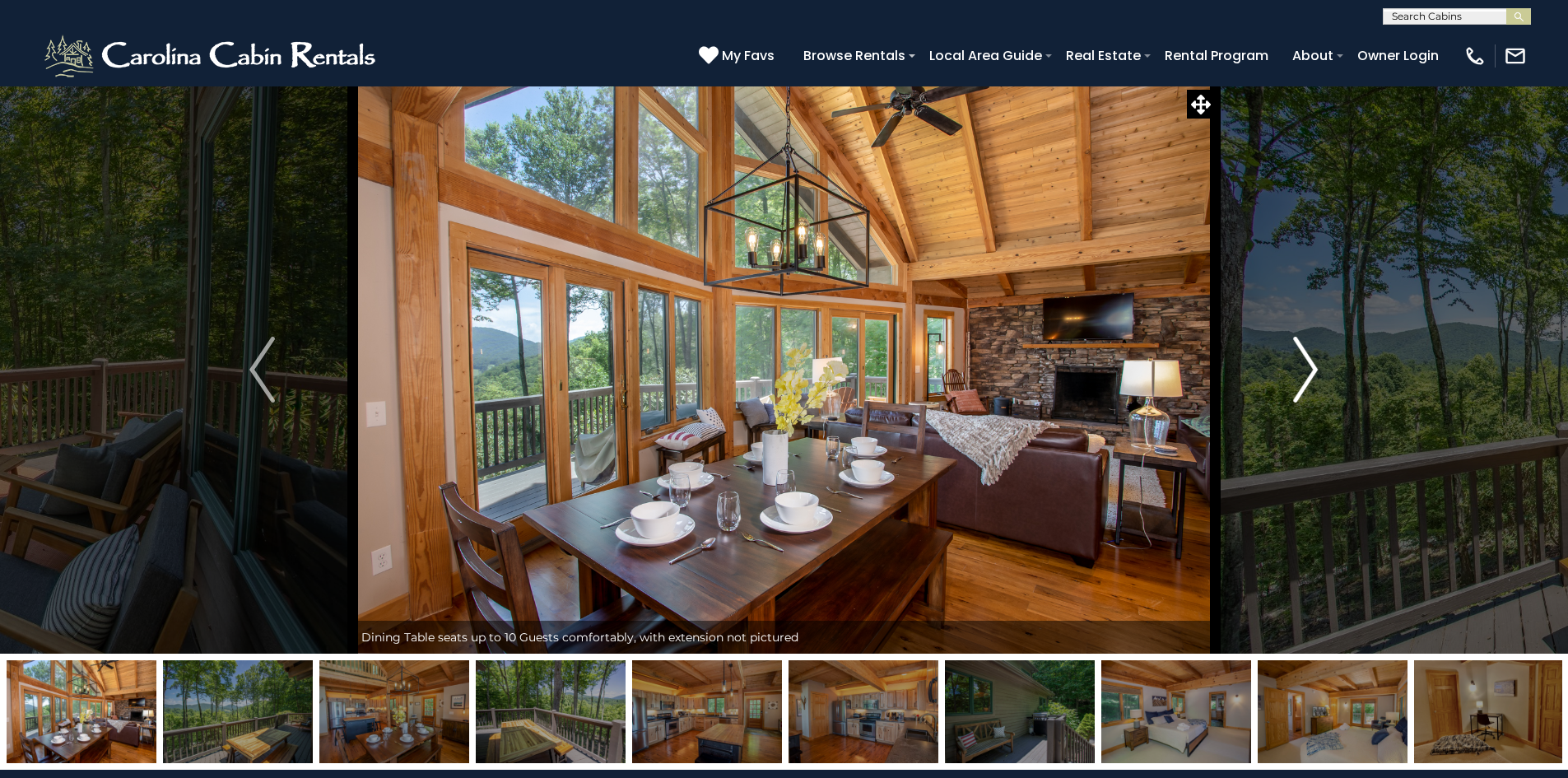
click at [1306, 361] on img "Next" at bounding box center [1305, 370] width 25 height 66
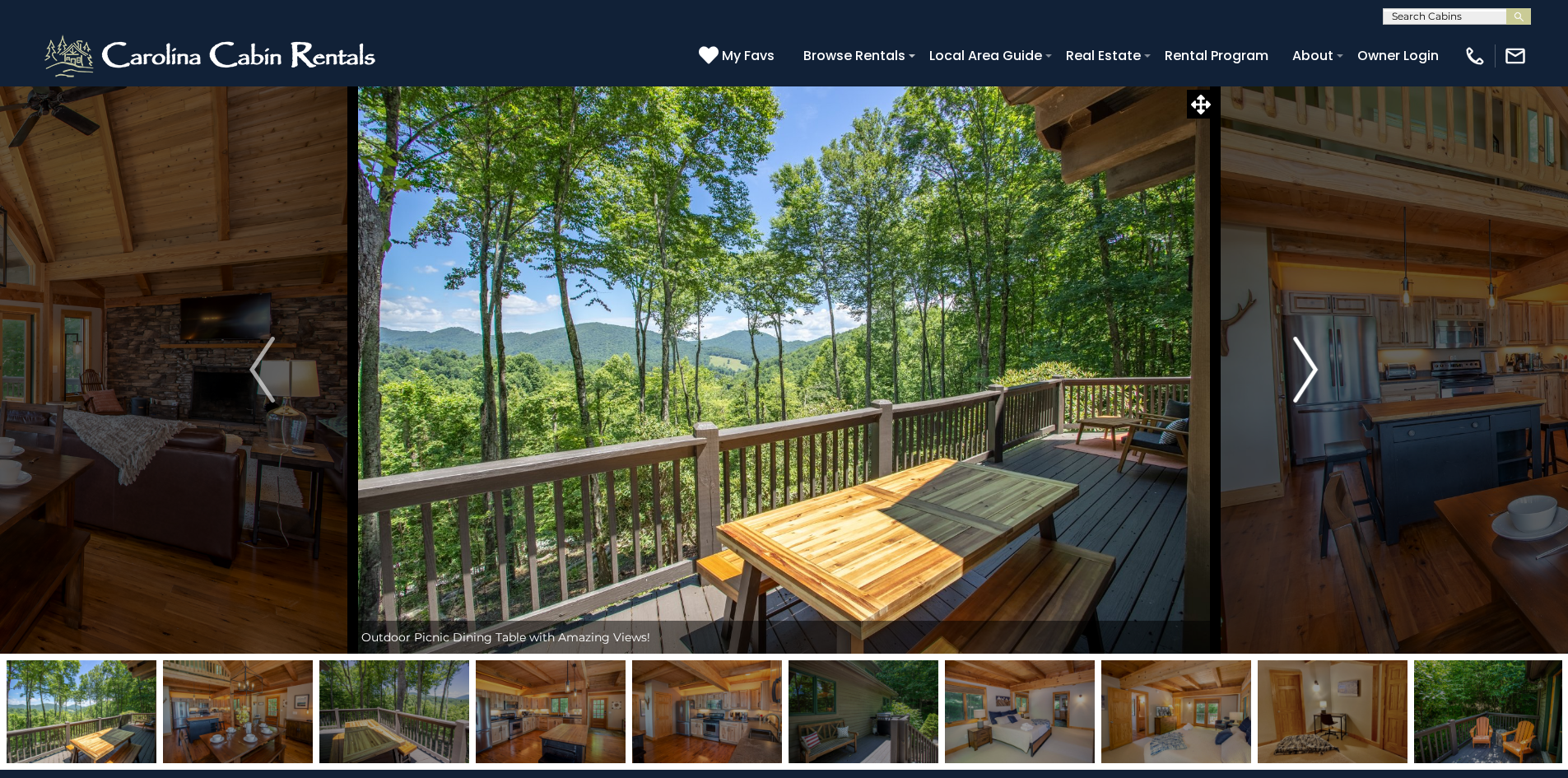
click at [1306, 361] on img "Next" at bounding box center [1305, 370] width 25 height 66
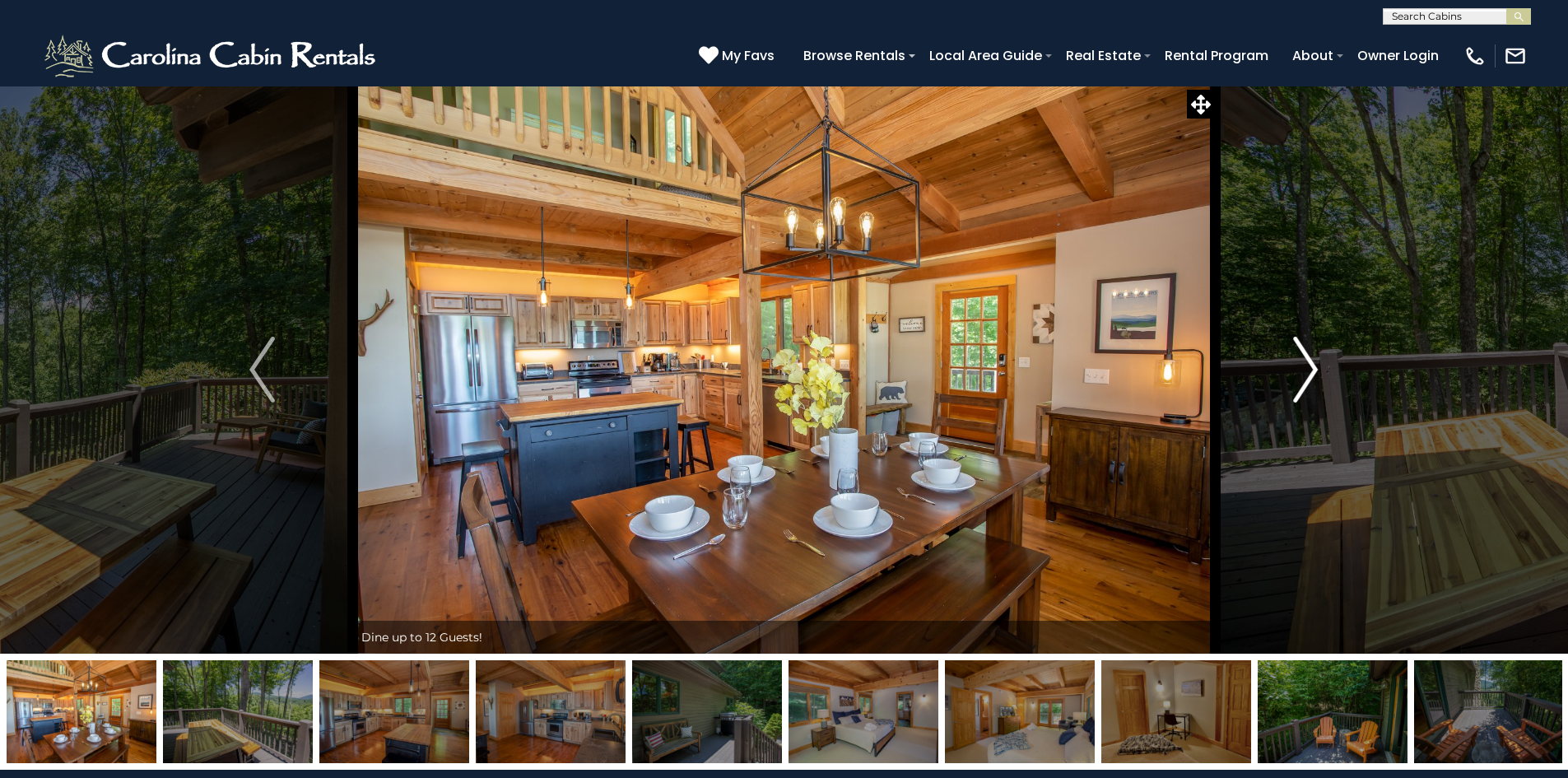
click at [1306, 361] on img "Next" at bounding box center [1305, 370] width 25 height 66
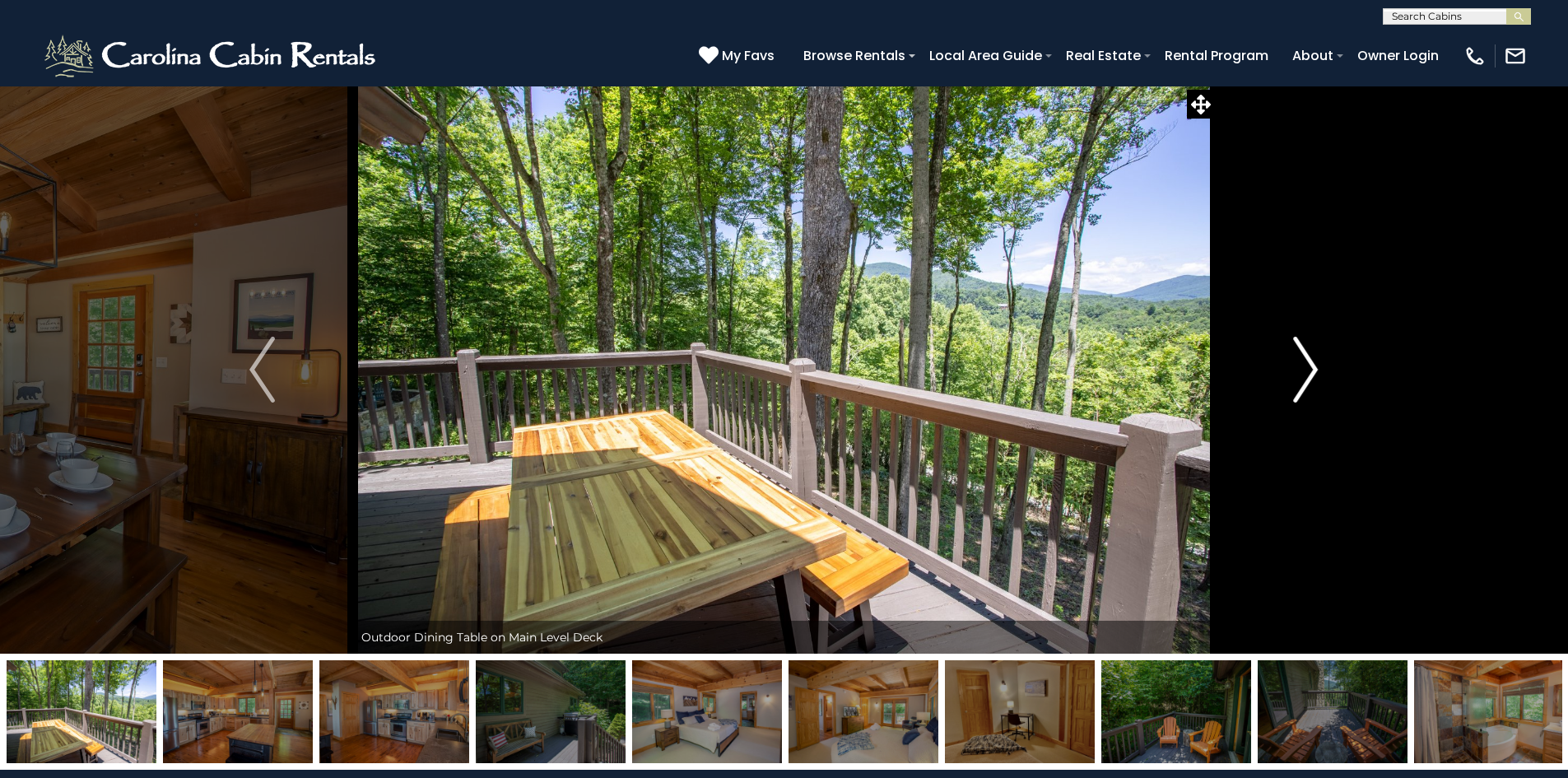
click at [1306, 361] on img "Next" at bounding box center [1305, 370] width 25 height 66
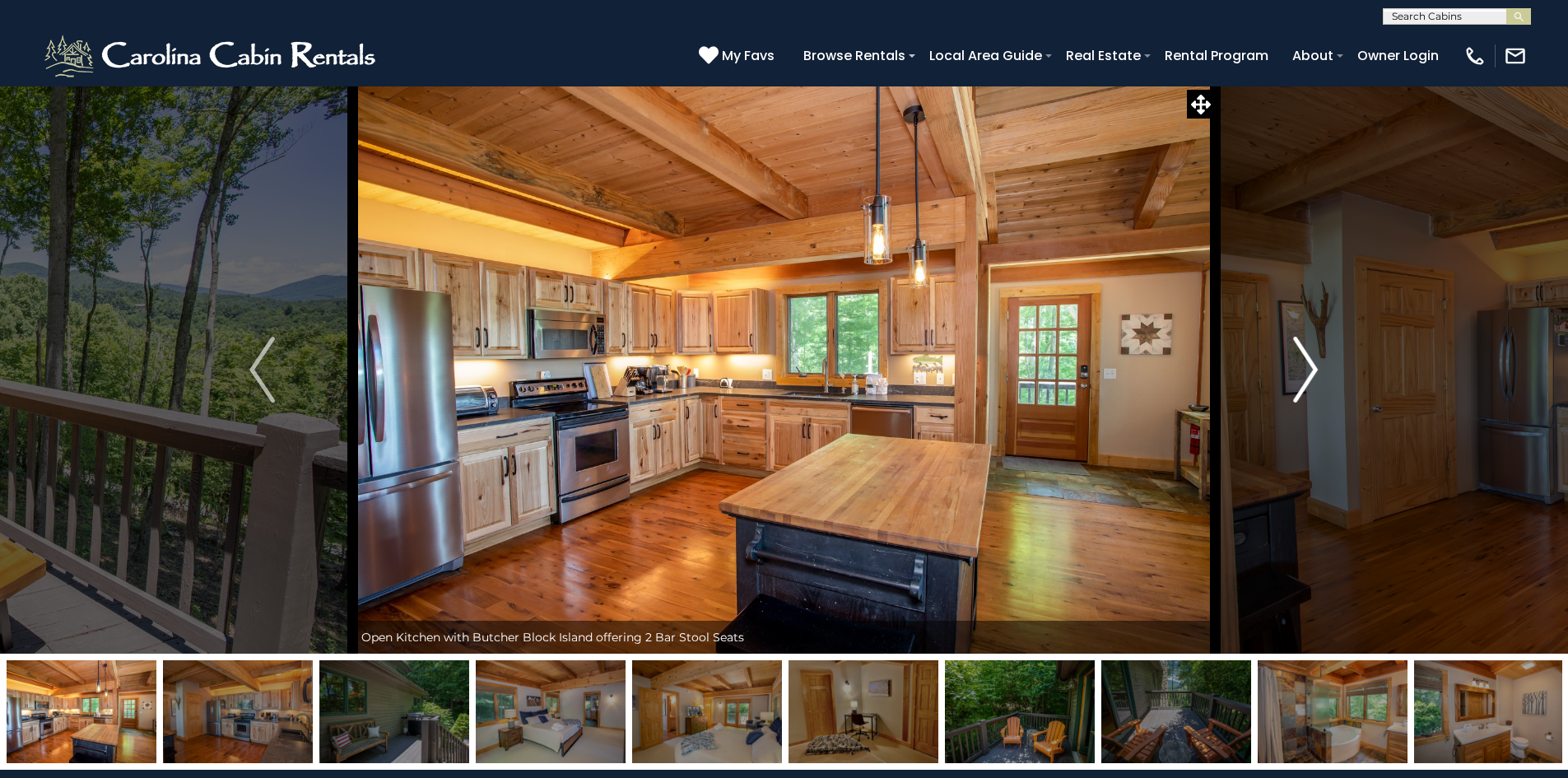
click at [1306, 360] on img "Next" at bounding box center [1305, 370] width 25 height 66
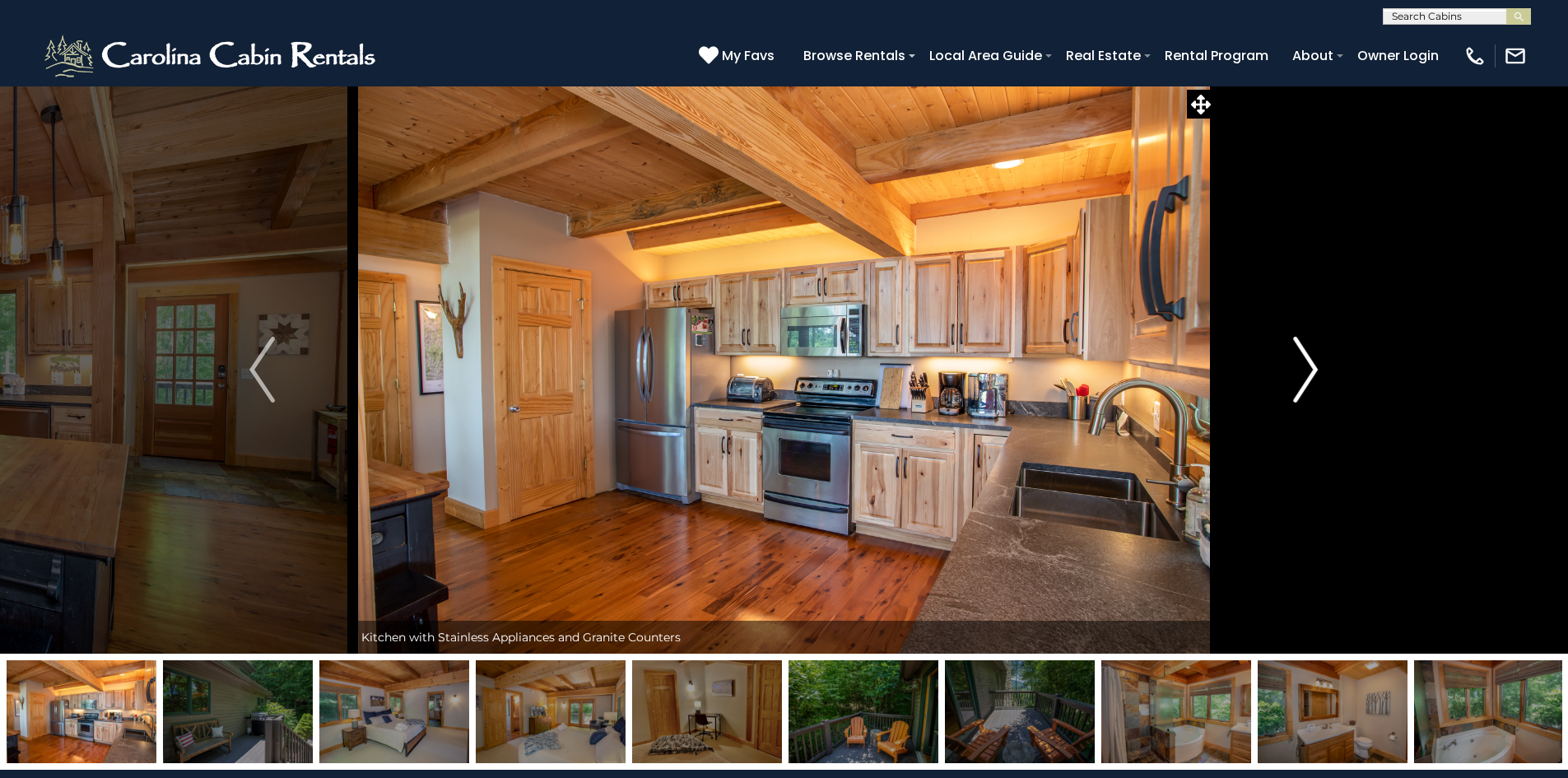
click at [1306, 360] on img "Next" at bounding box center [1305, 370] width 25 height 66
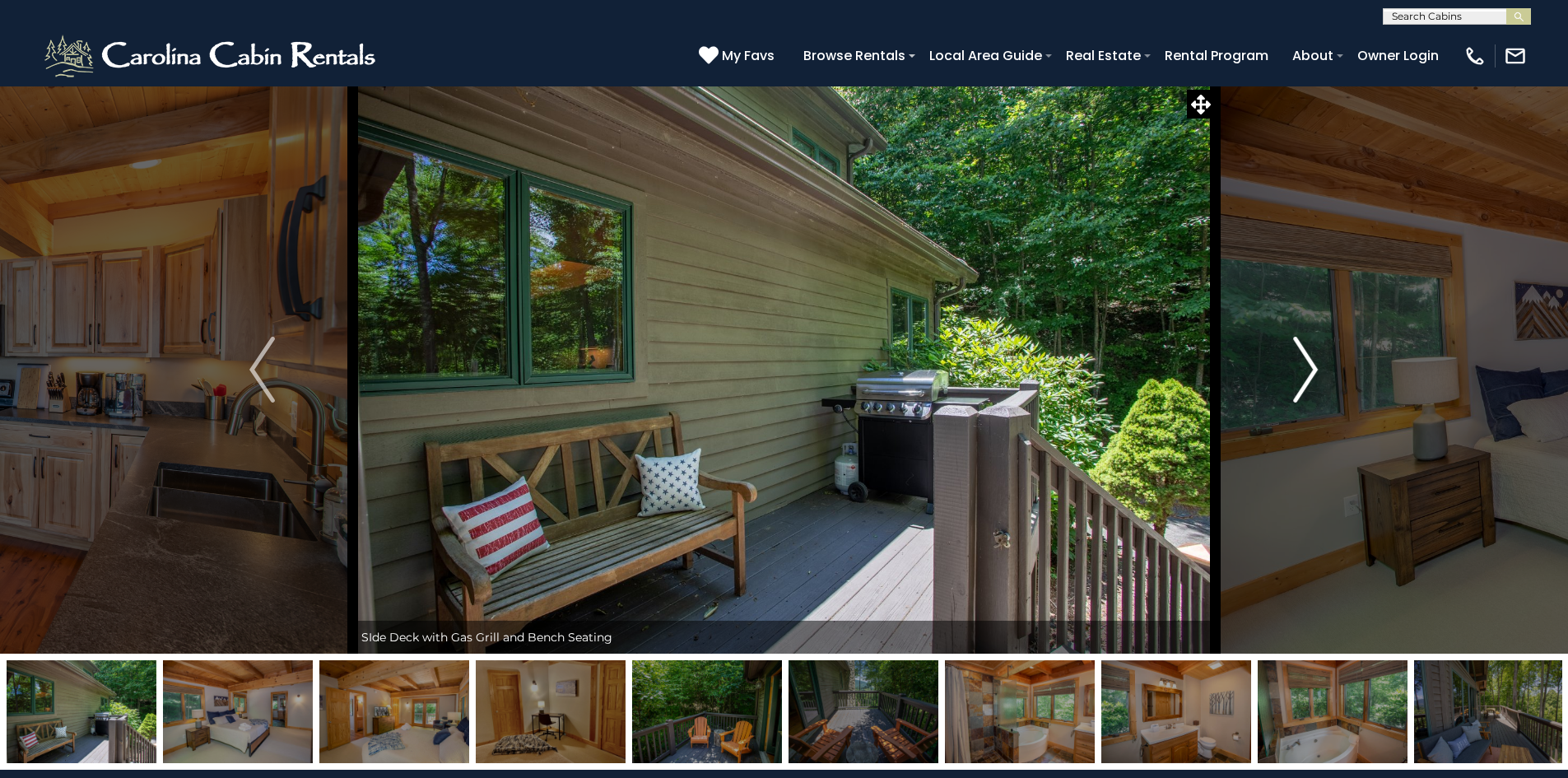
click at [1306, 360] on img "Next" at bounding box center [1305, 370] width 25 height 66
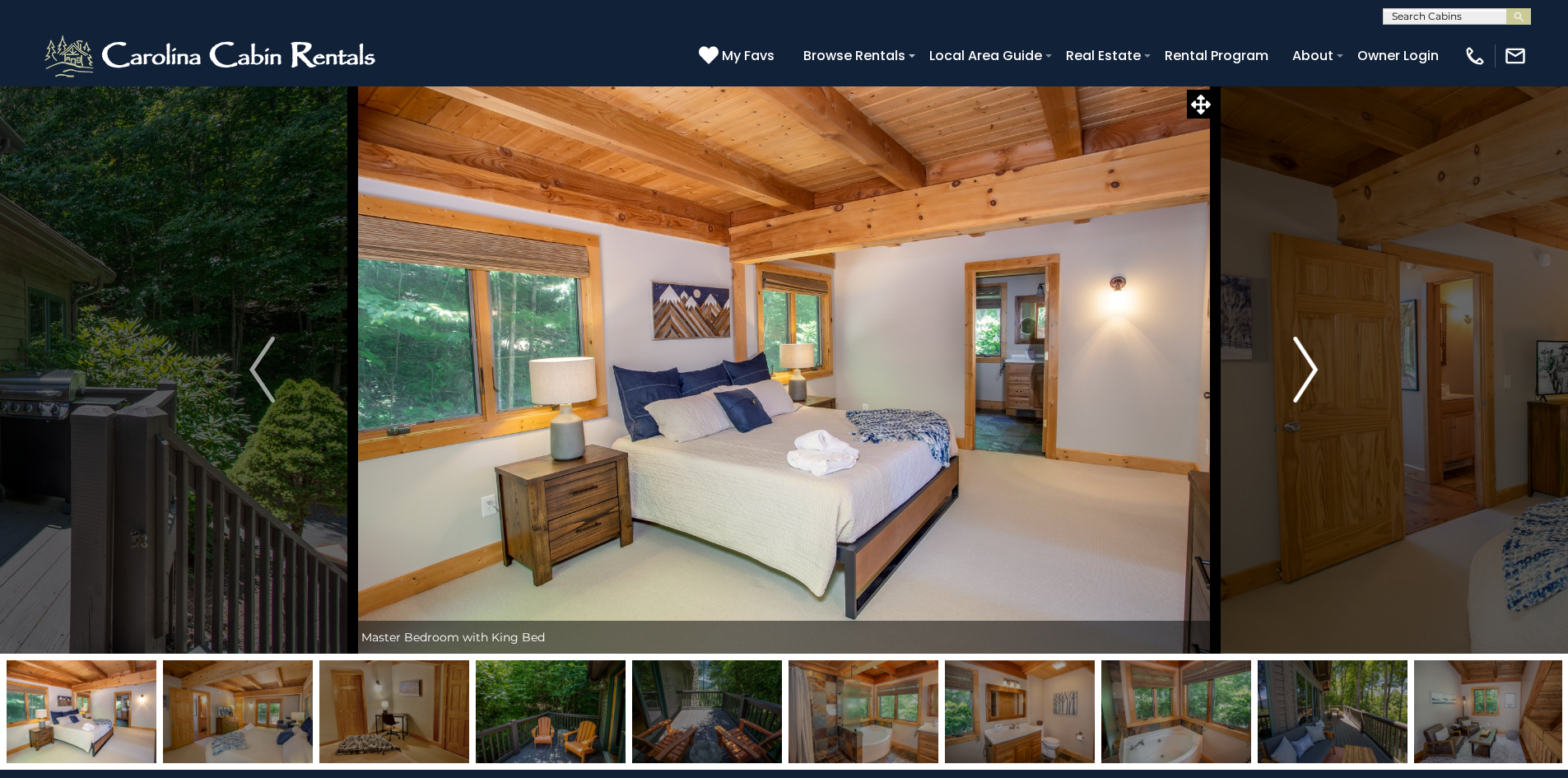
click at [1306, 357] on img "Next" at bounding box center [1305, 370] width 25 height 66
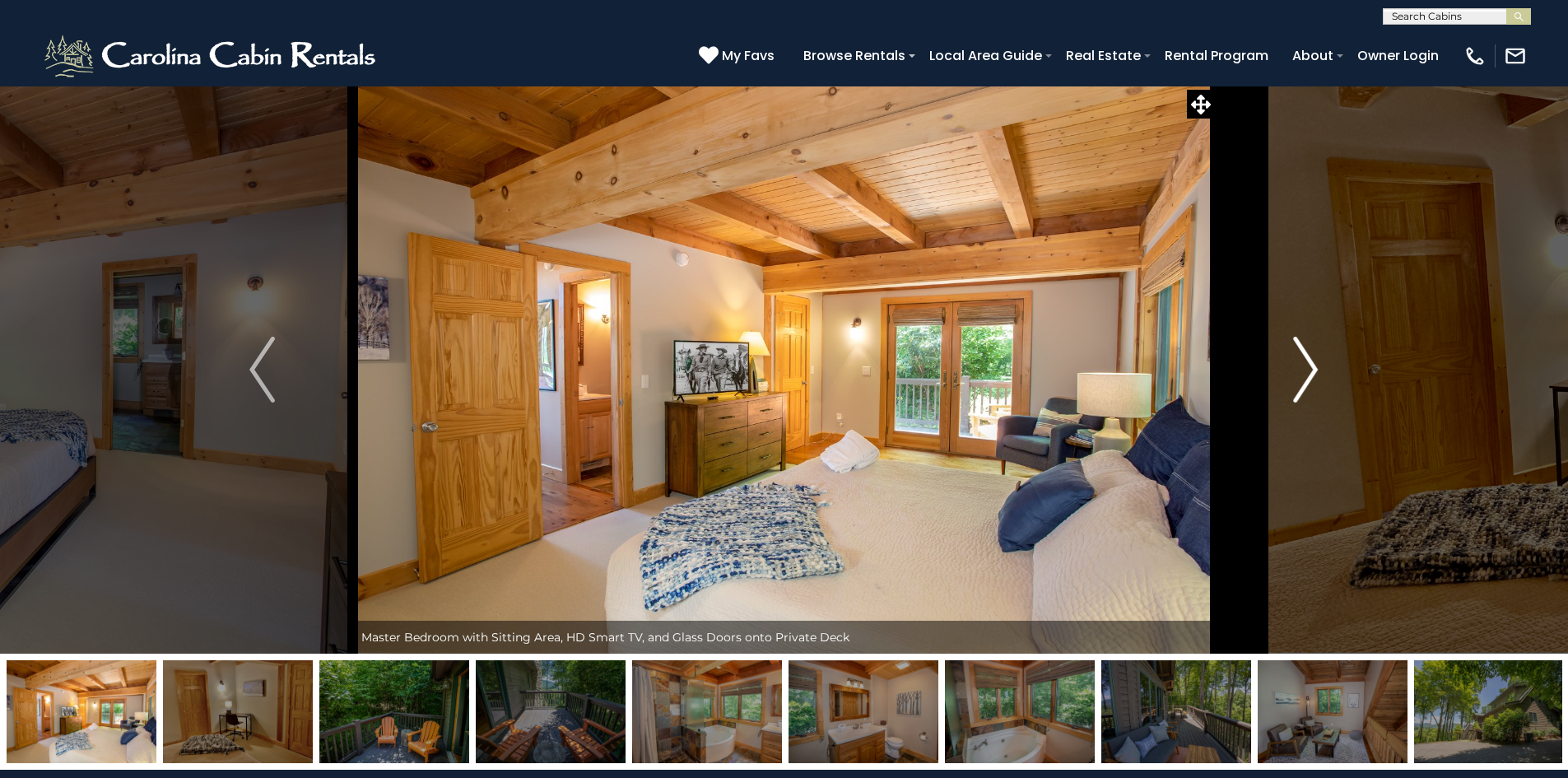
click at [1306, 357] on img "Next" at bounding box center [1305, 370] width 25 height 66
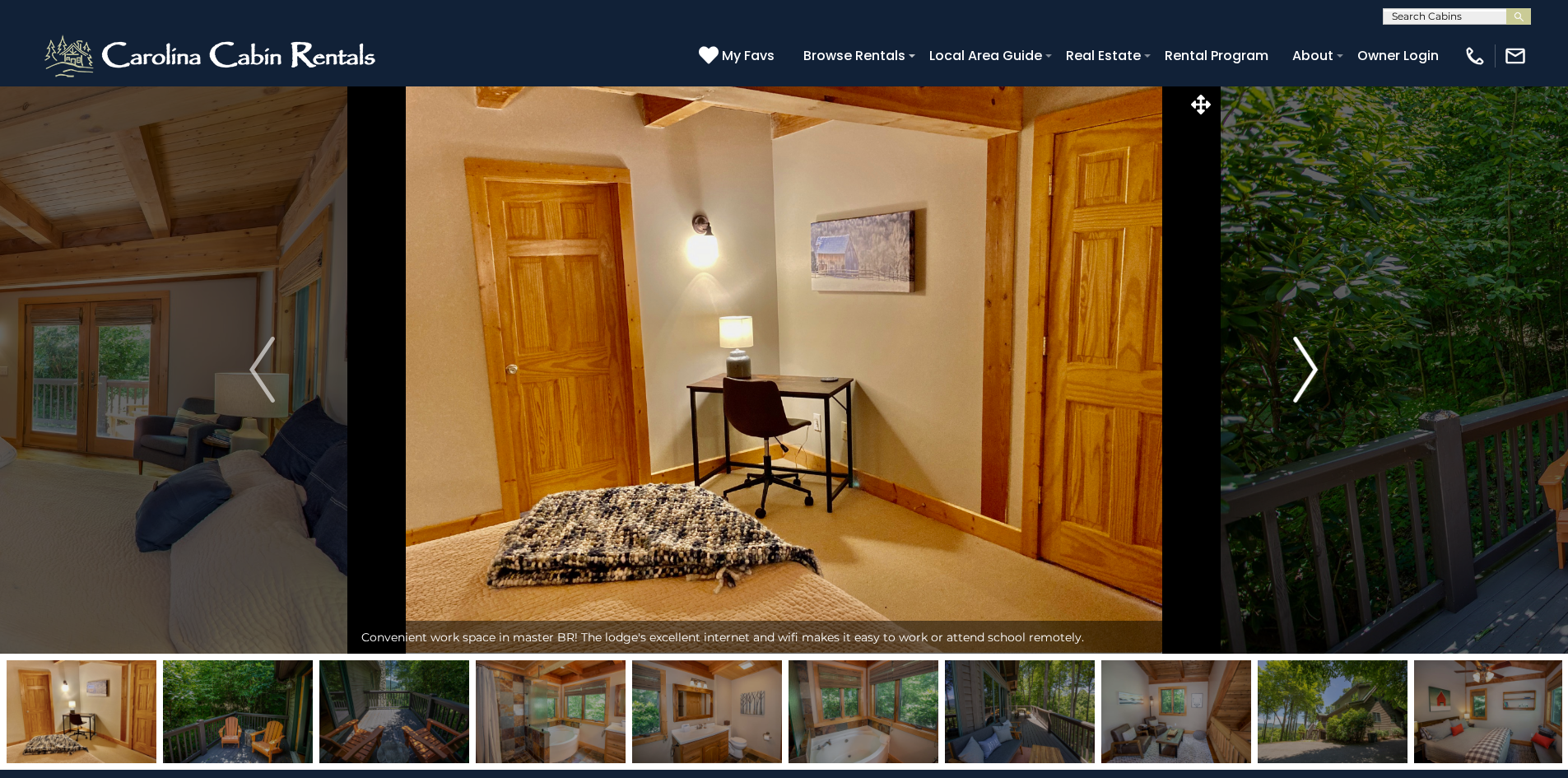
click at [1306, 357] on img "Next" at bounding box center [1305, 370] width 25 height 66
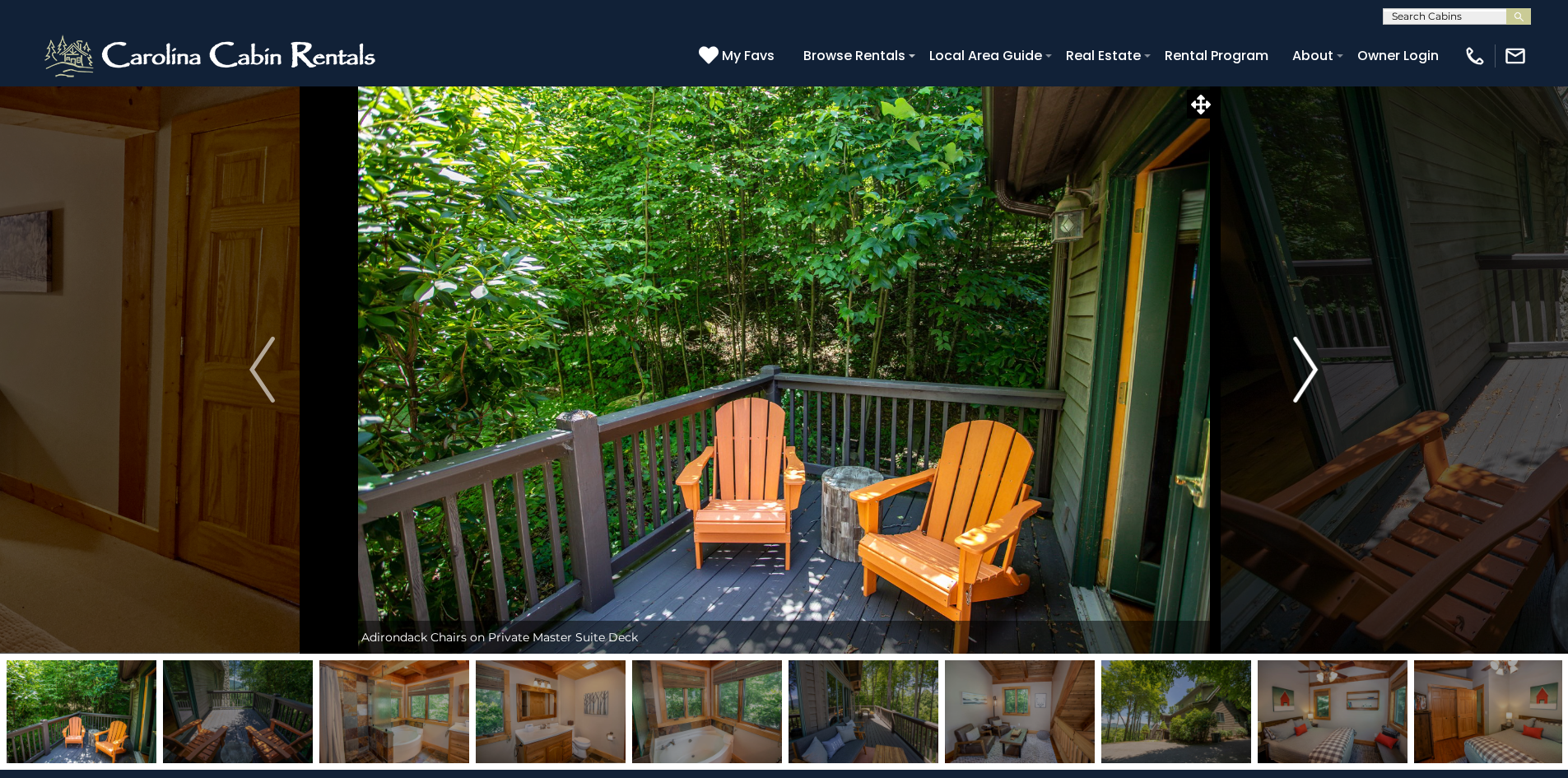
click at [1306, 357] on img "Next" at bounding box center [1305, 370] width 25 height 66
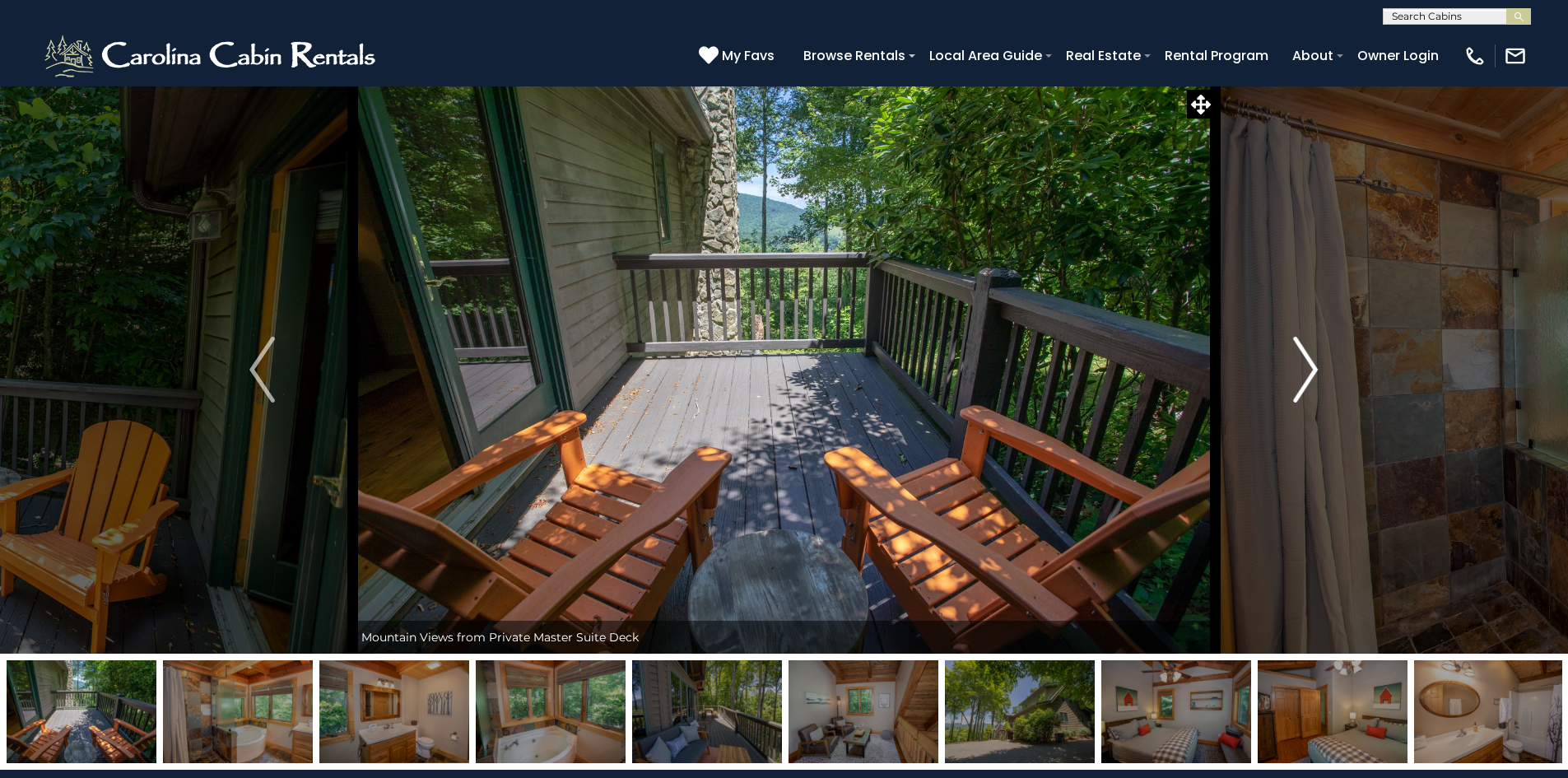
click at [1306, 357] on img "Next" at bounding box center [1305, 370] width 25 height 66
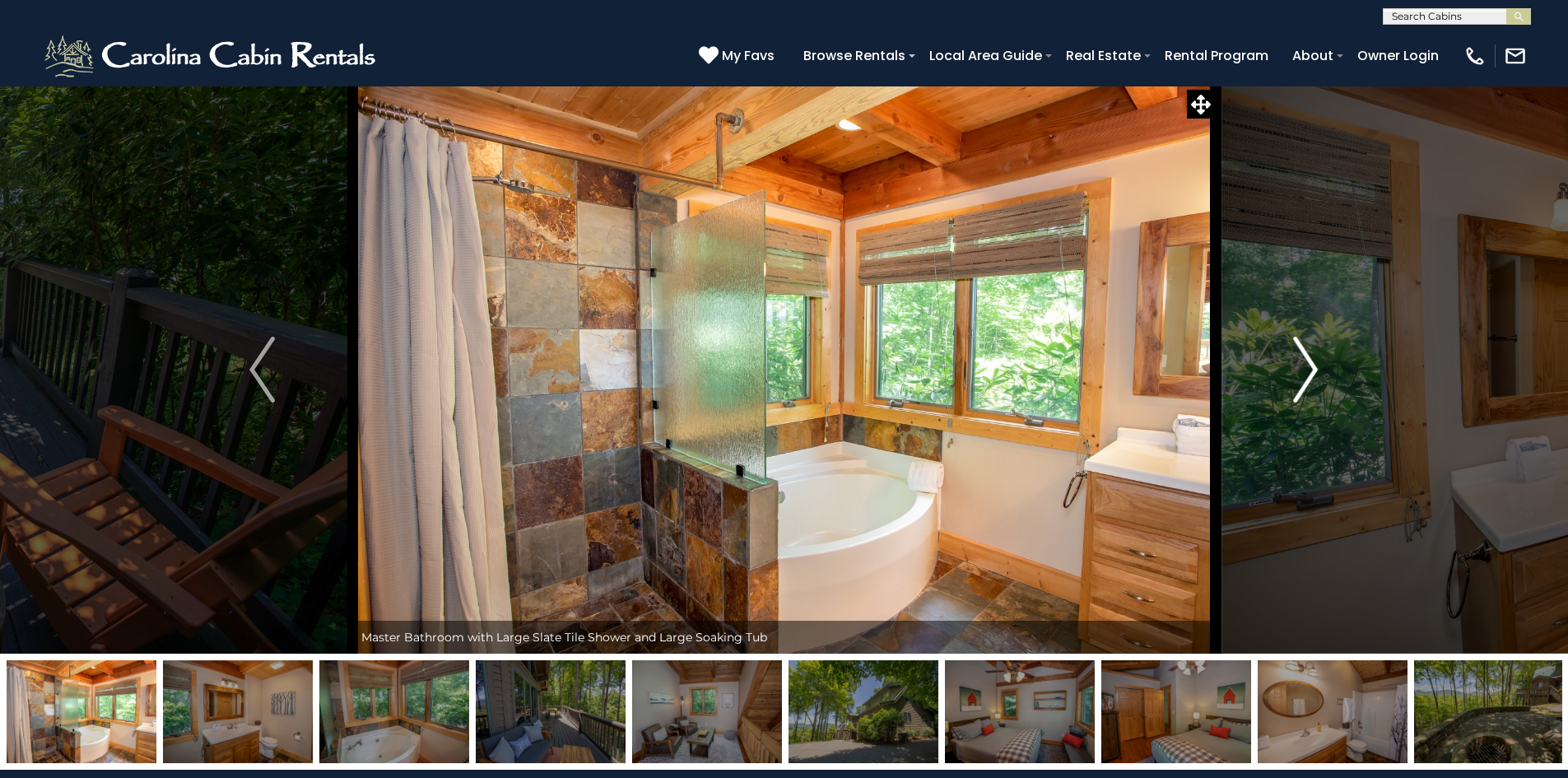
click at [1306, 356] on img "Next" at bounding box center [1305, 370] width 25 height 66
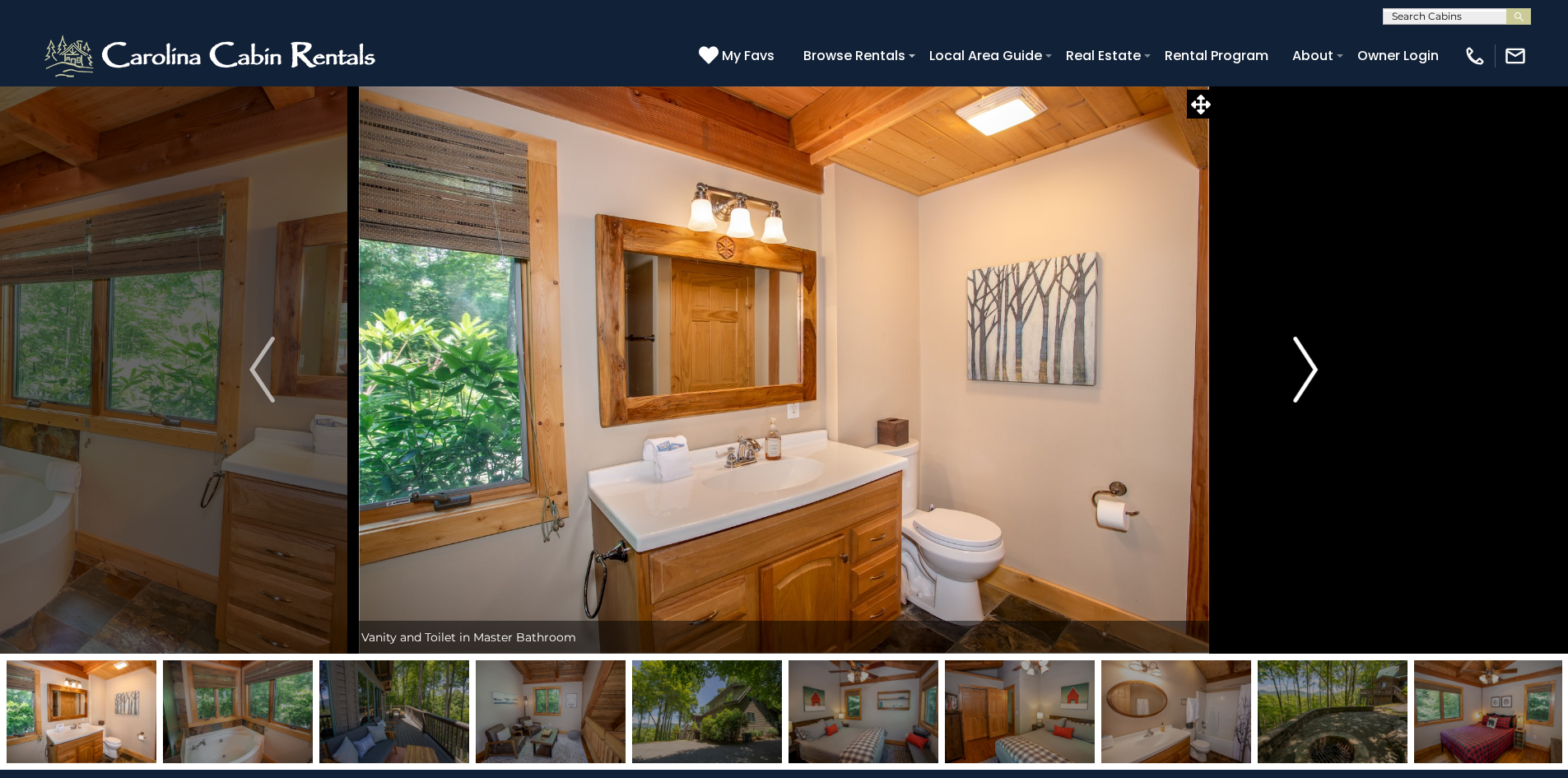
click at [1306, 356] on img "Next" at bounding box center [1305, 370] width 25 height 66
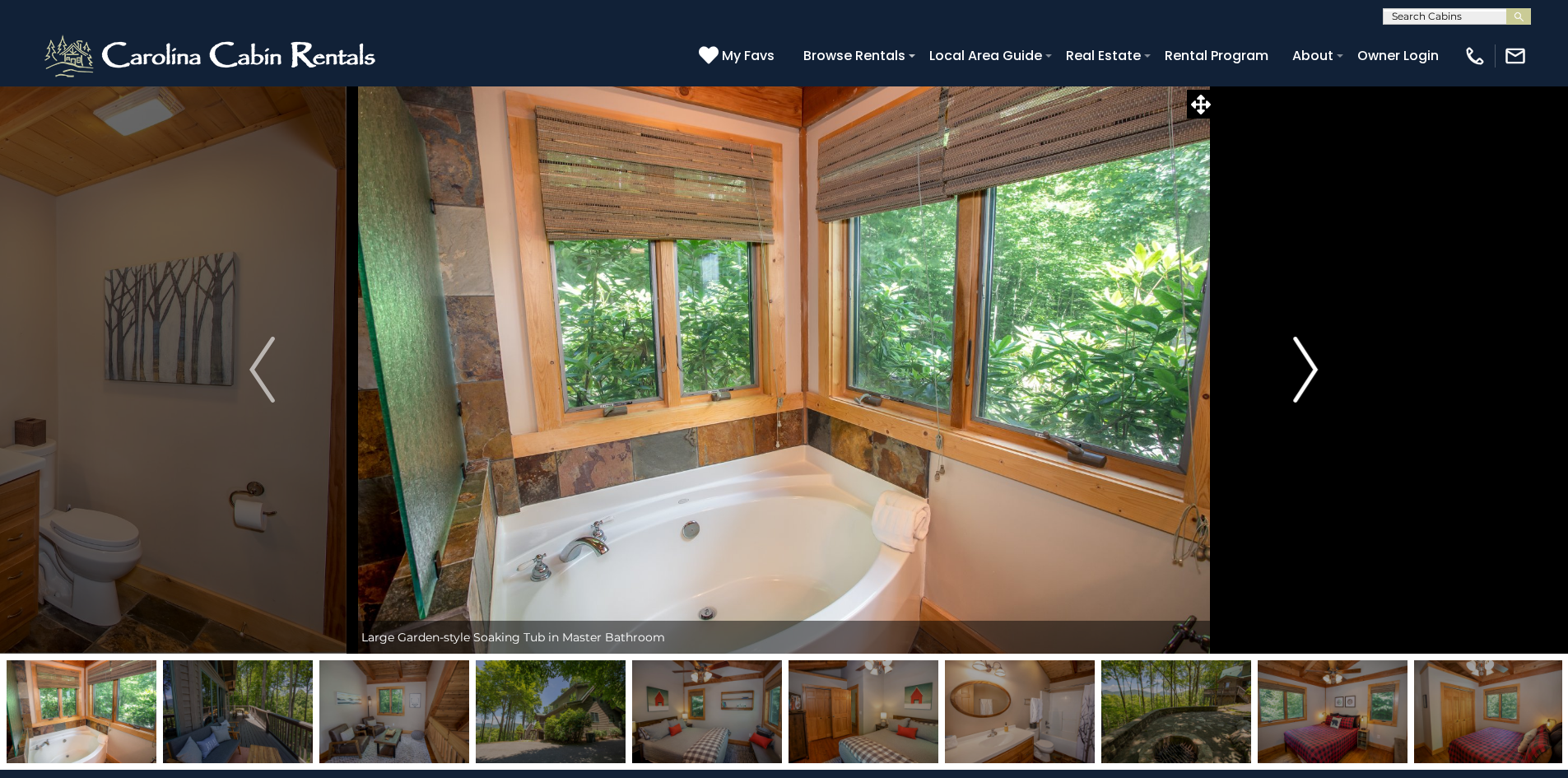
click at [1306, 356] on img "Next" at bounding box center [1305, 370] width 25 height 66
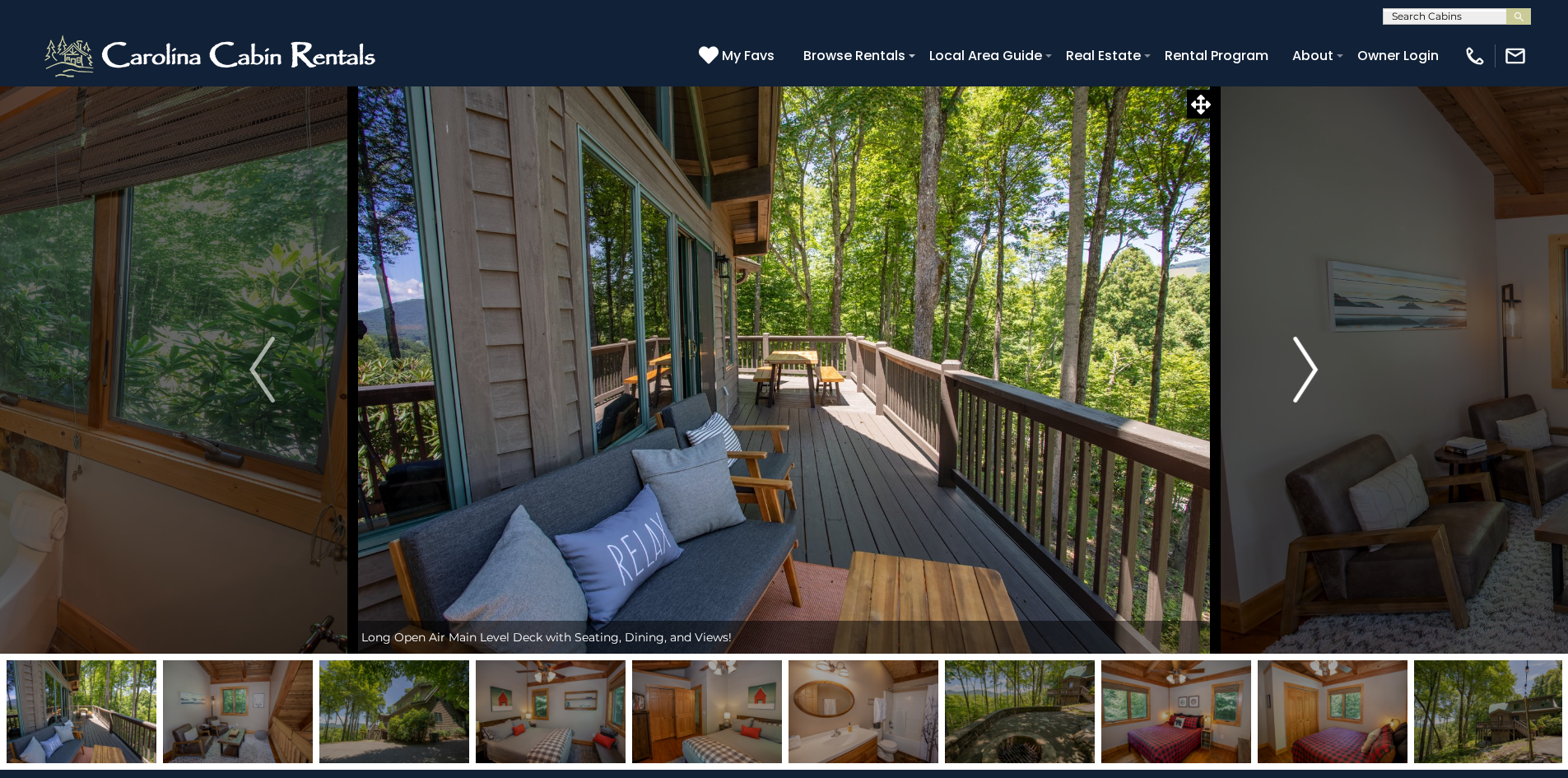
click at [1306, 356] on img "Next" at bounding box center [1305, 370] width 25 height 66
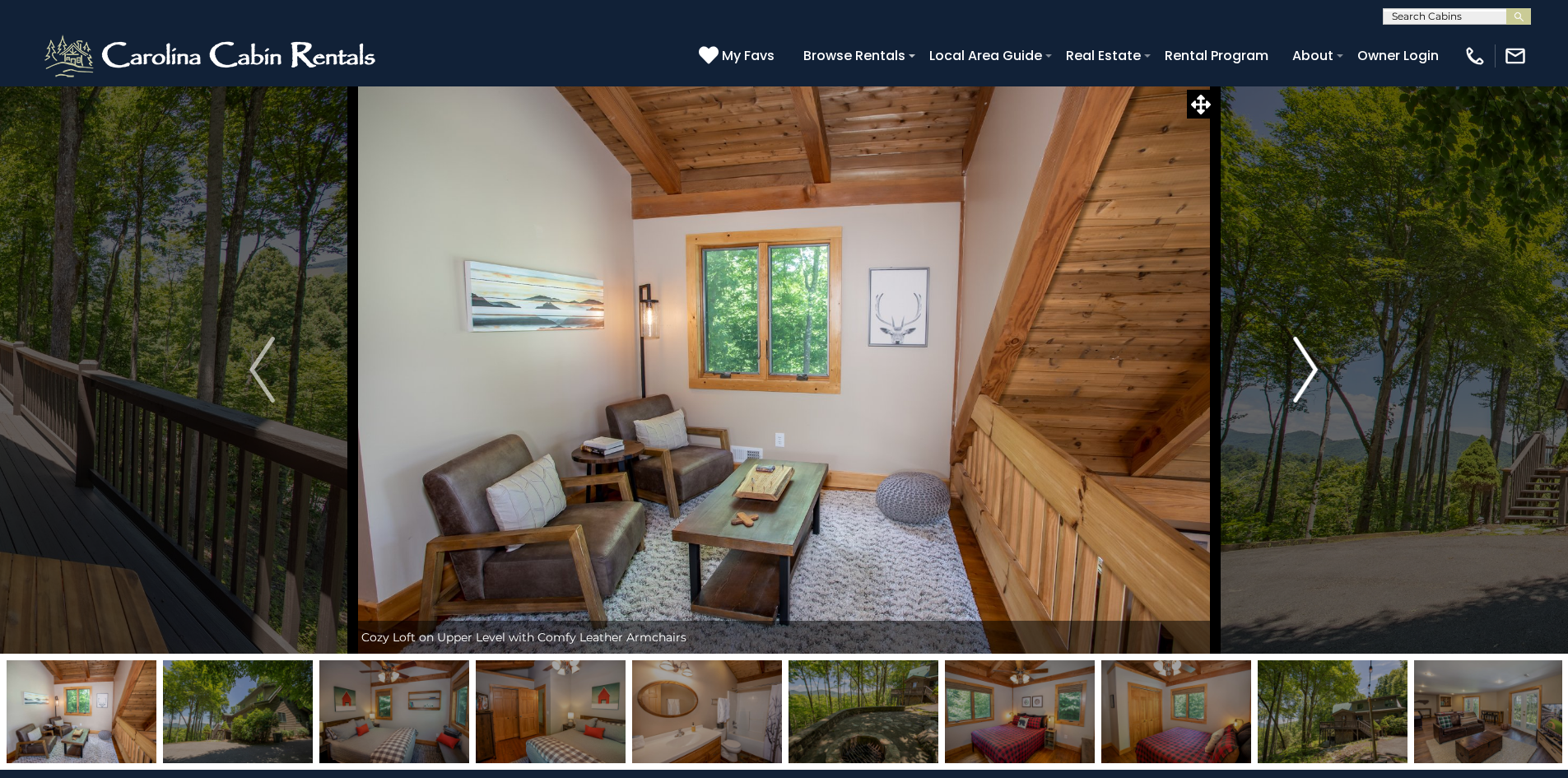
click at [1306, 356] on img "Next" at bounding box center [1305, 370] width 25 height 66
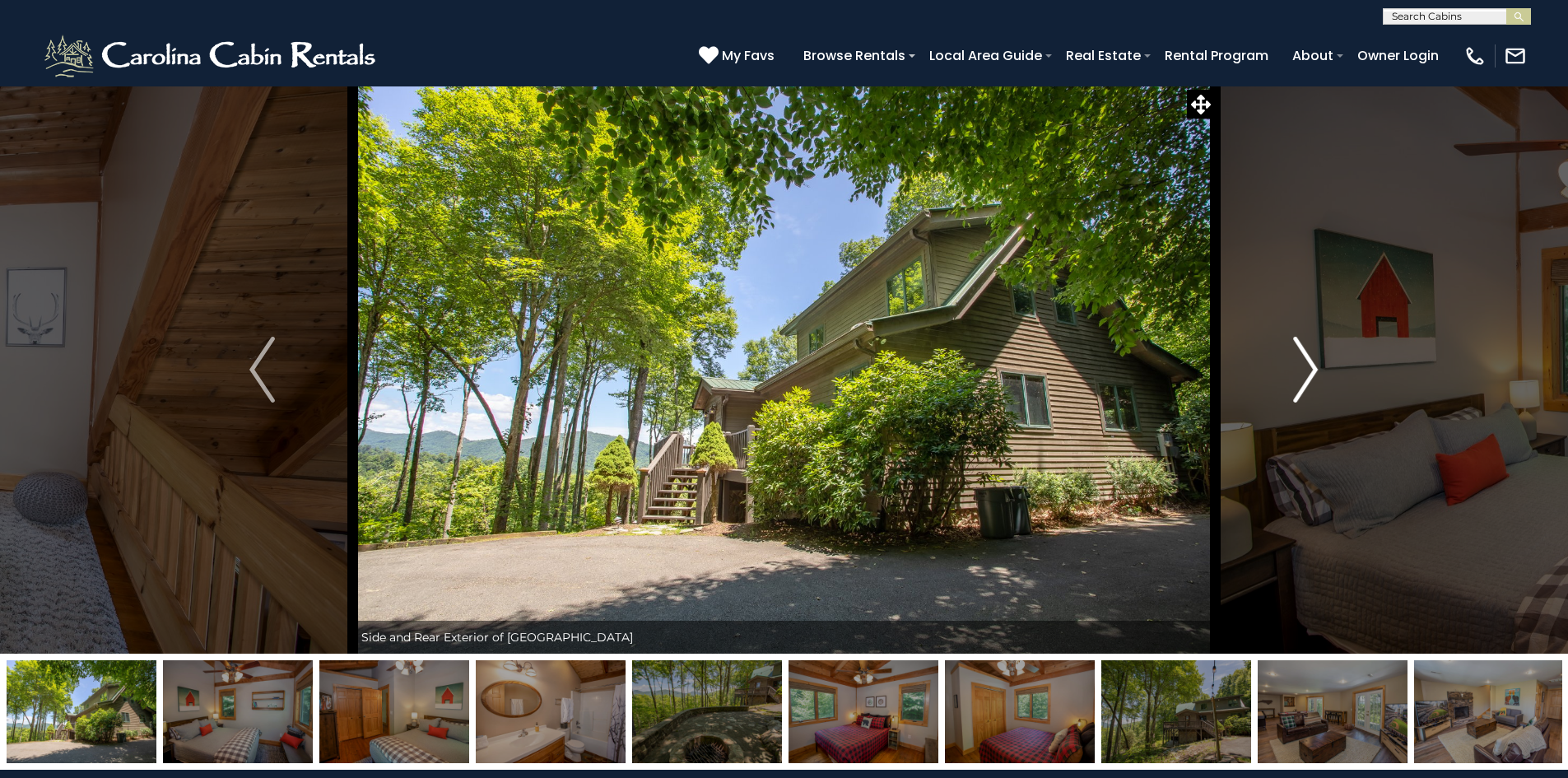
click at [1306, 356] on img "Next" at bounding box center [1305, 370] width 25 height 66
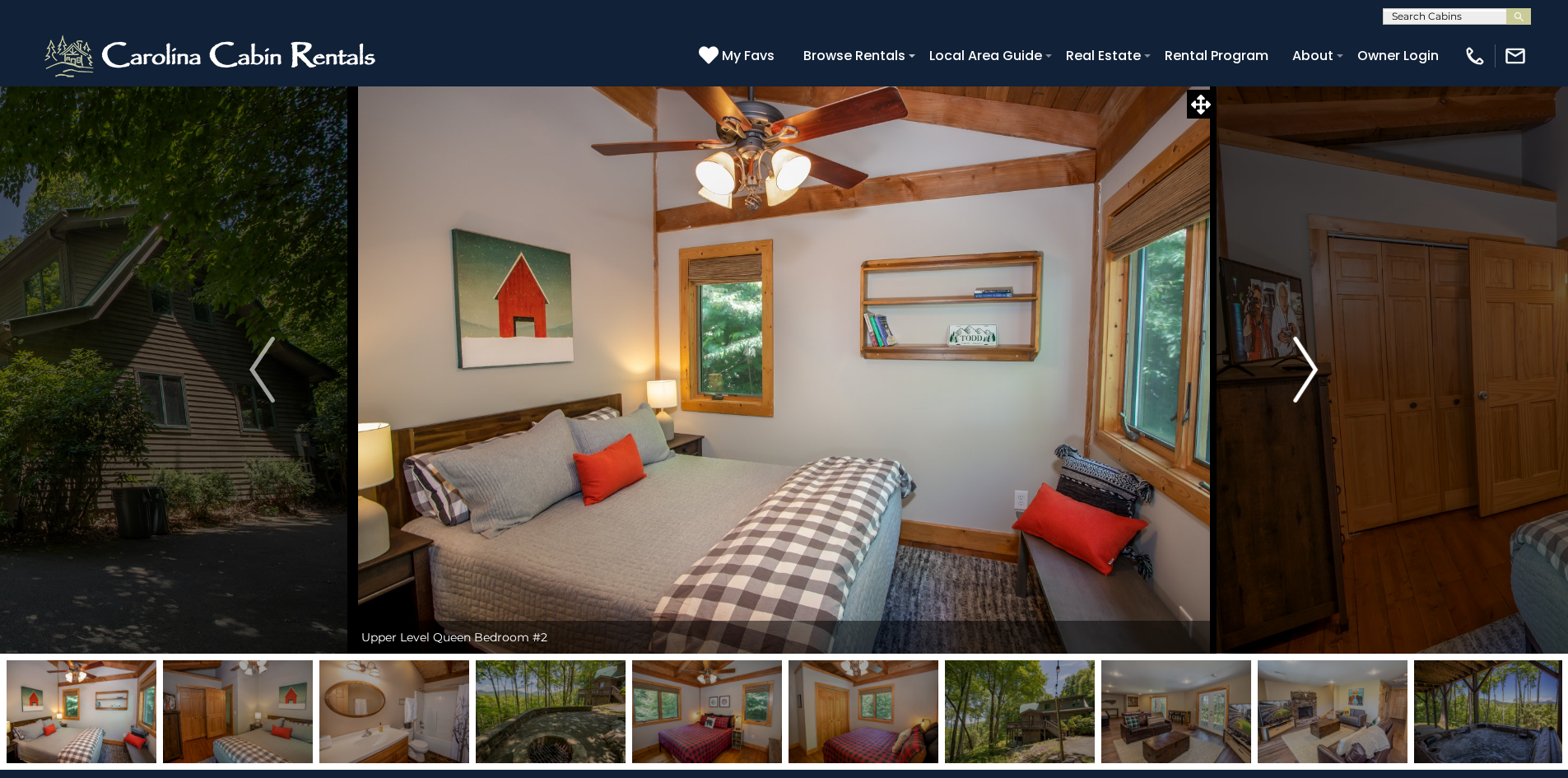
click at [1306, 356] on img "Next" at bounding box center [1305, 370] width 25 height 66
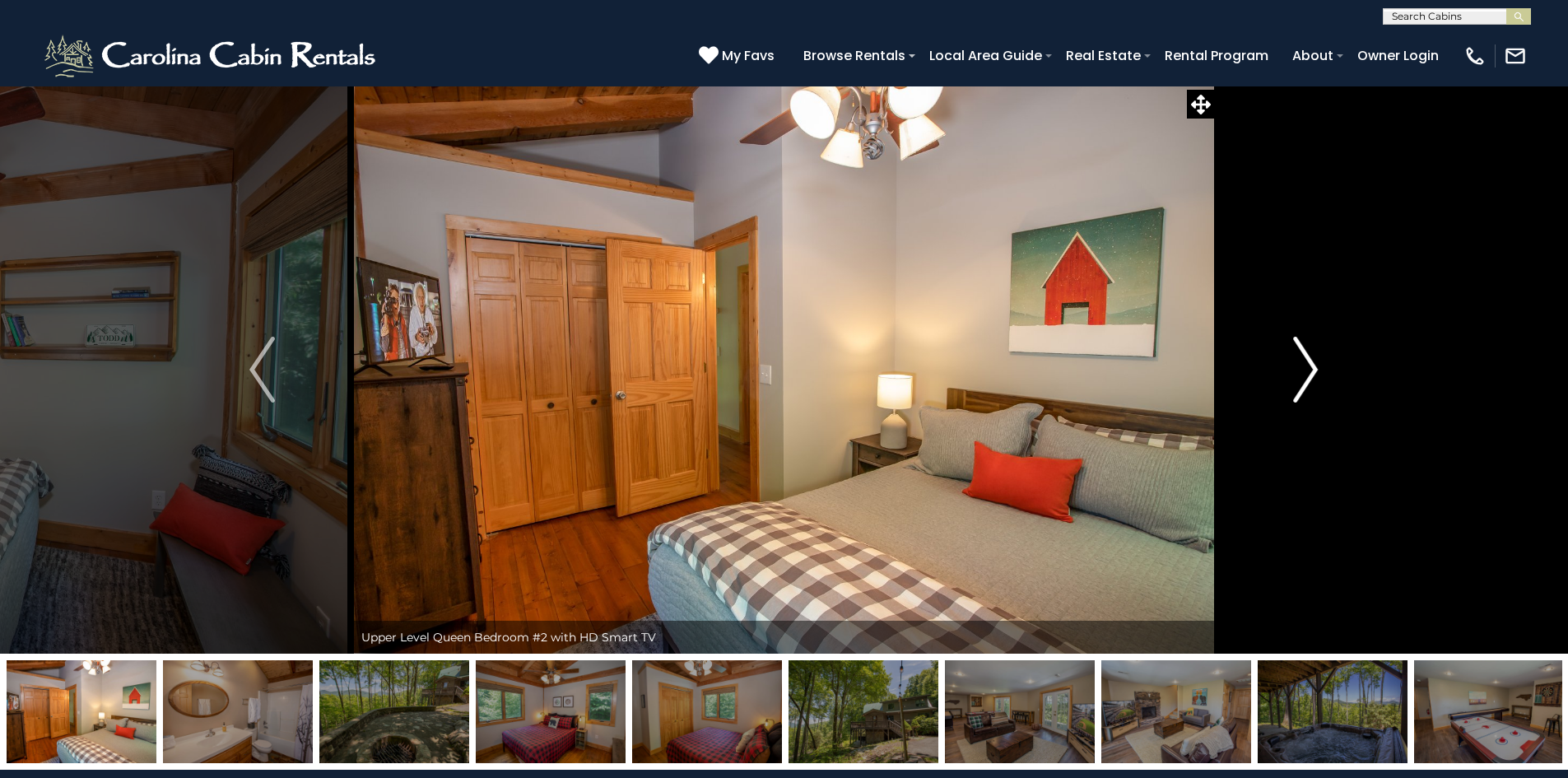
click at [1306, 356] on img "Next" at bounding box center [1305, 370] width 25 height 66
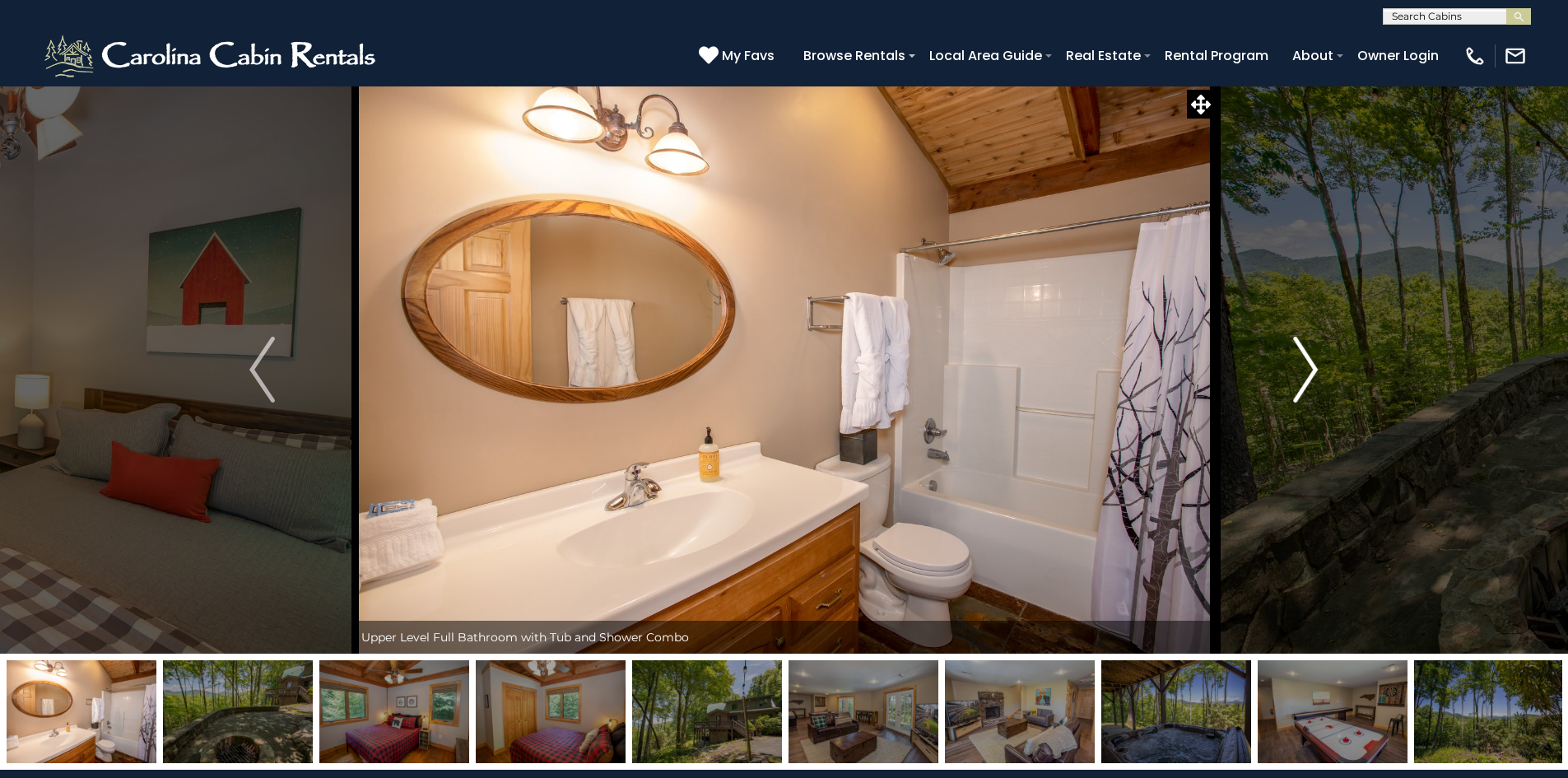
click at [1306, 356] on img "Next" at bounding box center [1305, 370] width 25 height 66
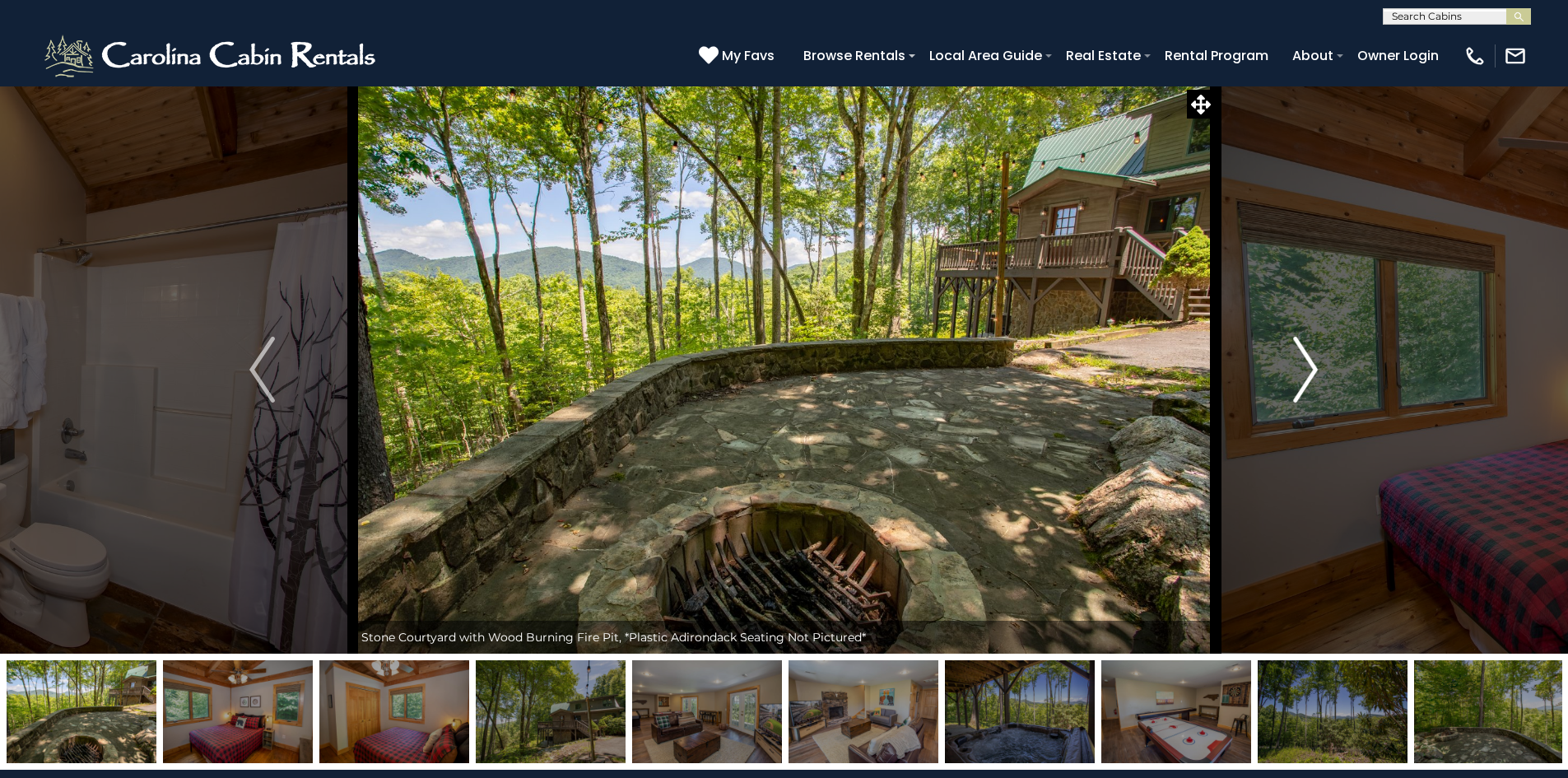
click at [1306, 355] on img "Next" at bounding box center [1305, 370] width 25 height 66
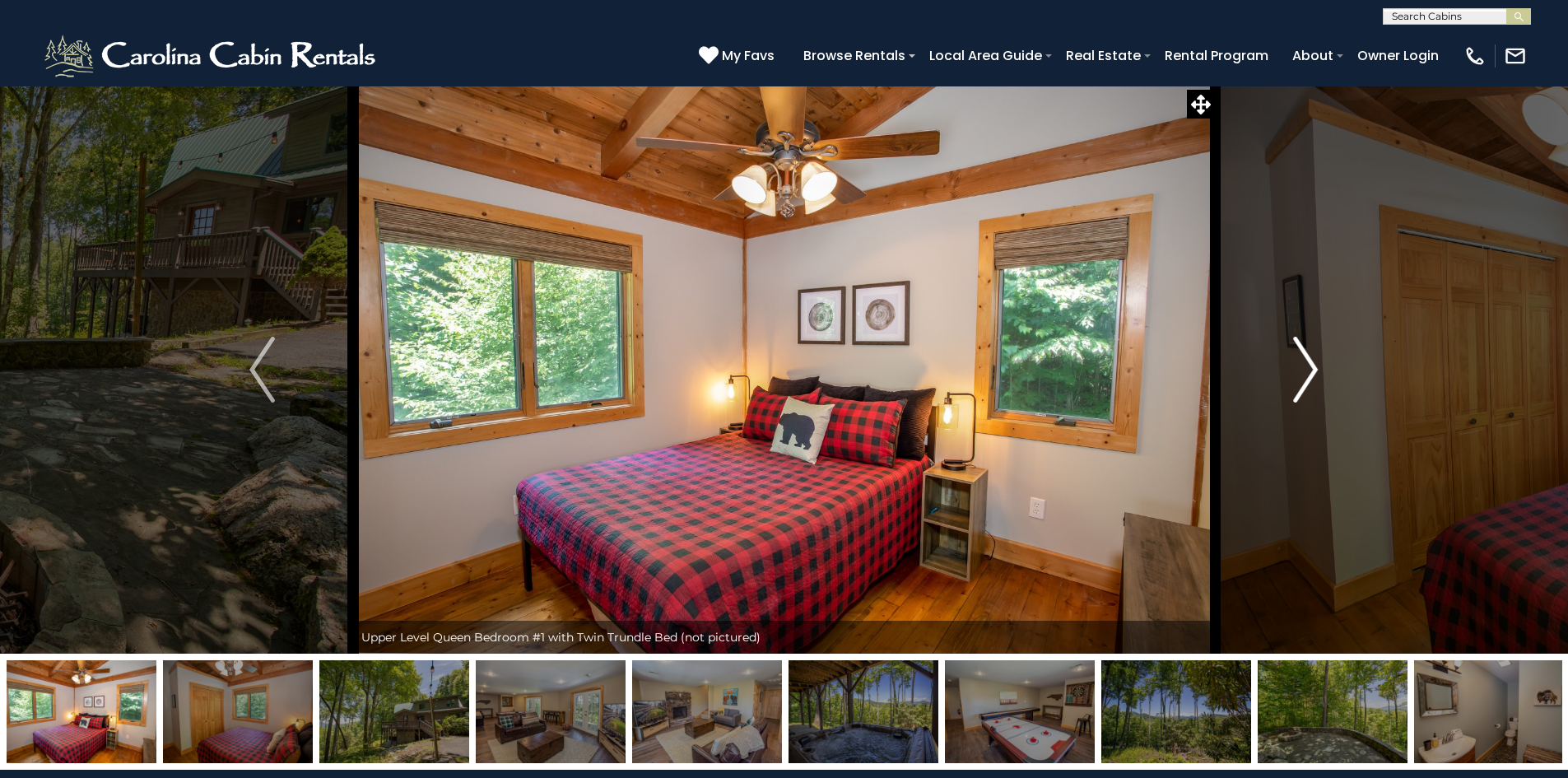
click at [1306, 355] on img "Next" at bounding box center [1305, 370] width 25 height 66
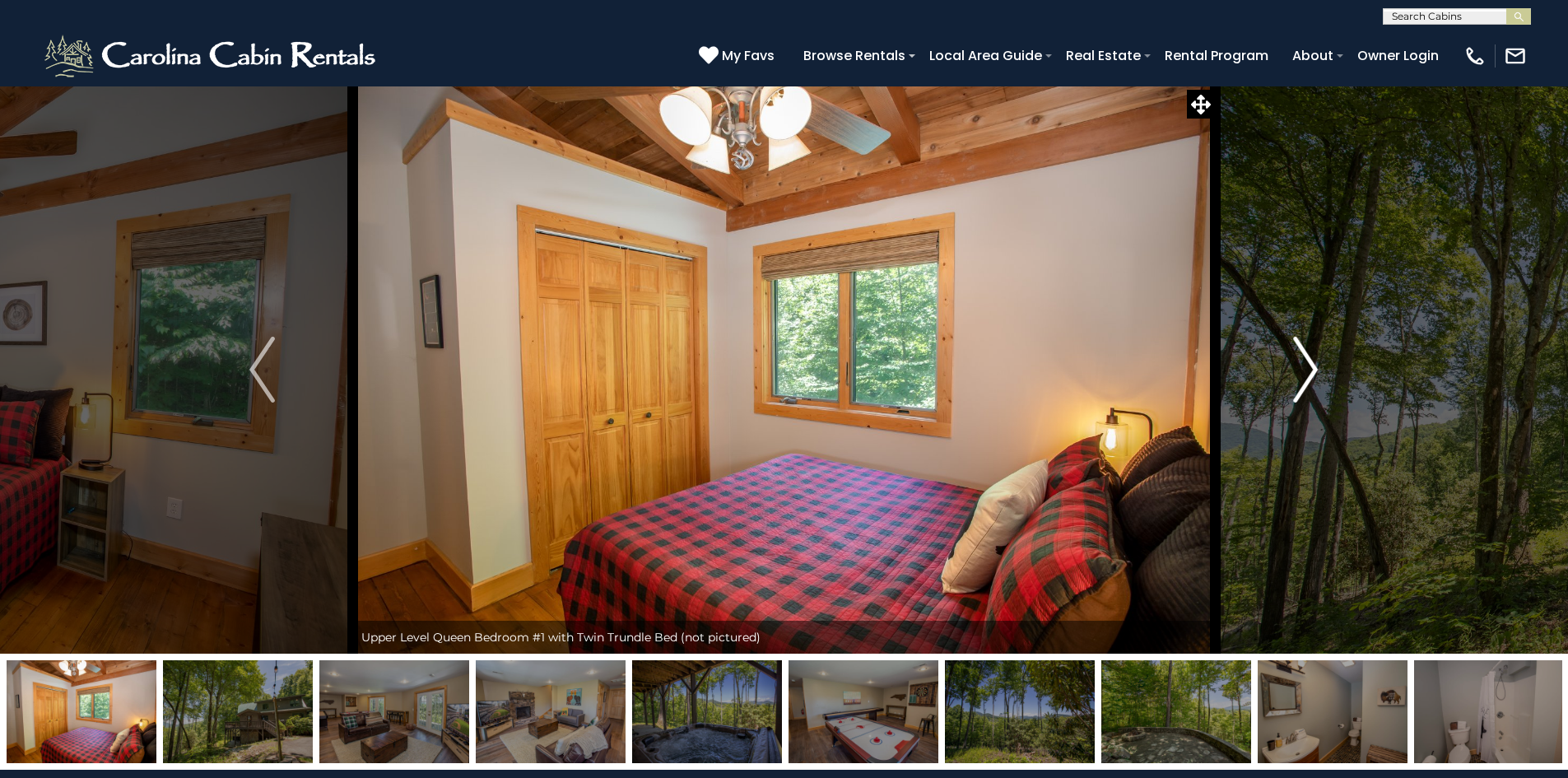
click at [1306, 355] on img "Next" at bounding box center [1305, 370] width 25 height 66
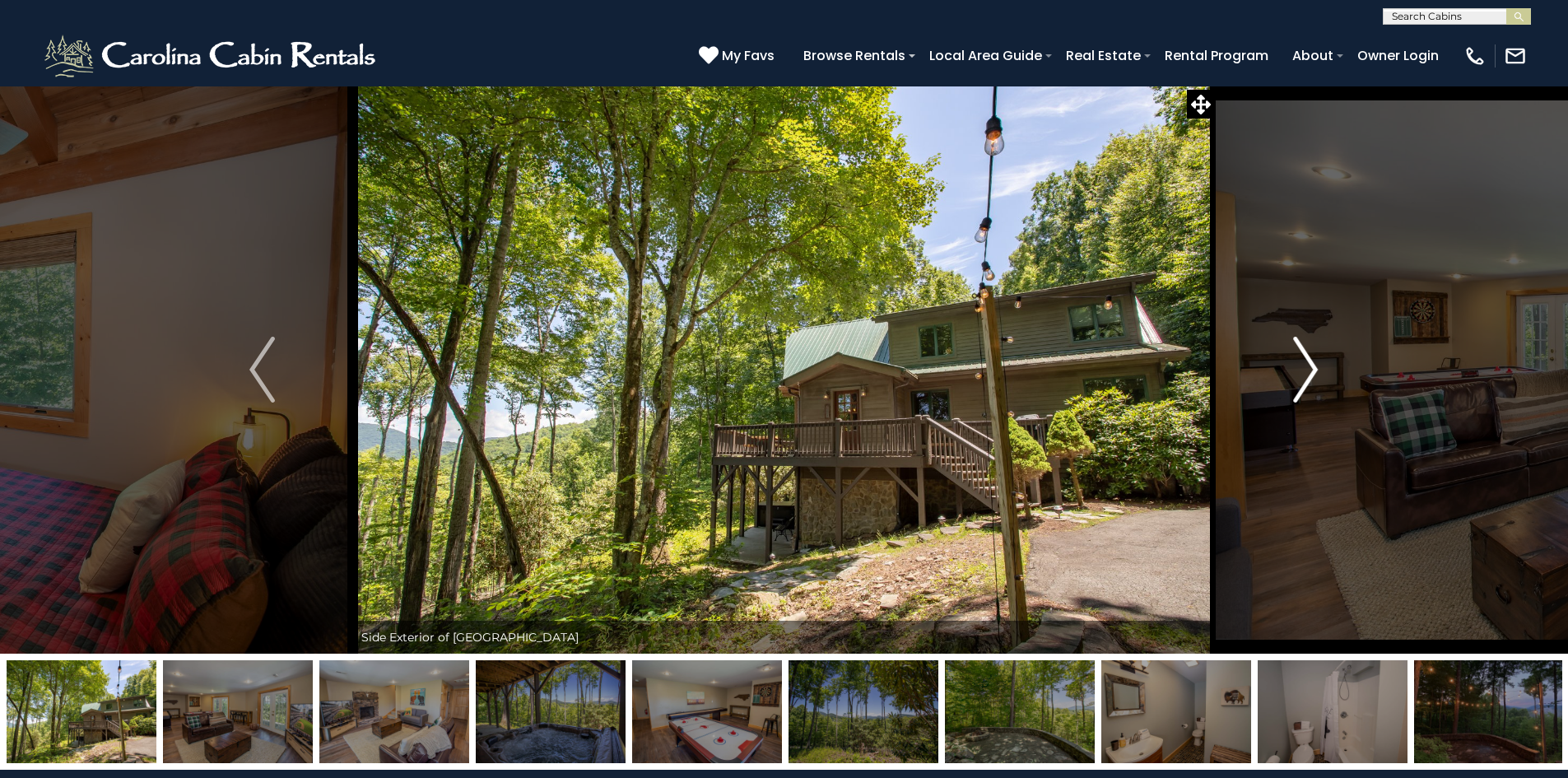
click at [1306, 355] on img "Next" at bounding box center [1305, 370] width 25 height 66
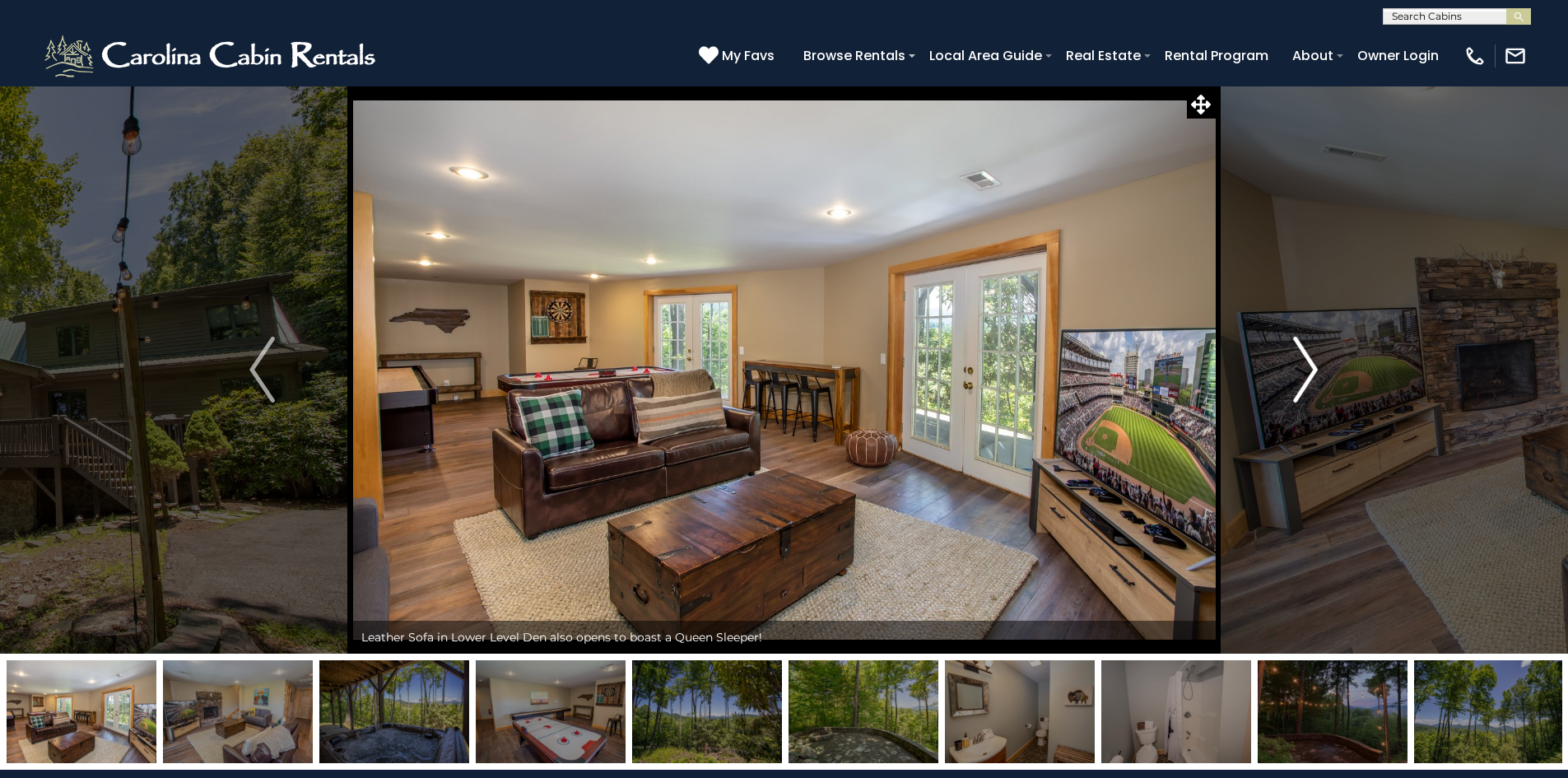
click at [1306, 354] on img "Next" at bounding box center [1305, 370] width 25 height 66
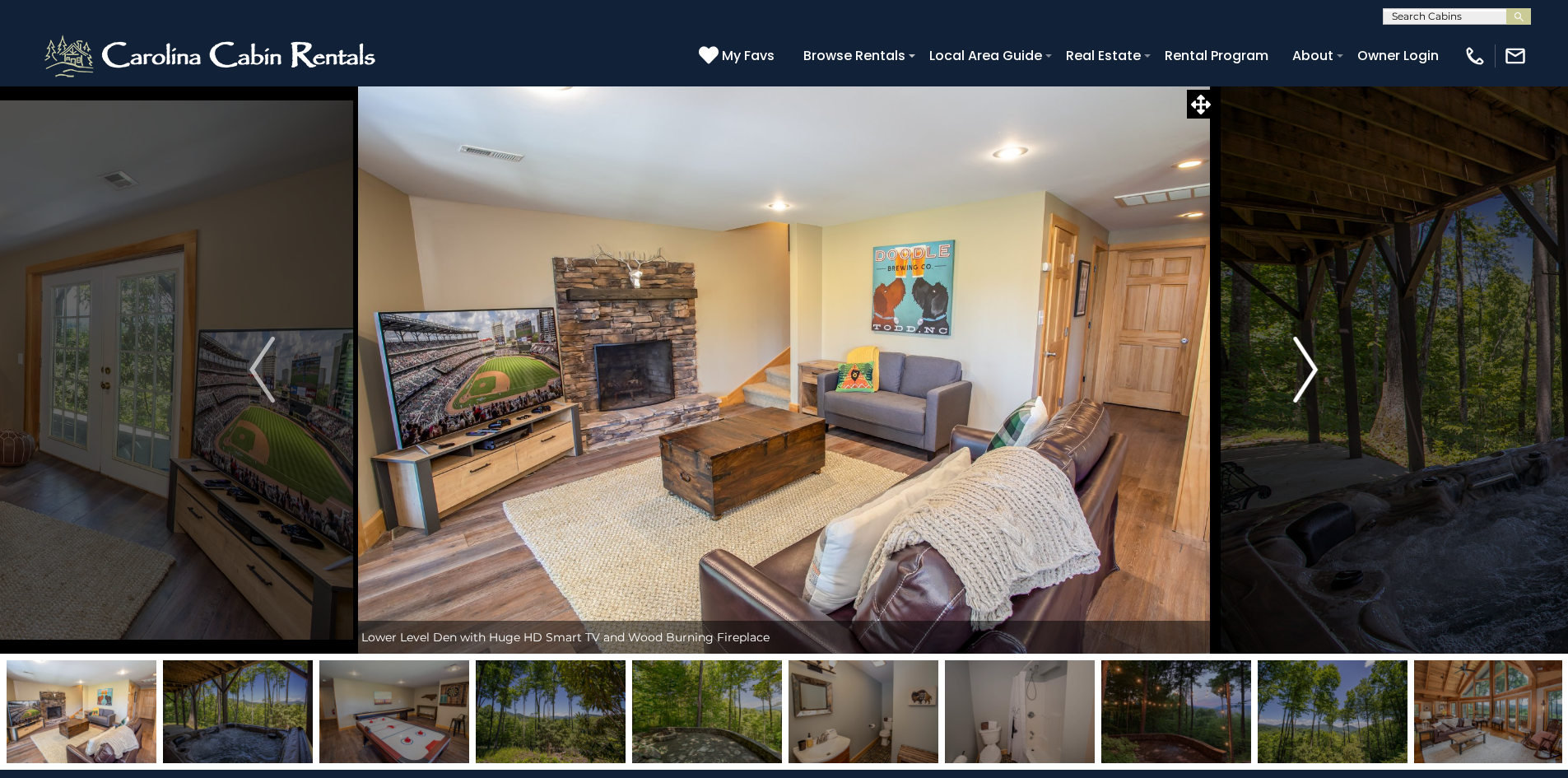
click at [1306, 354] on img "Next" at bounding box center [1305, 370] width 25 height 66
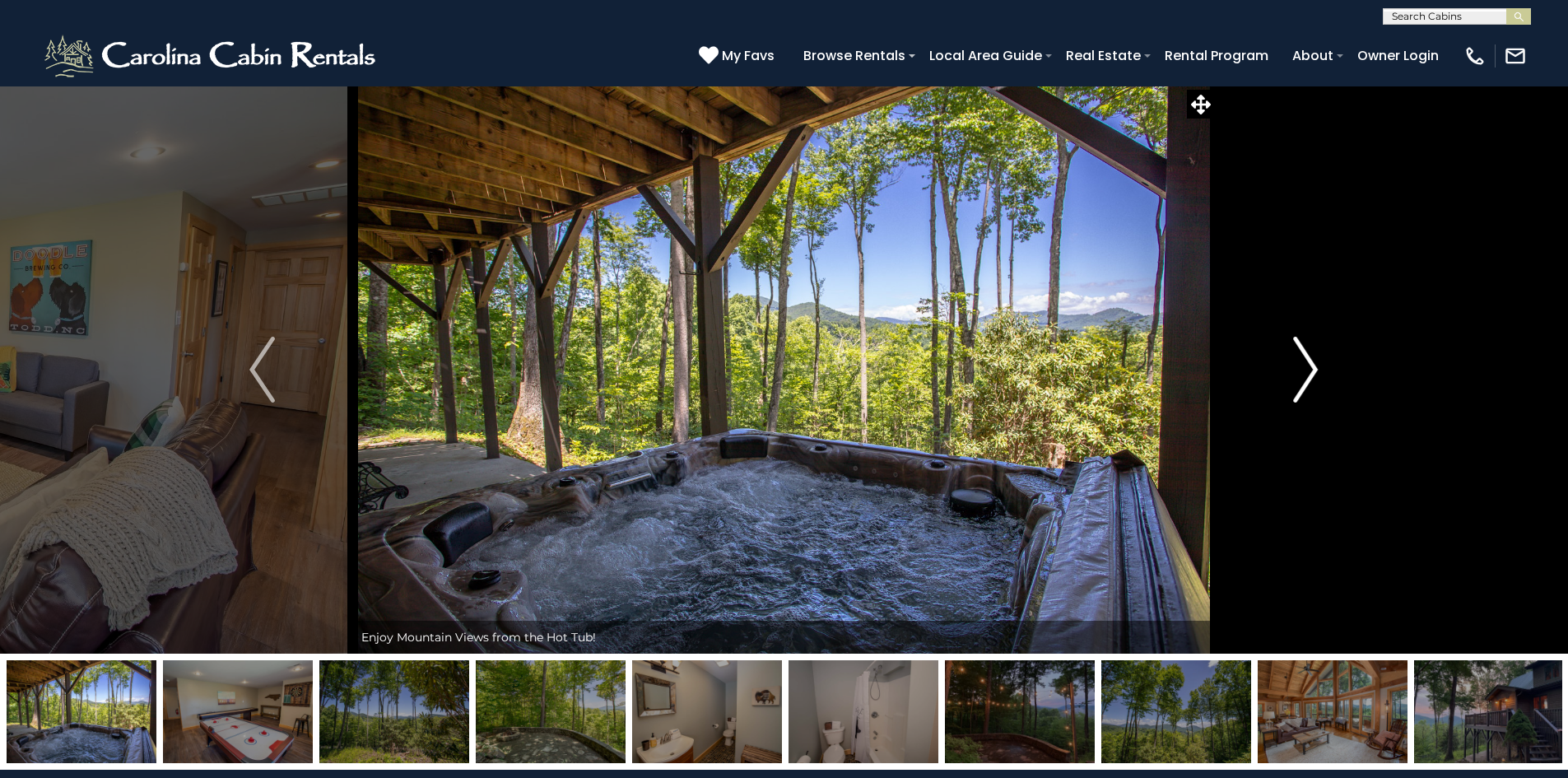
click at [1306, 354] on img "Next" at bounding box center [1305, 370] width 25 height 66
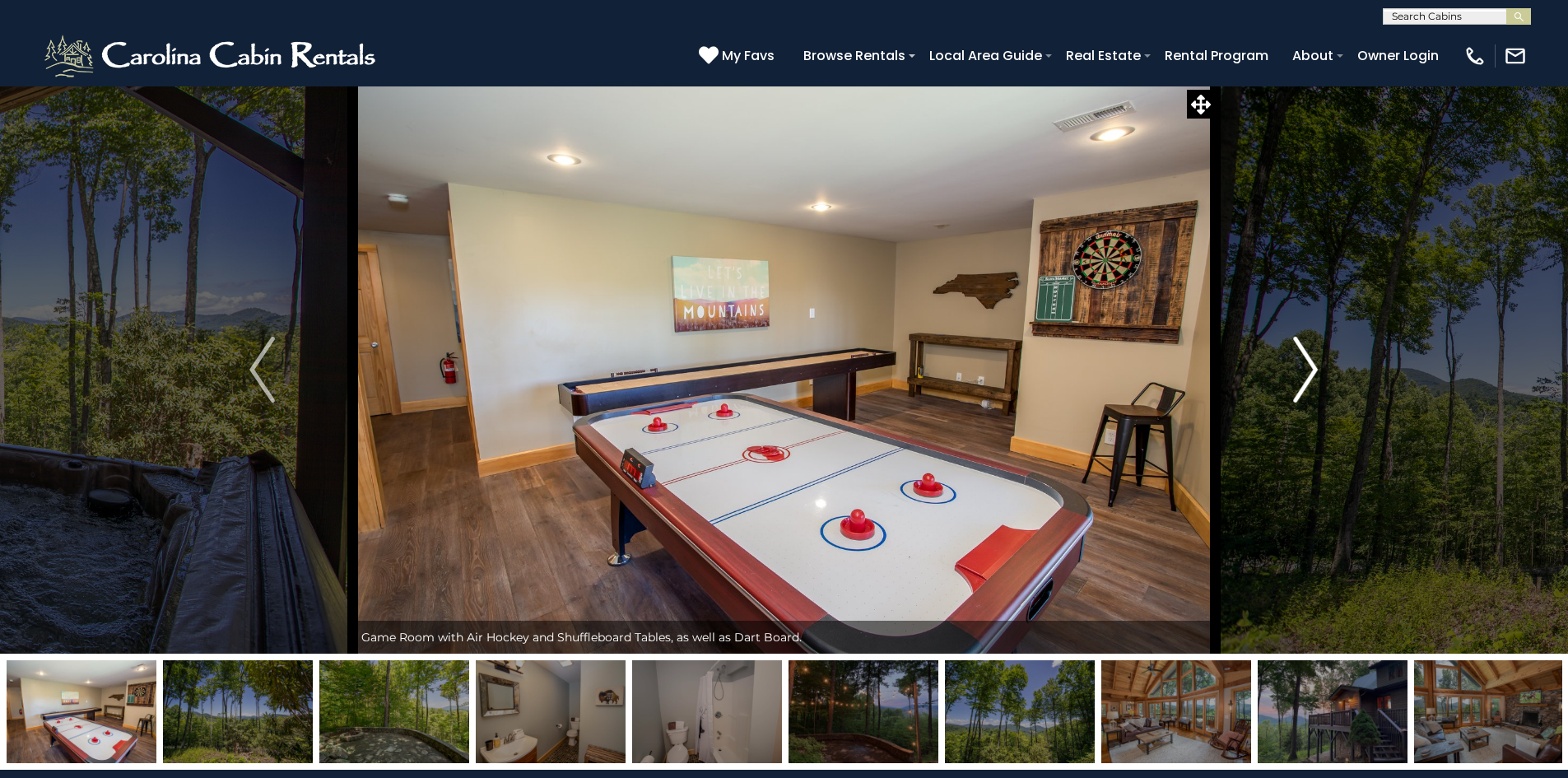
click at [1306, 354] on img "Next" at bounding box center [1305, 370] width 25 height 66
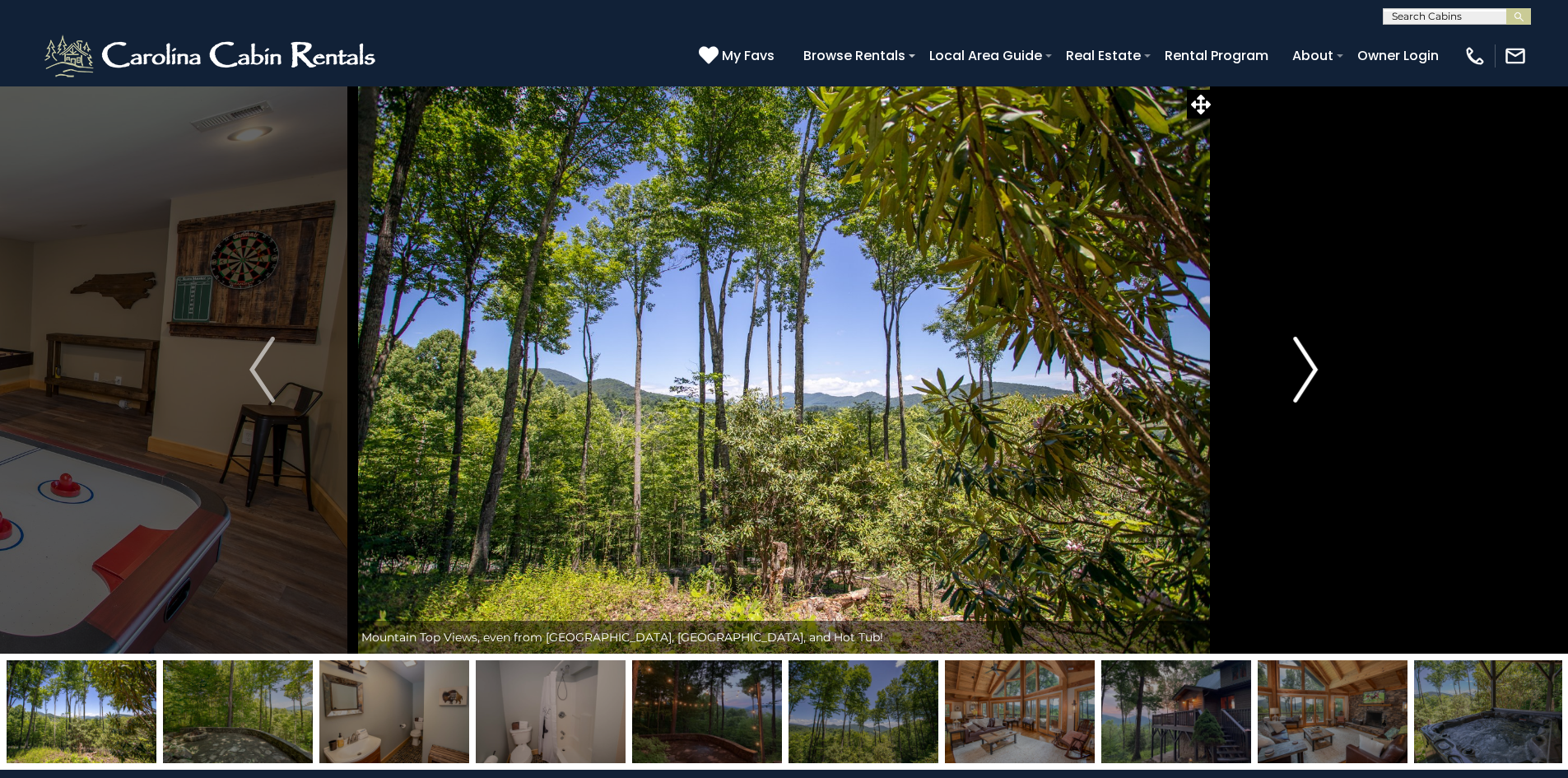
click at [1306, 354] on img "Next" at bounding box center [1305, 370] width 25 height 66
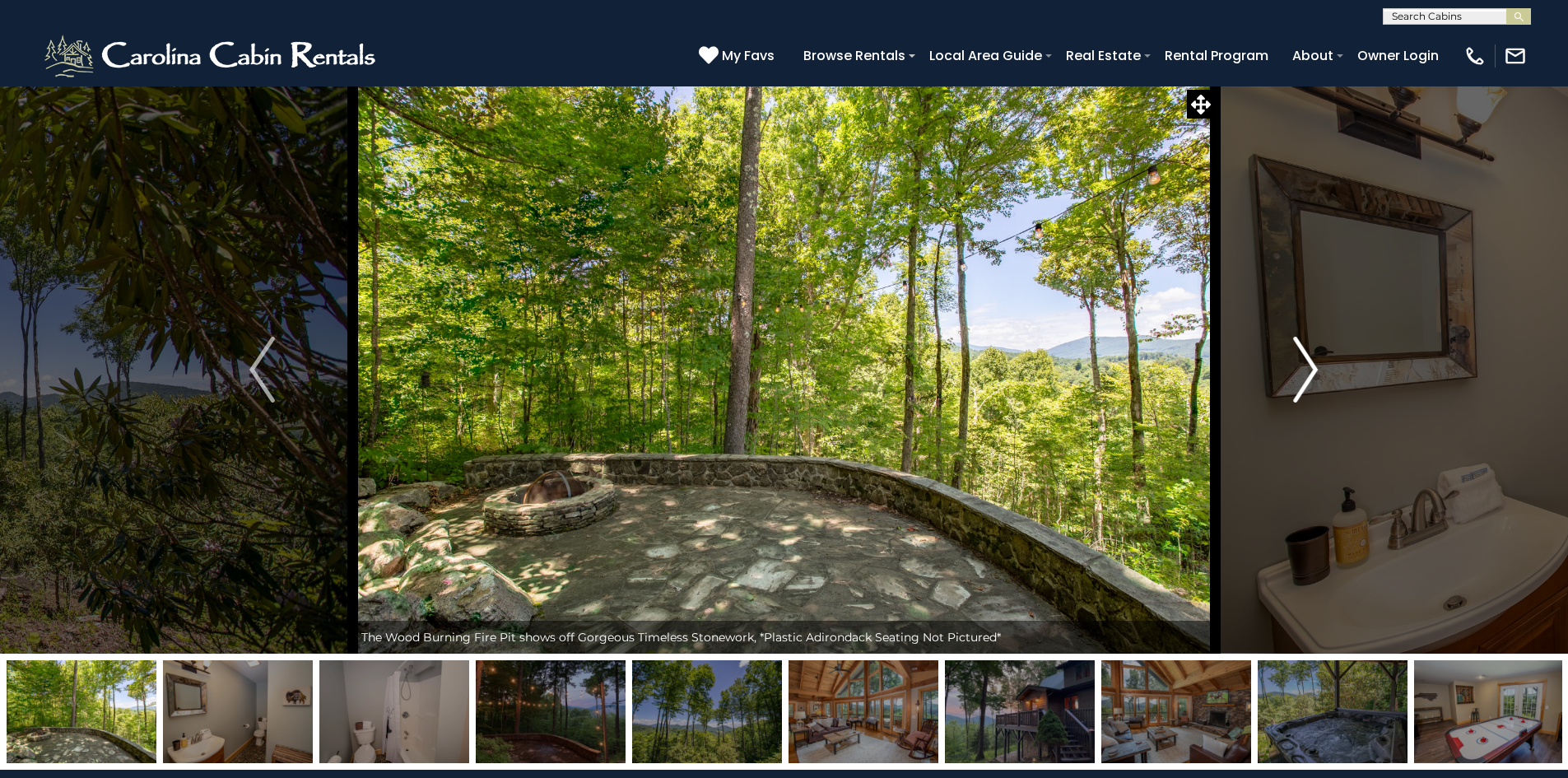
click at [1306, 354] on img "Next" at bounding box center [1305, 370] width 25 height 66
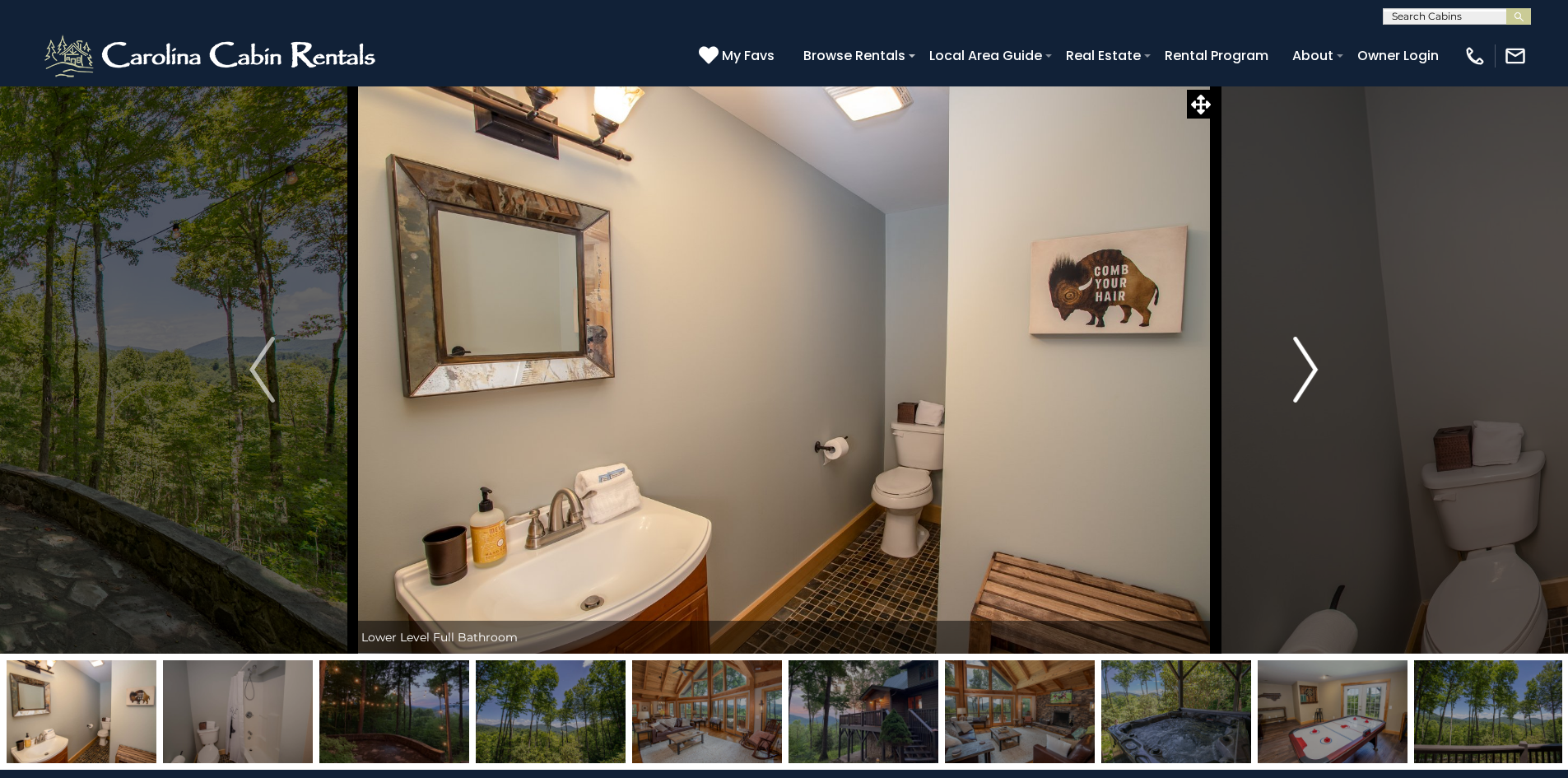
click at [1306, 354] on img "Next" at bounding box center [1305, 370] width 25 height 66
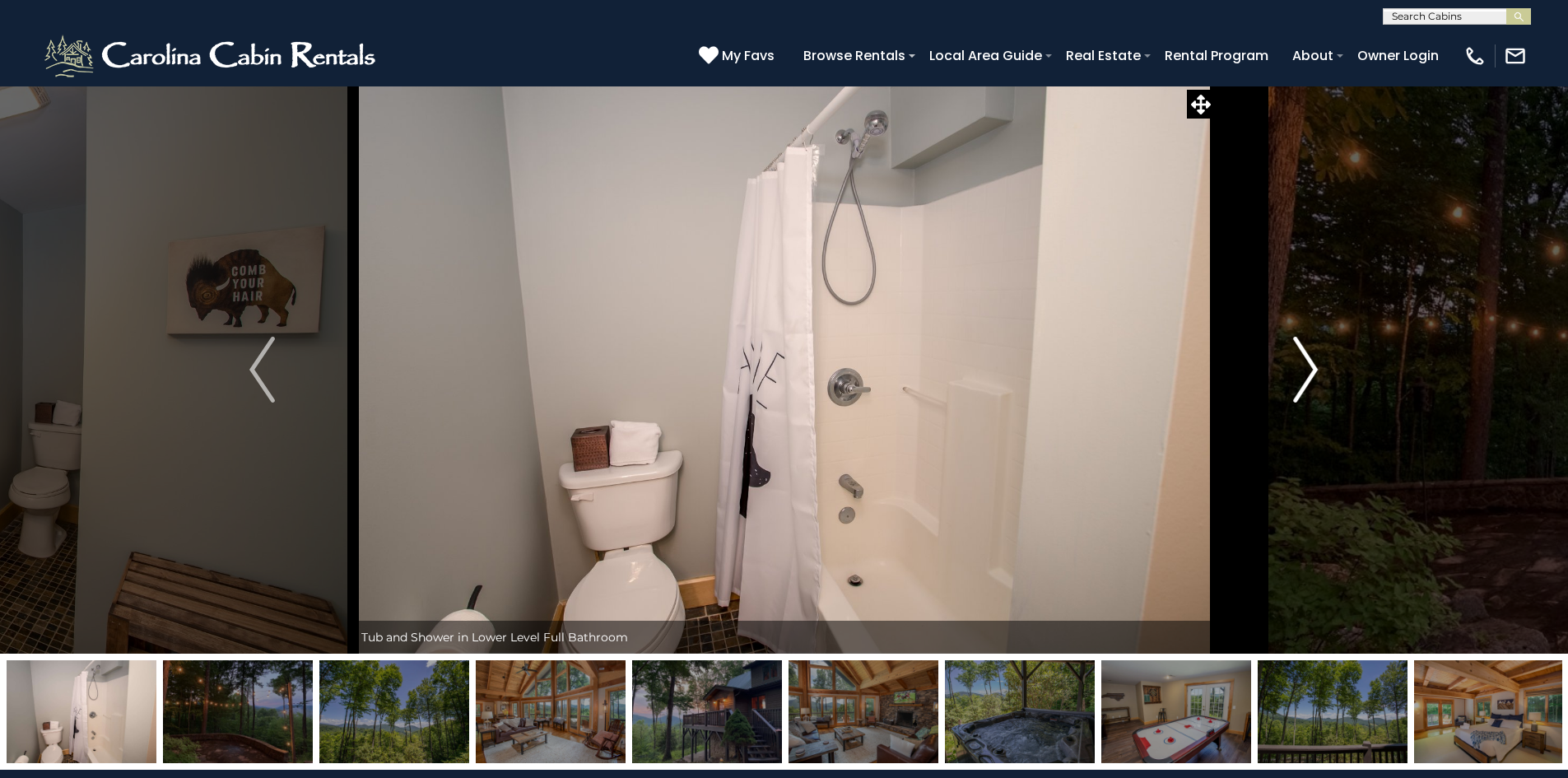
click at [1306, 354] on img "Next" at bounding box center [1305, 370] width 25 height 66
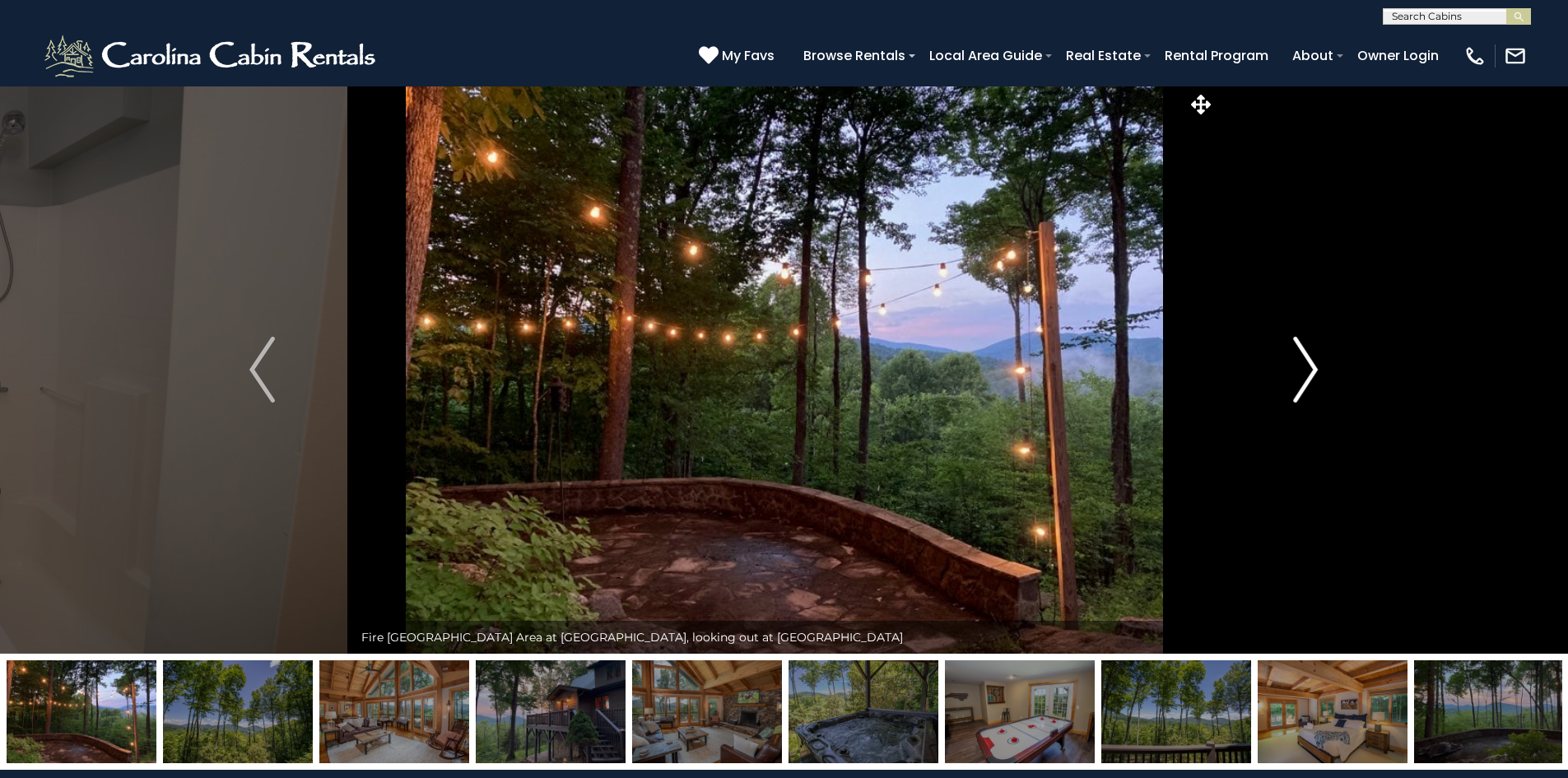
click at [1306, 354] on img "Next" at bounding box center [1305, 370] width 25 height 66
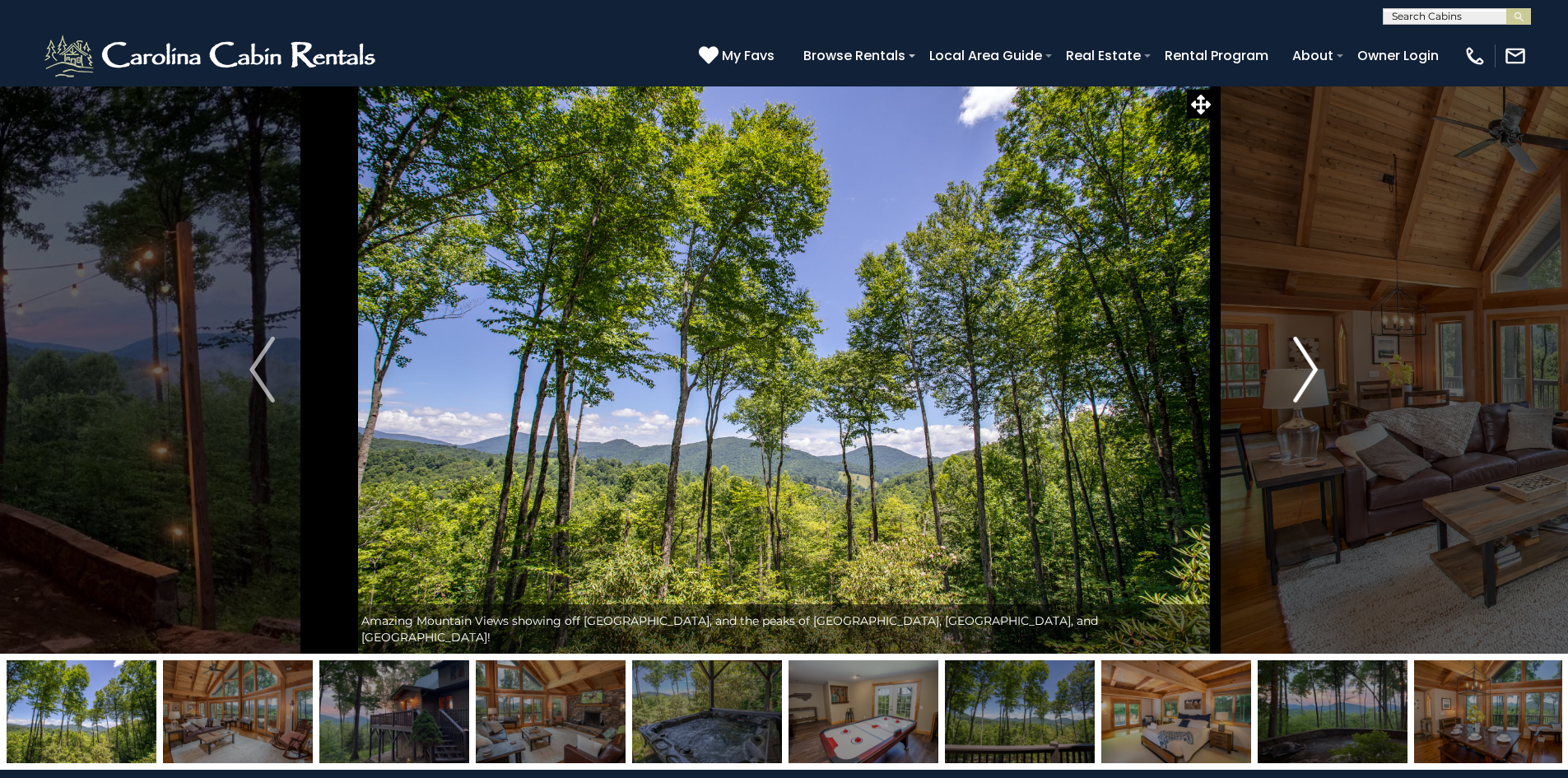
click at [1306, 354] on img "Next" at bounding box center [1305, 370] width 25 height 66
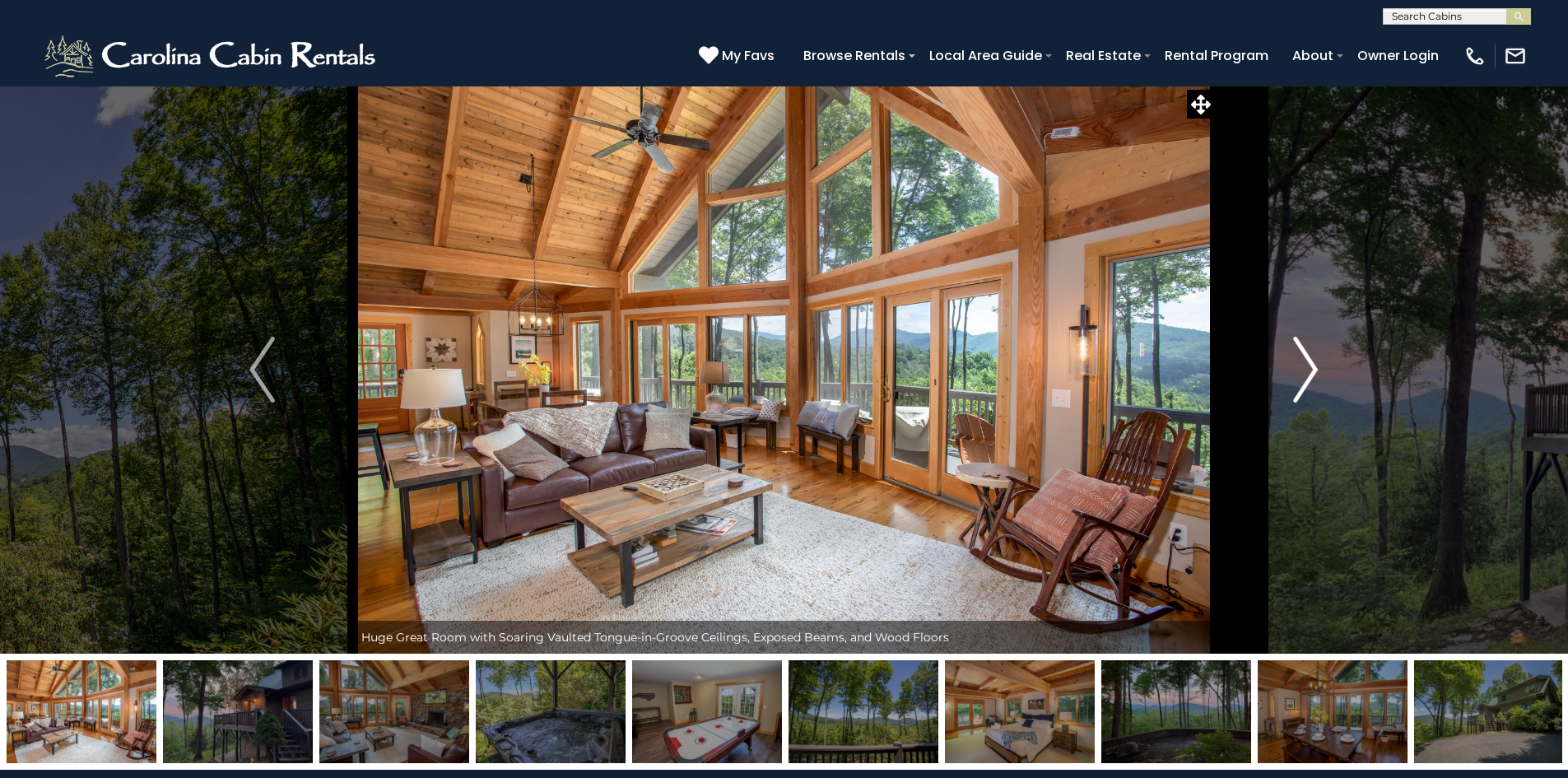
click at [1306, 353] on img "Next" at bounding box center [1305, 370] width 25 height 66
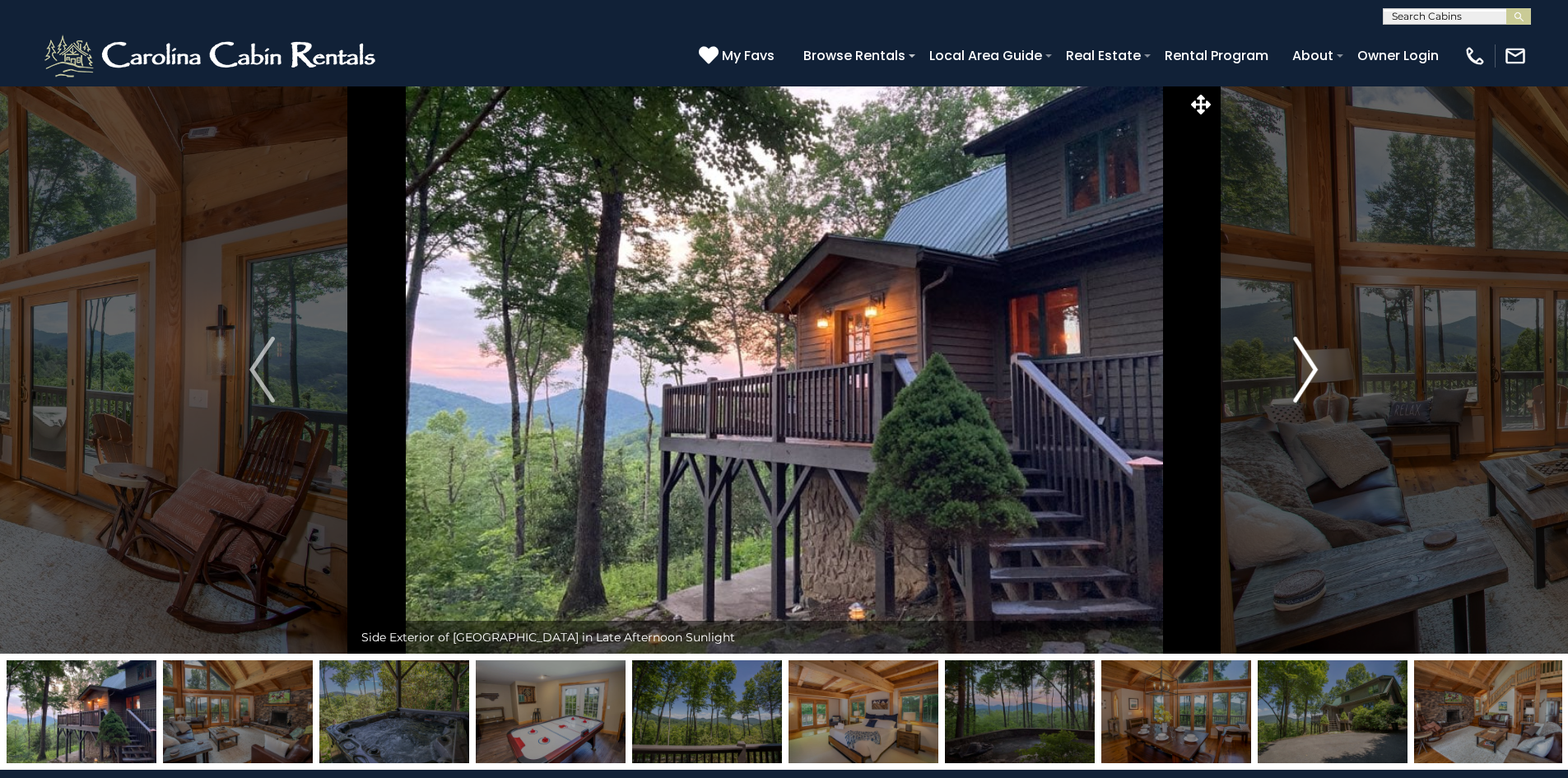
click at [1306, 353] on img "Next" at bounding box center [1305, 370] width 25 height 66
